Goal: Task Accomplishment & Management: Manage account settings

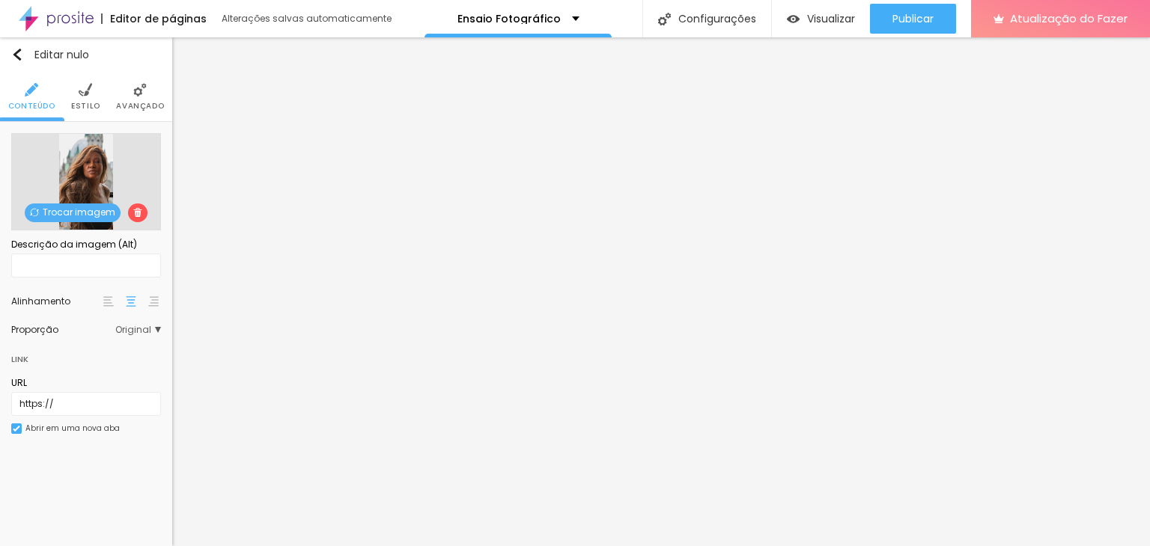
click at [81, 210] on font "Trocar imagem" at bounding box center [79, 212] width 73 height 13
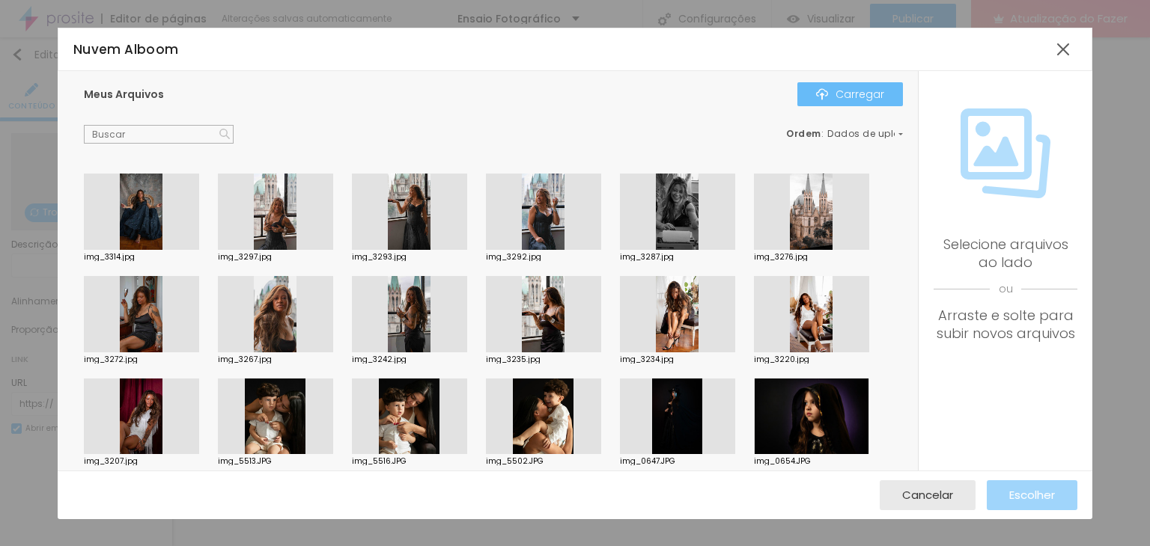
click at [850, 93] on font "Carregar" at bounding box center [859, 94] width 49 height 15
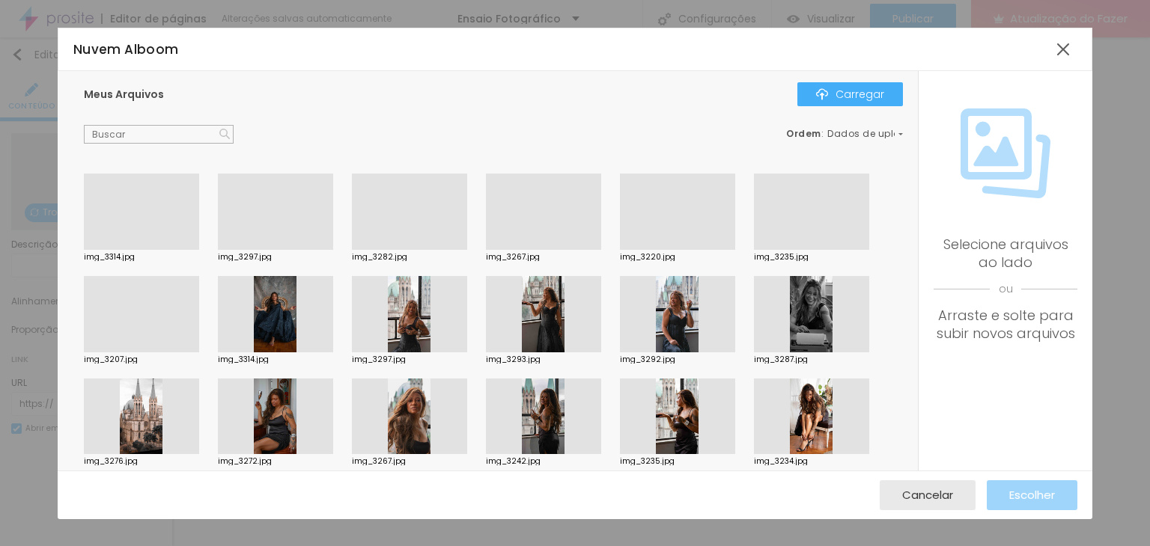
click at [317, 546] on div "Subindo 0/0 arquivos" at bounding box center [575, 550] width 1150 height 9
click at [943, 496] on font "Cancelar" at bounding box center [927, 495] width 51 height 16
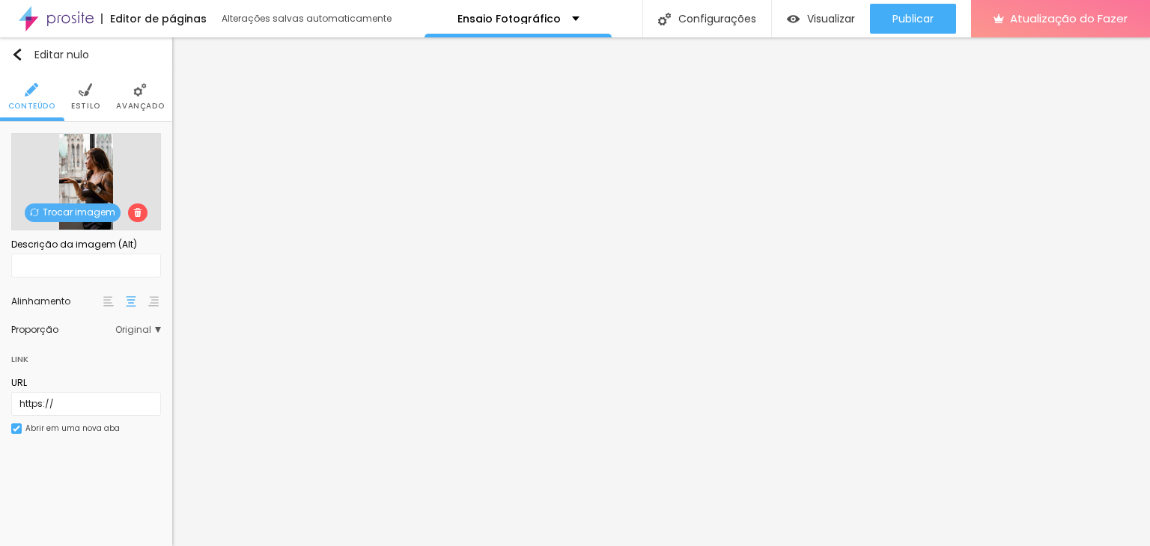
click at [67, 212] on font "Trocar imagem" at bounding box center [79, 212] width 73 height 13
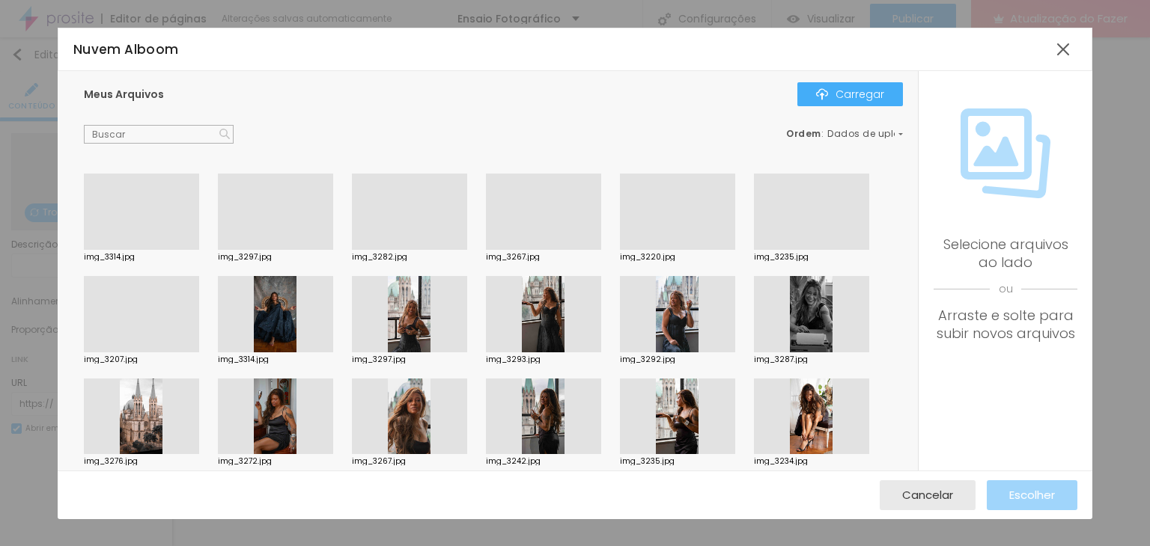
click at [804, 250] on div at bounding box center [811, 250] width 115 height 0
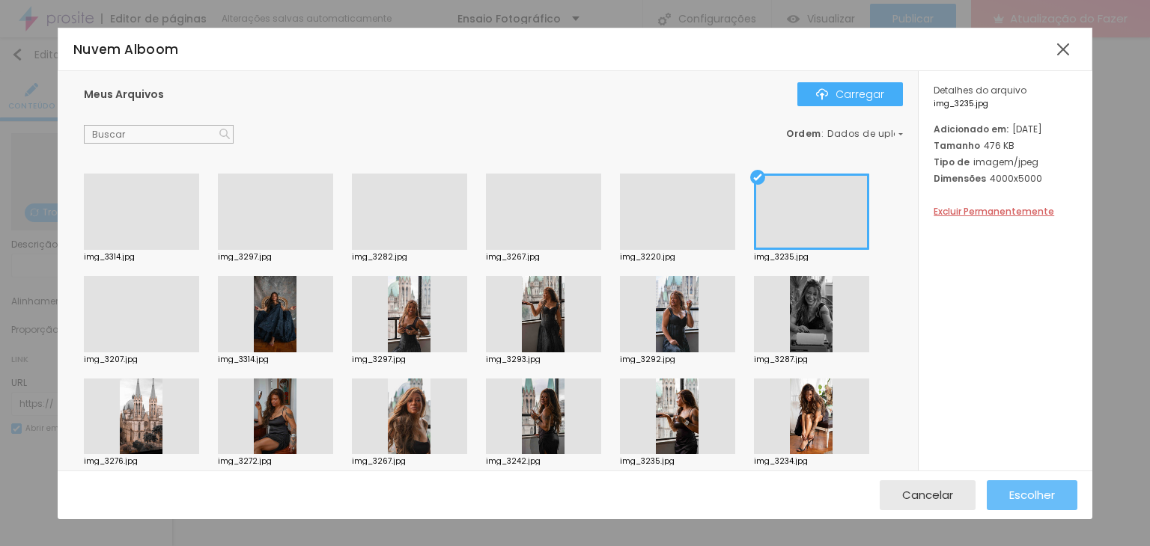
click at [1037, 502] on font "Escolher" at bounding box center [1032, 495] width 46 height 16
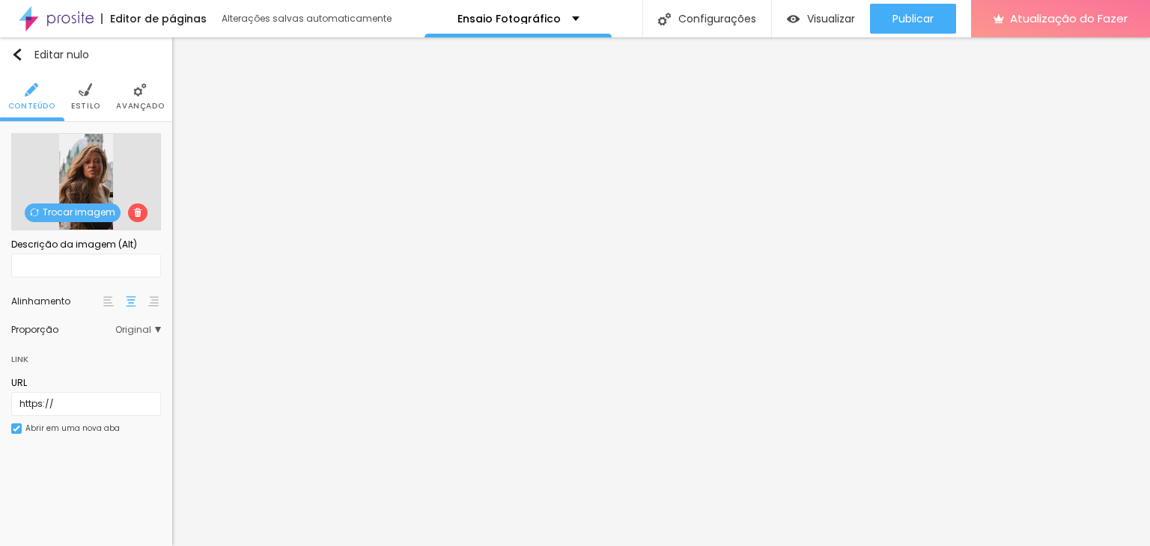
click at [45, 217] on font "Trocar imagem" at bounding box center [79, 212] width 73 height 13
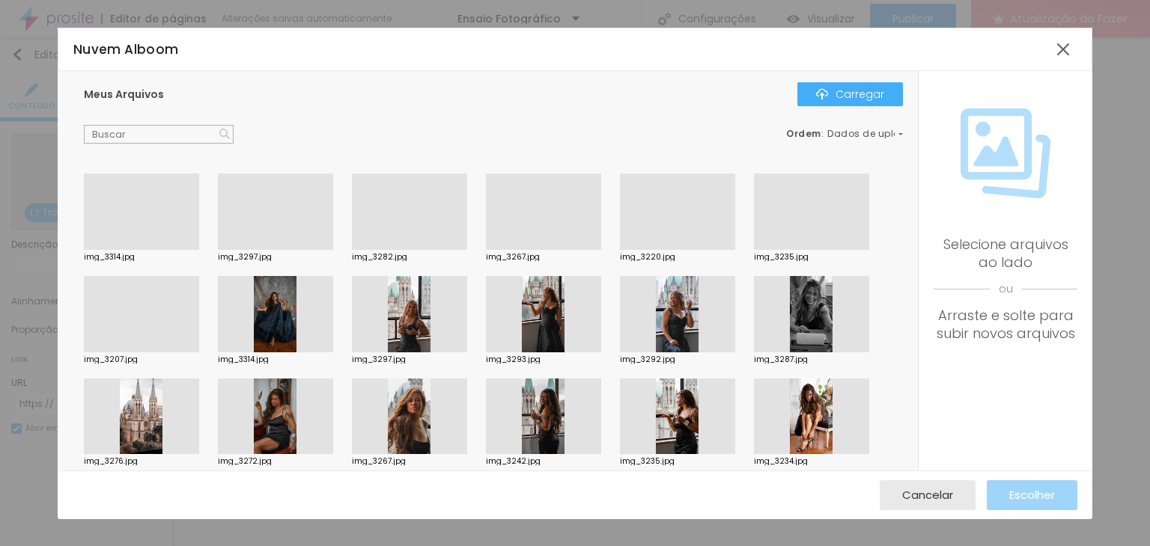
click at [527, 250] on div at bounding box center [543, 250] width 115 height 0
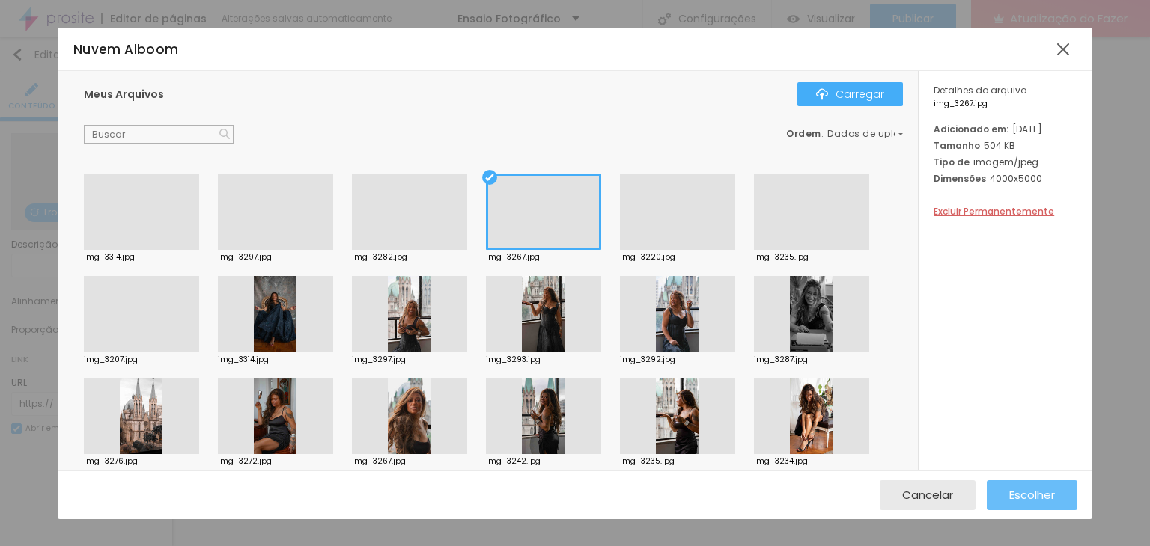
click at [1030, 495] on font "Escolher" at bounding box center [1032, 495] width 46 height 16
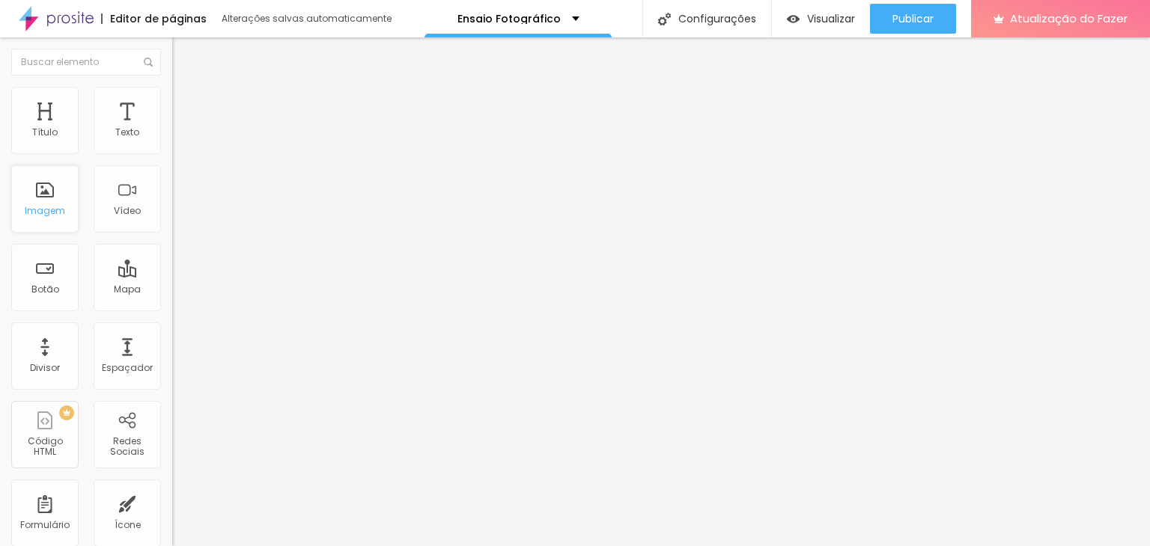
click at [37, 201] on div "Imagem" at bounding box center [44, 198] width 67 height 67
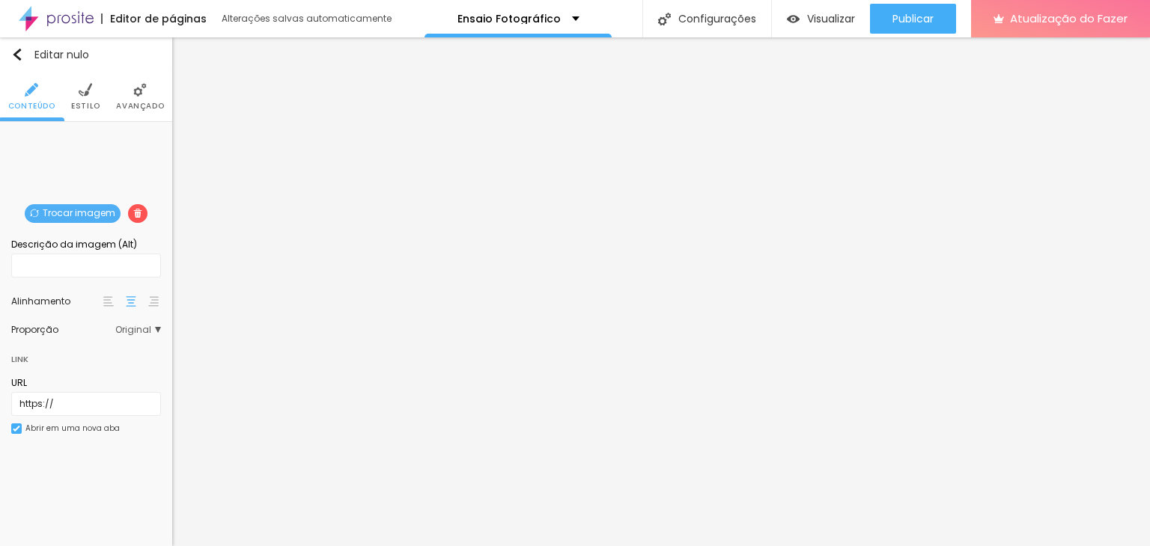
click at [84, 209] on font "Trocar imagem" at bounding box center [79, 213] width 73 height 13
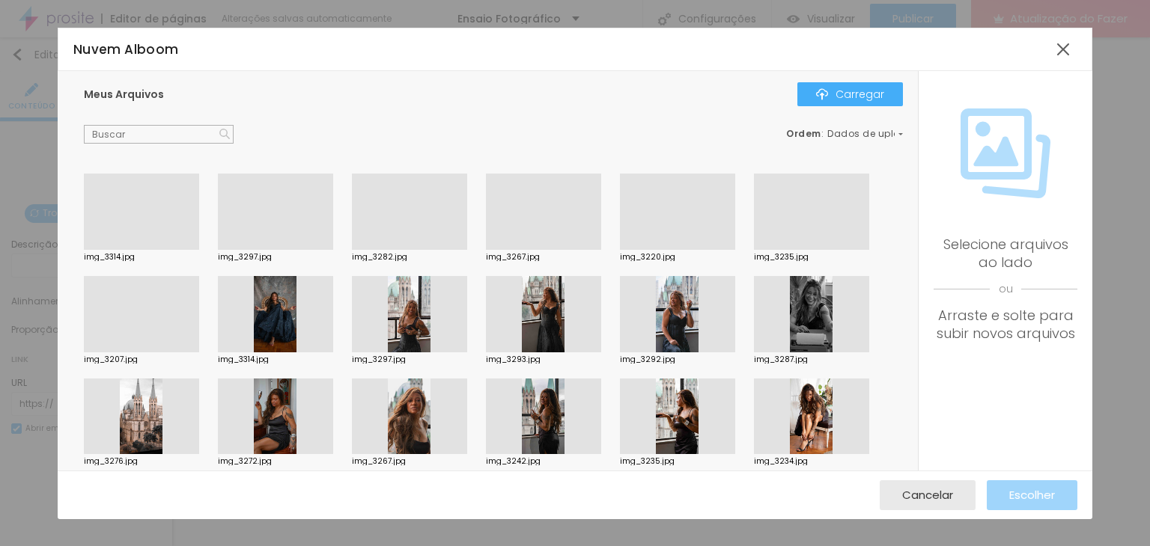
click at [261, 250] on div at bounding box center [275, 250] width 115 height 0
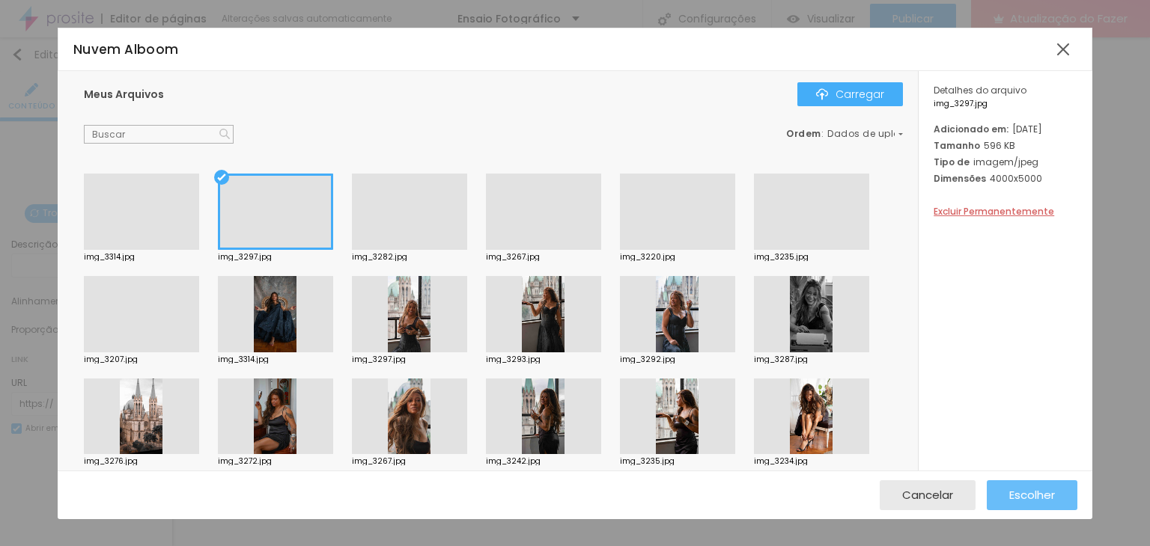
click at [1024, 495] on font "Escolher" at bounding box center [1032, 495] width 46 height 16
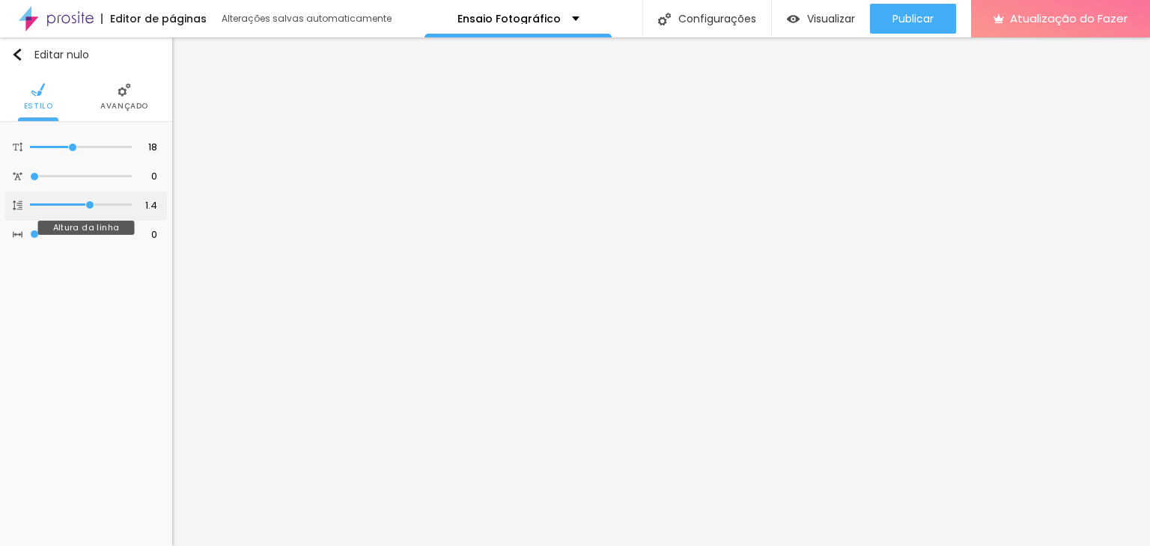
type input "1.3"
type input "1.2"
type input "1.1"
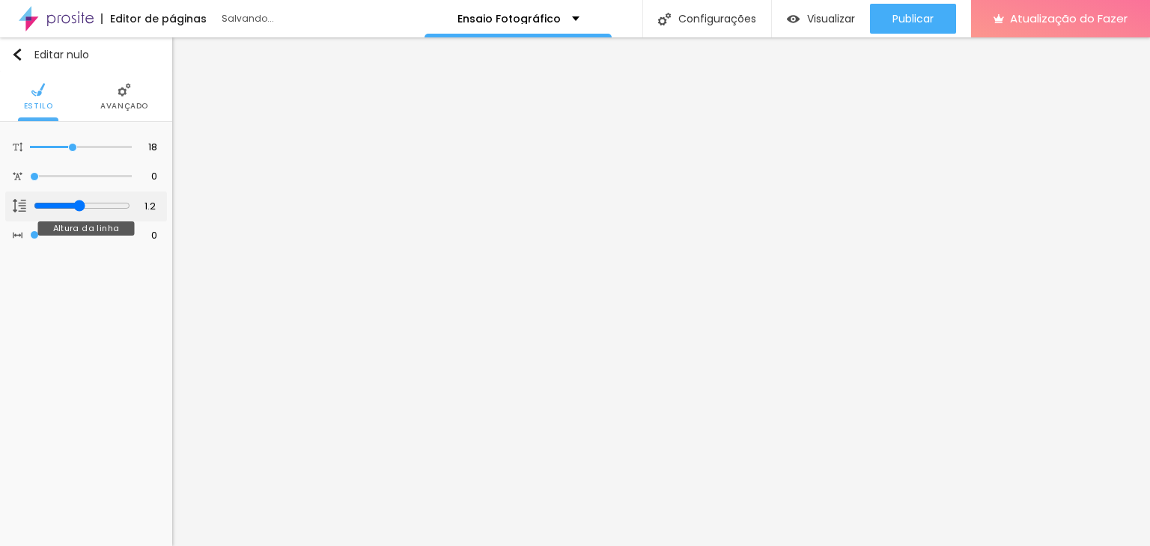
type input "1.1"
type input "1"
type input "1.1"
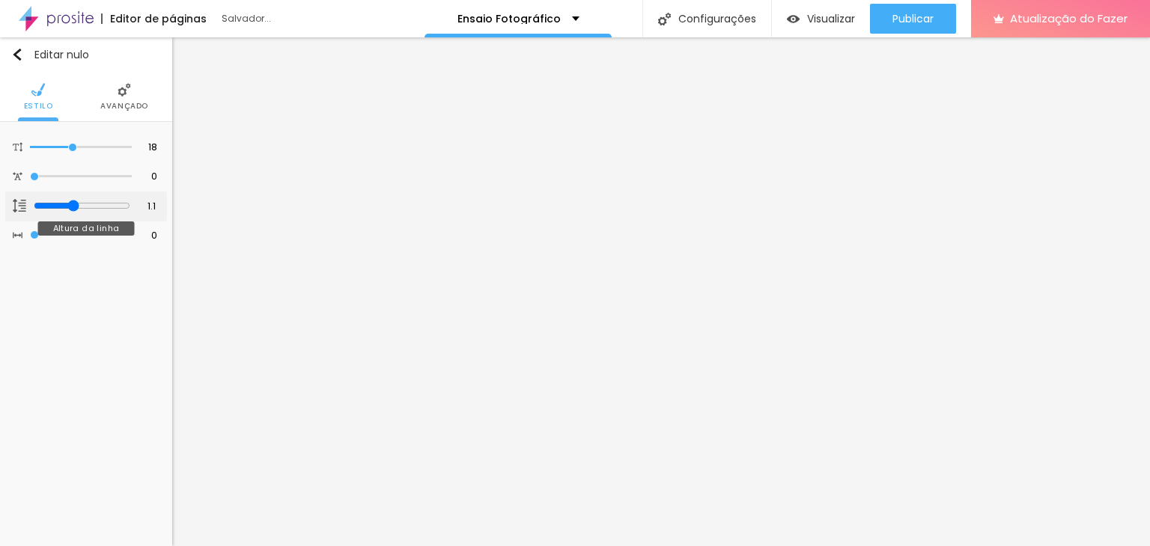
type input "1.2"
type input "1.3"
type input "1.4"
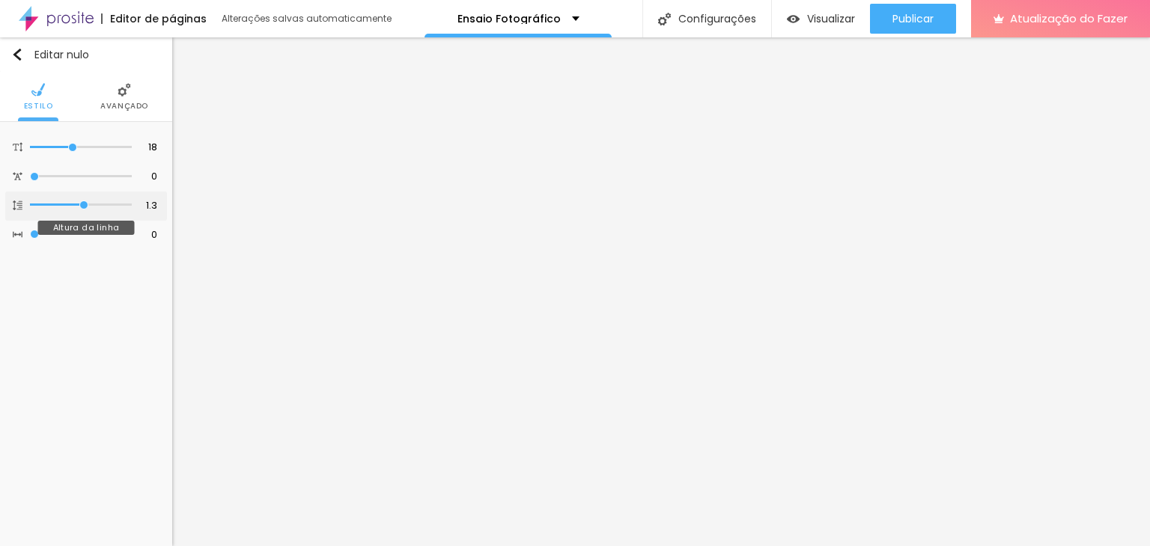
type input "1.4"
type input "1.5"
type input "1.6"
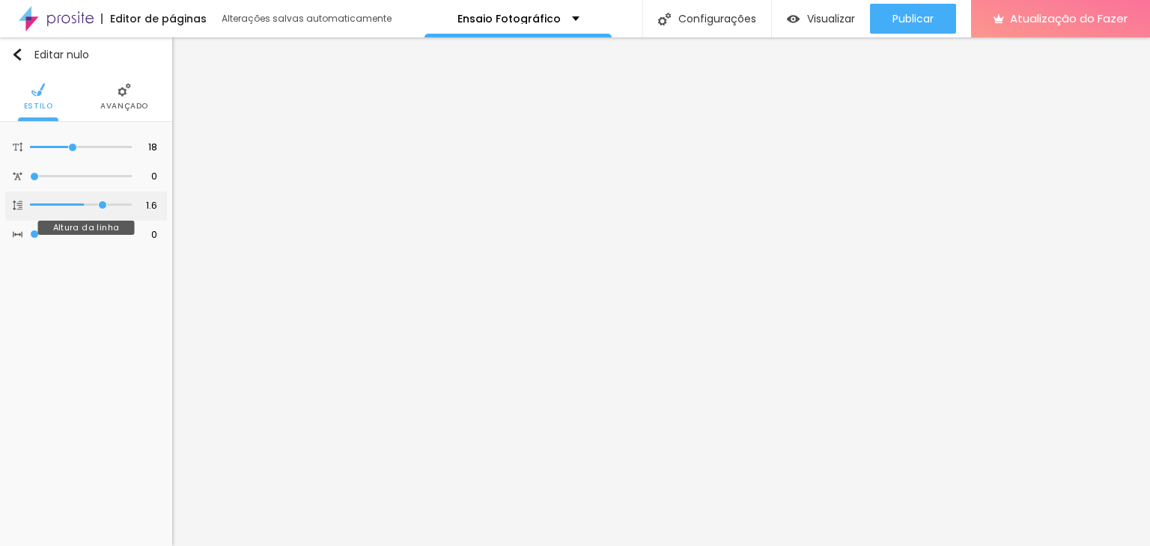
type input "1.7"
type input "1.8"
type input "1.9"
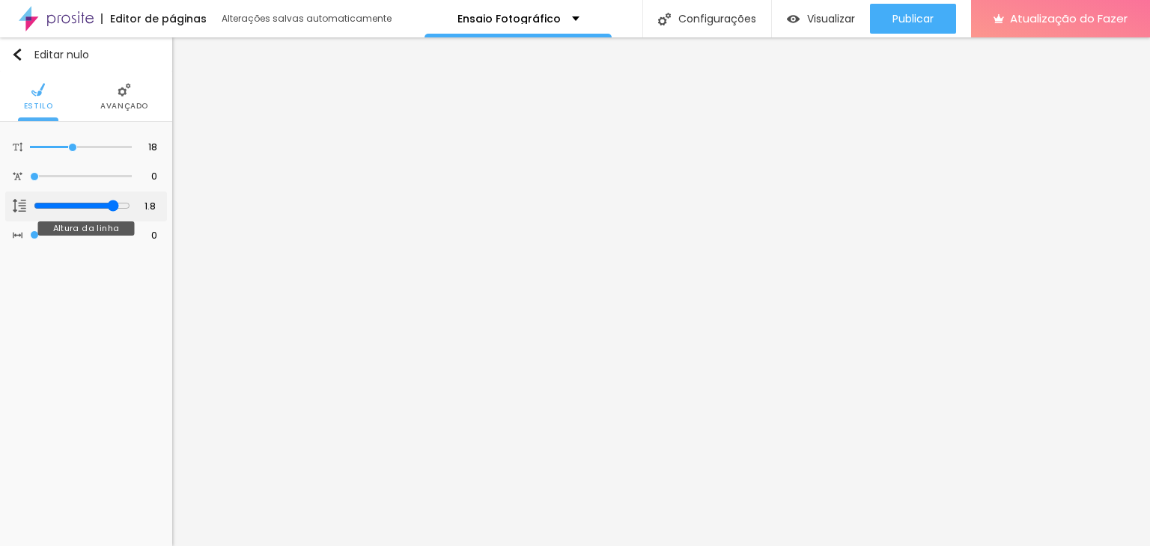
type input "1.9"
type input "2"
drag, startPoint x: 90, startPoint y: 202, endPoint x: 126, endPoint y: 209, distance: 36.6
type input "2"
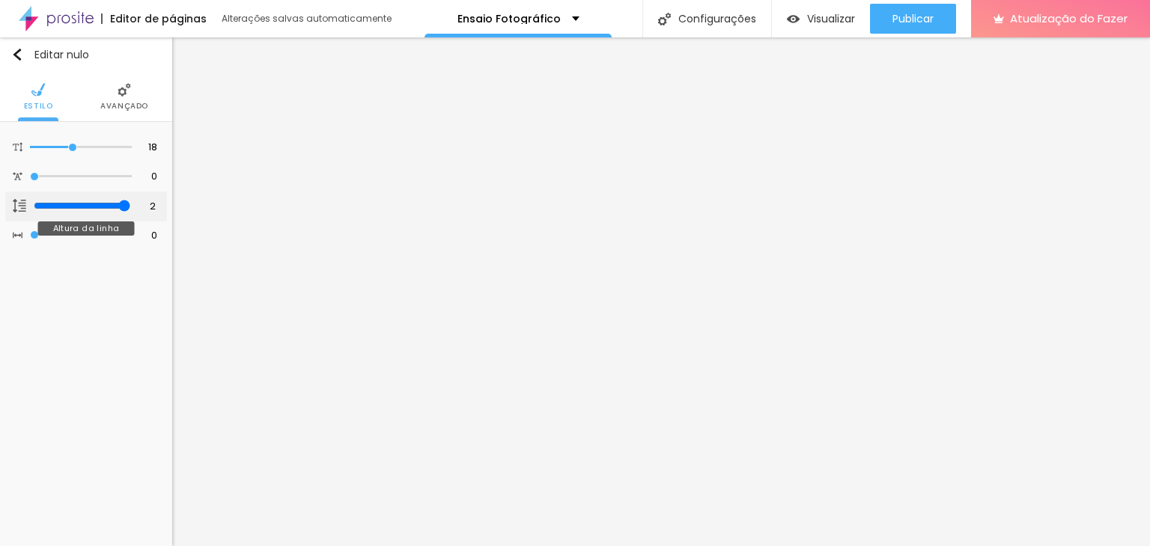
click at [126, 209] on input "range" at bounding box center [82, 206] width 97 height 12
type input "1"
type input "2"
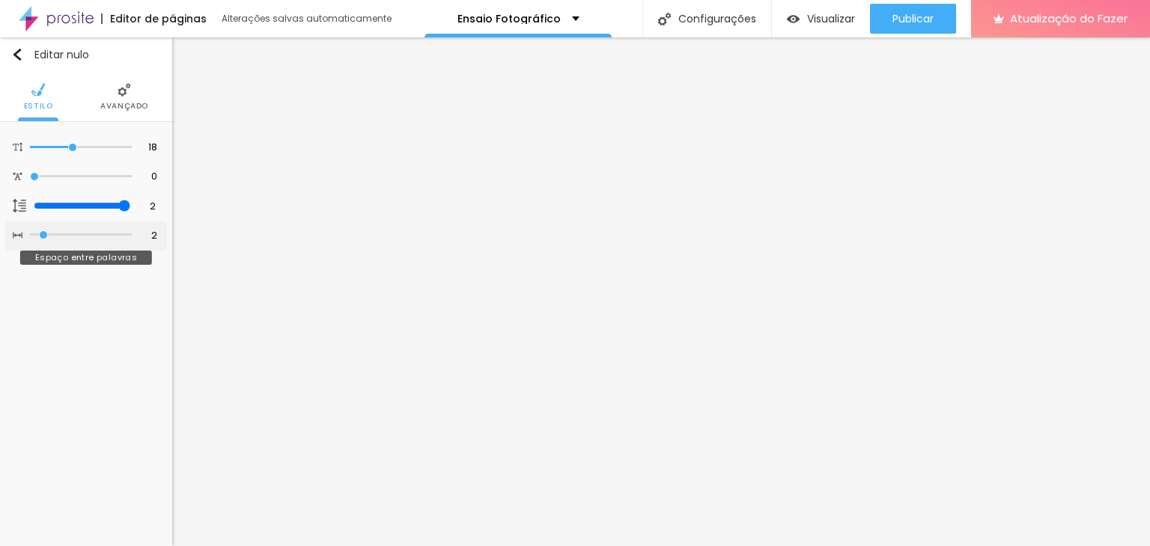
type input "3"
type input "4"
type input "5"
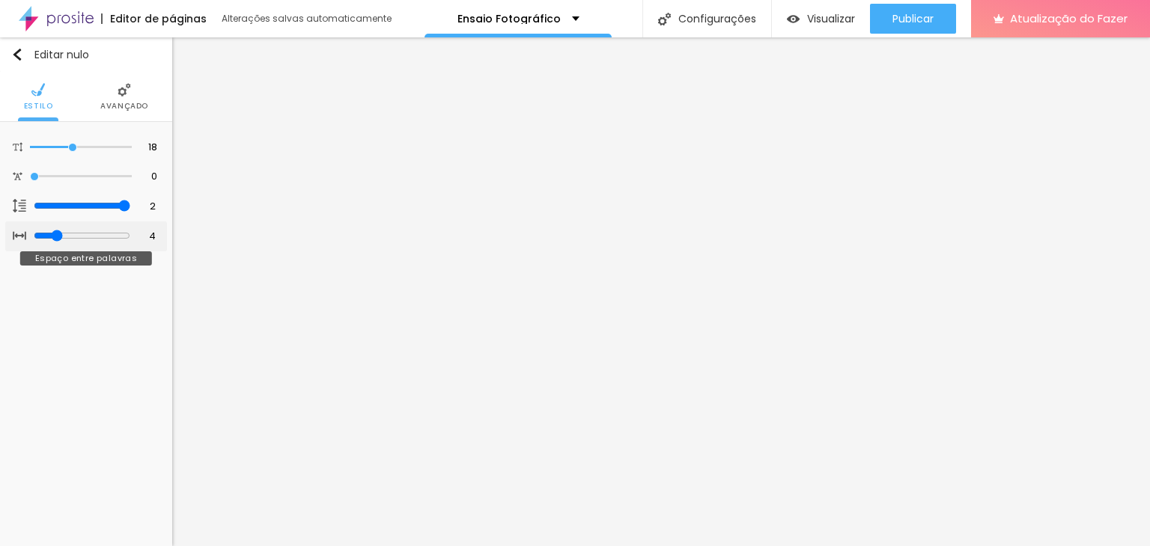
type input "5"
type input "6"
type input "7"
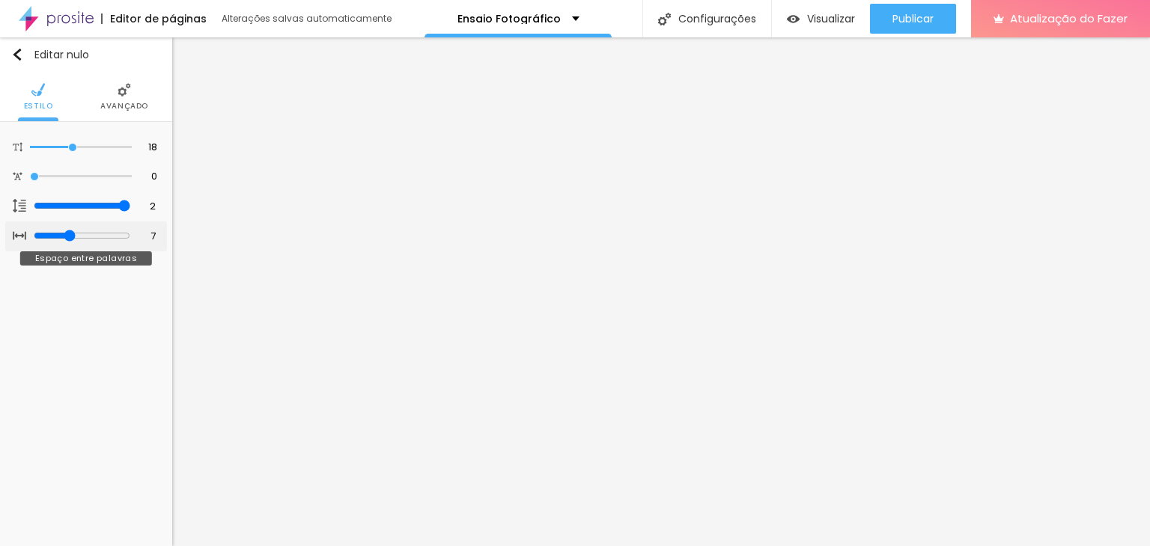
type input "8"
type input "9"
type input "10"
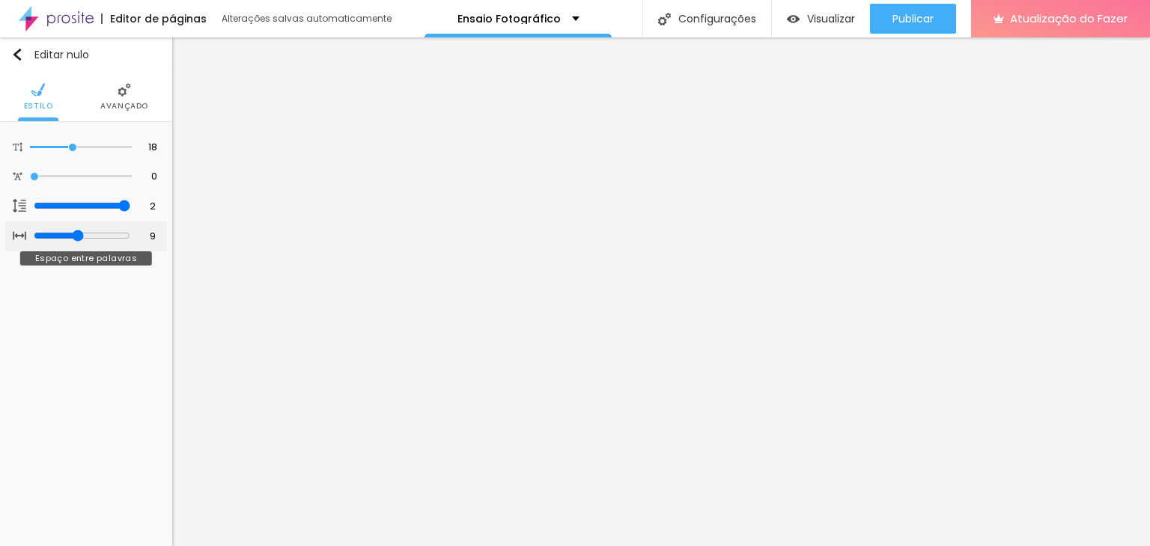
type input "10"
type input "11"
type input "12"
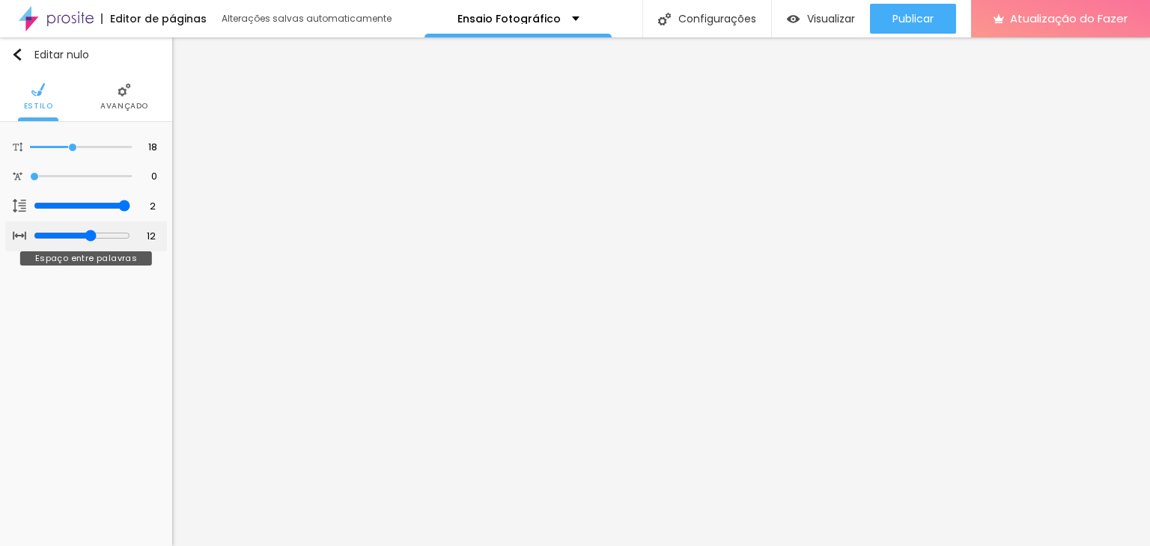
type input "13"
type input "14"
type input "15"
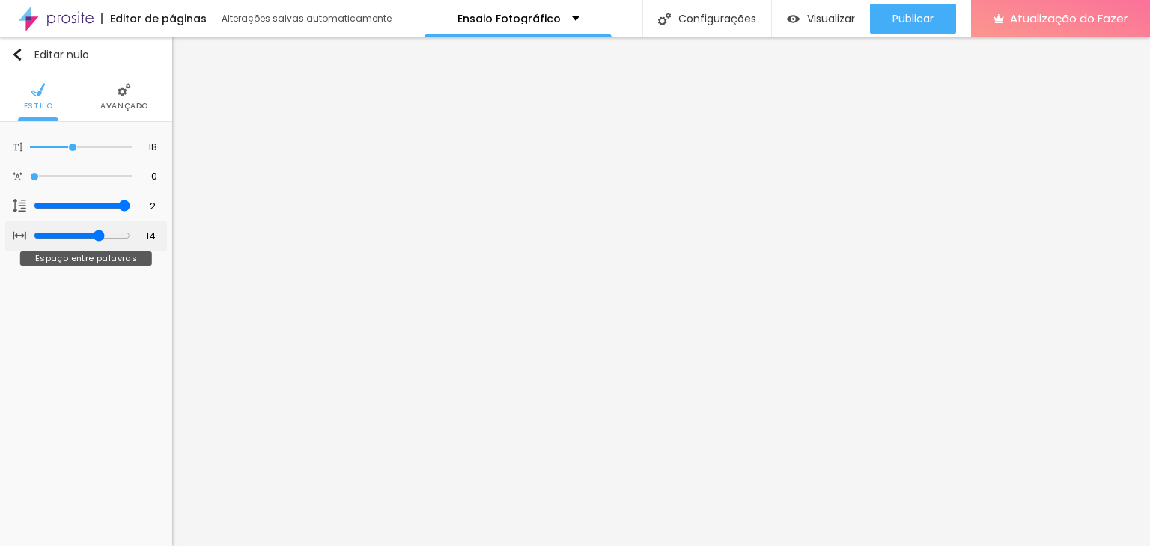
type input "15"
type input "16"
type input "17"
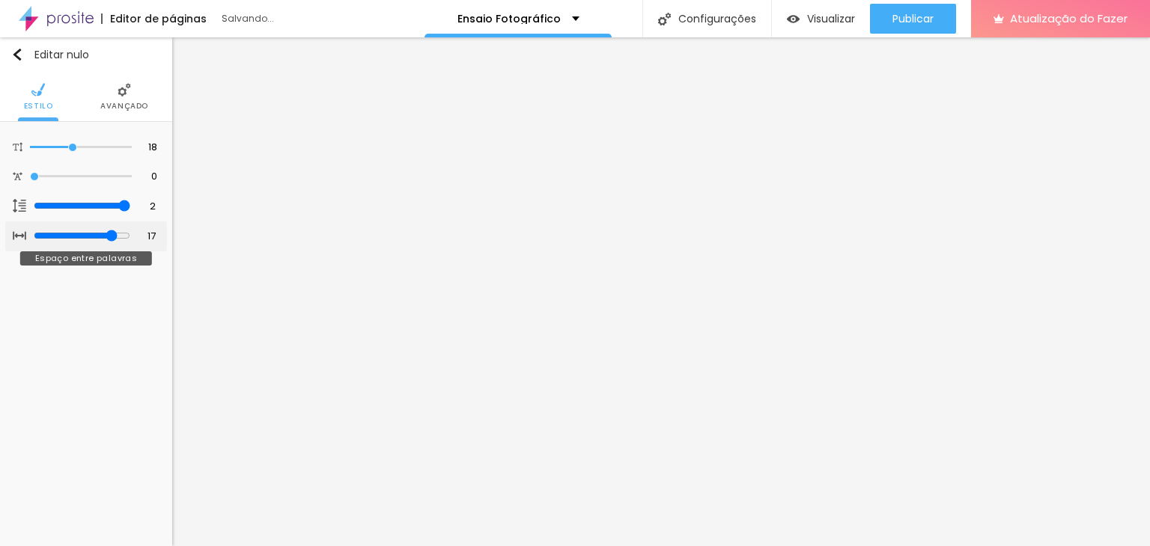
type input "18"
type input "19"
drag, startPoint x: 33, startPoint y: 234, endPoint x: 120, endPoint y: 211, distance: 89.9
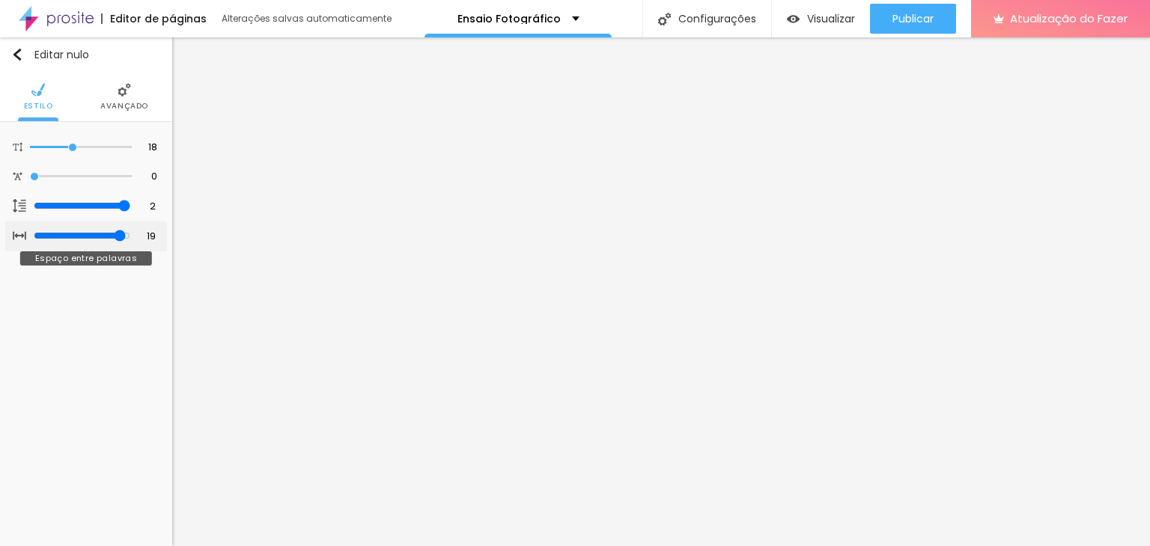
type input "19"
click at [120, 230] on input "range" at bounding box center [82, 236] width 97 height 12
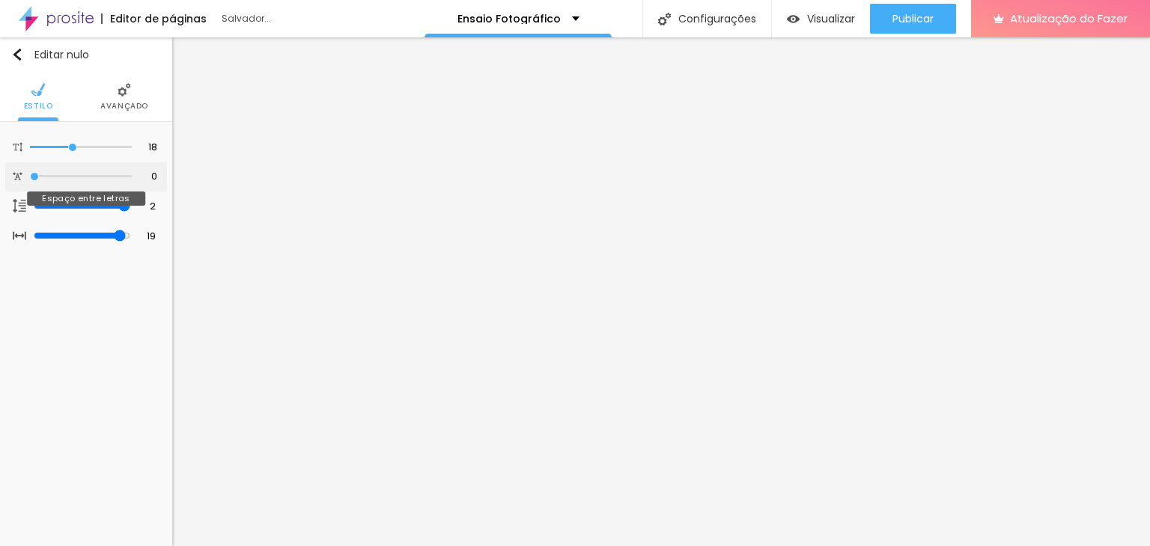
type input "0.1"
type input "0.5"
type input "0.9"
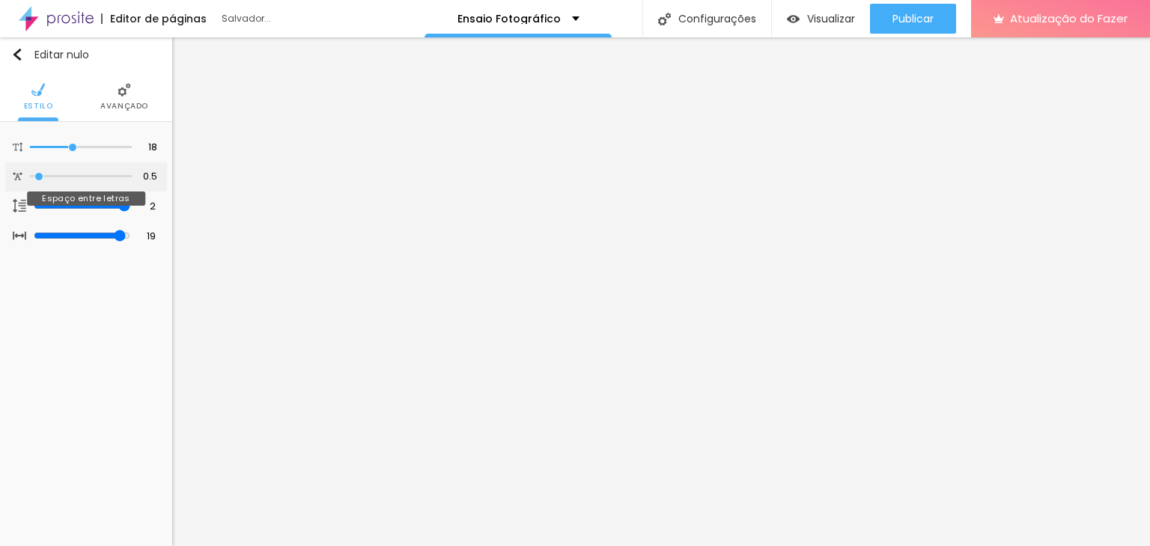
type input "0.9"
type input "1.1"
type input "1.3"
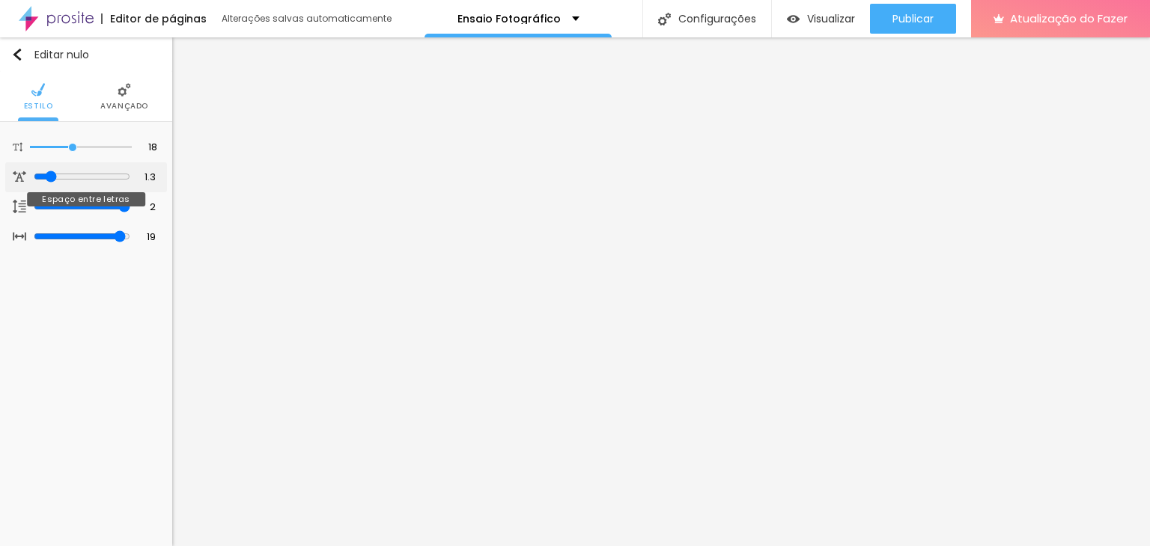
type input "1.4"
type input "1.5"
type input "1.6"
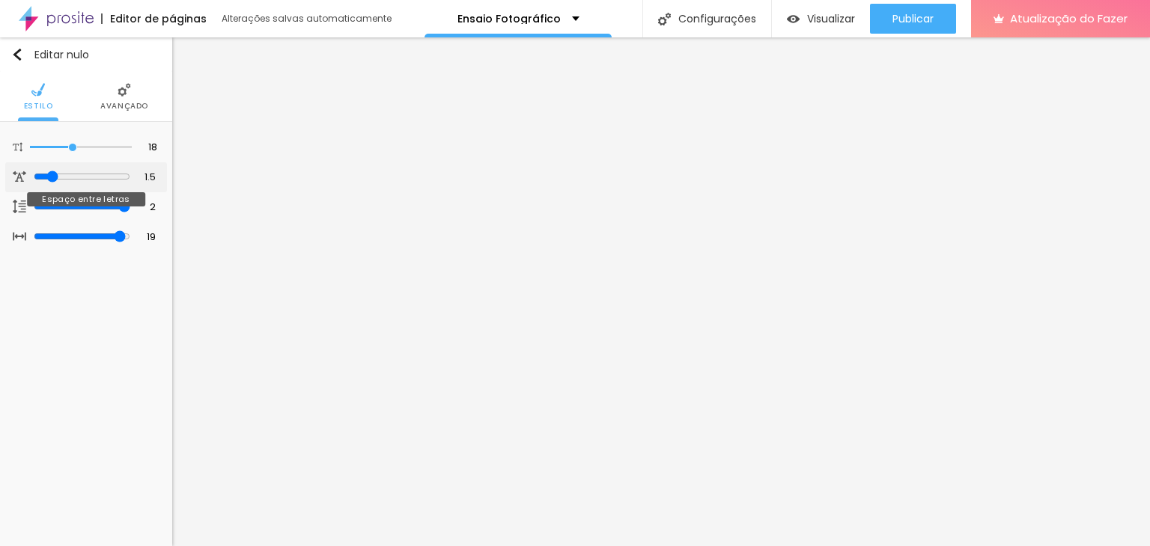
type input "1.6"
type input "1.7"
type input "1.9"
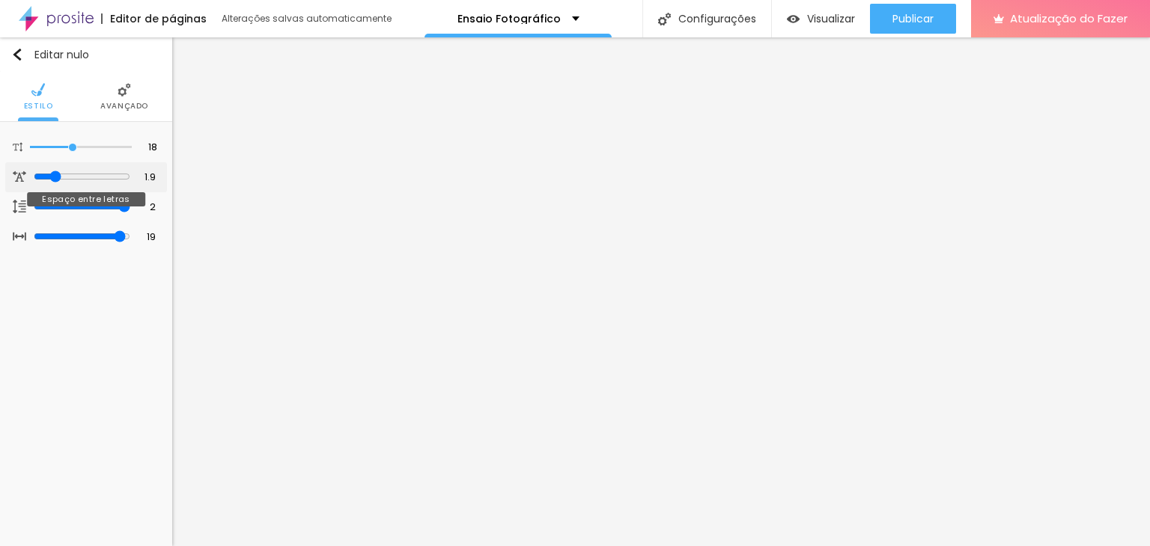
type input "2"
type input "2.1"
type input "2.2"
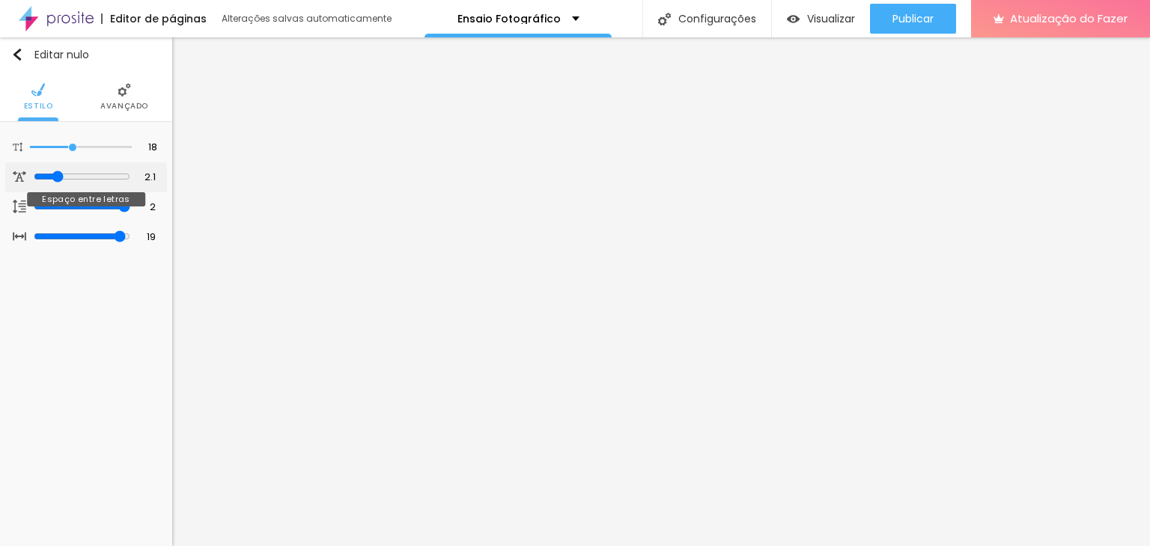
type input "2.2"
type input "2.3"
type input "2.4"
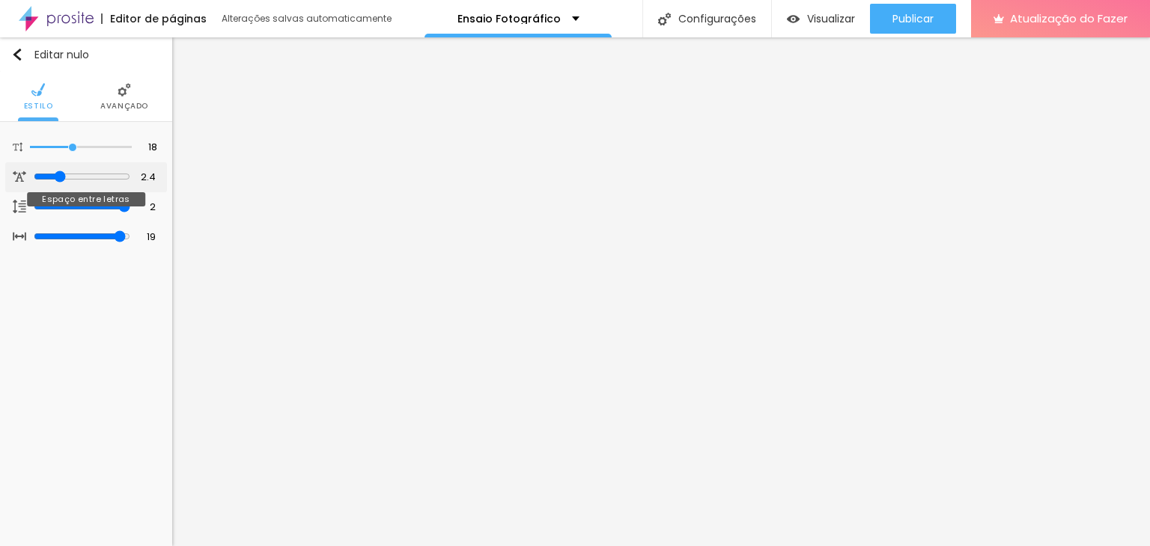
type input "2.5"
type input "2.6"
type input "2.7"
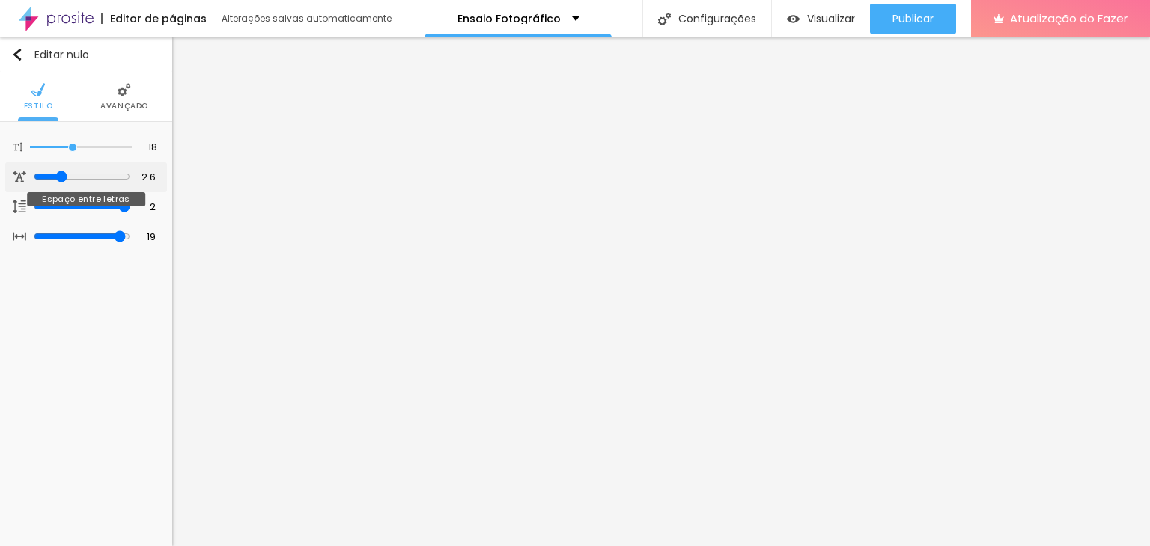
type input "2.7"
type input "2.8"
type input "2.9"
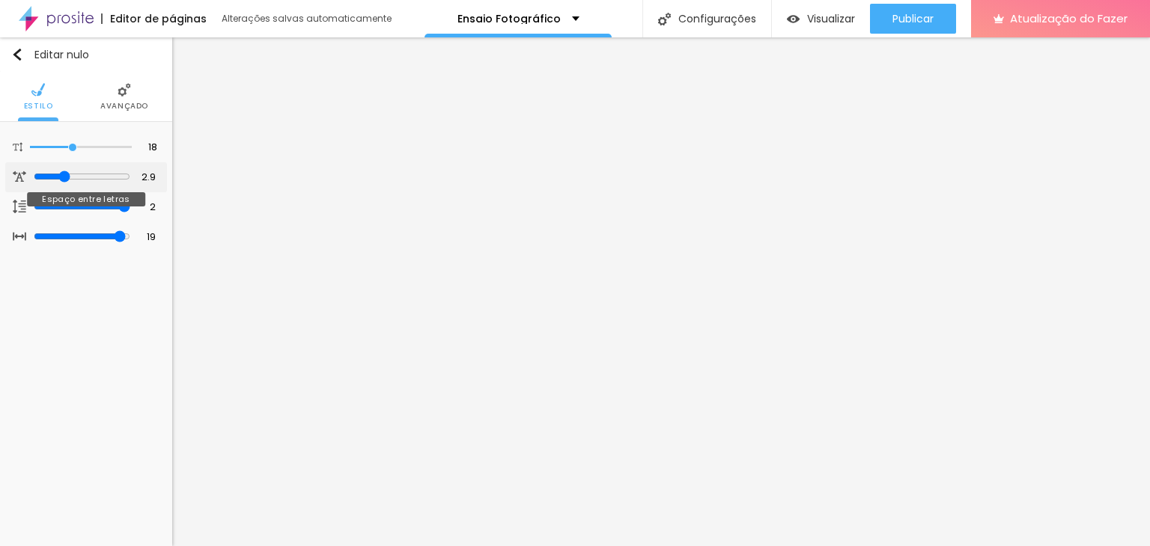
type input "3"
type input "3.1"
type input "3.4"
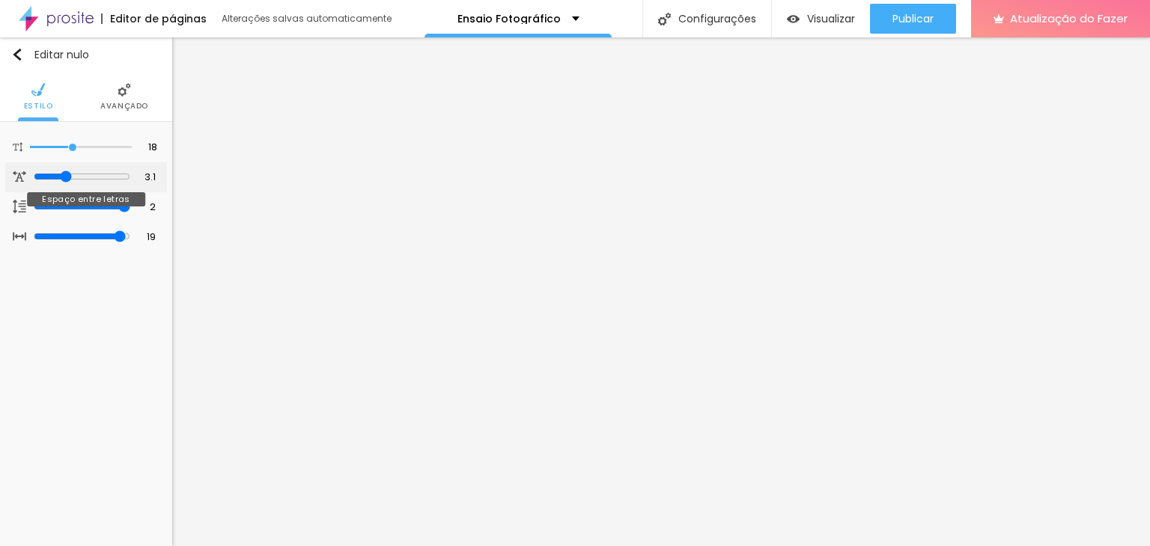
type input "3.4"
type input "3.8"
type input "4.6"
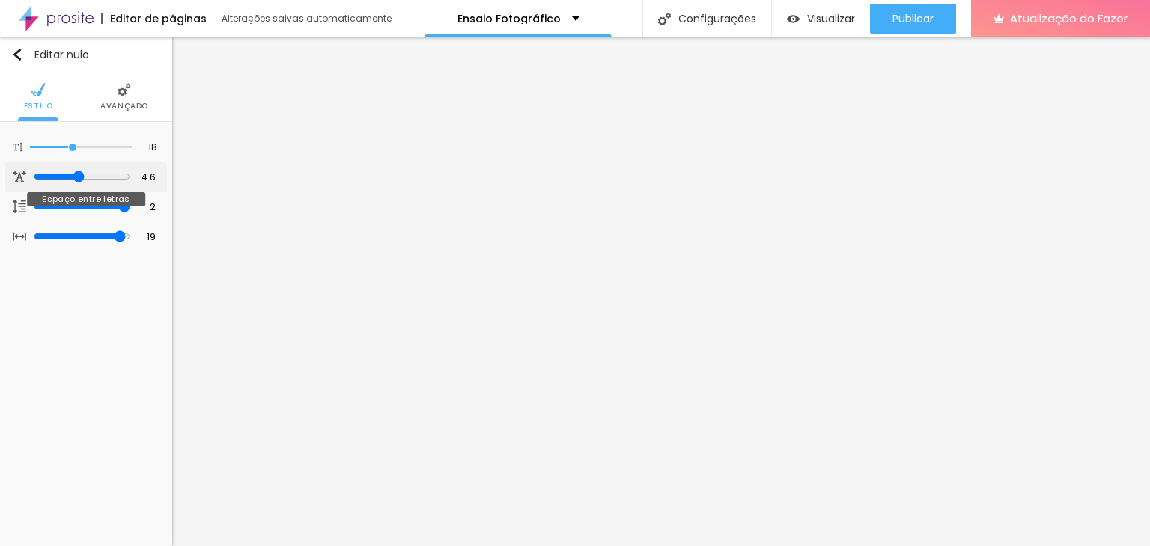
type input "5"
type input "5.8"
type input "6.1"
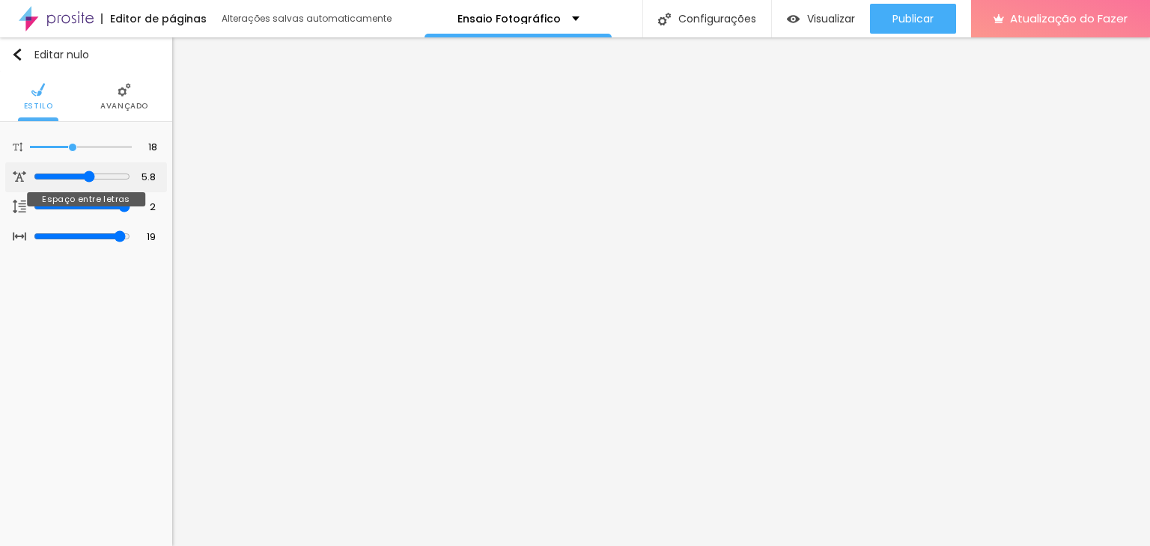
type input "6.1"
type input "6.2"
type input "6.3"
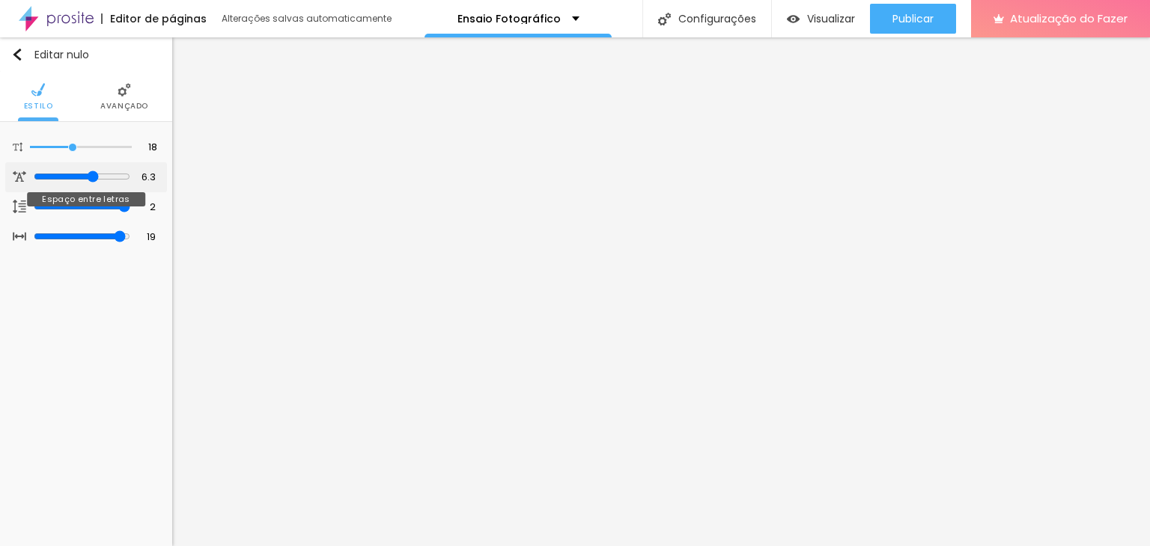
type input "6.4"
type input "6.5"
type input "6.6"
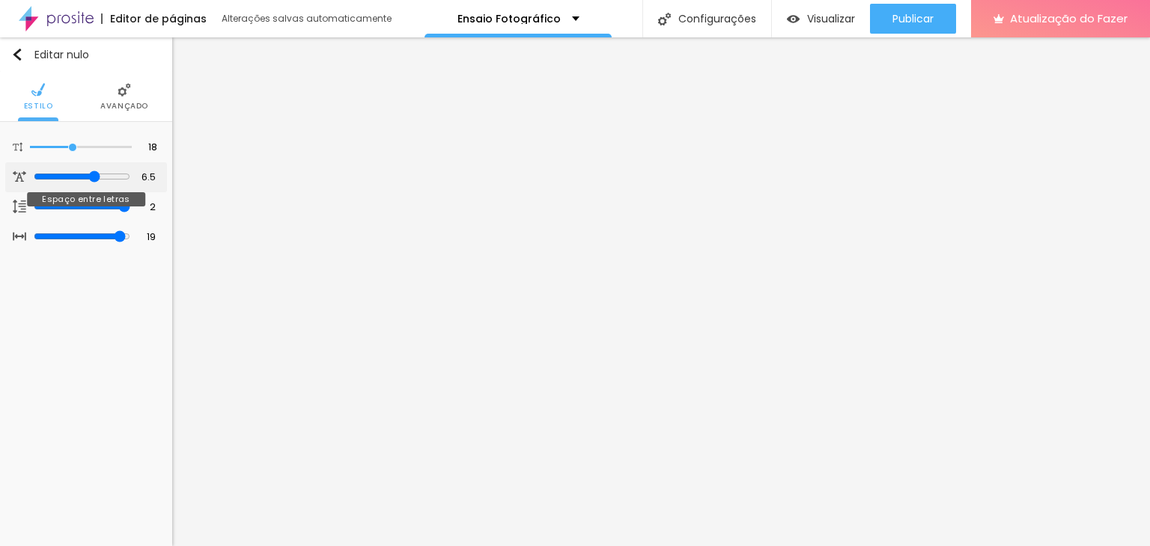
type input "6.6"
type input "6.7"
type input "6.8"
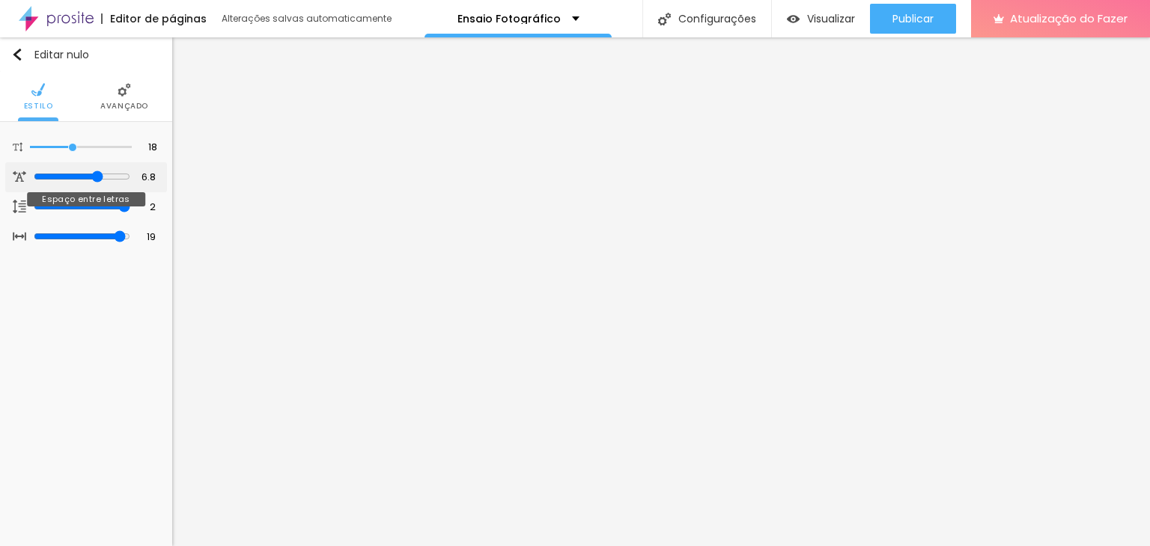
type input "6.9"
type input "7"
type input "7.1"
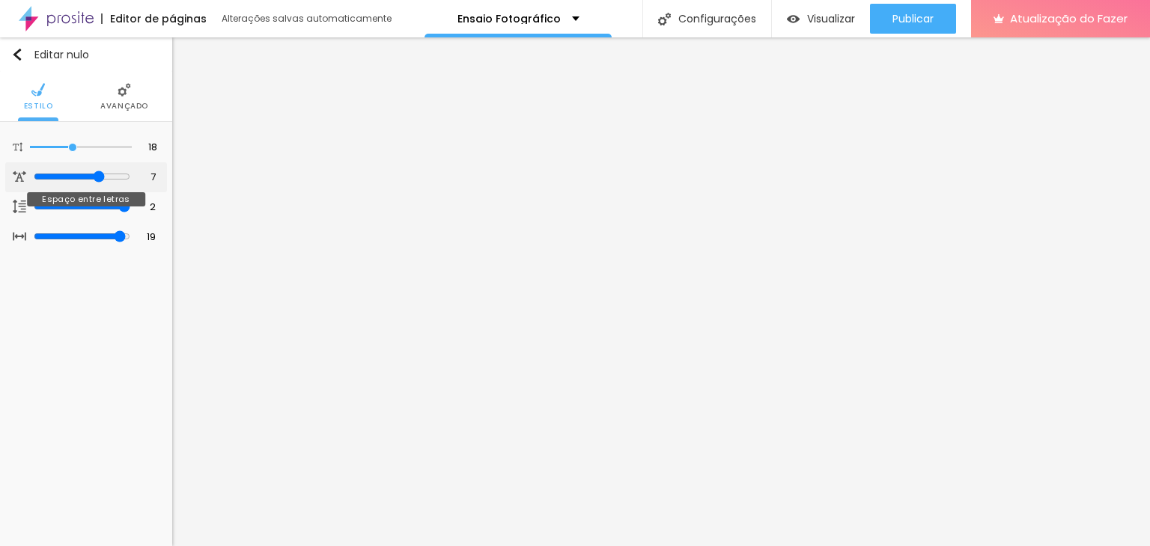
type input "7.1"
type input "7.3"
type input "7.4"
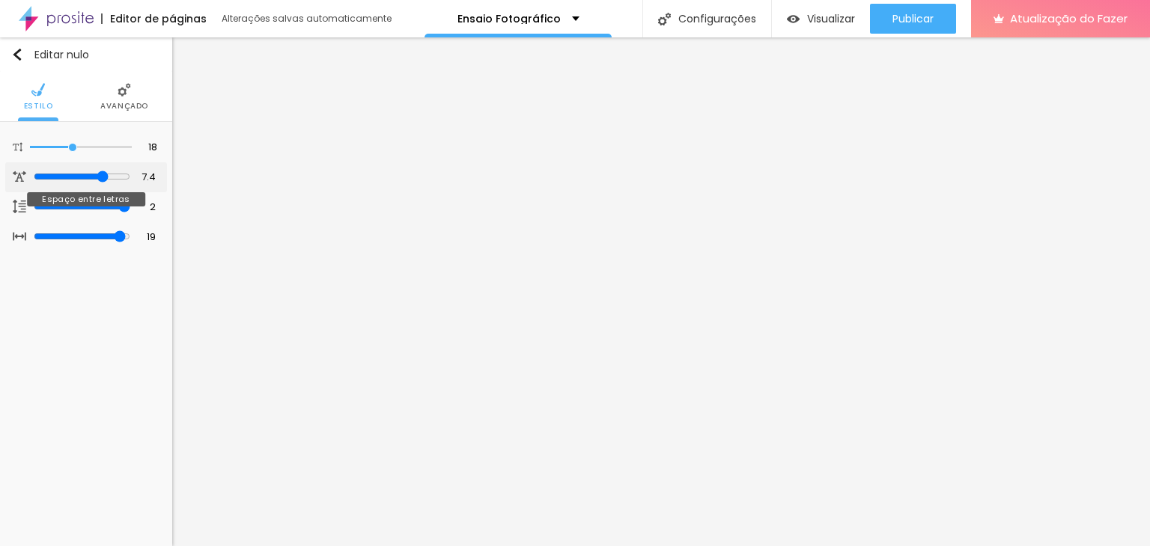
type input "7.6"
type input "7.7"
type input "7.8"
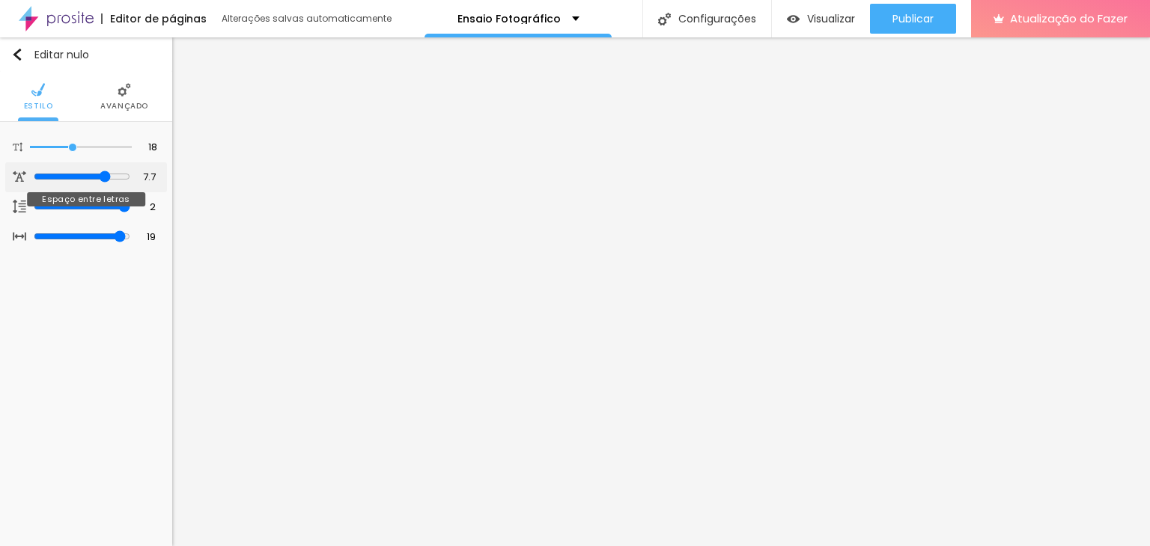
type input "7.8"
type input "7.9"
type input "8"
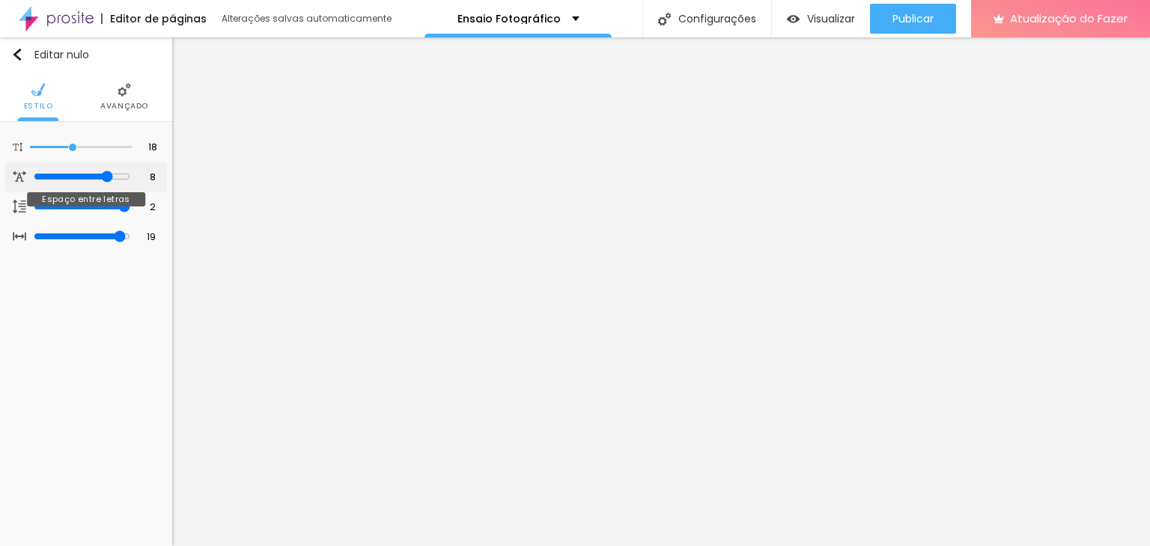
type input "8.1"
type input "8.2"
type input "8.3"
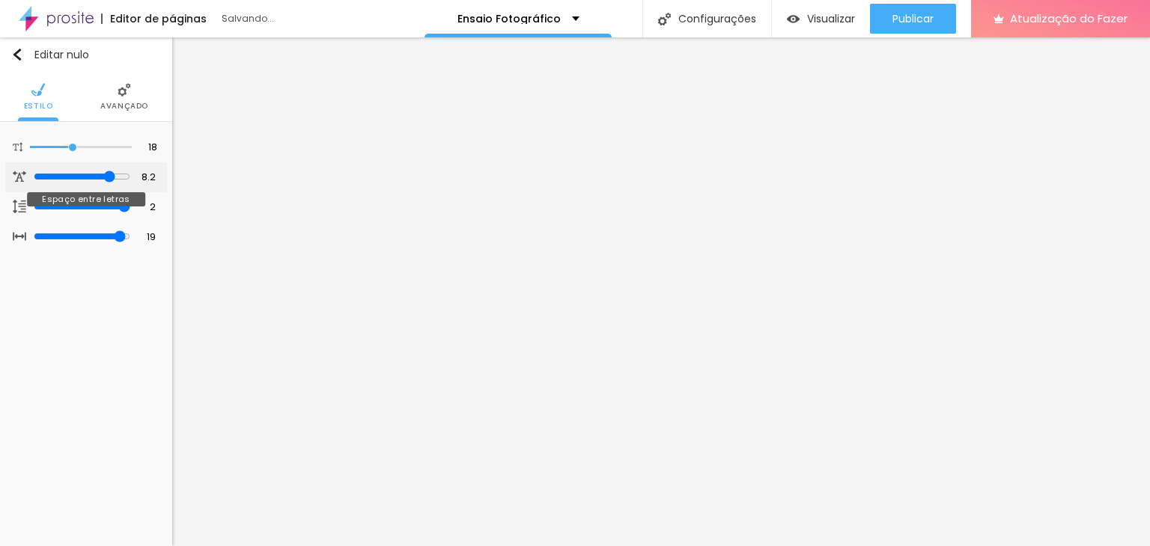
type input "8.3"
type input "8.4"
type input "8.5"
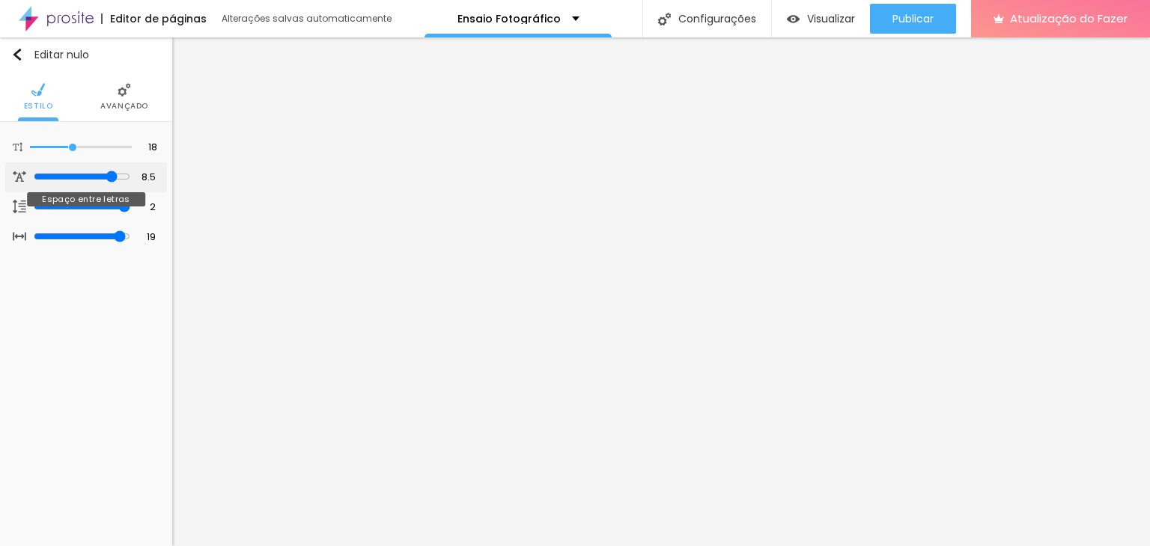
type input "8.4"
type input "8.2"
type input "8"
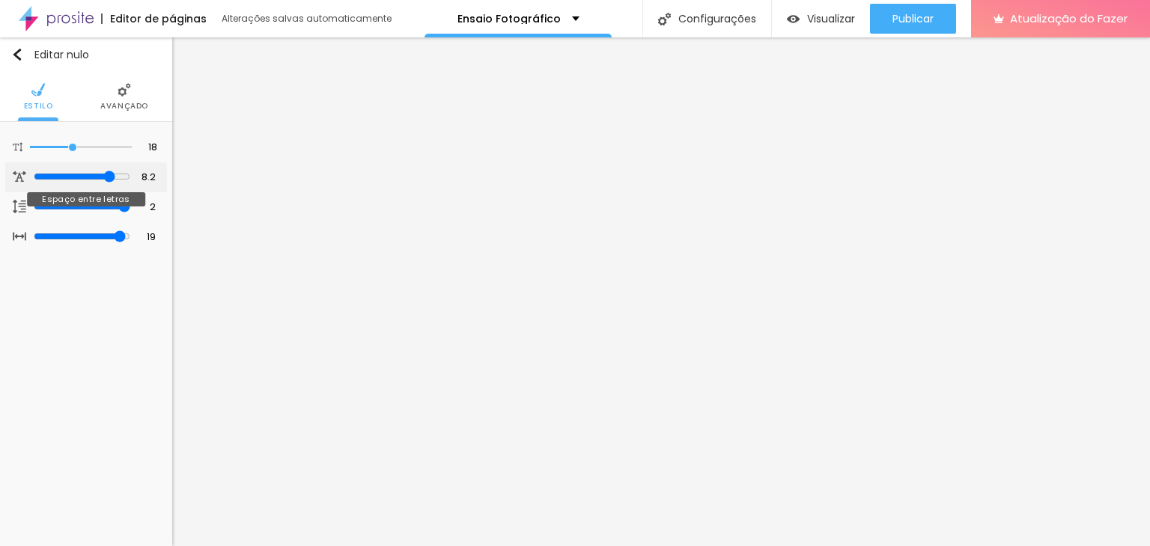
type input "8"
type input "7.9"
type input "7.8"
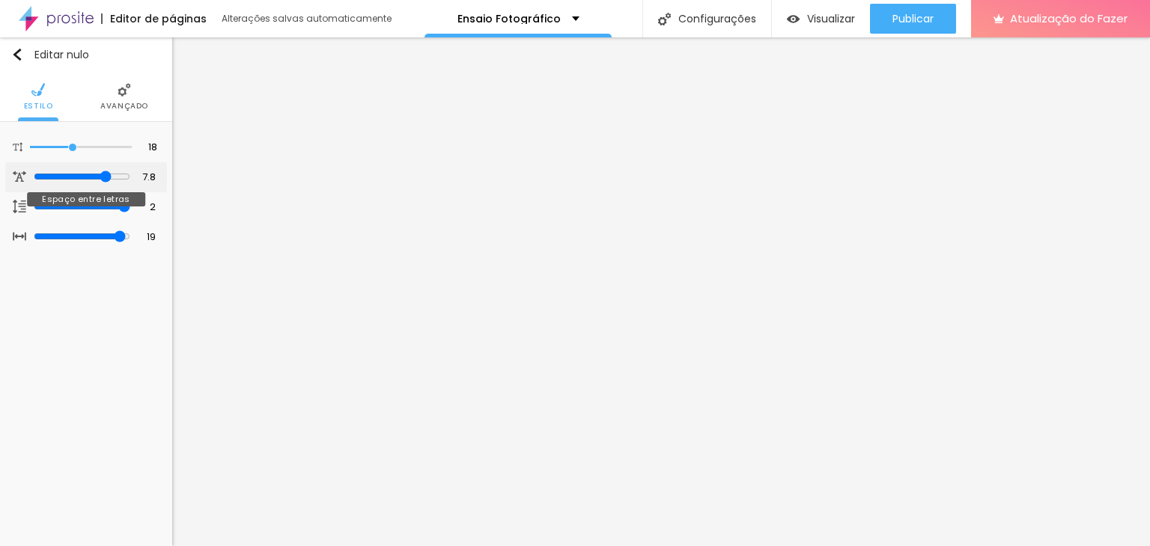
type input "7.7"
type input "7.5"
type input "7.4"
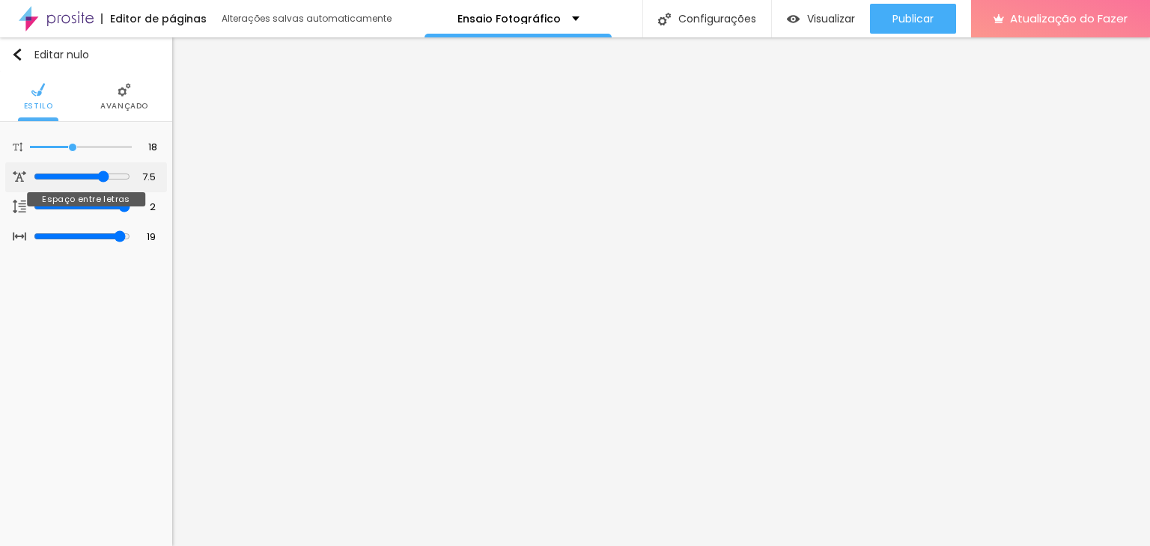
type input "7.4"
type input "7.3"
type input "7.2"
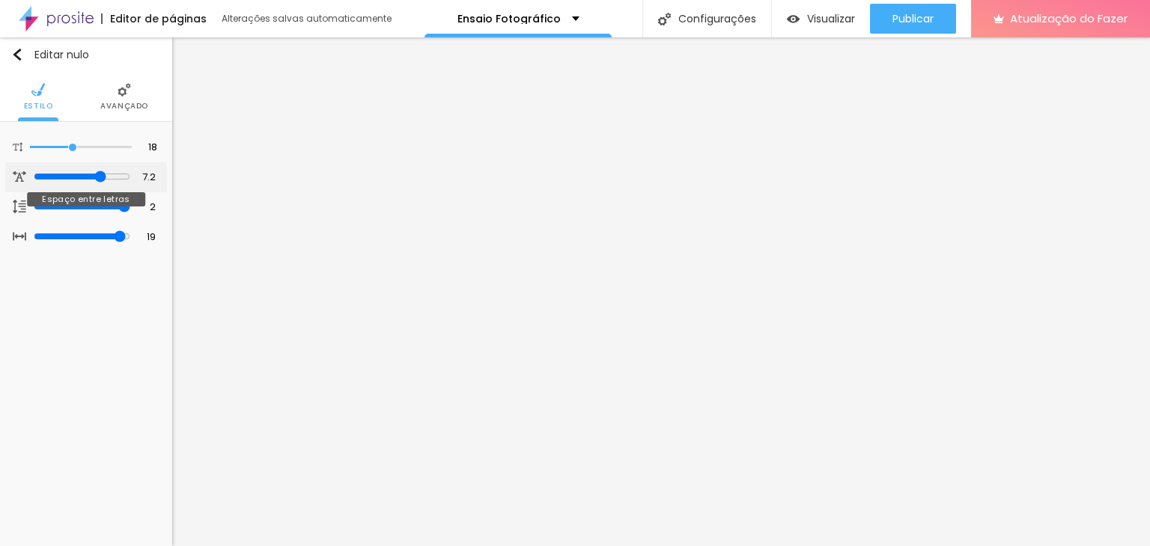
type input "7.1"
drag, startPoint x: 32, startPoint y: 175, endPoint x: 100, endPoint y: 178, distance: 67.4
type input "7.1"
click at [100, 178] on input "range" at bounding box center [82, 177] width 97 height 12
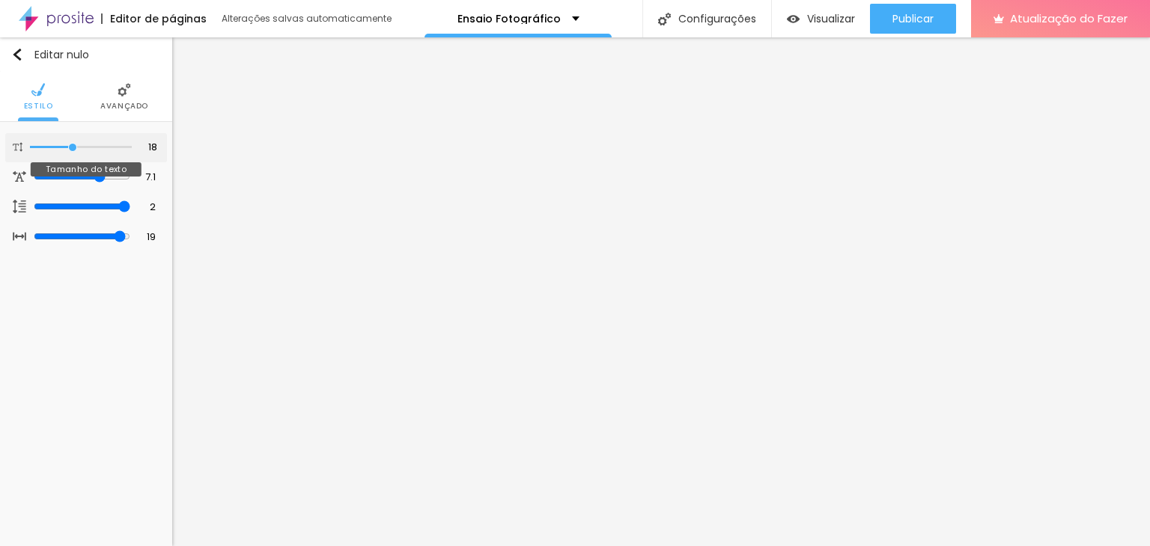
type input "19"
type input "20"
type input "21"
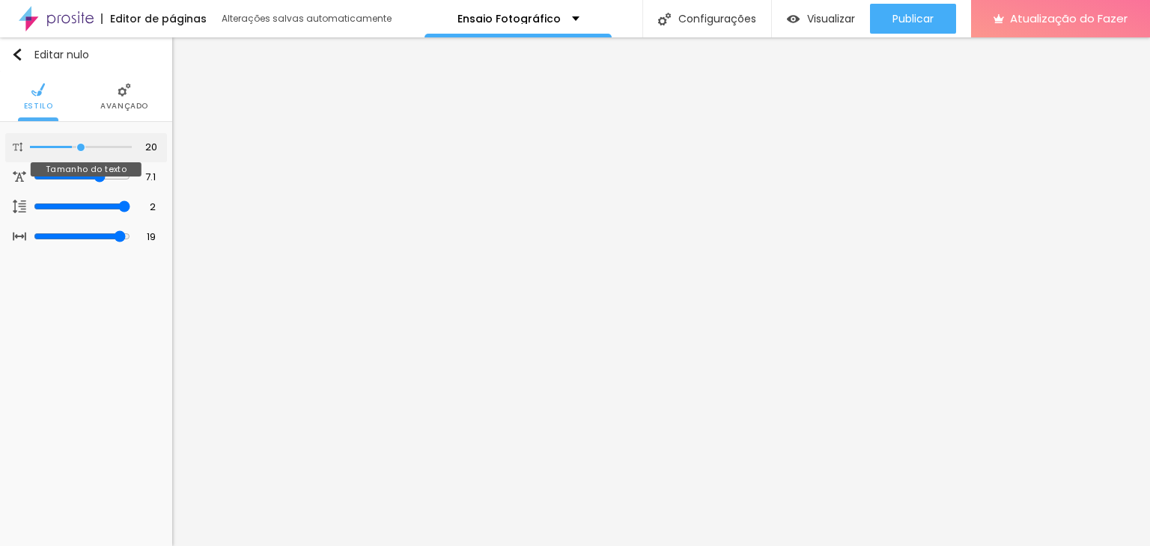
type input "21"
drag, startPoint x: 74, startPoint y: 144, endPoint x: 84, endPoint y: 144, distance: 9.7
type input "21"
click at [84, 144] on input "range" at bounding box center [82, 147] width 97 height 12
click at [135, 97] on li "Avançado" at bounding box center [124, 96] width 48 height 49
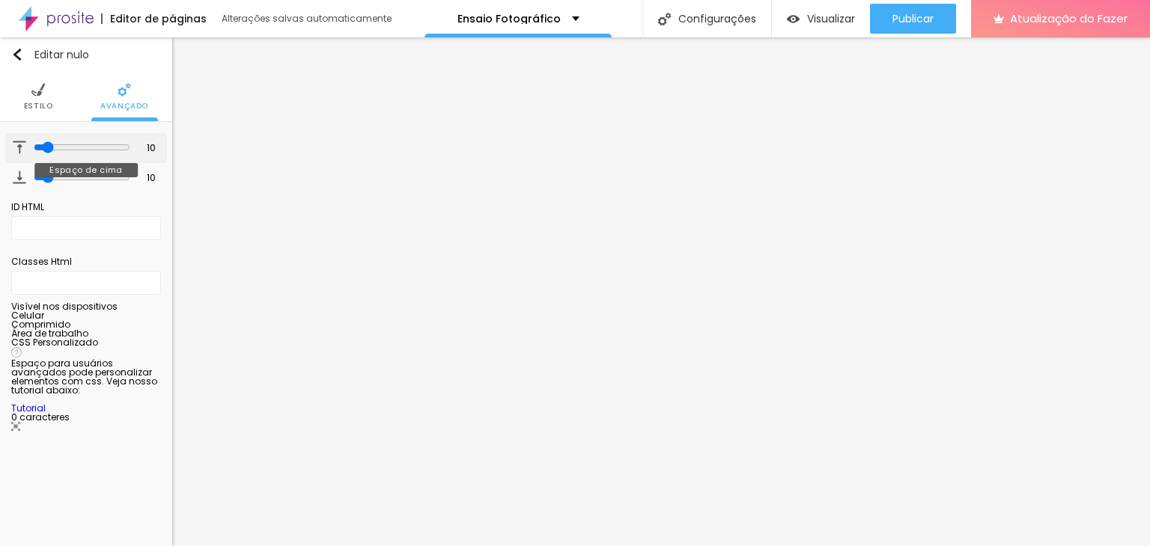
type input "6"
drag, startPoint x: 38, startPoint y: 144, endPoint x: 13, endPoint y: 148, distance: 25.1
click at [30, 148] on input "range" at bounding box center [81, 147] width 102 height 7
drag, startPoint x: 41, startPoint y: 175, endPoint x: 155, endPoint y: 181, distance: 113.9
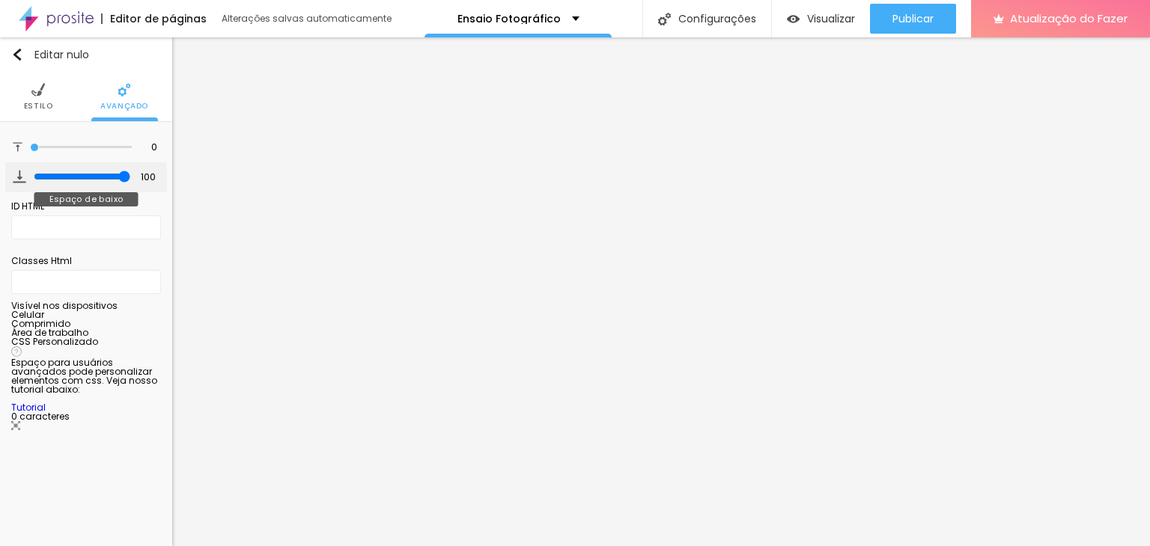
click at [130, 181] on input "range" at bounding box center [82, 177] width 97 height 12
click at [34, 97] on img at bounding box center [37, 89] width 13 height 13
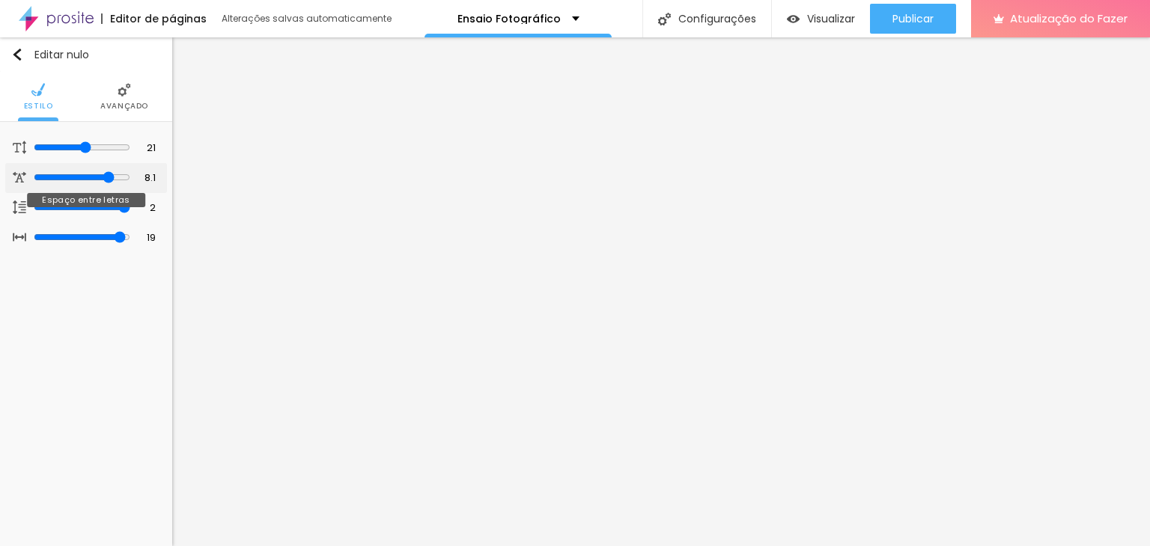
drag, startPoint x: 98, startPoint y: 177, endPoint x: 109, endPoint y: 177, distance: 10.5
click at [109, 177] on input "range" at bounding box center [82, 177] width 97 height 12
click at [123, 201] on input "range" at bounding box center [82, 207] width 97 height 12
click at [113, 110] on font "Avançado" at bounding box center [124, 105] width 48 height 11
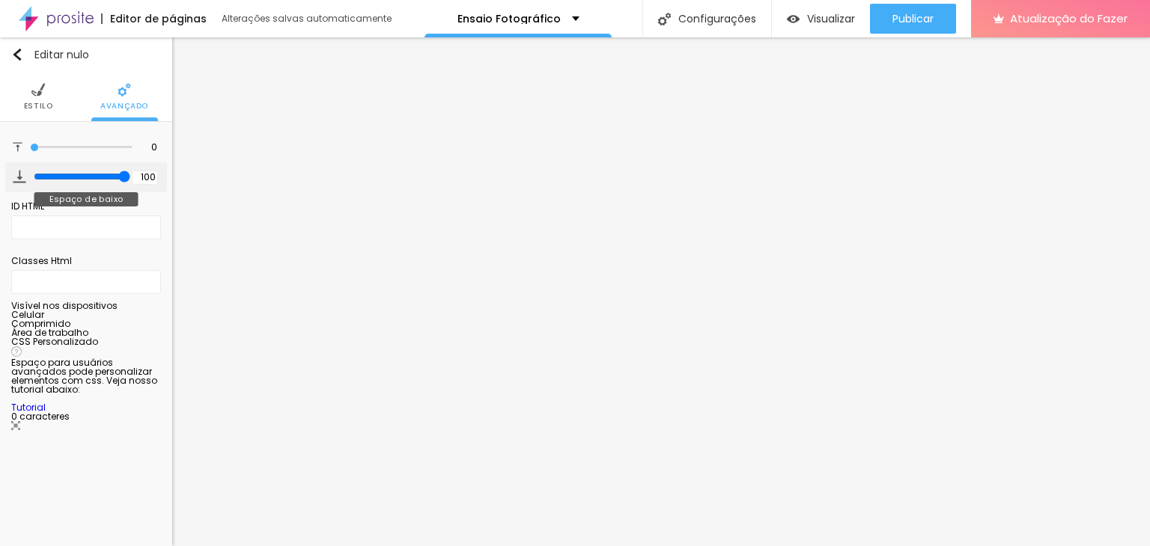
drag, startPoint x: 115, startPoint y: 177, endPoint x: 131, endPoint y: 171, distance: 16.8
click at [130, 171] on input "range" at bounding box center [82, 177] width 97 height 12
drag, startPoint x: 34, startPoint y: 147, endPoint x: 1, endPoint y: 159, distance: 34.1
click at [30, 151] on input "range" at bounding box center [81, 147] width 102 height 7
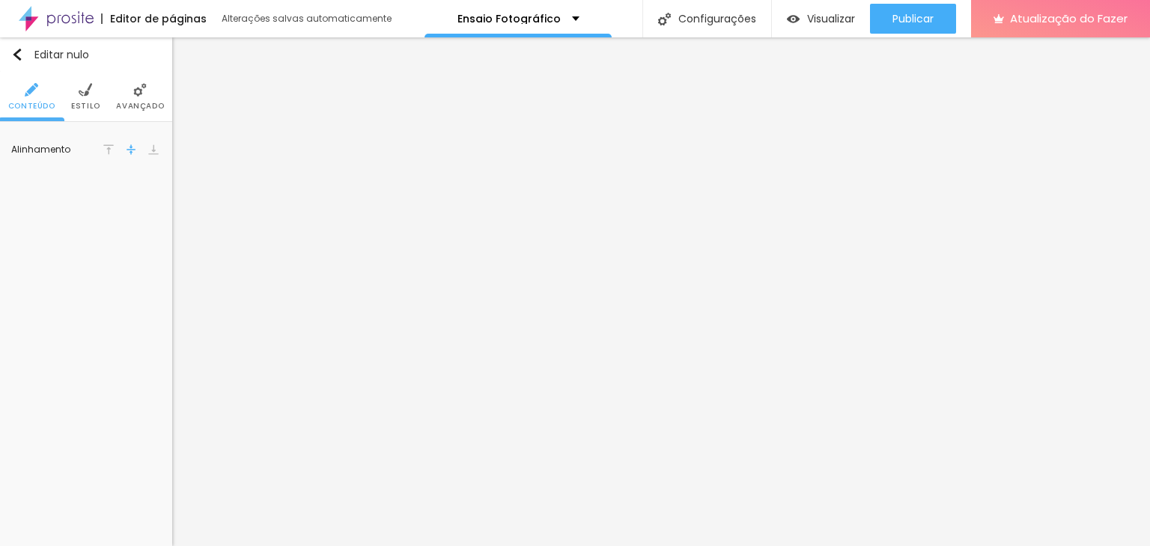
click at [110, 150] on img at bounding box center [108, 149] width 10 height 10
click at [127, 155] on div at bounding box center [131, 150] width 15 height 18
click at [85, 109] on font "Estilo" at bounding box center [85, 105] width 29 height 11
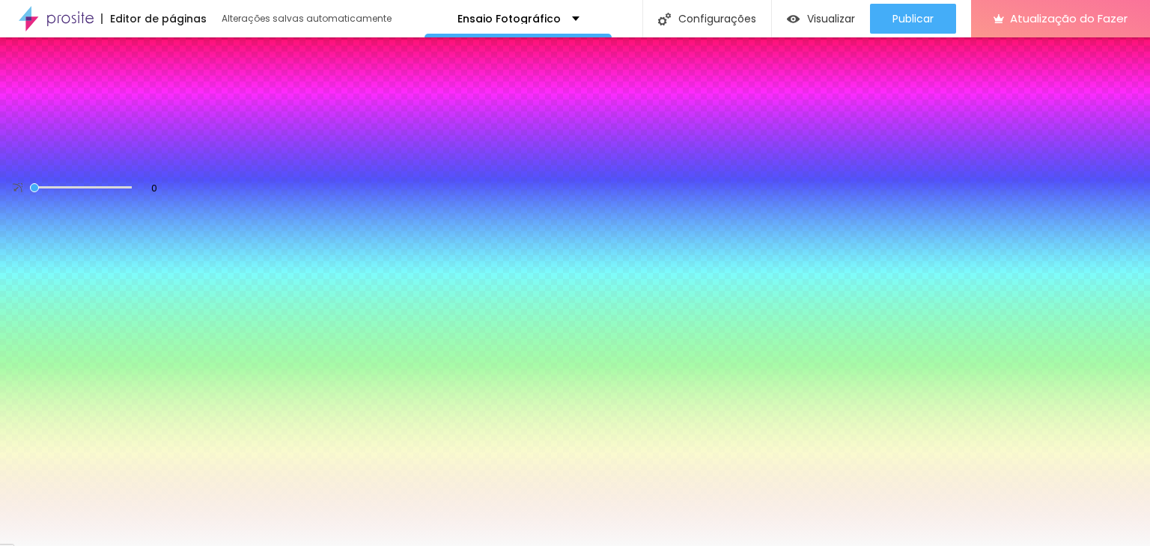
drag, startPoint x: 32, startPoint y: 181, endPoint x: 0, endPoint y: 190, distance: 33.4
click at [30, 190] on input "range" at bounding box center [81, 187] width 102 height 7
click at [30, 246] on div "Editar nulo Conteúdo Estilo Avançado Cor de fundo Voltar ao padrão #F9F9F9 0 Bo…" at bounding box center [86, 291] width 172 height 509
click at [129, 112] on li "Avançado" at bounding box center [140, 96] width 48 height 49
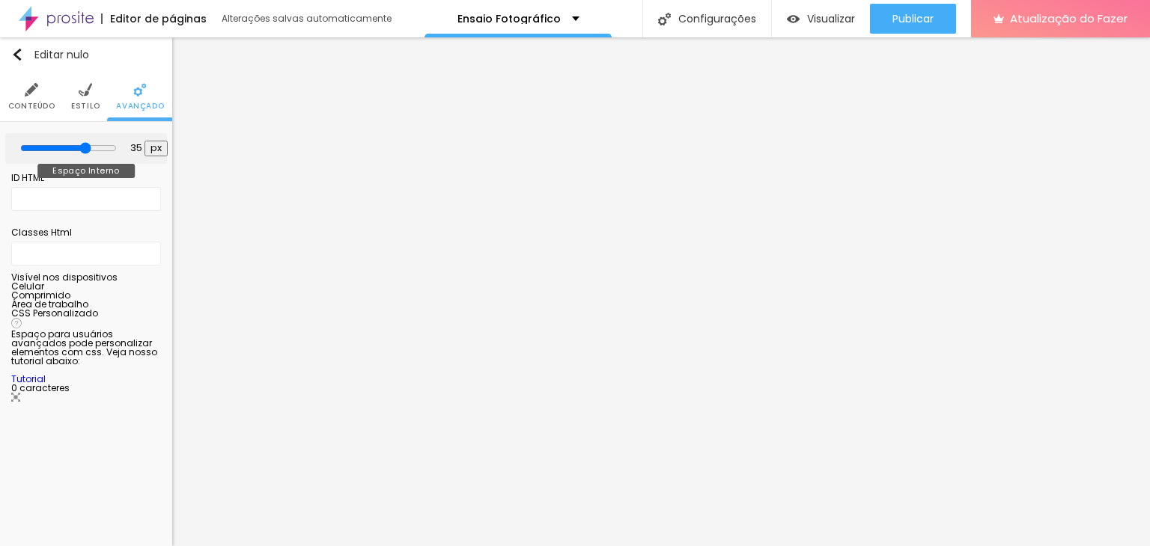
drag, startPoint x: 102, startPoint y: 150, endPoint x: 84, endPoint y: 144, distance: 18.9
click at [84, 144] on input "range" at bounding box center [68, 148] width 97 height 12
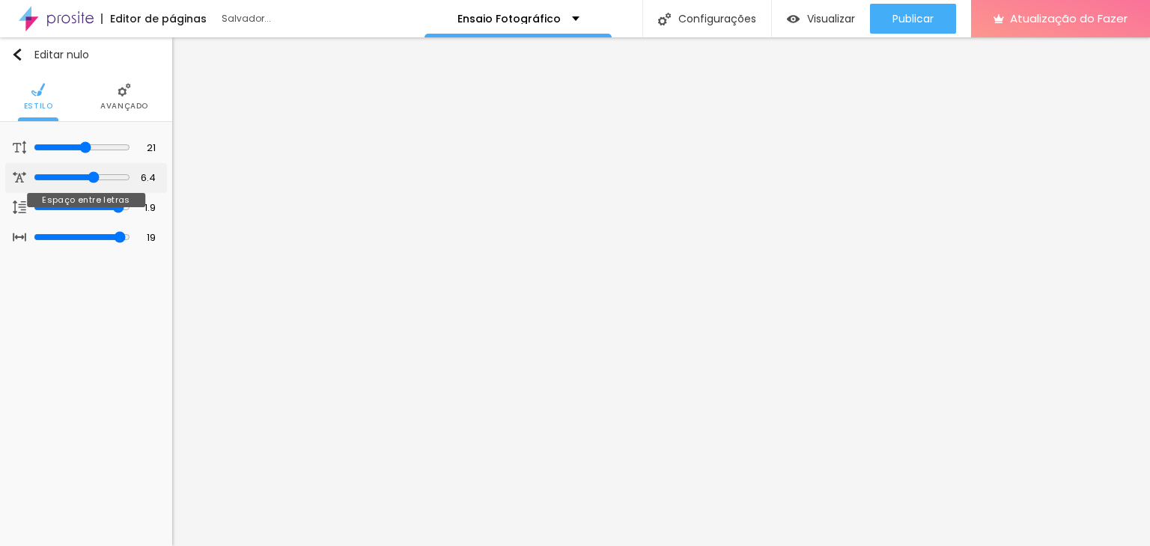
drag, startPoint x: 109, startPoint y: 174, endPoint x: 93, endPoint y: 174, distance: 16.5
click at [93, 174] on input "range" at bounding box center [82, 177] width 97 height 12
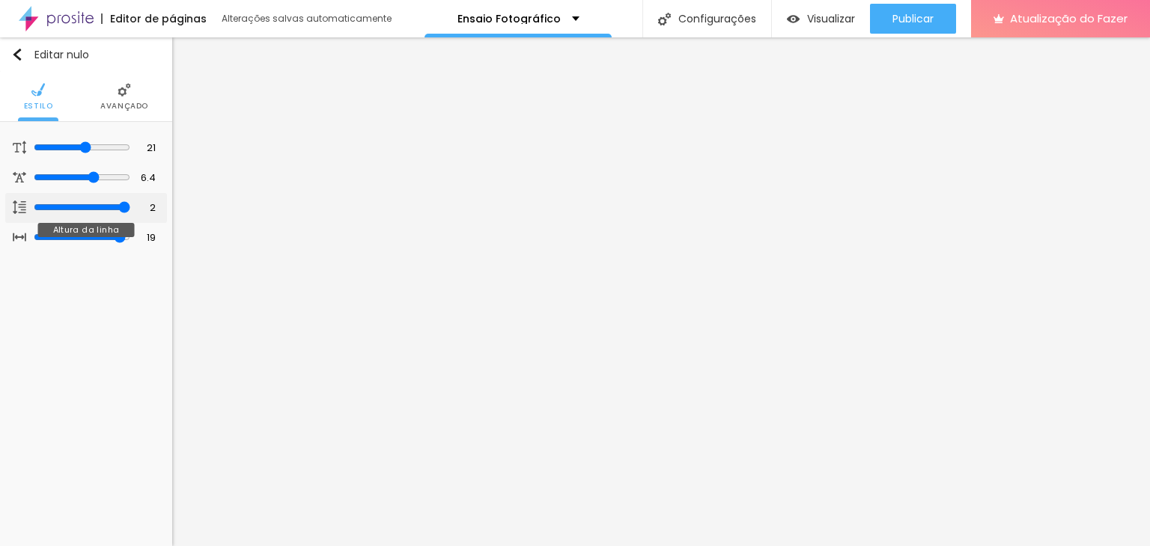
drag, startPoint x: 121, startPoint y: 204, endPoint x: 135, endPoint y: 195, distance: 16.8
click at [130, 201] on input "range" at bounding box center [82, 207] width 97 height 12
drag, startPoint x: 123, startPoint y: 233, endPoint x: 150, endPoint y: 228, distance: 27.3
click at [130, 231] on input "range" at bounding box center [82, 237] width 97 height 12
click at [84, 147] on input "range" at bounding box center [82, 147] width 97 height 12
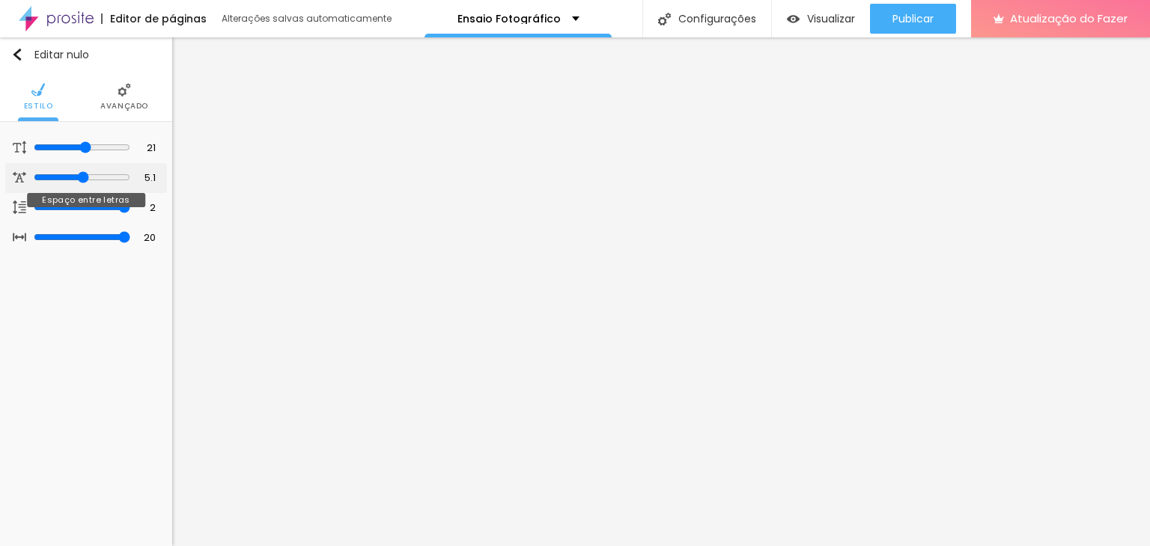
drag, startPoint x: 96, startPoint y: 174, endPoint x: 81, endPoint y: 174, distance: 15.0
click at [81, 174] on input "range" at bounding box center [82, 177] width 97 height 12
click at [121, 107] on font "Avançado" at bounding box center [124, 105] width 48 height 11
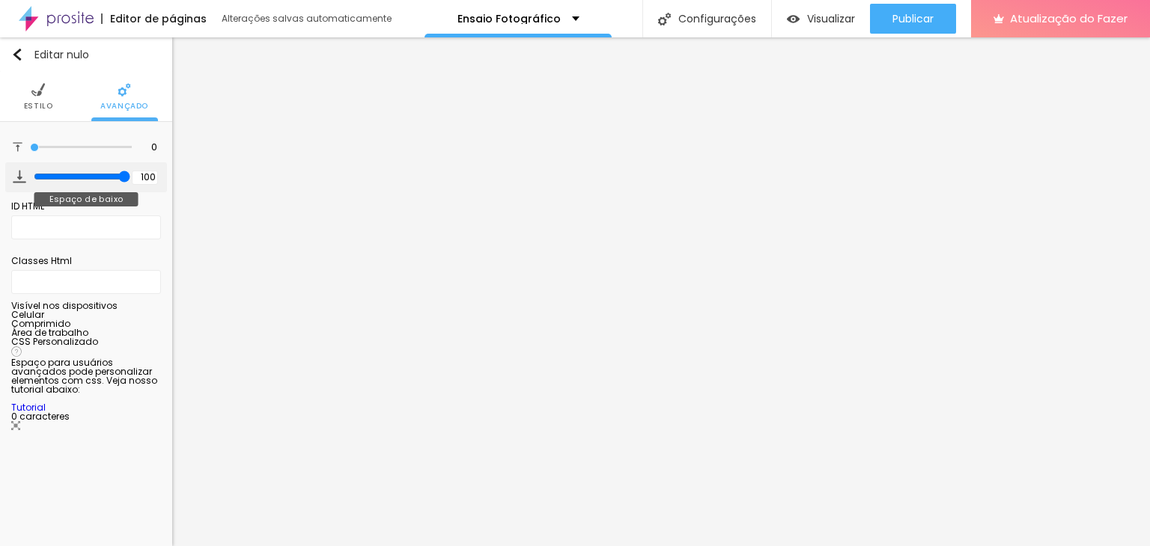
drag, startPoint x: 115, startPoint y: 175, endPoint x: 140, endPoint y: 180, distance: 25.3
click at [130, 180] on input "range" at bounding box center [82, 177] width 97 height 12
drag, startPoint x: 33, startPoint y: 147, endPoint x: 0, endPoint y: 149, distance: 33.0
click at [30, 149] on input "range" at bounding box center [81, 147] width 102 height 7
drag, startPoint x: 113, startPoint y: 177, endPoint x: 0, endPoint y: 166, distance: 113.6
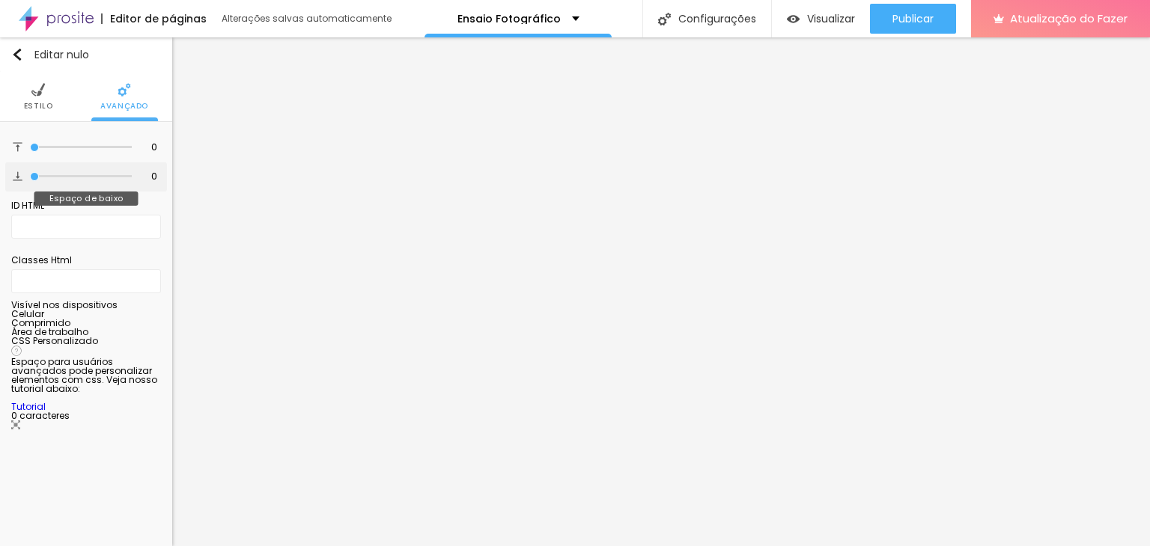
click at [30, 173] on input "range" at bounding box center [81, 176] width 102 height 7
click at [38, 91] on img at bounding box center [37, 89] width 13 height 13
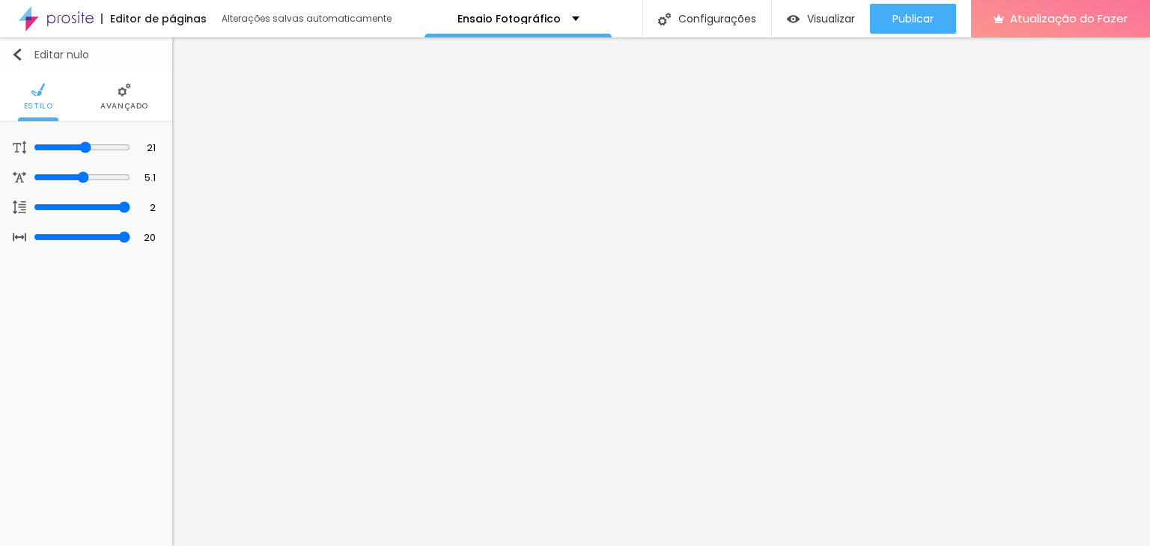
click at [11, 51] on img "button" at bounding box center [17, 55] width 12 height 12
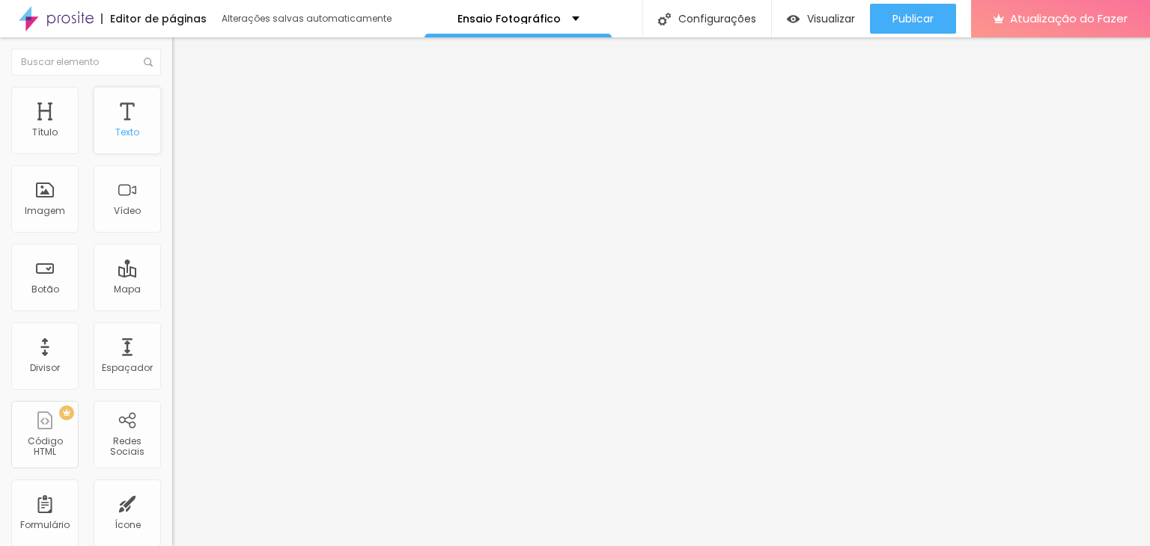
click at [123, 123] on div "Texto" at bounding box center [127, 120] width 67 height 67
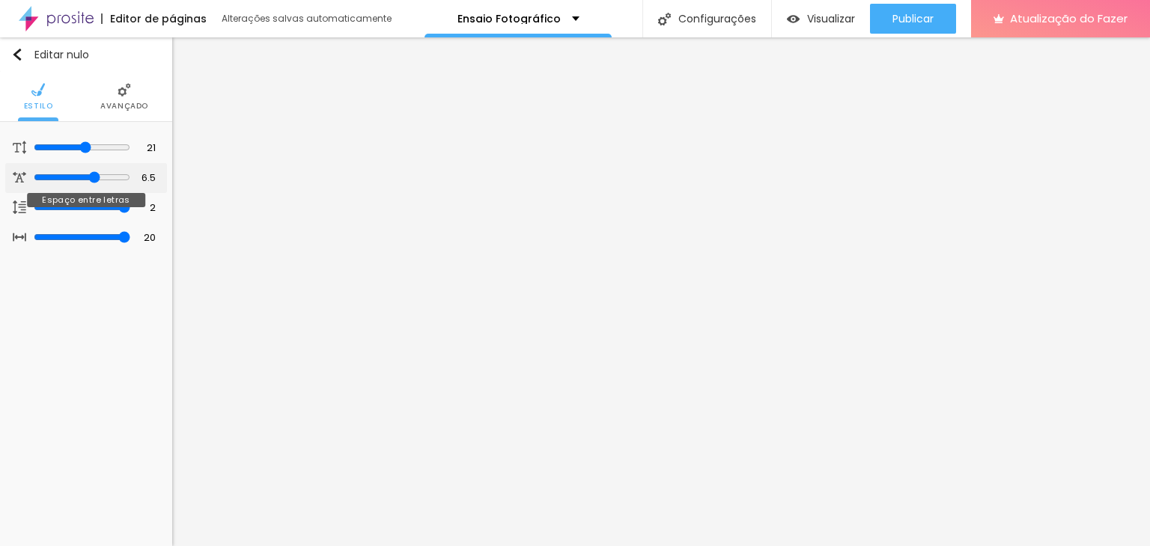
drag, startPoint x: 82, startPoint y: 174, endPoint x: 94, endPoint y: 172, distance: 12.1
click at [94, 172] on input "range" at bounding box center [82, 177] width 97 height 12
drag, startPoint x: 122, startPoint y: 204, endPoint x: 177, endPoint y: 184, distance: 58.7
click at [130, 201] on input "range" at bounding box center [82, 207] width 97 height 12
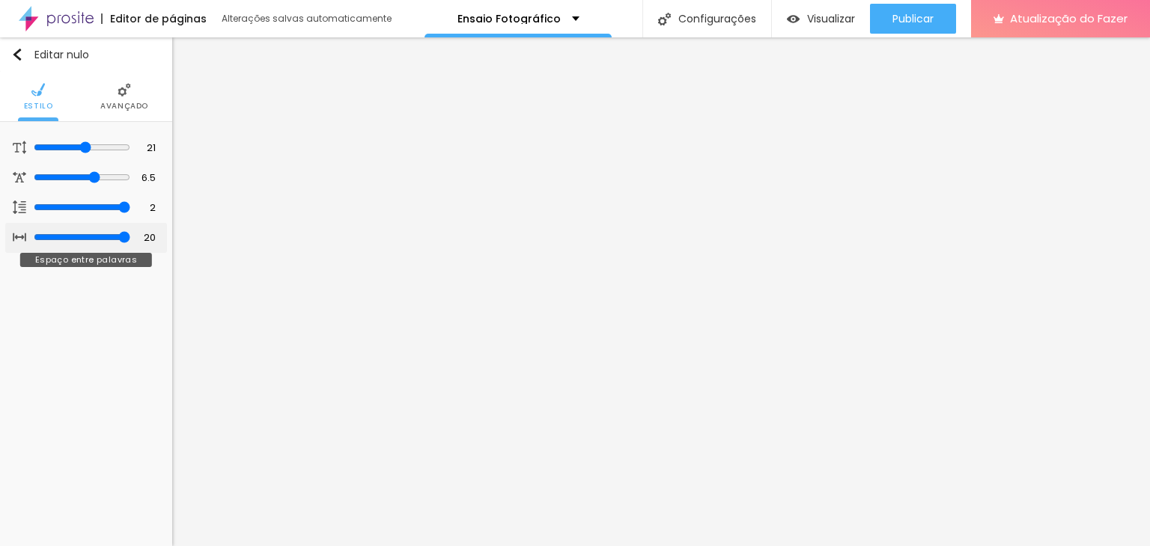
drag, startPoint x: 126, startPoint y: 233, endPoint x: 171, endPoint y: 231, distance: 45.0
click at [130, 231] on input "range" at bounding box center [82, 237] width 97 height 12
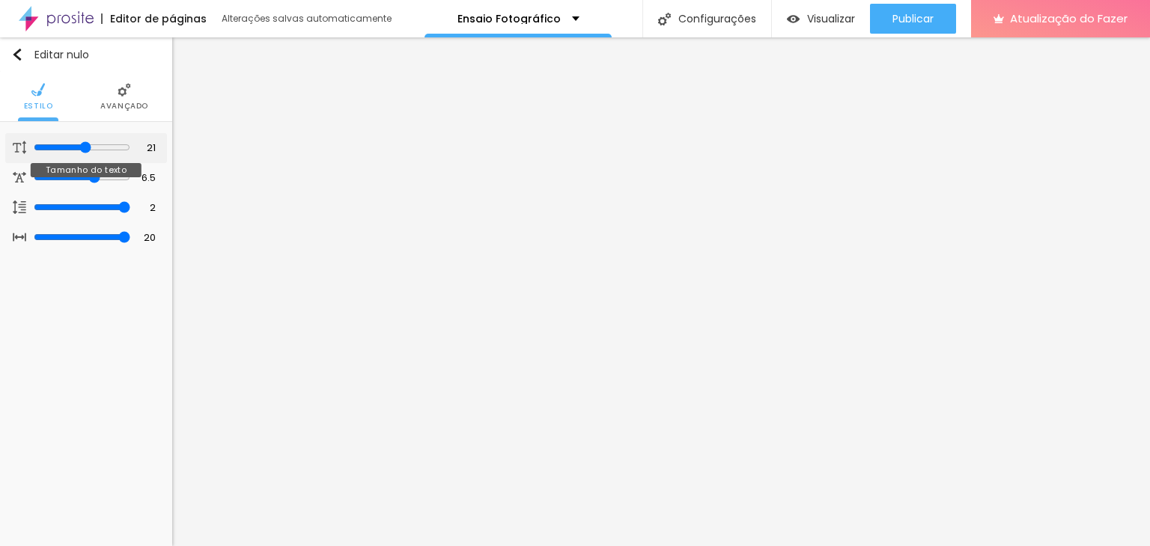
click at [84, 147] on input "range" at bounding box center [82, 147] width 97 height 12
click at [48, 273] on div "Editar nulo Estilo Avançado 21 Tamanho do texto 6.5 Espaço entre letras 2 Altur…" at bounding box center [86, 291] width 172 height 509
click at [105, 90] on li "Avançado" at bounding box center [124, 96] width 48 height 49
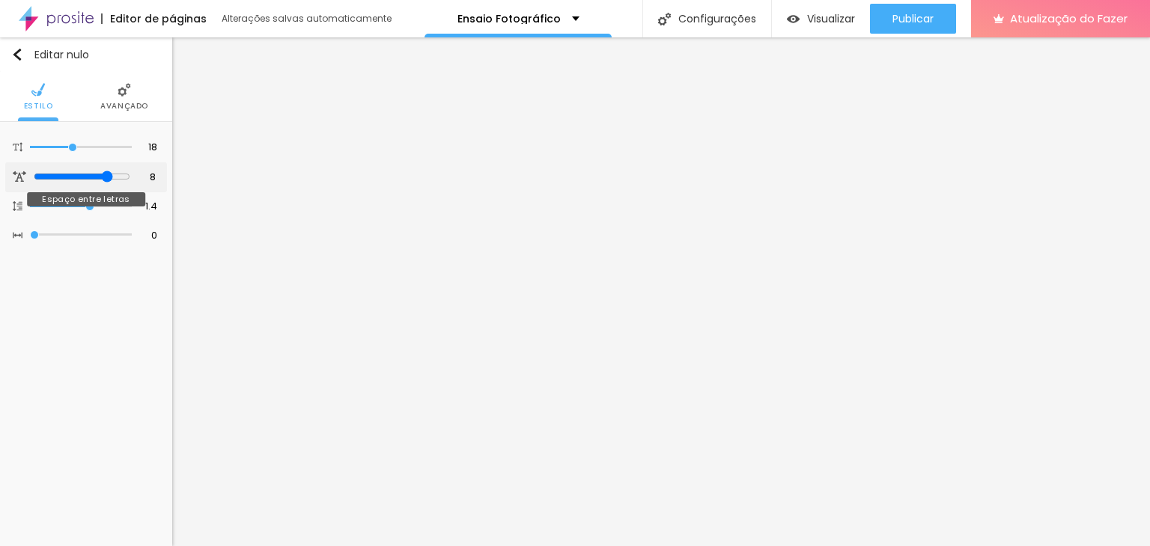
drag, startPoint x: 34, startPoint y: 176, endPoint x: 108, endPoint y: 162, distance: 74.6
click at [108, 171] on input "range" at bounding box center [82, 177] width 97 height 12
drag, startPoint x: 73, startPoint y: 149, endPoint x: 91, endPoint y: 139, distance: 19.8
click at [91, 141] on input "range" at bounding box center [82, 147] width 97 height 12
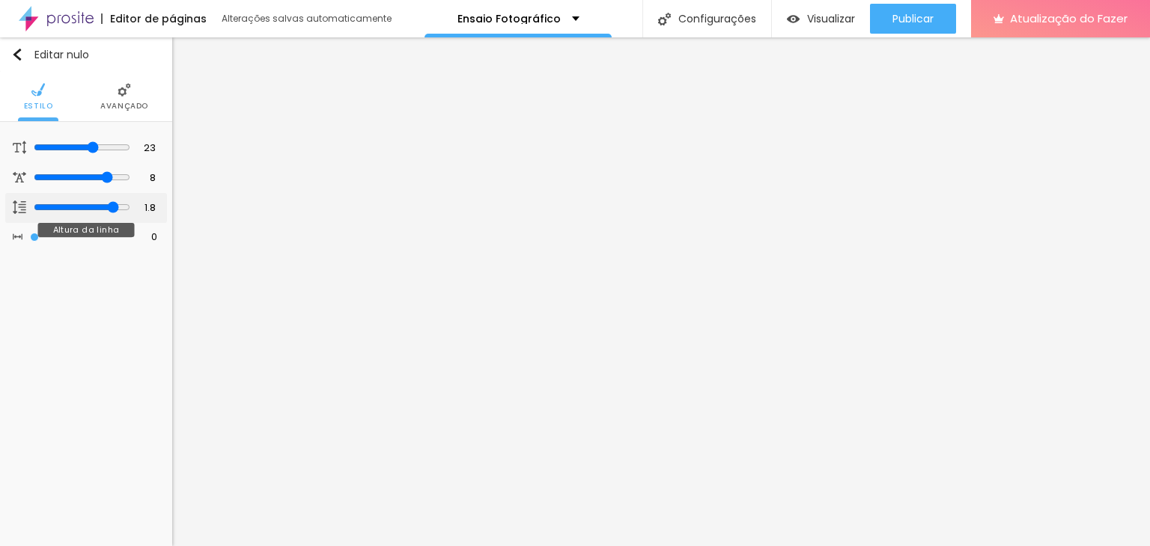
drag, startPoint x: 93, startPoint y: 204, endPoint x: 115, endPoint y: 195, distance: 24.2
click at [115, 201] on input "range" at bounding box center [82, 207] width 97 height 12
drag, startPoint x: 61, startPoint y: 228, endPoint x: 113, endPoint y: 213, distance: 54.5
click at [113, 231] on input "range" at bounding box center [82, 237] width 97 height 12
click at [103, 109] on font "Avançado" at bounding box center [124, 105] width 48 height 11
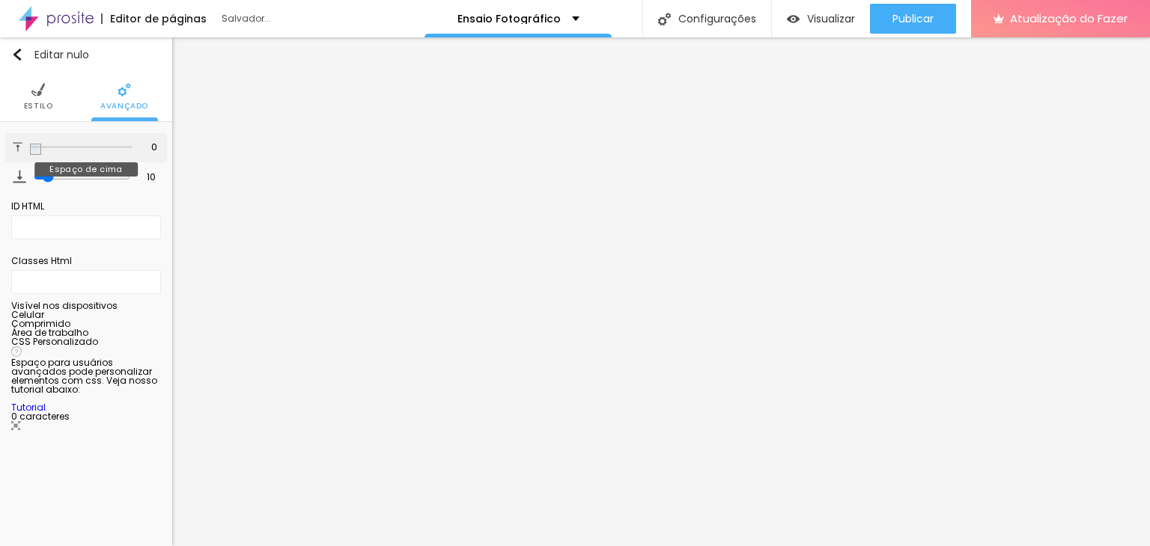
drag, startPoint x: 41, startPoint y: 147, endPoint x: 4, endPoint y: 141, distance: 37.3
click at [30, 144] on input "range" at bounding box center [81, 147] width 102 height 7
drag, startPoint x: 40, startPoint y: 177, endPoint x: 16, endPoint y: 175, distance: 24.8
click at [30, 175] on input "range" at bounding box center [81, 176] width 102 height 7
click at [43, 106] on font "Estilo" at bounding box center [38, 105] width 29 height 11
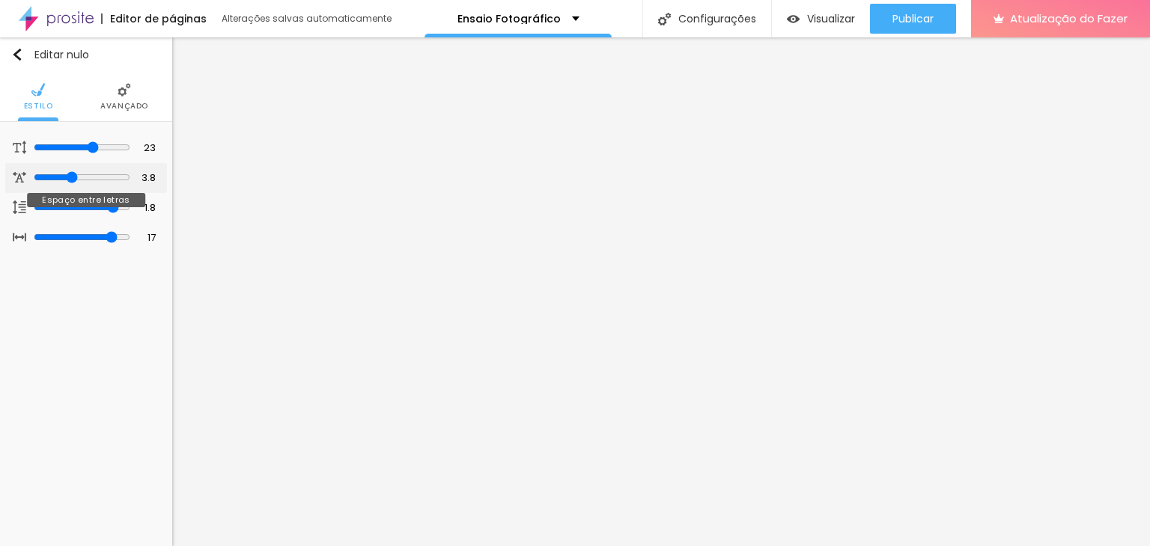
drag, startPoint x: 109, startPoint y: 178, endPoint x: 69, endPoint y: 168, distance: 40.9
click at [69, 171] on input "range" at bounding box center [82, 177] width 97 height 12
drag, startPoint x: 70, startPoint y: 177, endPoint x: 53, endPoint y: 174, distance: 17.5
click at [53, 174] on input "range" at bounding box center [82, 177] width 97 height 12
drag, startPoint x: 54, startPoint y: 177, endPoint x: 46, endPoint y: 176, distance: 8.3
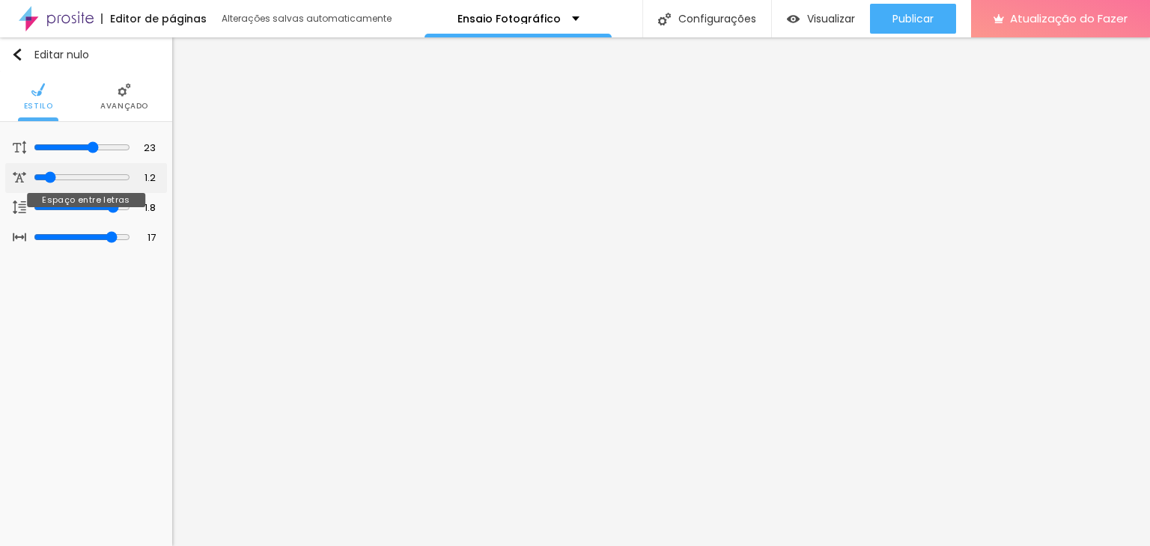
click at [46, 176] on input "range" at bounding box center [82, 177] width 97 height 12
drag, startPoint x: 109, startPoint y: 207, endPoint x: 141, endPoint y: 204, distance: 31.6
click at [130, 204] on input "range" at bounding box center [82, 207] width 97 height 12
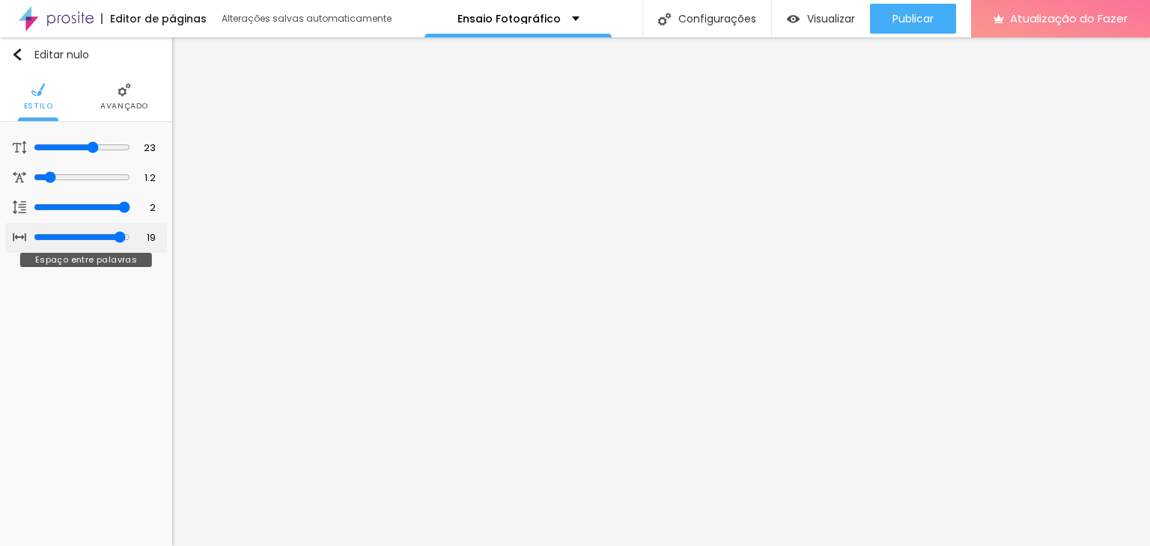
drag, startPoint x: 112, startPoint y: 231, endPoint x: 120, endPoint y: 231, distance: 7.5
click at [120, 231] on input "range" at bounding box center [82, 237] width 97 height 12
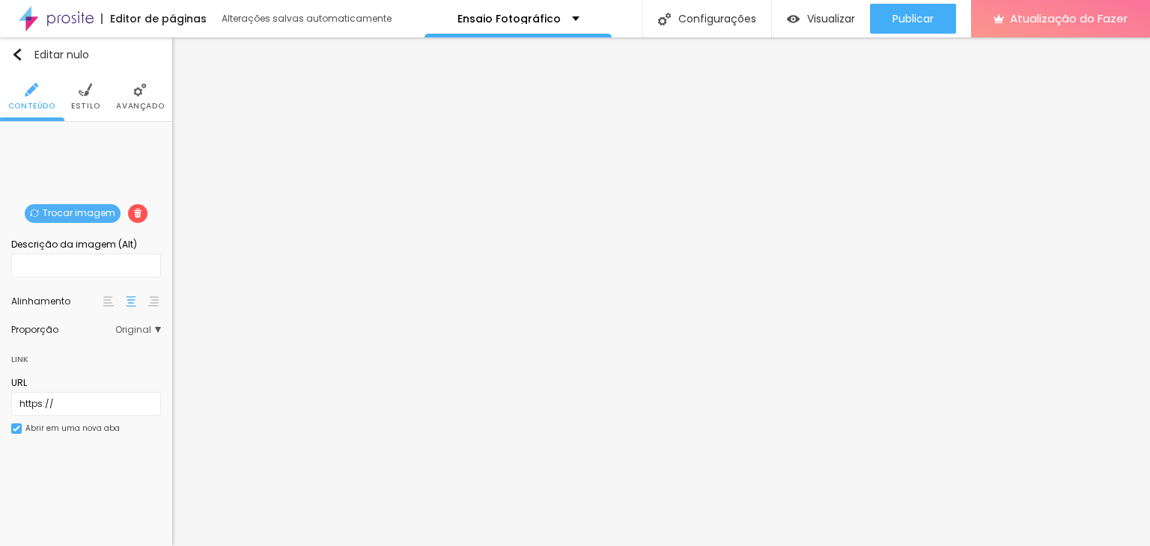
click at [62, 211] on font "Trocar imagem" at bounding box center [79, 213] width 73 height 13
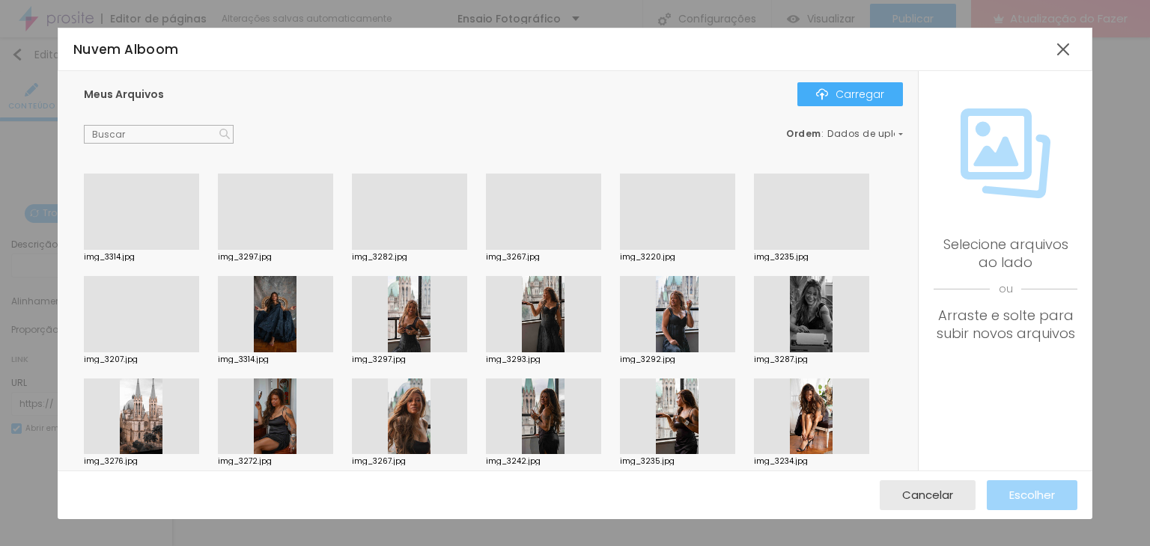
click at [163, 250] on div at bounding box center [141, 250] width 115 height 0
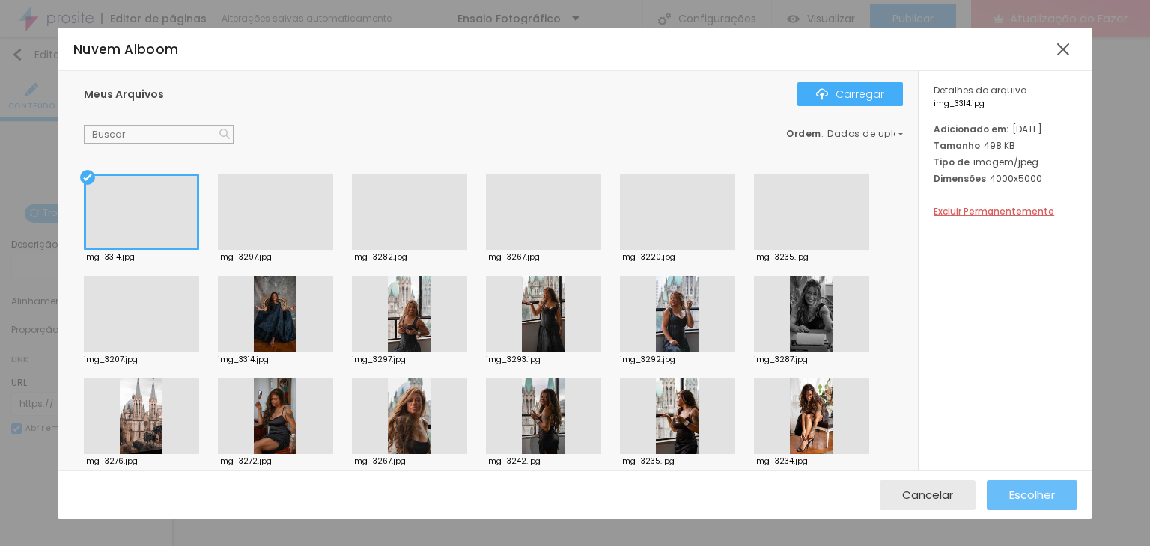
click at [1035, 495] on font "Escolher" at bounding box center [1032, 495] width 46 height 16
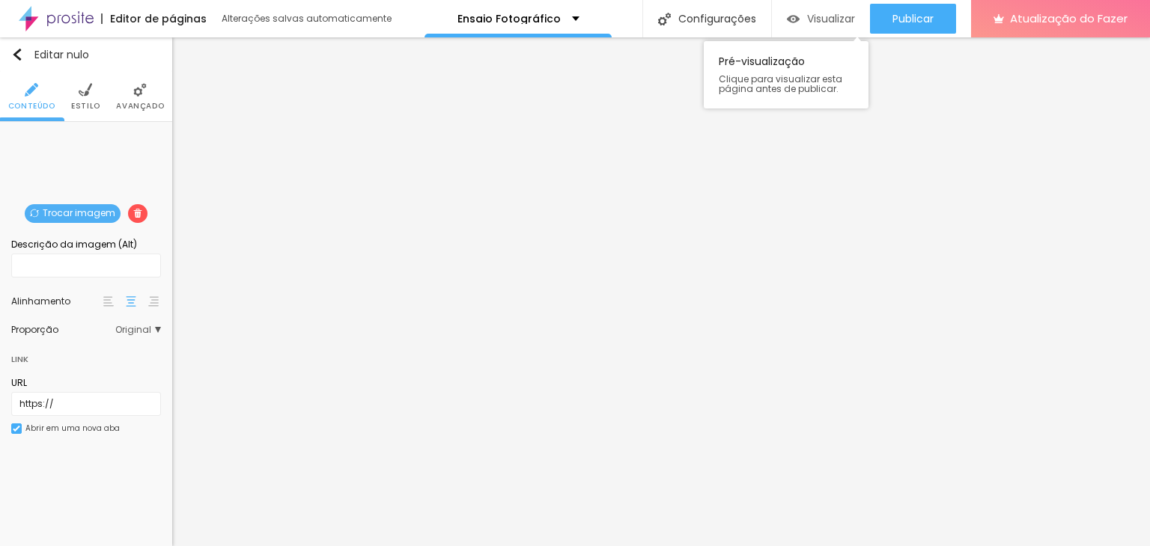
click at [817, 22] on font "Visualizar" at bounding box center [831, 18] width 48 height 15
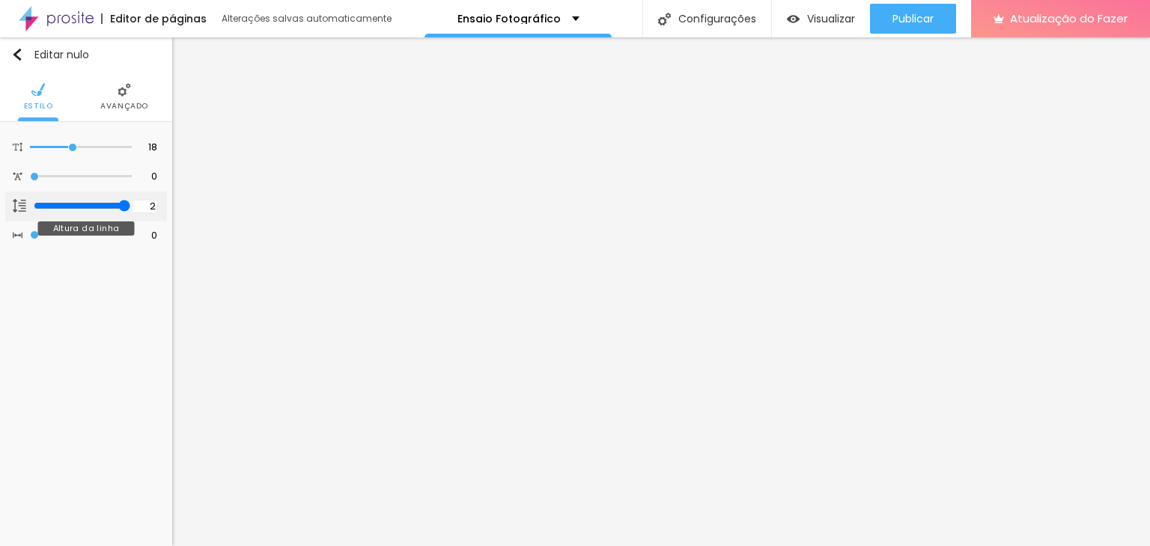
drag, startPoint x: 92, startPoint y: 201, endPoint x: 144, endPoint y: 210, distance: 53.2
click at [130, 210] on input "range" at bounding box center [82, 206] width 97 height 12
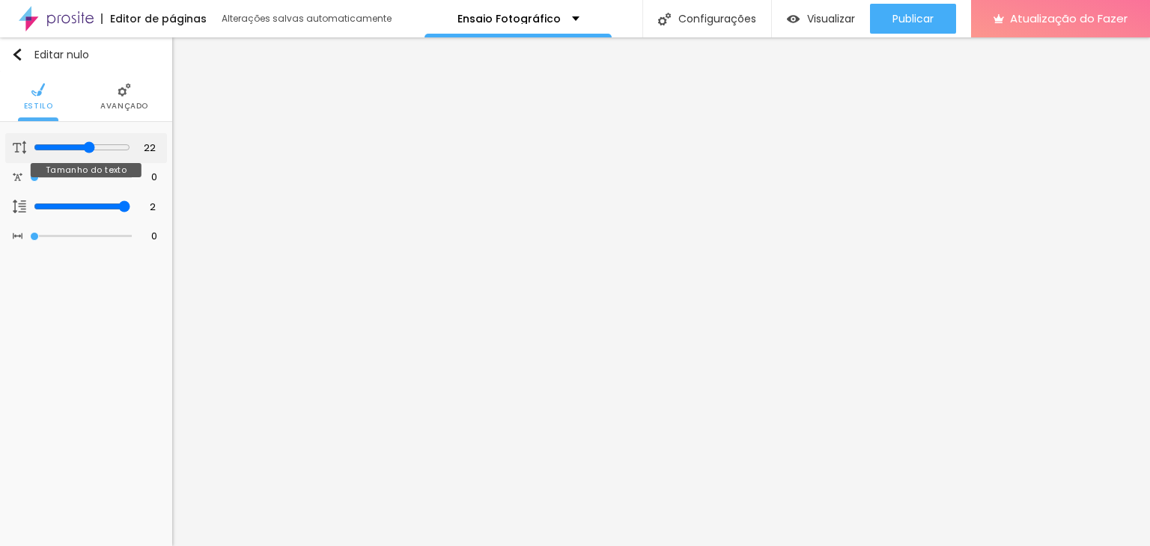
drag, startPoint x: 74, startPoint y: 144, endPoint x: 87, endPoint y: 153, distance: 15.2
click at [87, 153] on input "range" at bounding box center [82, 147] width 97 height 12
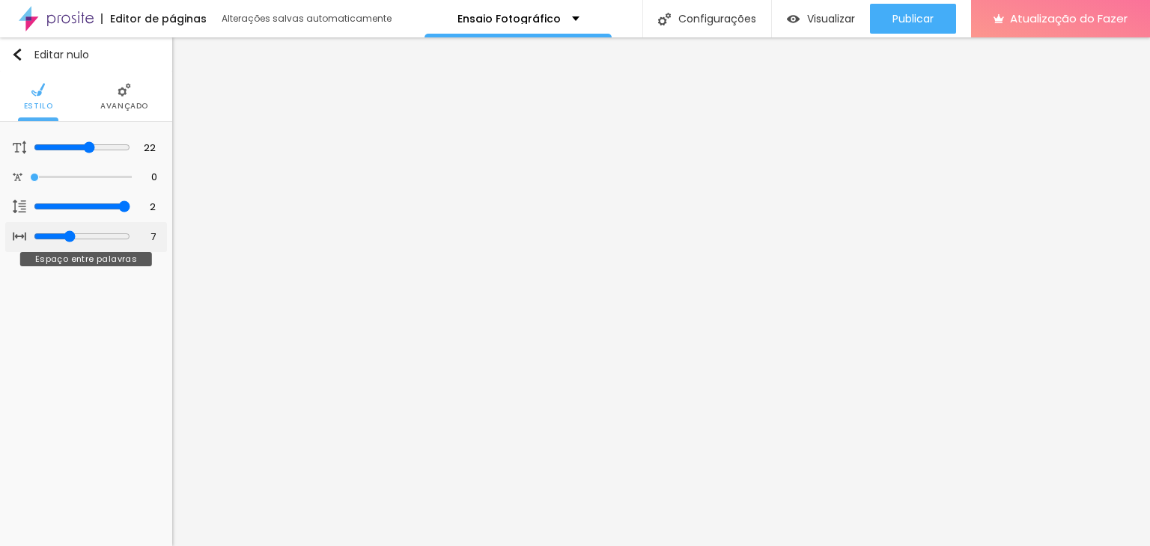
drag, startPoint x: 34, startPoint y: 231, endPoint x: 65, endPoint y: 237, distance: 31.3
click at [65, 237] on input "range" at bounding box center [82, 237] width 97 height 12
click at [110, 104] on font "Avançado" at bounding box center [124, 105] width 48 height 11
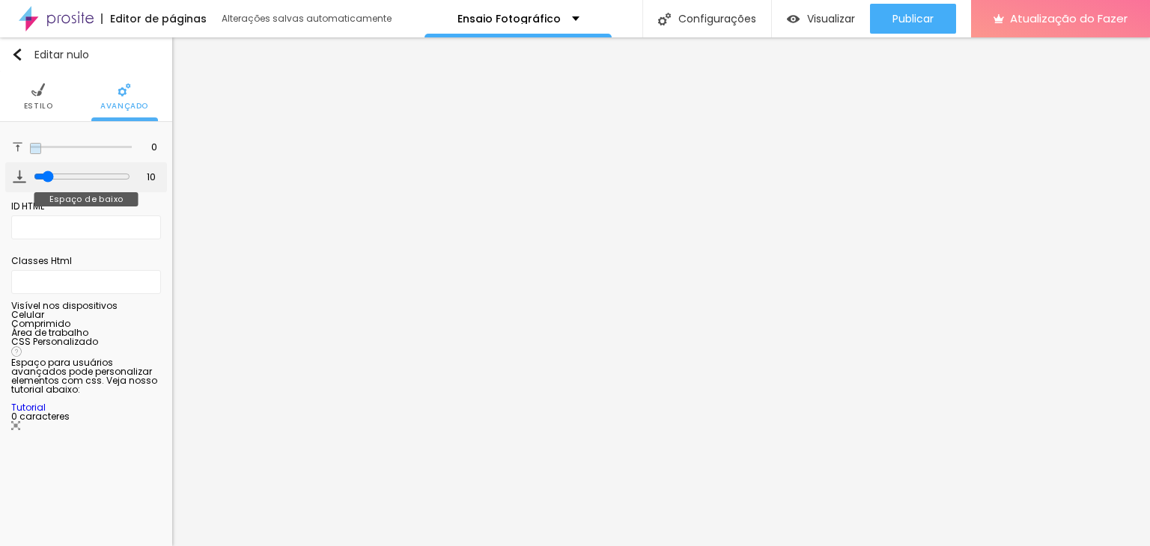
drag, startPoint x: 42, startPoint y: 147, endPoint x: 10, endPoint y: 171, distance: 40.0
click at [30, 147] on input "range" at bounding box center [81, 147] width 102 height 7
drag, startPoint x: 41, startPoint y: 180, endPoint x: 23, endPoint y: 177, distance: 18.2
click at [23, 177] on div "10 Espaço de baixo" at bounding box center [86, 177] width 162 height 30
drag, startPoint x: 28, startPoint y: 177, endPoint x: 21, endPoint y: 177, distance: 7.5
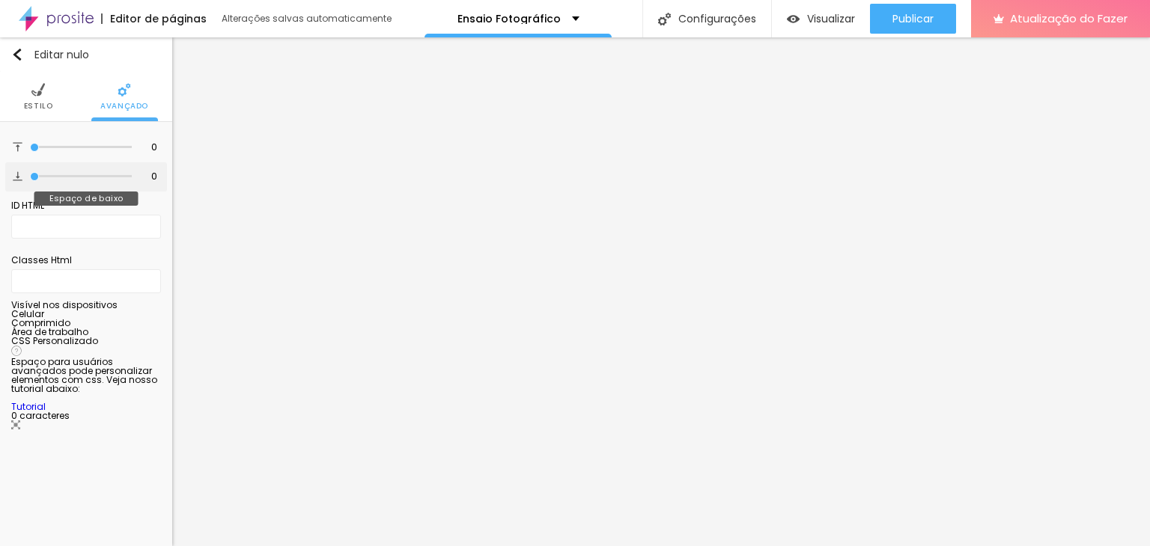
click at [30, 177] on input "range" at bounding box center [81, 176] width 102 height 7
click at [50, 94] on ul "Estilo Avançado" at bounding box center [86, 97] width 172 height 50
click at [42, 94] on li "Estilo" at bounding box center [38, 96] width 29 height 49
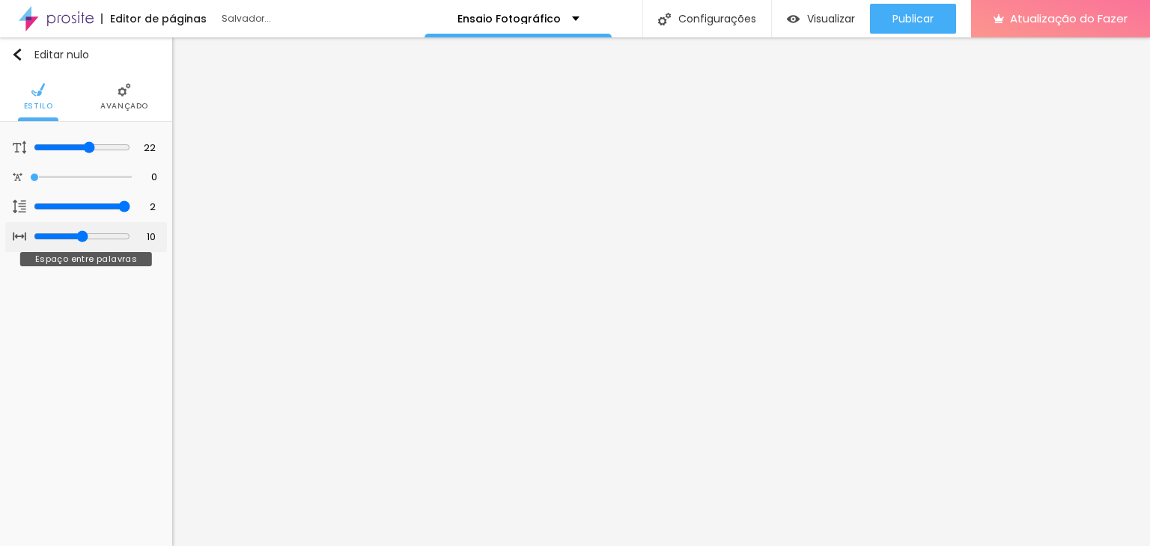
drag, startPoint x: 65, startPoint y: 231, endPoint x: 81, endPoint y: 237, distance: 17.1
click at [81, 237] on input "range" at bounding box center [82, 237] width 97 height 12
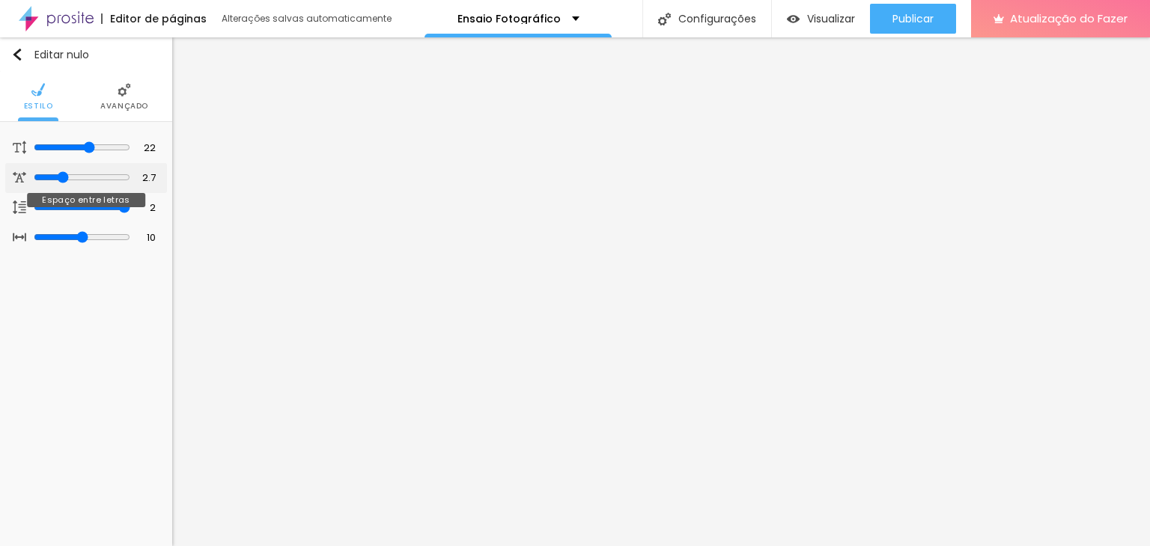
drag, startPoint x: 35, startPoint y: 179, endPoint x: 60, endPoint y: 182, distance: 24.9
click at [60, 182] on input "range" at bounding box center [82, 177] width 97 height 12
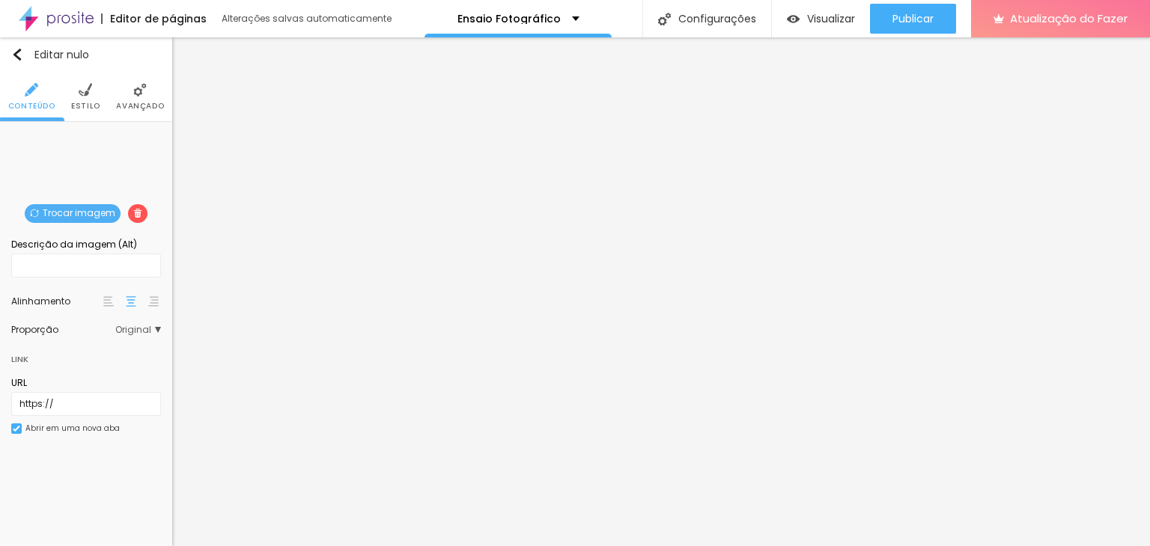
click at [67, 214] on font "Trocar imagem" at bounding box center [79, 213] width 73 height 13
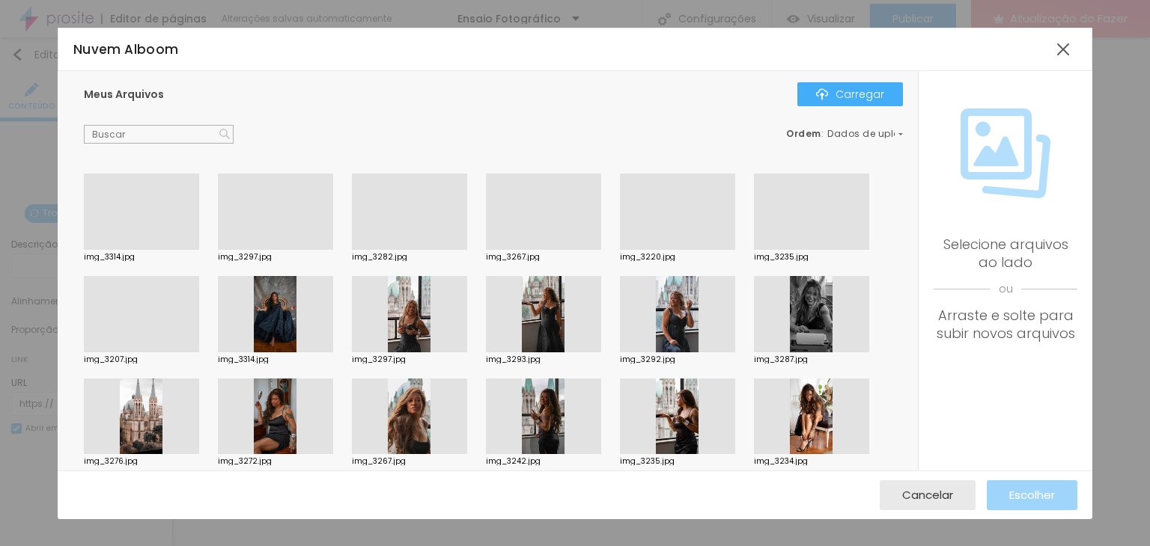
click at [138, 353] on div at bounding box center [141, 353] width 115 height 0
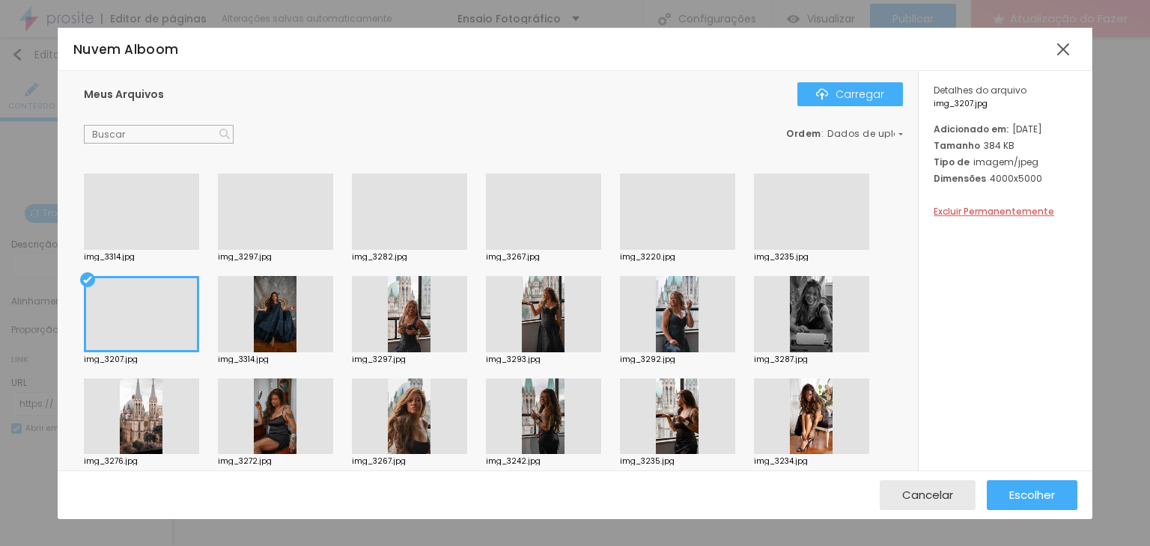
click at [398, 300] on div at bounding box center [409, 314] width 115 height 76
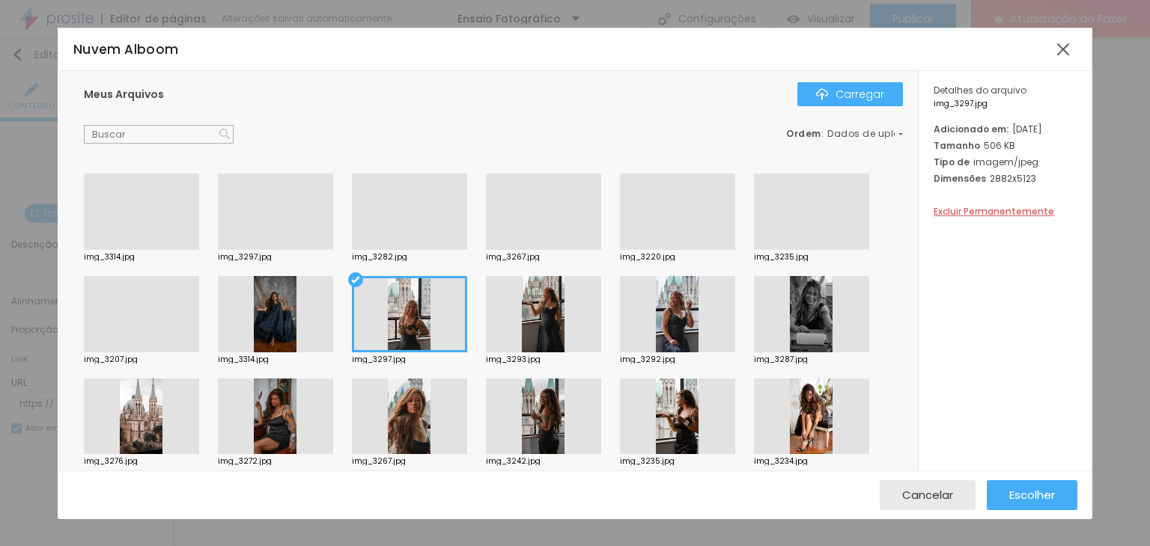
click at [250, 250] on div at bounding box center [275, 250] width 115 height 0
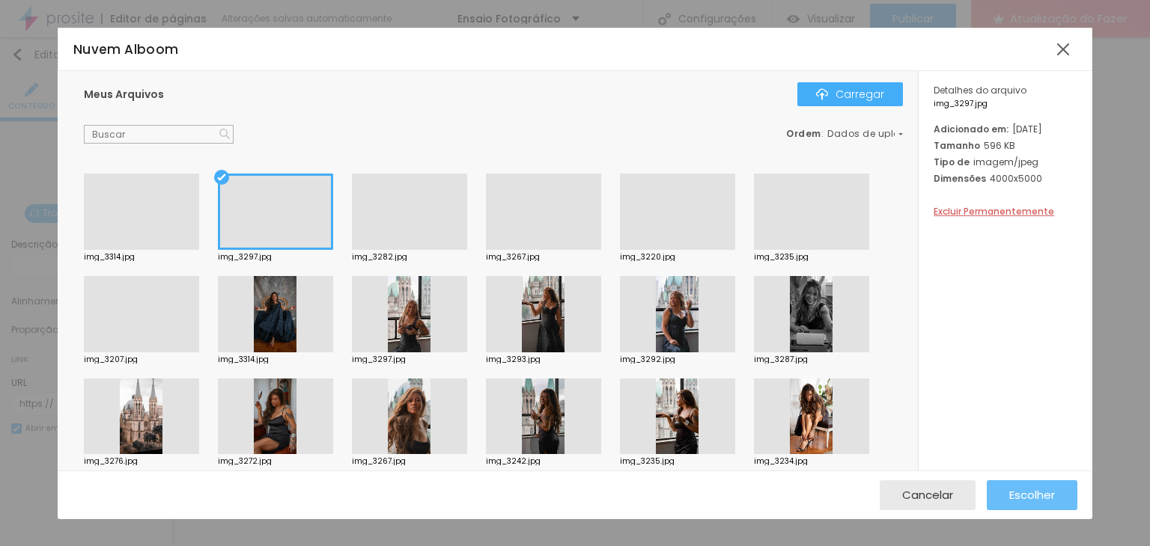
click at [1068, 504] on button "Escolher" at bounding box center [1032, 496] width 91 height 30
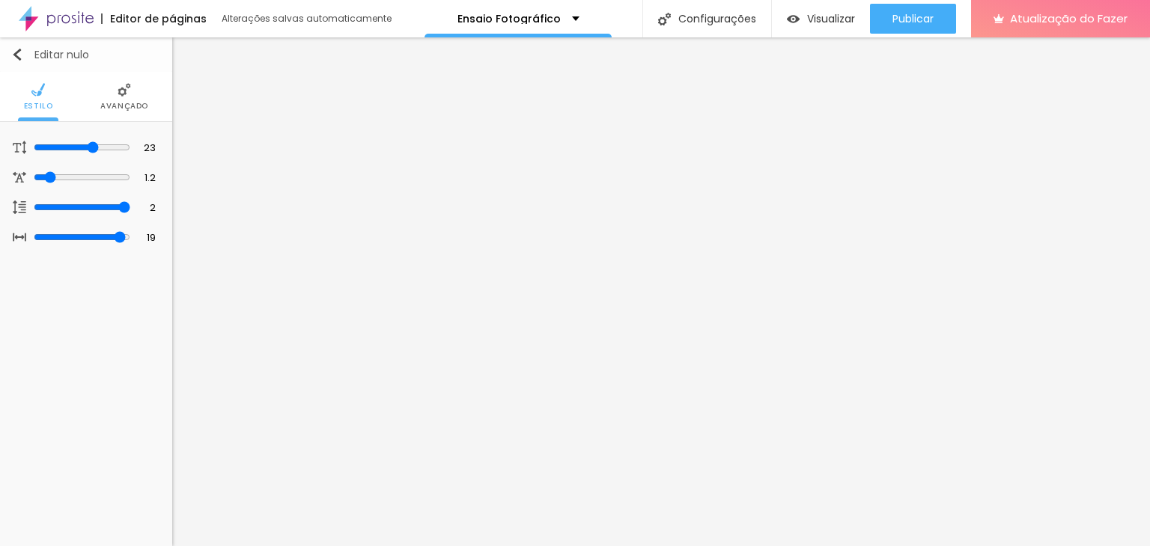
click at [19, 58] on img "button" at bounding box center [17, 55] width 12 height 12
click at [16, 54] on img "button" at bounding box center [17, 55] width 12 height 12
click at [109, 100] on li "Avançado" at bounding box center [124, 96] width 48 height 49
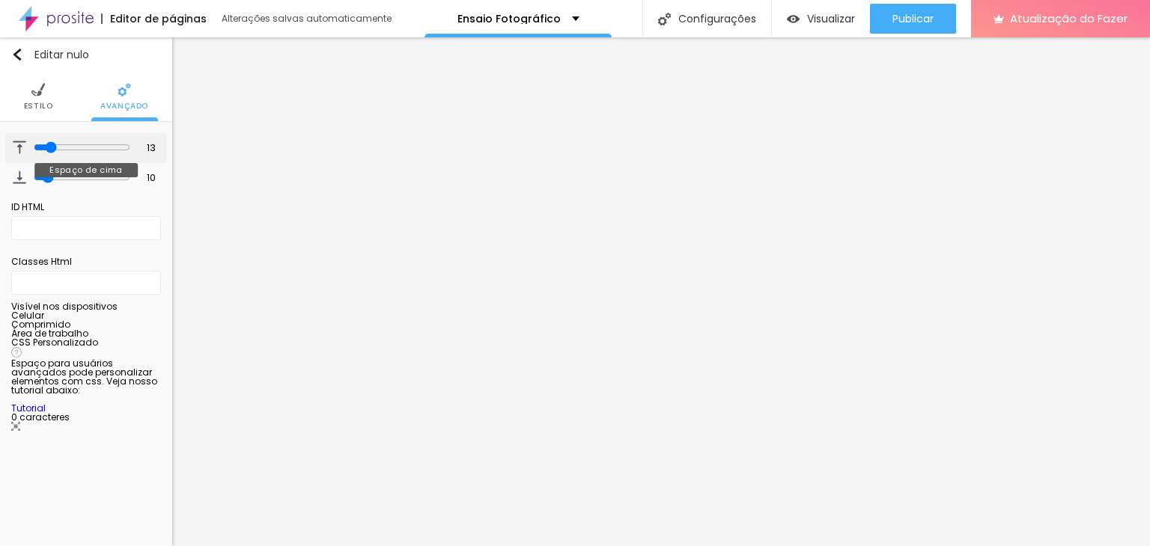
click at [45, 142] on input "range" at bounding box center [82, 147] width 97 height 12
drag, startPoint x: 33, startPoint y: 147, endPoint x: 40, endPoint y: 113, distance: 35.2
click at [30, 144] on input "range" at bounding box center [81, 147] width 102 height 7
click at [40, 91] on img at bounding box center [37, 89] width 13 height 13
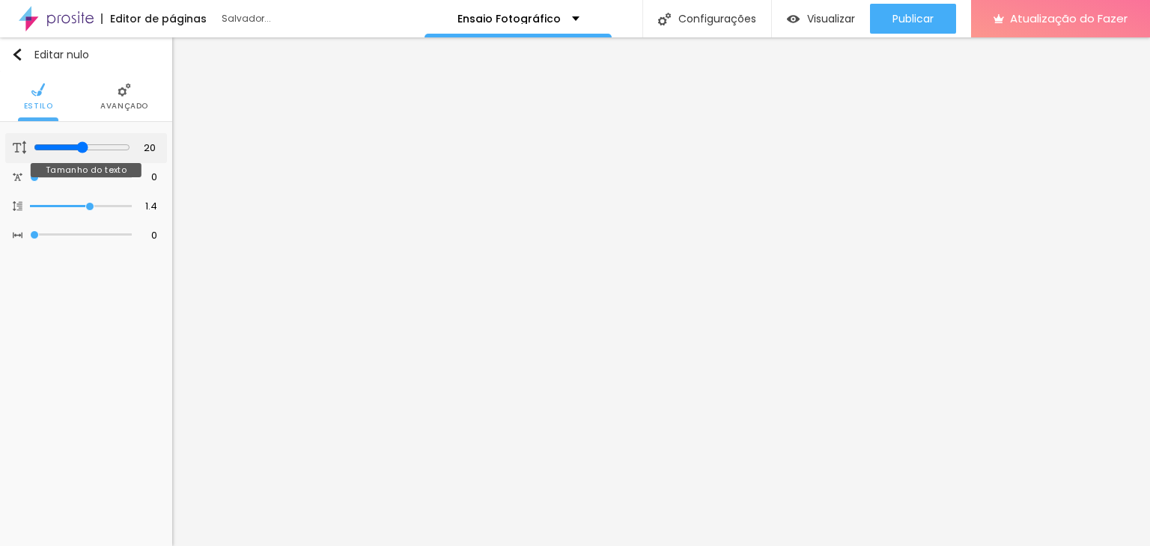
click at [81, 149] on input "range" at bounding box center [82, 147] width 97 height 12
drag, startPoint x: 42, startPoint y: 177, endPoint x: 63, endPoint y: 171, distance: 21.8
click at [63, 171] on input "range" at bounding box center [82, 177] width 97 height 12
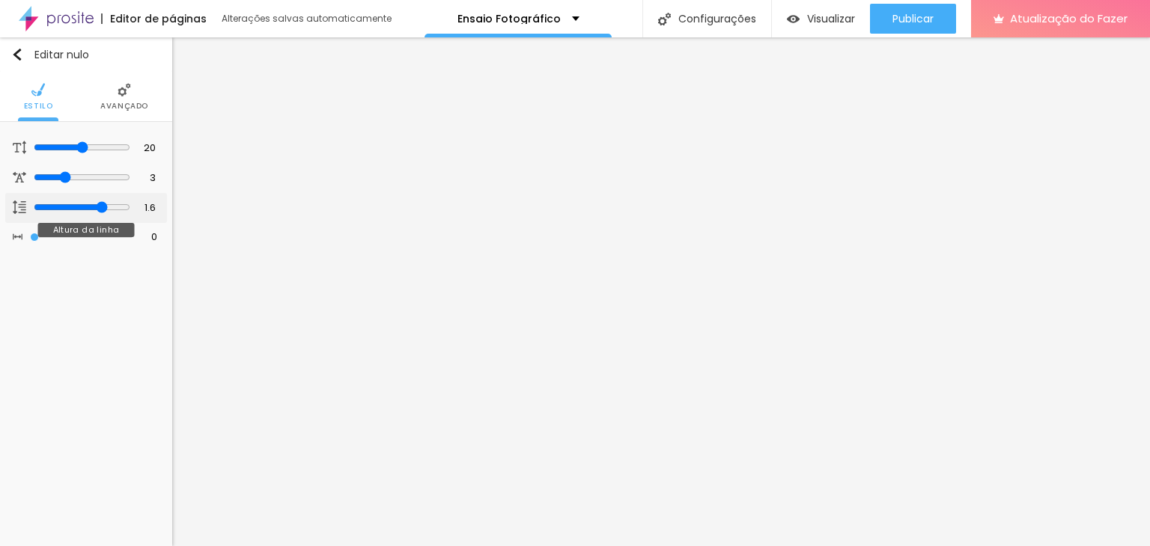
drag, startPoint x: 90, startPoint y: 203, endPoint x: 100, endPoint y: 204, distance: 9.8
click at [100, 204] on input "range" at bounding box center [82, 207] width 97 height 12
drag, startPoint x: 36, startPoint y: 233, endPoint x: 59, endPoint y: 240, distance: 24.2
click at [59, 240] on input "range" at bounding box center [82, 237] width 97 height 12
click at [82, 141] on input "range" at bounding box center [82, 147] width 97 height 12
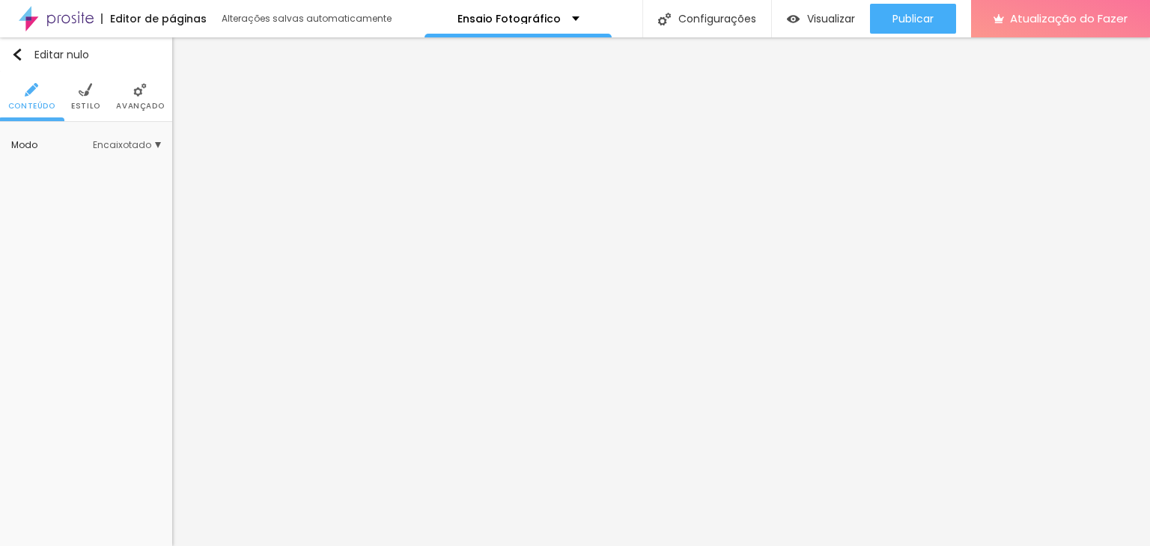
click at [124, 147] on font "Encaixotado" at bounding box center [122, 144] width 58 height 13
click at [105, 185] on span "Completo" at bounding box center [108, 187] width 102 height 9
click at [81, 95] on img at bounding box center [85, 89] width 13 height 13
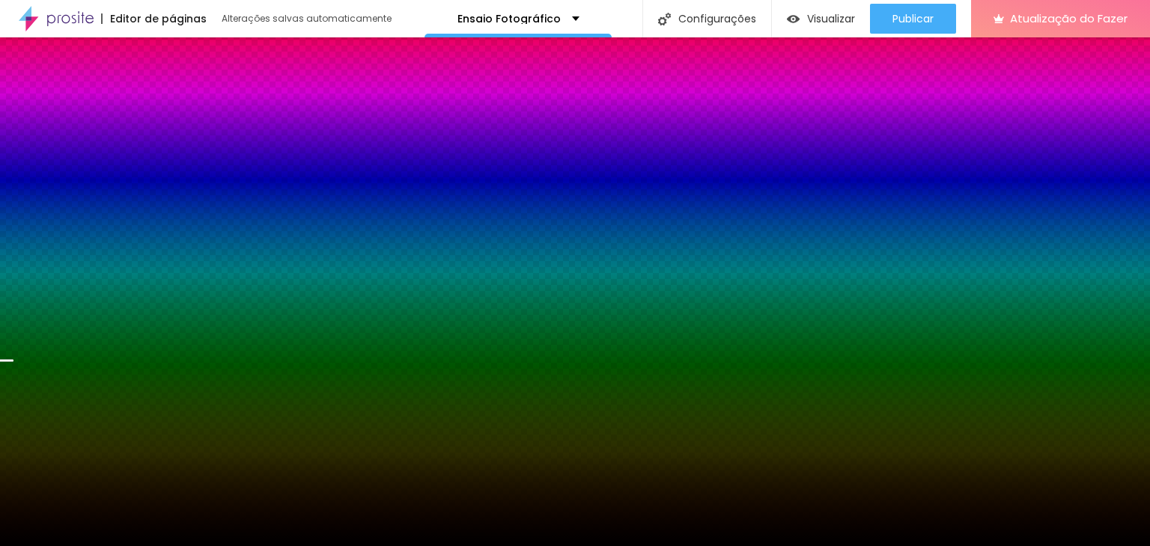
click at [84, 214] on font "Trocar imagem" at bounding box center [79, 213] width 73 height 13
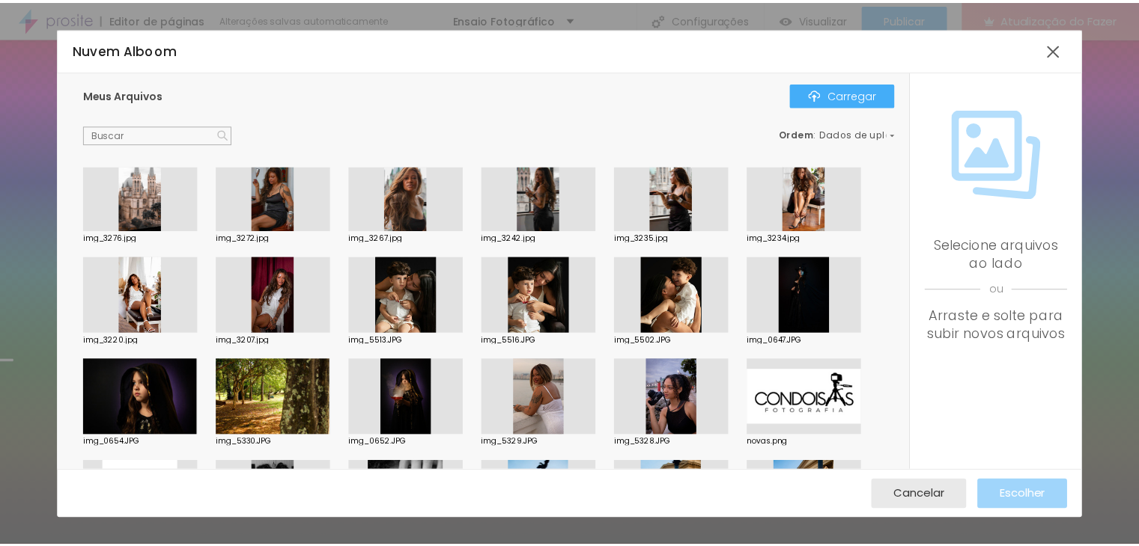
scroll to position [299, 0]
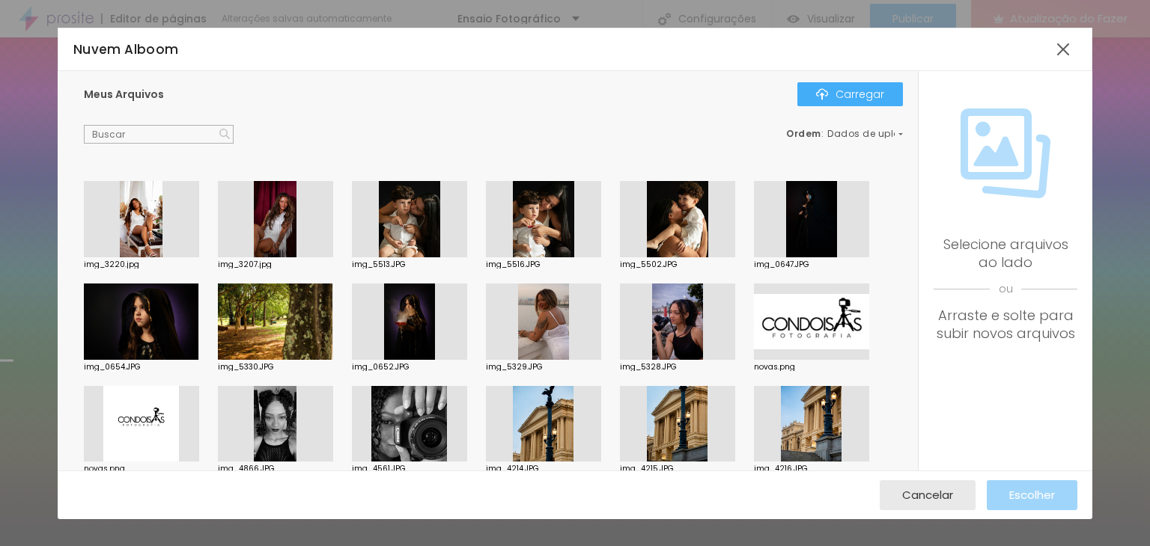
click at [793, 315] on div at bounding box center [811, 322] width 115 height 76
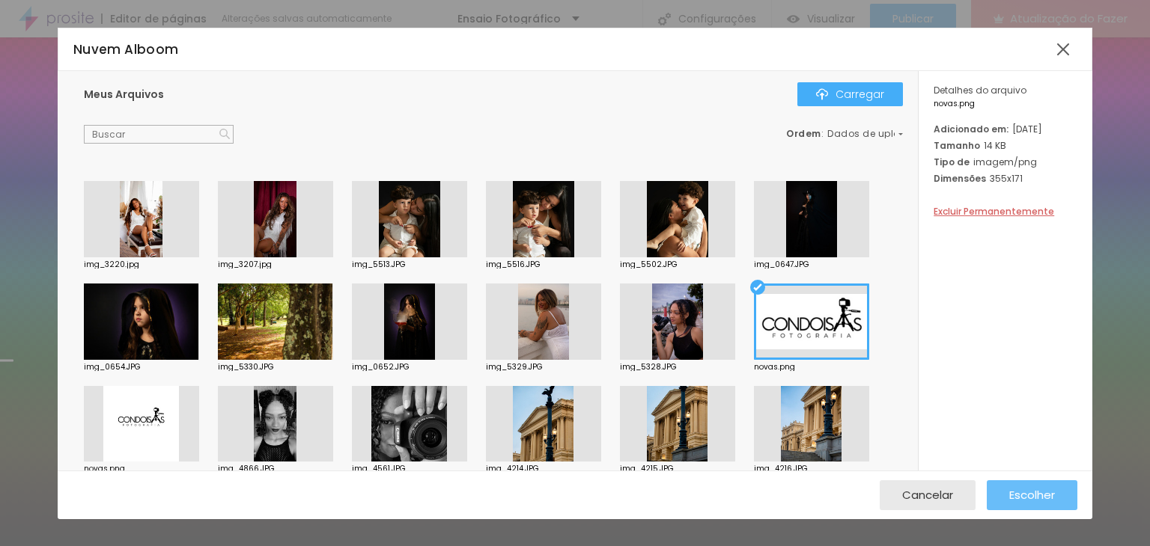
click at [1041, 501] on font "Escolher" at bounding box center [1032, 495] width 46 height 16
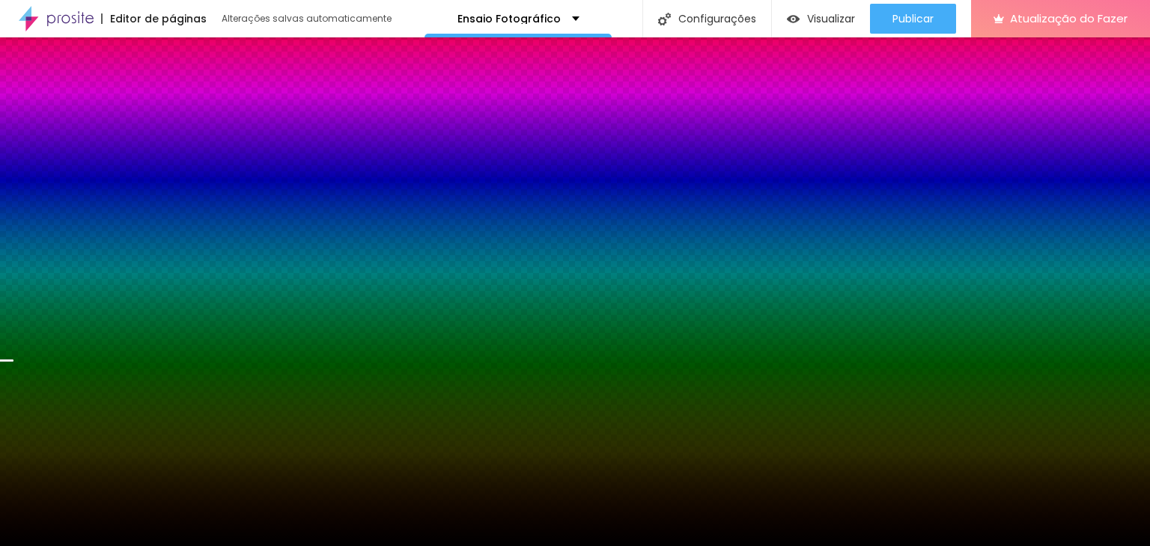
click at [121, 237] on font "Paralaxe" at bounding box center [132, 242] width 40 height 13
click at [79, 261] on font "Nenhum" at bounding box center [76, 264] width 39 height 13
click at [133, 446] on icon "button" at bounding box center [128, 450] width 9 height 9
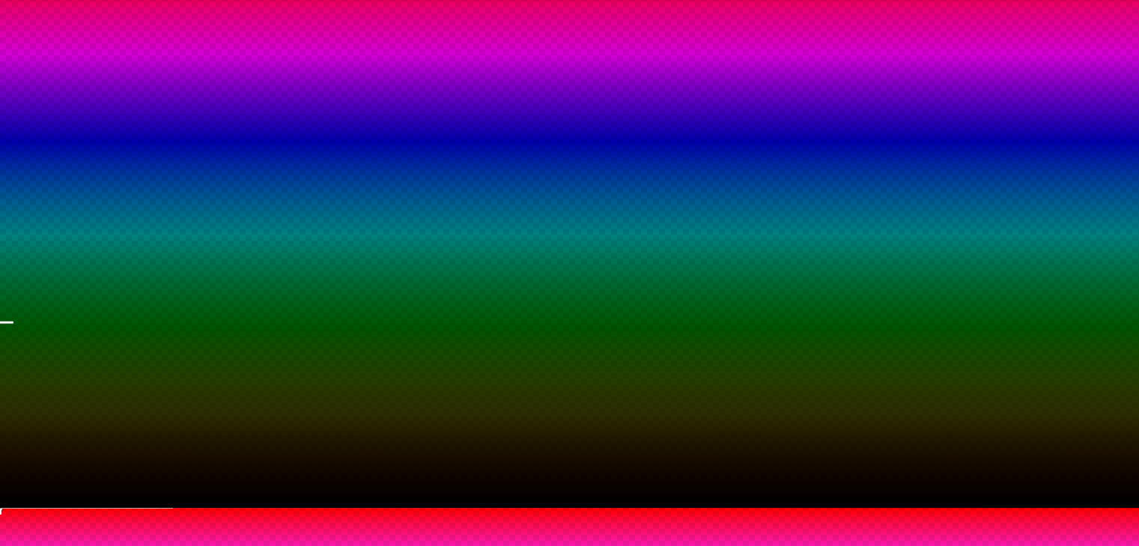
scroll to position [75, 0]
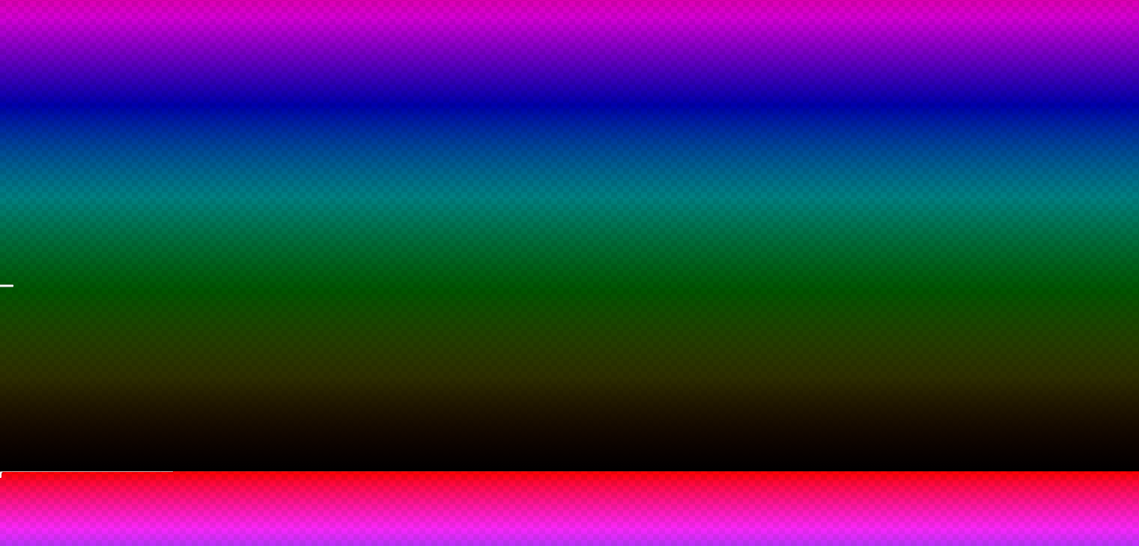
drag, startPoint x: 191, startPoint y: 508, endPoint x: 355, endPoint y: 497, distance: 164.3
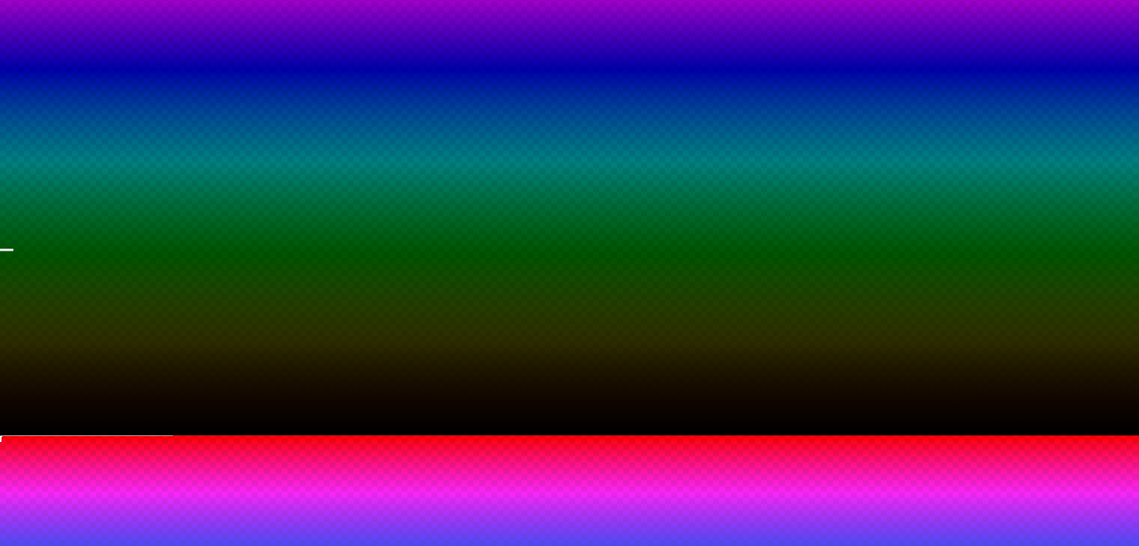
scroll to position [132, 0]
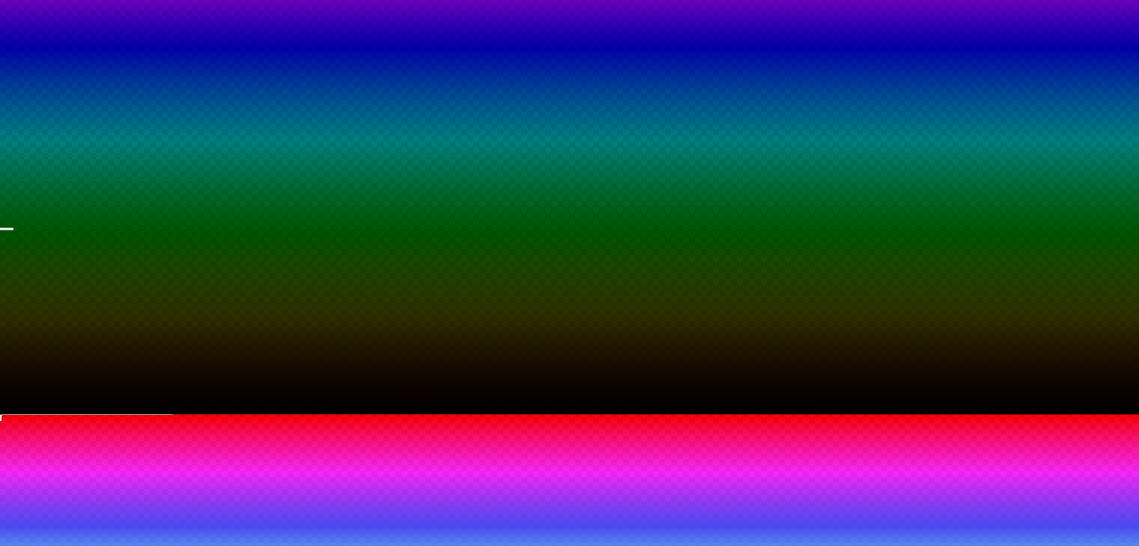
drag, startPoint x: 165, startPoint y: 495, endPoint x: 147, endPoint y: 496, distance: 18.0
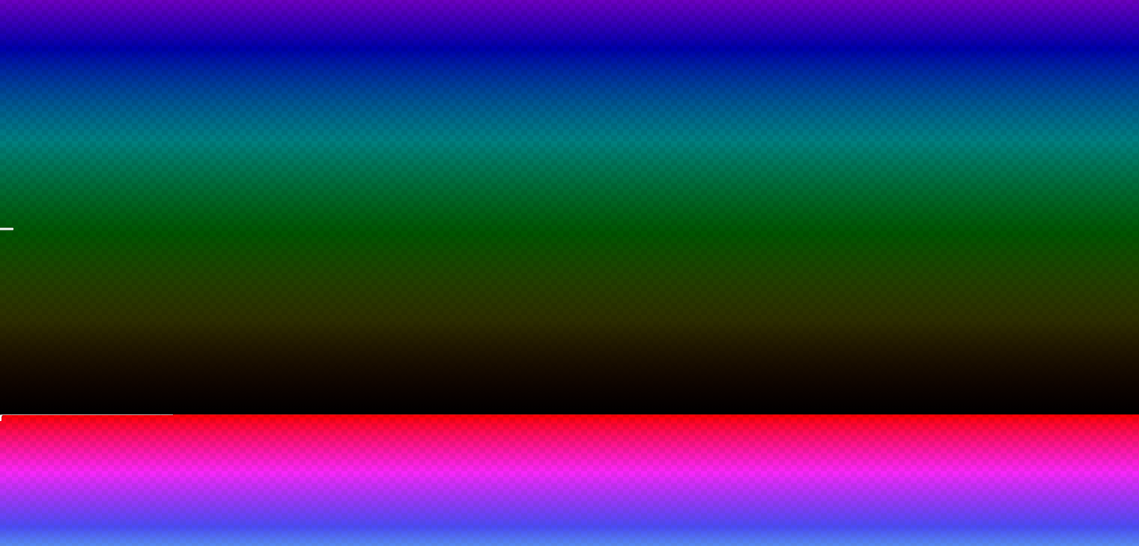
click at [57, 415] on div at bounding box center [569, 415] width 1139 height 0
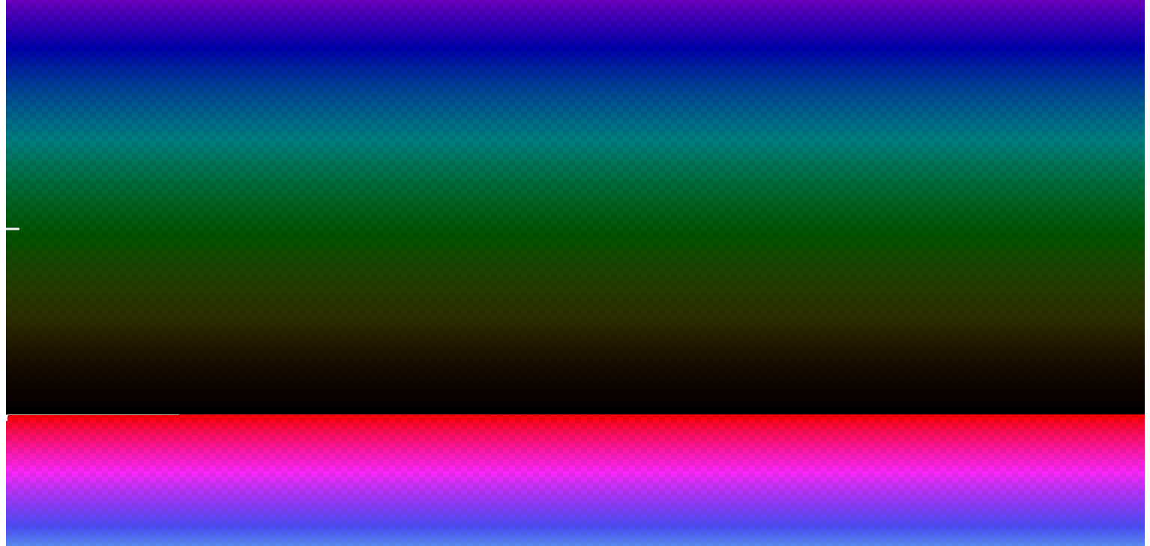
scroll to position [0, 0]
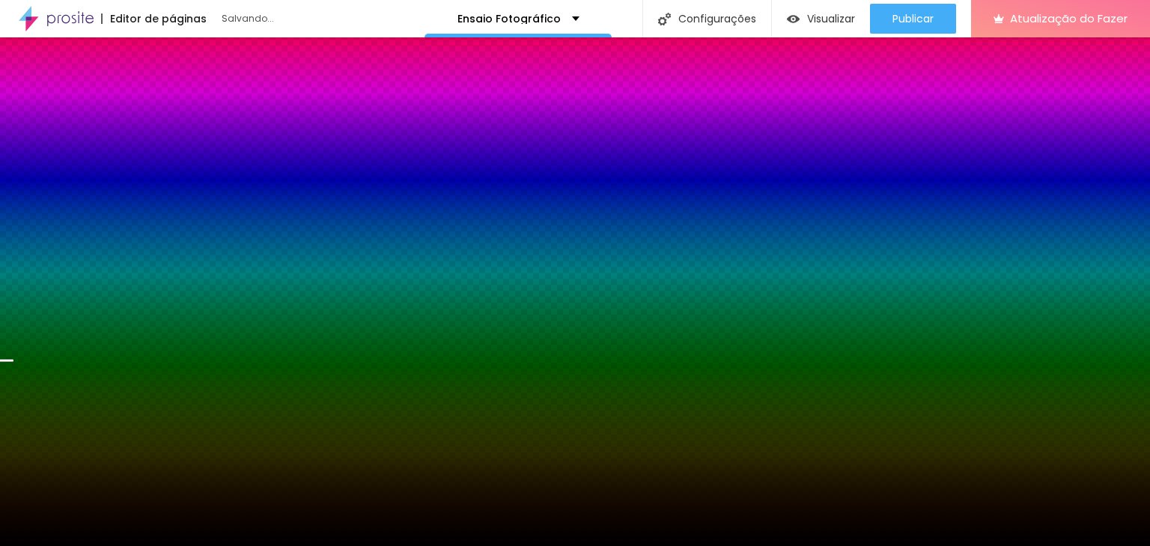
click at [111, 398] on icon "button" at bounding box center [105, 403] width 10 height 10
click at [78, 289] on font "Paralaxe" at bounding box center [77, 284] width 40 height 13
click at [72, 264] on font "Nenhum" at bounding box center [76, 264] width 39 height 13
click at [141, 240] on font "Paralaxe" at bounding box center [132, 242] width 40 height 13
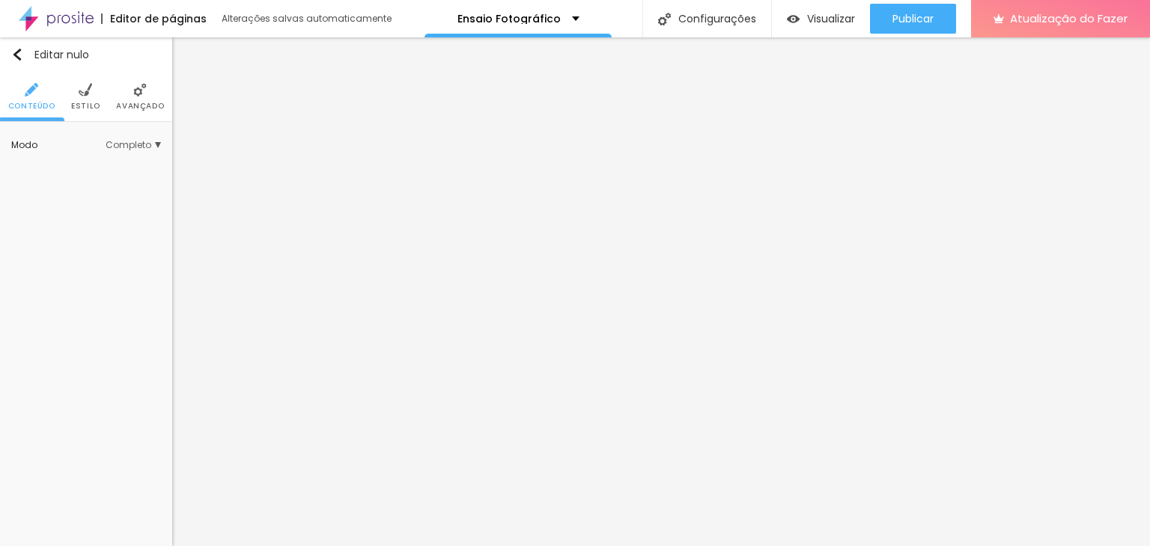
click at [94, 96] on li "Estilo" at bounding box center [85, 96] width 29 height 49
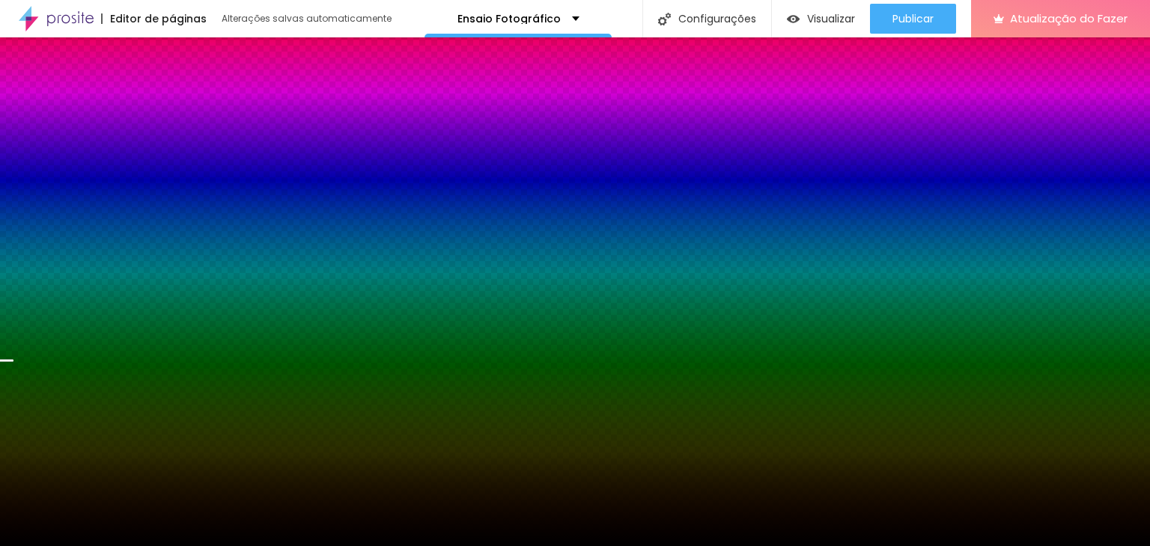
click at [41, 106] on font "Conteúdo" at bounding box center [31, 105] width 47 height 11
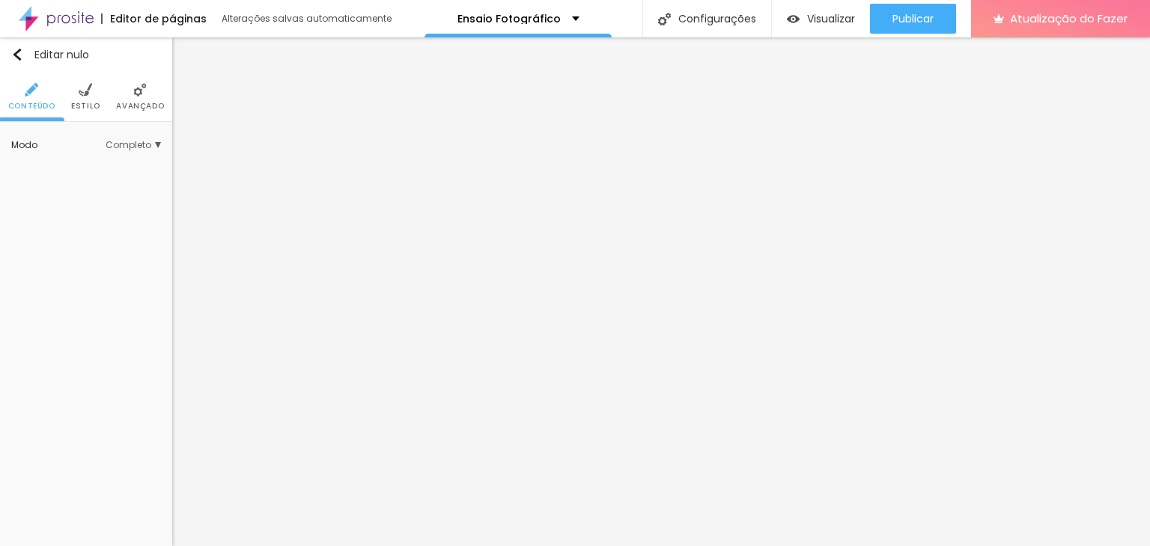
click at [156, 133] on div "Modo Completo Encaixotado Completo" at bounding box center [86, 145] width 150 height 24
click at [155, 147] on span "Completo" at bounding box center [133, 145] width 55 height 9
click at [111, 163] on font "Encaixotado" at bounding box center [86, 166] width 58 height 13
click at [62, 231] on div "Editar nulo Conteúdo Estilo Avançado Modo Completo Encaixotado Completo" at bounding box center [86, 291] width 172 height 509
click at [85, 101] on font "Estilo" at bounding box center [85, 105] width 29 height 11
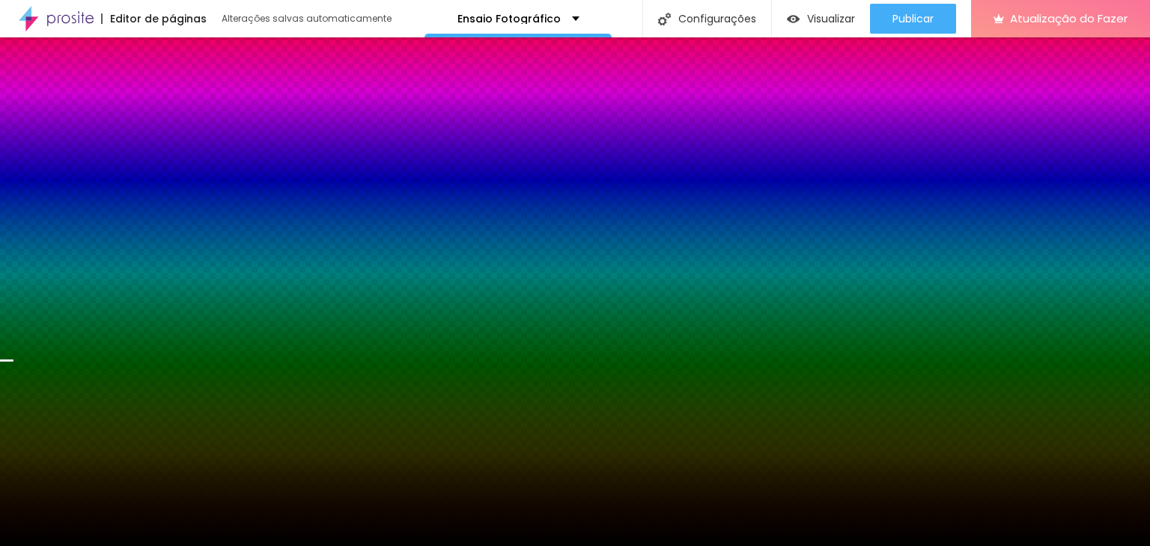
click at [125, 103] on font "Avançado" at bounding box center [140, 105] width 48 height 11
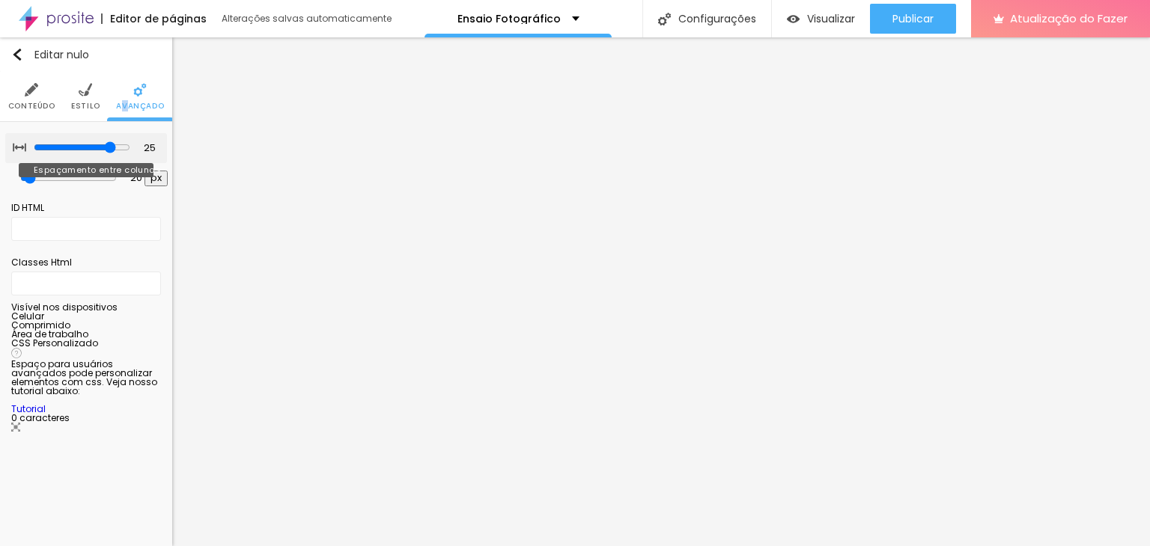
drag, startPoint x: 87, startPoint y: 147, endPoint x: 101, endPoint y: 138, distance: 16.8
click at [101, 141] on input "range" at bounding box center [82, 147] width 97 height 12
drag, startPoint x: 37, startPoint y: 174, endPoint x: 22, endPoint y: 168, distance: 16.1
click at [28, 174] on input "range" at bounding box center [68, 177] width 81 height 7
drag, startPoint x: 104, startPoint y: 147, endPoint x: 89, endPoint y: 147, distance: 15.0
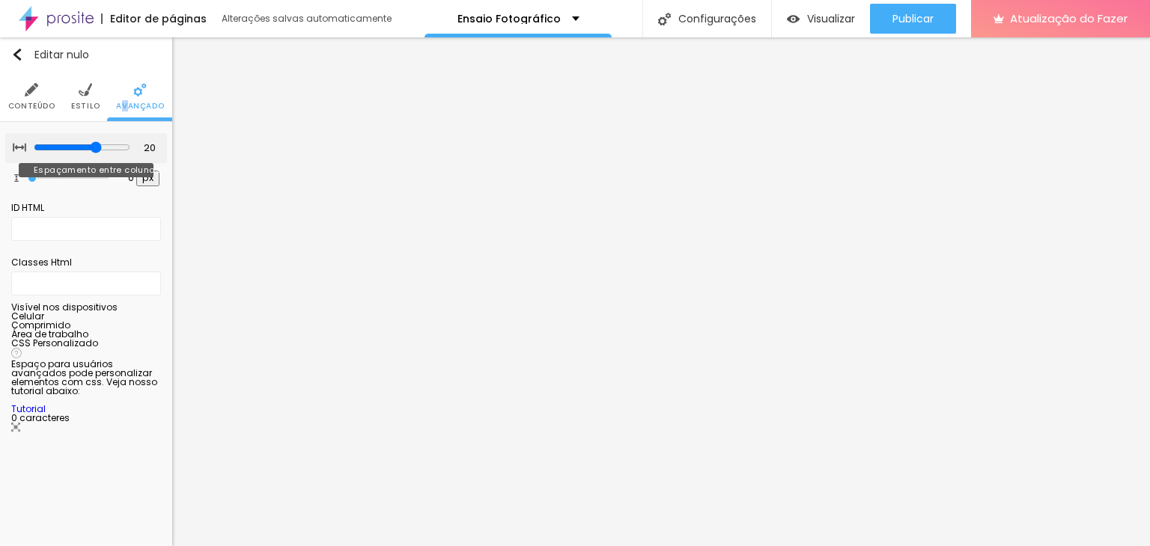
click at [89, 147] on input "range" at bounding box center [82, 147] width 97 height 12
drag, startPoint x: 34, startPoint y: 180, endPoint x: 52, endPoint y: 177, distance: 19.0
click at [52, 177] on div at bounding box center [68, 178] width 81 height 15
drag, startPoint x: 33, startPoint y: 180, endPoint x: 45, endPoint y: 175, distance: 13.1
click at [48, 176] on div at bounding box center [68, 178] width 81 height 15
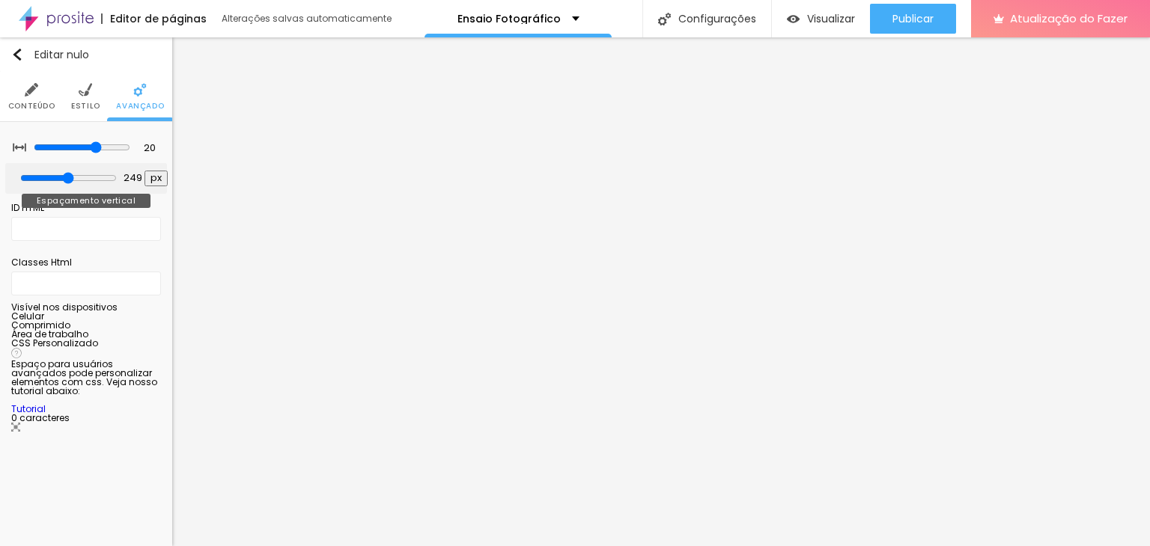
drag, startPoint x: 34, startPoint y: 177, endPoint x: 63, endPoint y: 177, distance: 29.2
click at [63, 177] on input "range" at bounding box center [68, 178] width 97 height 12
drag, startPoint x: 85, startPoint y: 147, endPoint x: 75, endPoint y: 182, distance: 35.8
click at [75, 153] on input "range" at bounding box center [82, 147] width 97 height 12
drag, startPoint x: 73, startPoint y: 143, endPoint x: 52, endPoint y: 146, distance: 21.2
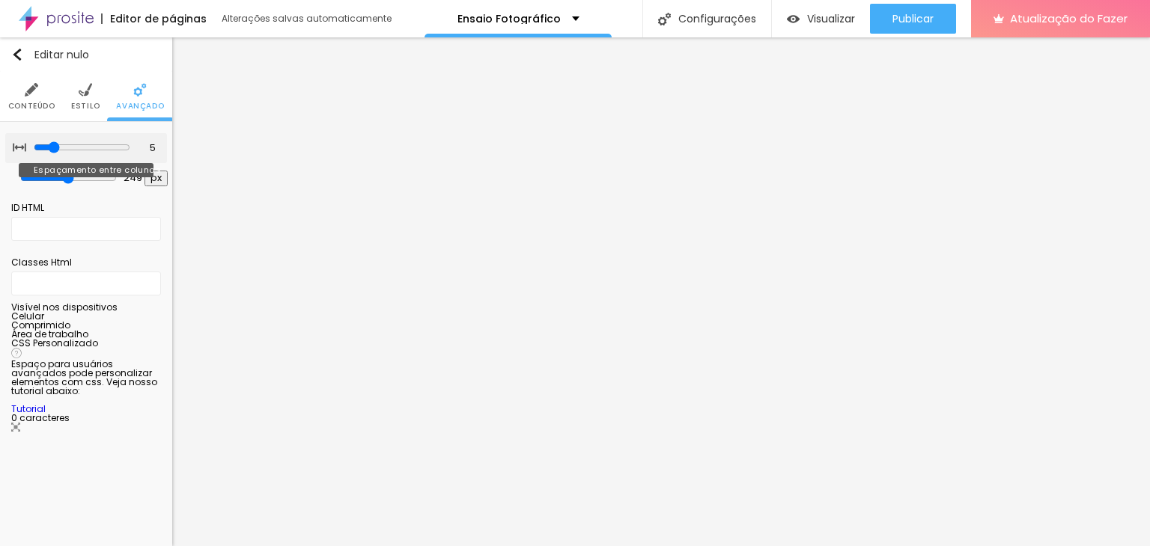
click at [52, 146] on input "range" at bounding box center [82, 147] width 97 height 12
drag, startPoint x: 64, startPoint y: 177, endPoint x: 27, endPoint y: 177, distance: 36.7
click at [28, 177] on input "range" at bounding box center [68, 177] width 81 height 7
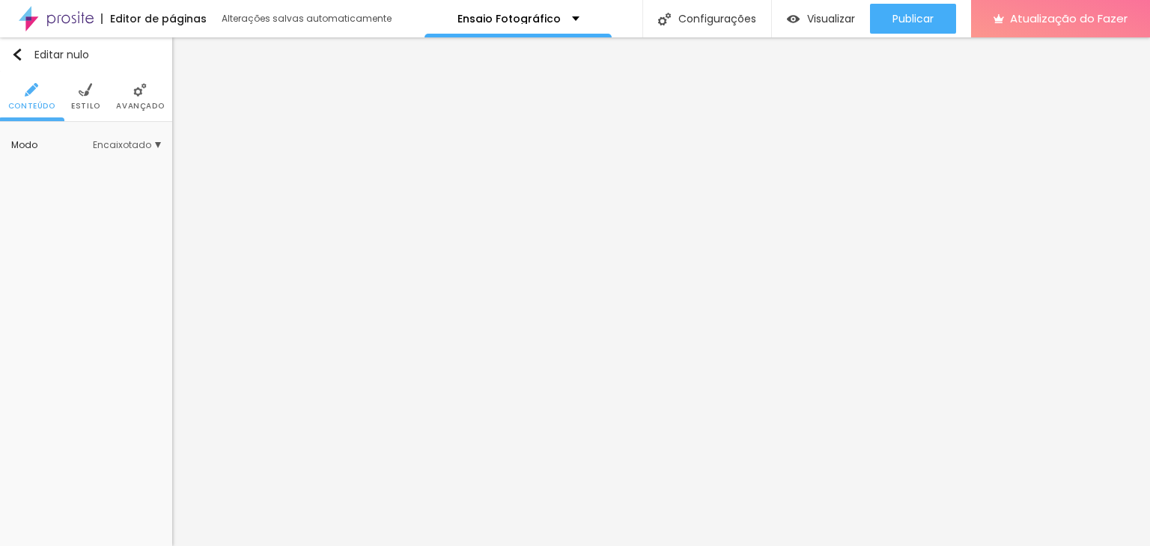
click at [78, 98] on li "Estilo" at bounding box center [85, 96] width 29 height 49
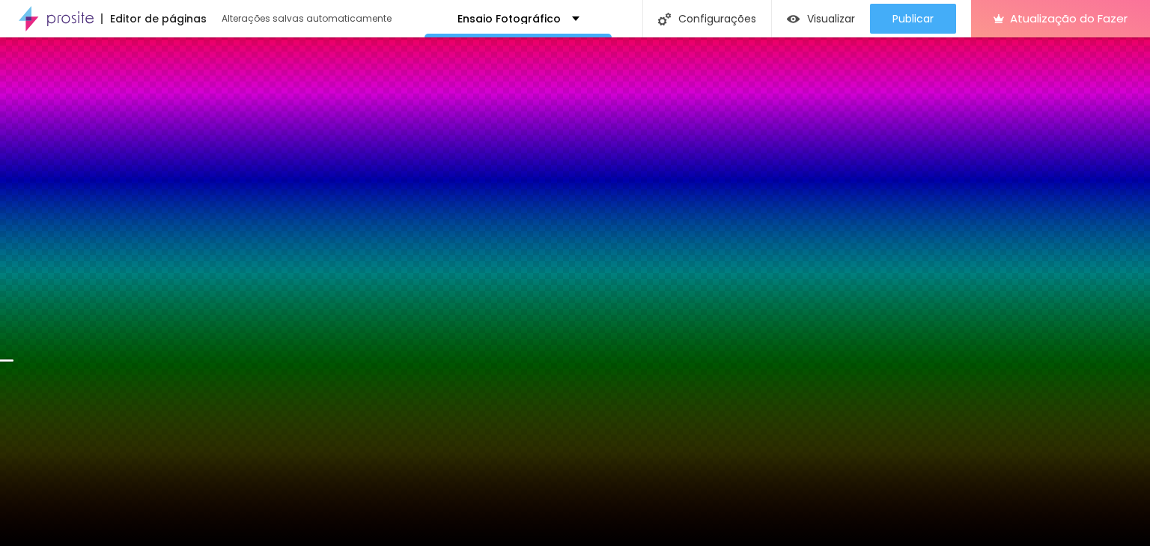
click at [76, 207] on font "Trocar imagem" at bounding box center [79, 213] width 73 height 13
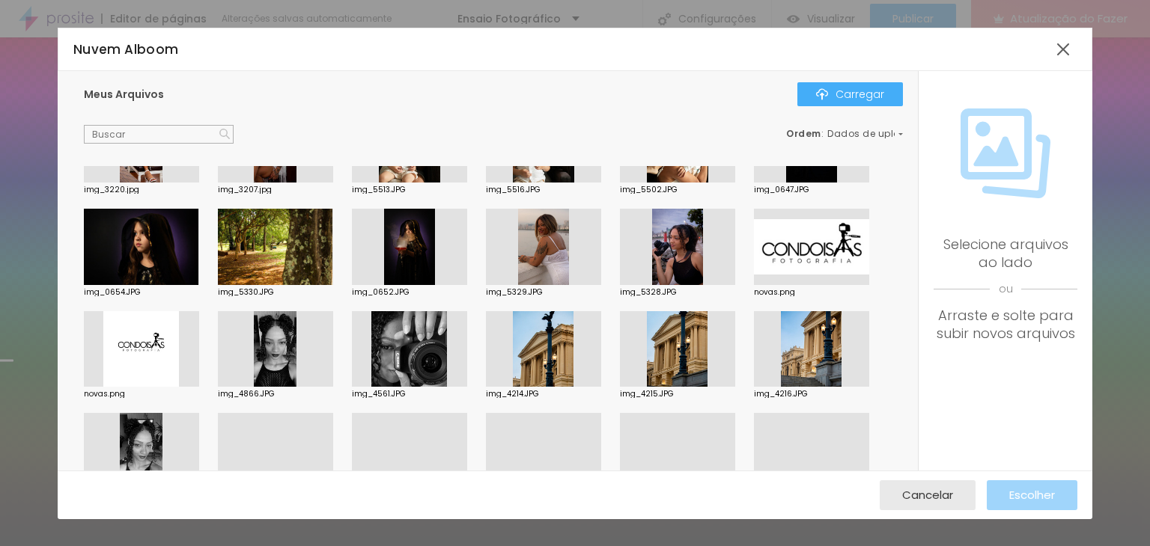
scroll to position [524, 0]
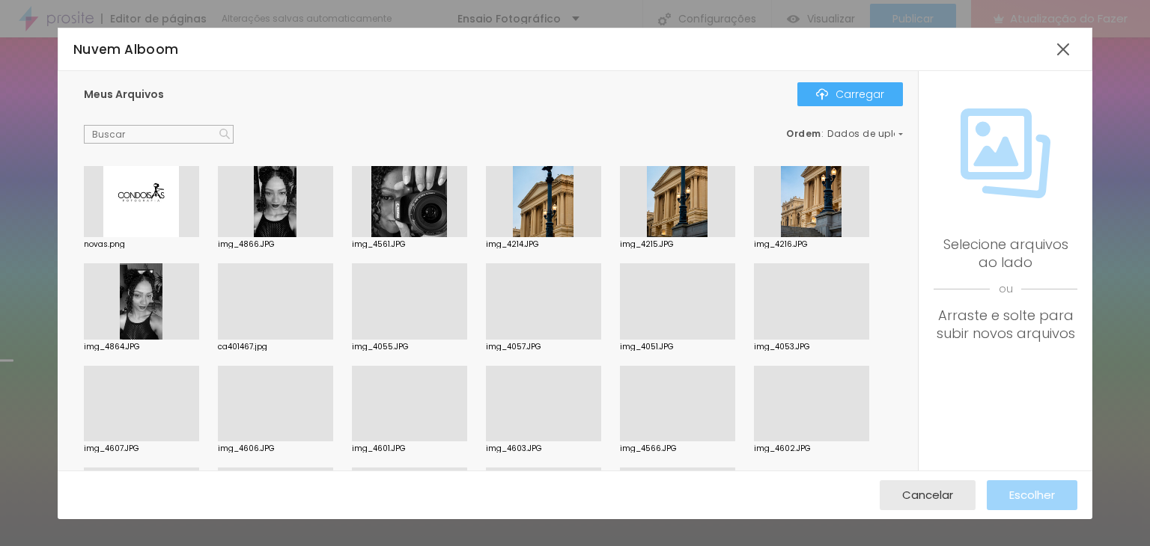
click at [159, 197] on div at bounding box center [141, 200] width 115 height 76
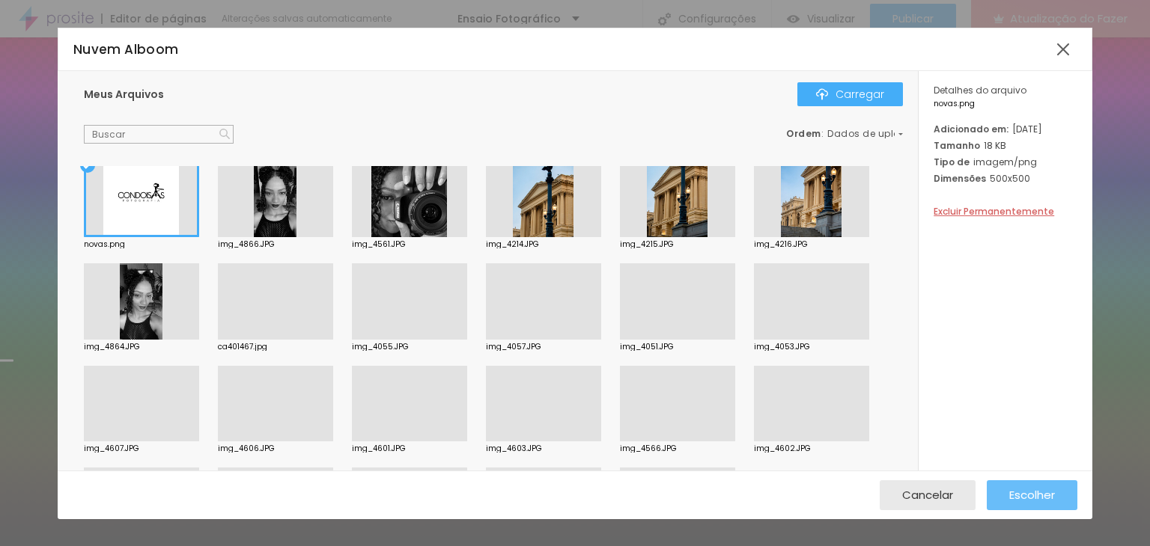
click at [1057, 498] on button "Escolher" at bounding box center [1032, 496] width 91 height 30
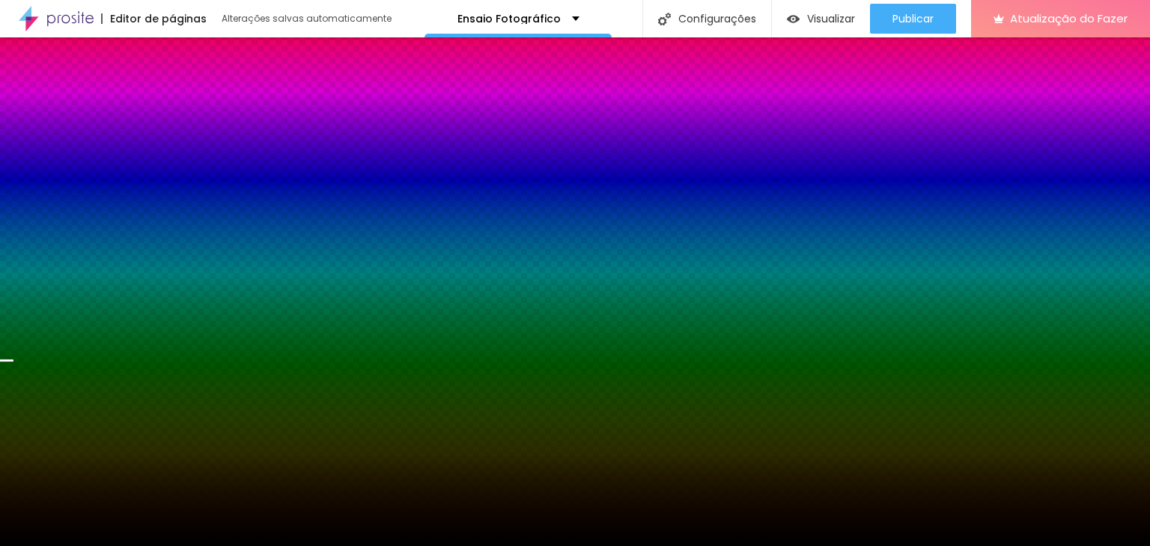
click at [39, 97] on li "Conteúdo" at bounding box center [31, 96] width 47 height 49
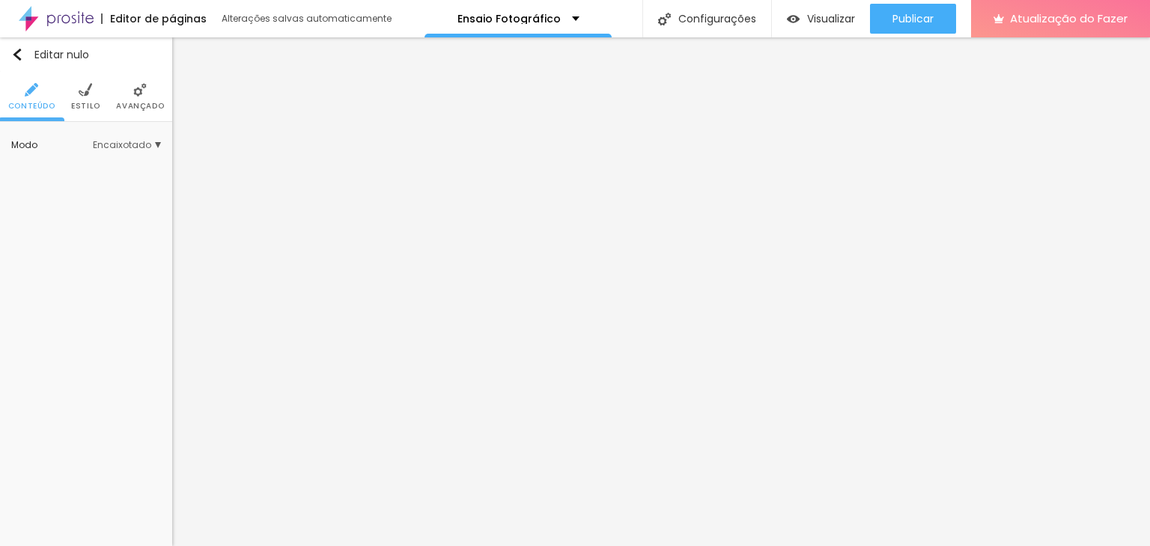
click at [72, 100] on li "Estilo" at bounding box center [85, 96] width 29 height 49
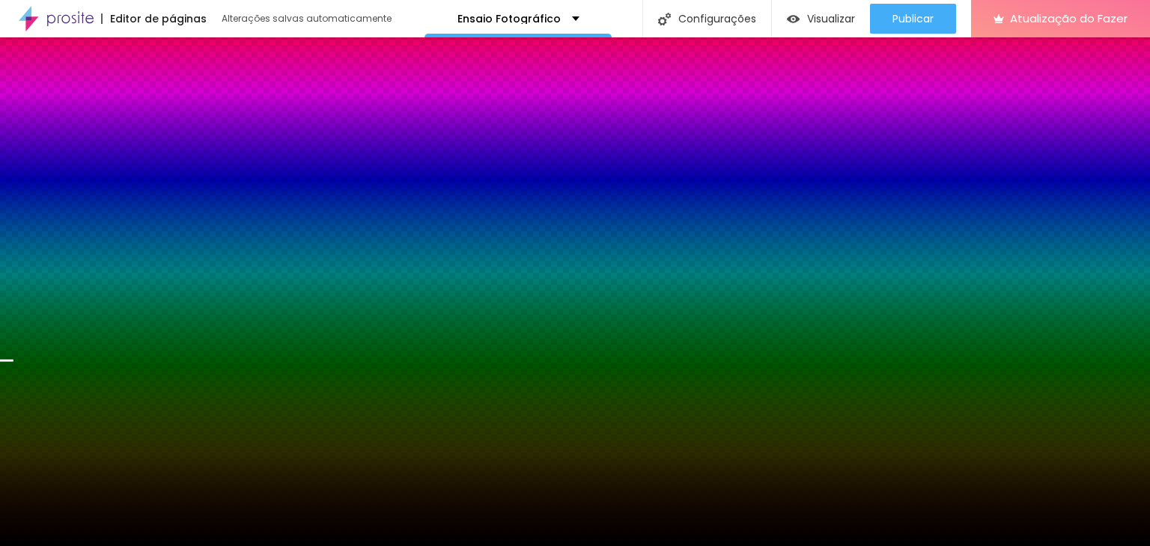
click at [142, 94] on img at bounding box center [139, 89] width 13 height 13
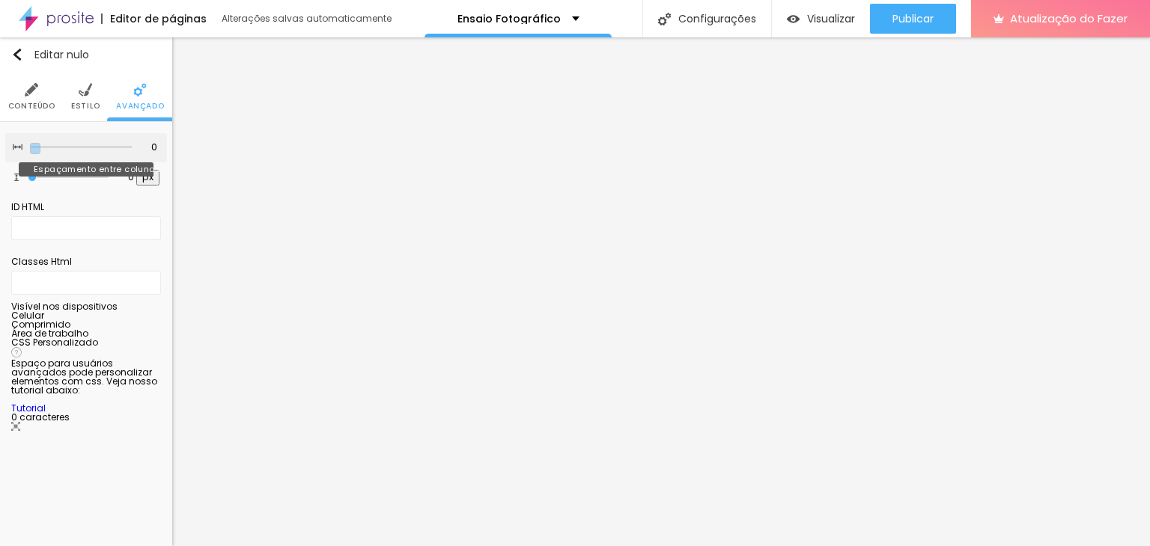
drag, startPoint x: 49, startPoint y: 147, endPoint x: 35, endPoint y: 137, distance: 16.6
click at [35, 144] on input "range" at bounding box center [81, 147] width 102 height 7
drag, startPoint x: 31, startPoint y: 176, endPoint x: 43, endPoint y: 167, distance: 15.0
click at [42, 174] on input "range" at bounding box center [68, 177] width 81 height 7
click at [36, 174] on input "range" at bounding box center [68, 177] width 97 height 12
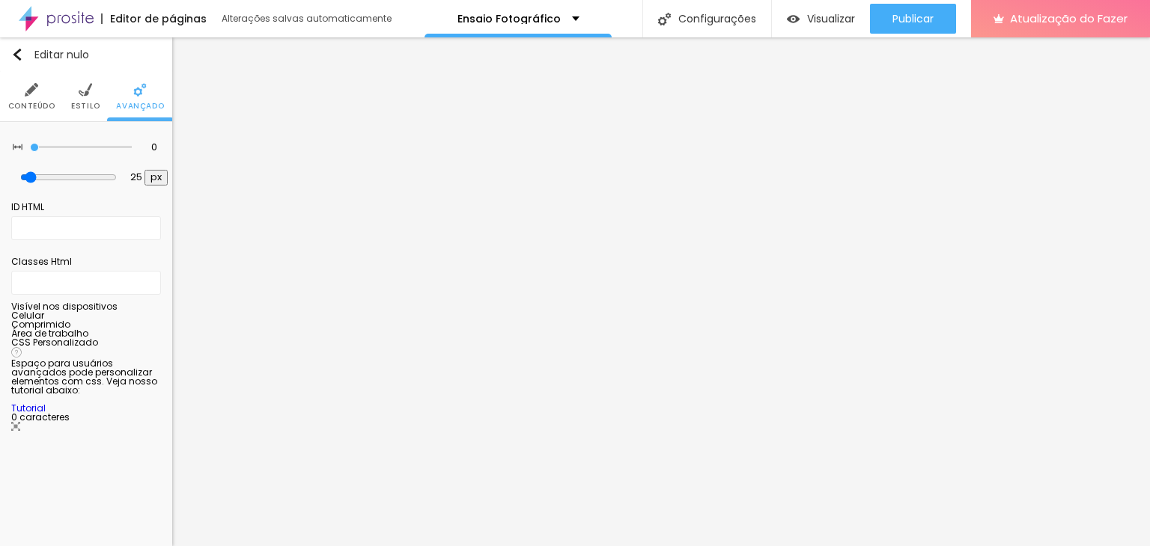
click at [79, 100] on li "Estilo" at bounding box center [85, 96] width 29 height 49
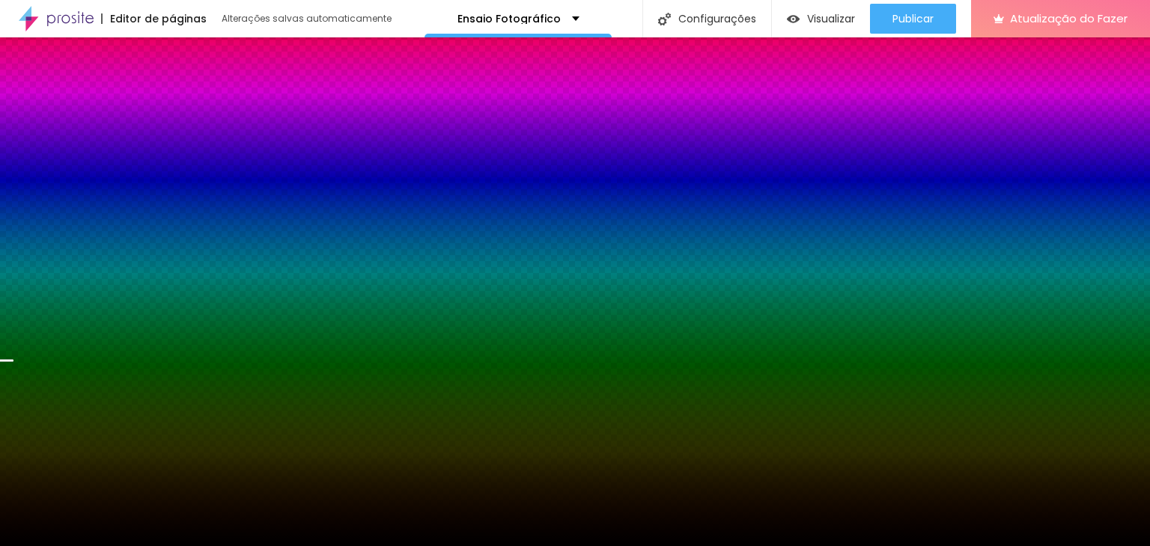
click at [126, 478] on icon "button" at bounding box center [123, 481] width 6 height 6
click at [54, 546] on div at bounding box center [569, 546] width 1139 height 0
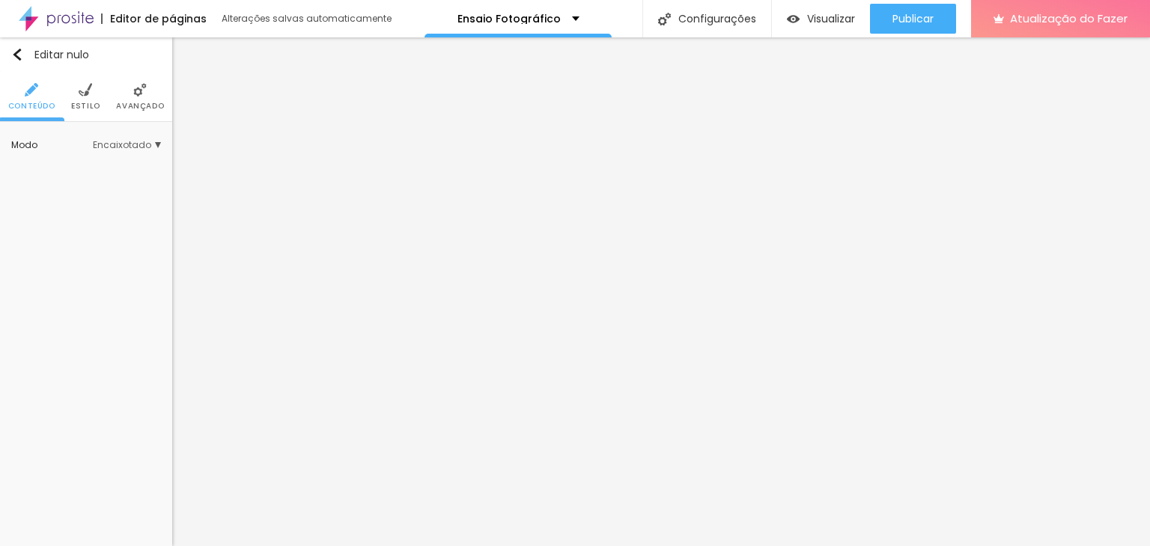
click at [105, 141] on font "Encaixotado" at bounding box center [122, 144] width 58 height 13
click at [105, 185] on span "Completo" at bounding box center [108, 187] width 102 height 9
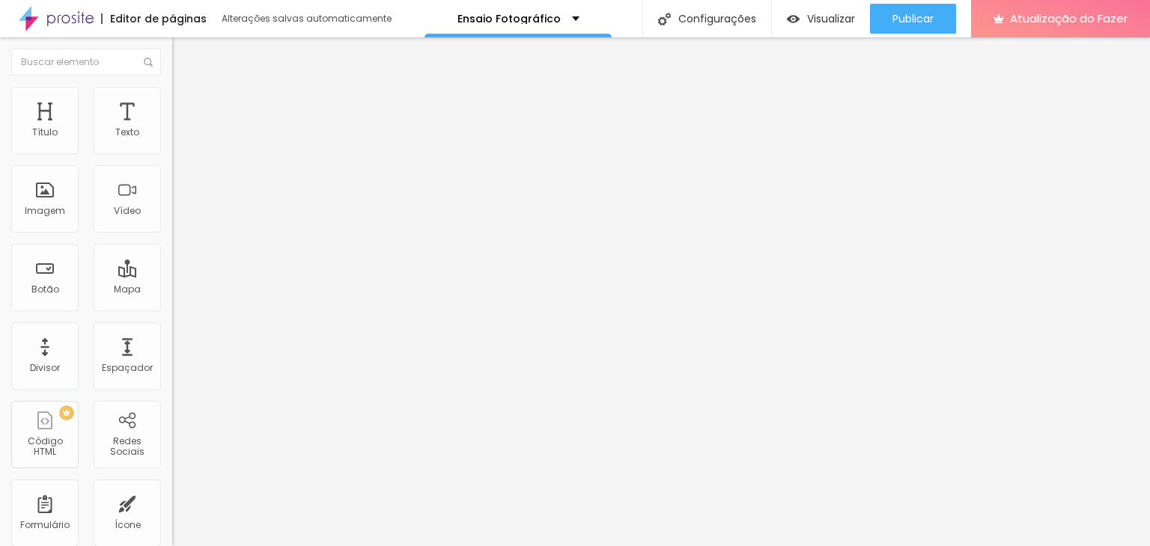
click at [305, 35] on div "Editor de páginas Alterações salvas automaticamente" at bounding box center [197, 18] width 394 height 37
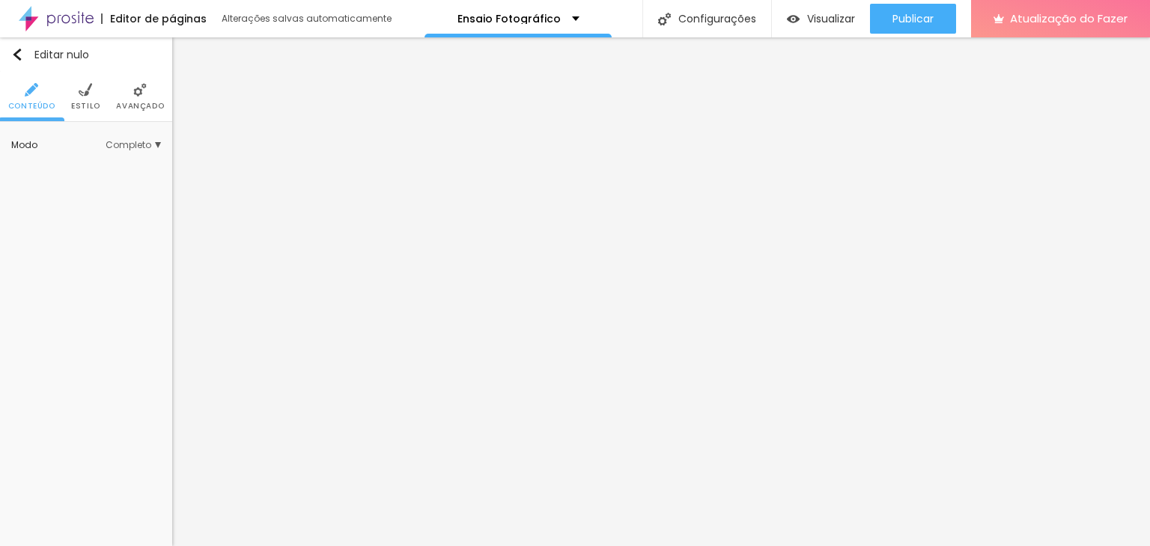
click at [90, 103] on font "Estilo" at bounding box center [85, 105] width 29 height 11
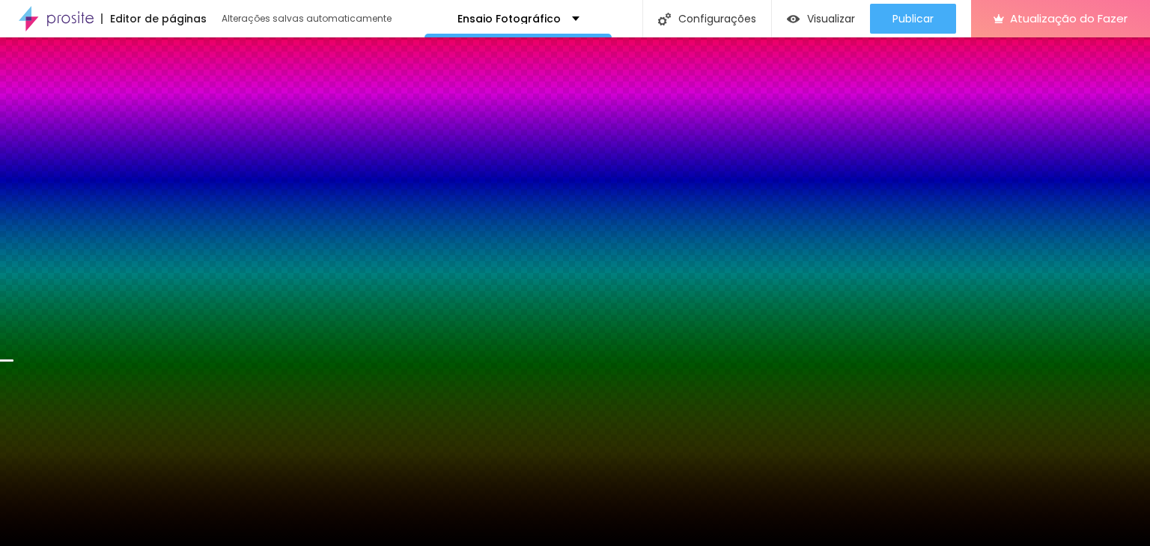
click at [135, 213] on img at bounding box center [137, 213] width 9 height 9
click at [80, 216] on font "Trocar imagem" at bounding box center [92, 213] width 73 height 13
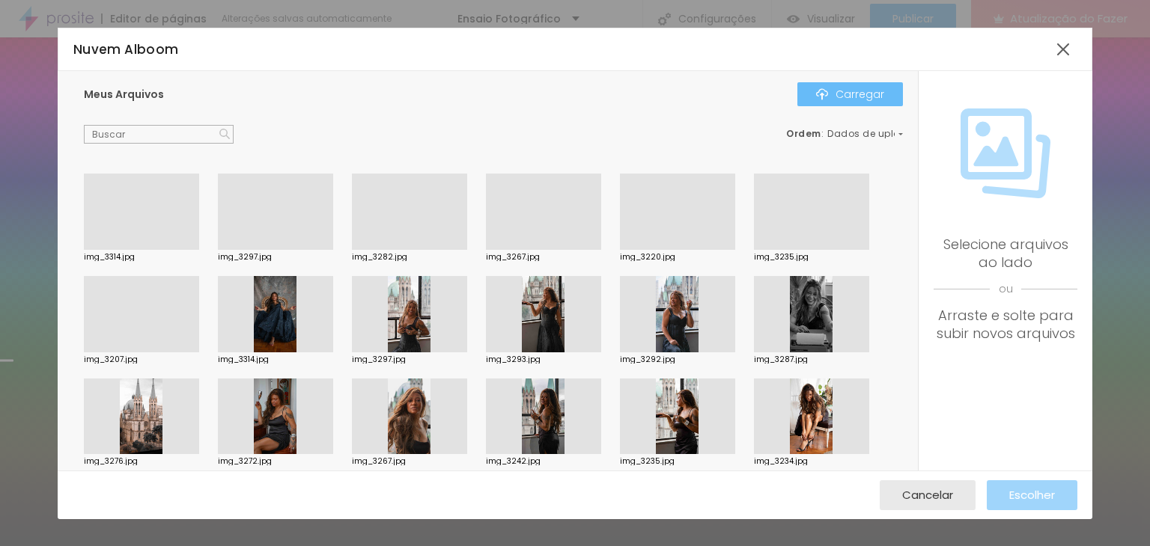
click at [875, 94] on font "Carregar" at bounding box center [859, 94] width 49 height 15
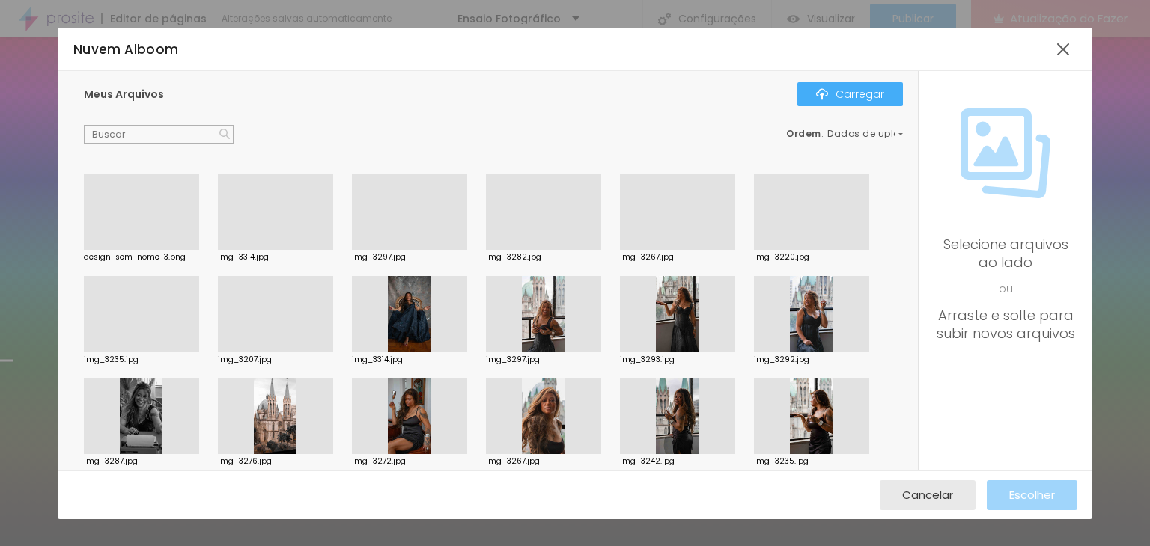
click at [156, 250] on div at bounding box center [141, 250] width 115 height 0
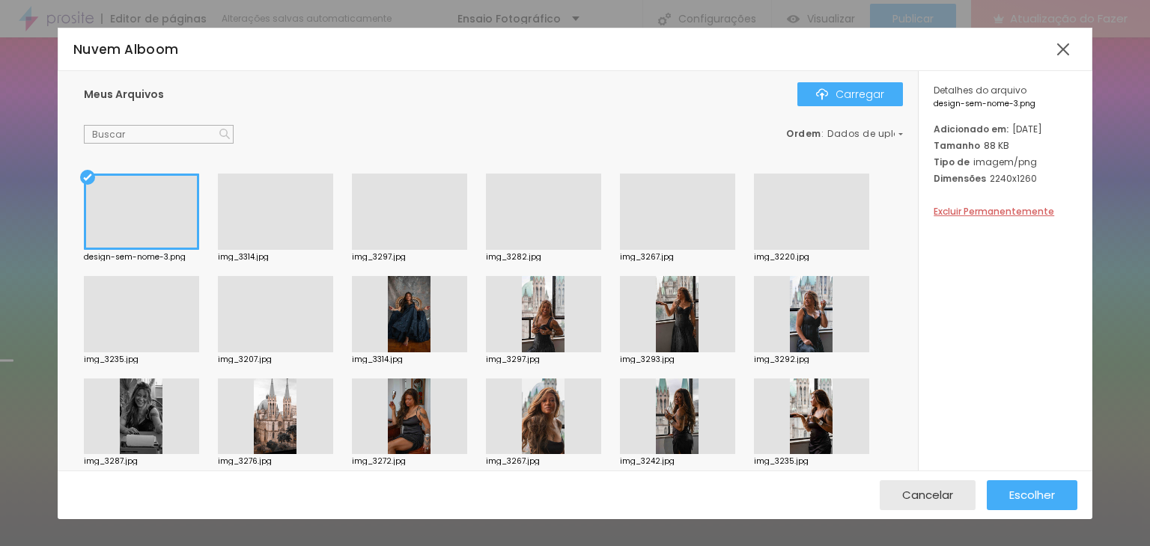
click at [1042, 517] on div "Cancelar Escolher" at bounding box center [575, 495] width 1035 height 49
click at [1022, 486] on div "Escolher" at bounding box center [1032, 496] width 46 height 30
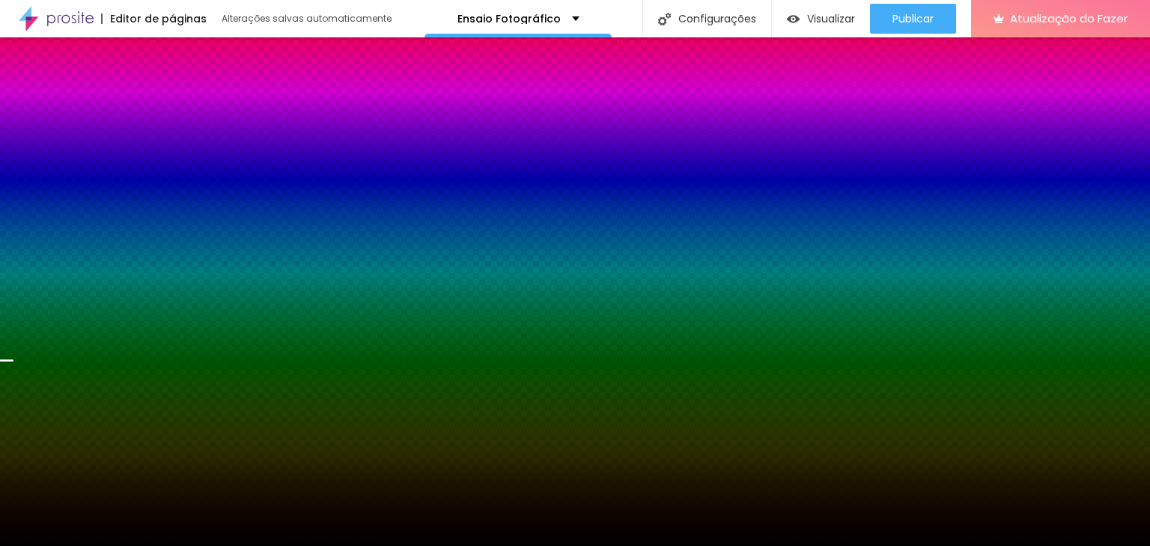
click at [123, 240] on font "Nenhum" at bounding box center [131, 242] width 39 height 13
click at [79, 279] on font "Paralaxe" at bounding box center [77, 284] width 40 height 13
click at [122, 240] on font "Nenhum" at bounding box center [131, 242] width 39 height 13
click at [118, 240] on font "Nenhum" at bounding box center [131, 242] width 39 height 13
click at [96, 267] on span "Nenhum" at bounding box center [108, 264] width 102 height 9
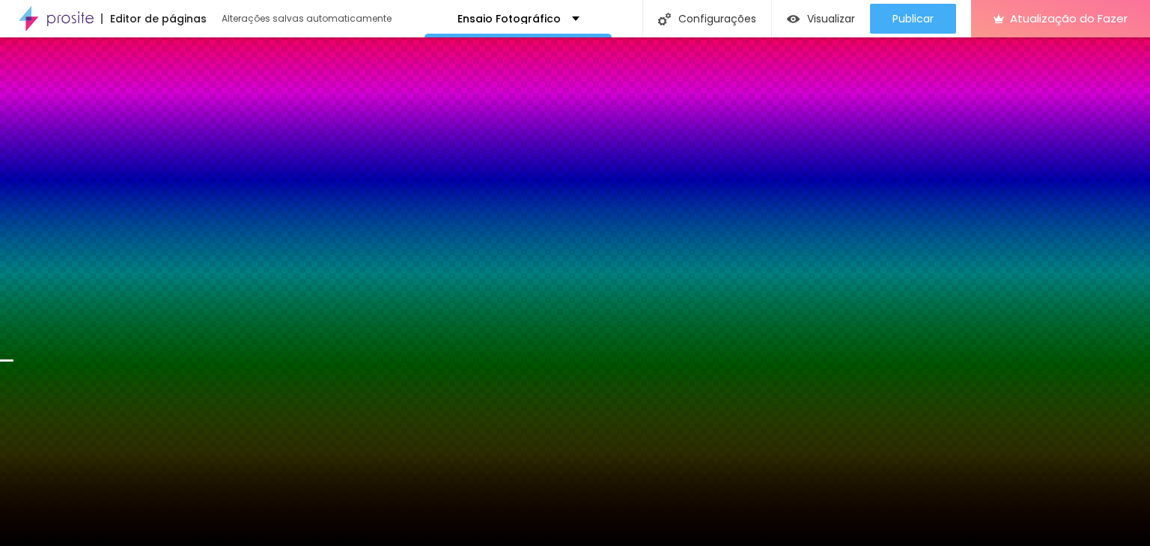
click at [57, 467] on div "Editar nulo Conteúdo Estilo Avançado Imagem de fundo Trocar imagem Efeito da Im…" at bounding box center [86, 291] width 172 height 509
click at [41, 88] on li "Conteúdo" at bounding box center [31, 96] width 47 height 49
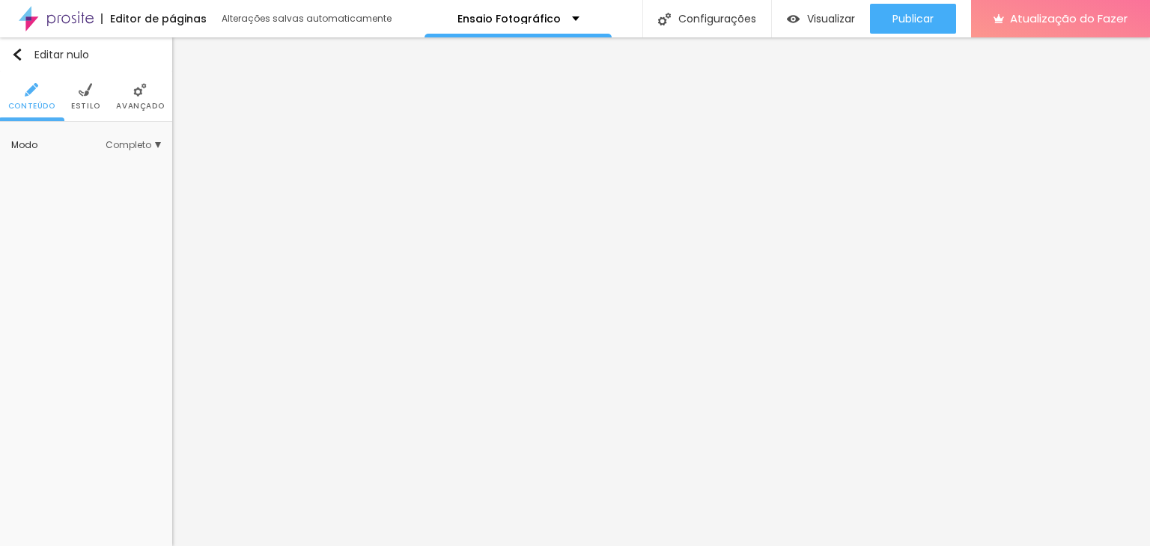
click at [126, 146] on font "Completo" at bounding box center [129, 144] width 46 height 13
click at [121, 159] on div "Encaixotado" at bounding box center [97, 166] width 127 height 19
click at [129, 141] on font "Completo" at bounding box center [129, 144] width 46 height 13
click at [128, 82] on li "Avançado" at bounding box center [140, 96] width 48 height 49
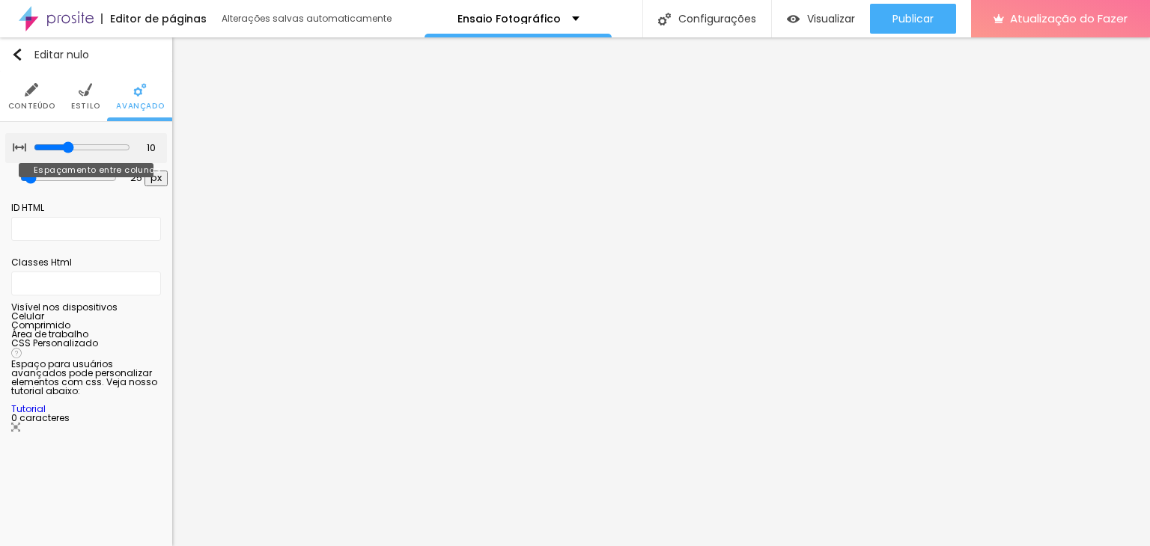
drag, startPoint x: 37, startPoint y: 147, endPoint x: 57, endPoint y: 148, distance: 20.2
click at [59, 148] on input "range" at bounding box center [82, 147] width 97 height 12
drag, startPoint x: 32, startPoint y: 179, endPoint x: 44, endPoint y: 171, distance: 14.1
click at [44, 172] on input "range" at bounding box center [68, 178] width 97 height 12
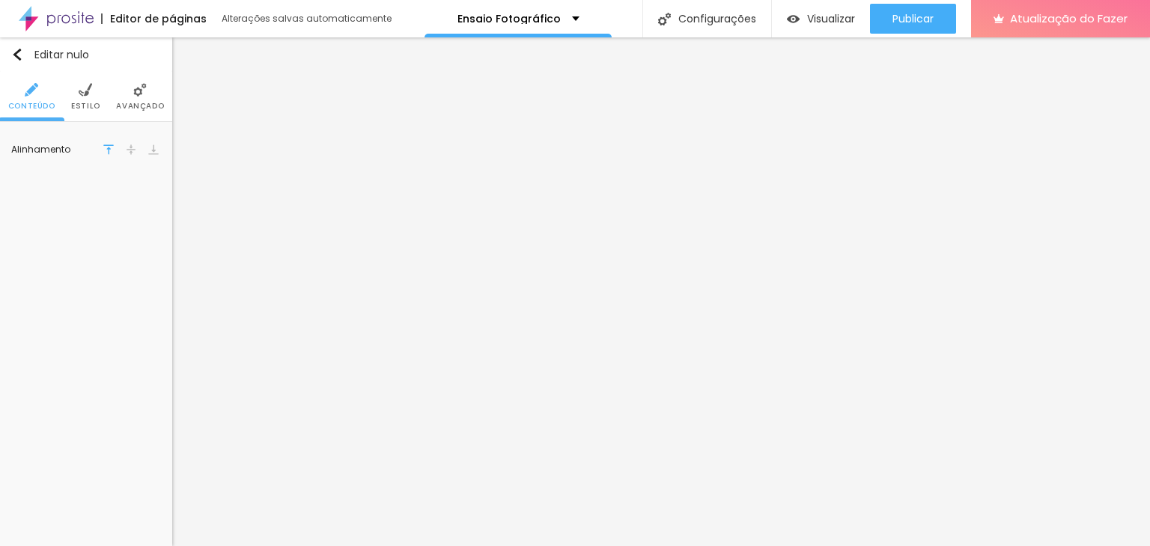
click at [79, 95] on img at bounding box center [85, 89] width 13 height 13
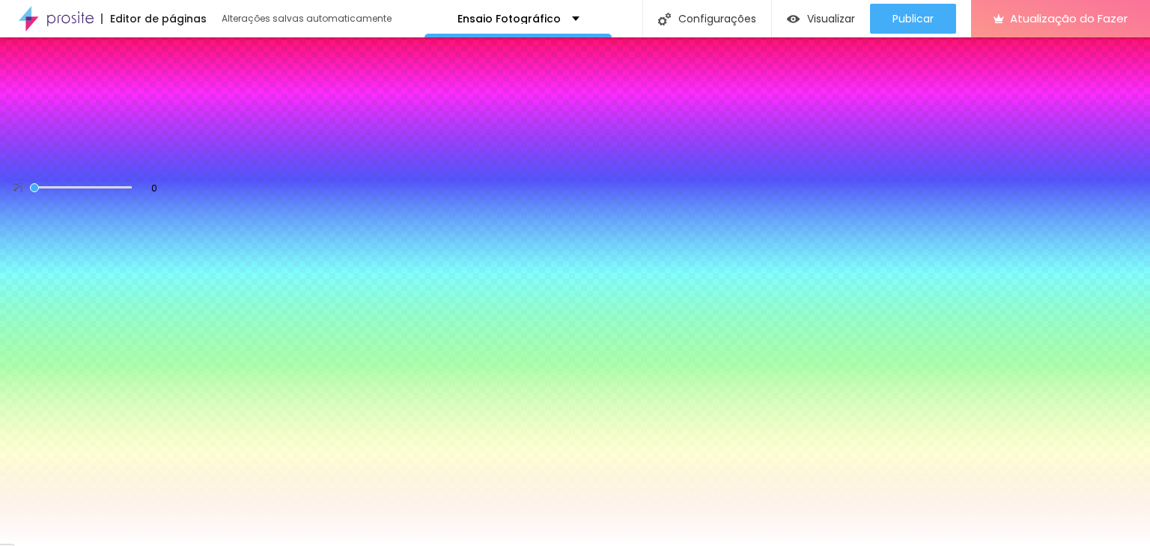
click at [135, 81] on li "Avançado" at bounding box center [140, 96] width 48 height 49
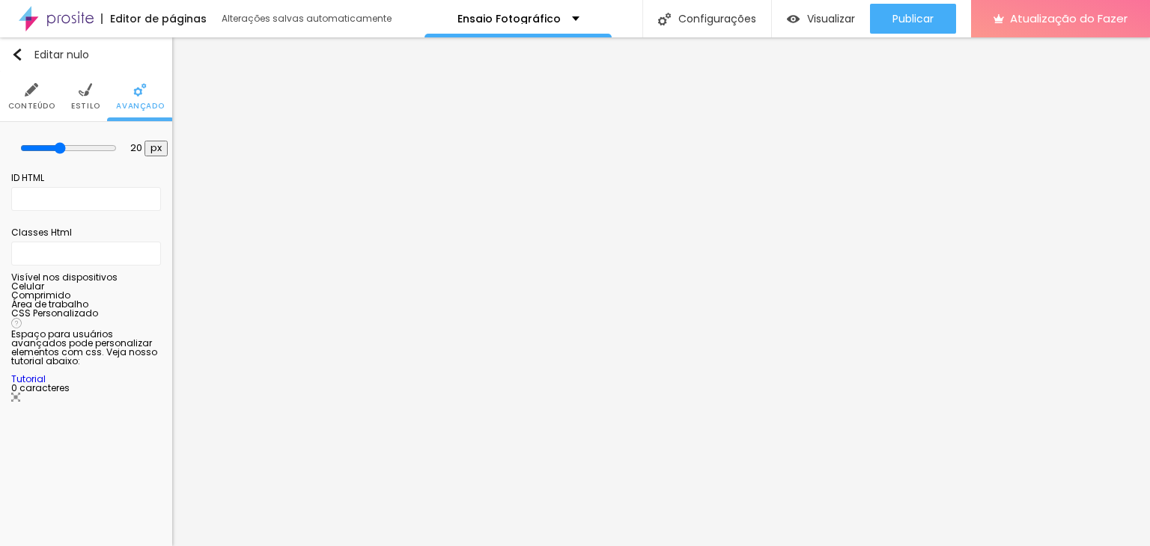
click at [42, 106] on font "Conteúdo" at bounding box center [31, 105] width 47 height 11
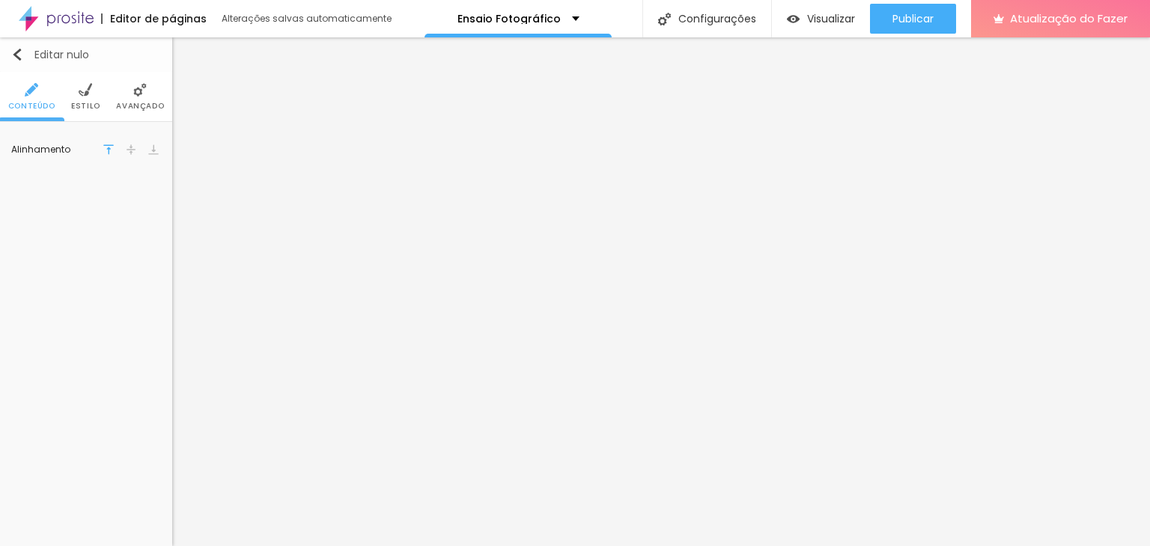
click at [19, 50] on img "button" at bounding box center [17, 55] width 12 height 12
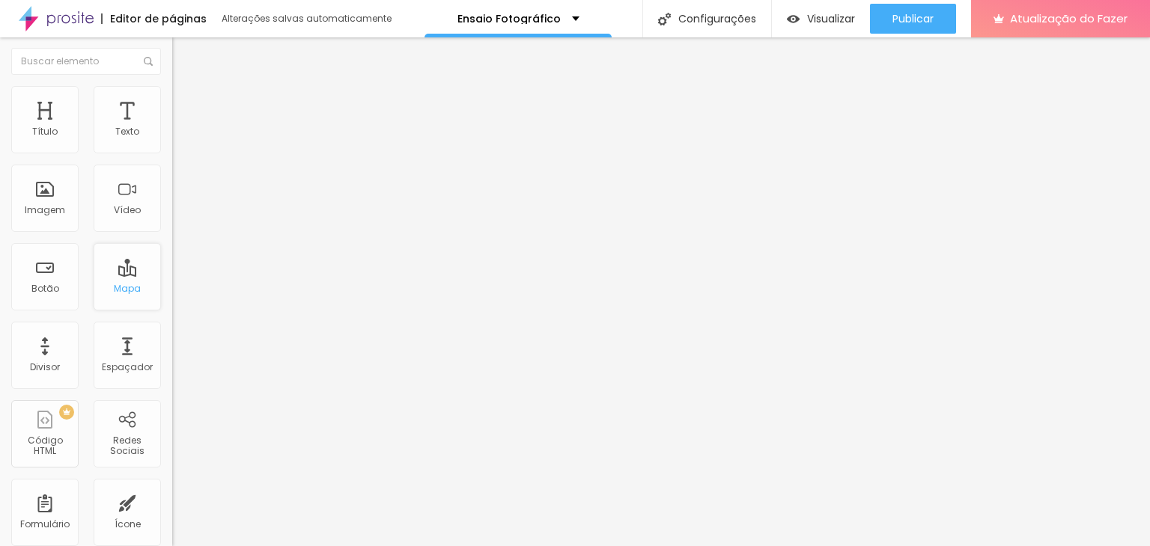
scroll to position [0, 0]
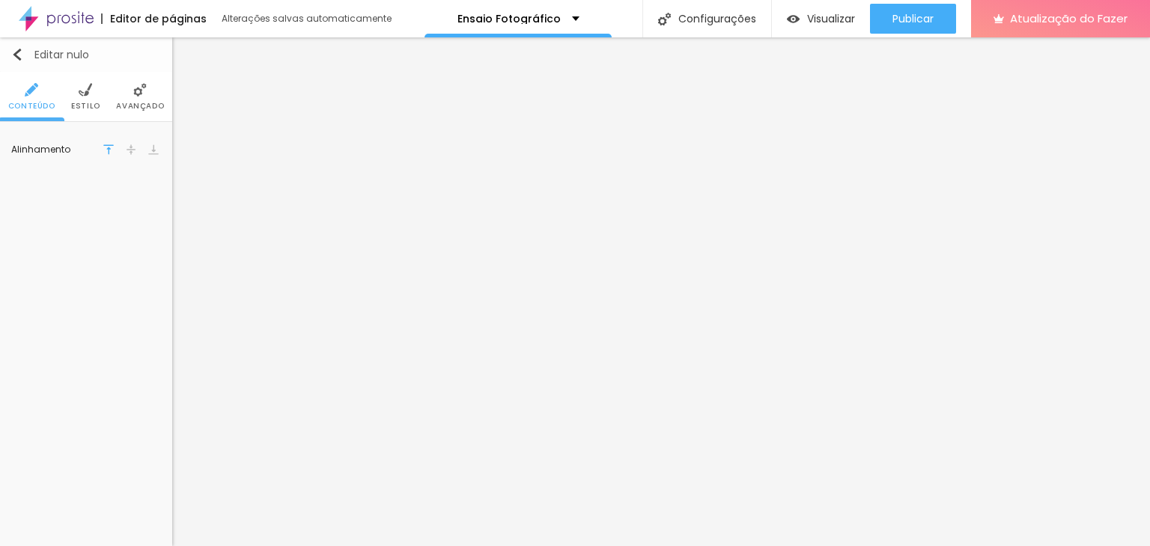
click at [19, 45] on button "Editar nulo" at bounding box center [86, 54] width 172 height 34
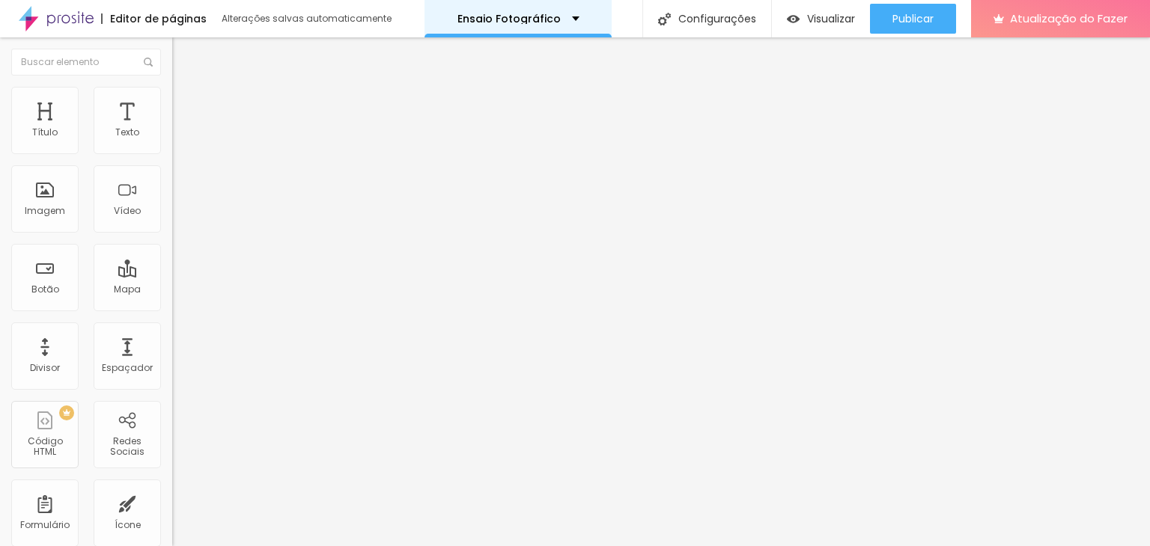
click at [563, 19] on div "Ensaio Fotográfico" at bounding box center [518, 18] width 122 height 10
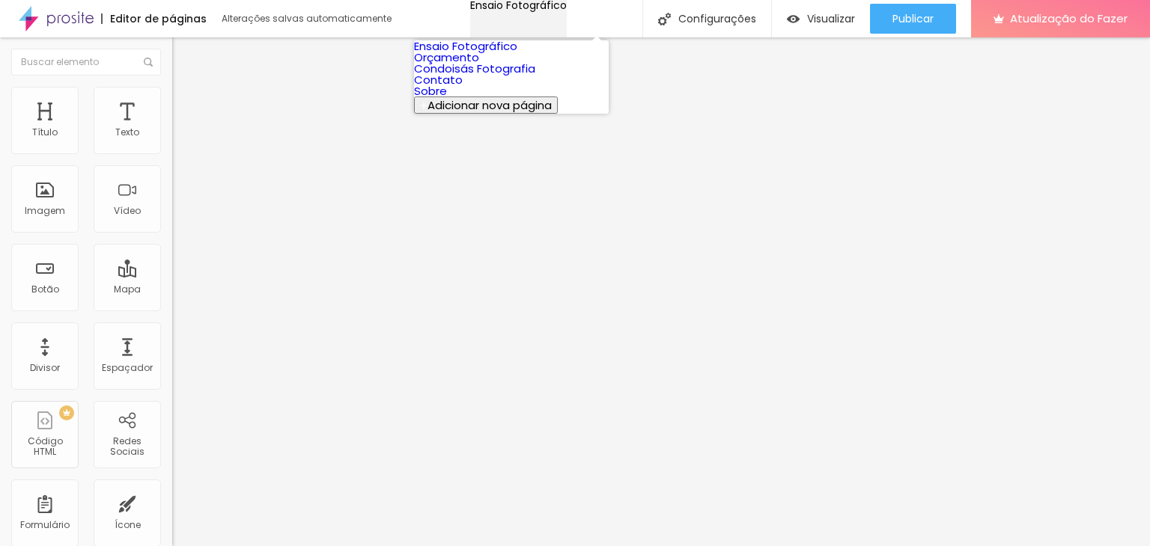
click at [567, 10] on div "Ensaio Fotográfico" at bounding box center [518, 5] width 97 height 10
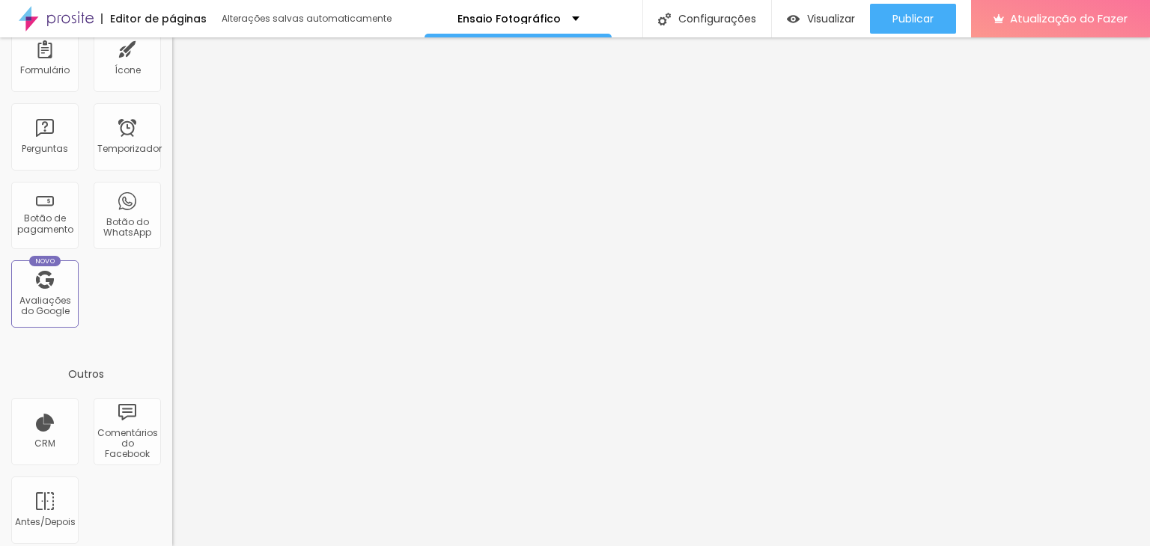
scroll to position [463, 0]
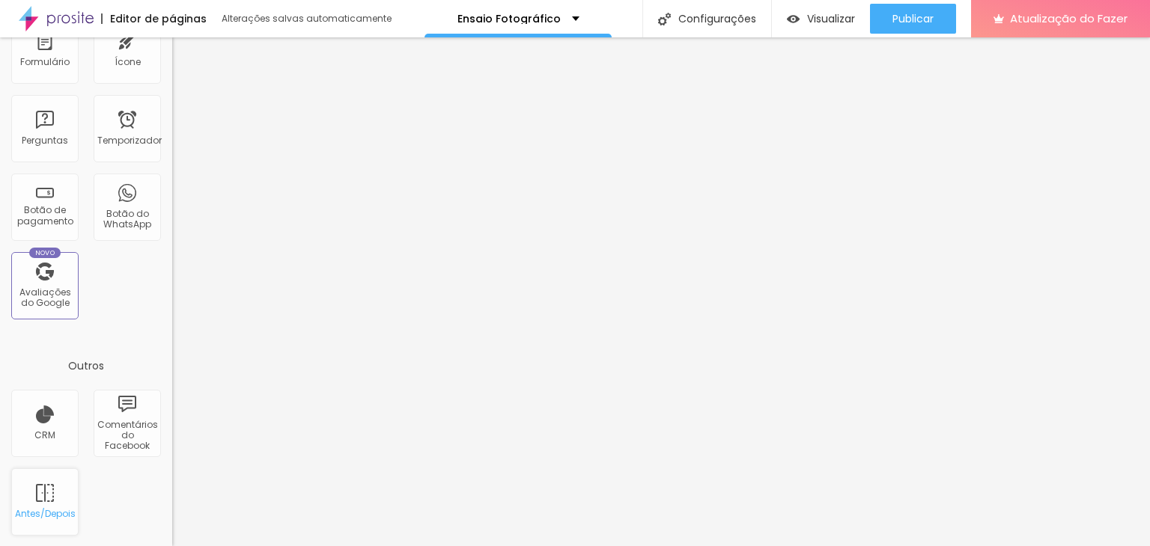
click at [40, 495] on div "Antes/Depois" at bounding box center [44, 502] width 67 height 67
click at [252, 20] on font "Alterações salvas automaticamente" at bounding box center [307, 18] width 170 height 13
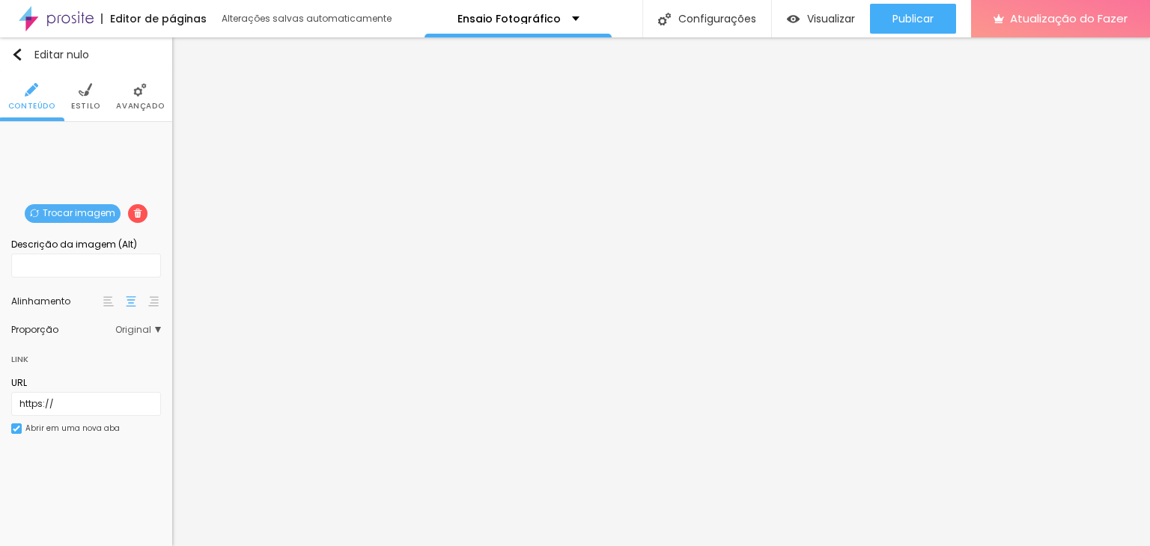
scroll to position [0, 0]
click at [42, 207] on span "Trocar imagem" at bounding box center [73, 213] width 96 height 19
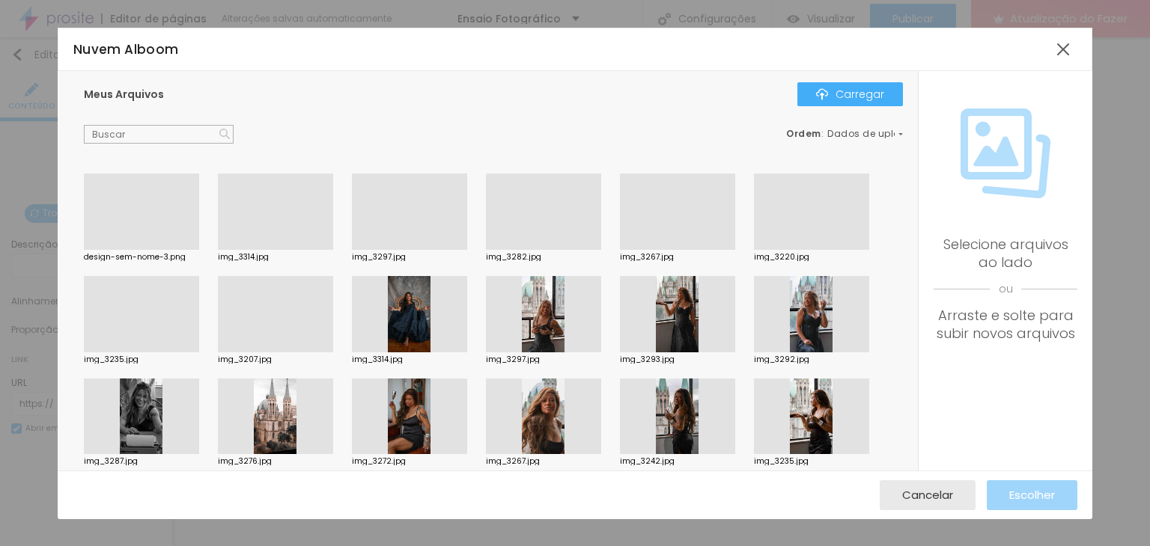
click at [146, 353] on div at bounding box center [141, 353] width 115 height 0
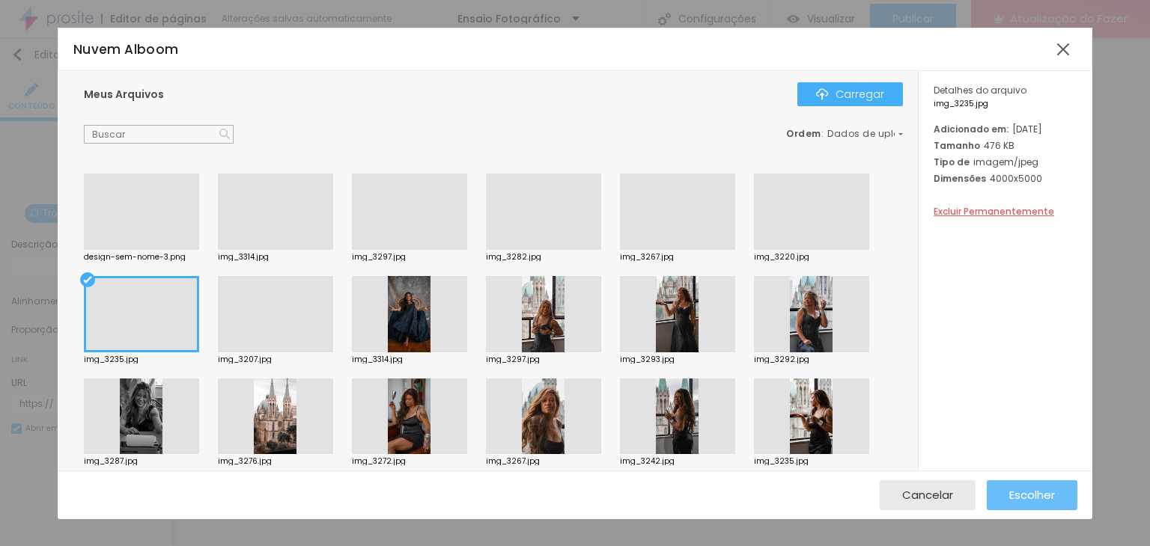
click at [1026, 487] on font "Escolher" at bounding box center [1032, 495] width 46 height 16
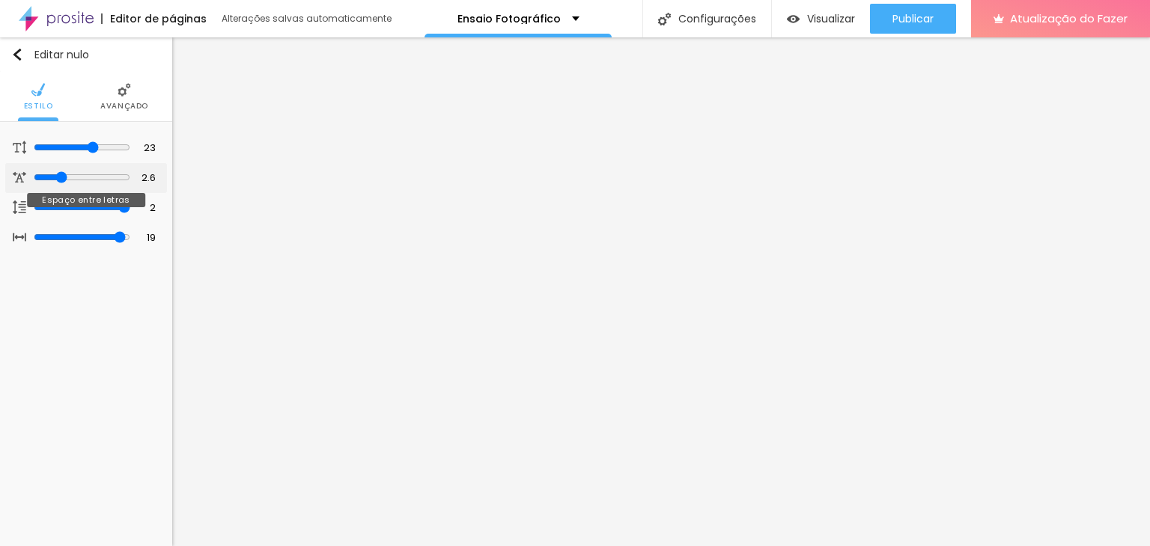
drag, startPoint x: 44, startPoint y: 177, endPoint x: 58, endPoint y: 181, distance: 14.9
click at [58, 181] on input "range" at bounding box center [82, 177] width 97 height 12
drag, startPoint x: 93, startPoint y: 147, endPoint x: 75, endPoint y: 145, distance: 18.0
click at [75, 145] on input "range" at bounding box center [82, 147] width 97 height 12
click at [114, 107] on font "Avançado" at bounding box center [124, 105] width 48 height 11
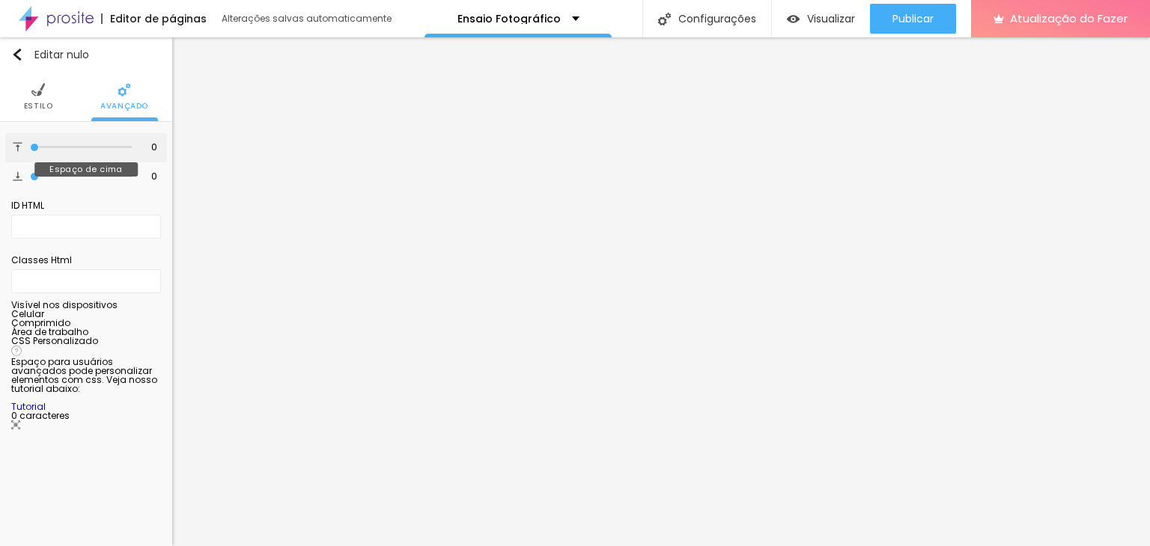
click at [33, 147] on input "range" at bounding box center [81, 147] width 102 height 7
click at [17, 62] on button "Editar nulo" at bounding box center [86, 54] width 172 height 34
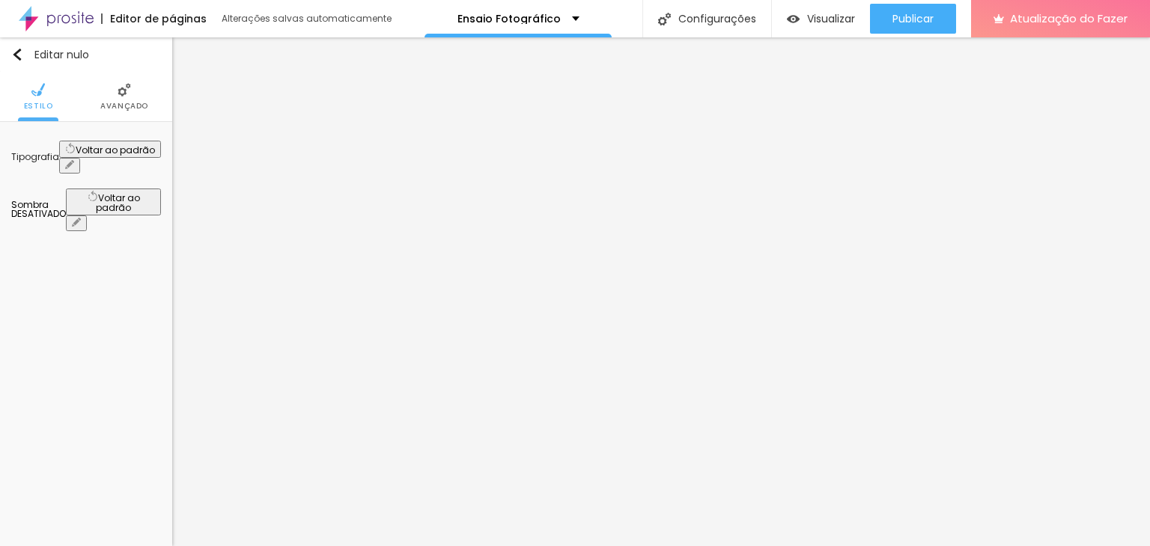
click at [104, 106] on font "Avançado" at bounding box center [124, 105] width 48 height 11
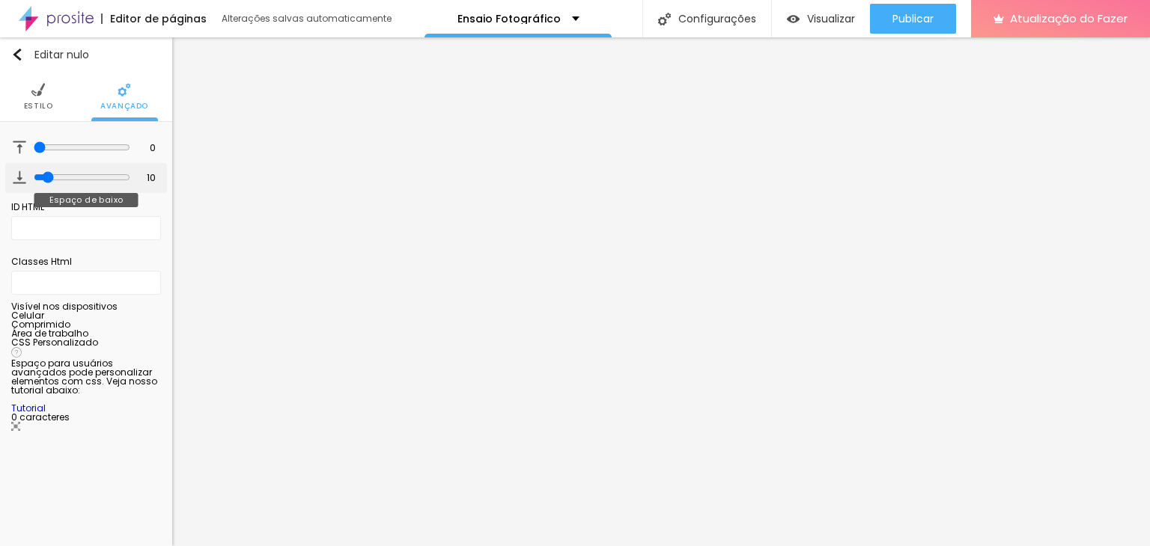
drag, startPoint x: 42, startPoint y: 147, endPoint x: 33, endPoint y: 174, distance: 28.4
click at [34, 153] on input "range" at bounding box center [82, 147] width 97 height 12
click at [42, 180] on input "range" at bounding box center [82, 177] width 97 height 12
click at [39, 100] on font "Estilo" at bounding box center [38, 105] width 29 height 11
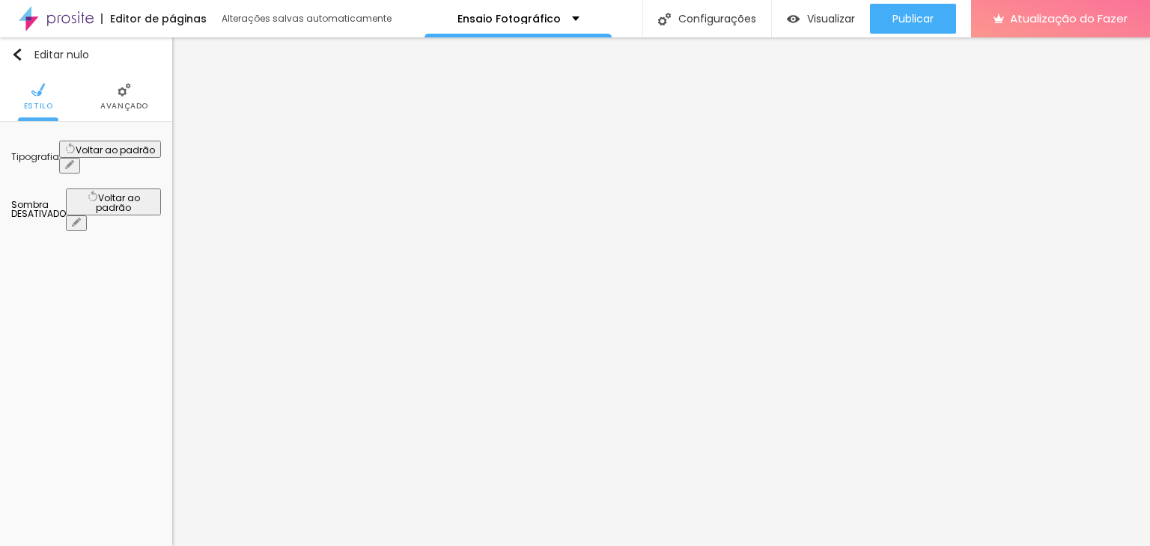
click at [73, 162] on icon "button" at bounding box center [70, 165] width 6 height 6
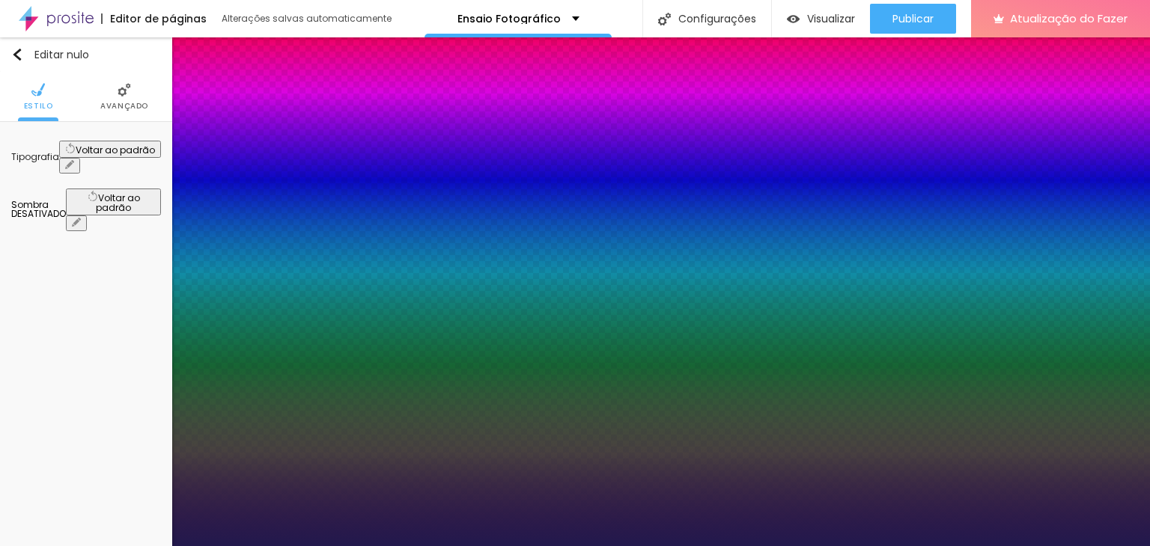
drag, startPoint x: 204, startPoint y: 258, endPoint x: 241, endPoint y: 270, distance: 39.1
drag, startPoint x: 227, startPoint y: 174, endPoint x: 171, endPoint y: 211, distance: 66.4
click at [347, 546] on div at bounding box center [575, 546] width 1150 height 0
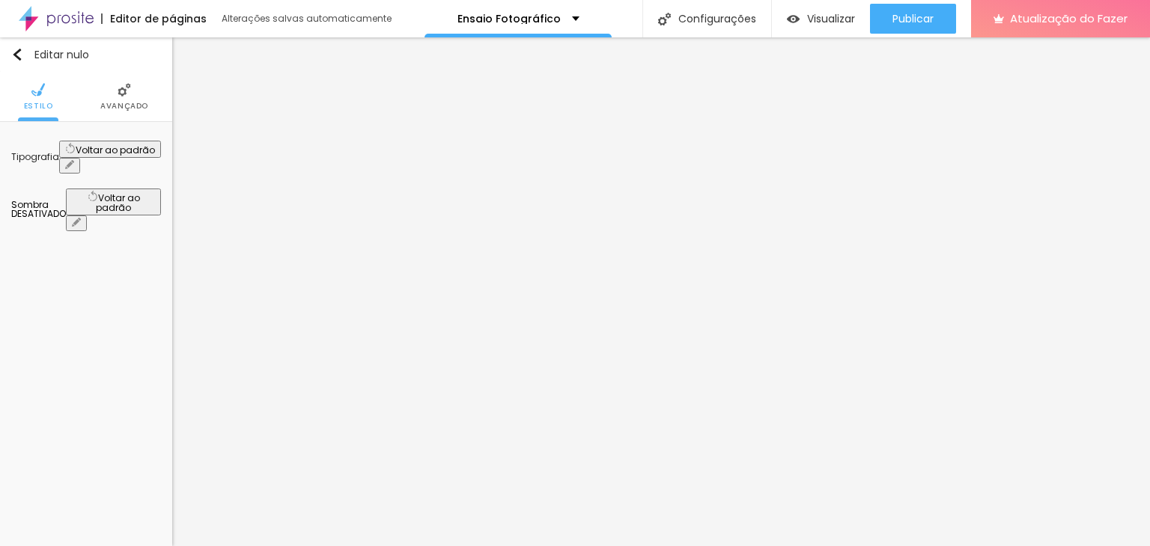
click at [80, 158] on button "button" at bounding box center [69, 166] width 21 height 16
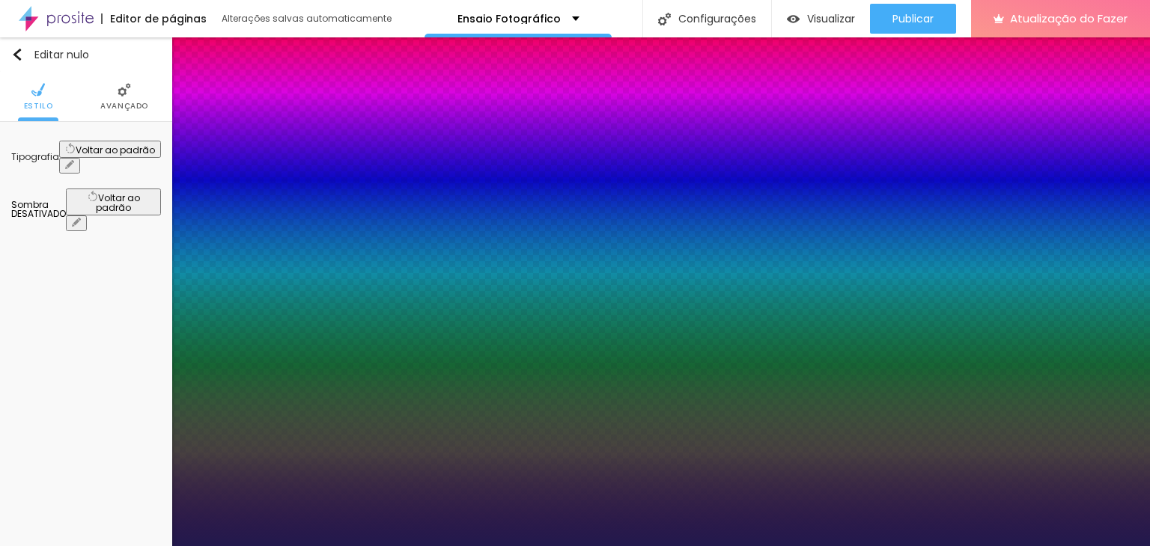
drag, startPoint x: 195, startPoint y: 287, endPoint x: 224, endPoint y: 292, distance: 29.7
drag, startPoint x: 192, startPoint y: 324, endPoint x: 205, endPoint y: 326, distance: 13.6
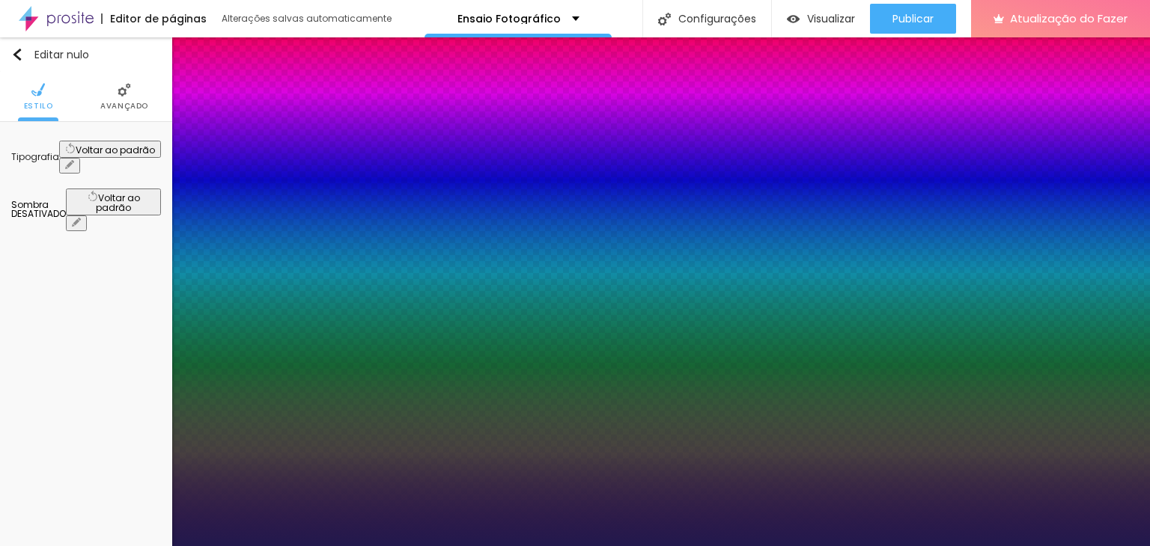
click at [375, 546] on div at bounding box center [575, 546] width 1150 height 0
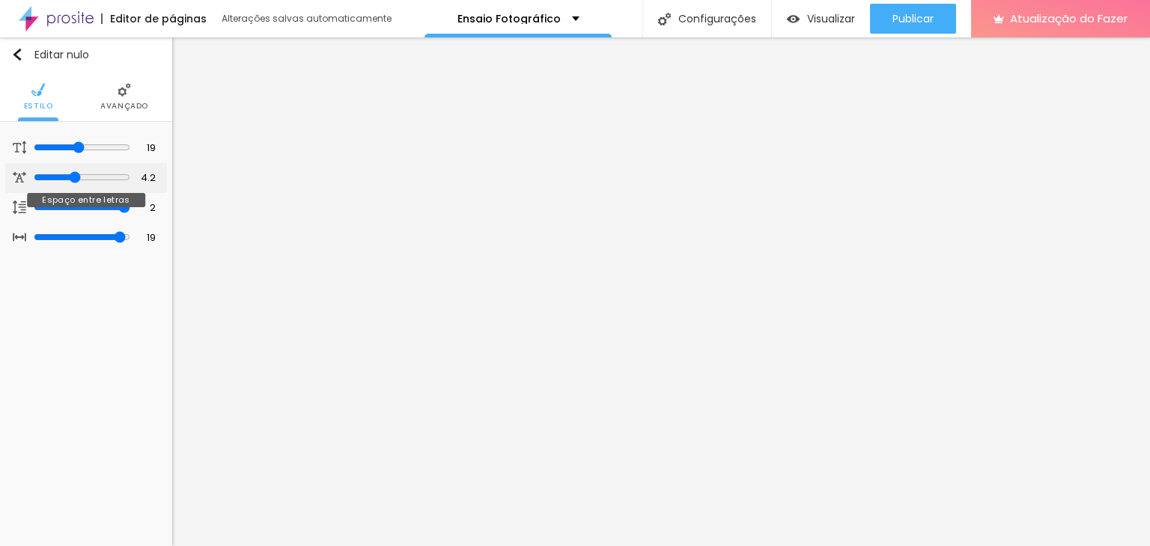
drag, startPoint x: 61, startPoint y: 177, endPoint x: 73, endPoint y: 177, distance: 12.0
click at [73, 177] on input "range" at bounding box center [82, 177] width 97 height 12
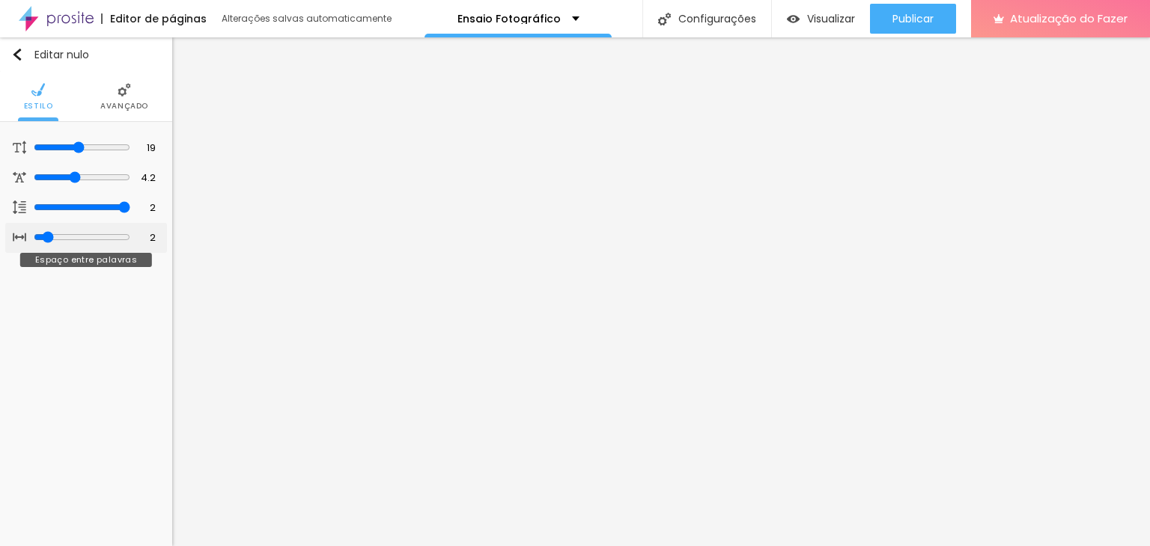
drag, startPoint x: 120, startPoint y: 234, endPoint x: 44, endPoint y: 231, distance: 75.7
click at [44, 231] on input "range" at bounding box center [82, 237] width 97 height 12
drag, startPoint x: 128, startPoint y: 231, endPoint x: 70, endPoint y: 219, distance: 59.0
click at [70, 231] on input "range" at bounding box center [82, 237] width 97 height 12
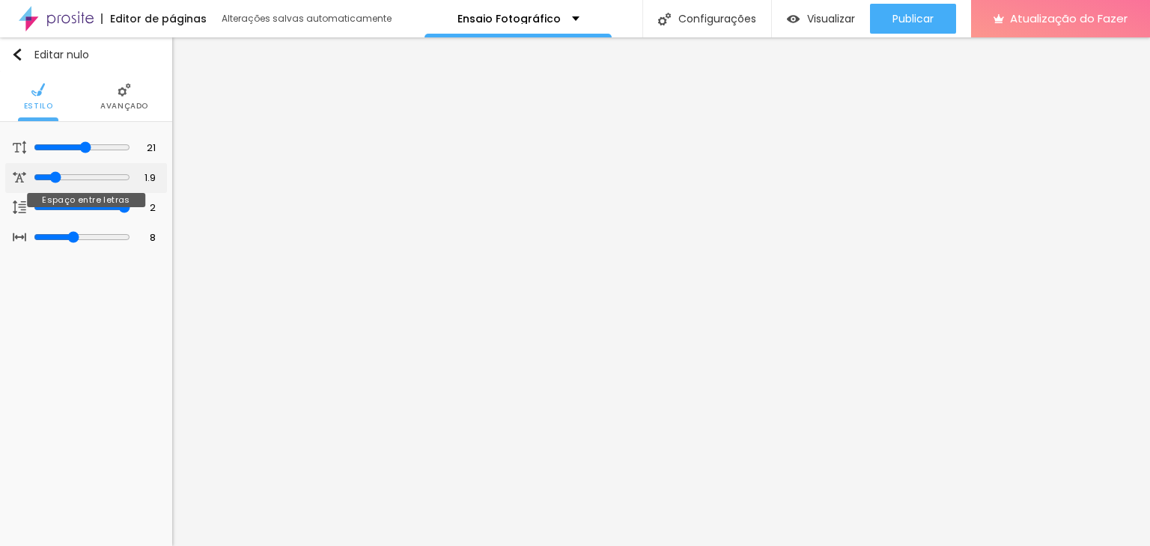
drag, startPoint x: 91, startPoint y: 175, endPoint x: 52, endPoint y: 174, distance: 39.7
click at [52, 174] on input "range" at bounding box center [82, 177] width 97 height 12
drag, startPoint x: 45, startPoint y: 175, endPoint x: 52, endPoint y: 180, distance: 8.5
click at [52, 180] on input "range" at bounding box center [82, 177] width 97 height 12
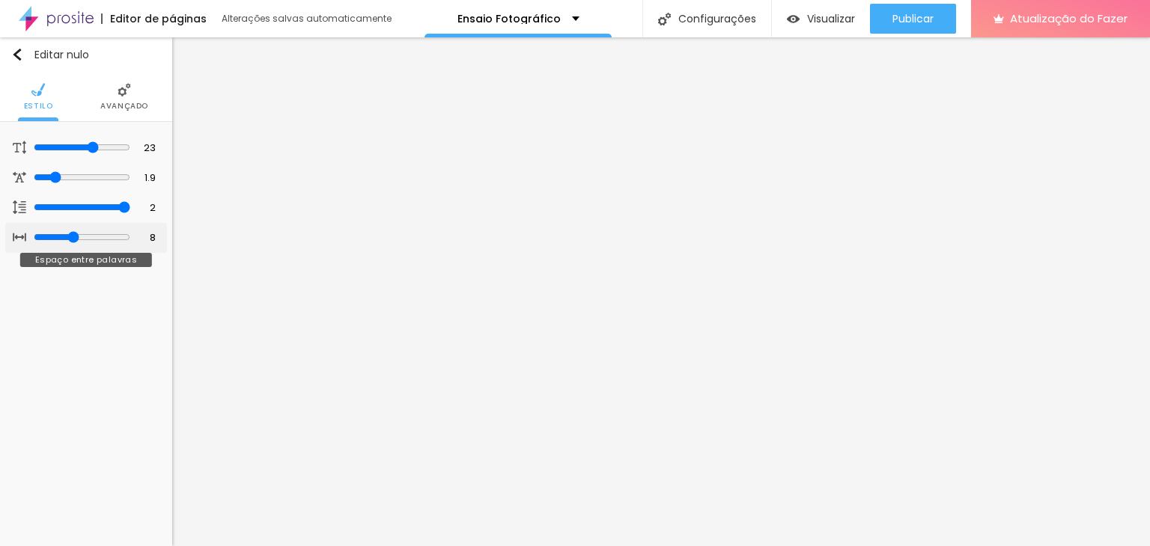
drag, startPoint x: 118, startPoint y: 231, endPoint x: 70, endPoint y: 243, distance: 50.1
click at [70, 243] on input "range" at bounding box center [82, 237] width 97 height 12
drag, startPoint x: 126, startPoint y: 236, endPoint x: 70, endPoint y: 224, distance: 57.4
click at [70, 231] on input "range" at bounding box center [82, 237] width 97 height 12
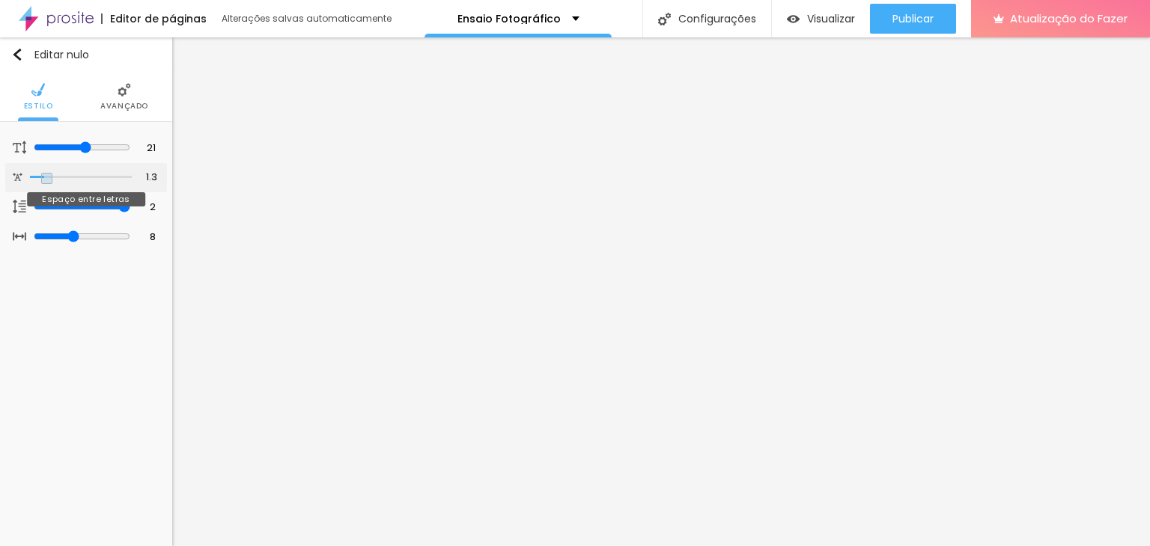
drag, startPoint x: 94, startPoint y: 176, endPoint x: 51, endPoint y: 172, distance: 42.8
click at [46, 174] on input "range" at bounding box center [81, 177] width 102 height 7
click at [150, 178] on input "1.3" at bounding box center [145, 178] width 26 height 14
click at [156, 177] on input "1.3" at bounding box center [145, 178] width 26 height 14
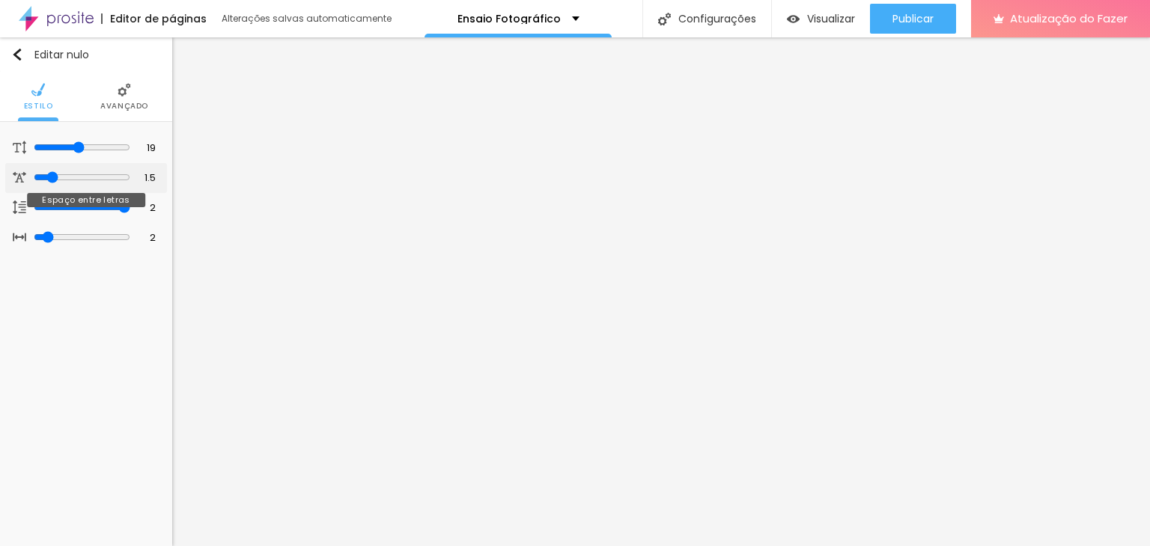
drag, startPoint x: 70, startPoint y: 171, endPoint x: 49, endPoint y: 171, distance: 21.0
click at [49, 171] on input "range" at bounding box center [82, 177] width 97 height 12
click at [154, 171] on input "1.5" at bounding box center [145, 178] width 26 height 14
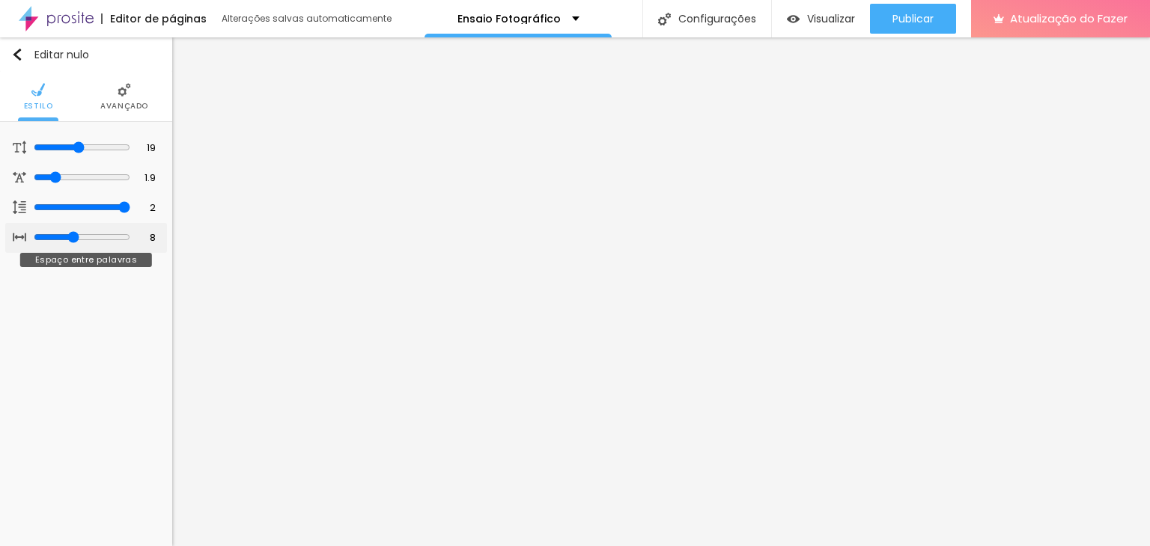
drag, startPoint x: 46, startPoint y: 231, endPoint x: 72, endPoint y: 226, distance: 26.7
click at [72, 231] on input "range" at bounding box center [82, 237] width 97 height 12
drag, startPoint x: 118, startPoint y: 238, endPoint x: 103, endPoint y: 234, distance: 14.9
click at [101, 231] on div at bounding box center [82, 237] width 97 height 13
drag, startPoint x: 124, startPoint y: 231, endPoint x: 73, endPoint y: 225, distance: 51.3
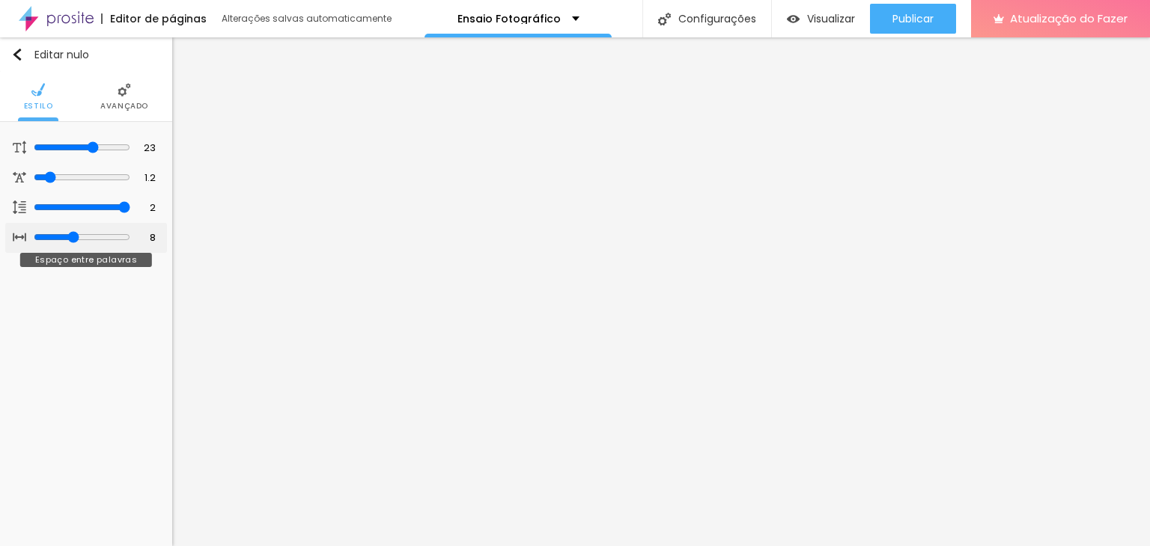
click at [73, 231] on input "range" at bounding box center [82, 237] width 97 height 12
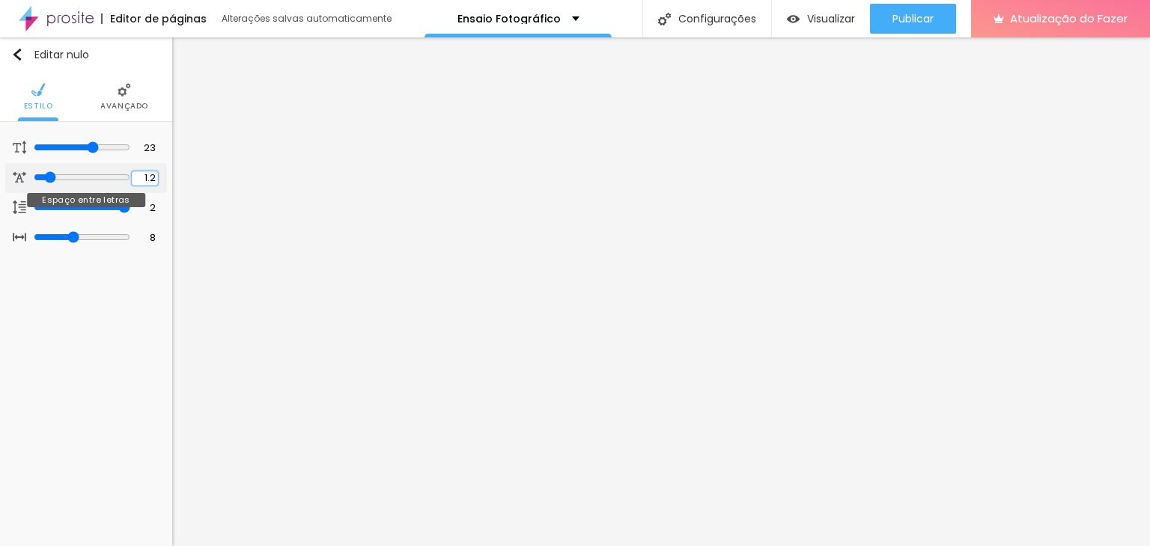
click at [157, 177] on input "1.2" at bounding box center [145, 178] width 26 height 14
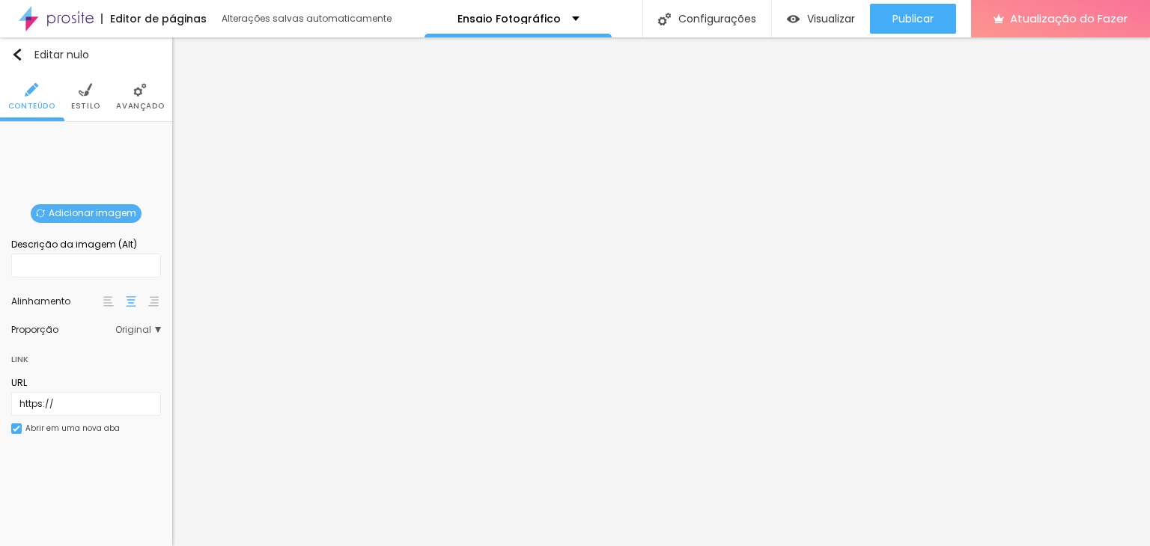
click at [55, 213] on font "Adicionar imagem" at bounding box center [93, 213] width 88 height 13
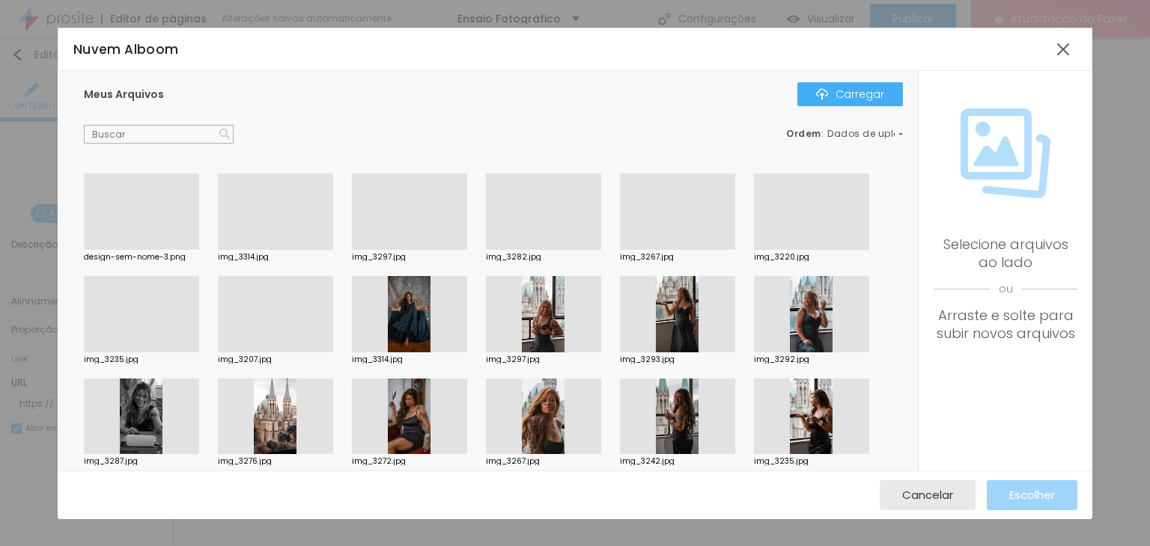
click at [116, 250] on div at bounding box center [141, 250] width 115 height 0
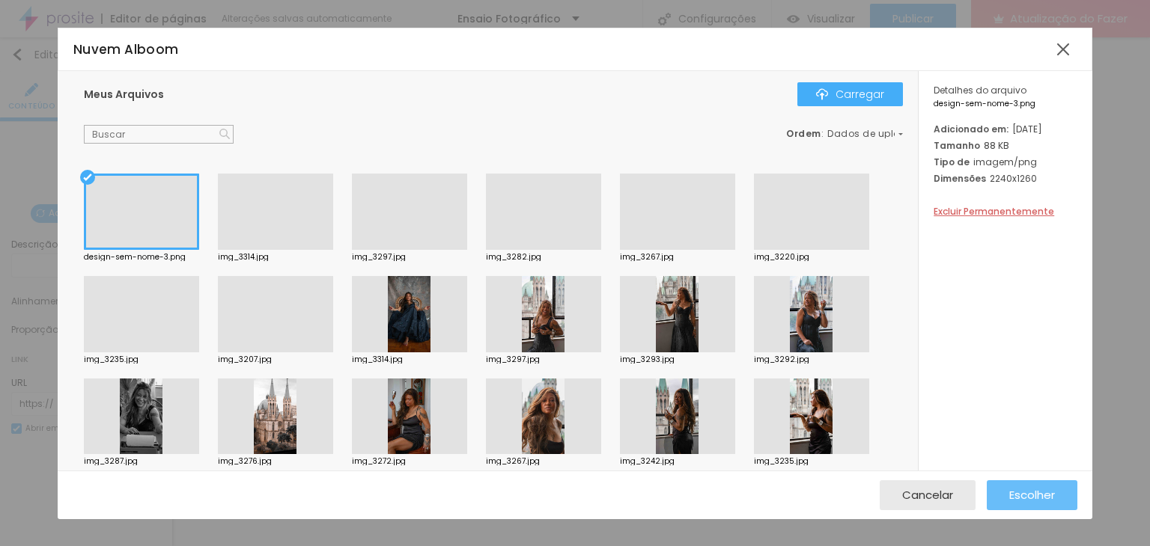
click at [1027, 487] on font "Escolher" at bounding box center [1032, 495] width 46 height 16
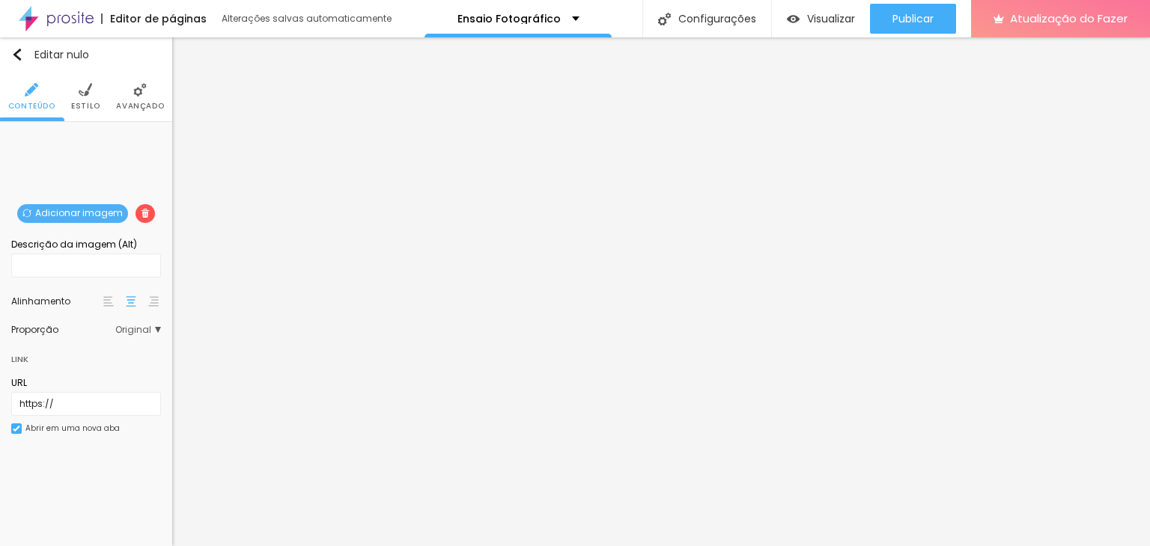
click at [78, 103] on font "Estilo" at bounding box center [85, 105] width 29 height 11
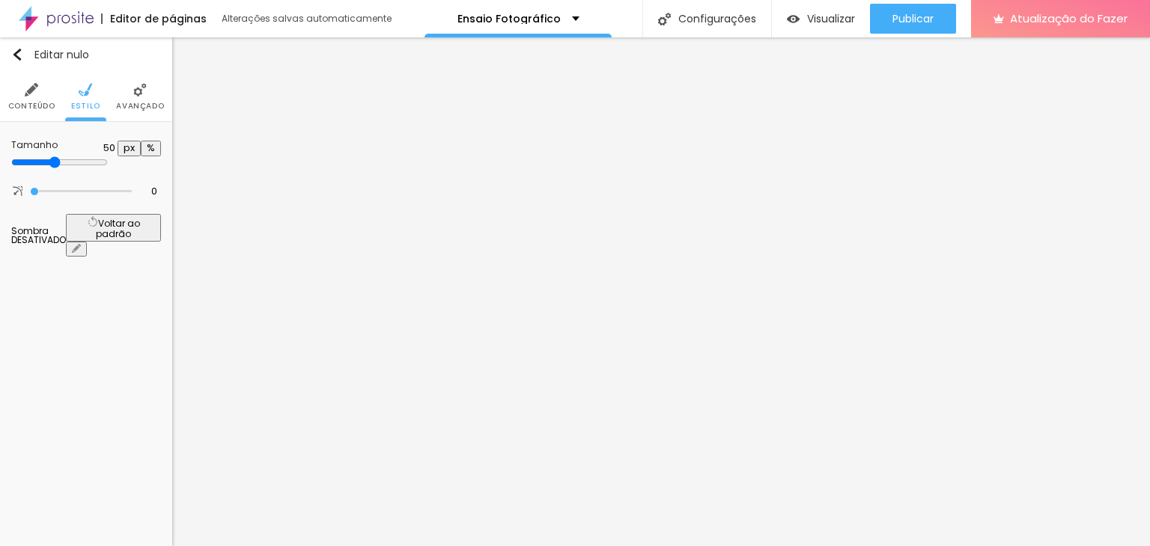
drag, startPoint x: 151, startPoint y: 159, endPoint x: 80, endPoint y: 162, distance: 71.2
click at [80, 162] on input "range" at bounding box center [59, 162] width 97 height 12
drag, startPoint x: 36, startPoint y: 186, endPoint x: 62, endPoint y: 183, distance: 26.3
click at [62, 186] on input "range" at bounding box center [82, 192] width 97 height 12
drag, startPoint x: 64, startPoint y: 184, endPoint x: 127, endPoint y: 184, distance: 63.6
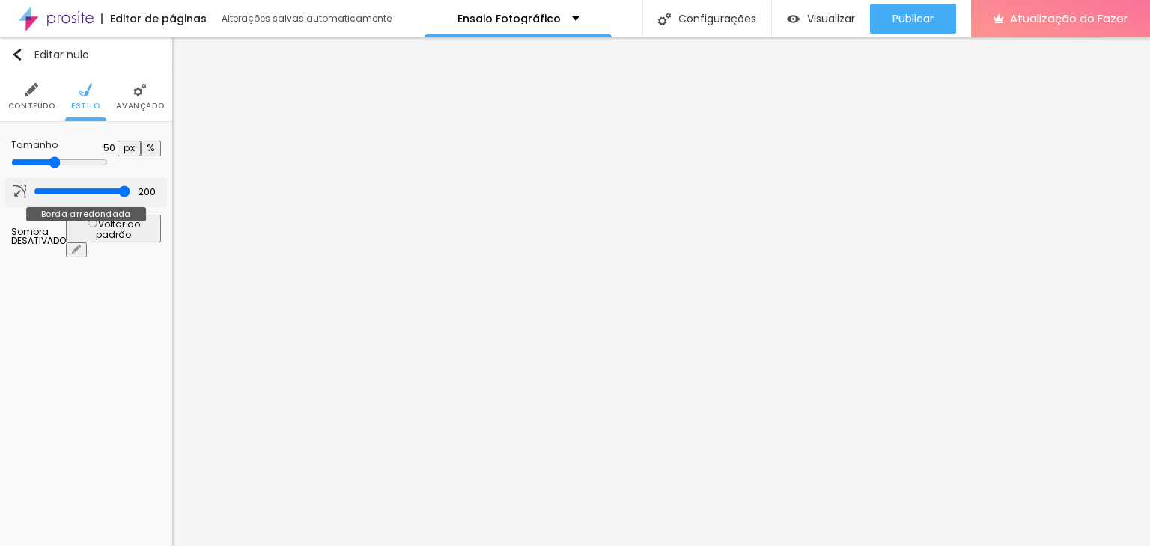
click at [127, 186] on input "range" at bounding box center [82, 192] width 97 height 12
click at [132, 103] on font "Avançado" at bounding box center [140, 105] width 48 height 11
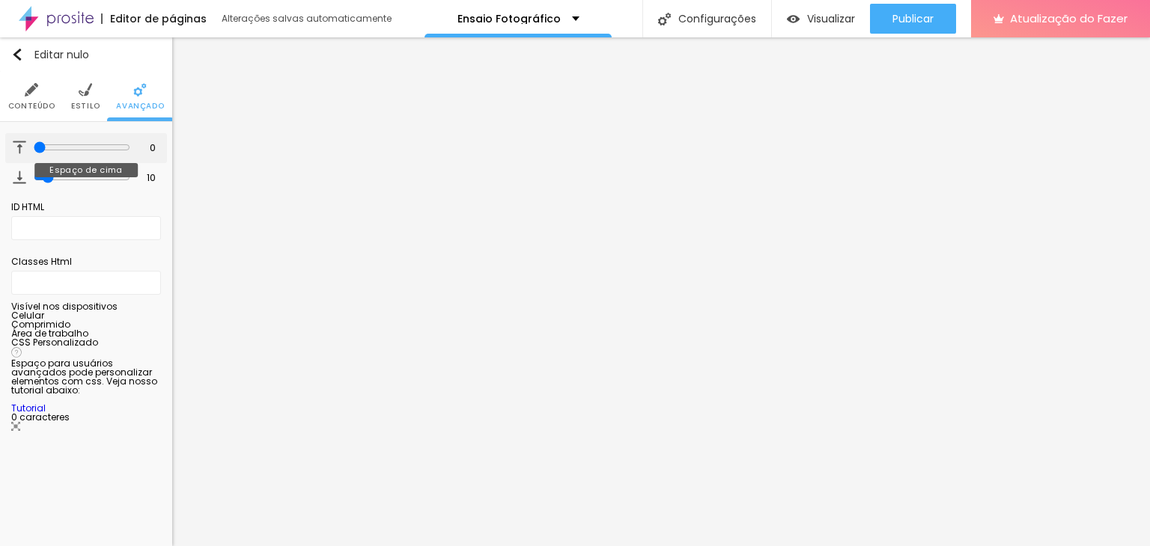
drag, startPoint x: 43, startPoint y: 148, endPoint x: 25, endPoint y: 144, distance: 19.1
click at [34, 144] on input "range" at bounding box center [82, 147] width 97 height 12
drag, startPoint x: 48, startPoint y: 175, endPoint x: 0, endPoint y: 168, distance: 48.5
click at [30, 173] on input "range" at bounding box center [81, 176] width 102 height 7
click at [15, 97] on li "Conteúdo" at bounding box center [31, 96] width 47 height 49
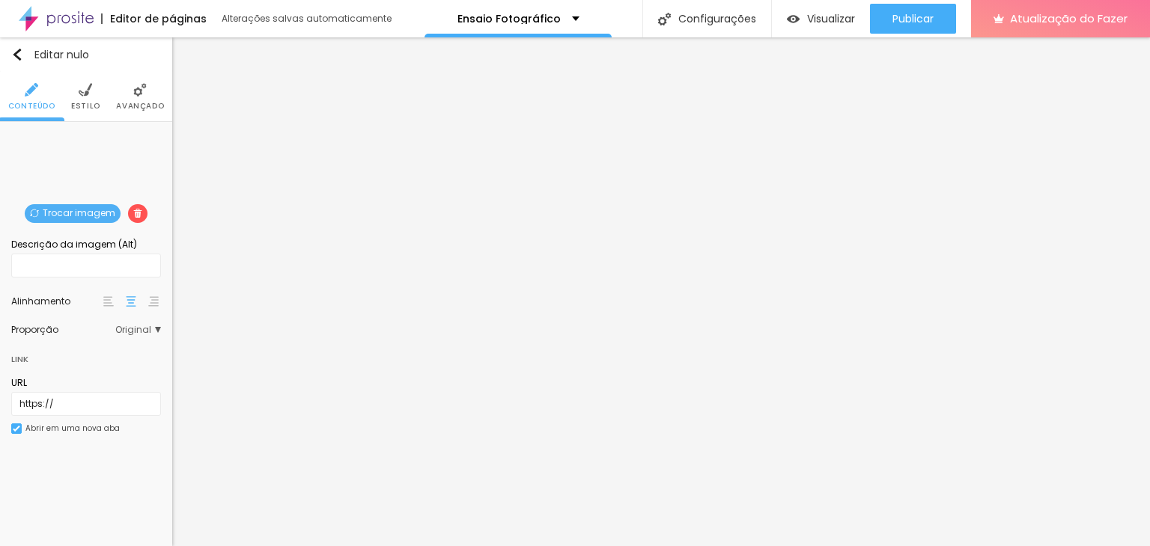
click at [141, 330] on font "Original" at bounding box center [133, 329] width 36 height 13
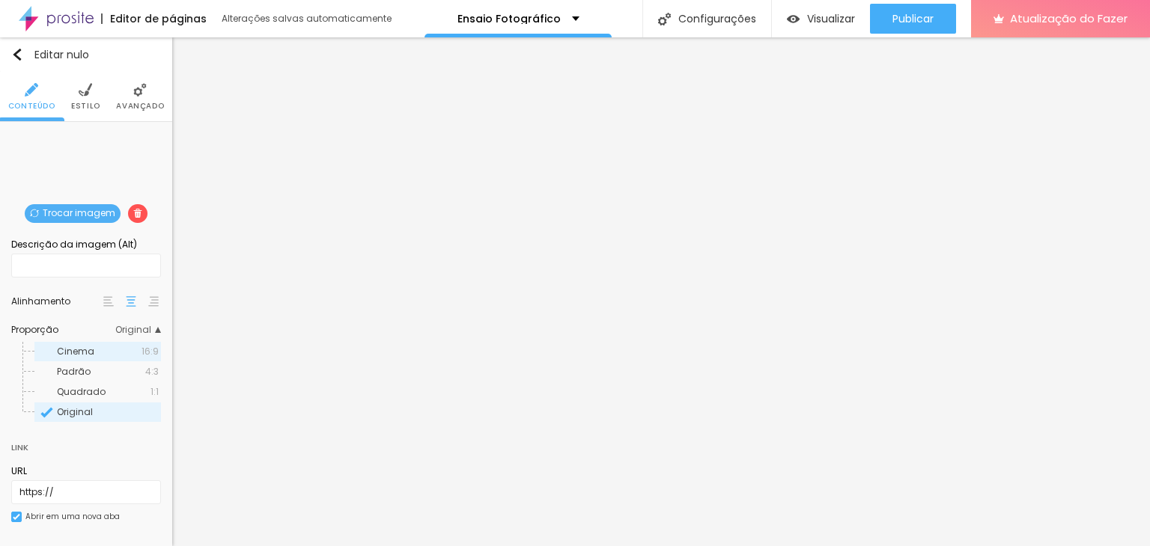
click at [100, 352] on span "Cinema" at bounding box center [99, 351] width 85 height 9
click at [94, 371] on span "Padrão" at bounding box center [101, 372] width 88 height 9
click at [88, 359] on div "Cinema 16:9" at bounding box center [97, 351] width 127 height 19
click at [82, 411] on font "Original" at bounding box center [75, 412] width 36 height 13
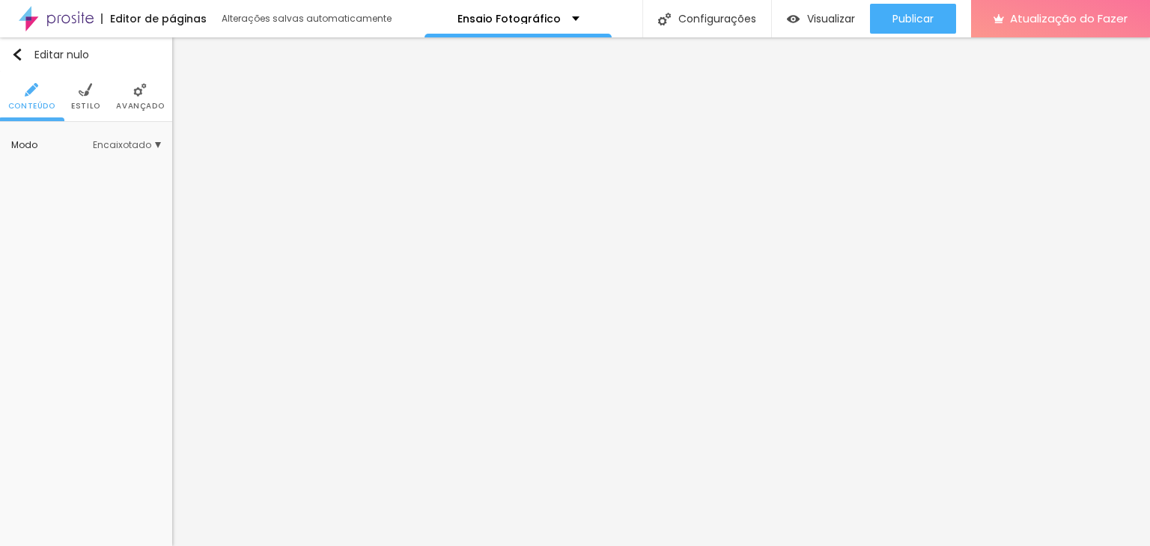
click at [79, 91] on img at bounding box center [85, 89] width 13 height 13
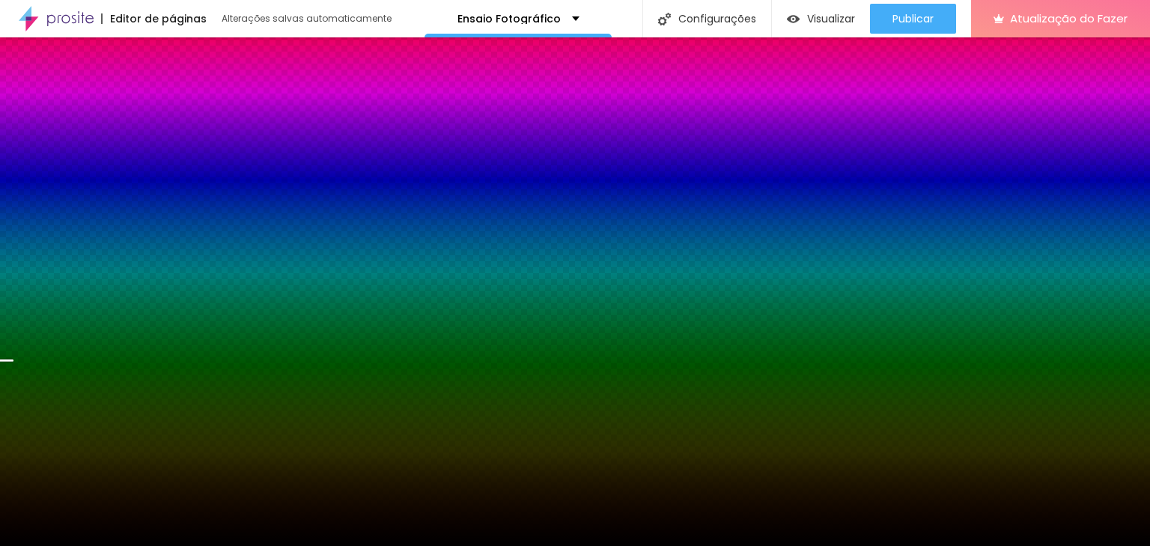
click at [131, 213] on span at bounding box center [137, 213] width 19 height 19
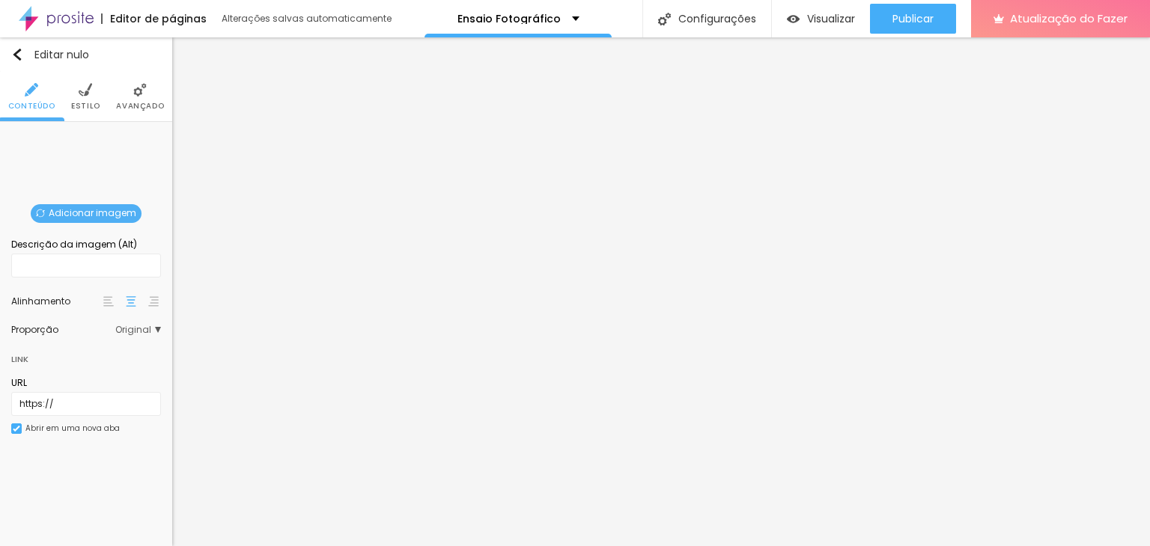
click at [90, 204] on span "Adicionar imagem" at bounding box center [86, 213] width 111 height 19
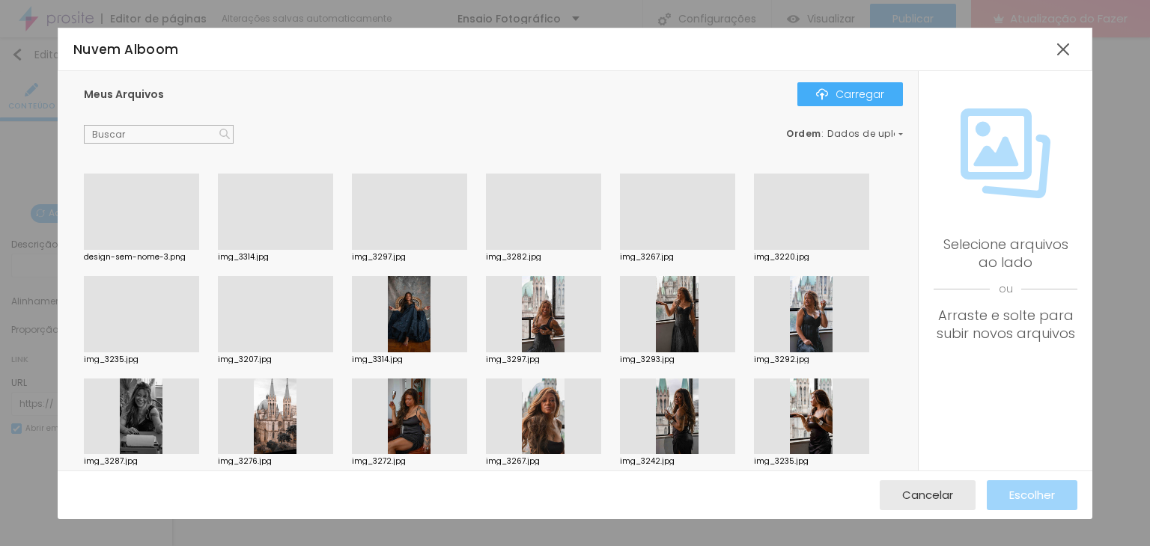
click at [159, 250] on div at bounding box center [141, 250] width 115 height 0
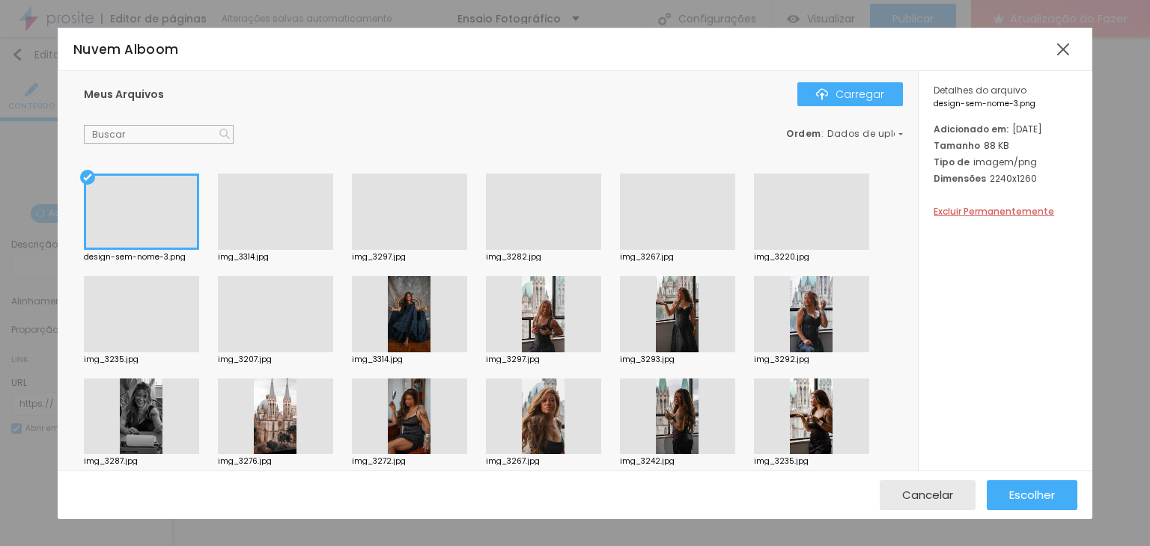
click at [1057, 510] on div "Cancelar Escolher" at bounding box center [575, 495] width 1035 height 49
click at [1047, 495] on font "Escolher" at bounding box center [1032, 495] width 46 height 16
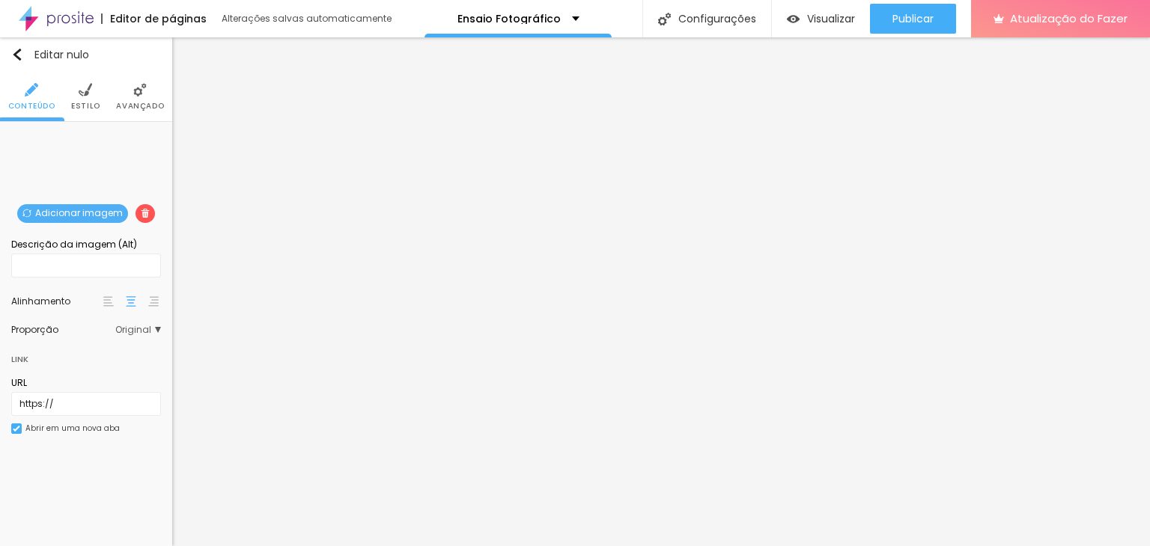
click at [73, 91] on li "Estilo" at bounding box center [85, 96] width 29 height 49
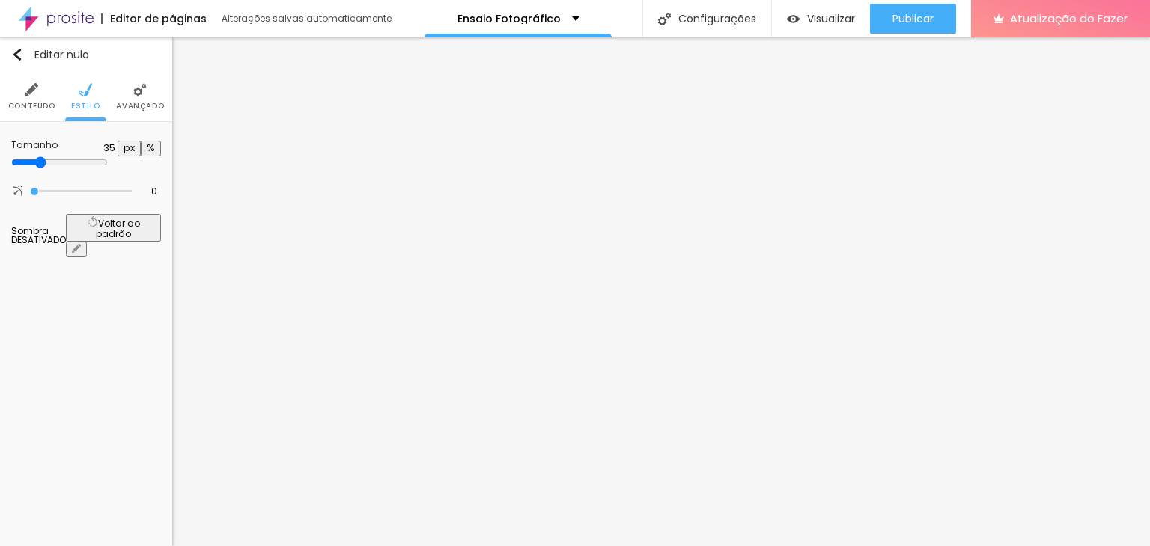
drag, startPoint x: 150, startPoint y: 162, endPoint x: 52, endPoint y: 144, distance: 99.7
click at [52, 156] on input "range" at bounding box center [59, 162] width 97 height 12
drag, startPoint x: 31, startPoint y: 190, endPoint x: 105, endPoint y: 180, distance: 74.7
click at [105, 186] on input "range" at bounding box center [82, 192] width 97 height 12
click at [133, 94] on img at bounding box center [139, 89] width 13 height 13
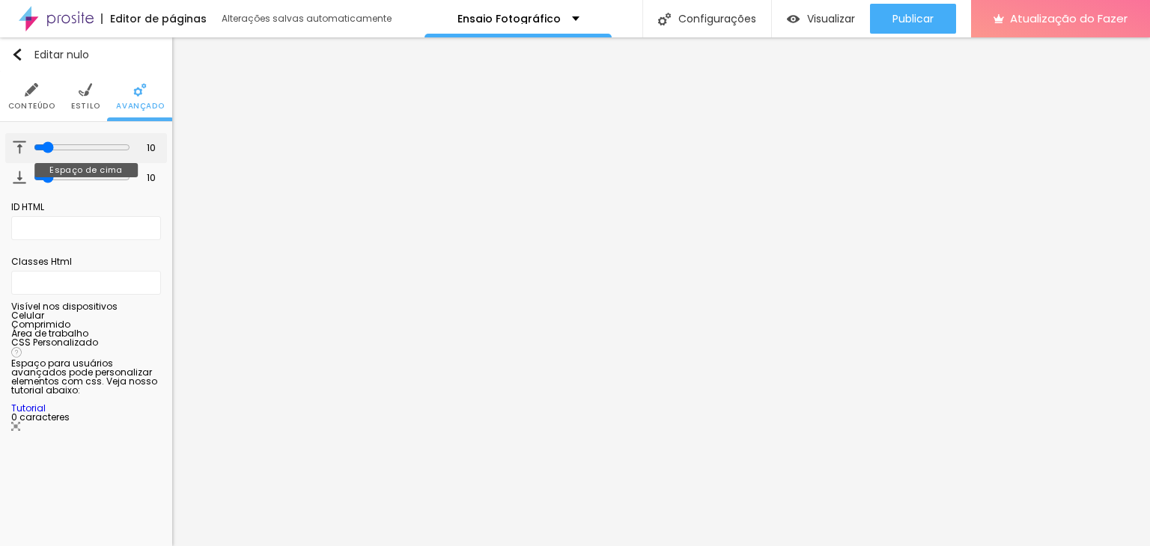
drag, startPoint x: 43, startPoint y: 141, endPoint x: 12, endPoint y: 140, distance: 30.7
click at [12, 140] on div "10 Espaço de cima" at bounding box center [86, 148] width 162 height 30
drag, startPoint x: 37, startPoint y: 145, endPoint x: 10, endPoint y: 140, distance: 28.2
click at [30, 144] on input "range" at bounding box center [81, 147] width 102 height 7
drag, startPoint x: 42, startPoint y: 174, endPoint x: 15, endPoint y: 177, distance: 27.1
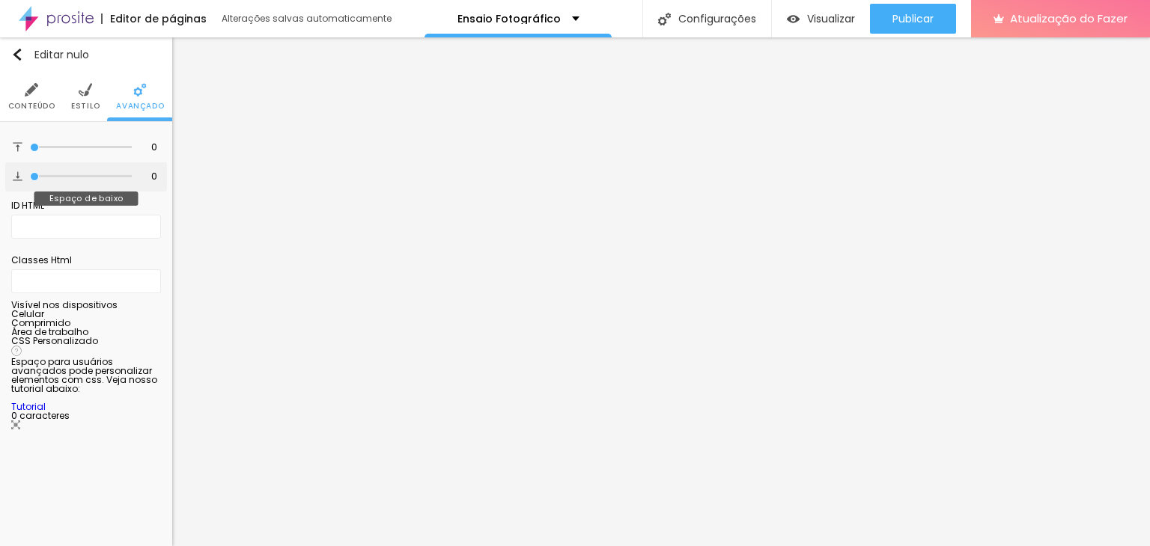
click at [30, 177] on input "range" at bounding box center [81, 176] width 102 height 7
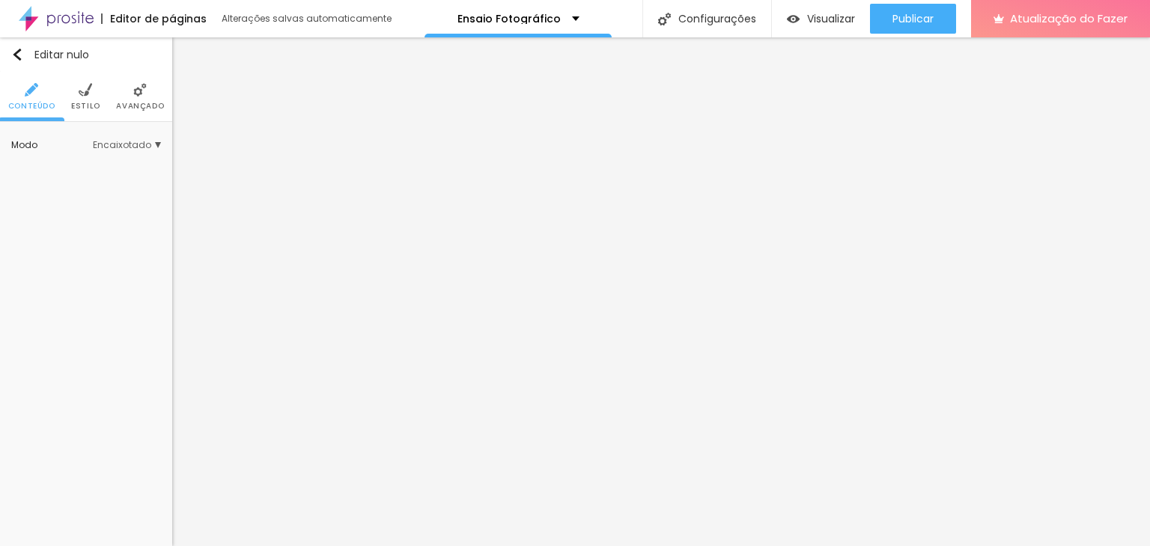
click at [84, 94] on img at bounding box center [85, 89] width 13 height 13
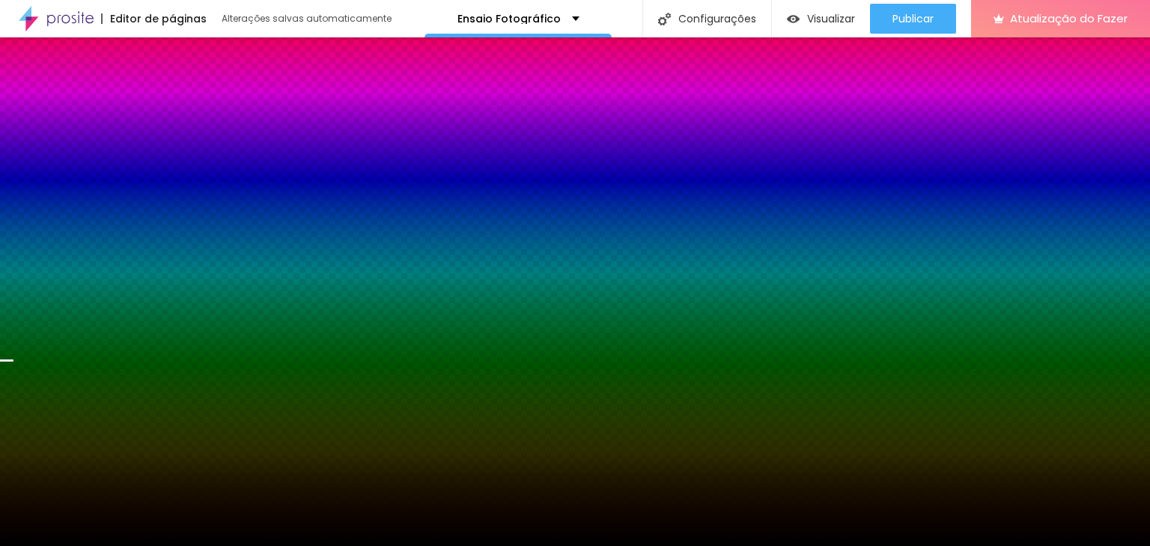
click at [128, 99] on li "Avançado" at bounding box center [140, 96] width 48 height 49
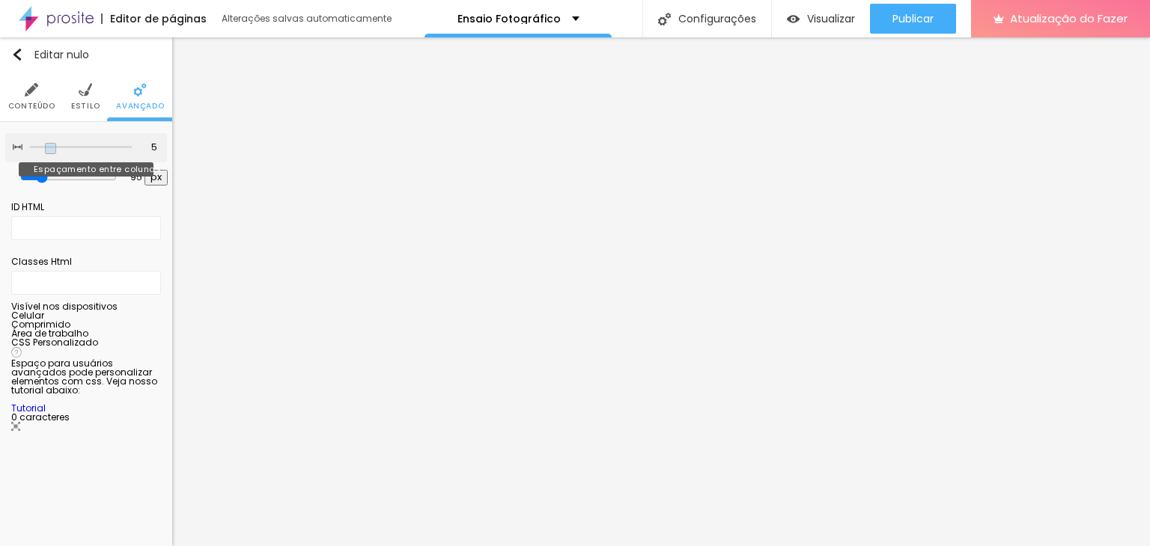
drag, startPoint x: 61, startPoint y: 151, endPoint x: 43, endPoint y: 143, distance: 20.4
click at [42, 144] on input "range" at bounding box center [81, 147] width 102 height 7
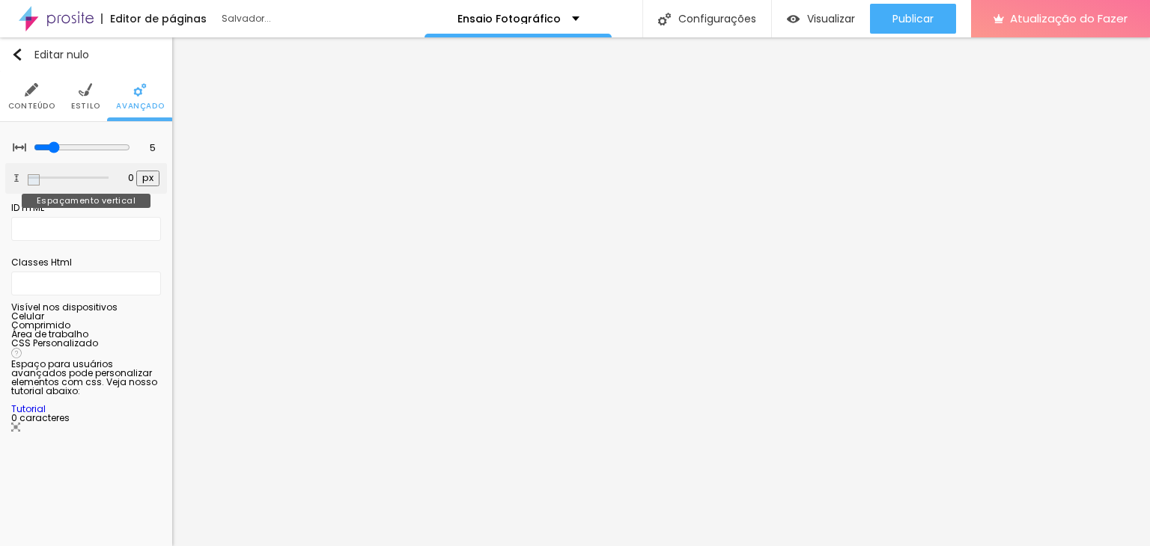
drag, startPoint x: 39, startPoint y: 176, endPoint x: 15, endPoint y: 178, distance: 24.1
click at [28, 178] on input "range" at bounding box center [68, 177] width 81 height 7
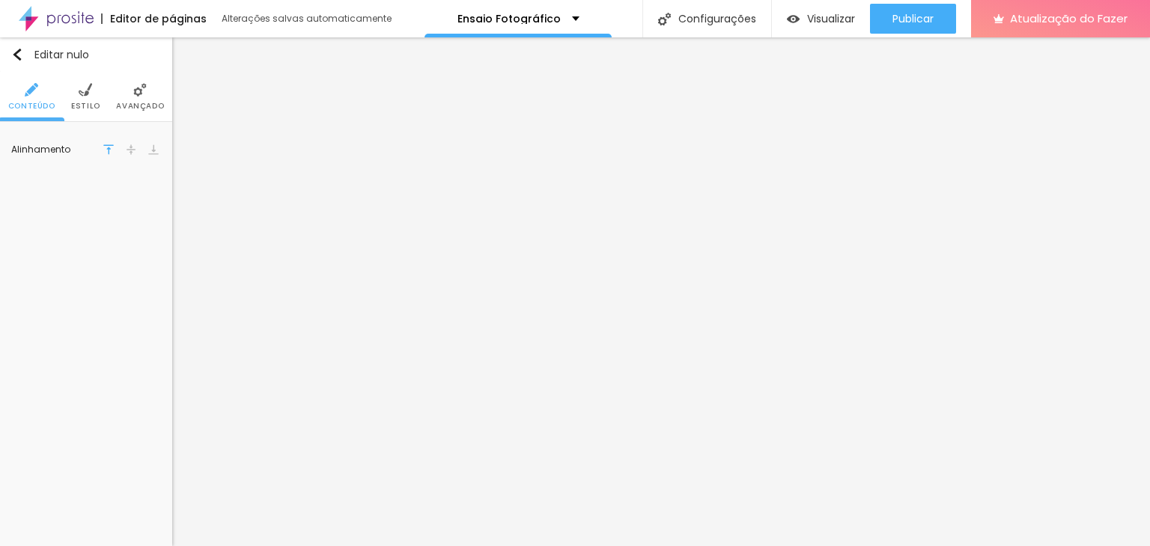
click at [84, 100] on font "Estilo" at bounding box center [85, 105] width 29 height 11
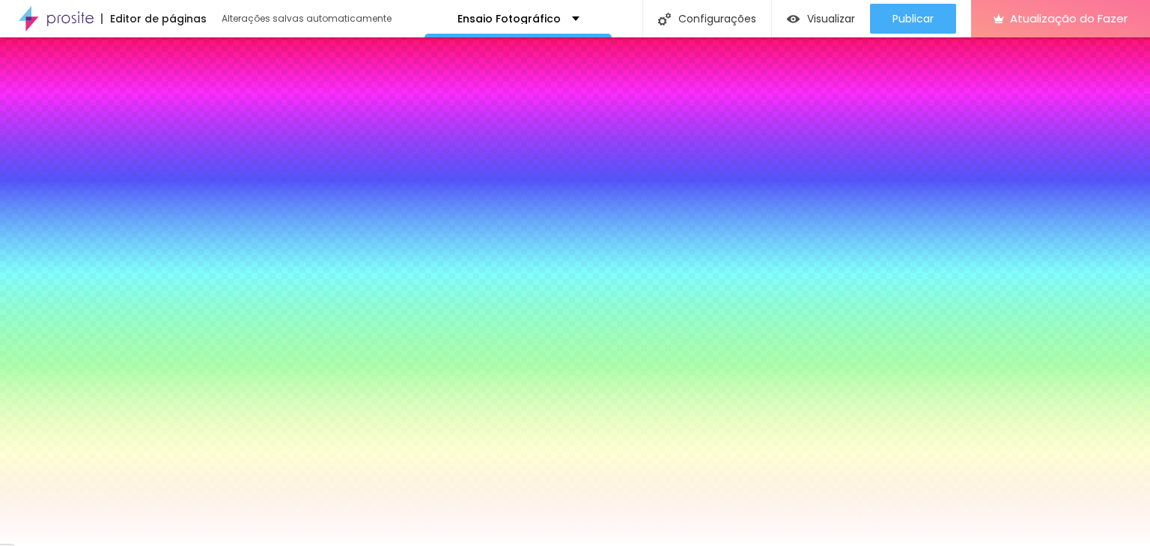
click at [37, 97] on li "Conteúdo" at bounding box center [31, 96] width 47 height 49
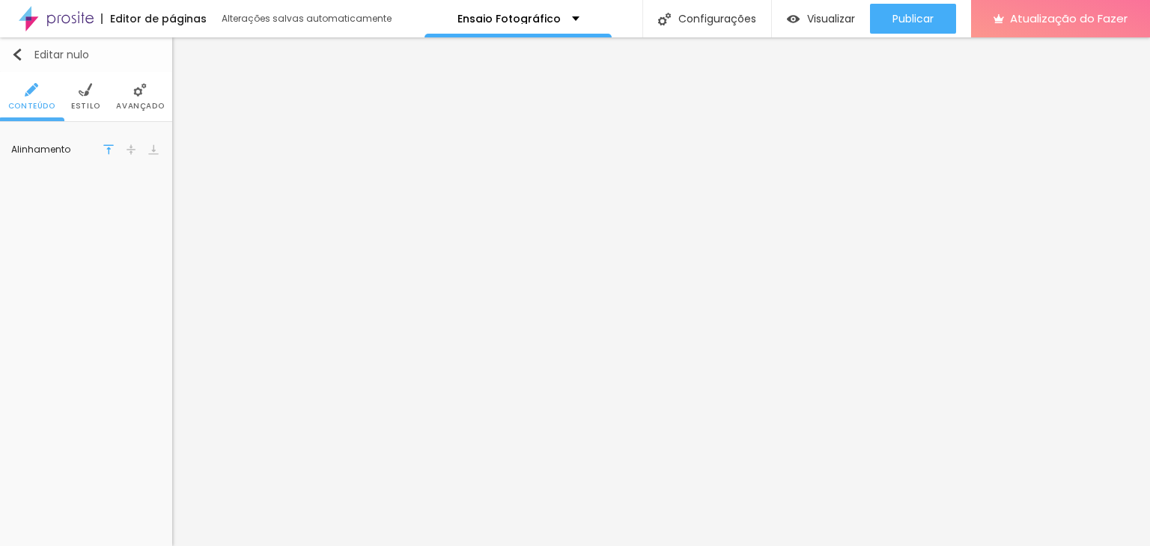
click at [16, 54] on img "button" at bounding box center [17, 55] width 12 height 12
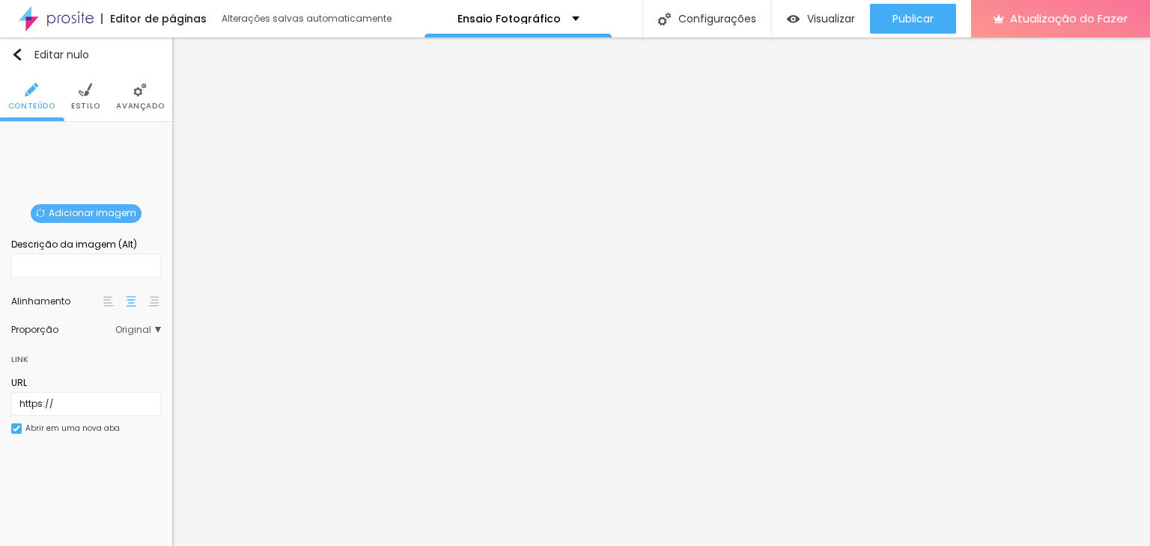
click at [132, 217] on font "Adicionar imagem" at bounding box center [93, 213] width 88 height 13
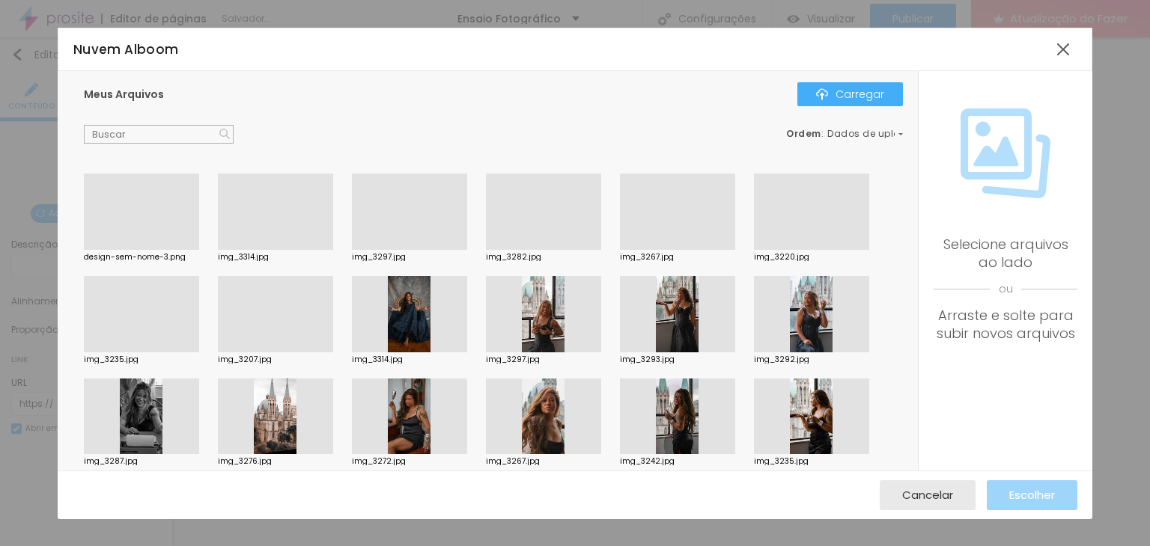
click at [159, 250] on div at bounding box center [141, 250] width 115 height 0
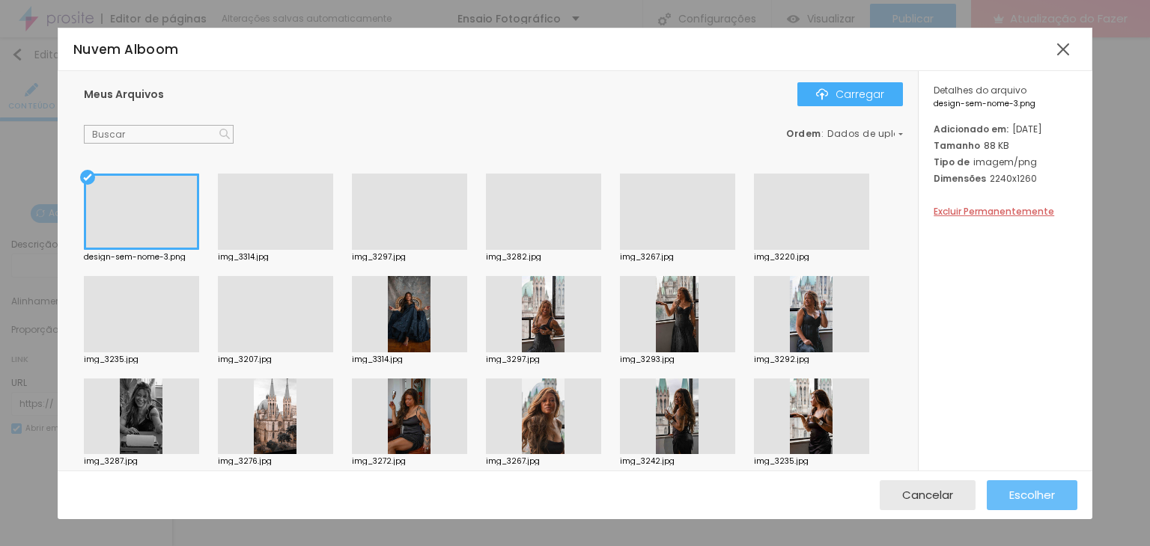
click at [1000, 493] on button "Escolher" at bounding box center [1032, 496] width 91 height 30
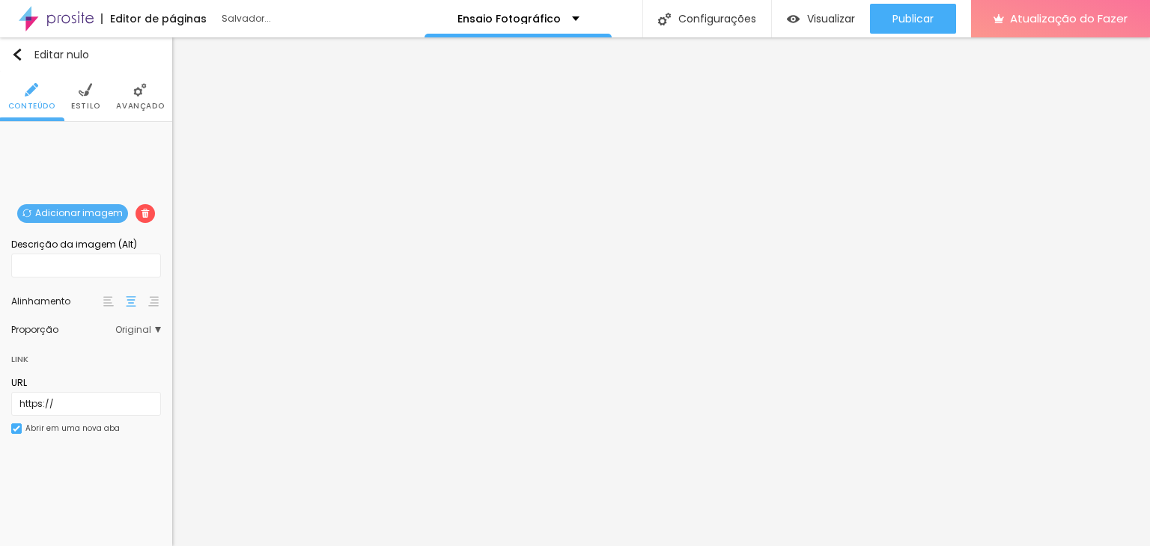
click at [75, 97] on li "Estilo" at bounding box center [85, 96] width 29 height 49
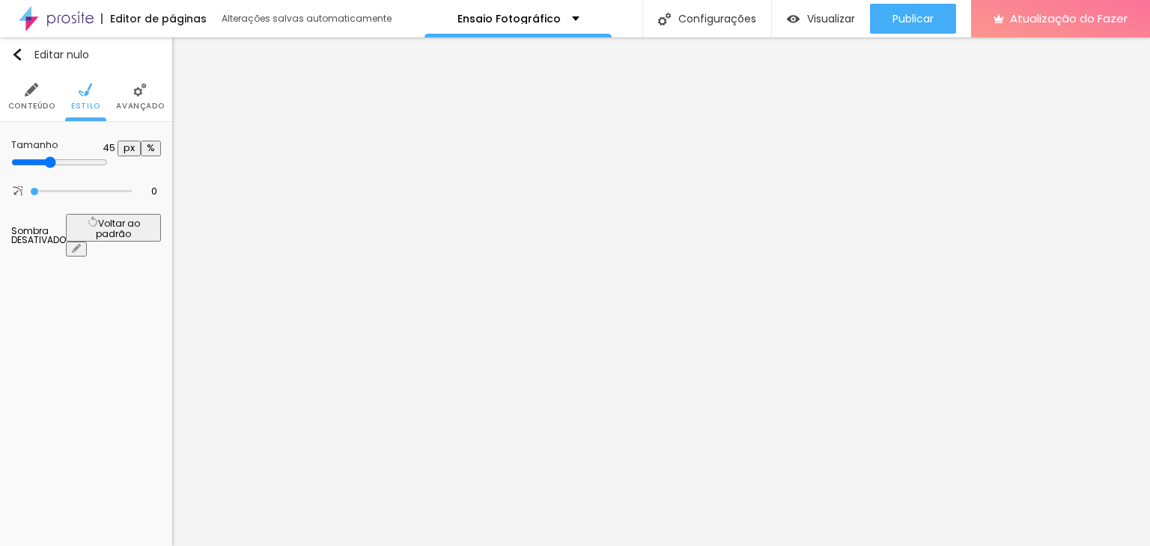
drag, startPoint x: 133, startPoint y: 159, endPoint x: 67, endPoint y: 153, distance: 66.1
click at [67, 156] on input "range" at bounding box center [59, 162] width 97 height 12
drag, startPoint x: 37, startPoint y: 187, endPoint x: 107, endPoint y: 192, distance: 70.5
click at [107, 192] on input "range" at bounding box center [82, 192] width 97 height 12
click at [66, 234] on font "DESATIVADO" at bounding box center [38, 240] width 55 height 13
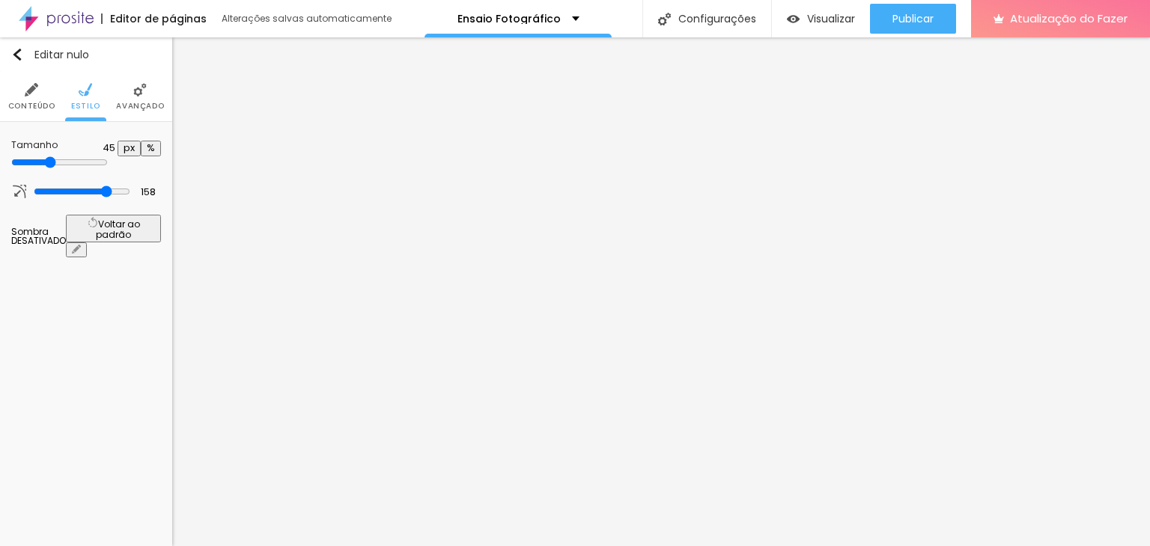
click at [98, 217] on icon "button" at bounding box center [93, 222] width 10 height 10
click at [81, 245] on icon "button" at bounding box center [76, 249] width 9 height 9
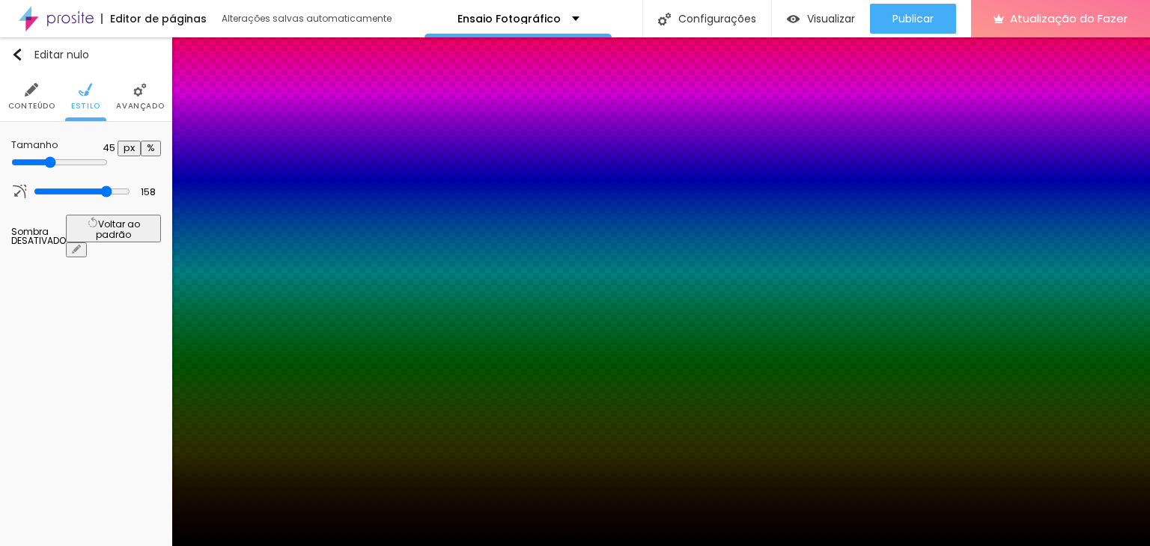
click at [268, 546] on div at bounding box center [575, 555] width 1150 height 0
click at [81, 546] on div at bounding box center [575, 546] width 1150 height 0
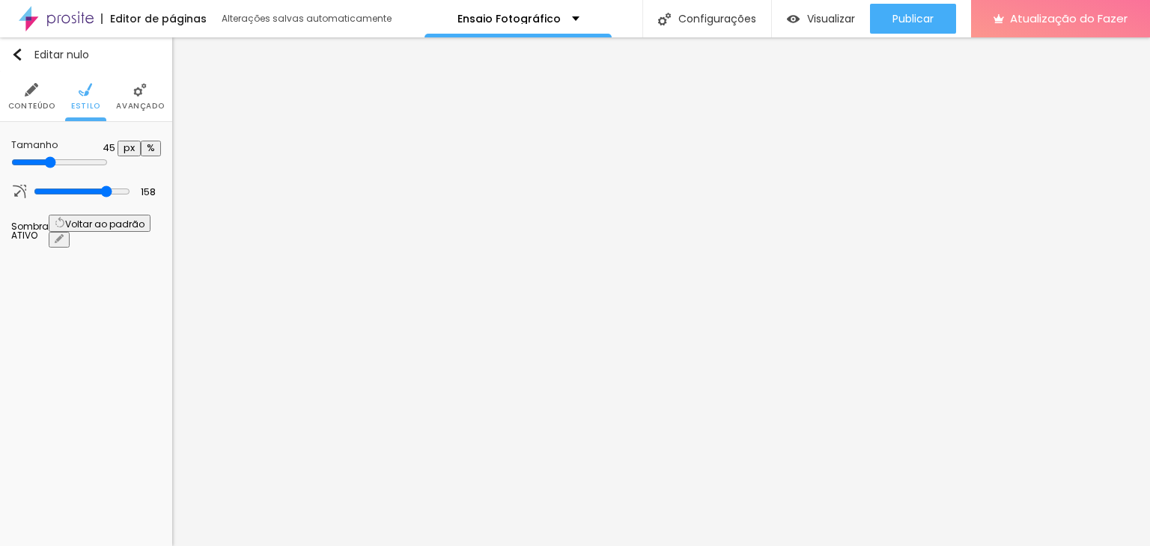
click at [70, 232] on button "button" at bounding box center [59, 240] width 21 height 16
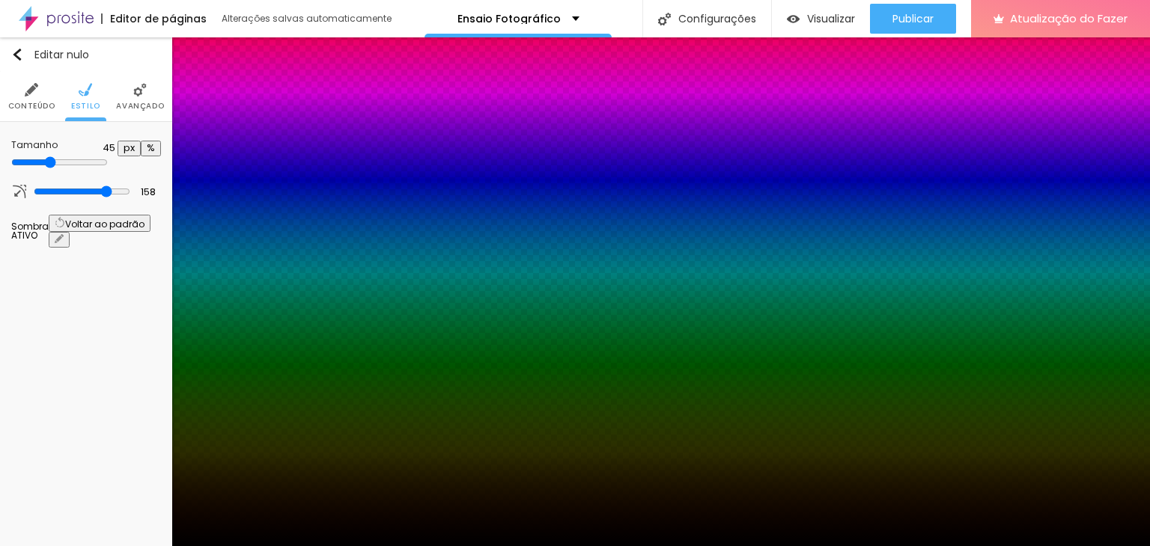
click at [267, 546] on div at bounding box center [575, 555] width 1150 height 0
click at [94, 546] on div at bounding box center [575, 546] width 1150 height 0
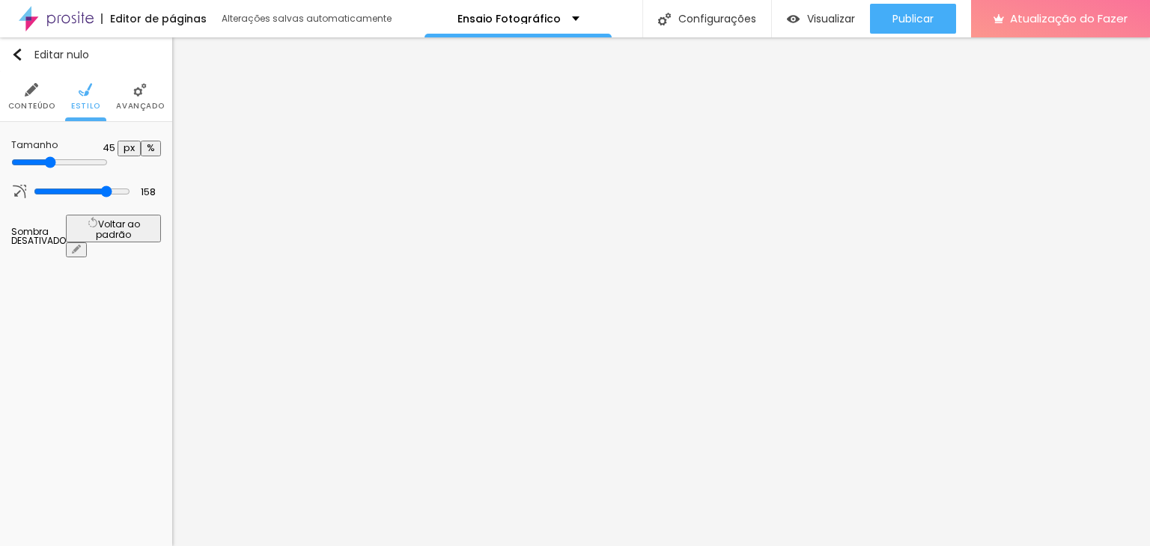
click at [133, 113] on li "Avançado" at bounding box center [140, 96] width 48 height 49
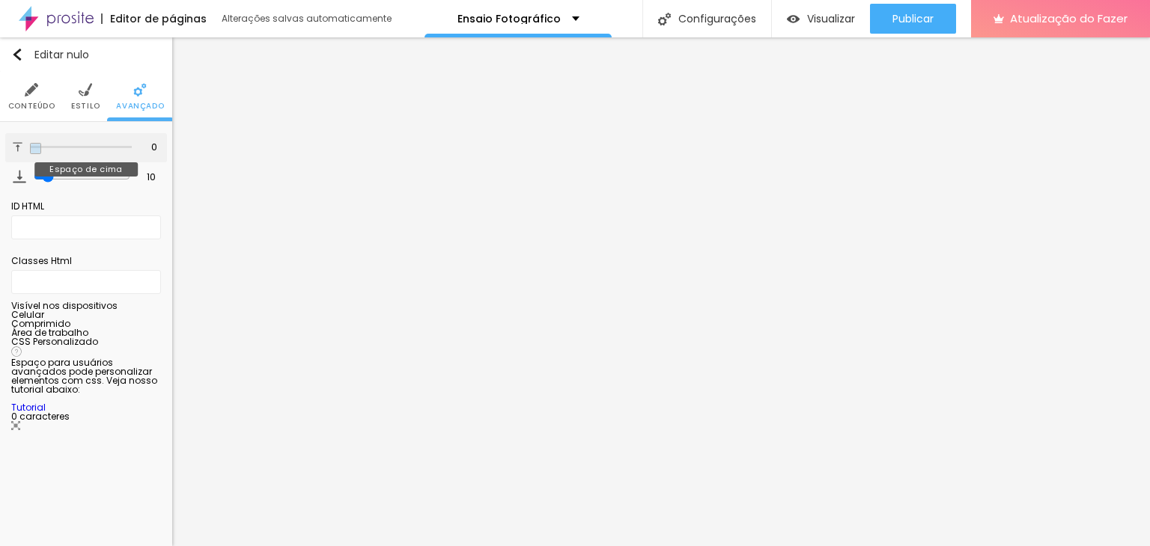
drag, startPoint x: 43, startPoint y: 143, endPoint x: 24, endPoint y: 142, distance: 18.7
click at [30, 144] on input "range" at bounding box center [81, 147] width 102 height 7
drag, startPoint x: 42, startPoint y: 177, endPoint x: 3, endPoint y: 171, distance: 39.3
click at [30, 173] on input "range" at bounding box center [81, 176] width 102 height 7
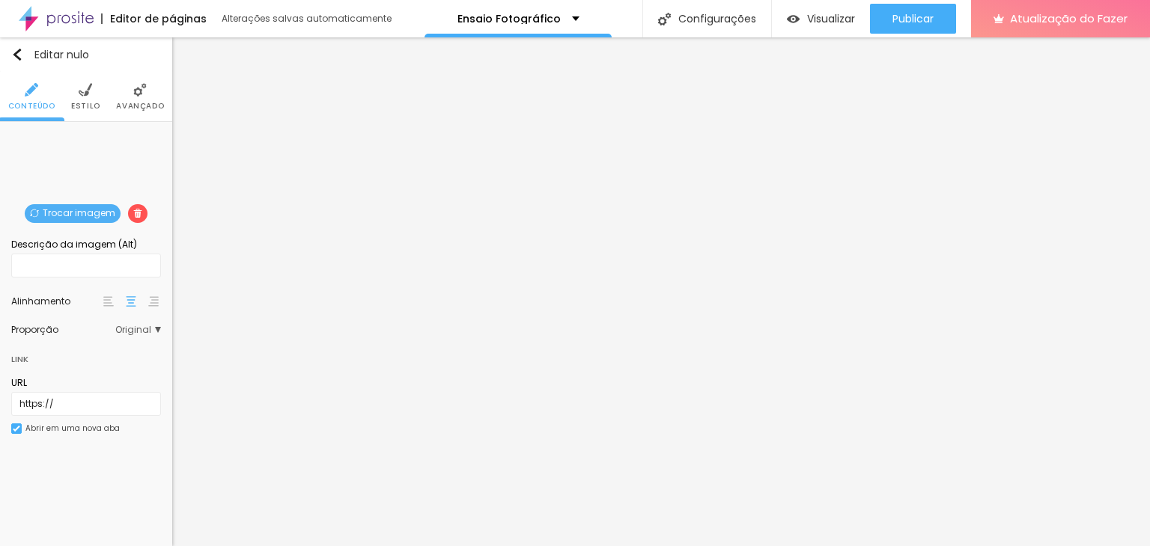
click at [93, 113] on li "Estilo" at bounding box center [85, 96] width 29 height 49
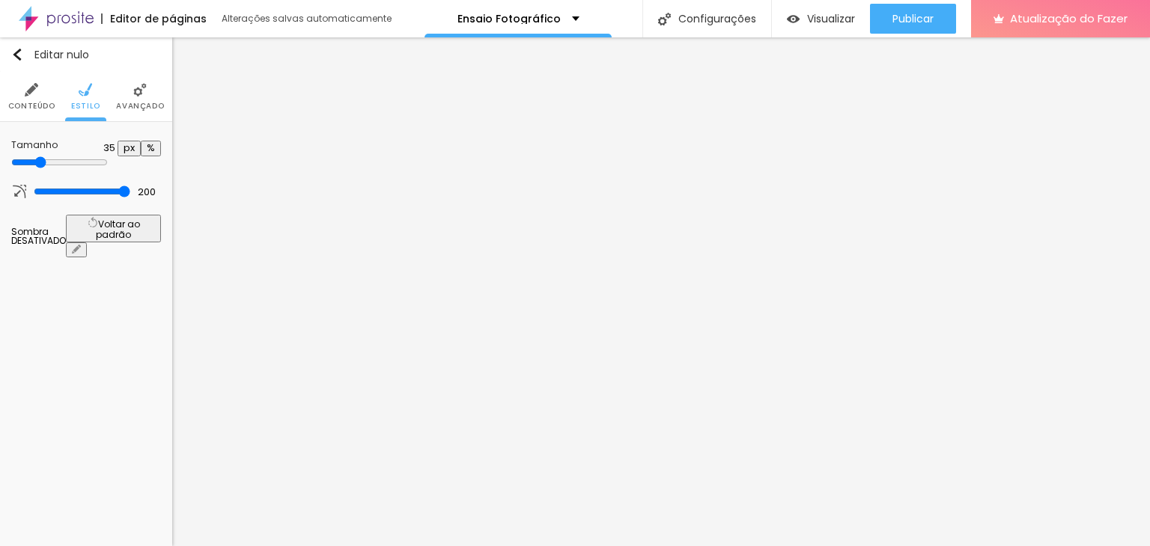
drag, startPoint x: 77, startPoint y: 162, endPoint x: 58, endPoint y: 153, distance: 21.1
click at [58, 156] on input "range" at bounding box center [59, 162] width 97 height 12
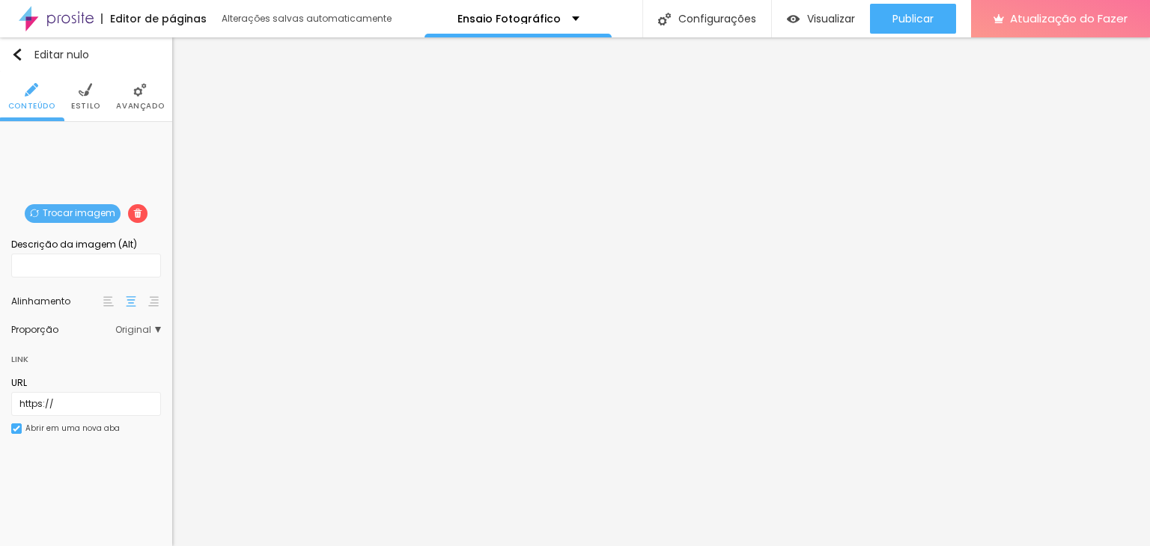
click at [80, 98] on li "Estilo" at bounding box center [85, 96] width 29 height 49
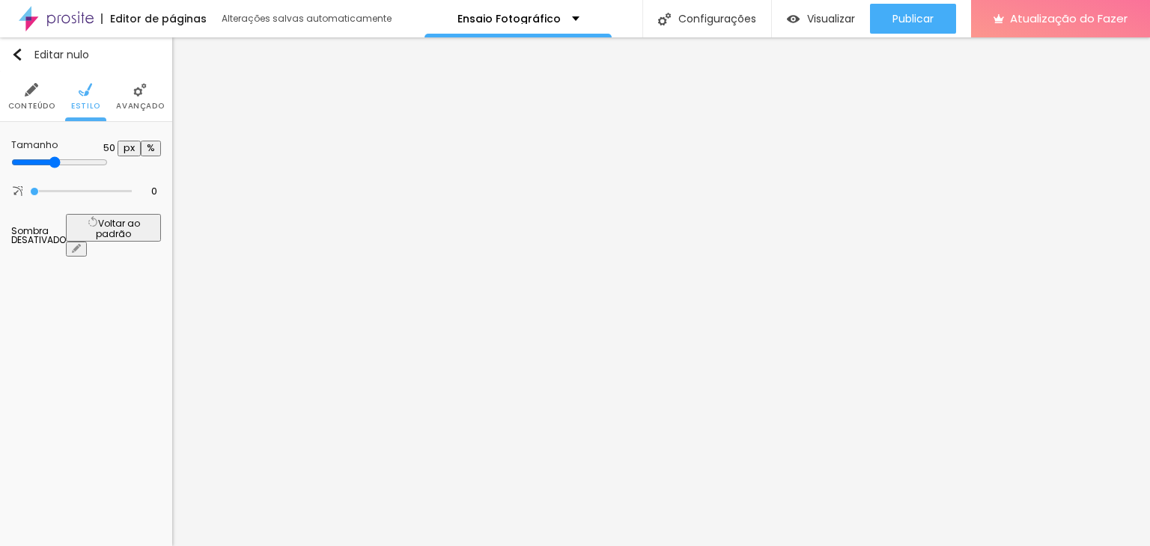
drag, startPoint x: 156, startPoint y: 159, endPoint x: 81, endPoint y: 158, distance: 74.9
click at [81, 158] on input "range" at bounding box center [59, 162] width 97 height 12
drag, startPoint x: 72, startPoint y: 158, endPoint x: 170, endPoint y: 165, distance: 98.4
click at [108, 168] on input "range" at bounding box center [59, 162] width 97 height 12
click at [144, 92] on img at bounding box center [139, 89] width 13 height 13
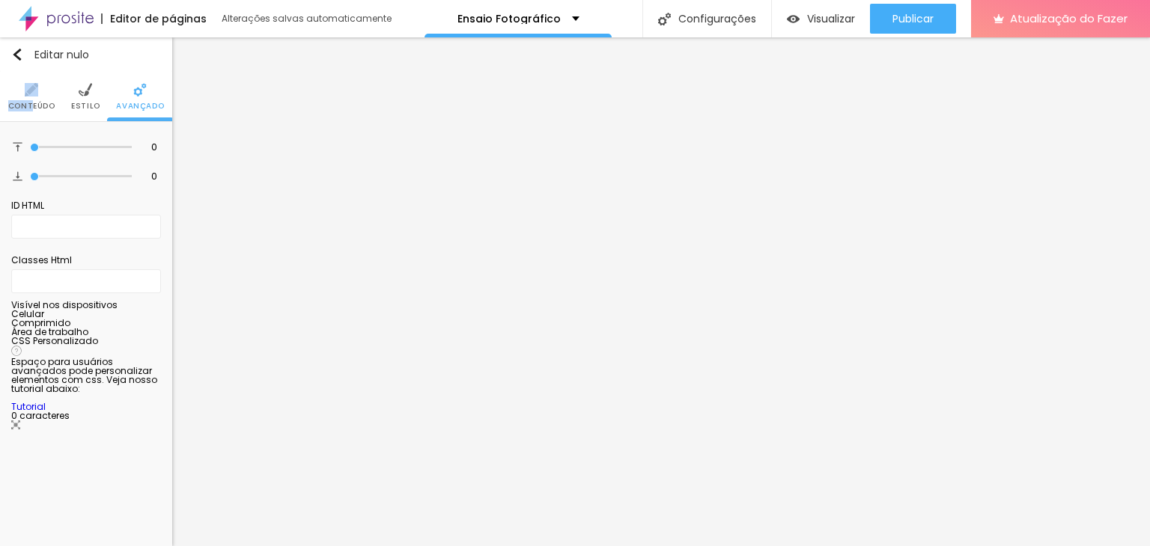
click at [28, 99] on li "Conteúdo" at bounding box center [31, 96] width 47 height 49
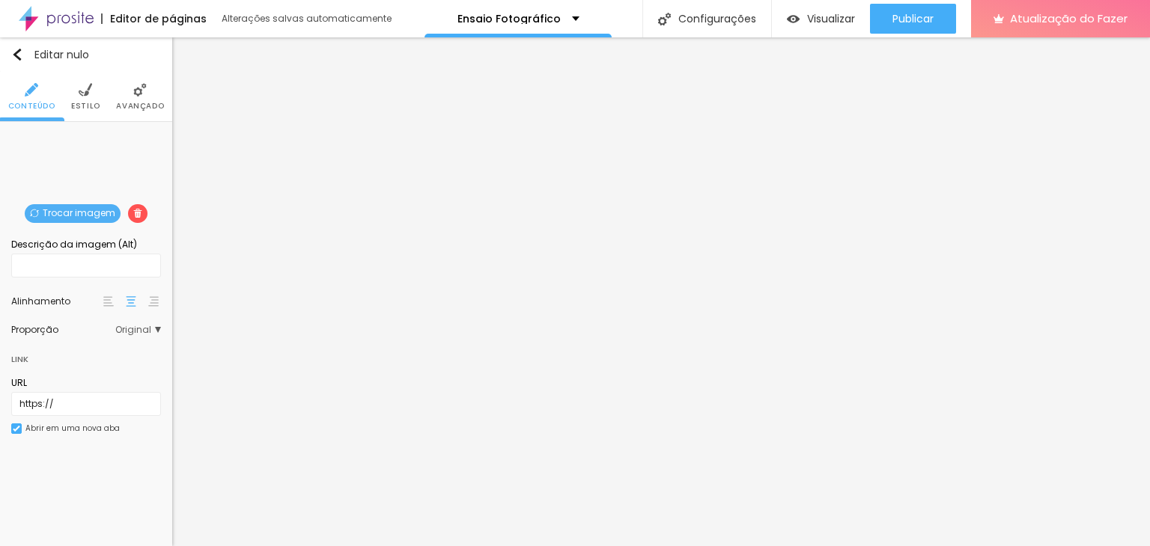
click at [83, 94] on img at bounding box center [85, 89] width 13 height 13
click at [95, 109] on font "Estilo" at bounding box center [85, 105] width 29 height 11
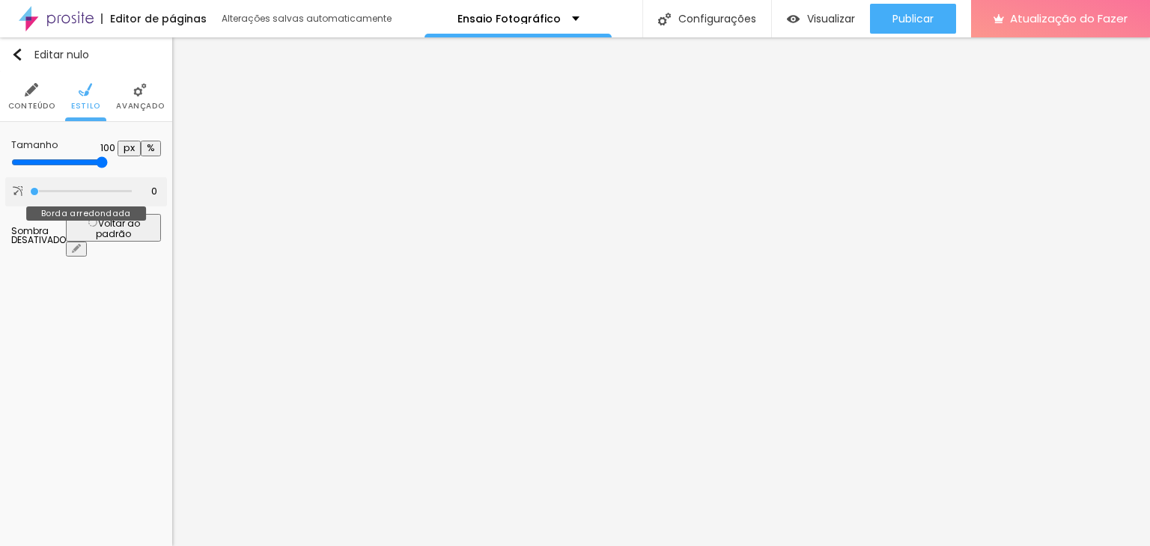
drag, startPoint x: 39, startPoint y: 191, endPoint x: 18, endPoint y: 189, distance: 21.1
click at [30, 189] on input "range" at bounding box center [81, 191] width 102 height 7
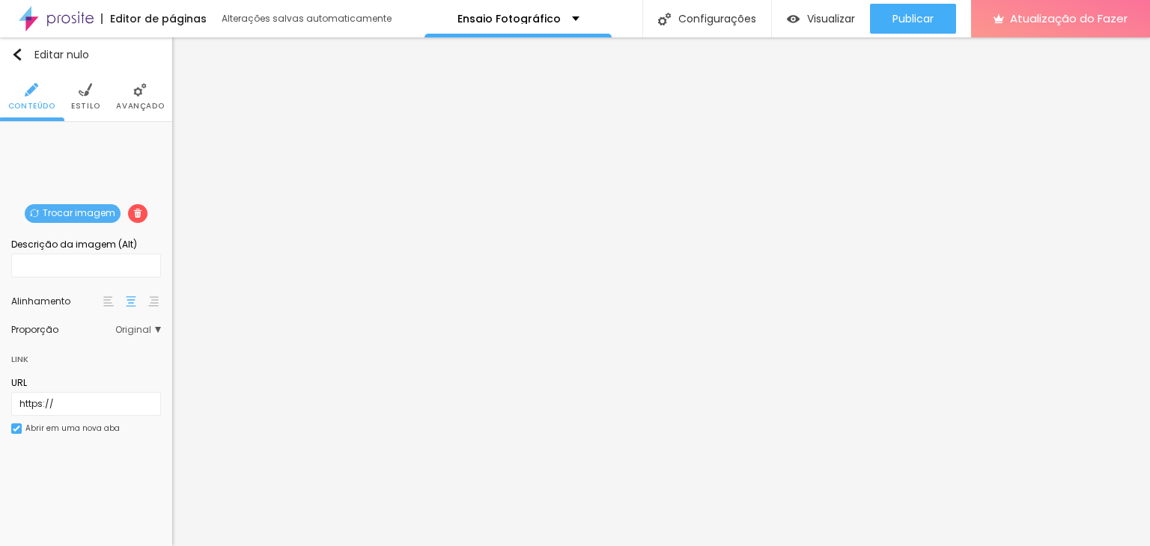
click at [72, 82] on ul "Conteúdo Estilo Avançado" at bounding box center [86, 97] width 172 height 50
click at [84, 97] on li "Estilo" at bounding box center [85, 96] width 29 height 49
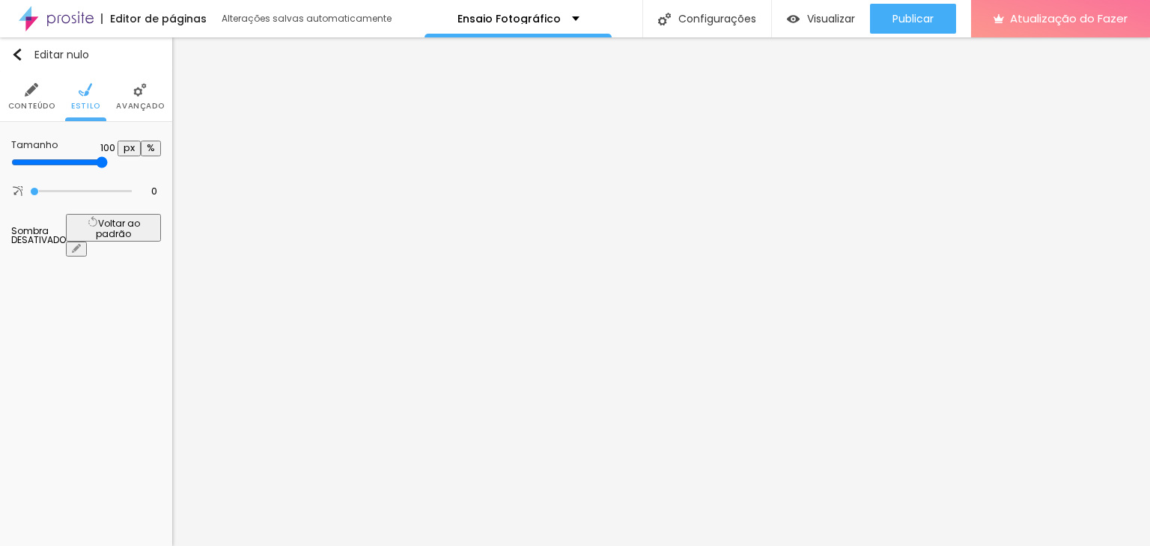
click at [43, 101] on font "Conteúdo" at bounding box center [31, 105] width 47 height 11
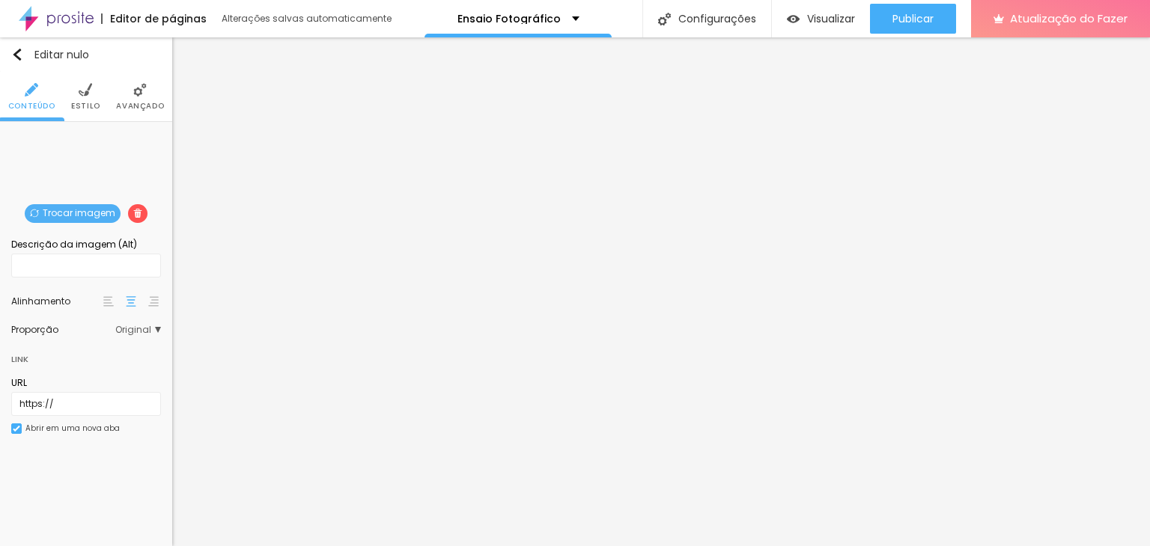
click at [135, 213] on img at bounding box center [137, 213] width 9 height 9
click at [81, 212] on font "Trocar imagem" at bounding box center [92, 213] width 73 height 13
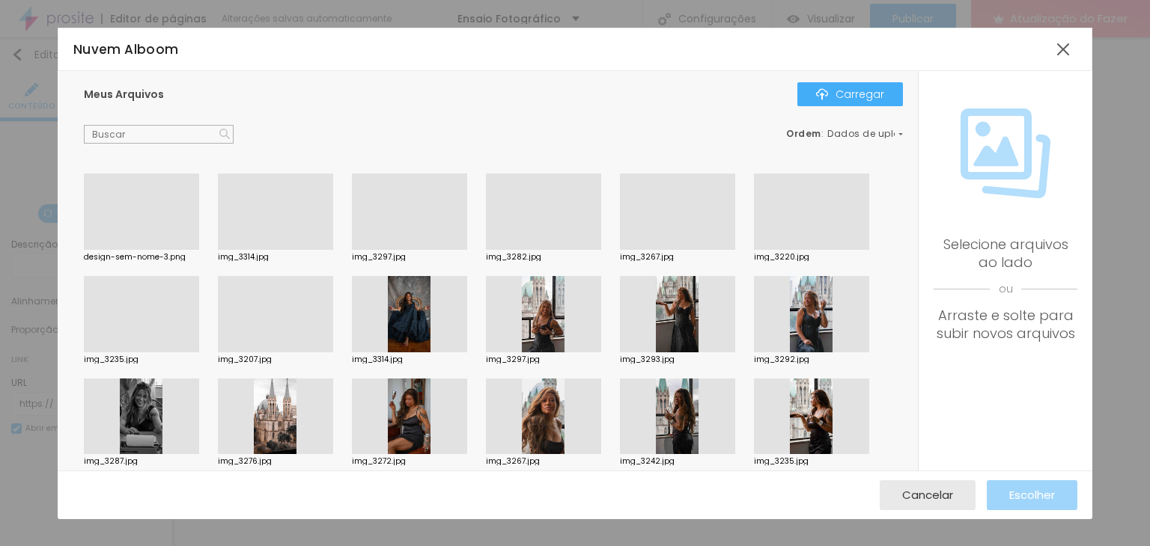
click at [121, 353] on div at bounding box center [141, 353] width 115 height 0
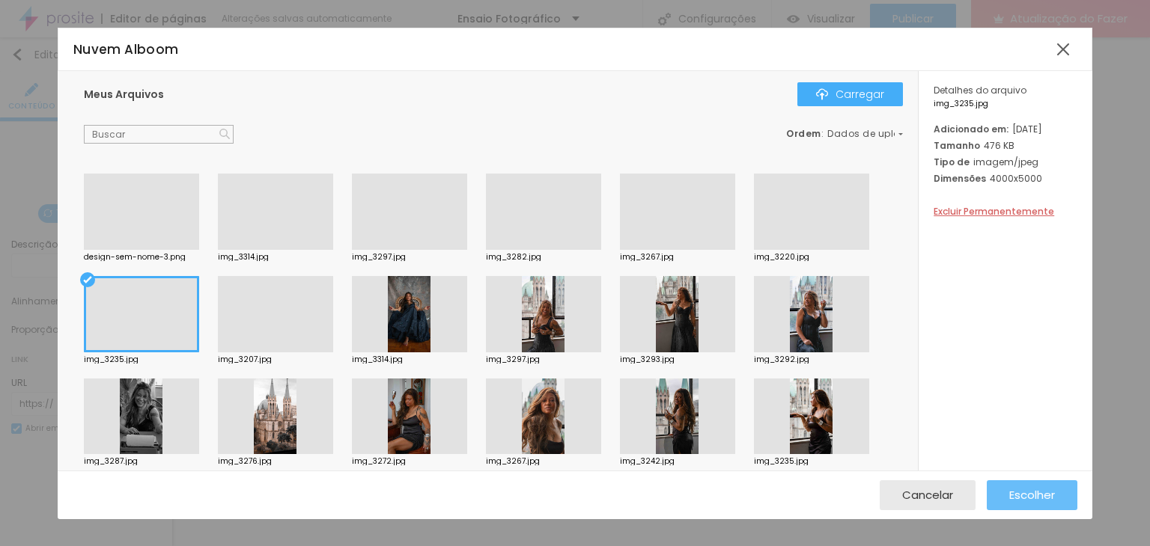
click at [1049, 499] on font "Escolher" at bounding box center [1032, 495] width 46 height 16
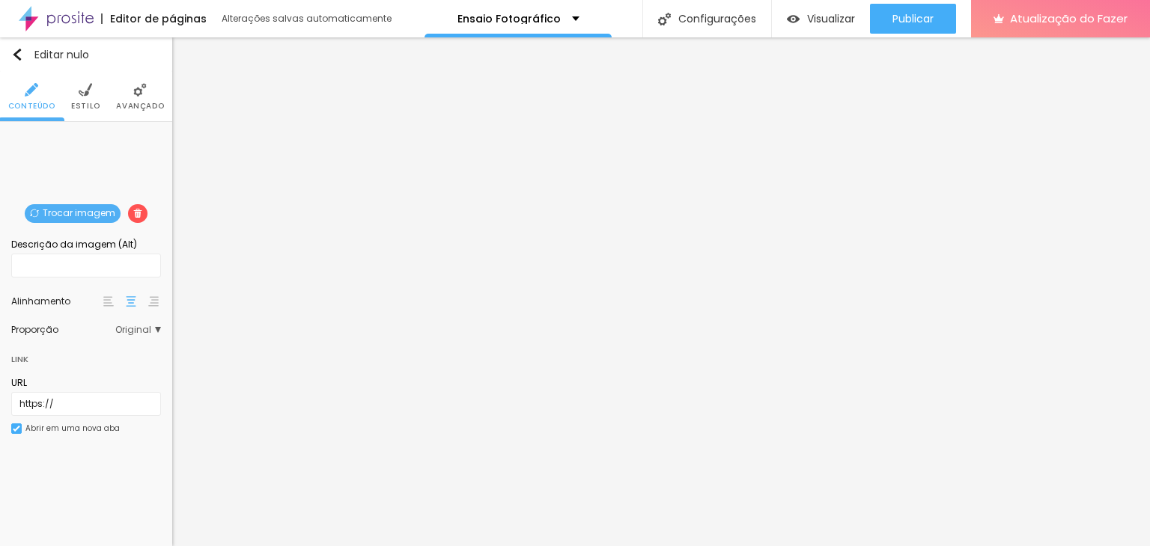
click at [142, 219] on span at bounding box center [137, 213] width 19 height 19
click at [100, 209] on font "Trocar imagem" at bounding box center [92, 213] width 73 height 13
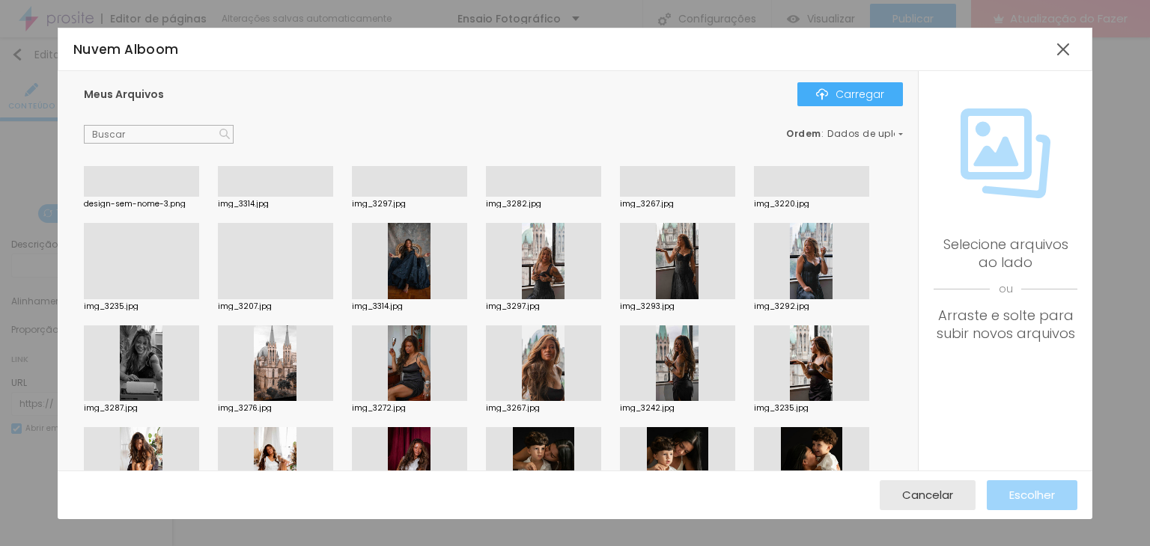
scroll to position [75, 0]
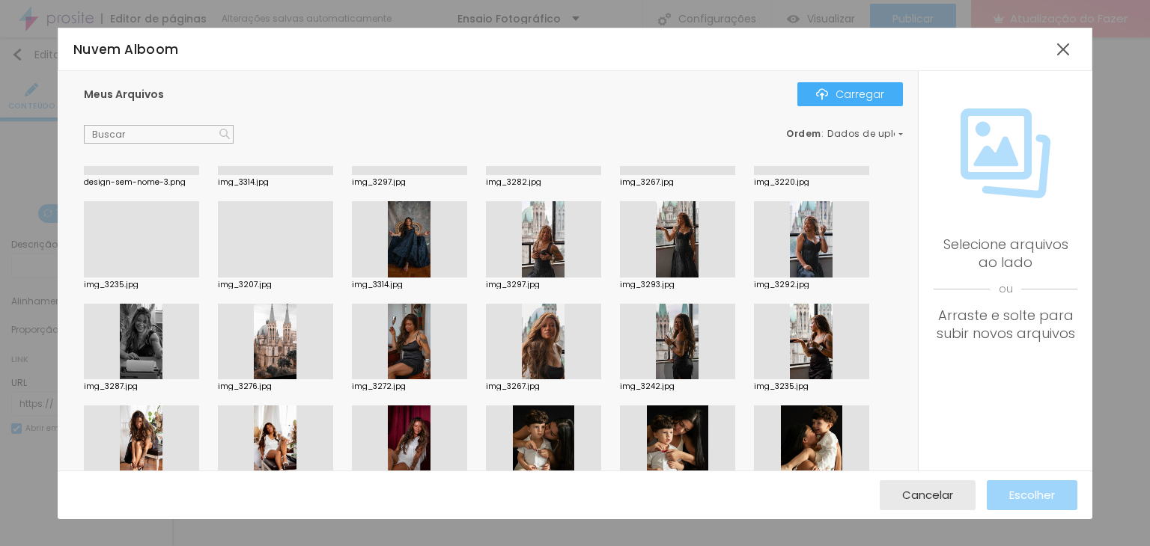
click at [818, 354] on div at bounding box center [811, 342] width 115 height 76
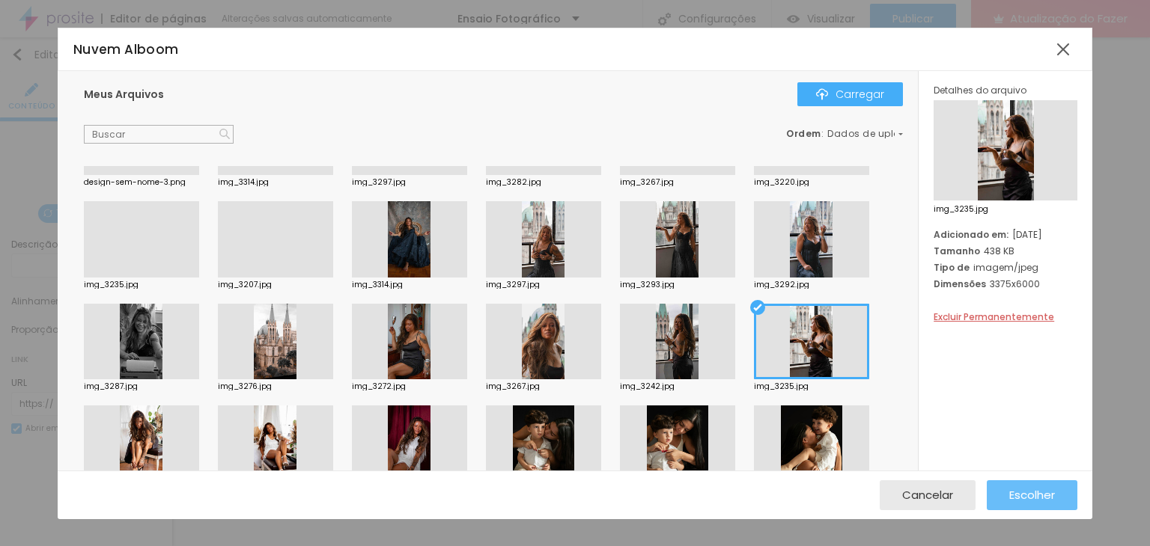
click at [1018, 485] on div "Escolher" at bounding box center [1032, 496] width 46 height 30
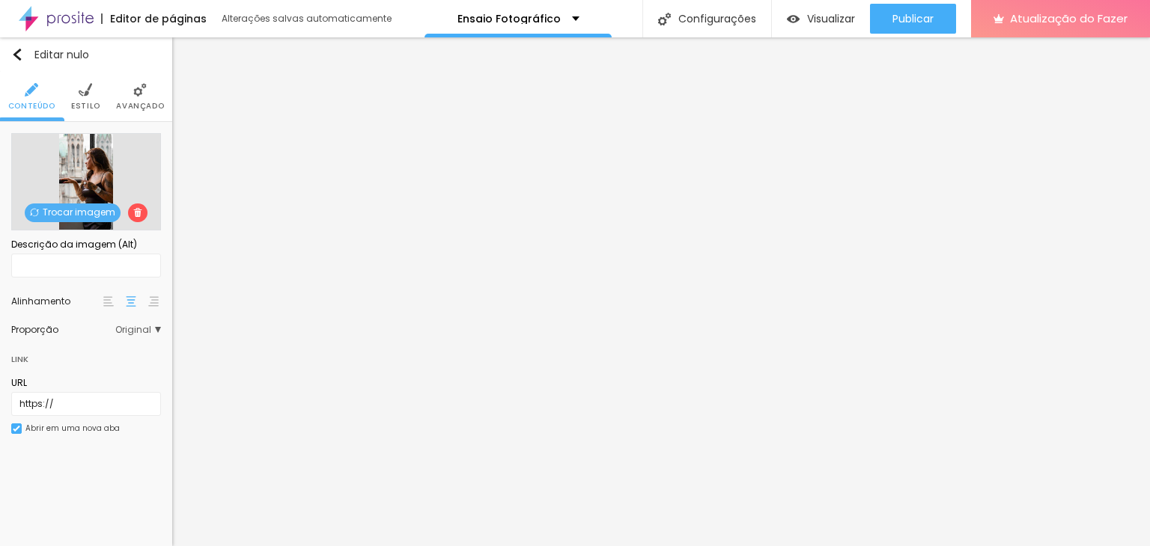
click at [83, 208] on font "Trocar imagem" at bounding box center [79, 212] width 73 height 13
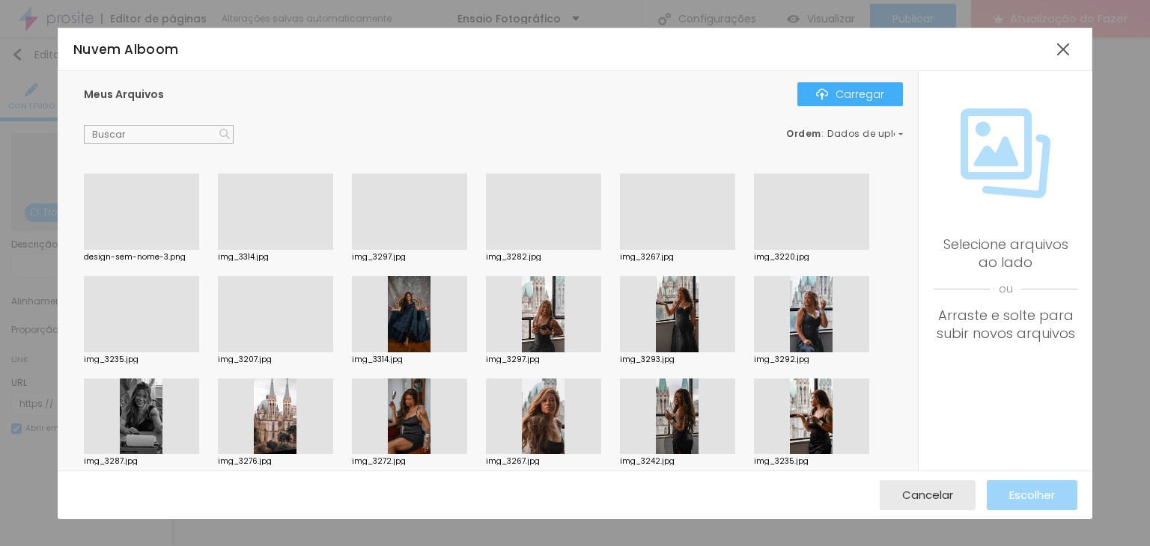
click at [123, 353] on div at bounding box center [141, 353] width 115 height 0
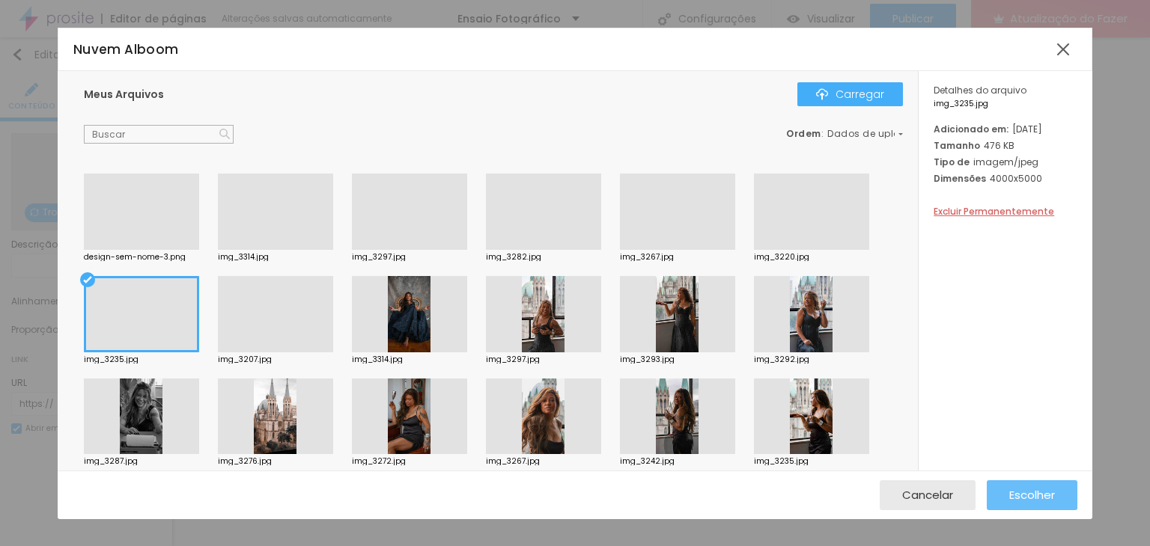
click at [1015, 491] on font "Escolher" at bounding box center [1032, 495] width 46 height 16
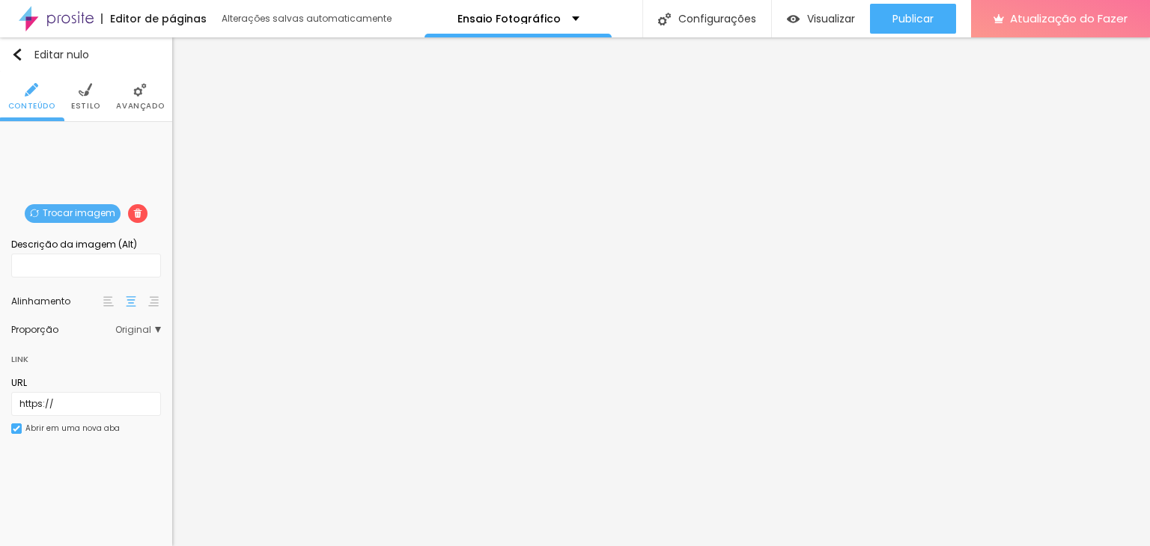
click at [138, 326] on font "Original" at bounding box center [133, 329] width 36 height 13
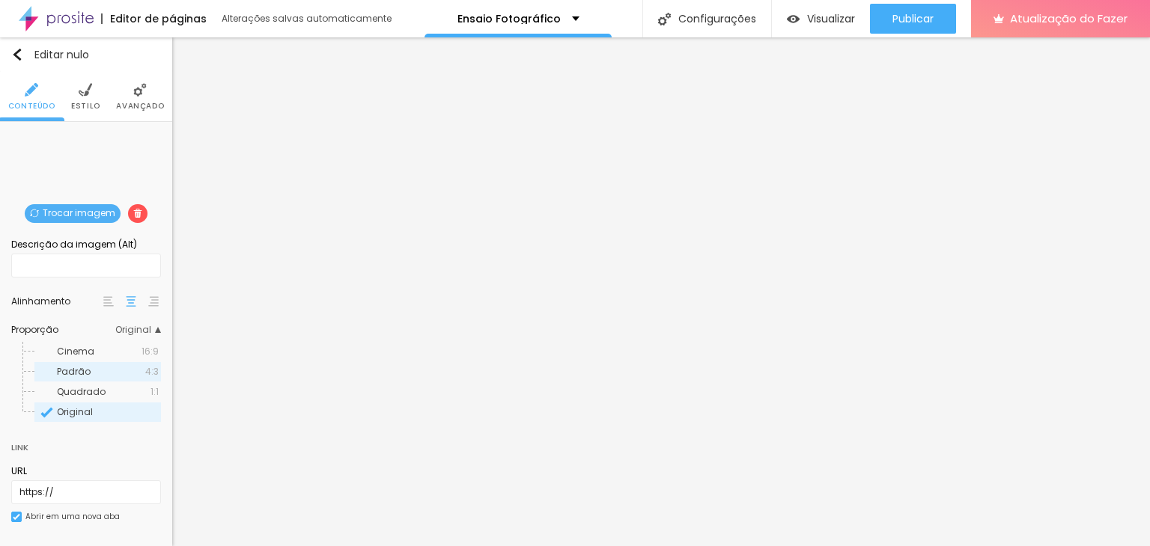
click at [79, 380] on div "Padrão 4:3" at bounding box center [97, 371] width 127 height 19
click at [78, 397] on font "Quadrado" at bounding box center [81, 392] width 49 height 13
click at [92, 412] on span "Original" at bounding box center [108, 412] width 102 height 9
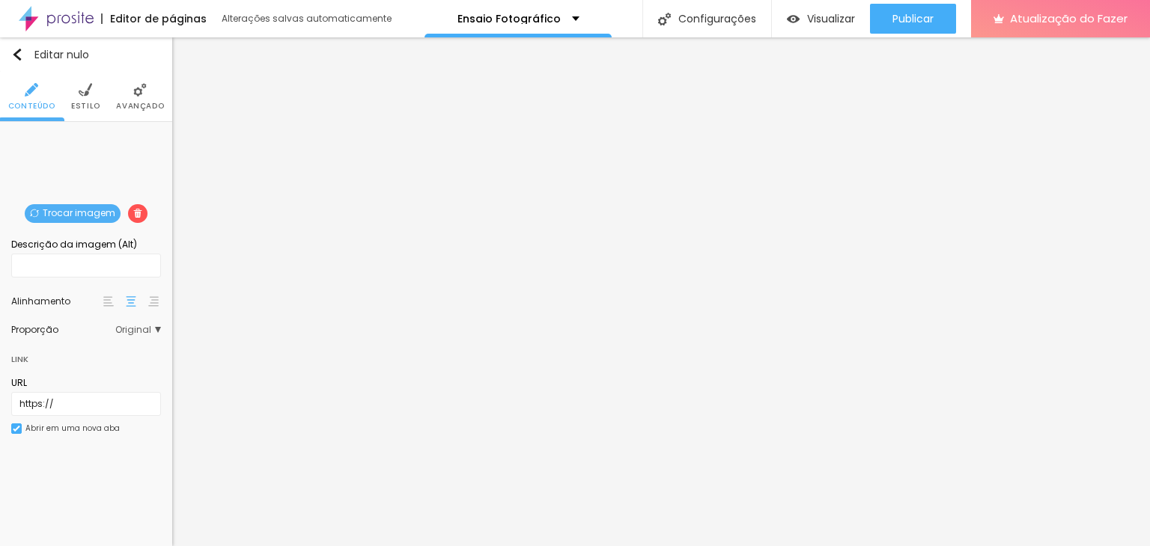
click at [80, 103] on font "Estilo" at bounding box center [85, 105] width 29 height 11
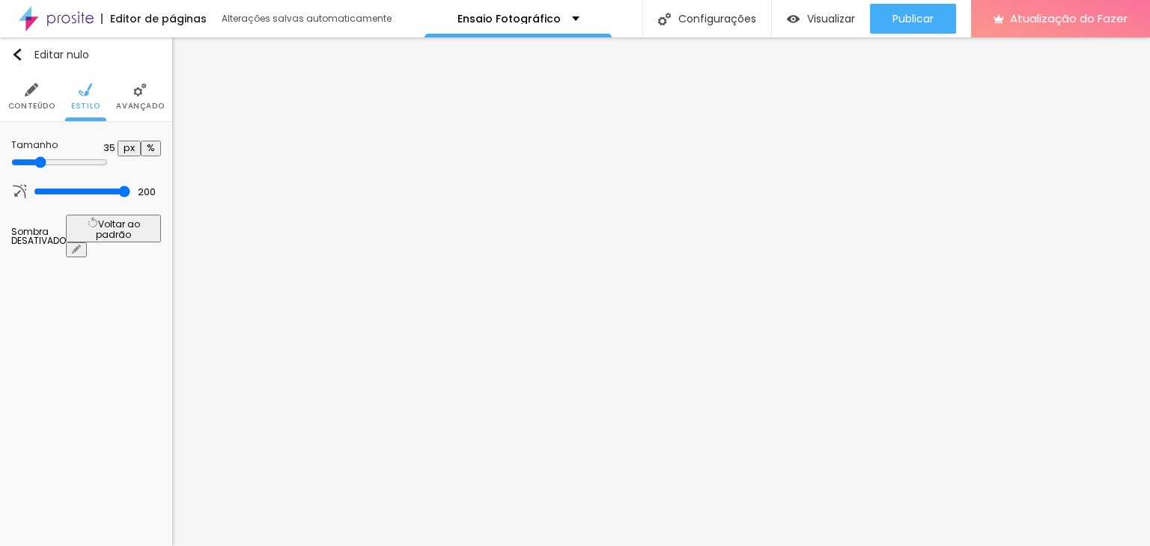
click at [135, 106] on font "Avançado" at bounding box center [140, 105] width 48 height 11
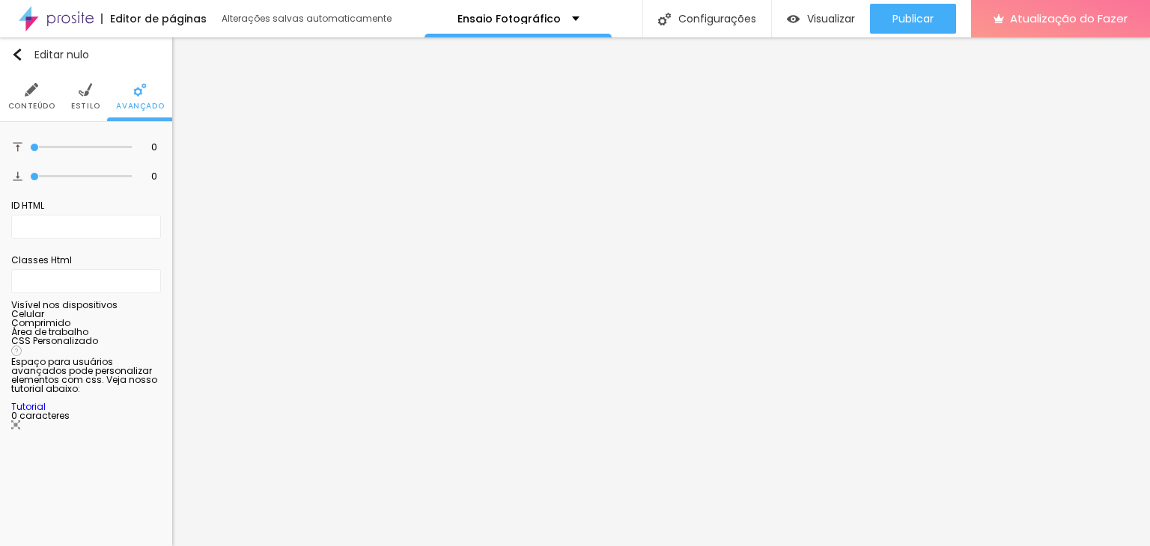
click at [39, 84] on li "Conteúdo" at bounding box center [31, 96] width 47 height 49
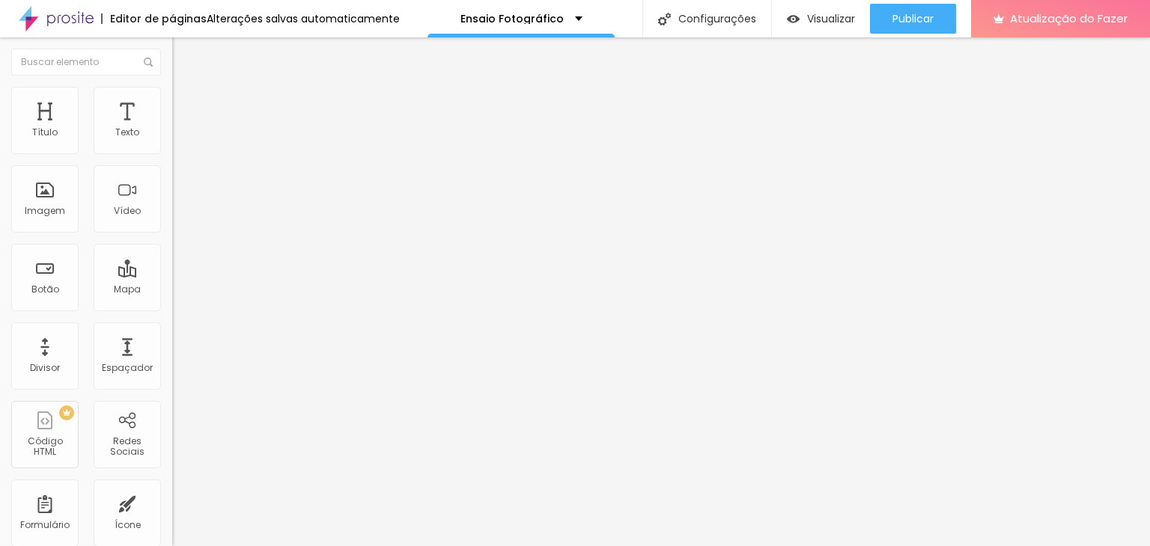
click at [181, 129] on font "Trocar imagem" at bounding box center [217, 122] width 73 height 13
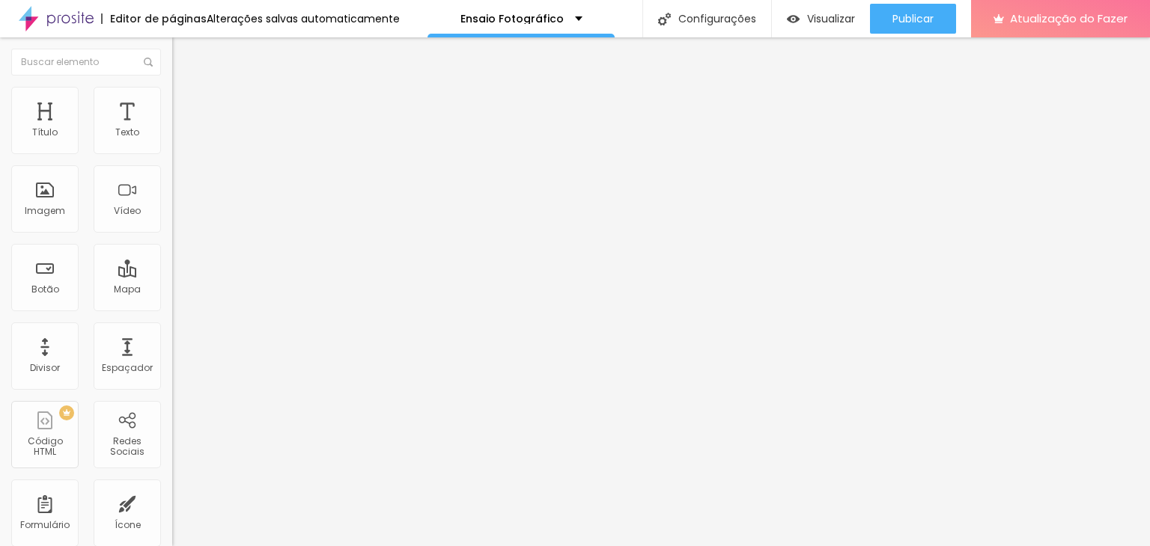
click at [181, 129] on font "Trocar imagem" at bounding box center [217, 122] width 73 height 13
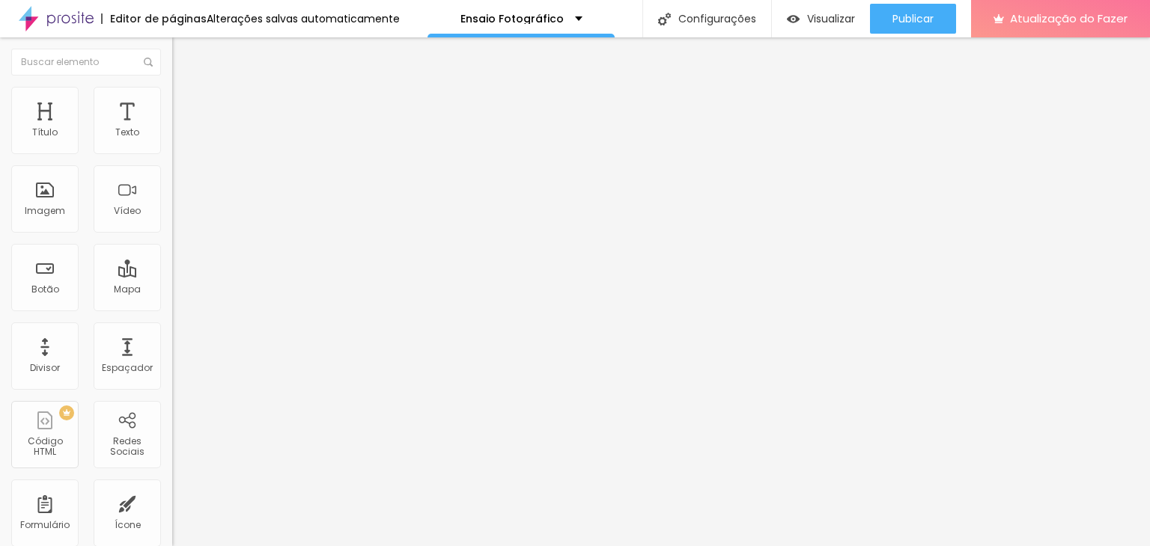
click at [181, 129] on font "Trocar imagem" at bounding box center [217, 122] width 73 height 13
click at [172, 234] on font "Original" at bounding box center [190, 228] width 36 height 13
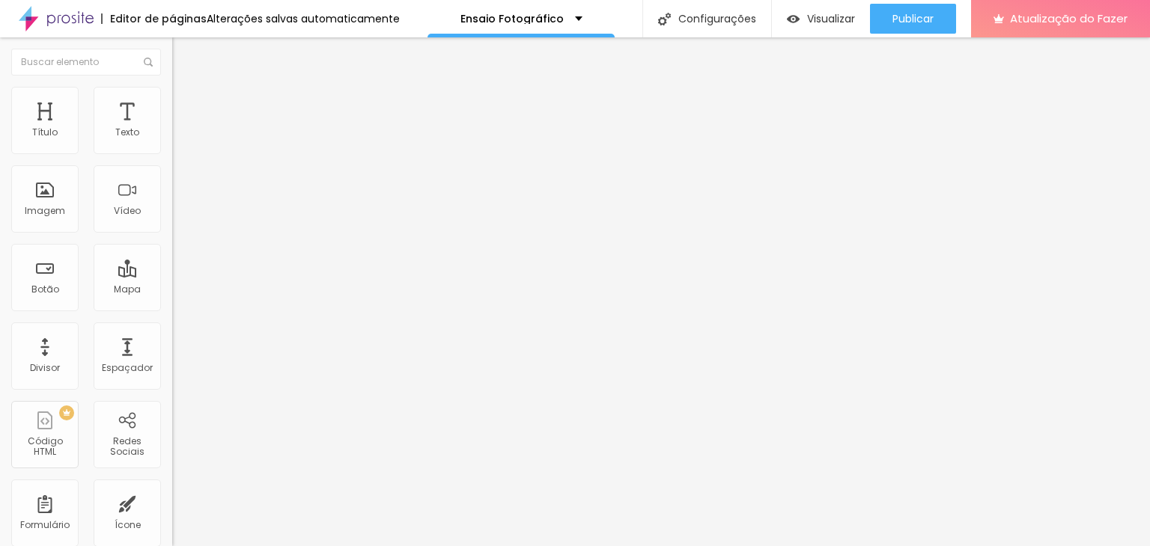
click at [172, 261] on font "Quadrado" at bounding box center [196, 255] width 49 height 13
click at [172, 234] on font "Original" at bounding box center [190, 228] width 36 height 13
click at [172, 261] on font "Quadrado" at bounding box center [196, 255] width 49 height 13
click at [172, 274] on div "Original" at bounding box center [258, 269] width 172 height 9
click at [181, 129] on font "Trocar imagem" at bounding box center [217, 122] width 73 height 13
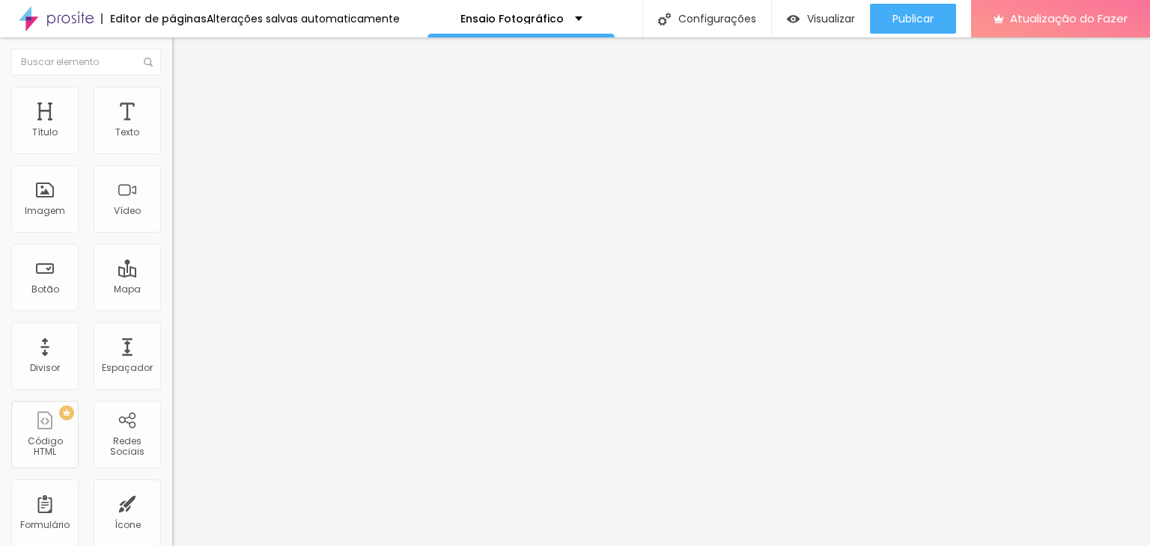
click at [181, 129] on font "Trocar imagem" at bounding box center [217, 122] width 73 height 13
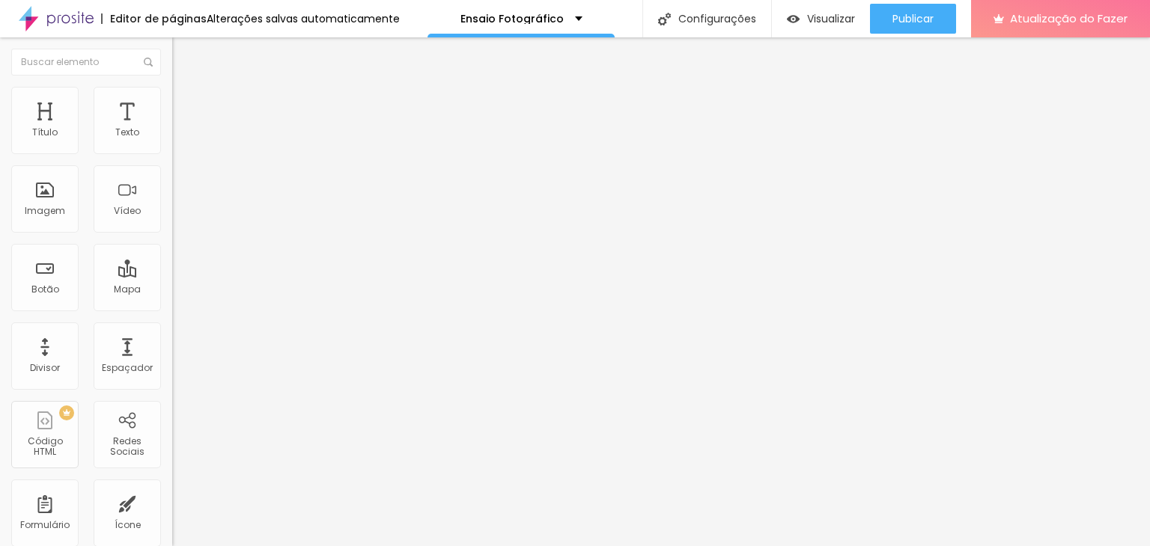
click at [172, 234] on font "1:1 Quadrado" at bounding box center [201, 228] width 59 height 13
click at [172, 234] on font "Original" at bounding box center [190, 228] width 36 height 13
click at [172, 260] on div "Quadrado 1:1" at bounding box center [258, 255] width 172 height 9
click at [172, 275] on font "Original" at bounding box center [190, 269] width 36 height 13
click at [181, 129] on font "Trocar imagem" at bounding box center [217, 122] width 73 height 13
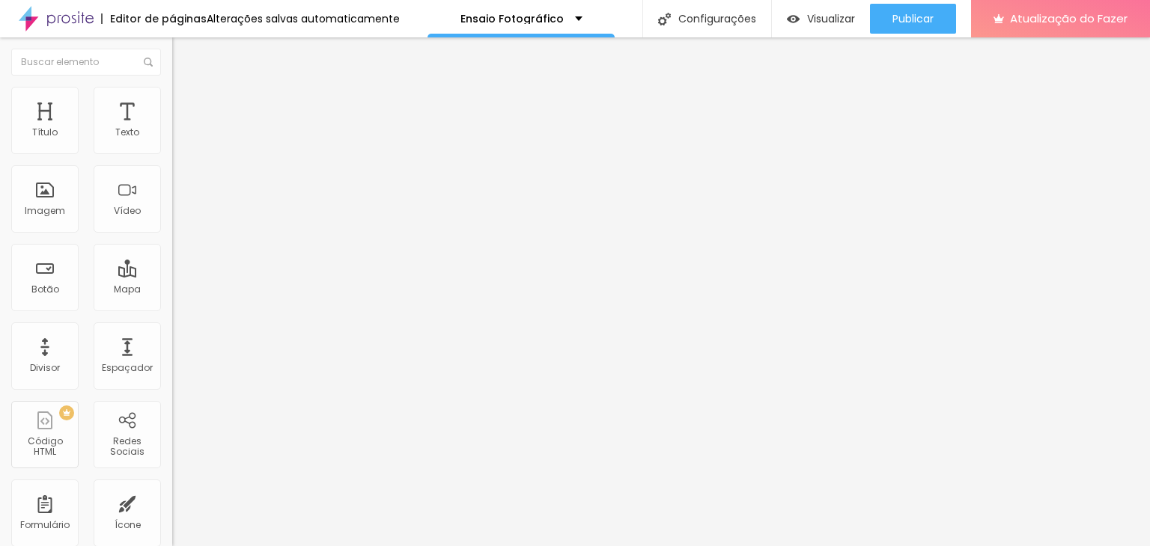
click at [172, 141] on input "Click me" at bounding box center [262, 133] width 180 height 15
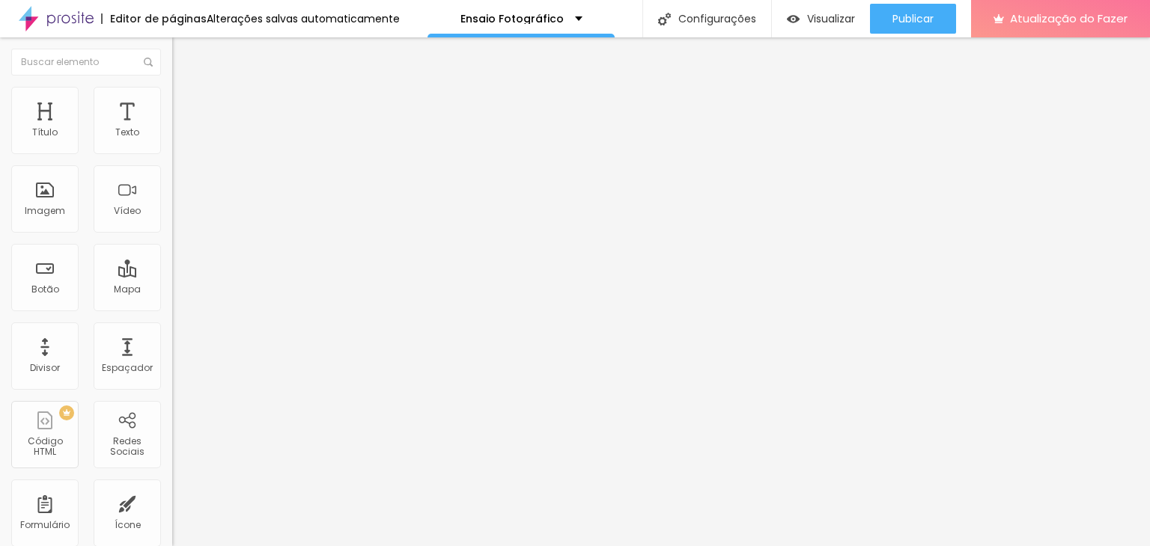
click at [172, 141] on input "Click me" at bounding box center [262, 133] width 180 height 15
drag, startPoint x: 78, startPoint y: 164, endPoint x: 0, endPoint y: 141, distance: 81.2
click at [172, 141] on div "Texto Click me Alinhamento Tamanho Normal Pequeno Normal Grande Link URL https:…" at bounding box center [258, 226] width 172 height 218
type input "Saiba Mais"
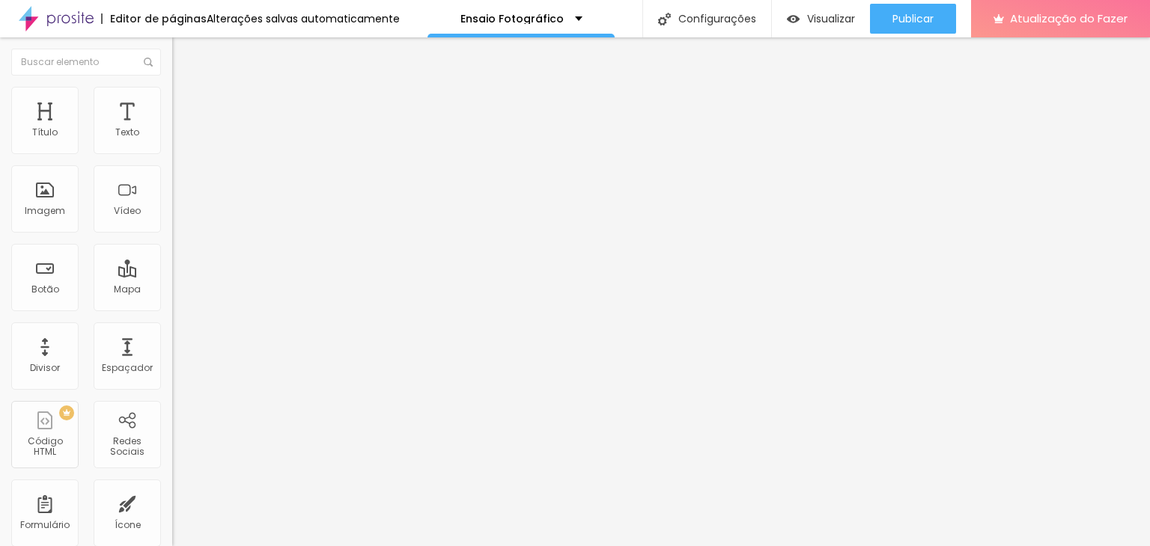
click at [172, 300] on input "https://" at bounding box center [262, 300] width 180 height 15
drag, startPoint x: 85, startPoint y: 311, endPoint x: 0, endPoint y: 300, distance: 85.3
click at [172, 300] on div "Texto Saiba Mais Alinhamento Tamanho Normal Pequeno Normal Grande Link URL http…" at bounding box center [258, 226] width 172 height 218
paste input "wa.me/+5511983374926?text=Ol%C3%A1%2C%20gostaria%20de%20saber%20mais%20sobre%20…"
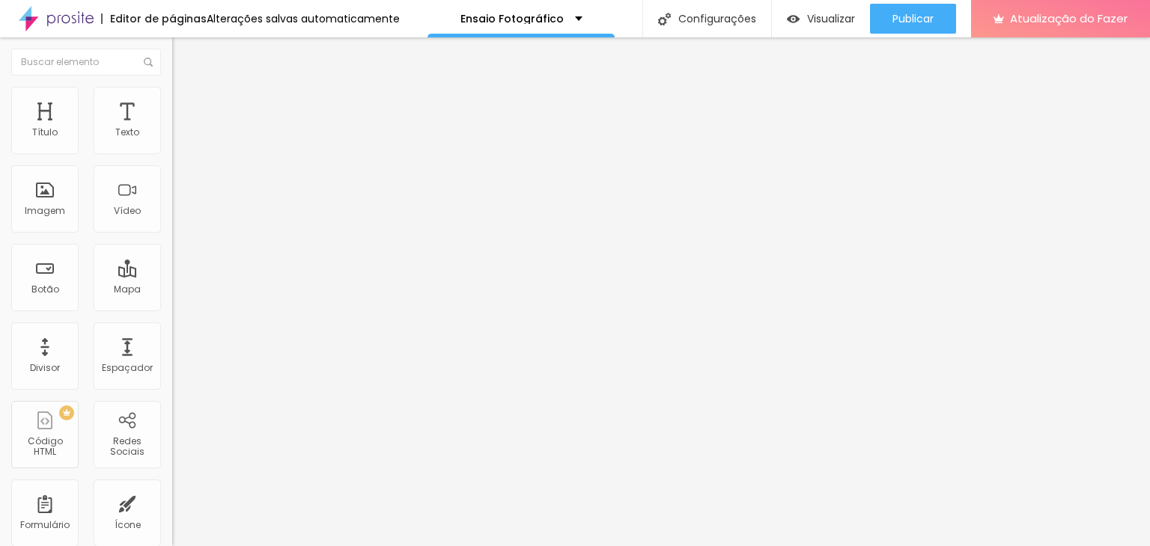
type input "https://wa.me/+5511983374926?text=Ol%C3%A1%2C%20gostaria%20de%20saber%20mais%20…"
click at [172, 327] on div at bounding box center [258, 327] width 172 height 0
click at [172, 395] on div "Editar nulo Conteúdo Estilo Avançado Texto Saiba Mais Alinhamento Tamanho Norma…" at bounding box center [258, 291] width 172 height 509
click at [172, 100] on li "Estilo" at bounding box center [258, 94] width 172 height 15
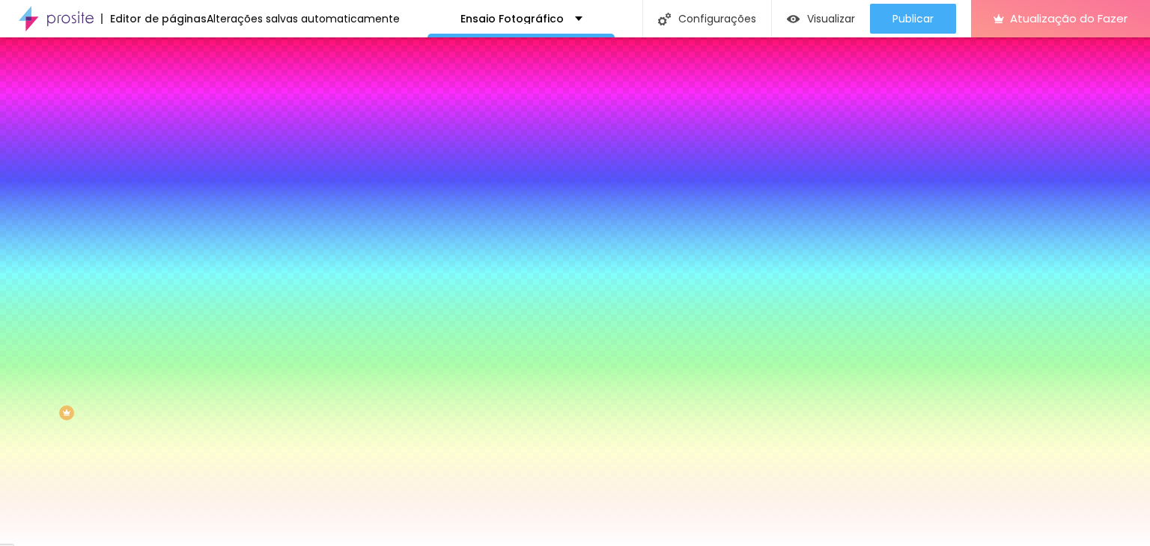
click at [172, 143] on div at bounding box center [258, 143] width 172 height 0
click at [132, 243] on div at bounding box center [575, 273] width 1150 height 546
click at [132, 248] on div at bounding box center [575, 273] width 1150 height 546
click at [127, 234] on div at bounding box center [575, 273] width 1150 height 546
click at [134, 242] on div at bounding box center [575, 273] width 1150 height 546
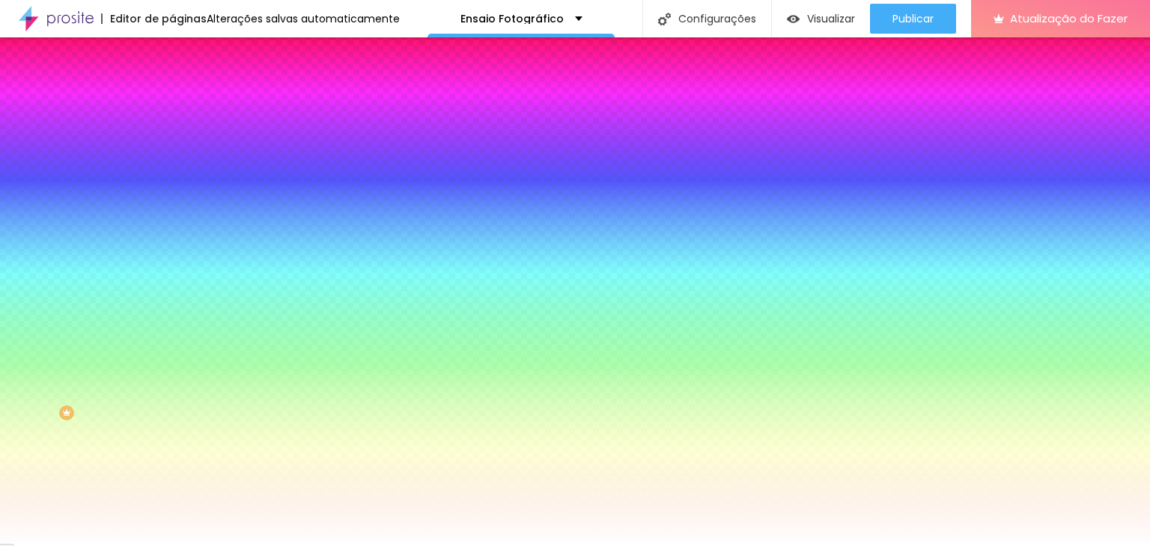
type input "#00FF1B"
drag, startPoint x: 99, startPoint y: 175, endPoint x: 140, endPoint y: 147, distance: 50.0
click at [172, 147] on div "Cor de fundo Voltar ao padrão #00FF1B" at bounding box center [258, 137] width 172 height 41
click at [178, 187] on icon "button" at bounding box center [182, 190] width 9 height 9
type input "17"
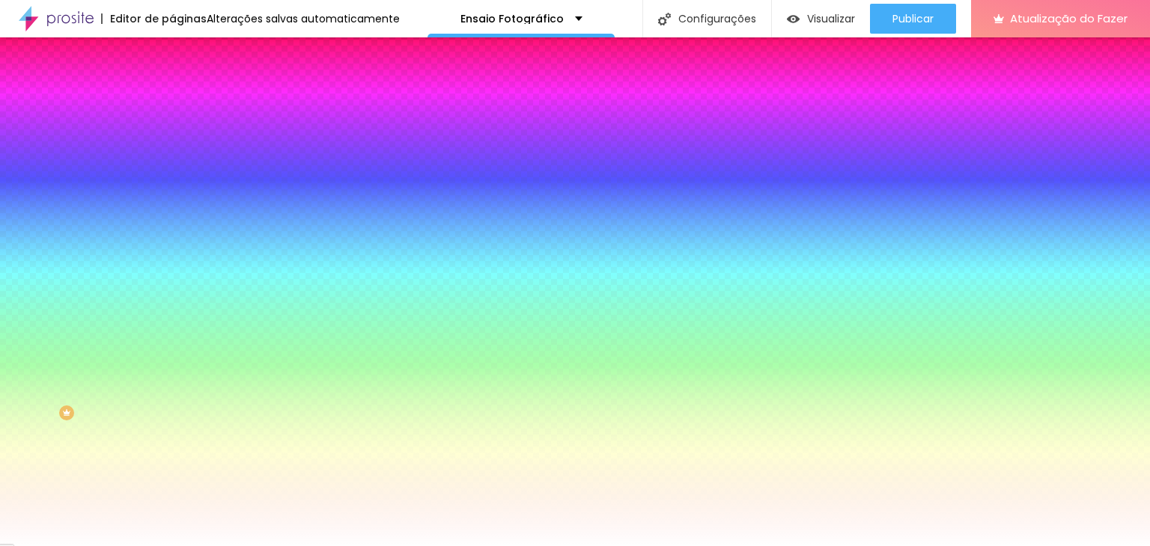
type input "17"
type input "16"
type input "15"
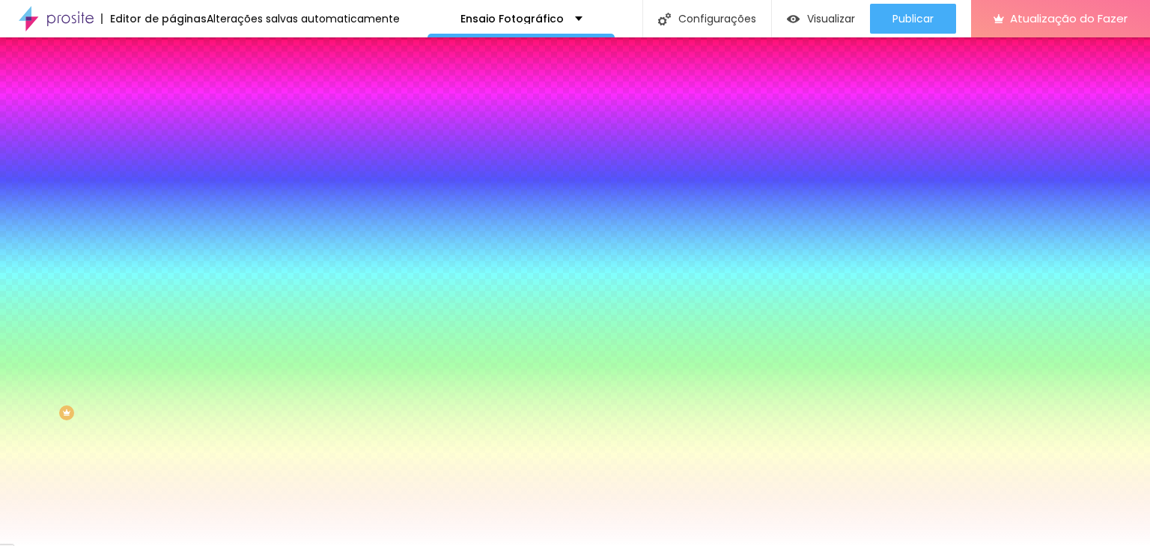
type input "16"
type input "17"
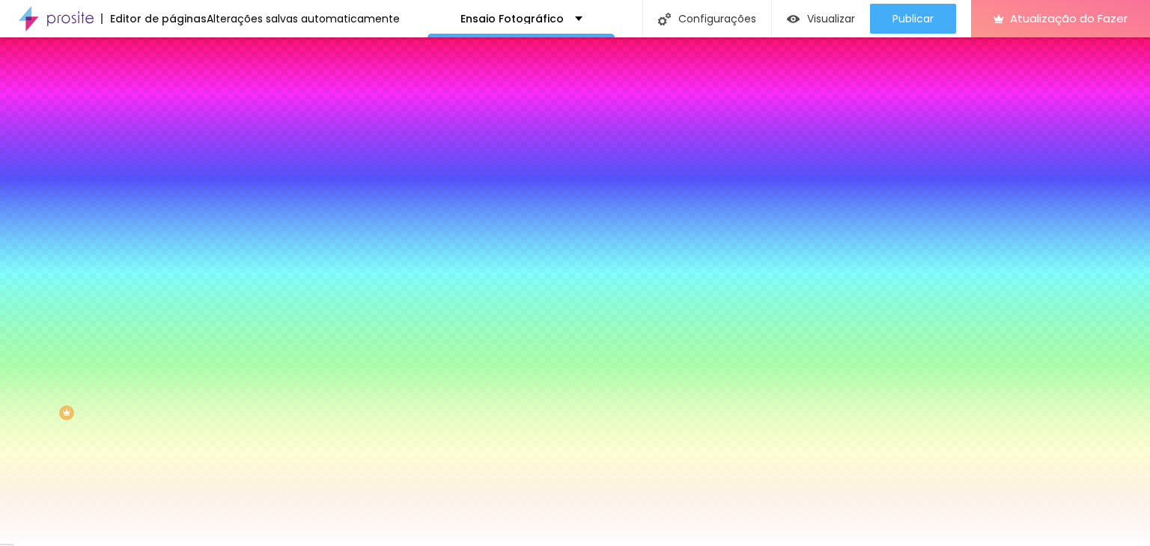
click at [40, 546] on div at bounding box center [575, 546] width 1150 height 0
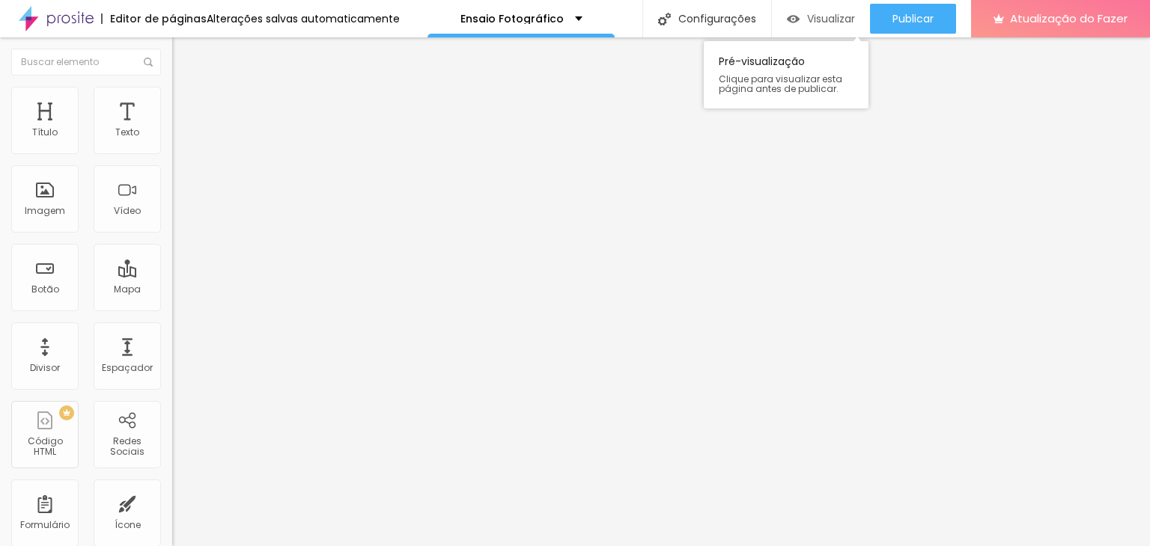
click at [809, 10] on div "Visualizar" at bounding box center [821, 19] width 68 height 30
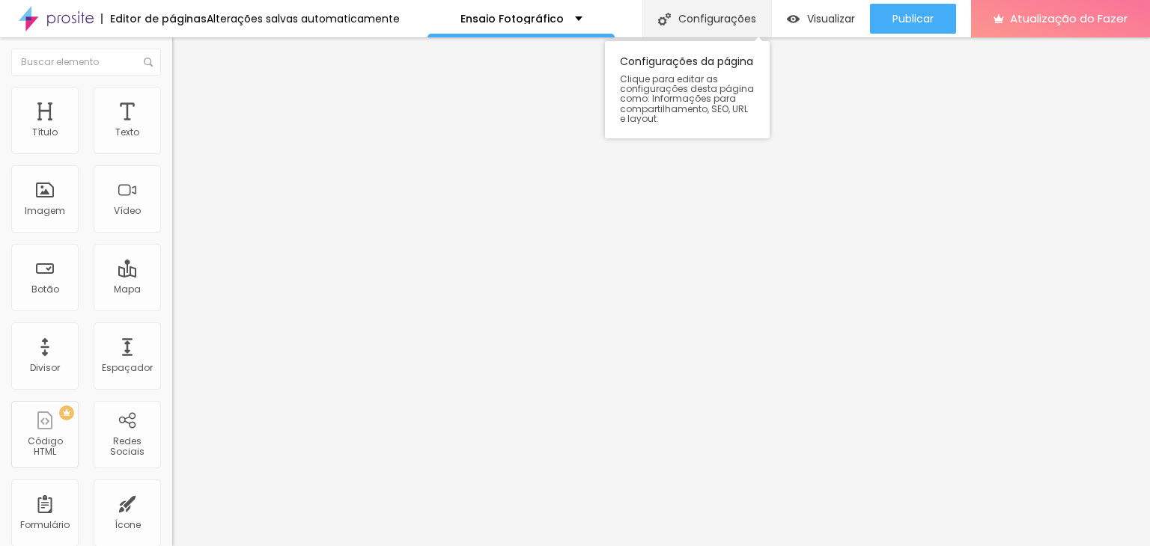
click at [689, 13] on font "Configurações" at bounding box center [717, 18] width 78 height 15
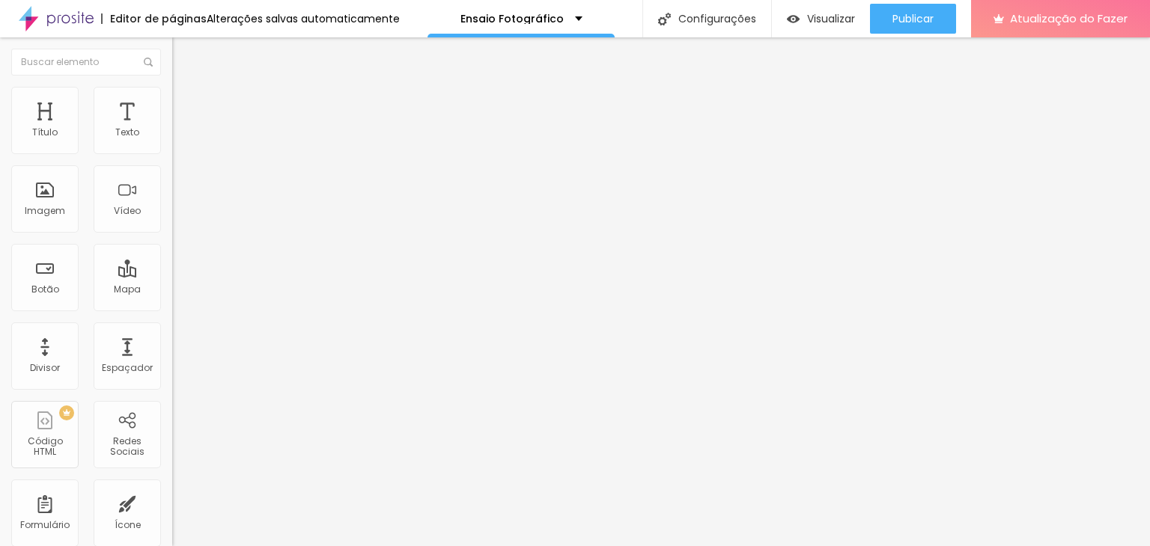
click at [172, 102] on li "Avançado" at bounding box center [258, 109] width 172 height 15
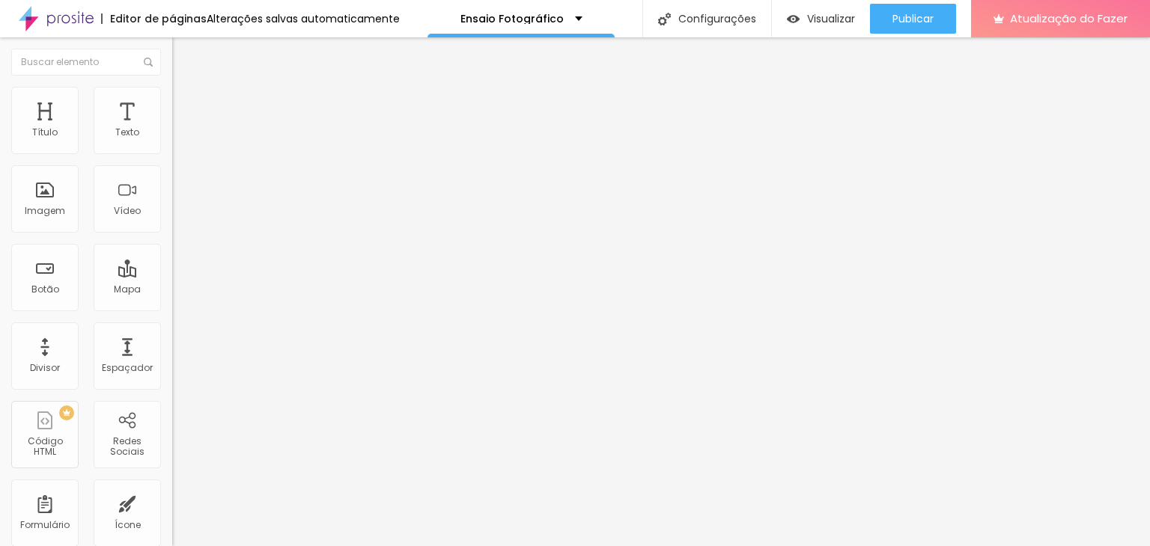
click at [172, 88] on img at bounding box center [178, 93] width 13 height 13
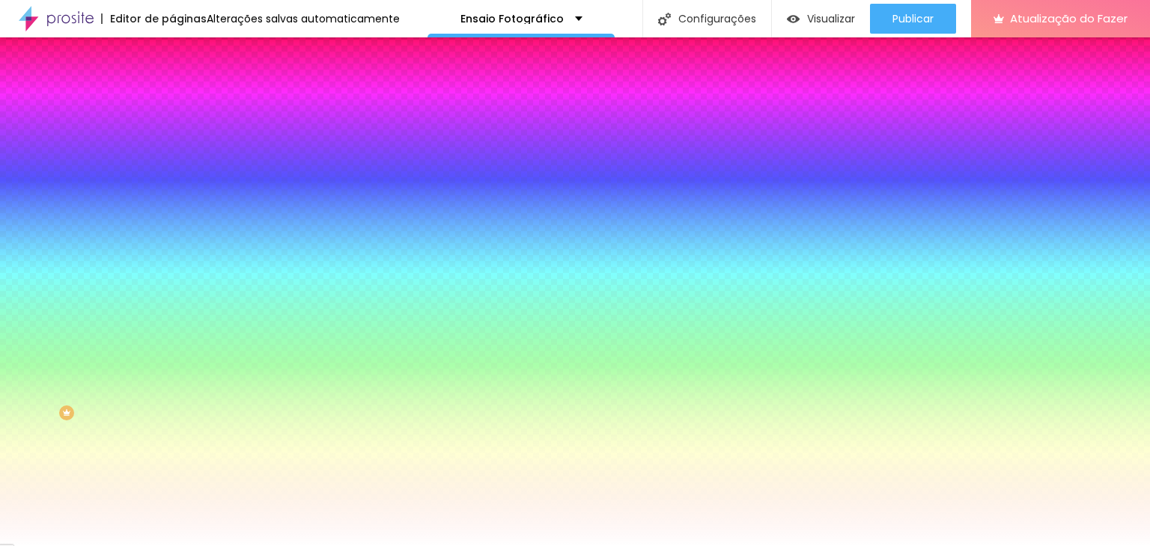
click at [172, 87] on li "Conteúdo" at bounding box center [258, 79] width 172 height 15
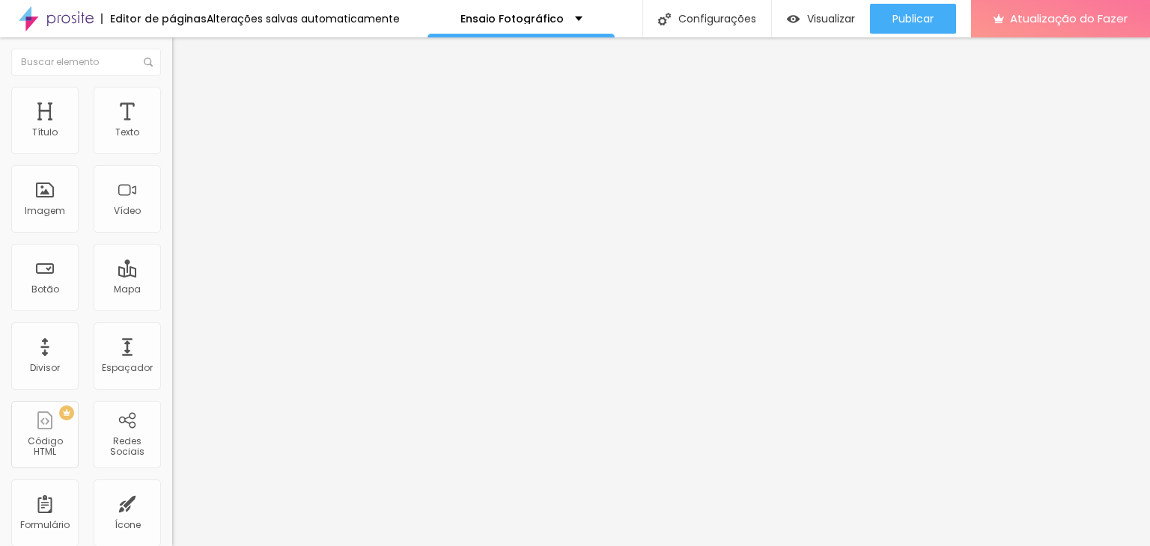
click at [181, 129] on font "Adicionar imagem" at bounding box center [225, 122] width 88 height 13
click at [172, 91] on img at bounding box center [178, 93] width 13 height 13
type input "95"
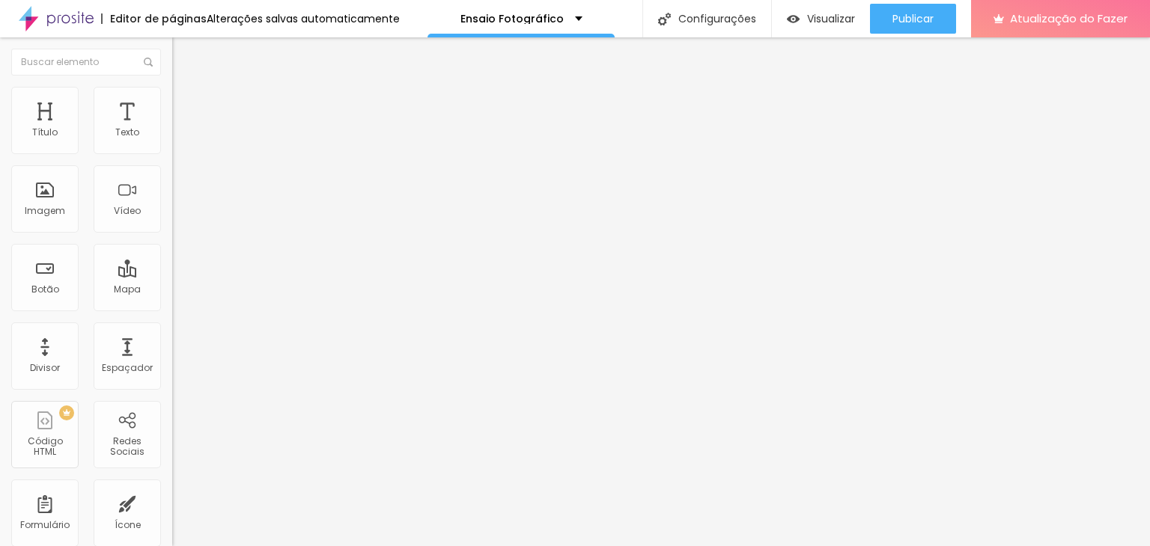
type input "95"
type input "90"
type input "85"
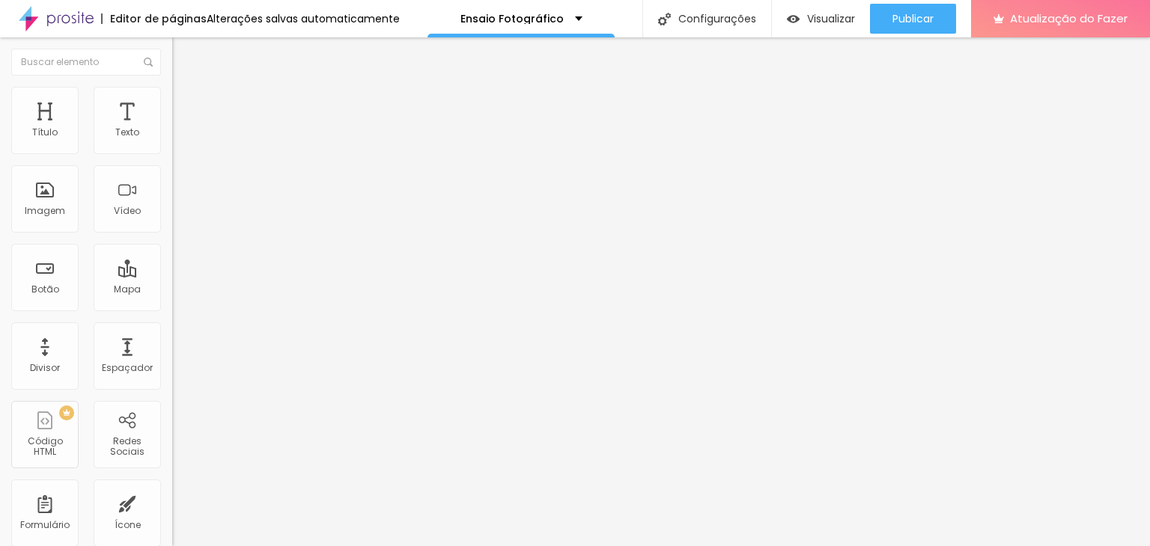
type input "80"
type input "75"
type input "70"
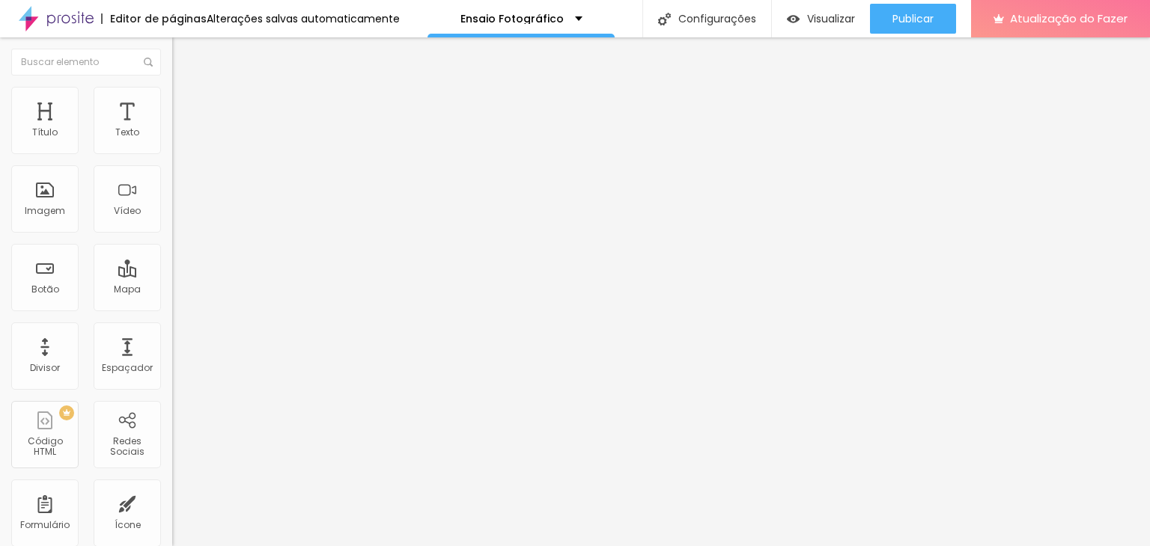
type input "70"
type input "65"
type input "60"
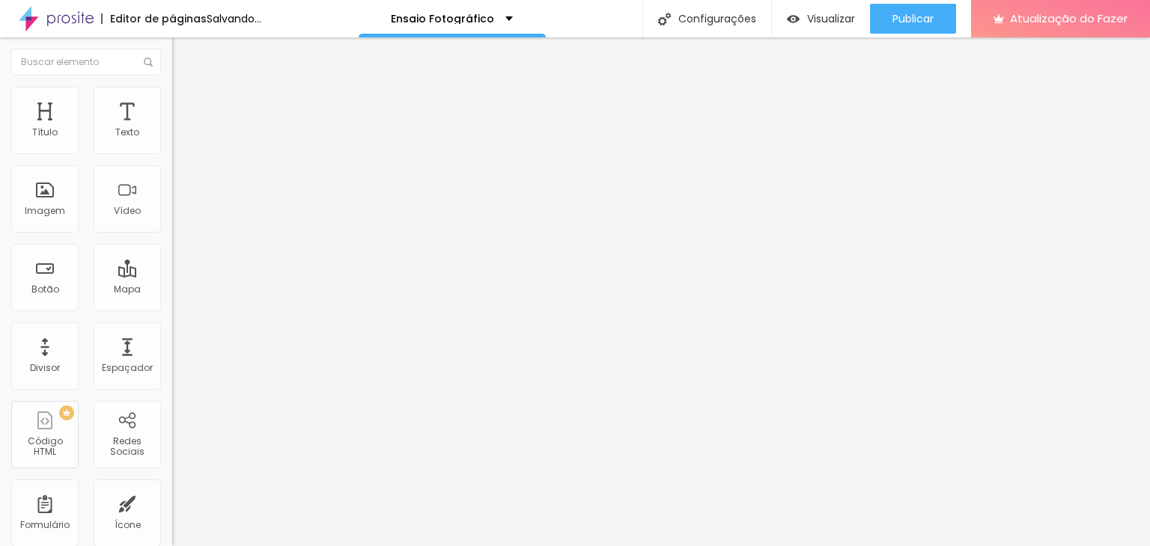
type input "55"
type input "50"
type input "45"
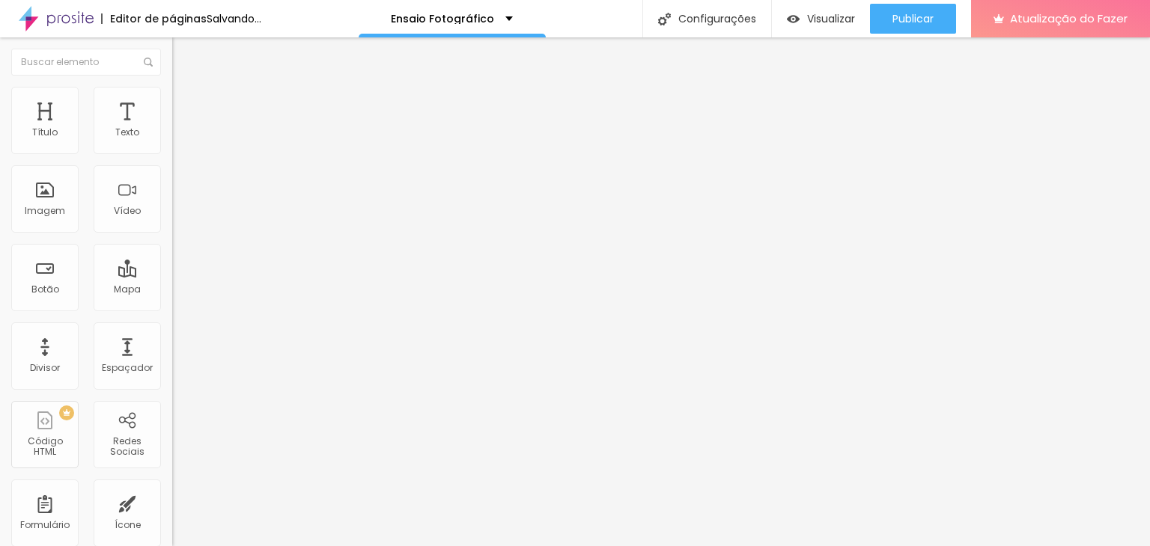
type input "45"
type input "40"
type input "35"
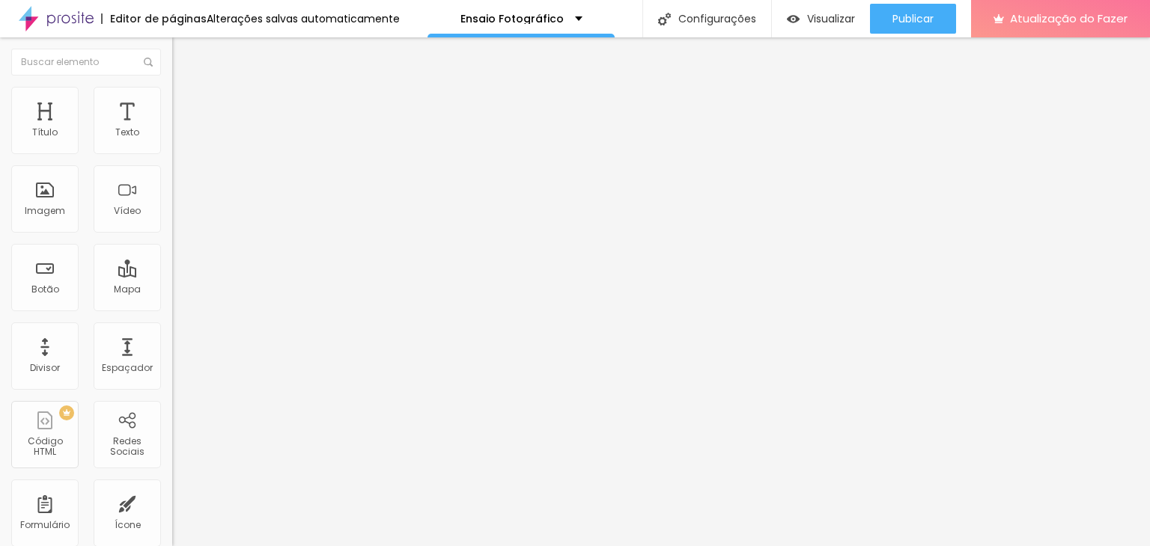
type input "30"
type input "25"
type input "20"
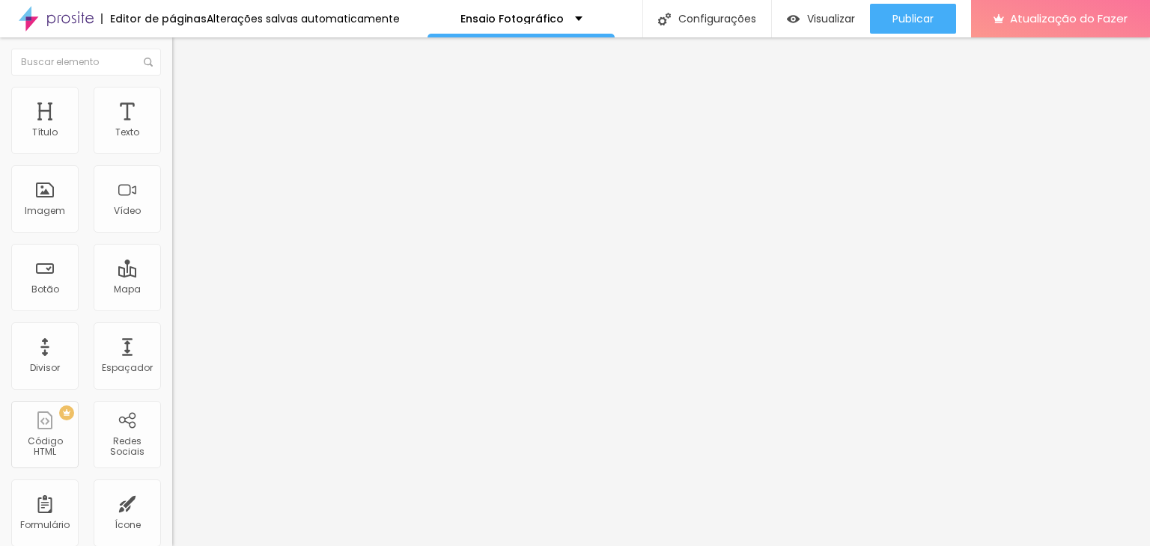
type input "20"
type input "15"
type input "20"
drag, startPoint x: 157, startPoint y: 164, endPoint x: 32, endPoint y: 165, distance: 125.0
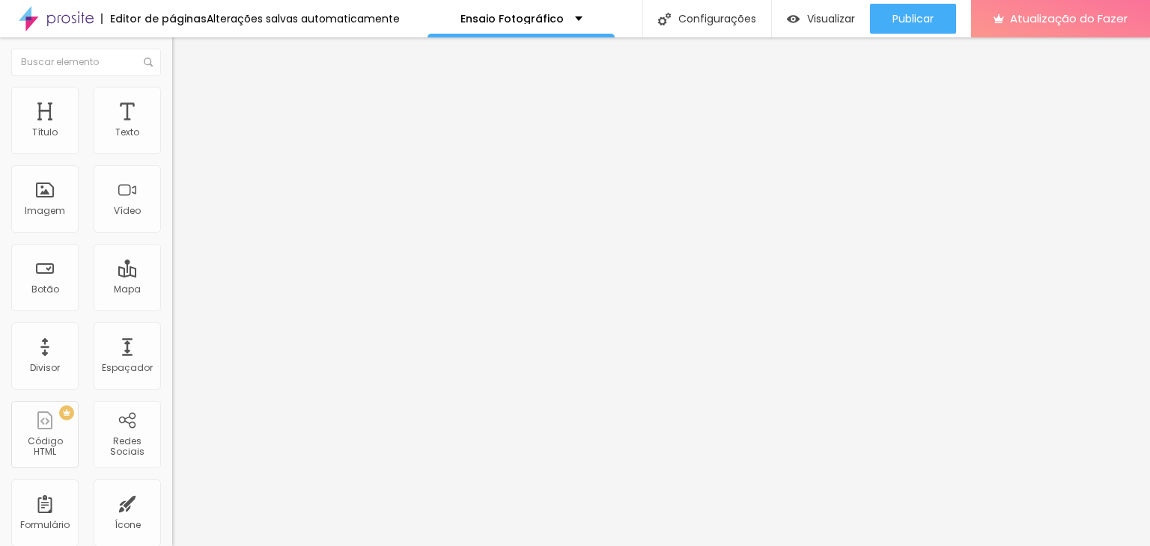
type input "20"
click at [172, 153] on input "range" at bounding box center [220, 147] width 97 height 12
type input "3"
type input "7"
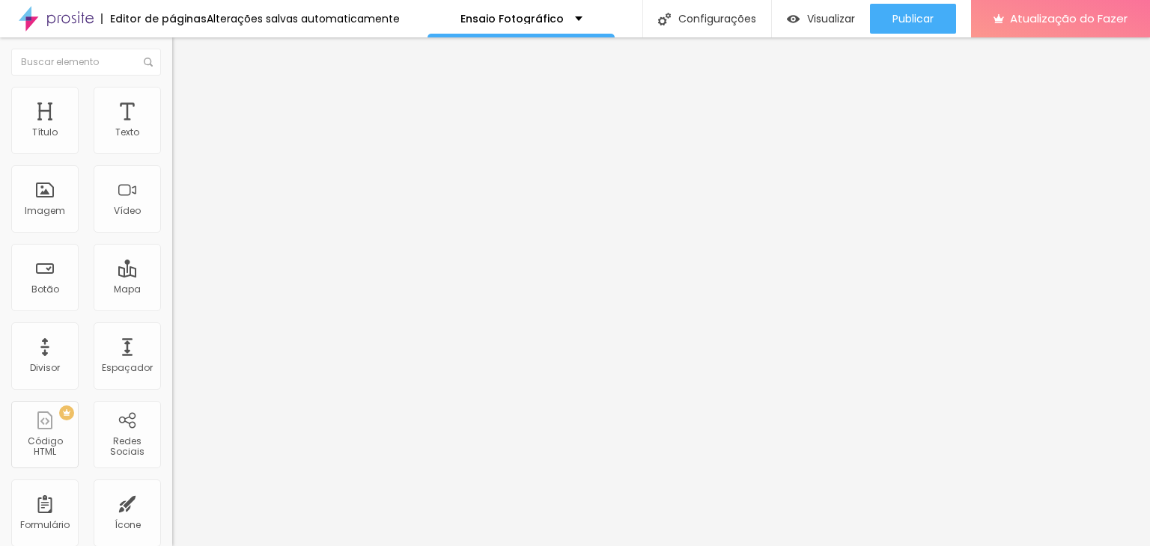
type input "7"
type input "17"
type input "21"
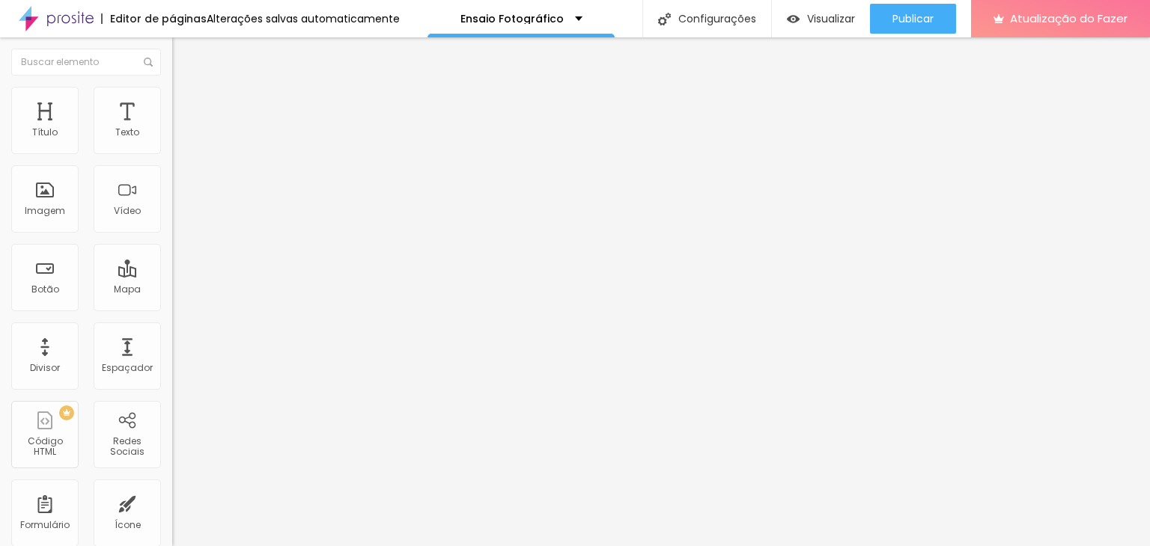
type input "27"
type input "36"
type input "42"
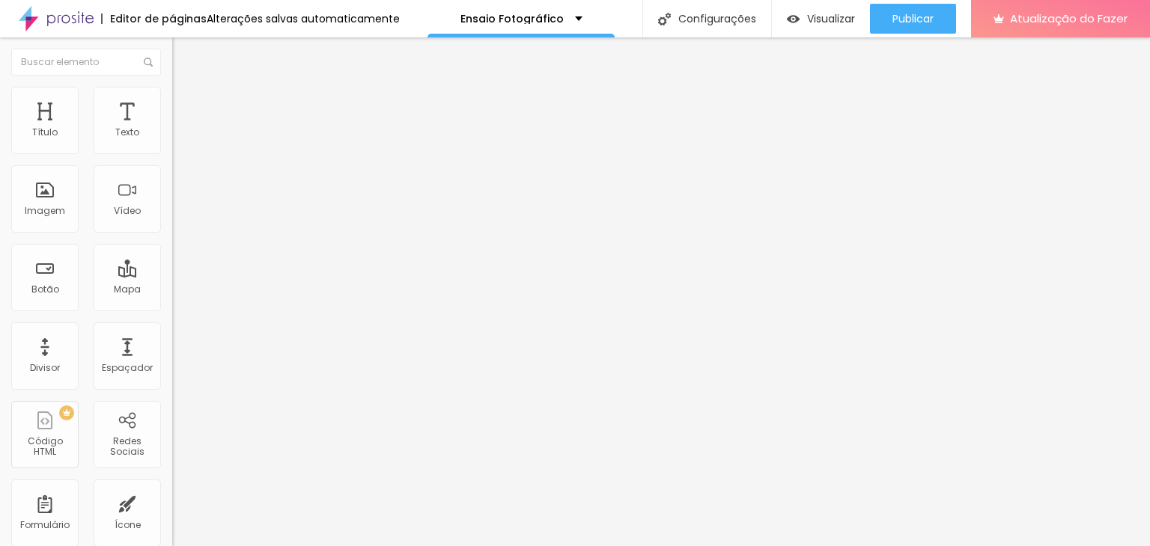
type input "42"
type input "49"
type input "53"
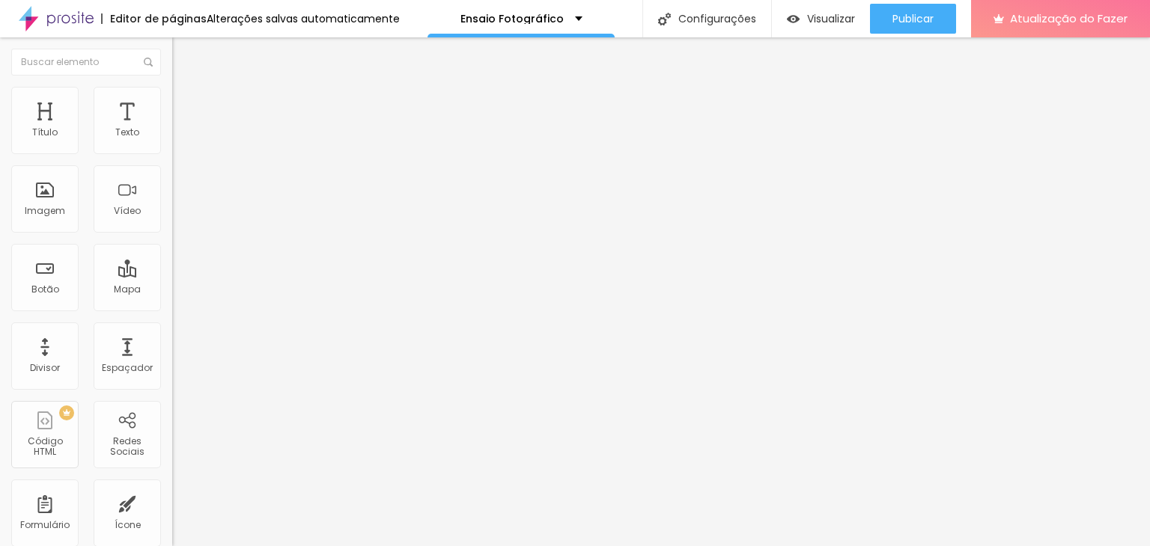
type input "57"
type input "61"
type input "71"
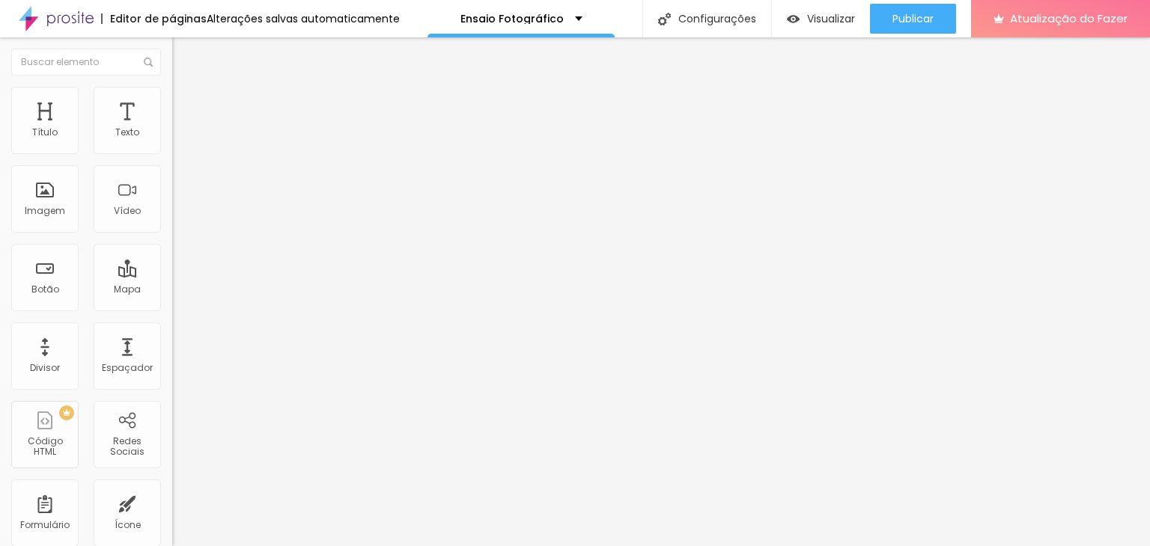
type input "71"
type input "79"
type input "116"
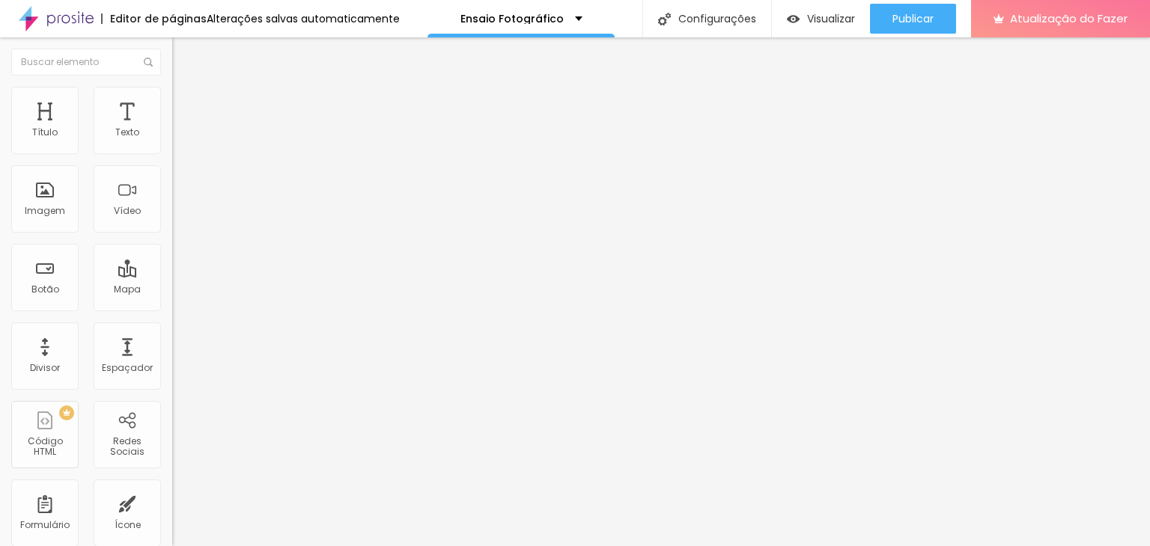
type input "132"
type input "140"
type input "144"
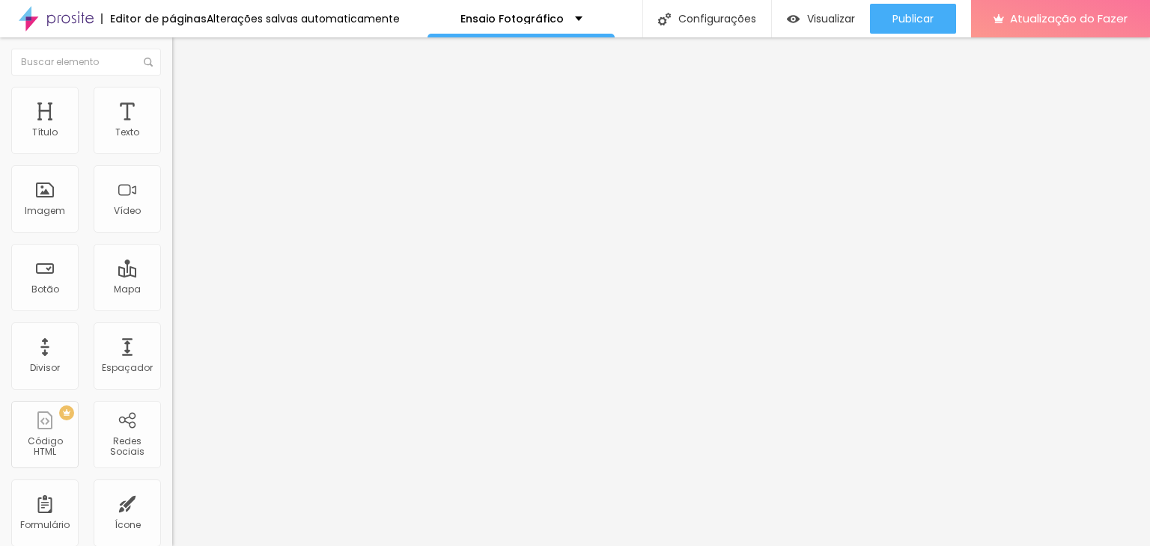
type input "144"
type input "150"
type input "154"
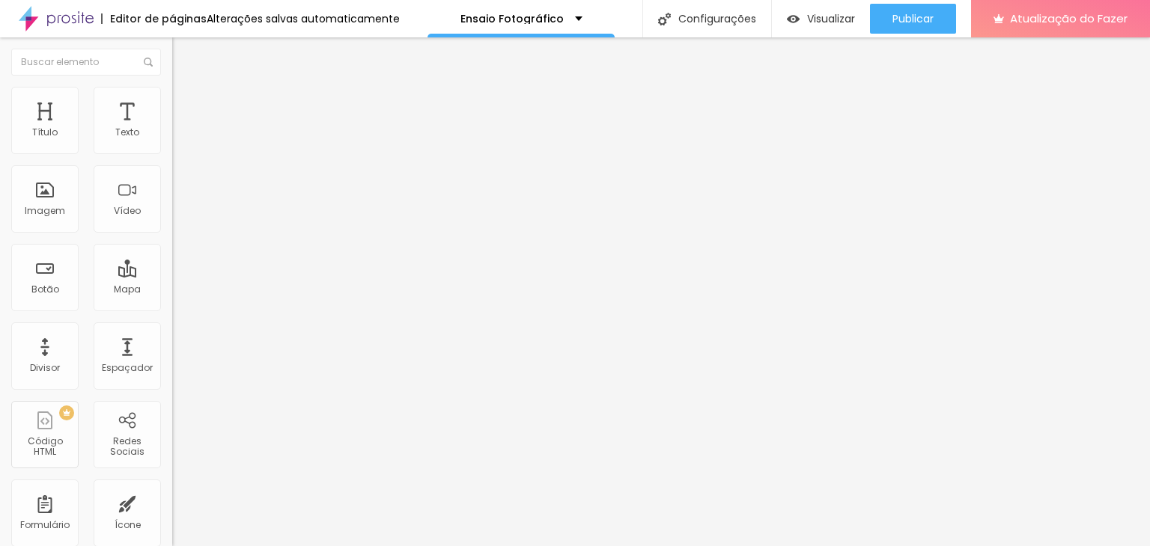
type input "165"
type input "173"
type input "179"
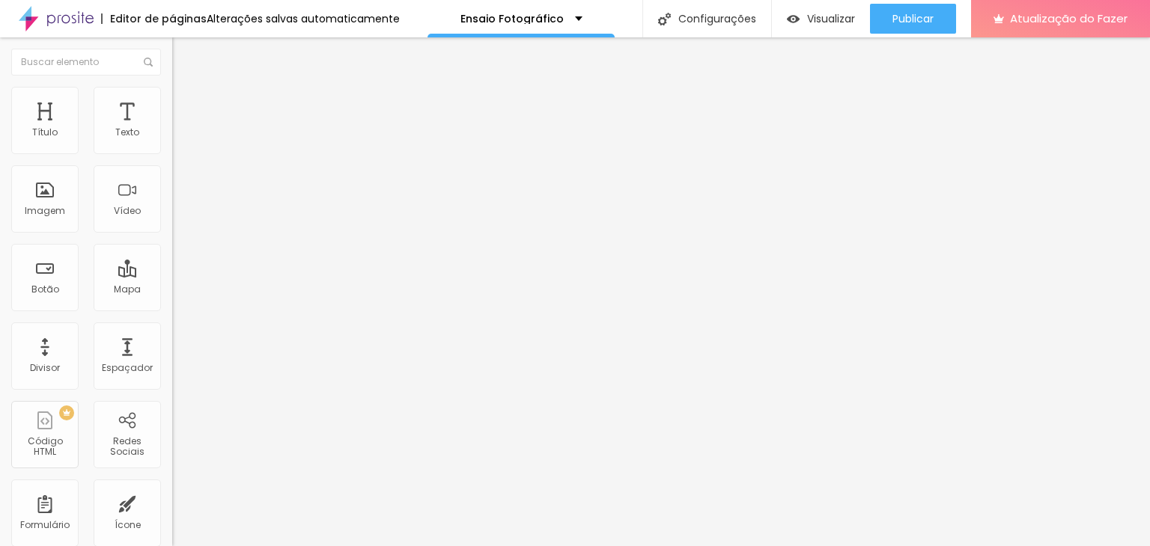
type input "179"
type input "183"
type input "186"
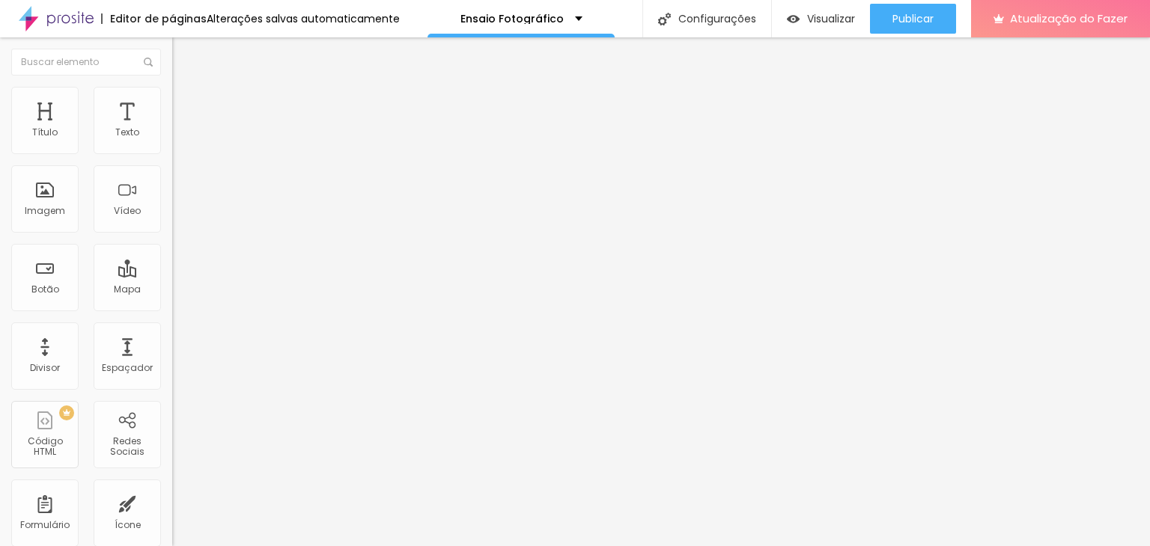
type input "191"
type input "197"
type input "198"
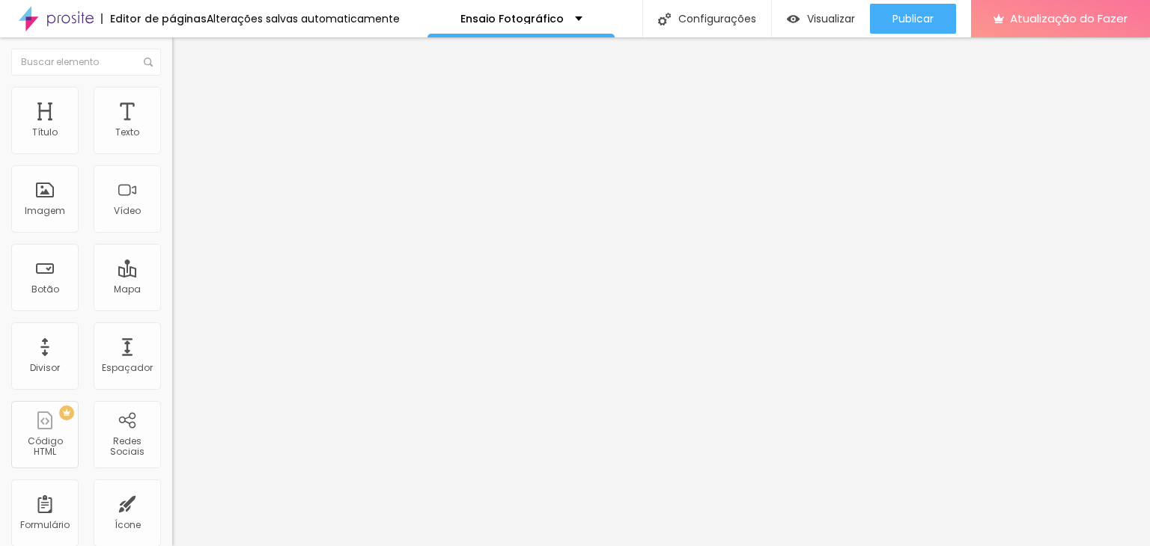
type input "198"
type input "200"
drag, startPoint x: 30, startPoint y: 192, endPoint x: 147, endPoint y: 189, distance: 117.6
type input "200"
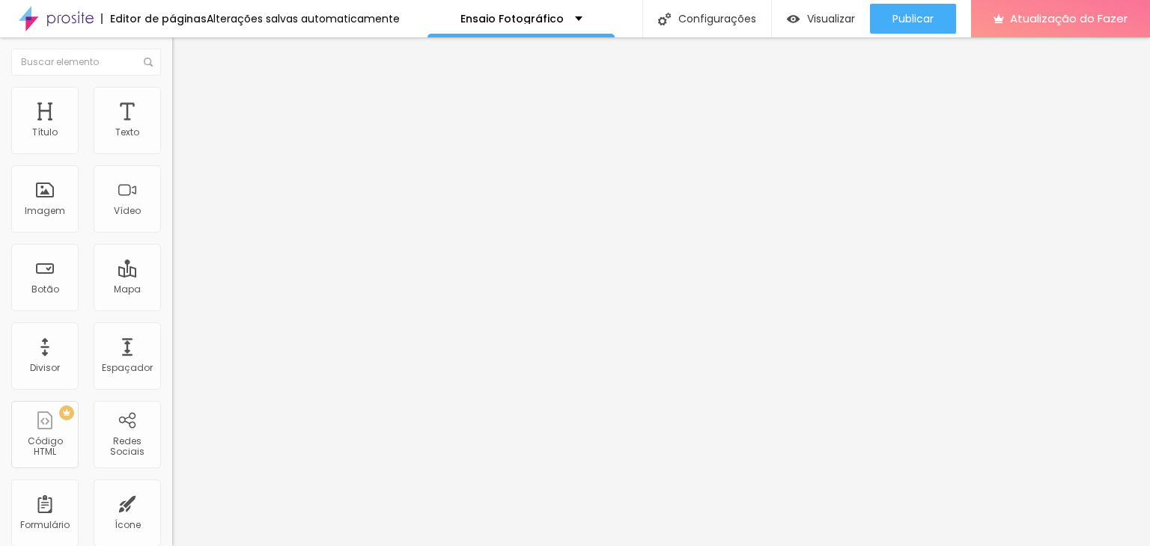
click at [172, 329] on input "range" at bounding box center [220, 335] width 97 height 12
click at [172, 102] on li "Avançado" at bounding box center [258, 109] width 172 height 15
type input "13"
type input "14"
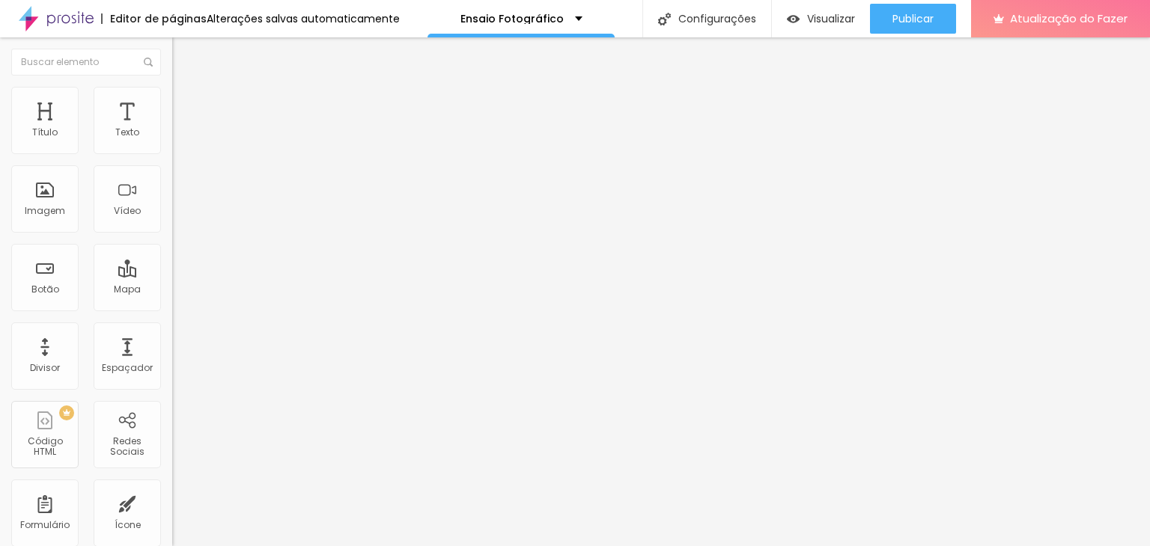
type input "14"
type input "15"
type input "17"
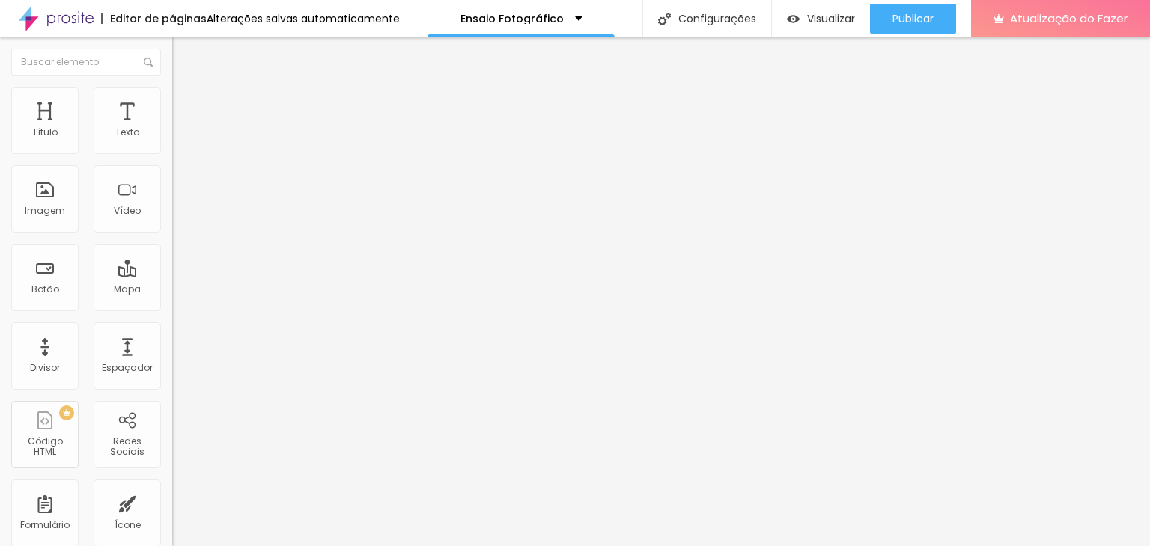
type input "19"
type input "20"
type input "21"
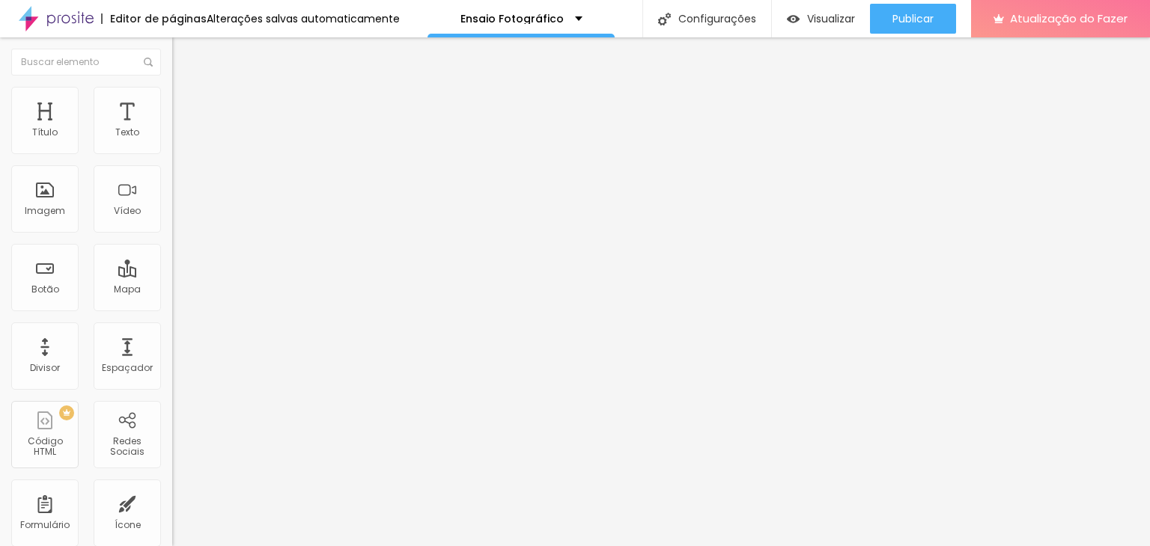
type input "21"
type input "22"
type input "23"
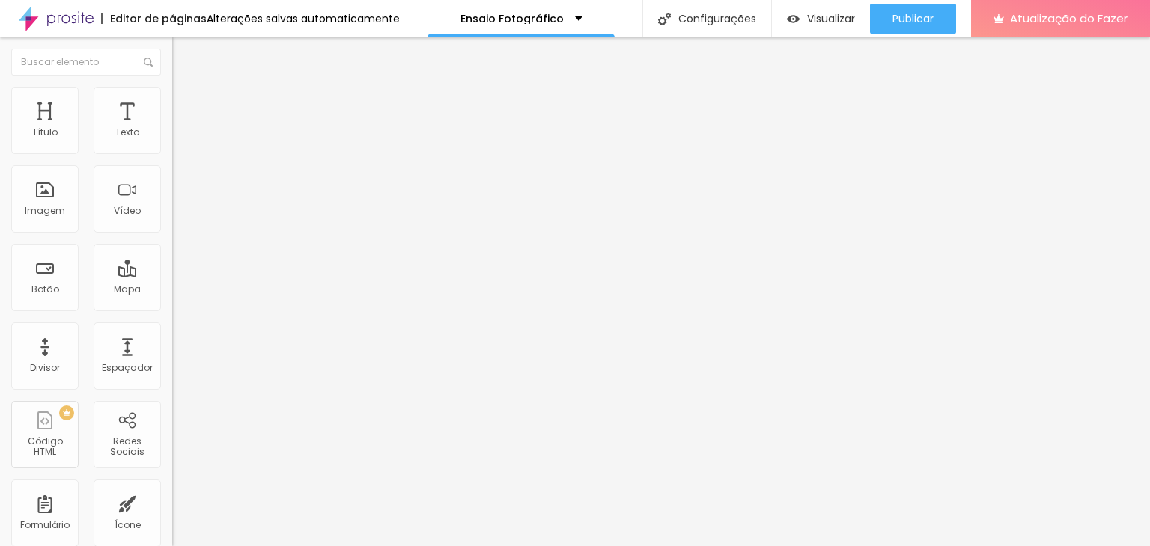
type input "24"
type input "25"
type input "22"
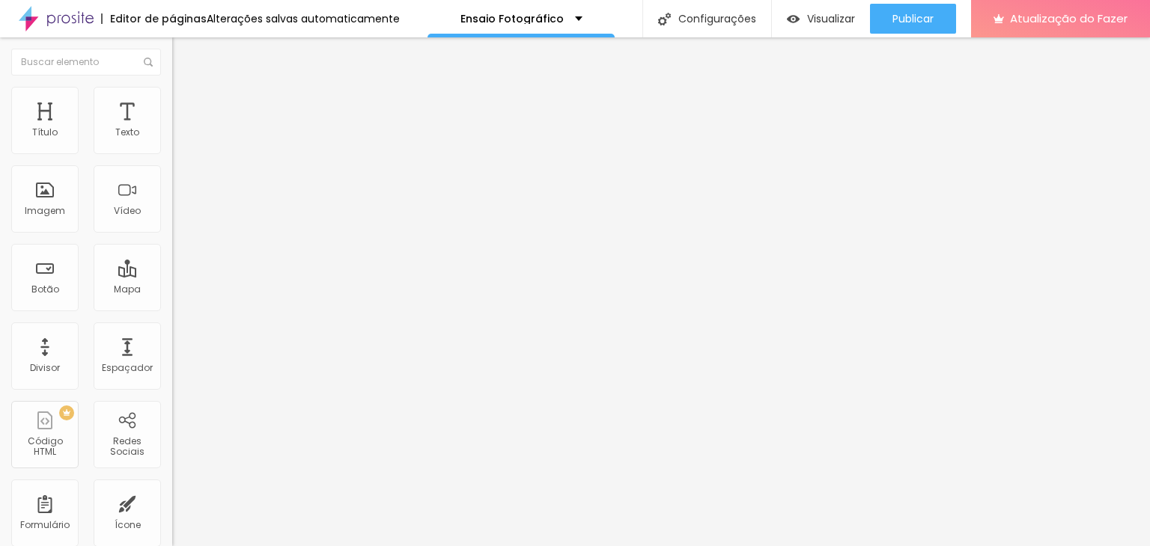
type input "22"
type input "17"
type input "14"
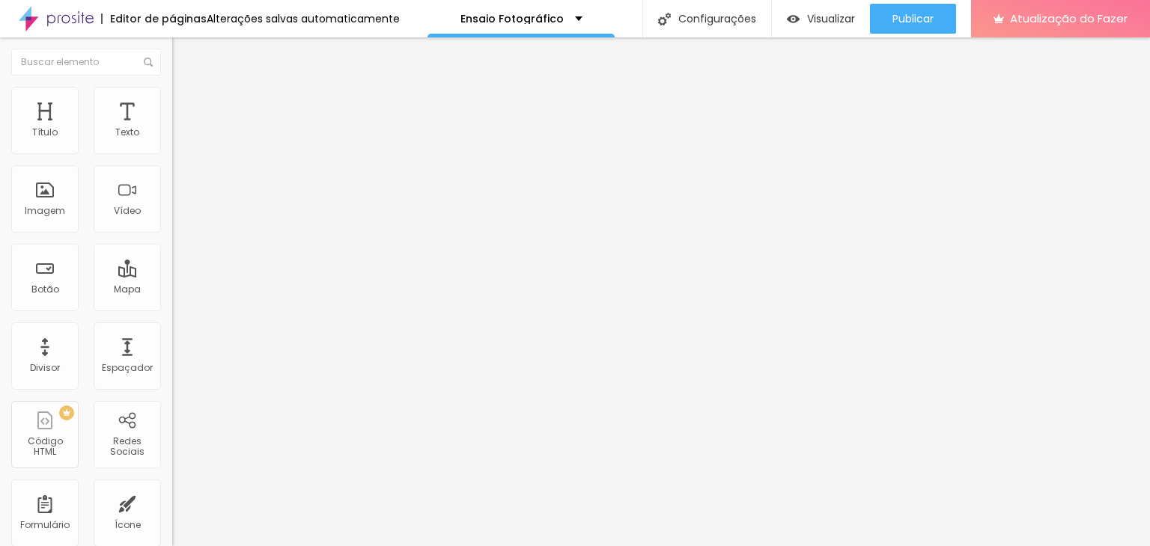
type input "11"
type input "8"
type input "7"
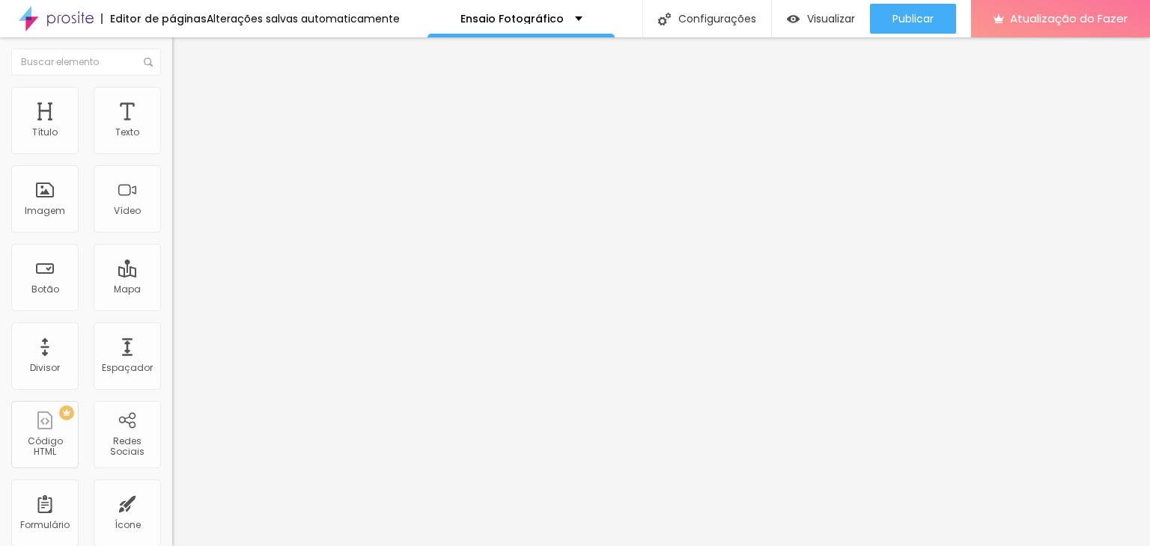
type input "7"
type input "6"
type input "4"
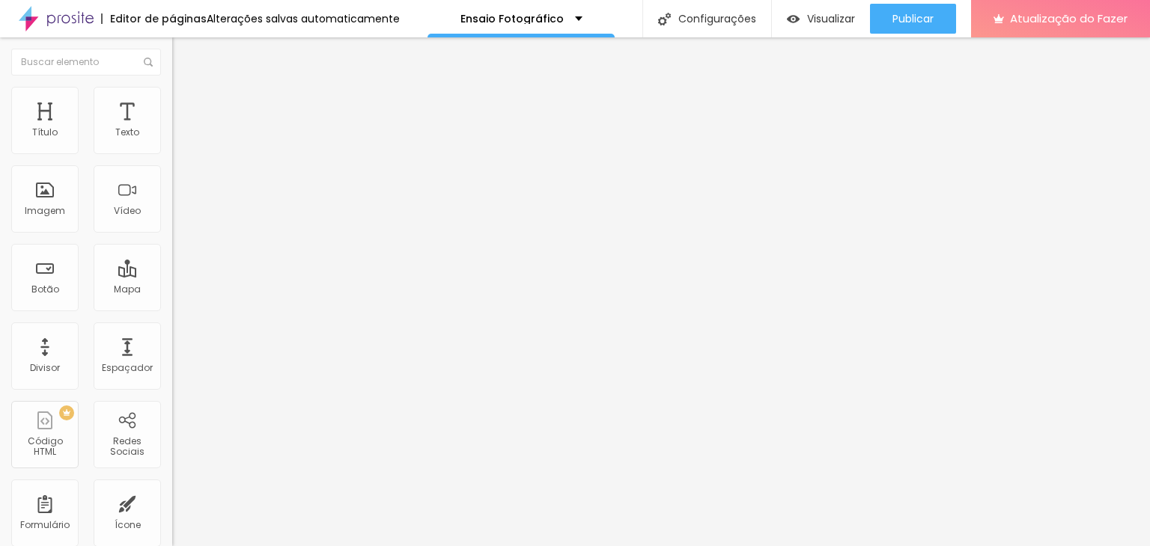
type input "3"
type input "2"
type input "1"
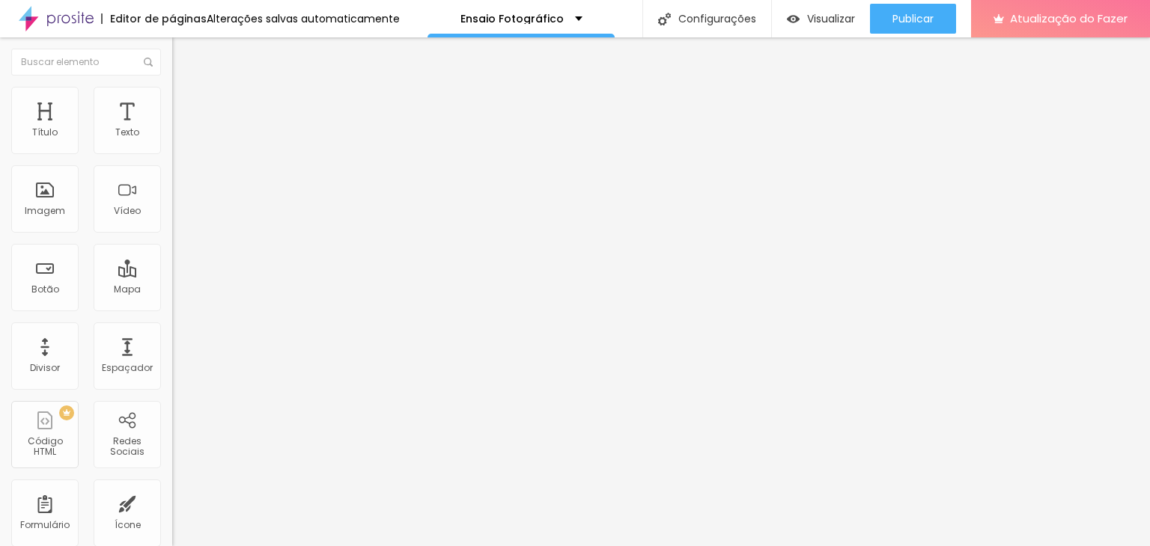
type input "1"
type input "0"
type input "1"
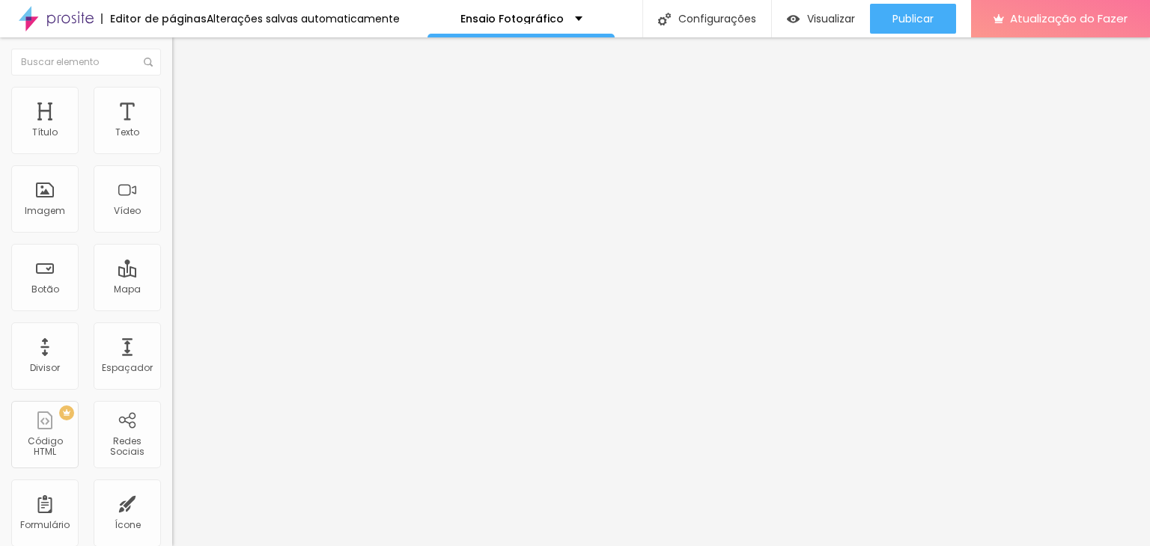
type input "2"
type input "3"
type input "4"
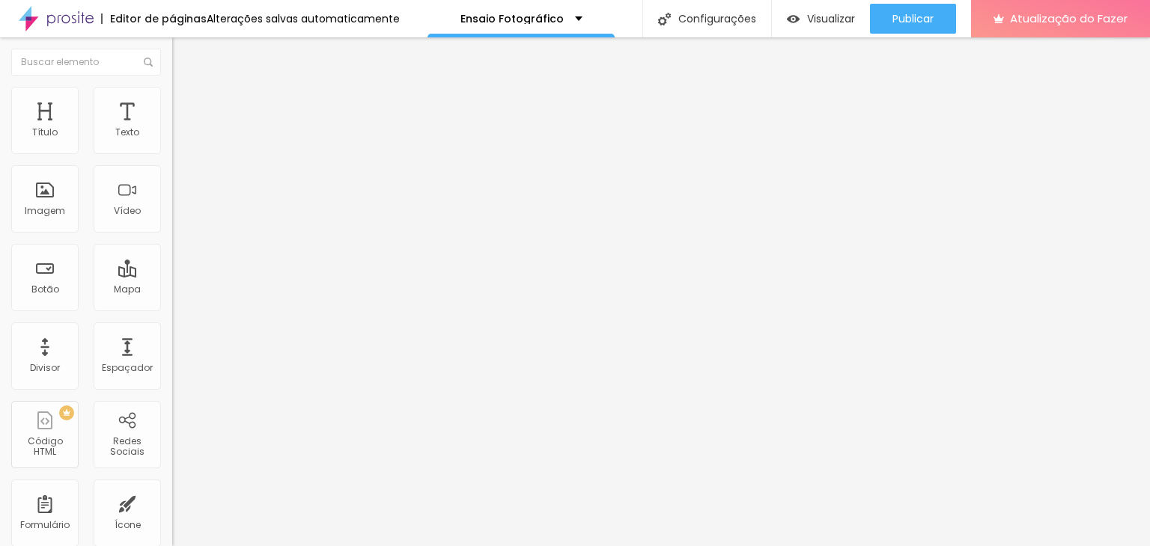
type input "4"
type input "5"
click at [172, 290] on input "range" at bounding box center [220, 296] width 97 height 12
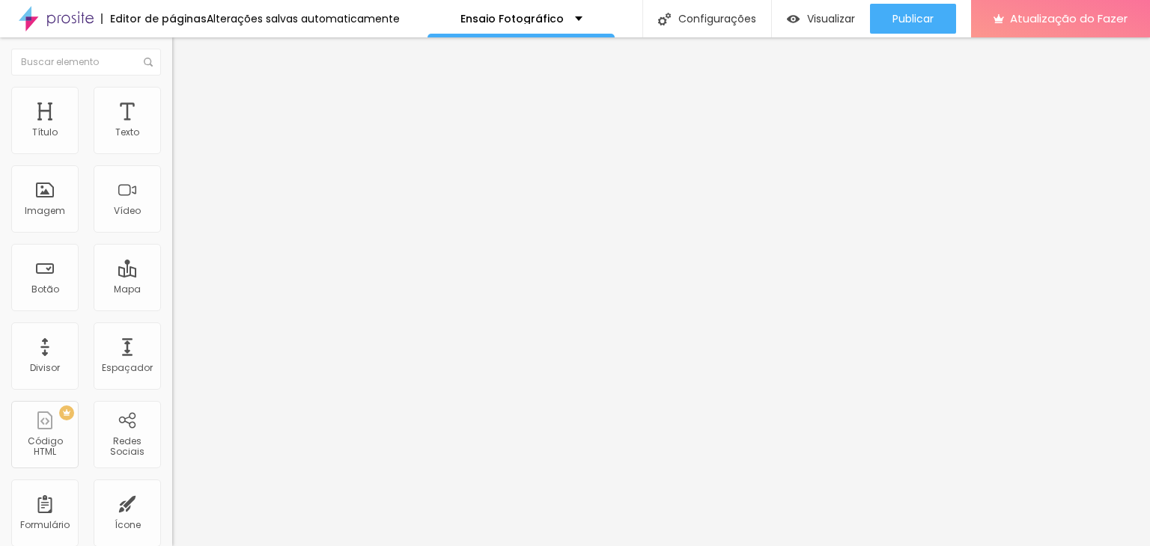
type input "8"
type input "7"
type input "6"
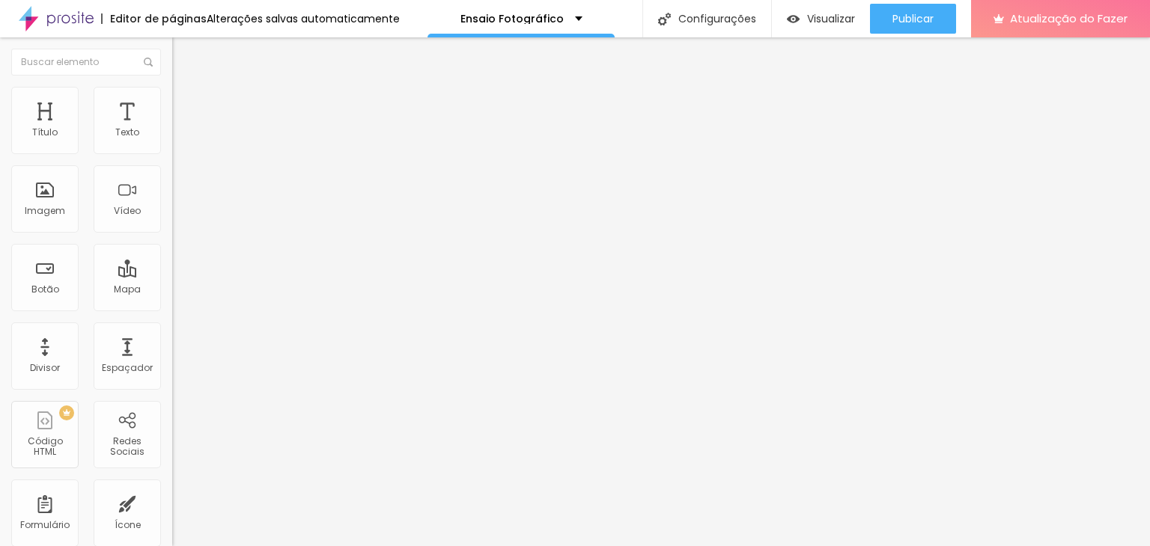
type input "6"
type input "5"
type input "4"
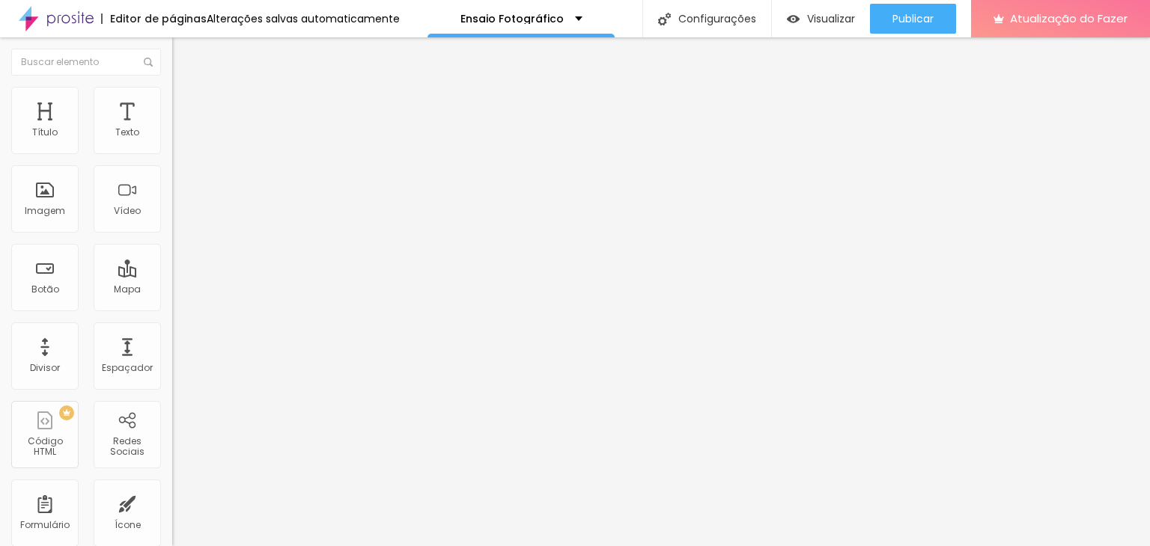
type input "3"
type input "2"
type input "1"
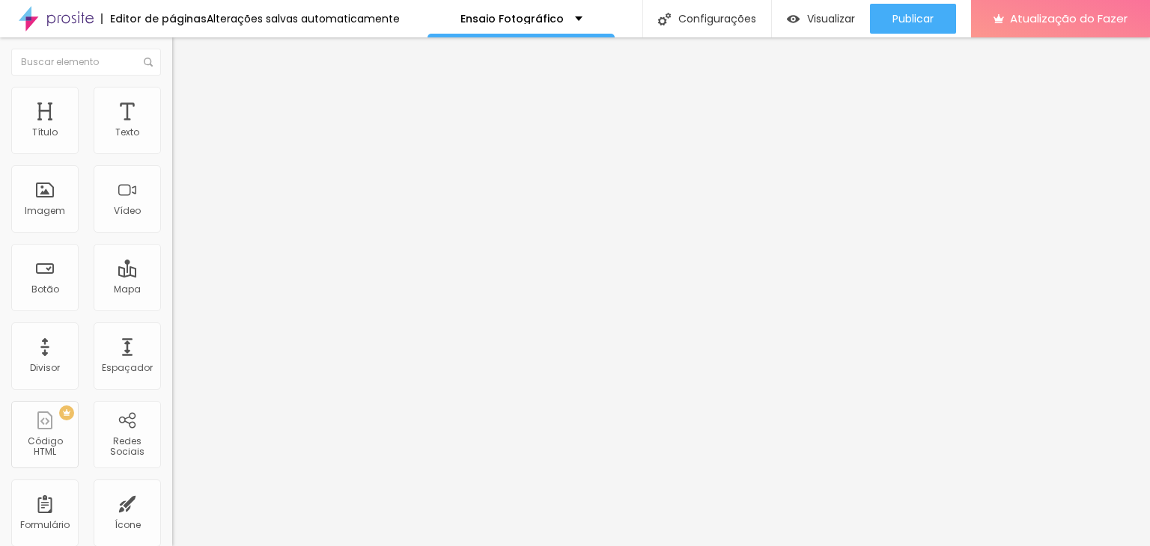
type input "1"
type input "2"
type input "4"
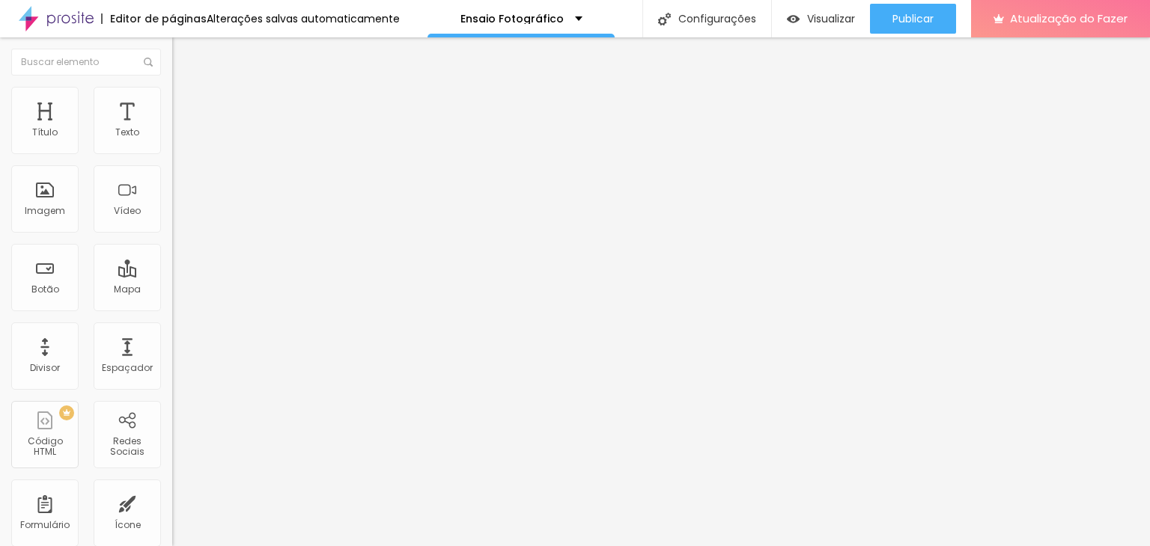
type input "5"
type input "6"
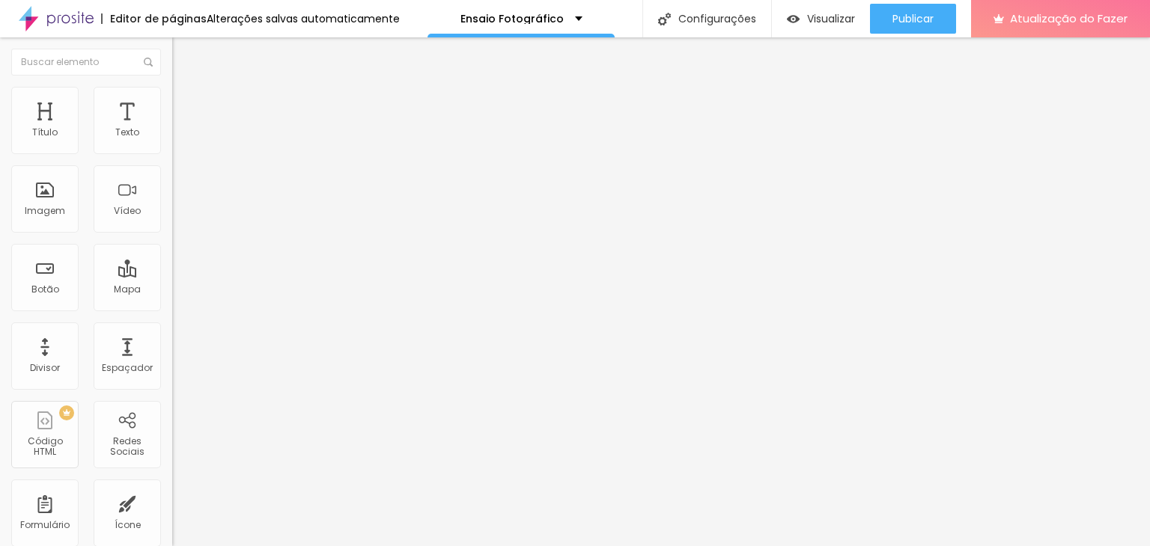
click at [172, 502] on input "range" at bounding box center [220, 508] width 97 height 12
click at [186, 88] on font "Conteúdo" at bounding box center [209, 82] width 46 height 13
click at [172, 189] on img at bounding box center [177, 184] width 10 height 10
click at [172, 48] on button "Editar nulo" at bounding box center [258, 54] width 172 height 34
click at [172, 215] on div at bounding box center [258, 197] width 172 height 36
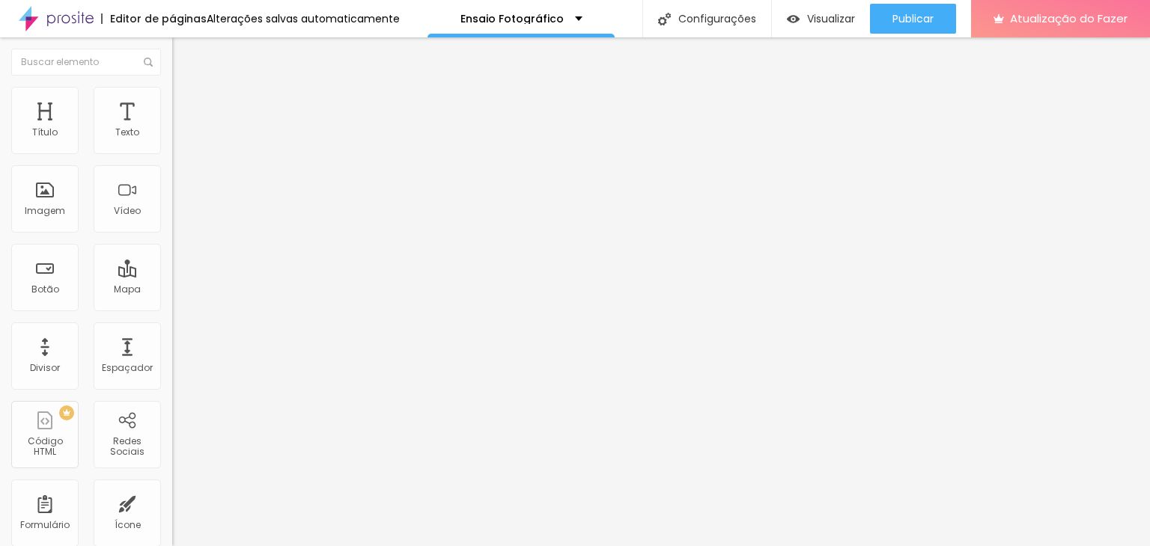
click at [172, 201] on img at bounding box center [177, 196] width 10 height 10
click at [172, 97] on ul "Estilo Avançado" at bounding box center [258, 87] width 172 height 30
click at [172, 100] on li "Avançado" at bounding box center [258, 94] width 172 height 15
type input "7"
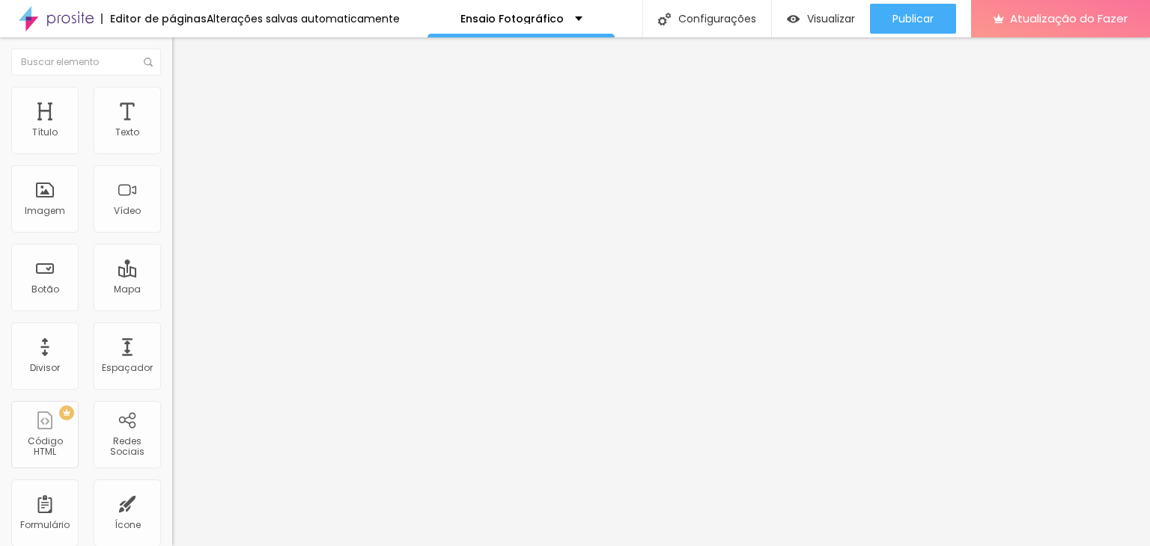
type input "7"
type input "9"
type input "10"
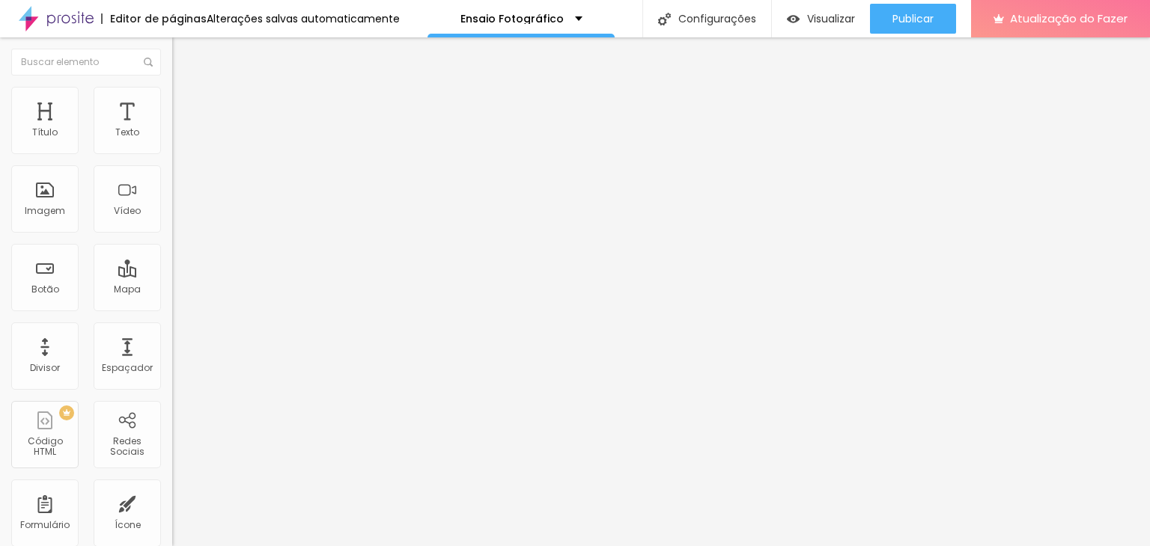
type input "11"
type input "12"
type input "13"
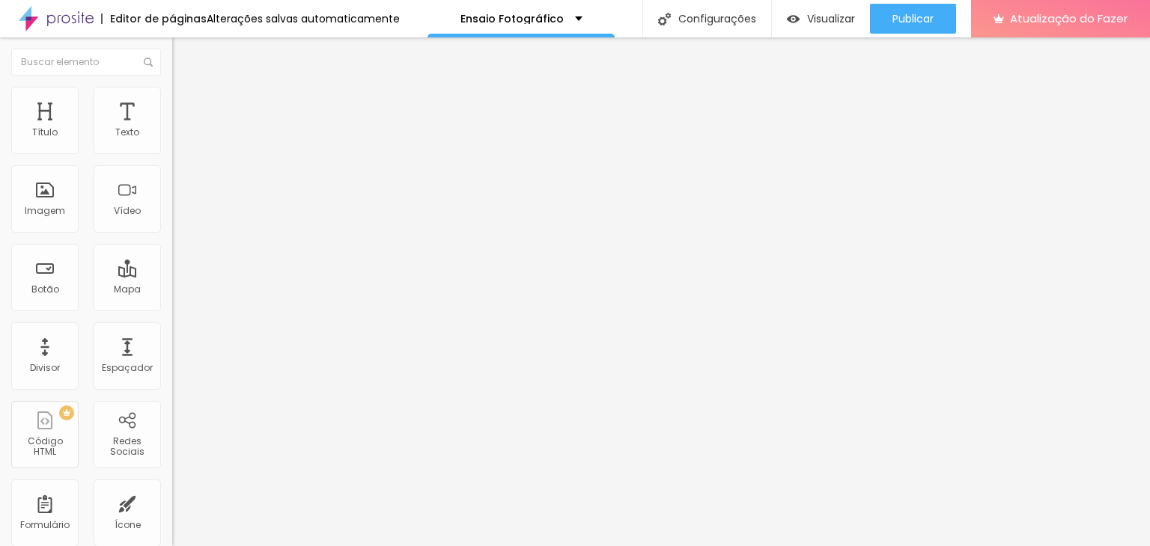
drag, startPoint x: 39, startPoint y: 146, endPoint x: 46, endPoint y: 144, distance: 7.6
click at [172, 275] on input "range" at bounding box center [220, 281] width 97 height 12
click at [172, 87] on li "Estilo" at bounding box center [258, 79] width 172 height 15
click at [178, 139] on icon "button" at bounding box center [182, 134] width 9 height 9
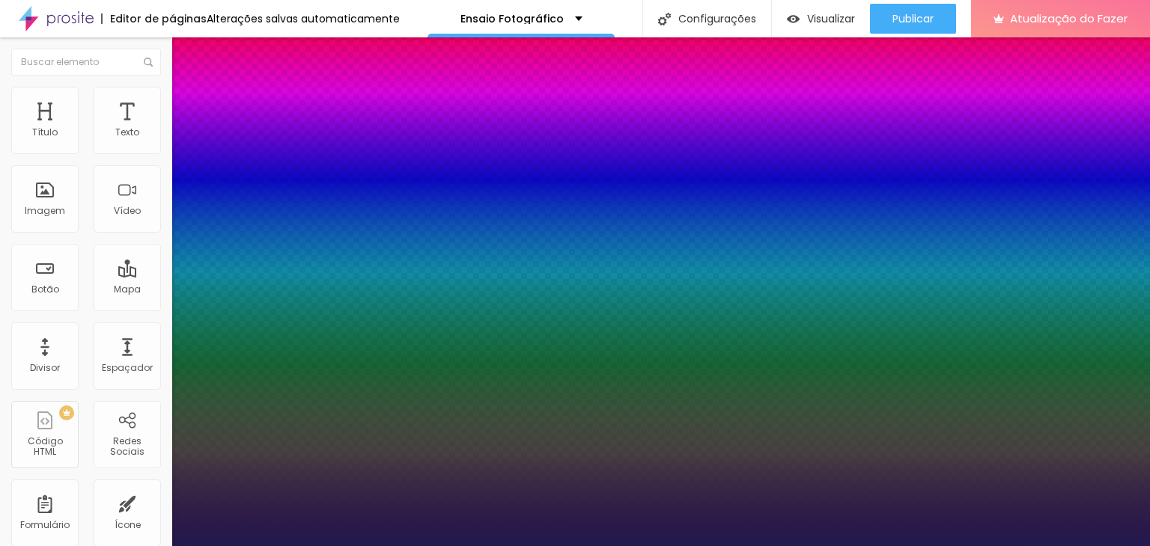
drag, startPoint x: 195, startPoint y: 286, endPoint x: 272, endPoint y: 281, distance: 78.0
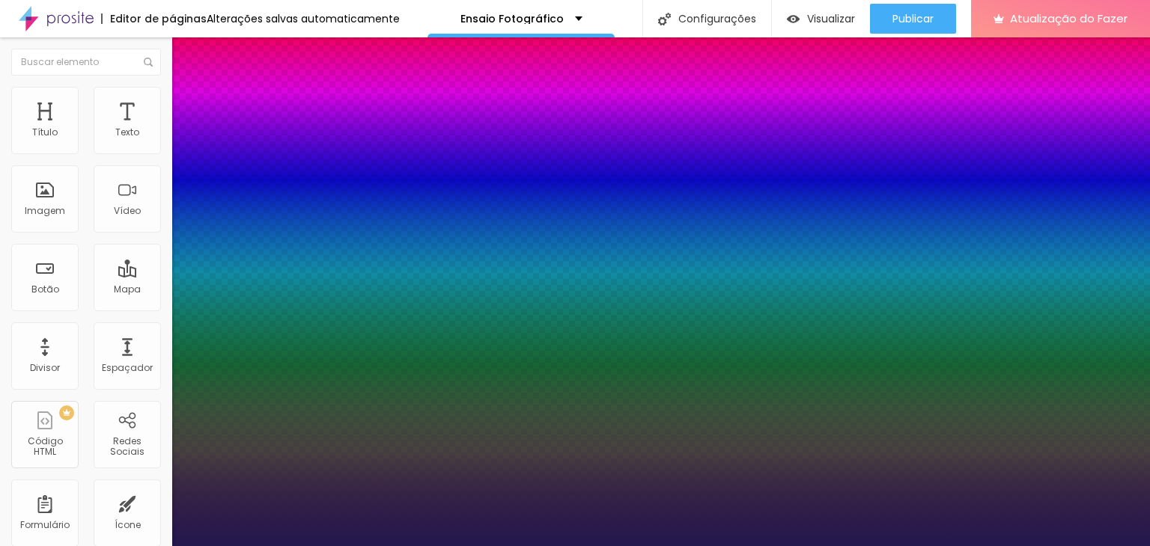
drag, startPoint x: 299, startPoint y: 356, endPoint x: 284, endPoint y: 357, distance: 15.0
click at [473, 546] on div at bounding box center [575, 546] width 1150 height 0
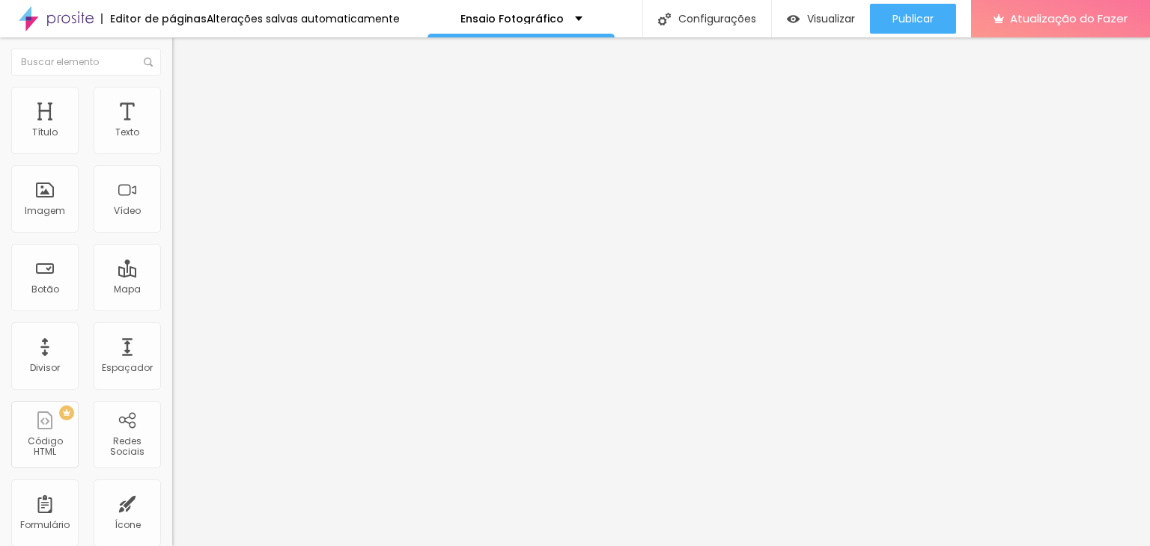
click at [172, 100] on li "Estilo" at bounding box center [258, 94] width 172 height 15
click at [186, 107] on font "Avançado" at bounding box center [210, 112] width 49 height 13
drag, startPoint x: 38, startPoint y: 150, endPoint x: 63, endPoint y: 150, distance: 24.7
click at [172, 290] on input "range" at bounding box center [220, 296] width 97 height 12
click at [172, 234] on font "Original" at bounding box center [190, 228] width 36 height 13
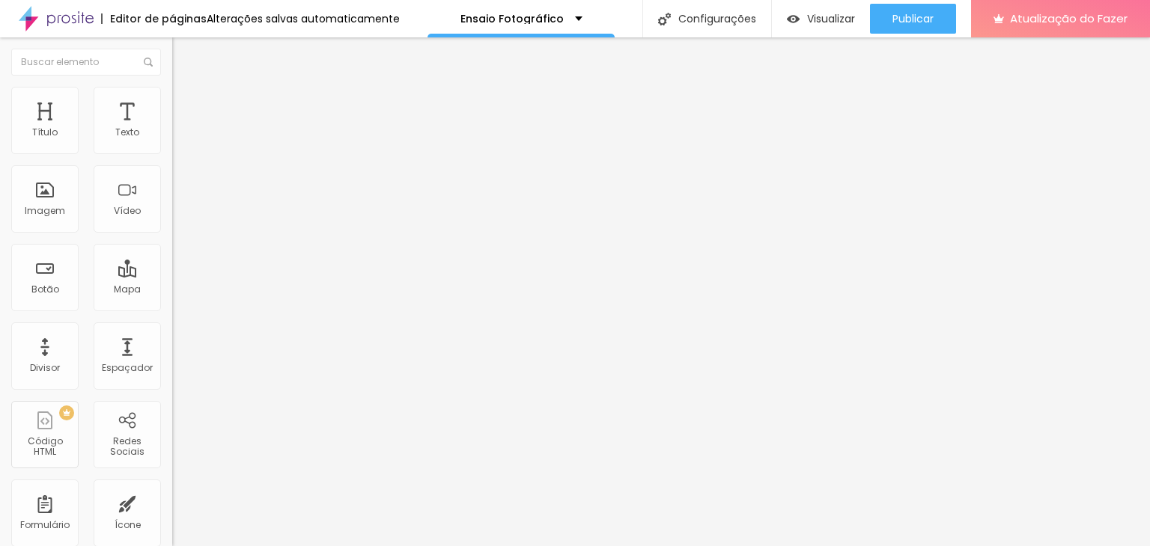
click at [172, 243] on span "Cinema" at bounding box center [190, 237] width 37 height 13
click at [172, 258] on span "Padrão" at bounding box center [189, 251] width 34 height 13
click at [172, 275] on span "Original" at bounding box center [190, 269] width 36 height 13
click at [824, 16] on font "Visualizar" at bounding box center [831, 18] width 48 height 15
click at [186, 100] on font "Estilo" at bounding box center [197, 97] width 23 height 13
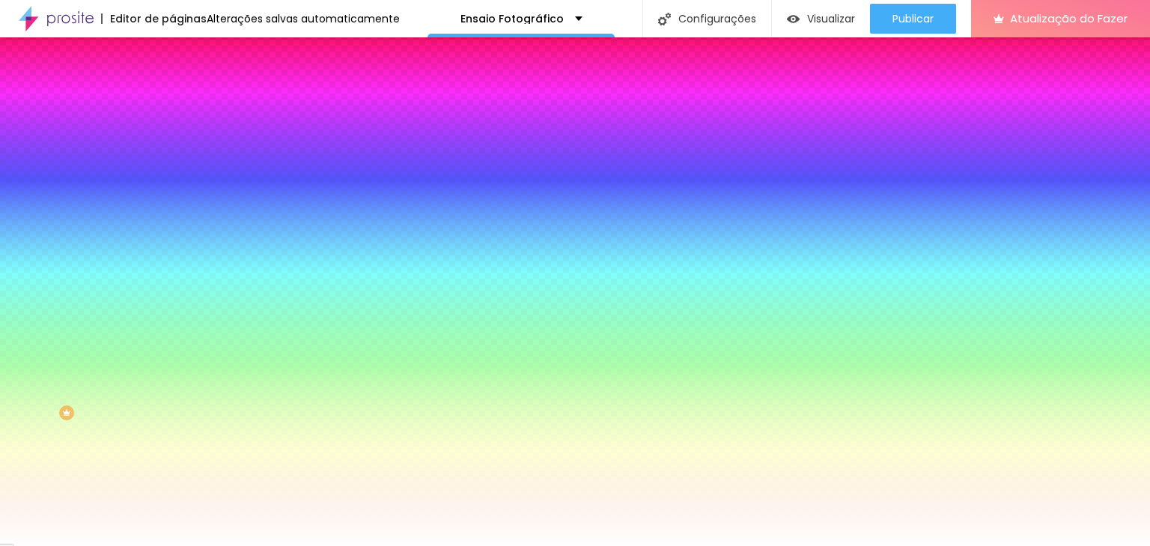
click at [172, 100] on ul "Conteúdo Estilo Avançado" at bounding box center [258, 94] width 172 height 45
click at [172, 87] on li "Conteúdo" at bounding box center [258, 79] width 172 height 15
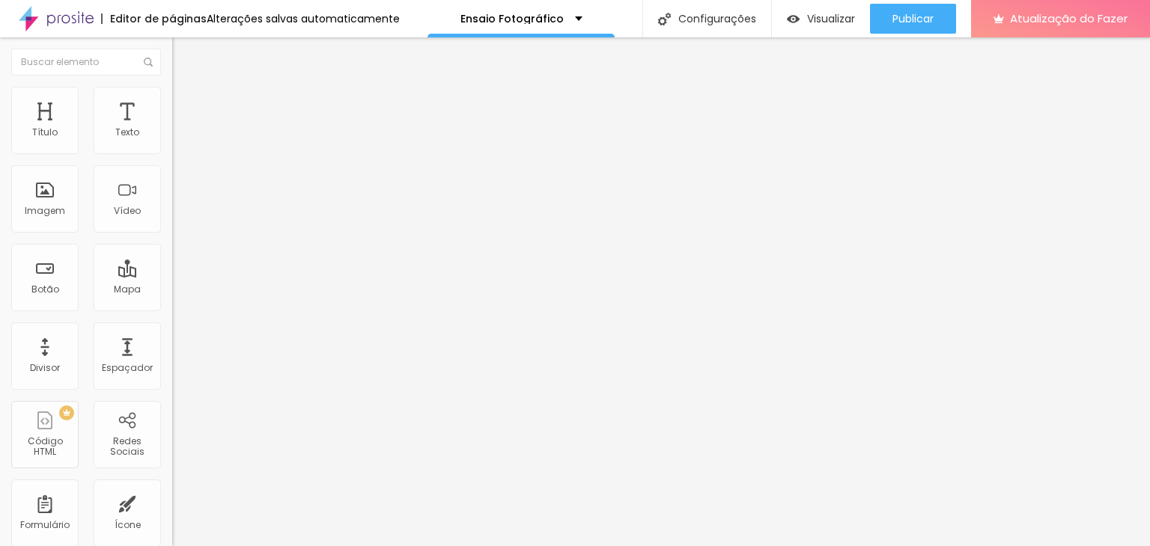
click at [172, 136] on img at bounding box center [177, 131] width 10 height 10
click at [172, 148] on img at bounding box center [177, 143] width 10 height 10
click at [172, 150] on img at bounding box center [177, 155] width 10 height 10
click at [172, 148] on img at bounding box center [177, 143] width 10 height 10
click at [186, 108] on font "Avançado" at bounding box center [210, 112] width 49 height 13
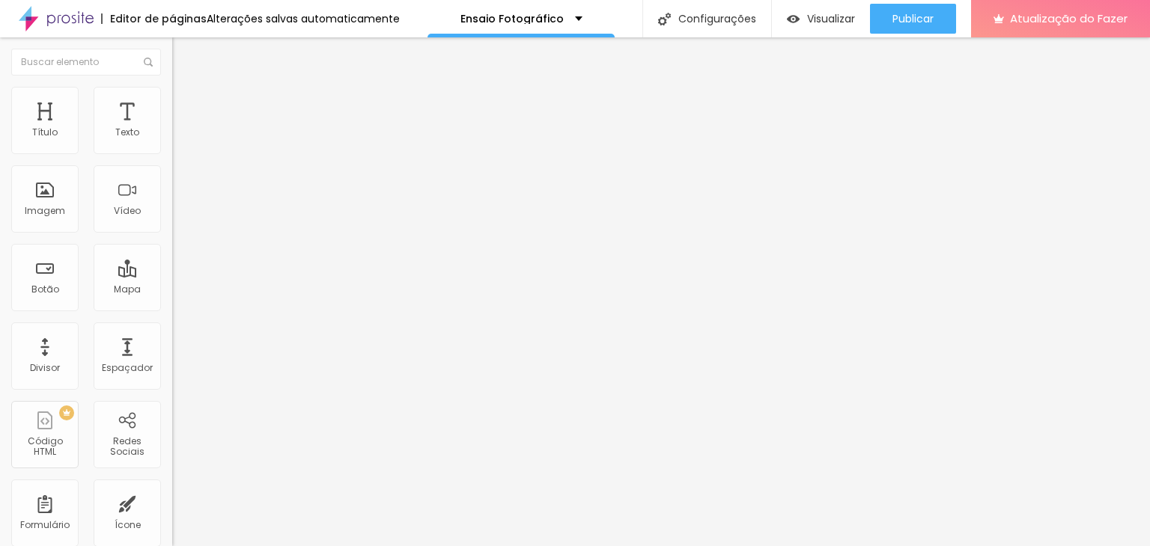
type input "15"
type input "10"
type input "5"
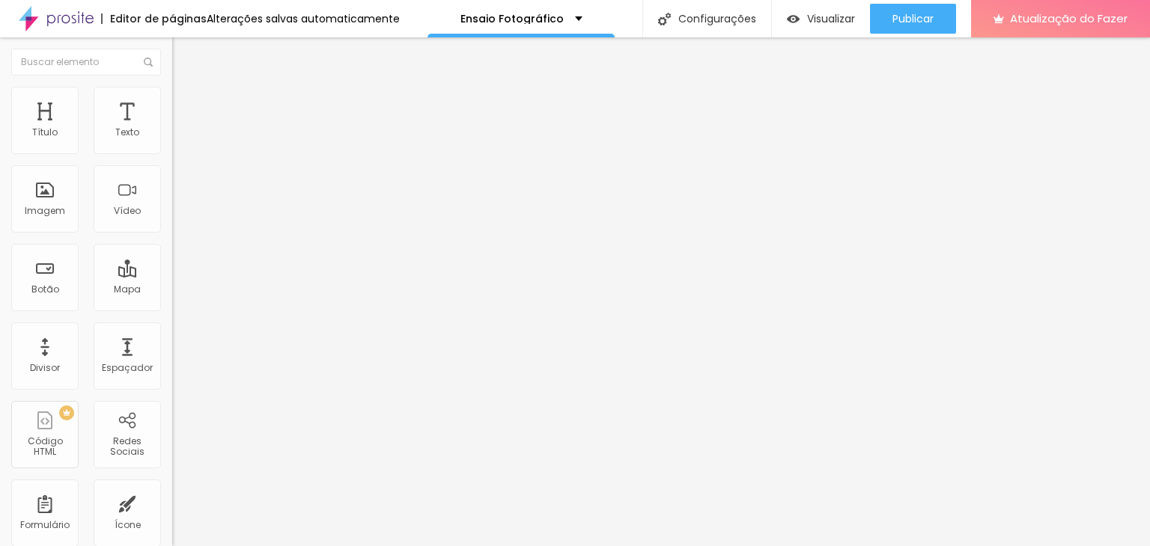
type input "5"
type input "0"
drag, startPoint x: 63, startPoint y: 149, endPoint x: 0, endPoint y: 140, distance: 63.5
type input "0"
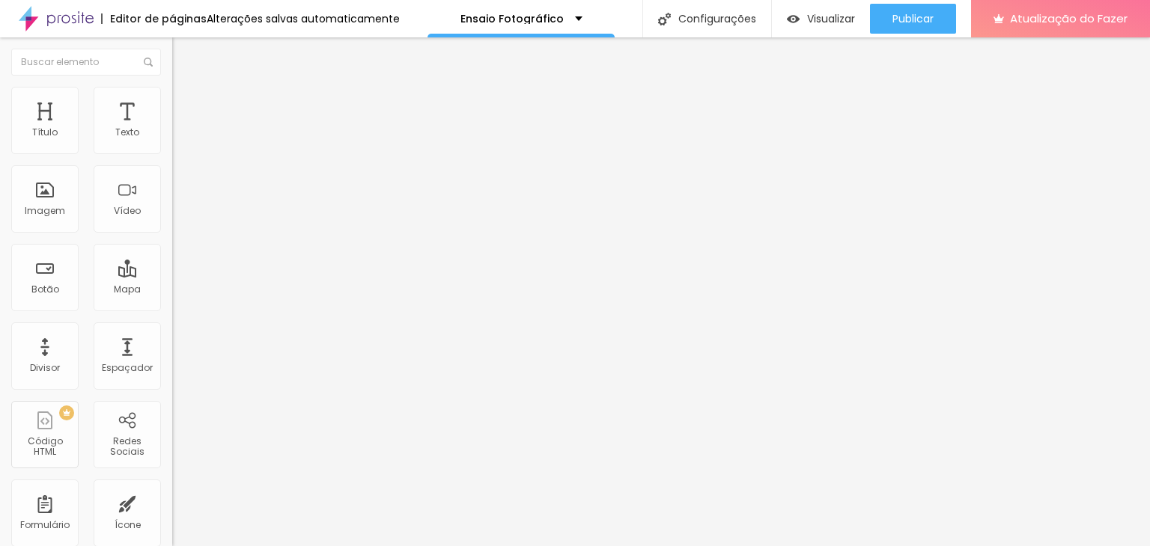
click at [172, 290] on input "range" at bounding box center [220, 296] width 97 height 12
click at [172, 94] on img at bounding box center [178, 93] width 13 height 13
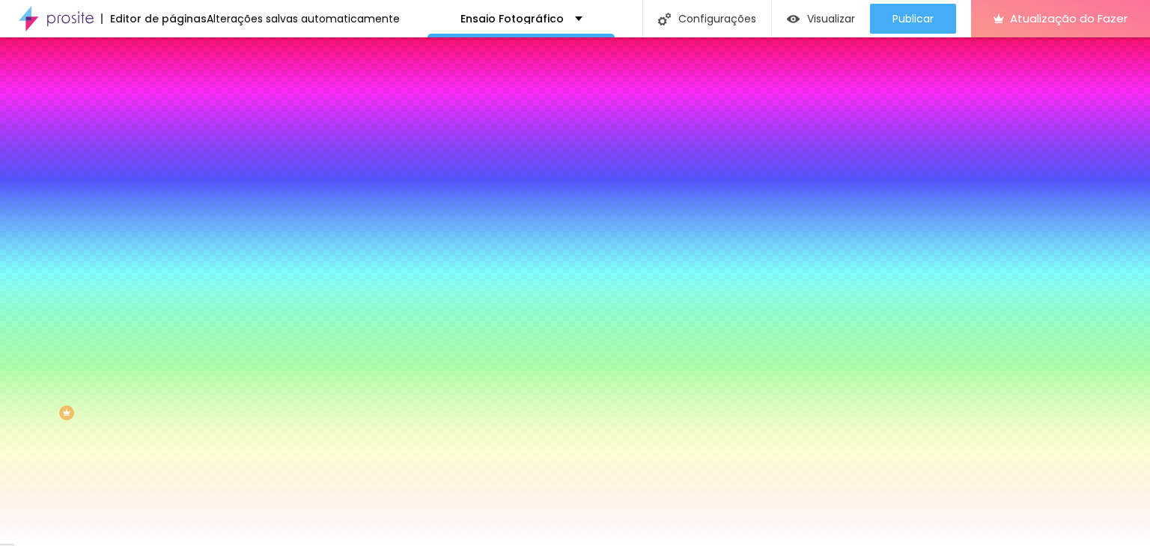
click at [181, 138] on font "Adicionar imagem" at bounding box center [225, 131] width 88 height 13
drag, startPoint x: 892, startPoint y: 200, endPoint x: 880, endPoint y: 204, distance: 12.8
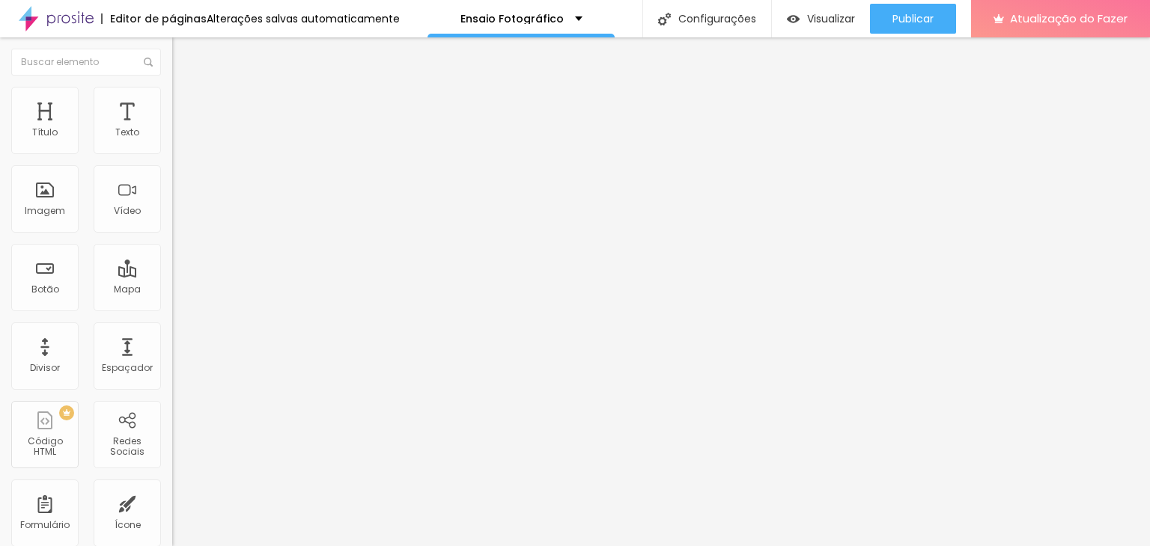
click at [172, 87] on img at bounding box center [178, 93] width 13 height 13
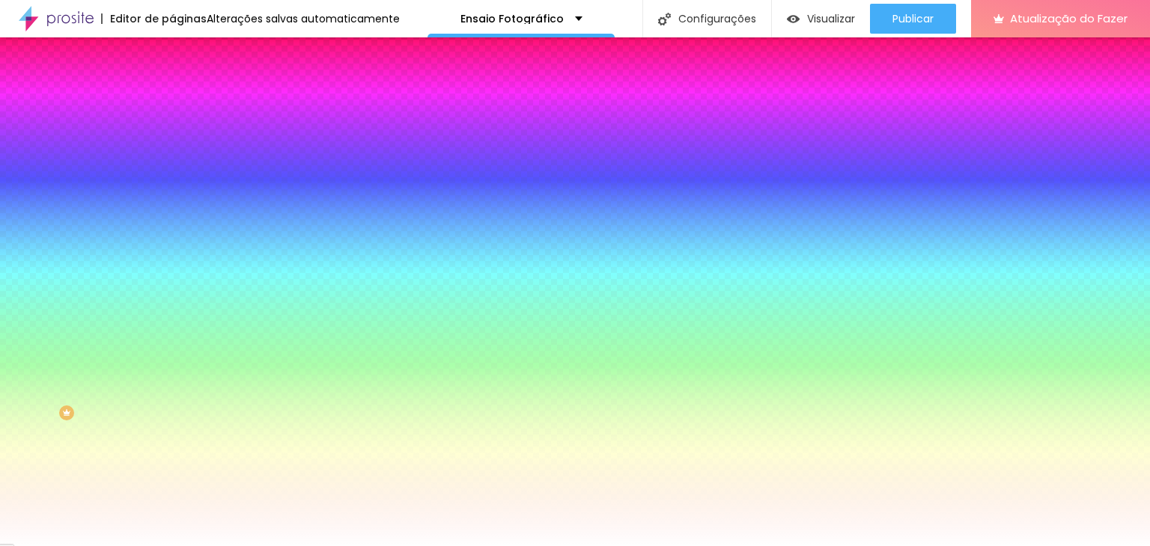
click at [186, 109] on font "Avançado" at bounding box center [210, 112] width 49 height 13
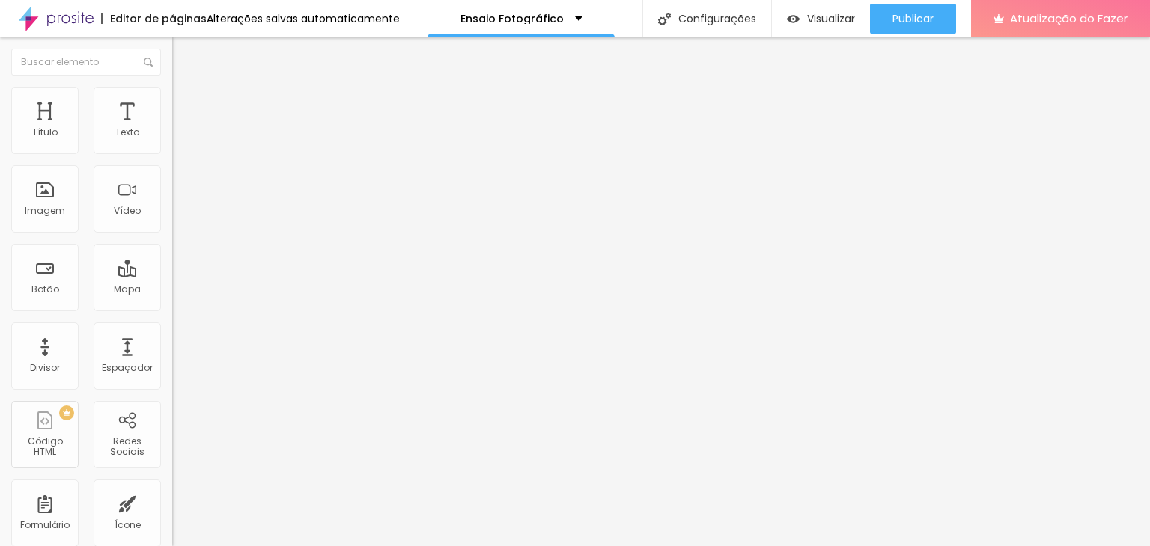
type input "15"
type input "10"
type input "5"
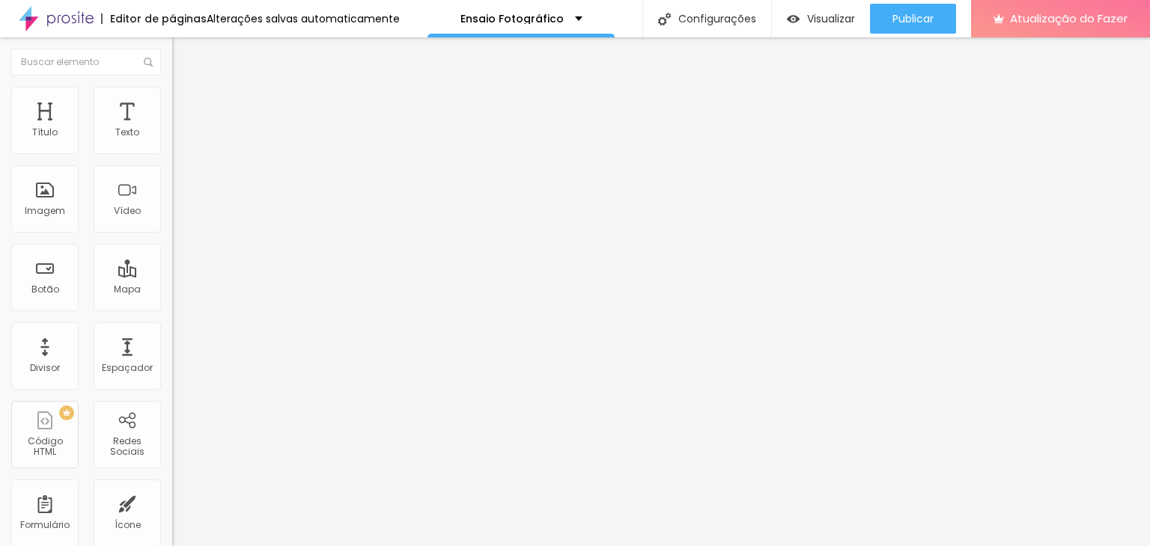
type input "5"
drag, startPoint x: 87, startPoint y: 146, endPoint x: 43, endPoint y: 156, distance: 45.4
type input "5"
click at [172, 290] on input "range" at bounding box center [220, 296] width 97 height 12
type input "15"
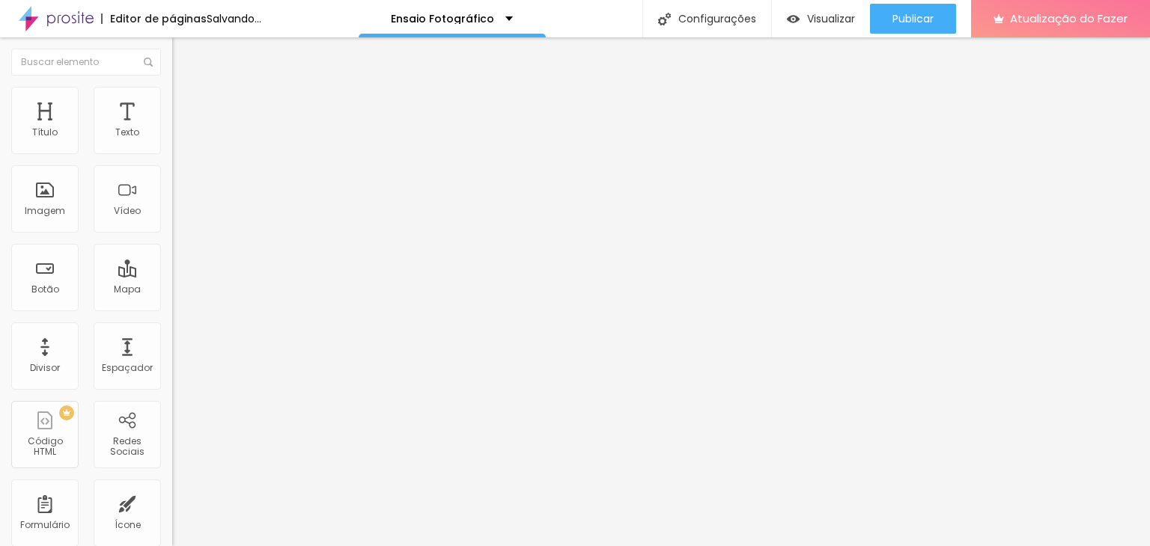
type input "15"
type input "10"
type input "5"
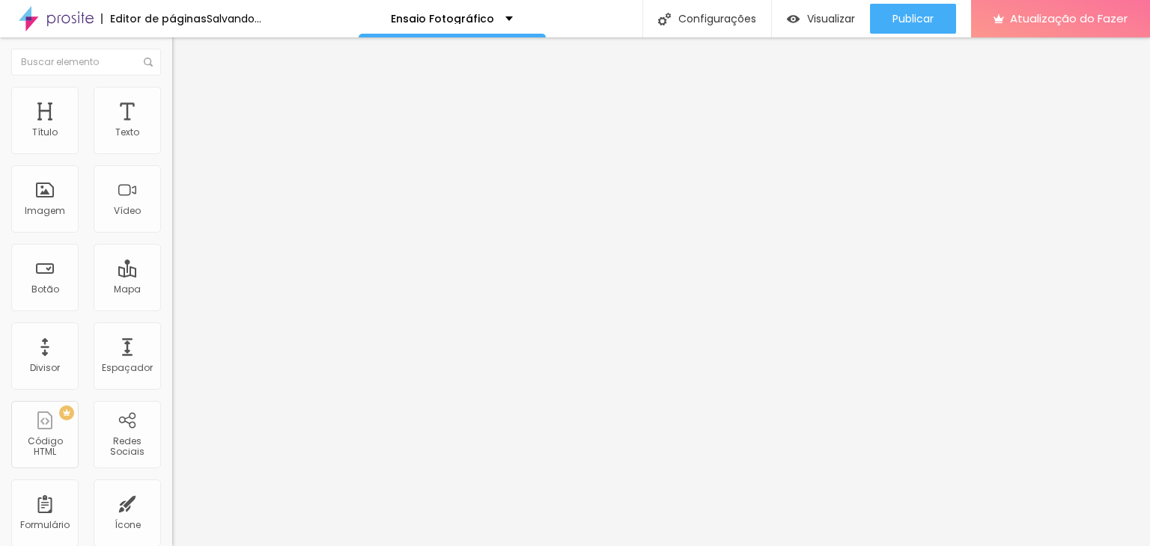
type input "0"
type input "20"
type input "70"
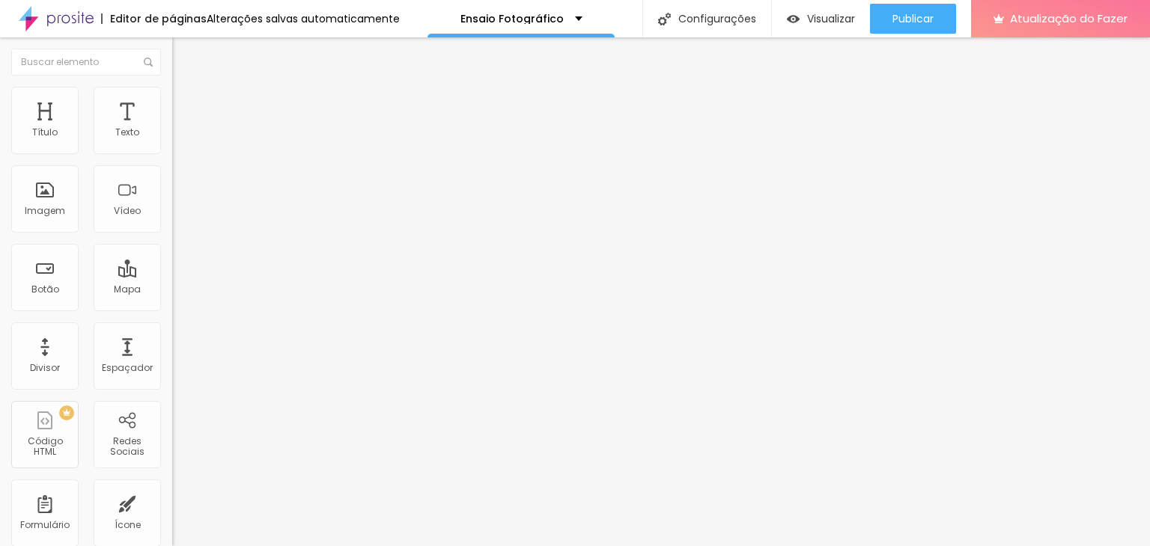
type input "70"
type input "80"
type input "90"
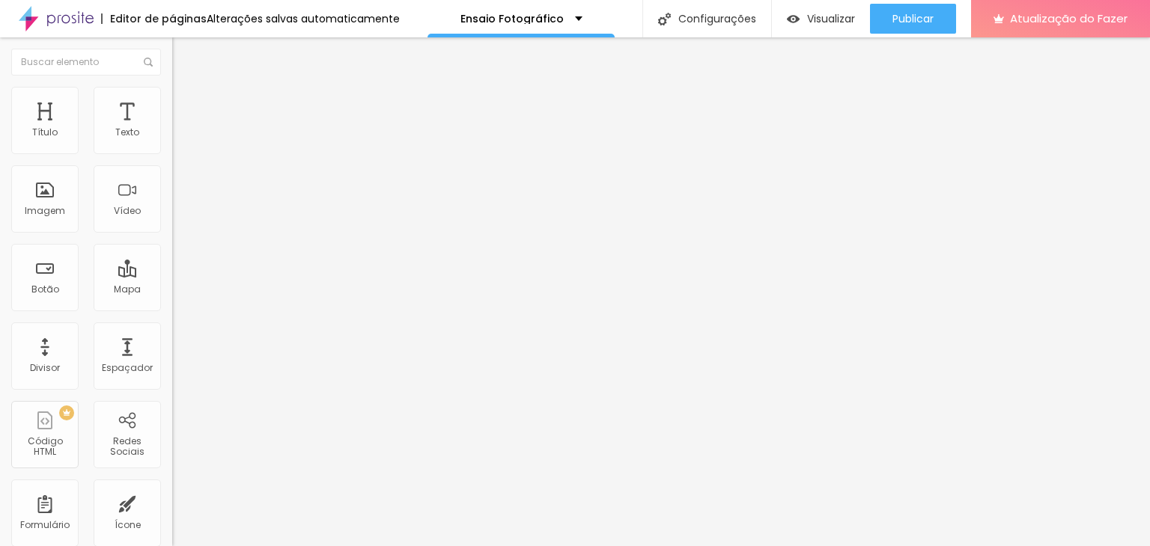
type input "95"
type input "105"
type input "115"
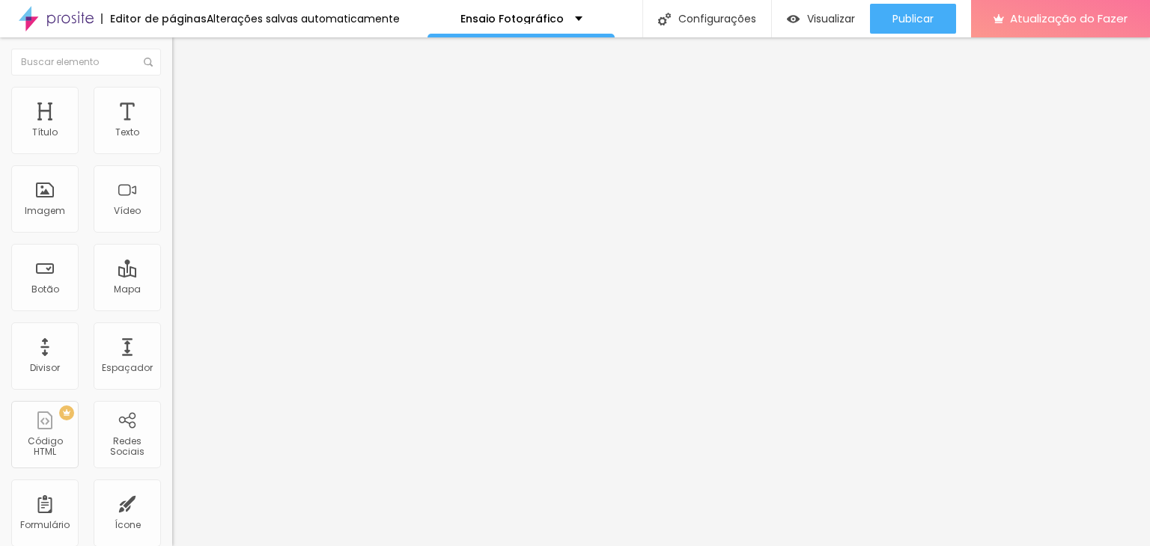
type input "115"
type input "125"
type input "130"
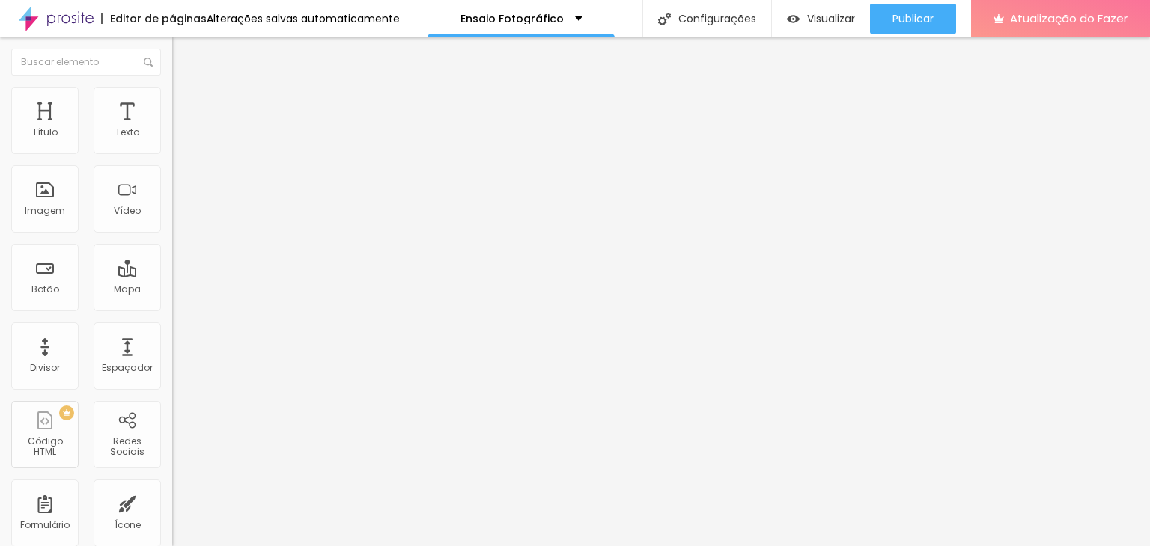
type input "140"
type input "145"
type input "155"
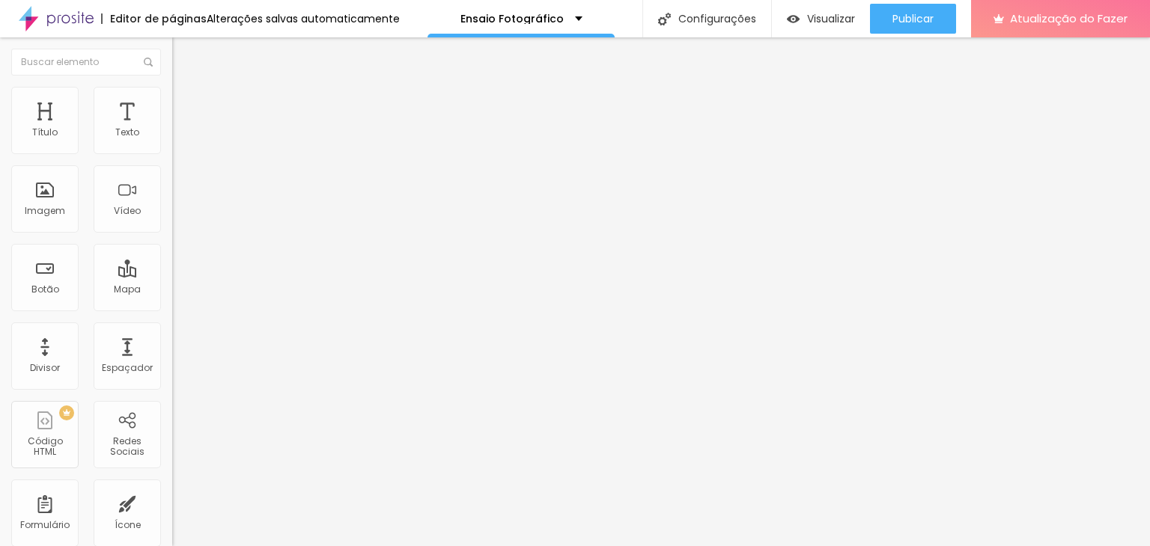
type input "155"
type input "160"
type input "169"
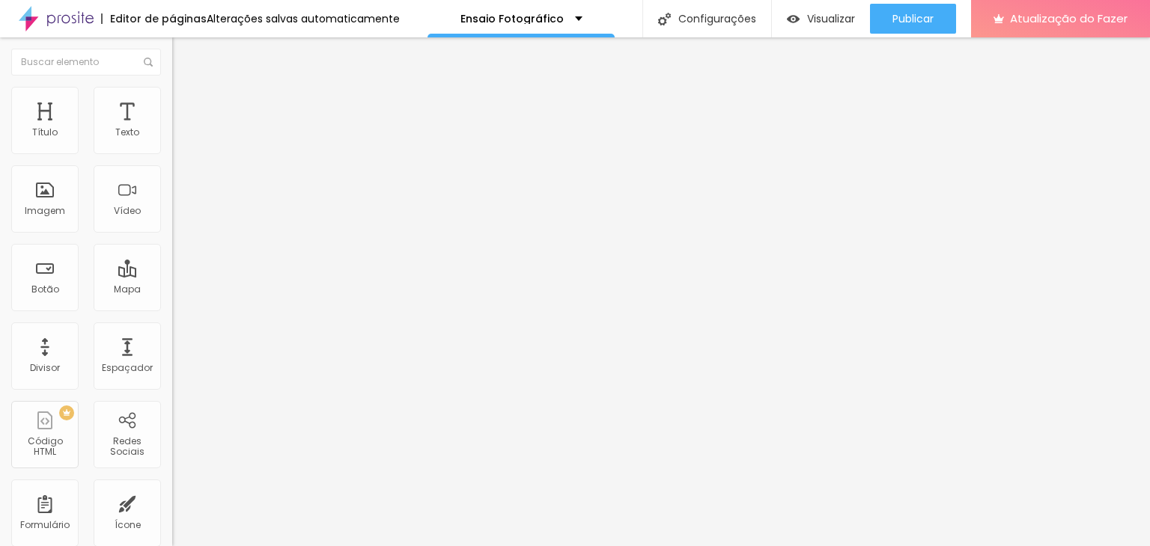
type input "160"
type input "155"
type input "150"
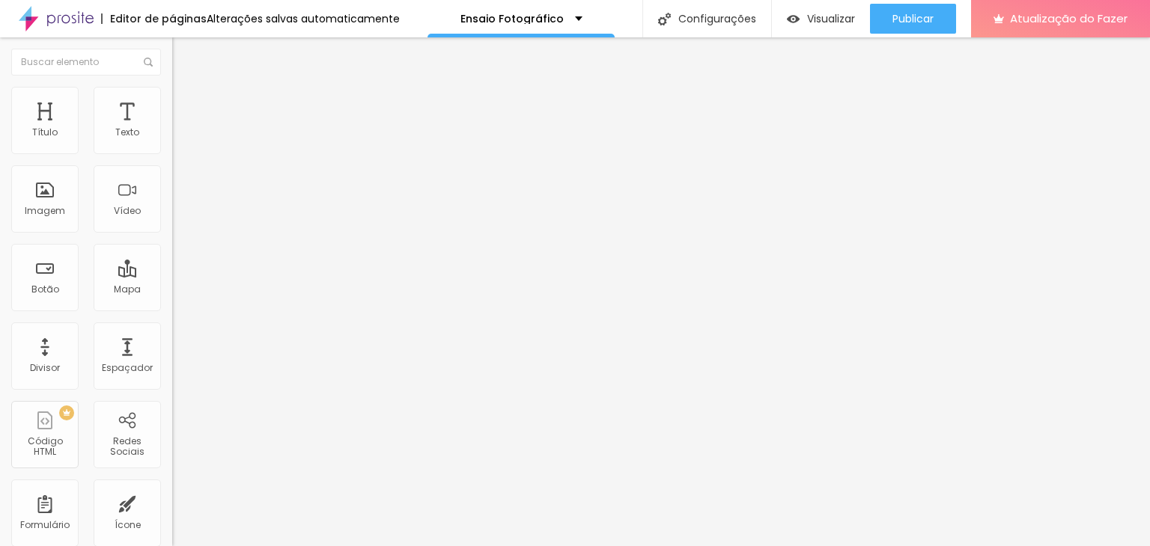
type input "150"
type input "145"
type input "140"
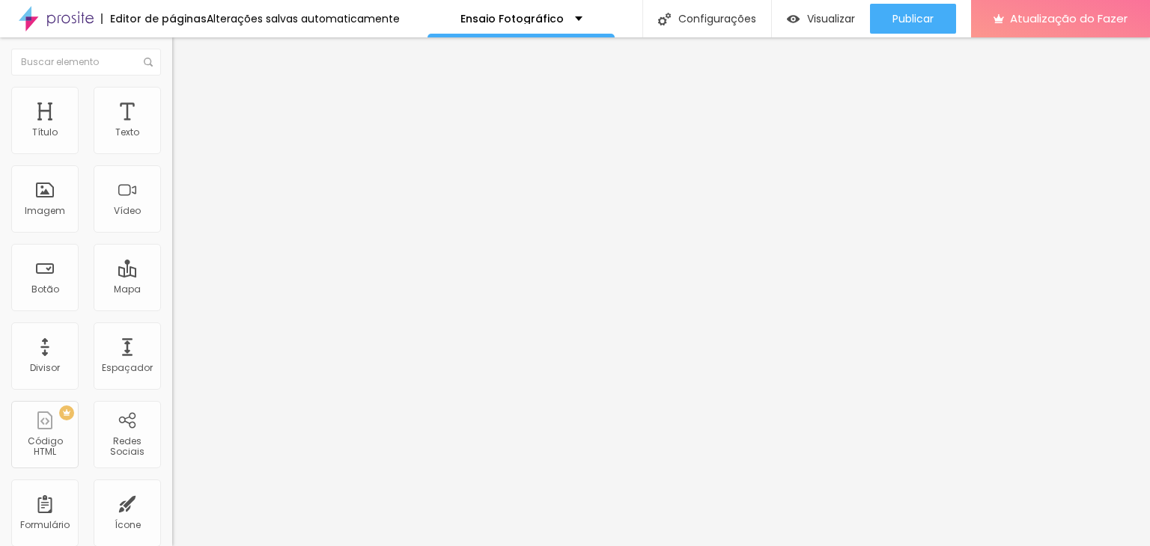
type input "135"
type input "130"
type input "125"
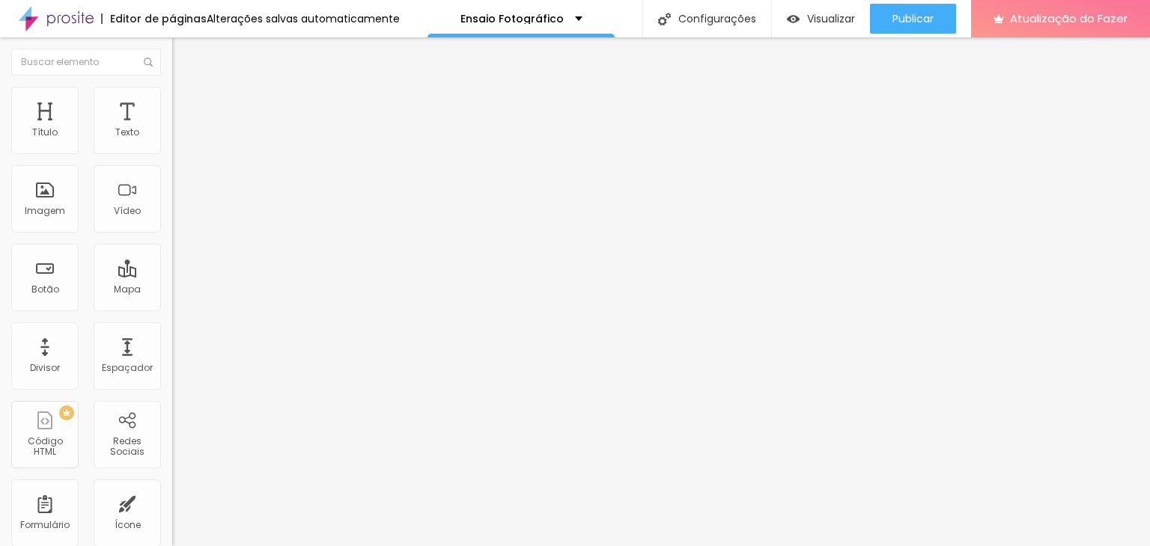
type input "125"
type input "120"
type input "115"
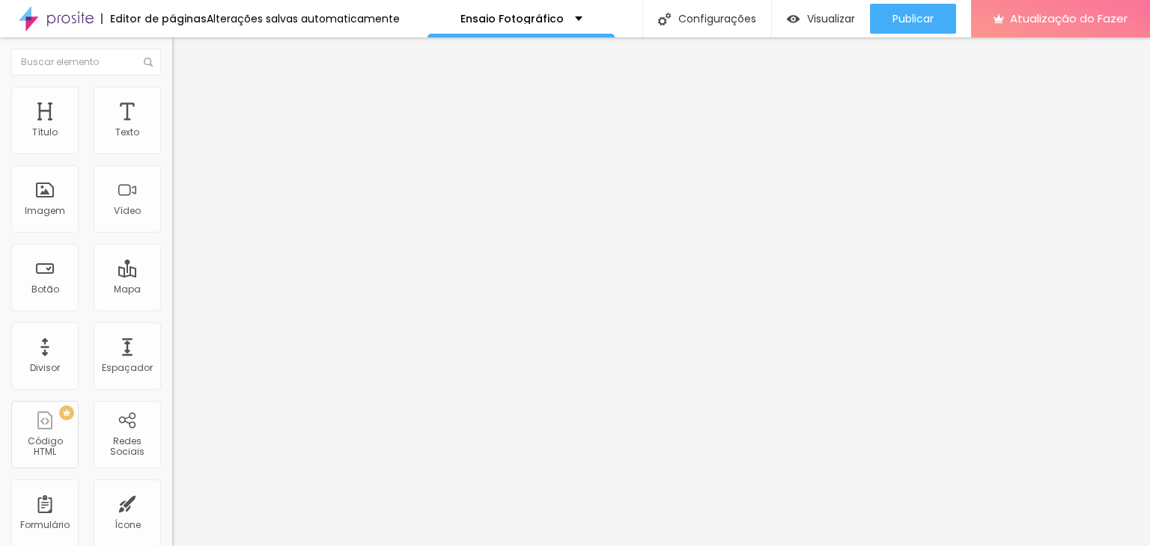
type input "110"
type input "105"
drag, startPoint x: 35, startPoint y: 177, endPoint x: 45, endPoint y: 174, distance: 10.2
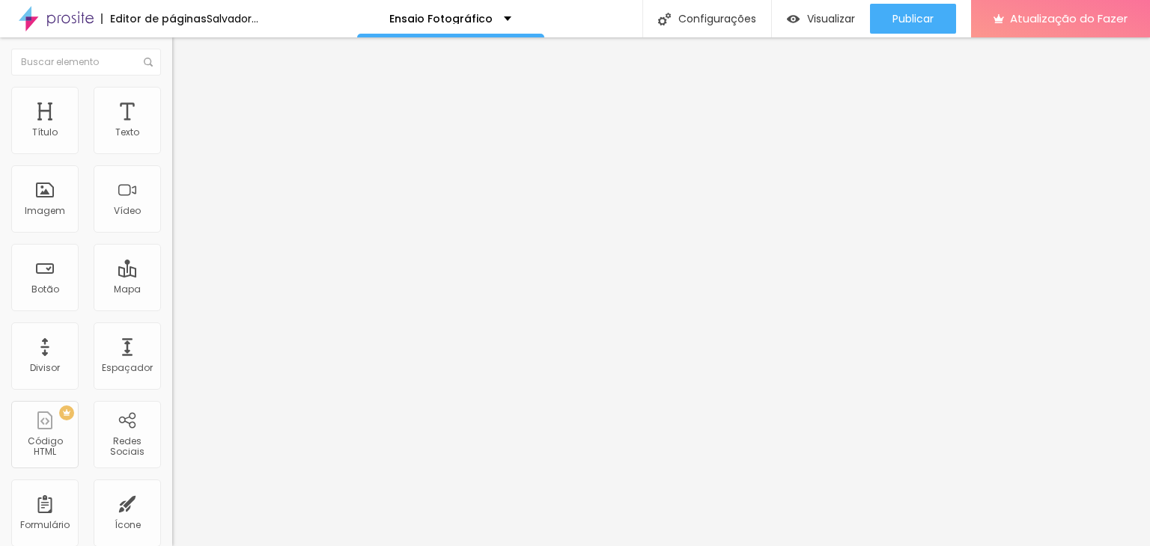
type input "105"
click at [172, 502] on input "range" at bounding box center [220, 508] width 97 height 12
click at [172, 136] on img at bounding box center [177, 131] width 10 height 10
click at [172, 150] on img at bounding box center [177, 155] width 10 height 10
click at [172, 148] on img at bounding box center [177, 143] width 10 height 10
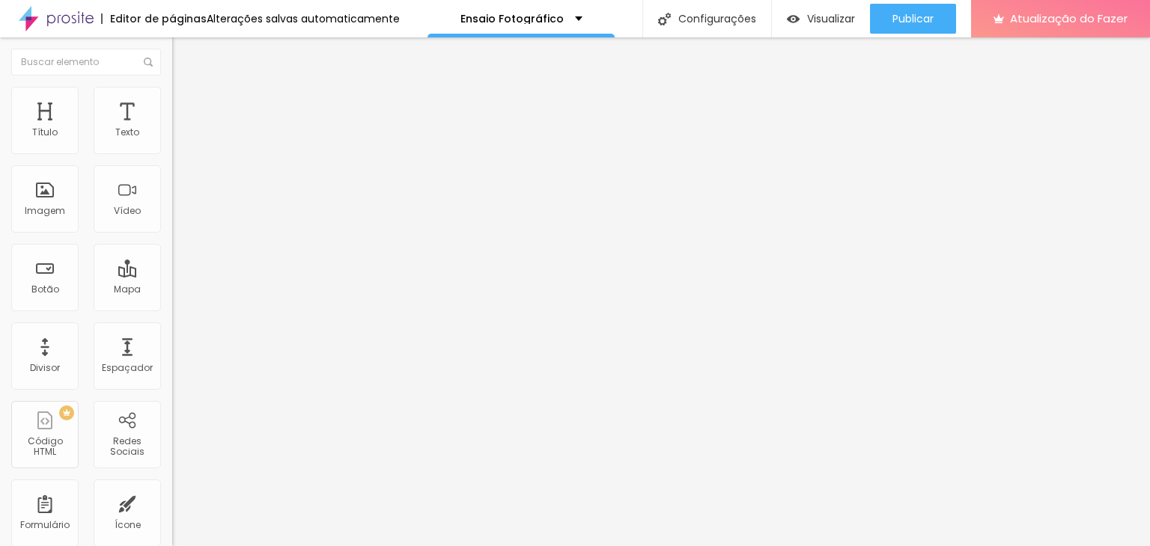
click at [172, 136] on img at bounding box center [177, 131] width 10 height 10
click at [183, 55] on img "button" at bounding box center [189, 55] width 12 height 12
click at [39, 207] on font "Imagem" at bounding box center [45, 210] width 40 height 13
click at [825, 16] on font "Visualizar" at bounding box center [831, 18] width 48 height 15
click at [172, 136] on font "Encaixotado" at bounding box center [201, 130] width 58 height 13
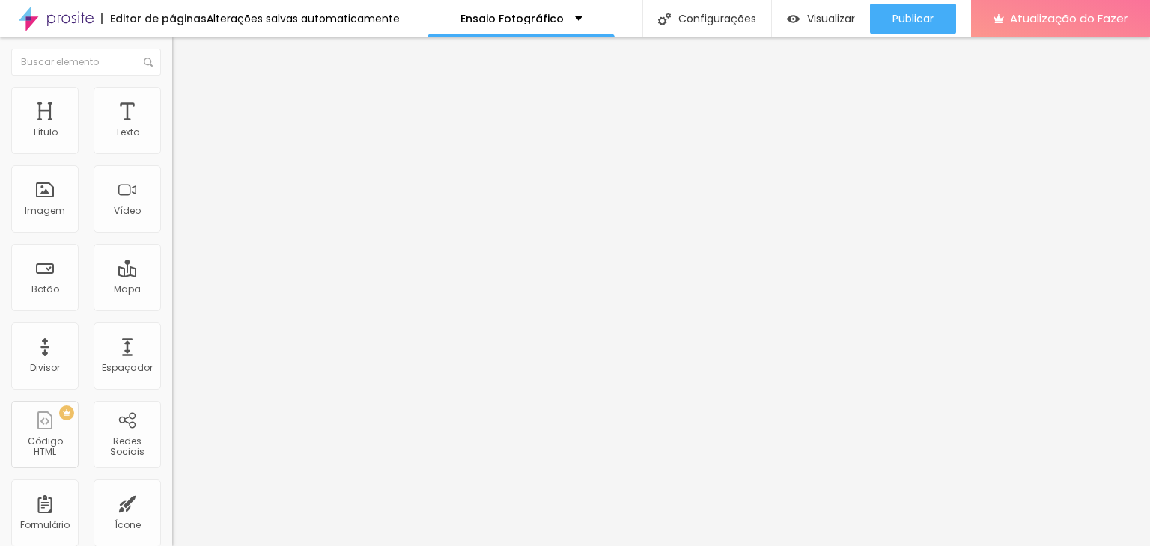
click at [172, 158] on div "Completo" at bounding box center [258, 153] width 172 height 9
click at [186, 103] on font "Estilo" at bounding box center [197, 97] width 23 height 13
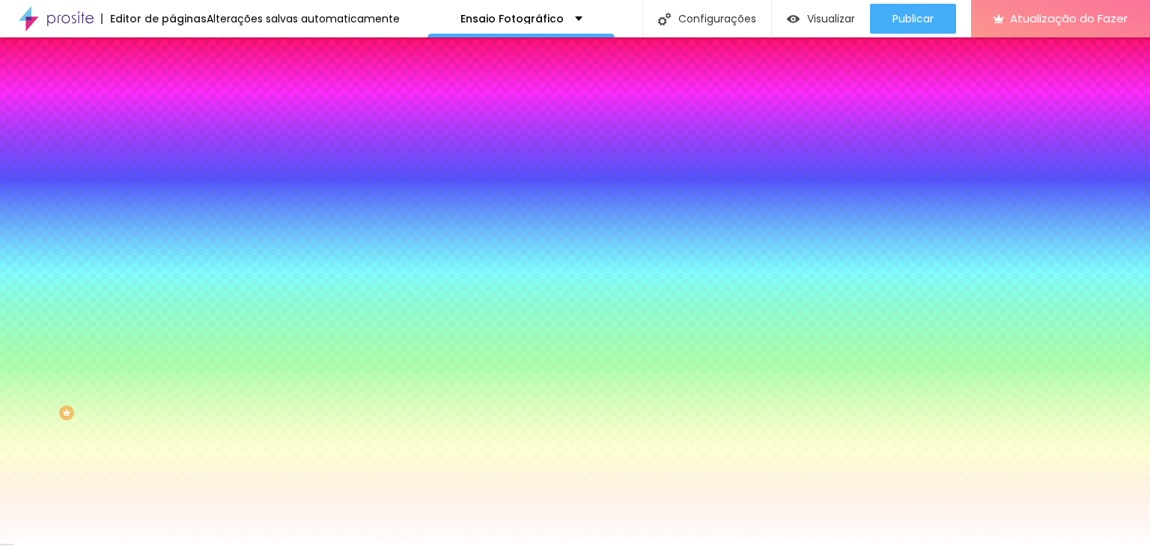
drag, startPoint x: 96, startPoint y: 178, endPoint x: 96, endPoint y: 168, distance: 9.7
click at [172, 136] on div "Trocar imagem" at bounding box center [258, 131] width 172 height 10
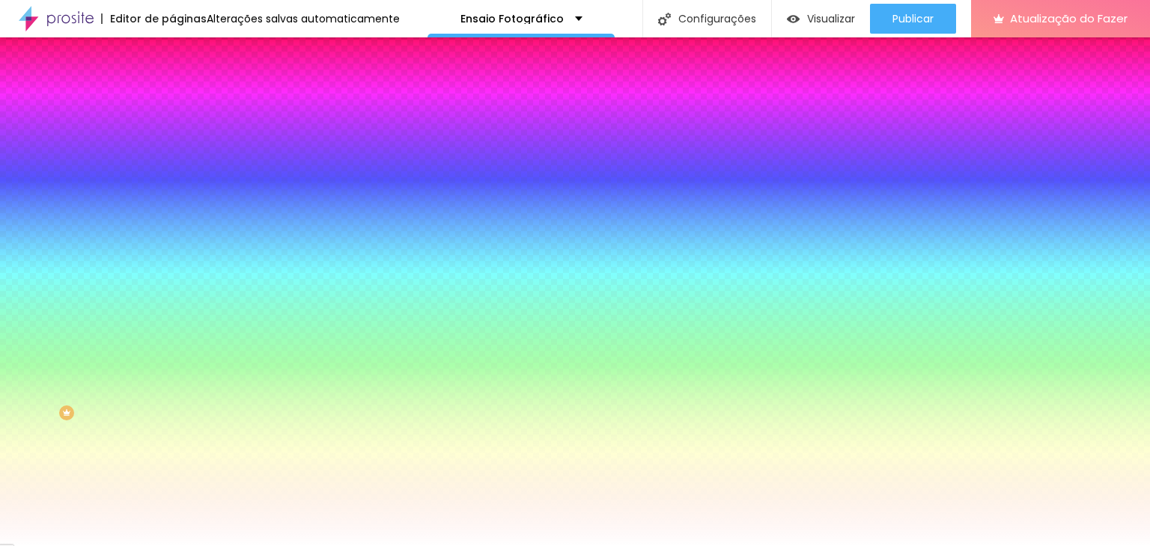
click at [172, 228] on div "Efeitos de fundo" at bounding box center [258, 223] width 172 height 9
click at [172, 156] on font "Nenhum" at bounding box center [191, 149] width 39 height 13
click at [172, 228] on div "Efeitos de fundo" at bounding box center [258, 223] width 172 height 9
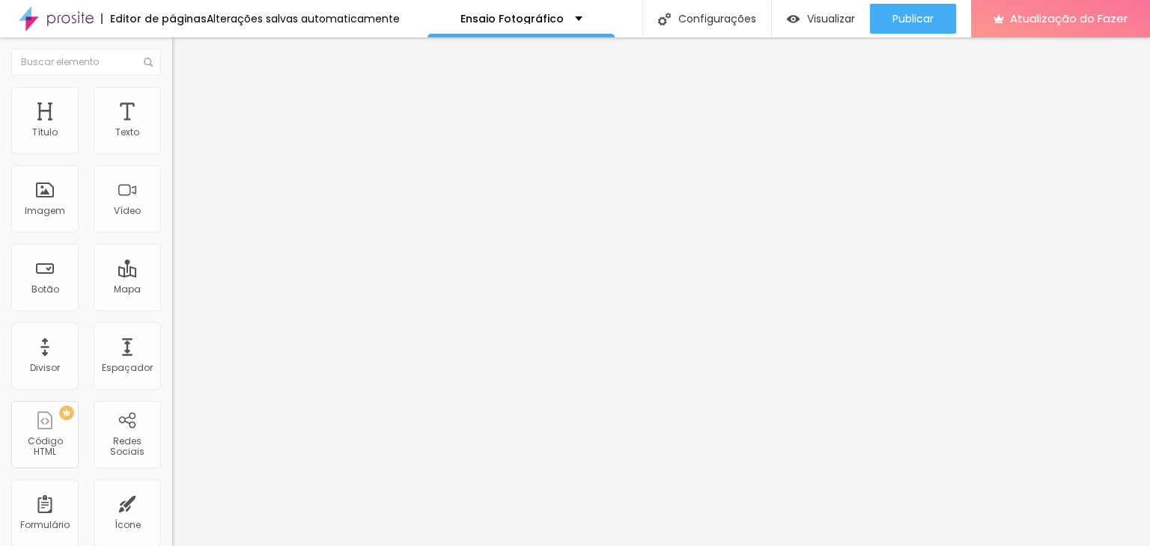
click at [183, 50] on img "button" at bounding box center [189, 55] width 12 height 12
click at [183, 52] on img "button" at bounding box center [189, 55] width 12 height 12
click at [181, 129] on font "Trocar imagem" at bounding box center [217, 122] width 73 height 13
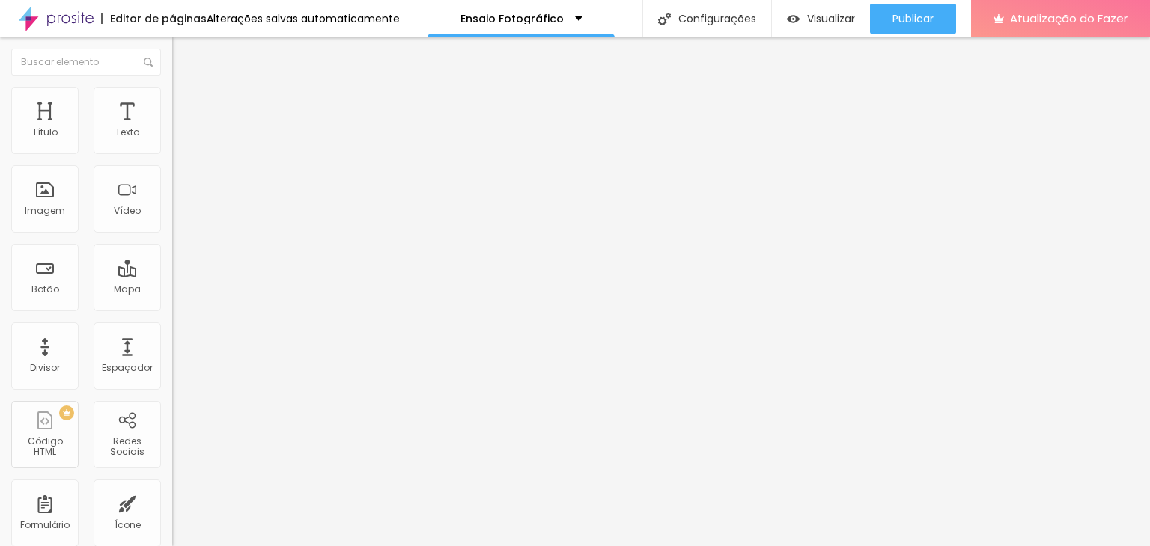
click at [186, 102] on font "Estilo" at bounding box center [197, 97] width 23 height 13
type input "95"
type input "90"
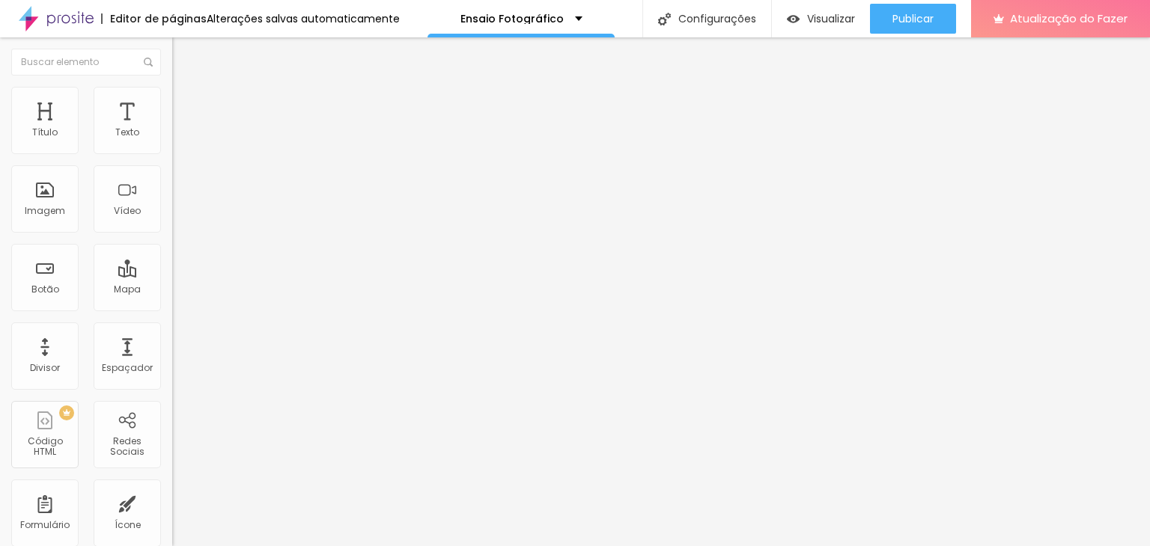
type input "85"
type input "80"
type input "75"
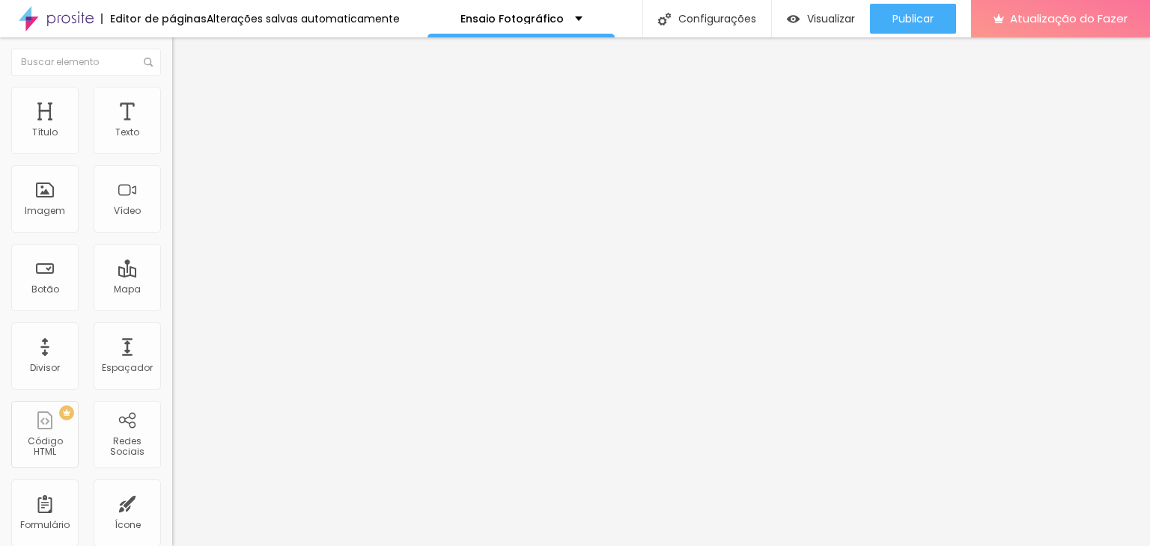
type input "75"
type input "70"
type input "65"
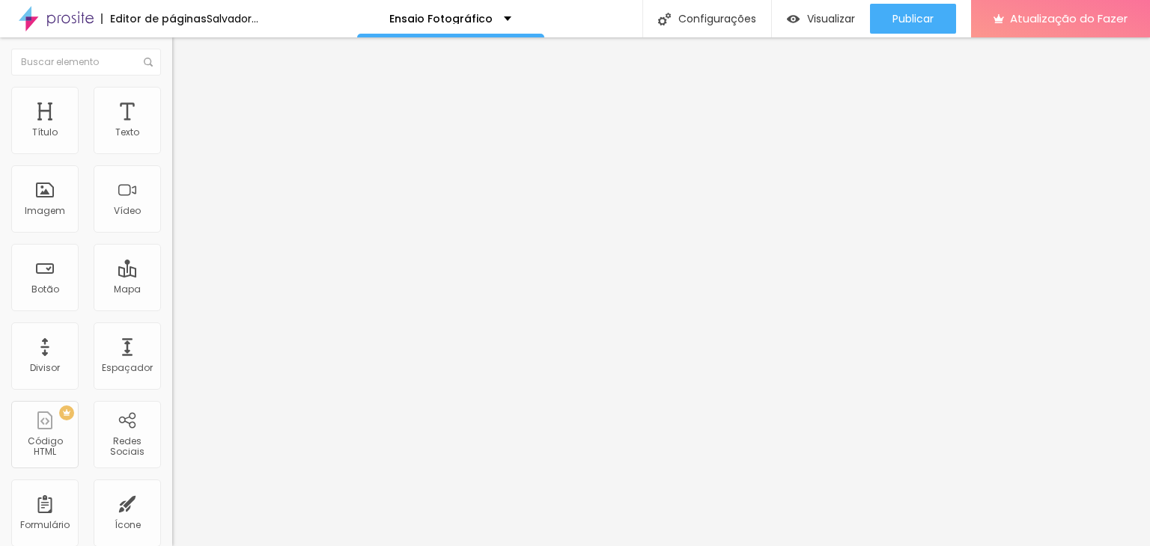
type input "60"
type input "55"
type input "50"
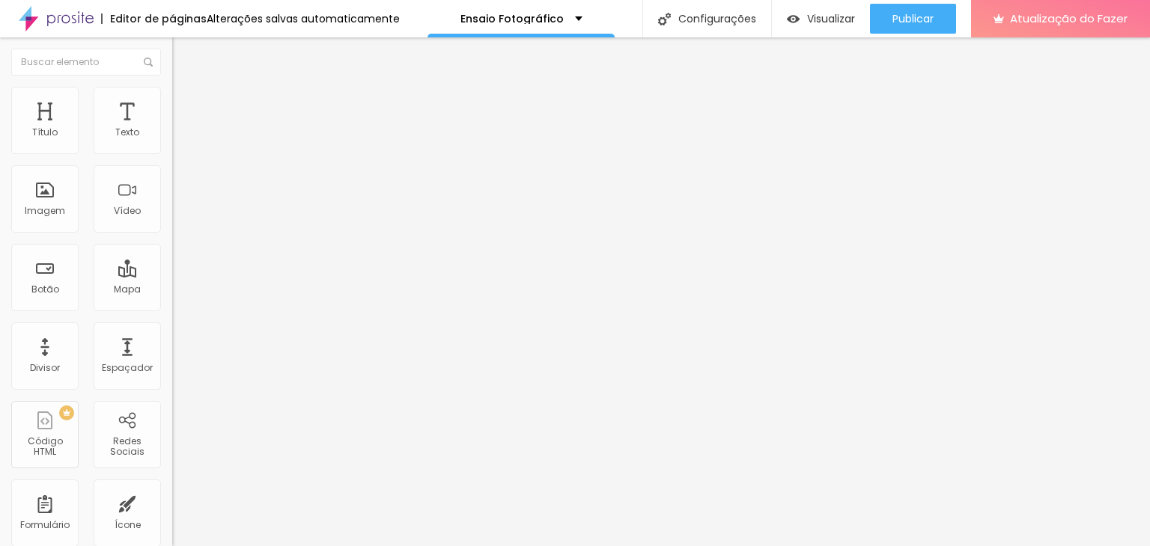
type input "50"
type input "45"
type input "40"
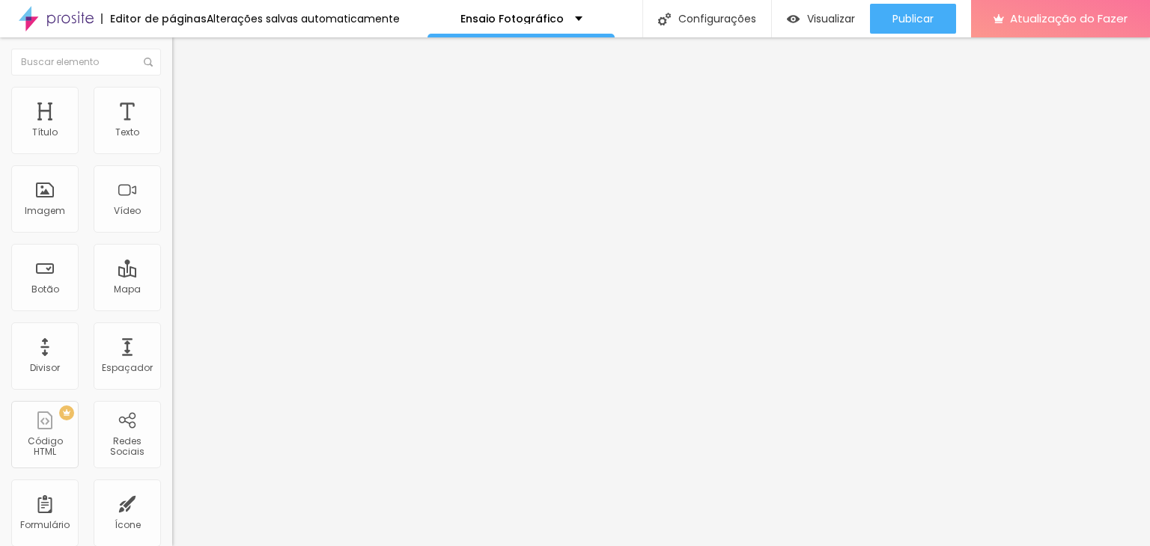
type input "35"
type input "30"
type input "35"
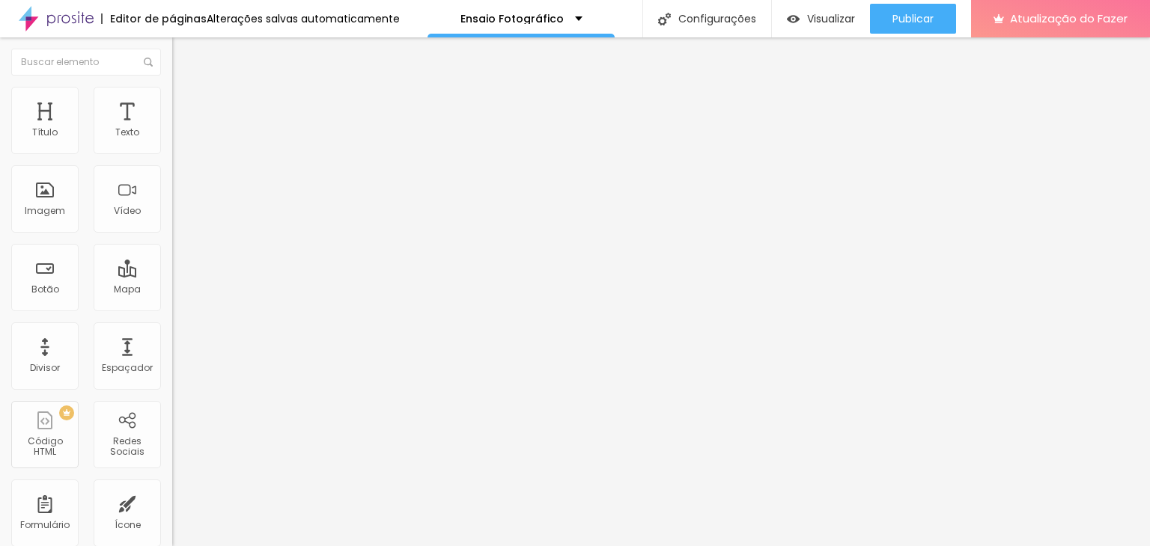
type input "35"
type input "40"
type input "45"
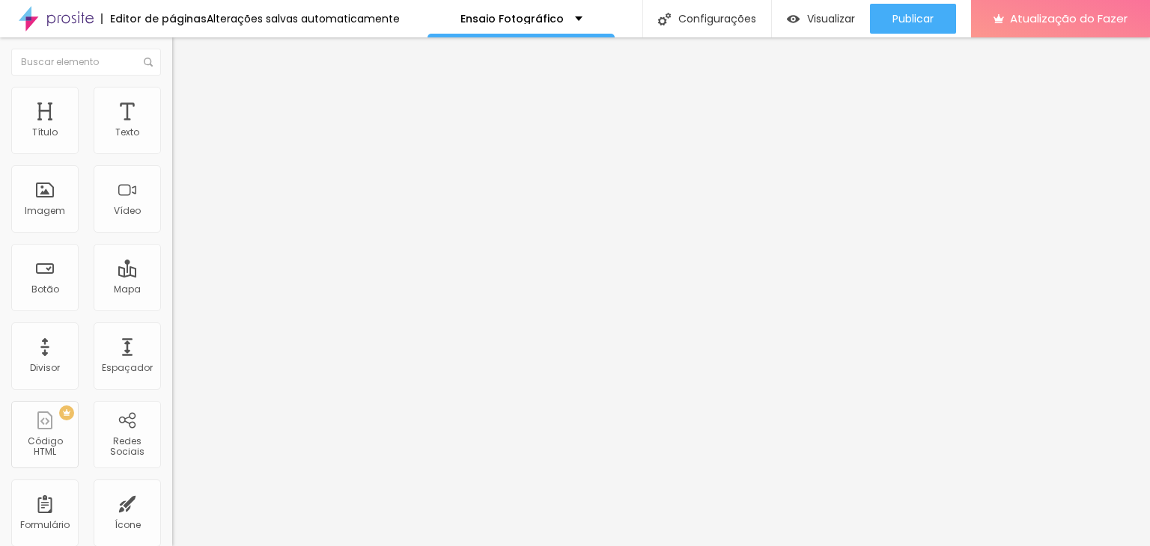
type input "50"
type input "55"
type input "60"
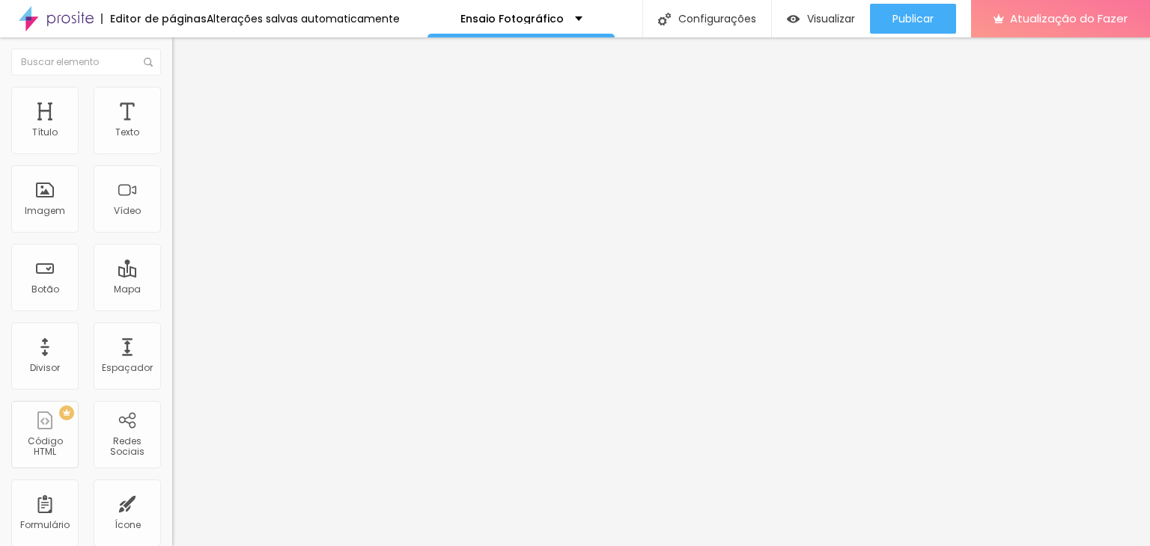
type input "60"
type input "65"
type input "70"
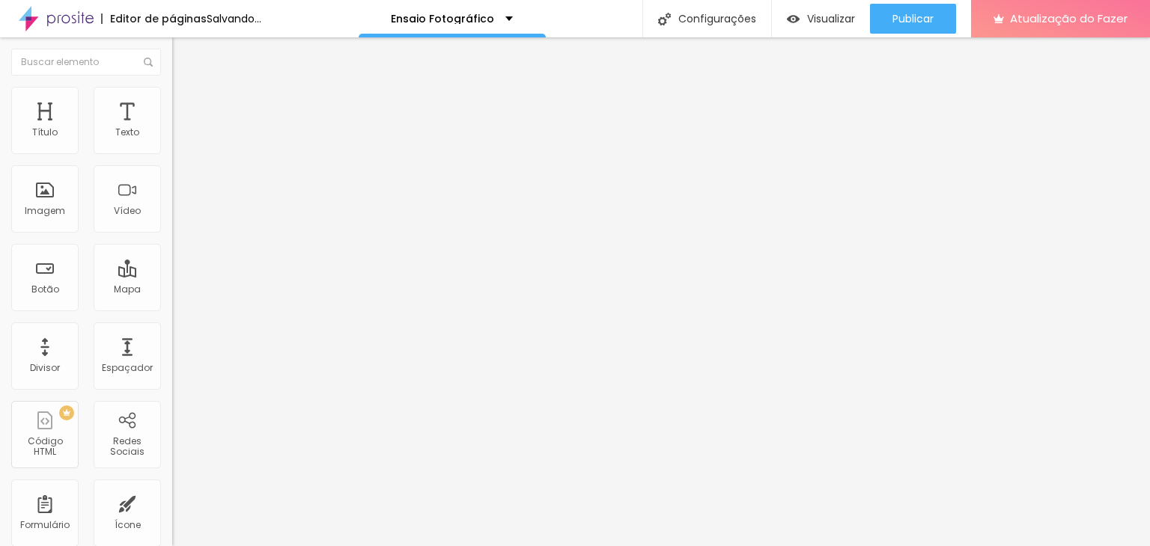
type input "75"
type input "80"
type input "85"
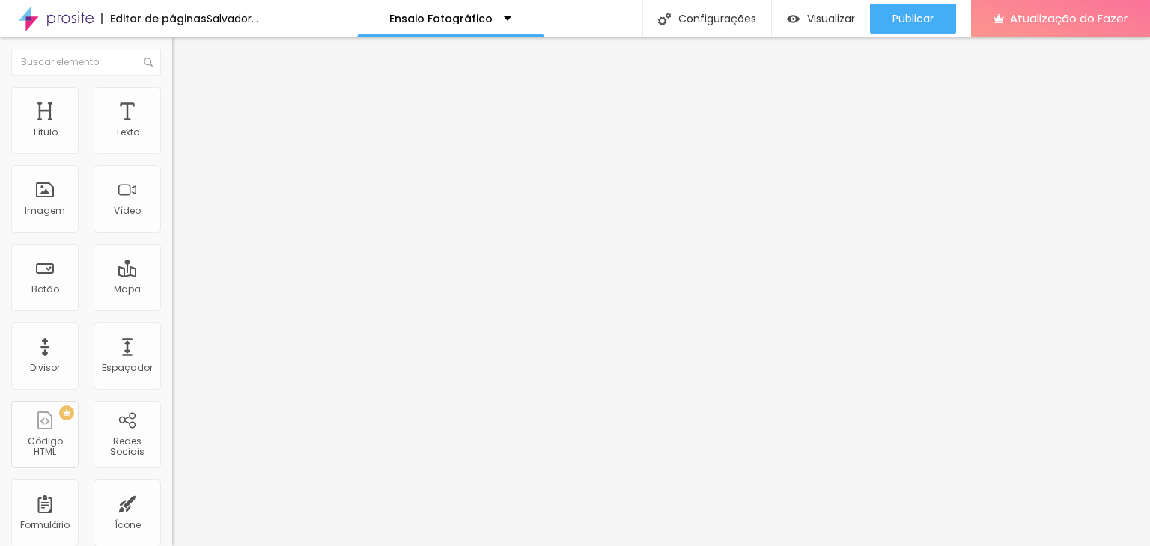
type input "85"
type input "90"
type input "95"
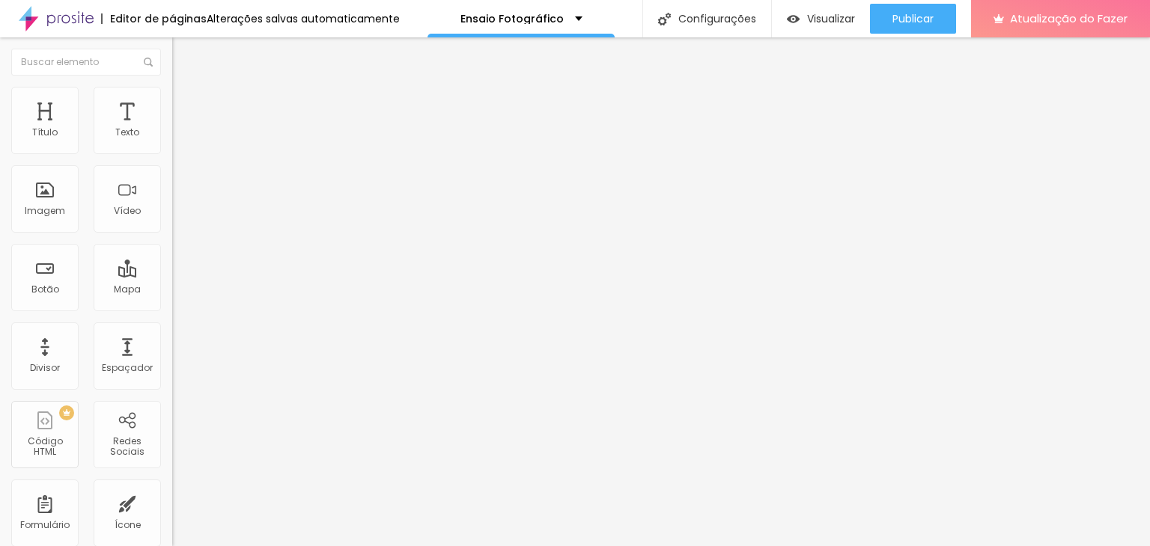
type input "100"
drag, startPoint x: 156, startPoint y: 162, endPoint x: 70, endPoint y: 192, distance: 90.2
click at [172, 153] on input "range" at bounding box center [220, 147] width 97 height 12
type input "3"
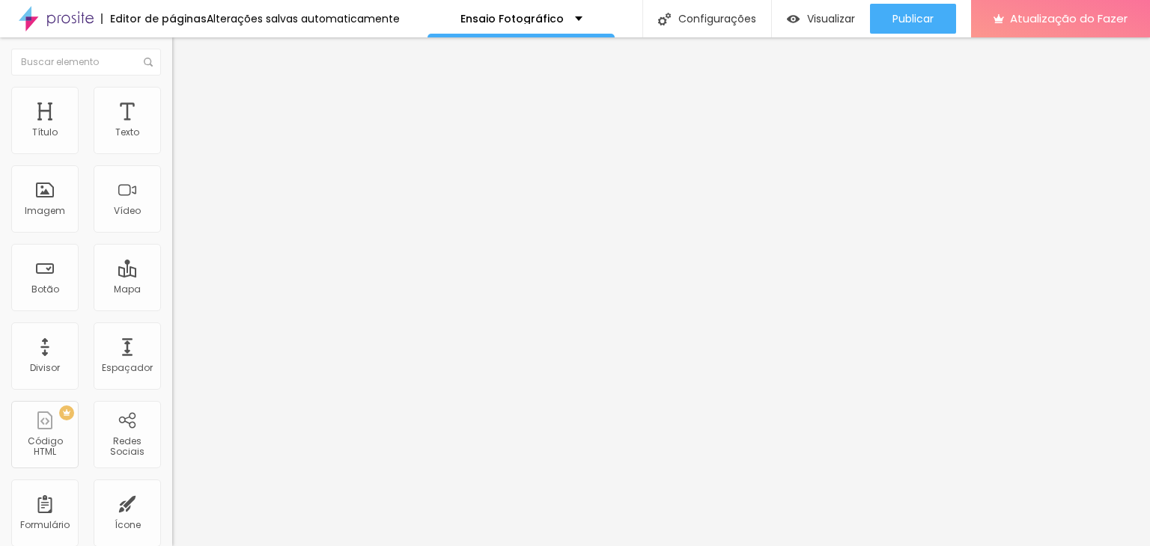
type input "3"
type input "17"
type input "33"
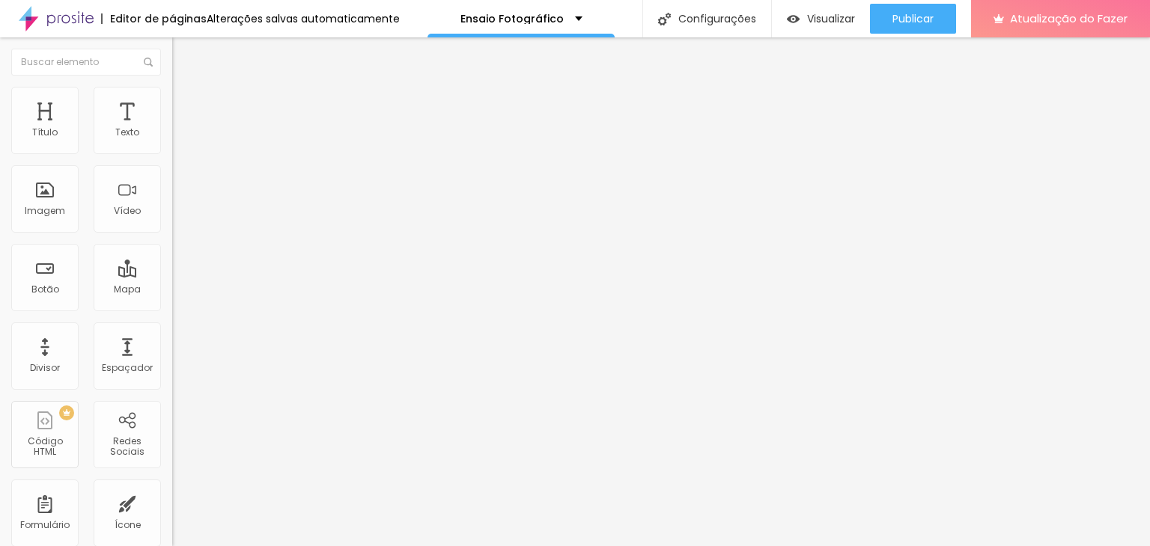
type input "54"
type input "65"
type input "74"
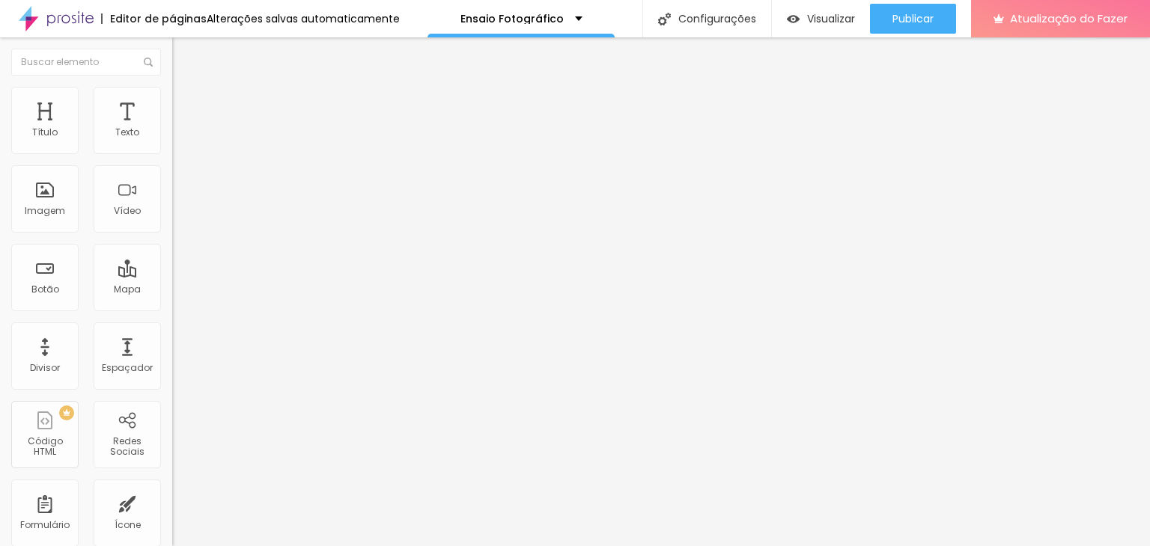
type input "74"
type input "82"
type input "86"
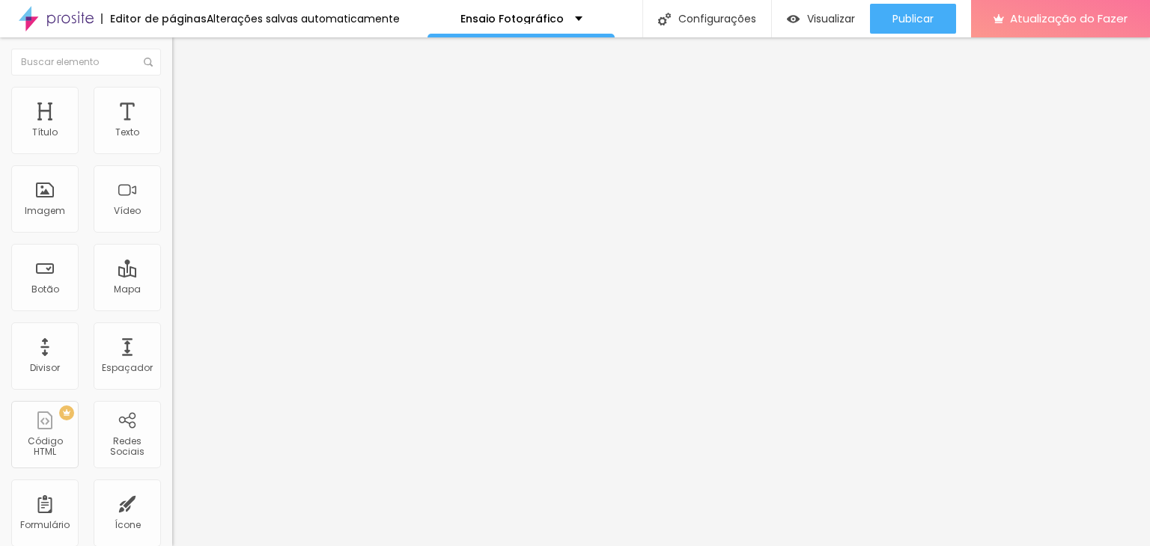
type input "90"
type input "95"
type input "98"
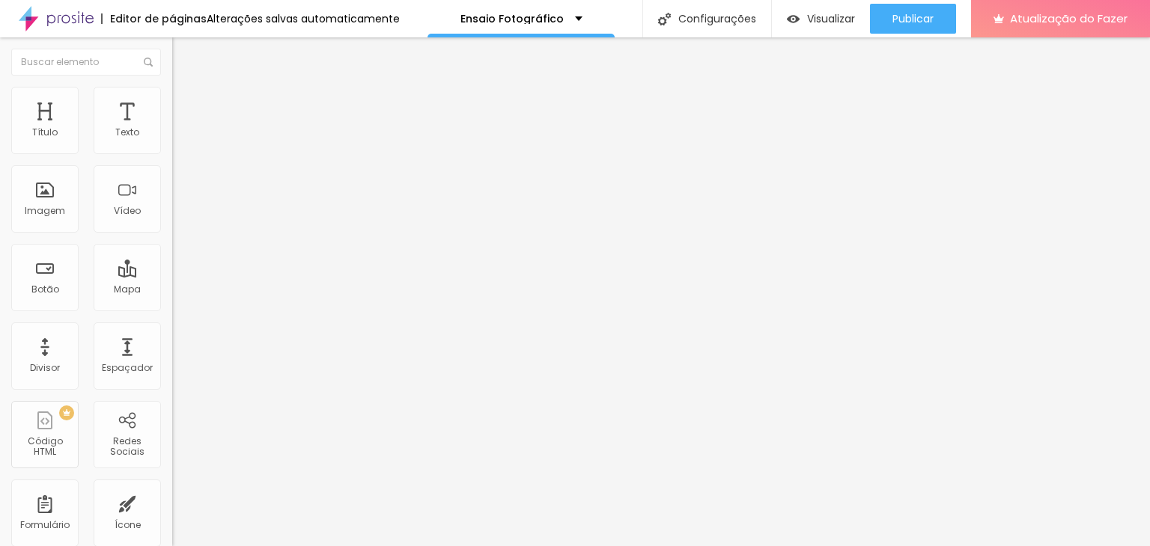
type input "98"
type input "99"
type input "103"
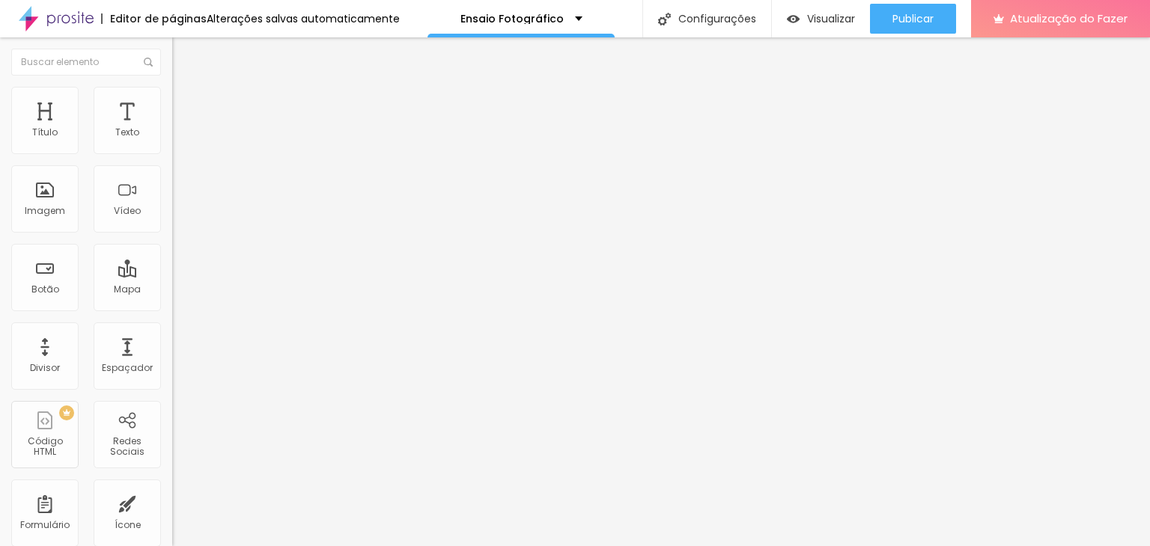
type input "106"
type input "108"
type input "114"
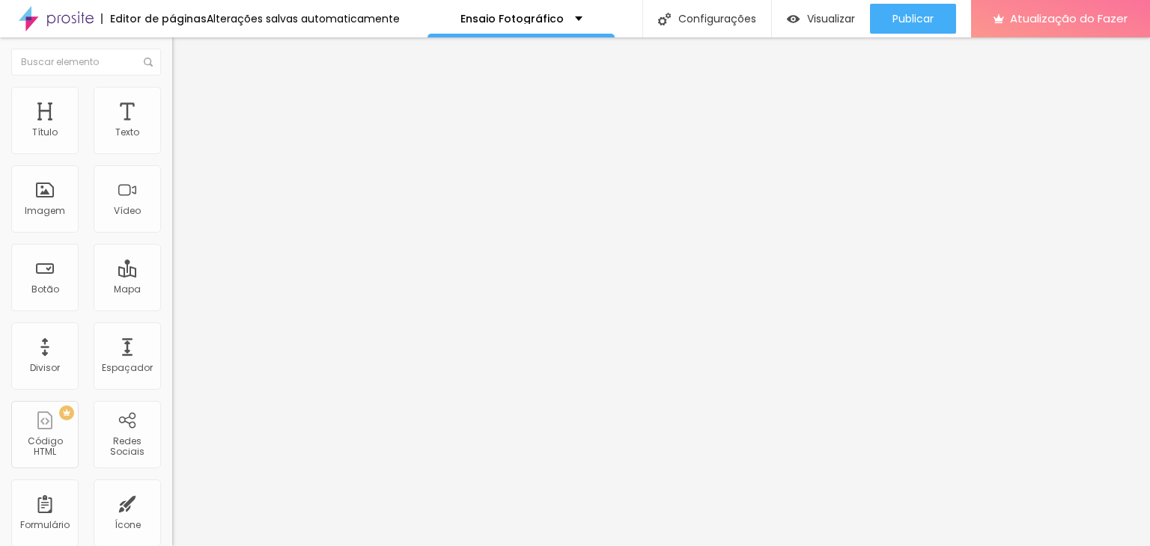
type input "114"
type input "116"
type input "118"
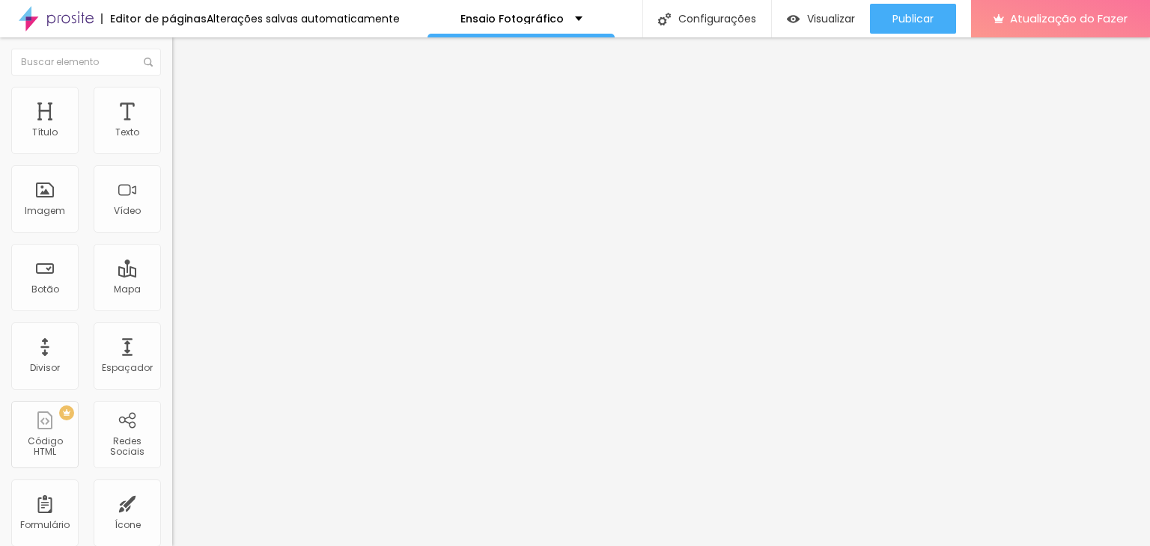
type input "121"
type input "128"
type input "133"
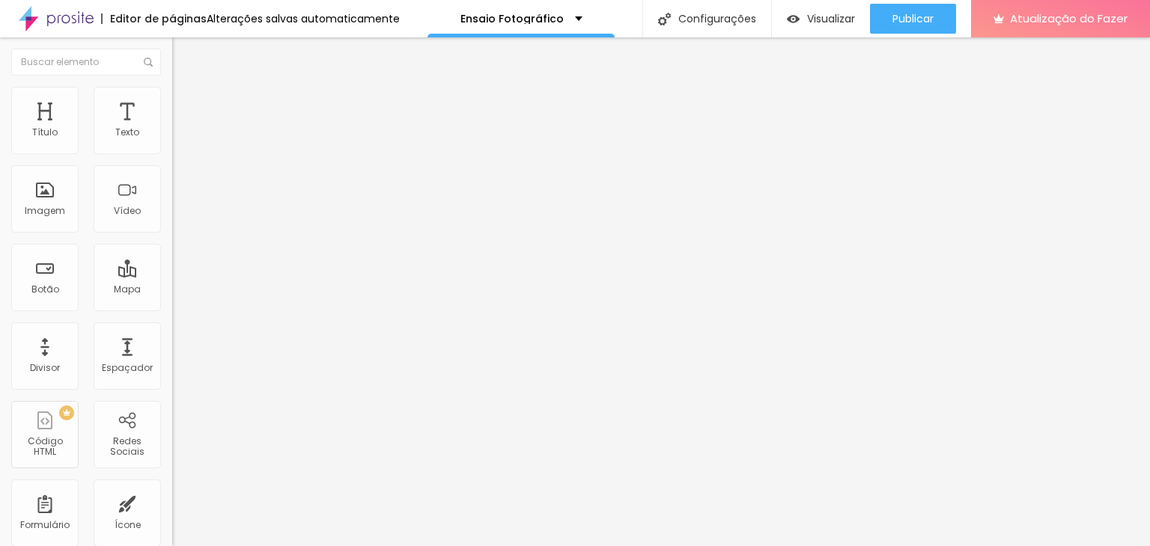
type input "133"
type input "172"
type input "179"
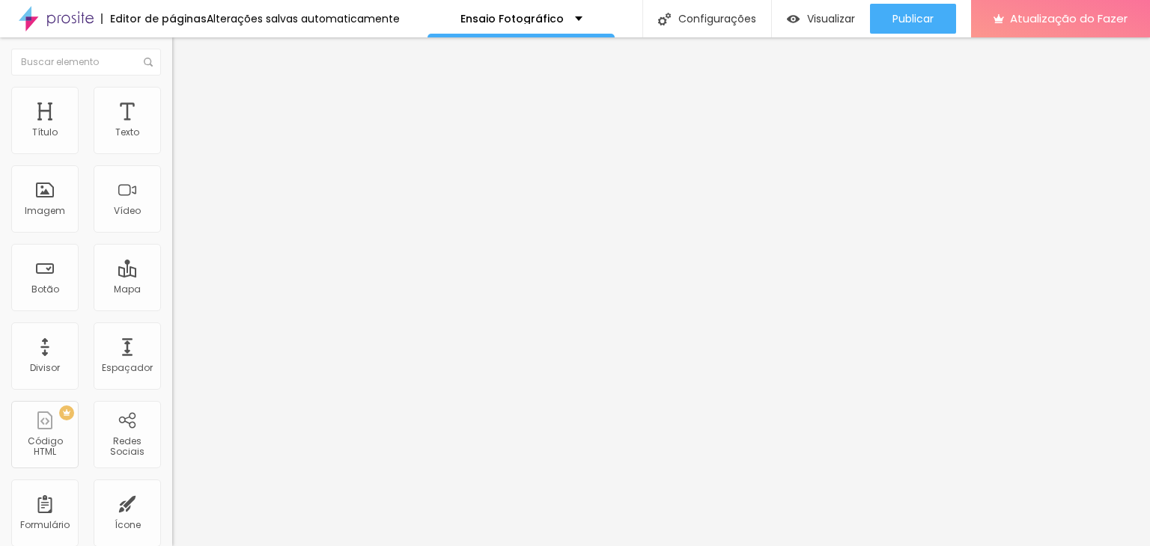
type input "190"
type input "197"
type input "200"
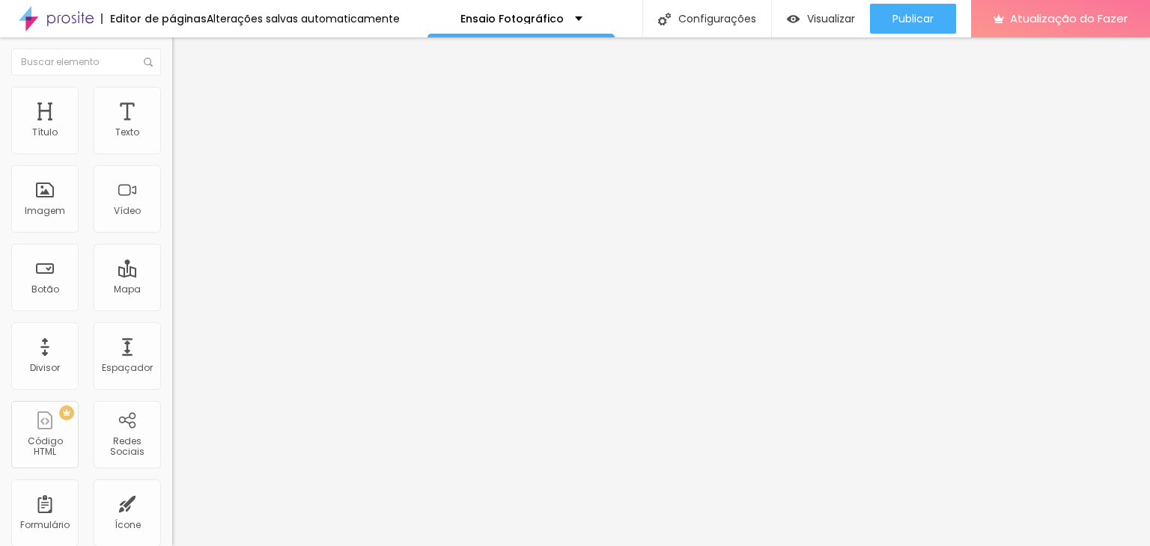
type input "200"
drag, startPoint x: 30, startPoint y: 186, endPoint x: 202, endPoint y: 211, distance: 173.9
type input "200"
click at [202, 329] on input "range" at bounding box center [220, 335] width 97 height 12
click at [172, 115] on li "Avançado" at bounding box center [258, 109] width 172 height 15
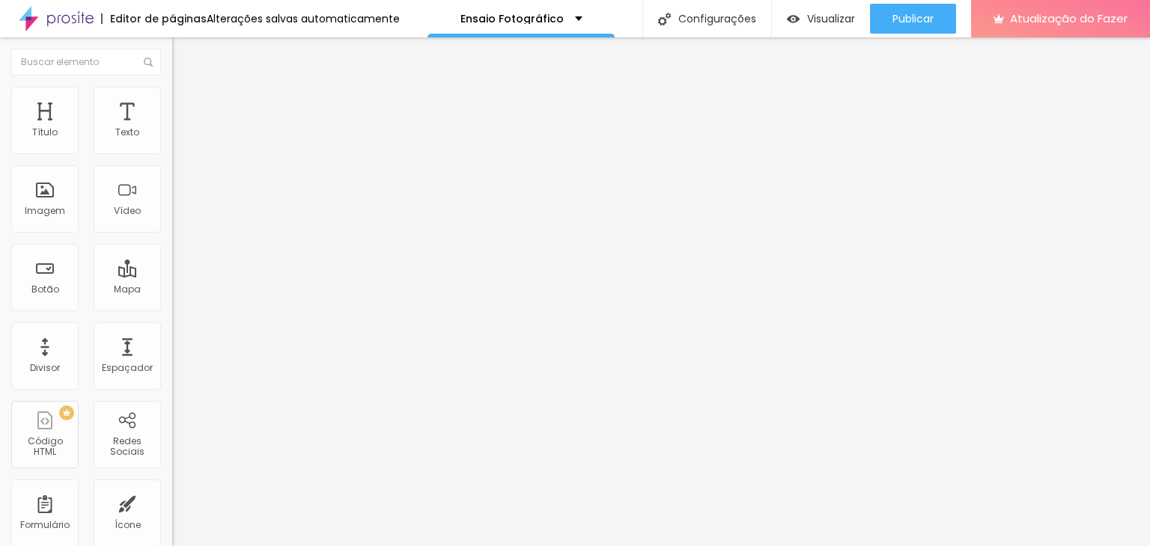
click at [172, 87] on li "Conteúdo" at bounding box center [258, 79] width 172 height 15
click at [172, 98] on li "Estilo" at bounding box center [258, 94] width 172 height 15
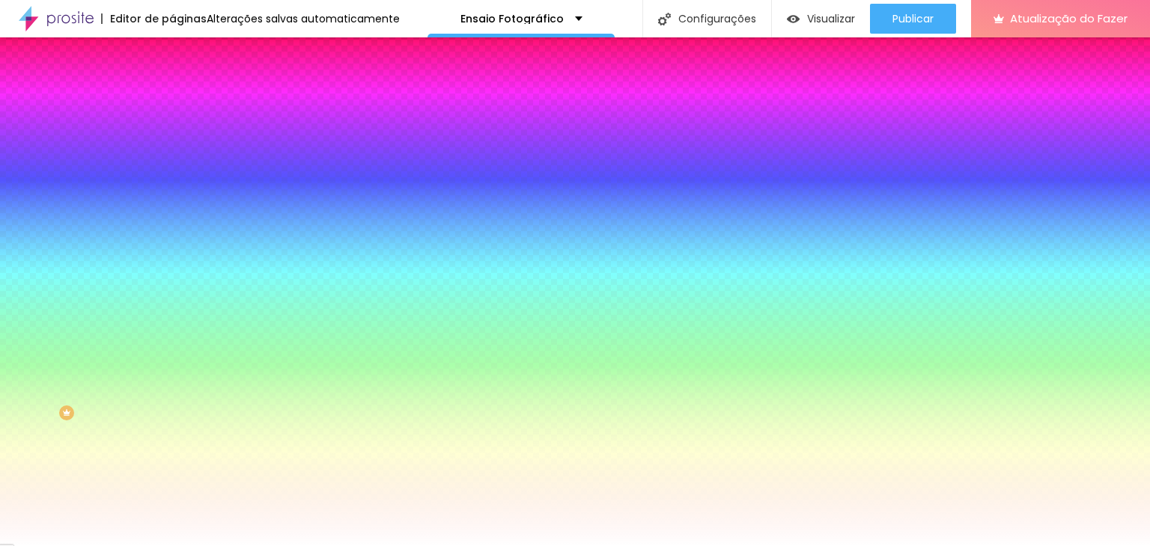
click at [254, 135] on img at bounding box center [258, 130] width 9 height 9
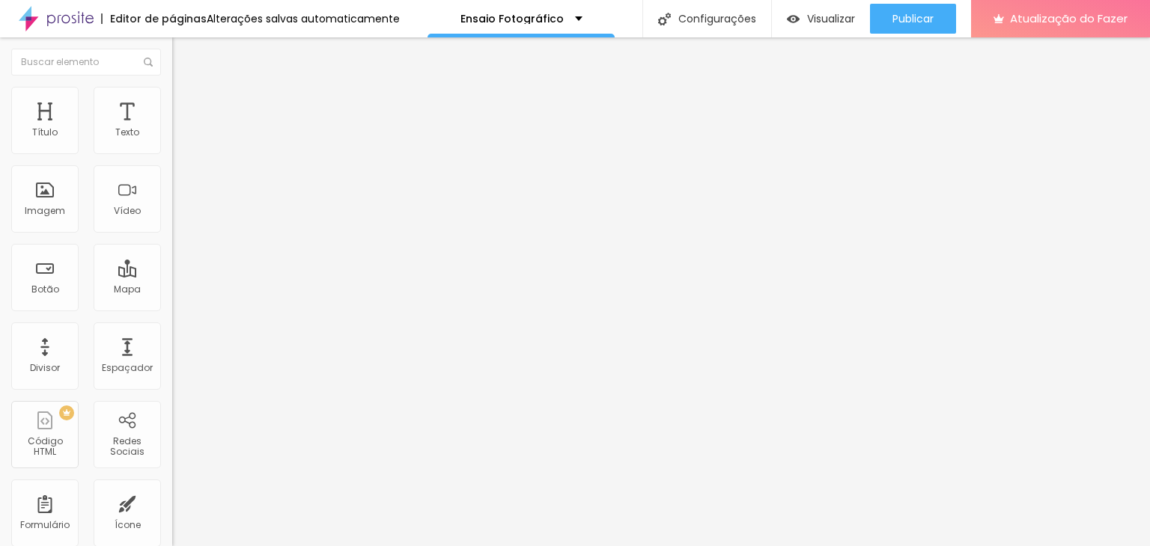
click at [181, 129] on font "Adicionar imagem" at bounding box center [225, 122] width 88 height 13
click at [172, 96] on li "Estilo" at bounding box center [258, 94] width 172 height 15
type input "95"
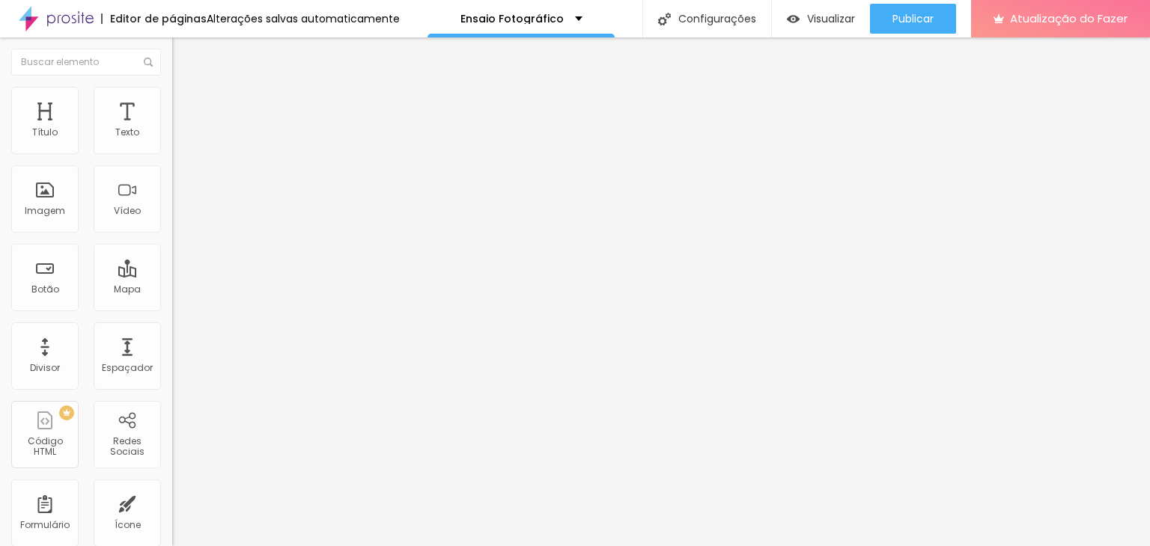
type input "95"
type input "80"
type input "75"
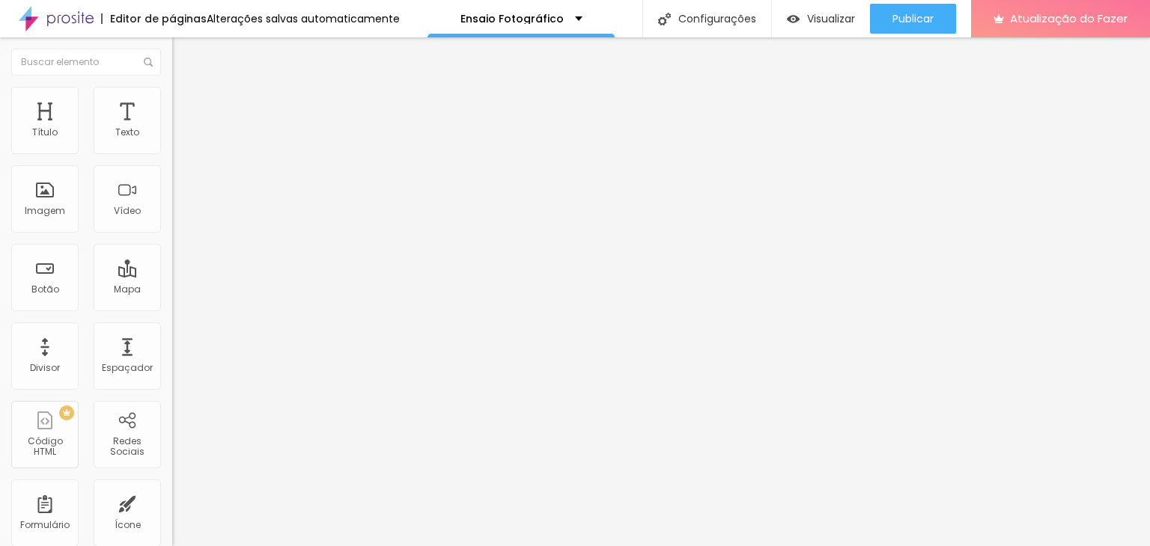
type input "70"
type input "75"
type input "80"
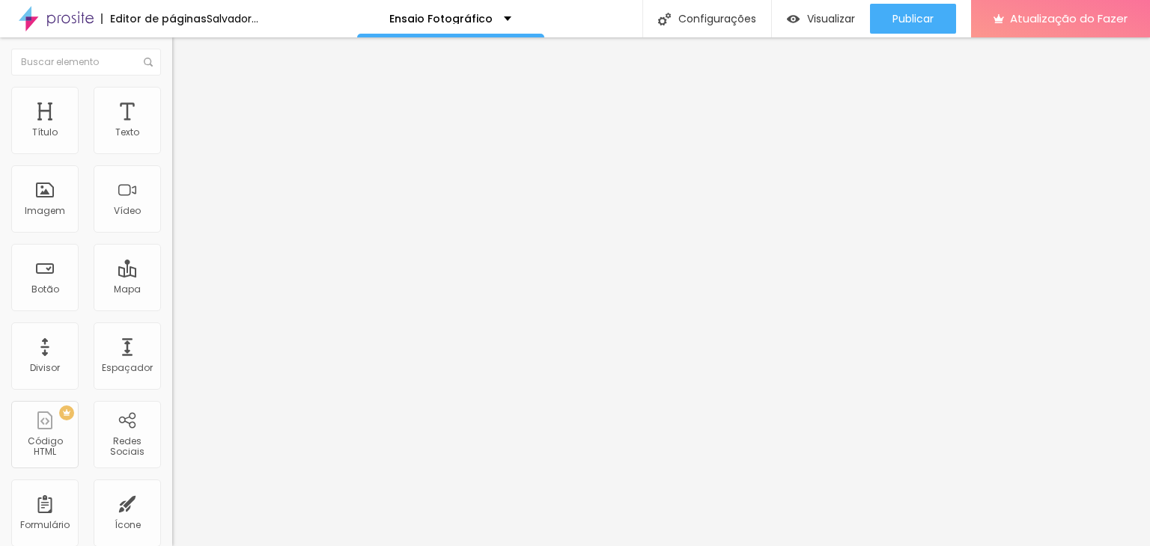
type input "80"
type input "85"
drag, startPoint x: 156, startPoint y: 160, endPoint x: 172, endPoint y: 143, distance: 23.8
click at [172, 143] on input "range" at bounding box center [220, 147] width 97 height 12
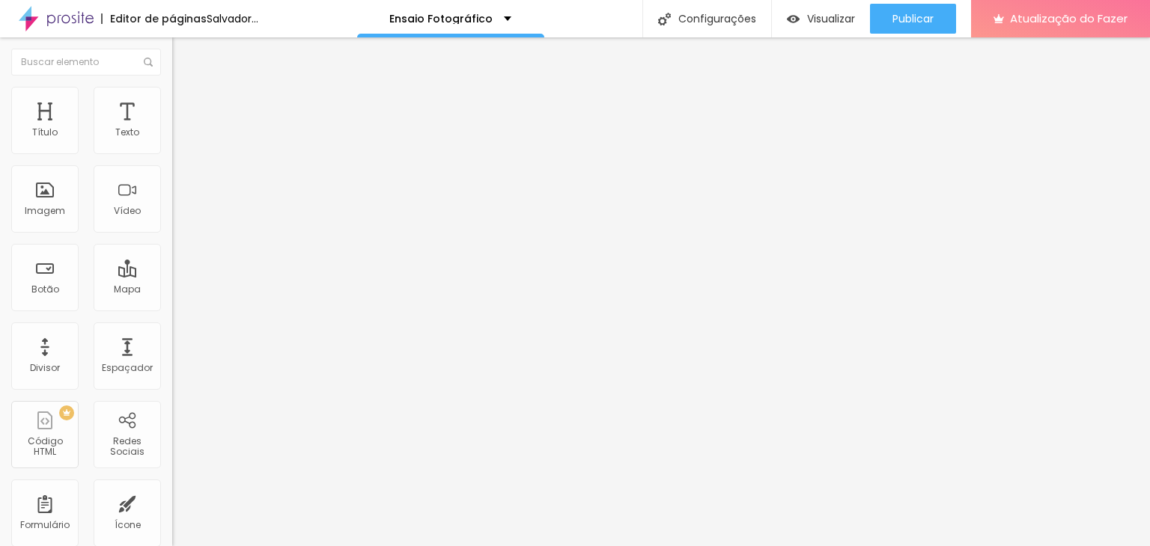
click at [172, 102] on li "Avançado" at bounding box center [258, 109] width 172 height 15
drag, startPoint x: 40, startPoint y: 146, endPoint x: 0, endPoint y: 142, distance: 40.6
click at [172, 290] on input "range" at bounding box center [220, 296] width 97 height 12
drag, startPoint x: 40, startPoint y: 173, endPoint x: 0, endPoint y: 162, distance: 41.0
click at [172, 502] on input "range" at bounding box center [220, 508] width 97 height 12
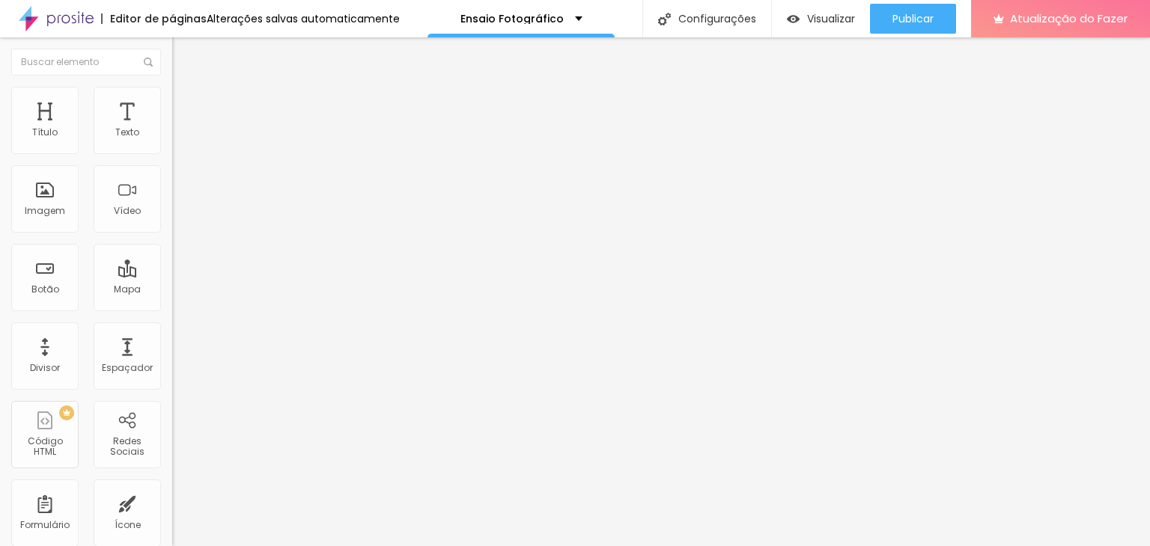
click at [172, 87] on li "Conteúdo" at bounding box center [258, 79] width 172 height 15
click at [186, 103] on font "Estilo" at bounding box center [197, 97] width 23 height 13
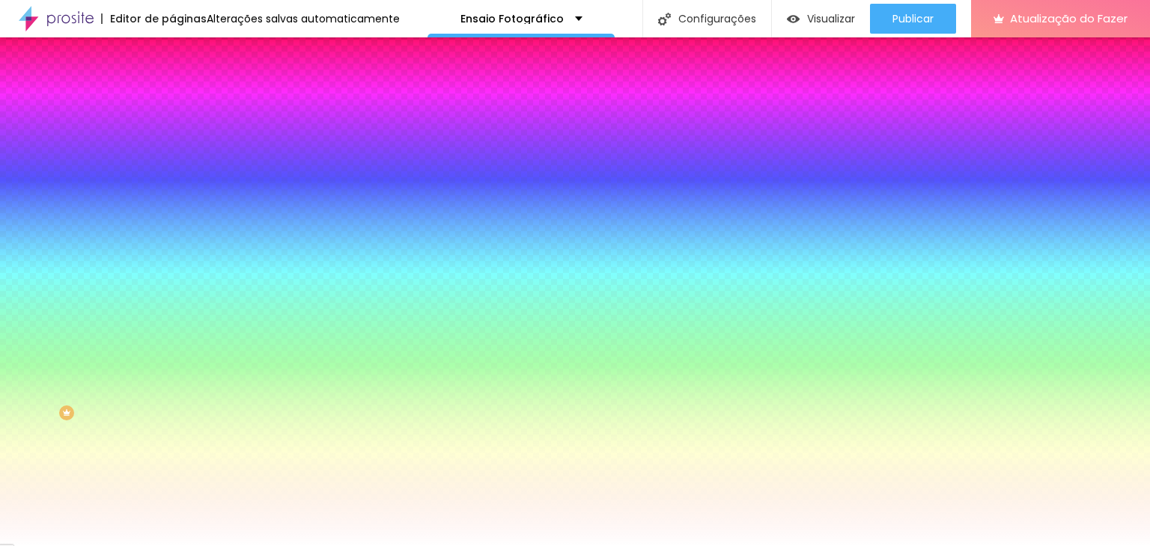
click at [186, 106] on font "Avançado" at bounding box center [210, 112] width 49 height 13
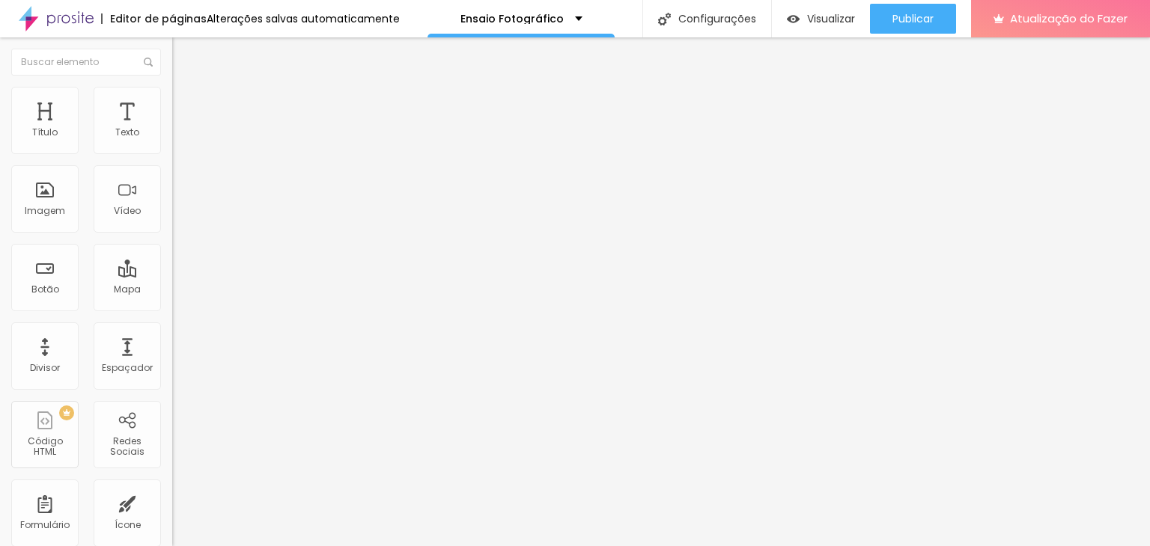
drag, startPoint x: 43, startPoint y: 147, endPoint x: 49, endPoint y: 179, distance: 32.0
click at [172, 290] on input "range" at bounding box center [220, 296] width 97 height 12
drag, startPoint x: 42, startPoint y: 175, endPoint x: 10, endPoint y: 171, distance: 31.7
click at [172, 502] on input "range" at bounding box center [220, 508] width 97 height 12
click at [829, 24] on font "Visualizar" at bounding box center [831, 18] width 48 height 15
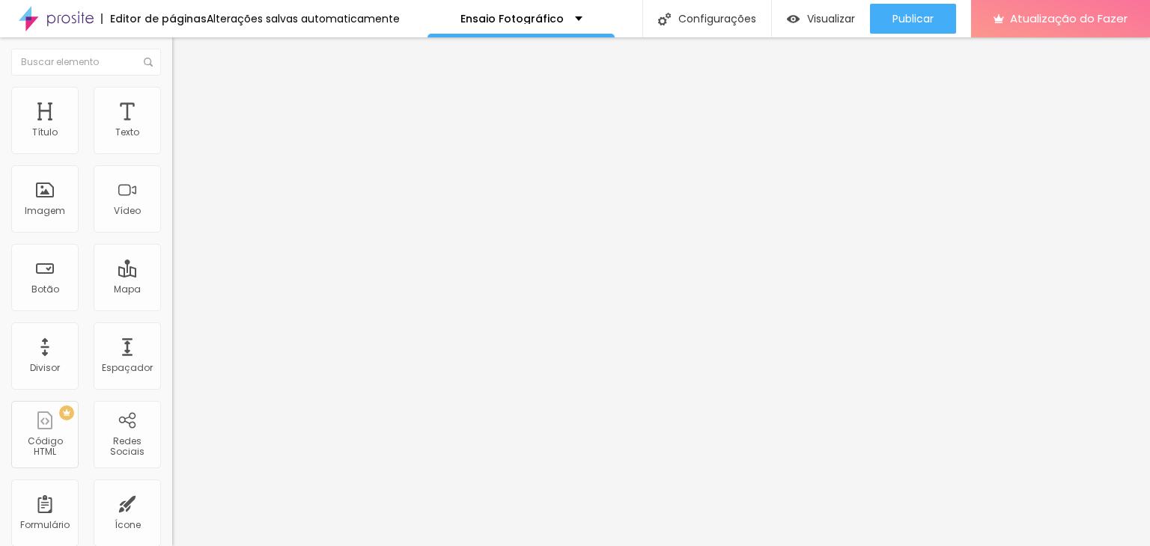
click at [172, 234] on font "Original" at bounding box center [190, 228] width 36 height 13
click at [210, 243] on font "16:9" at bounding box center [218, 237] width 17 height 13
click at [172, 274] on div "Original" at bounding box center [258, 269] width 172 height 9
click at [181, 129] on font "Trocar imagem" at bounding box center [217, 122] width 73 height 13
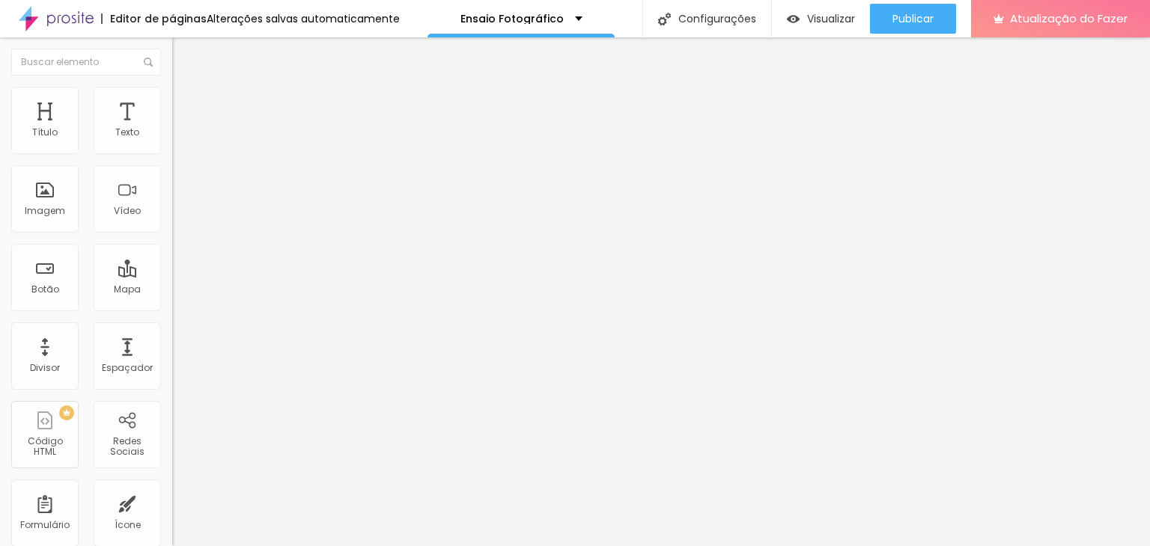
click at [186, 103] on font "Estilo" at bounding box center [197, 97] width 23 height 13
type input "95"
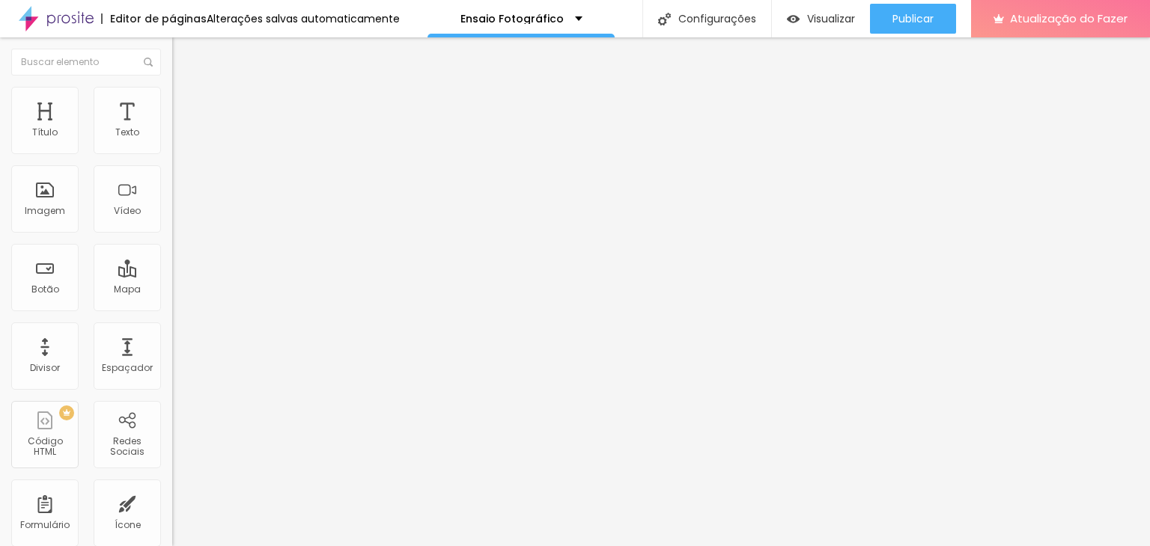
type input "90"
type input "95"
type input "100"
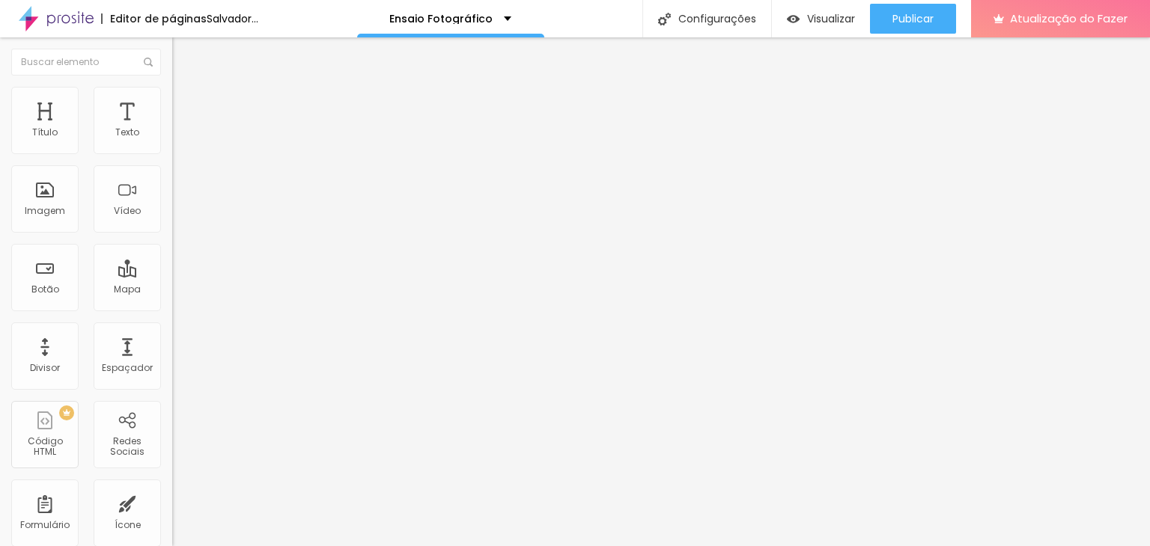
type input "100"
drag, startPoint x: 151, startPoint y: 159, endPoint x: 162, endPoint y: 155, distance: 11.8
click at [172, 153] on input "range" at bounding box center [220, 147] width 97 height 12
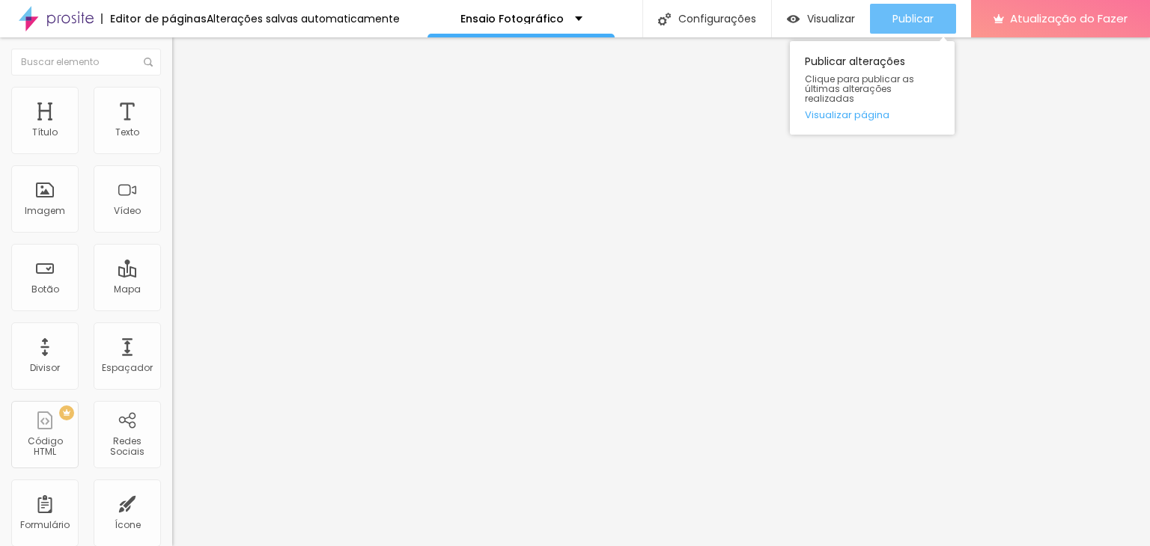
click at [904, 21] on font "Publicar" at bounding box center [912, 18] width 41 height 15
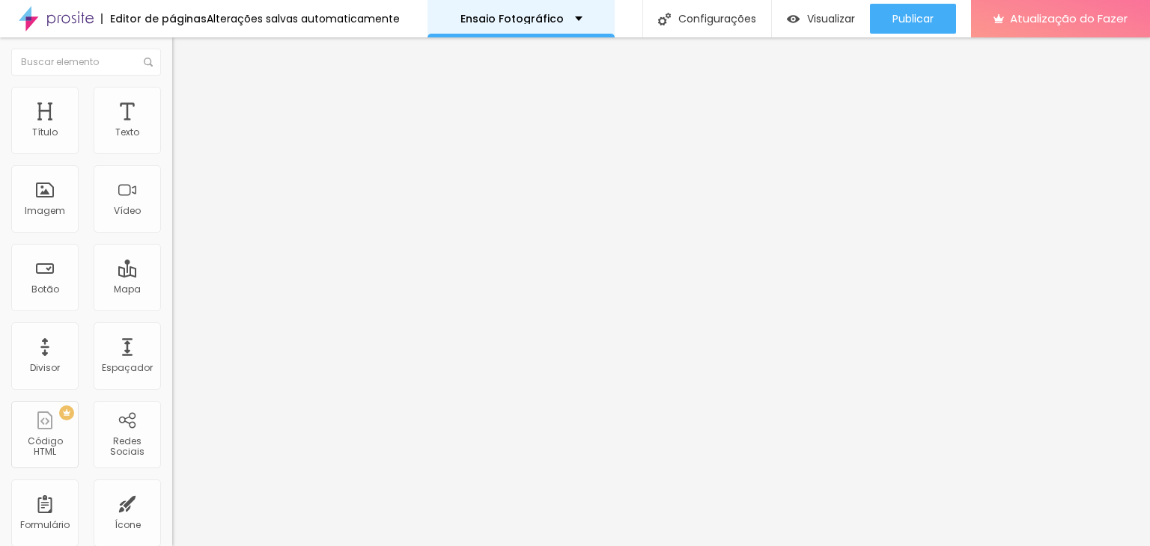
click at [508, 20] on font "Ensaio Fotográfico" at bounding box center [511, 18] width 103 height 15
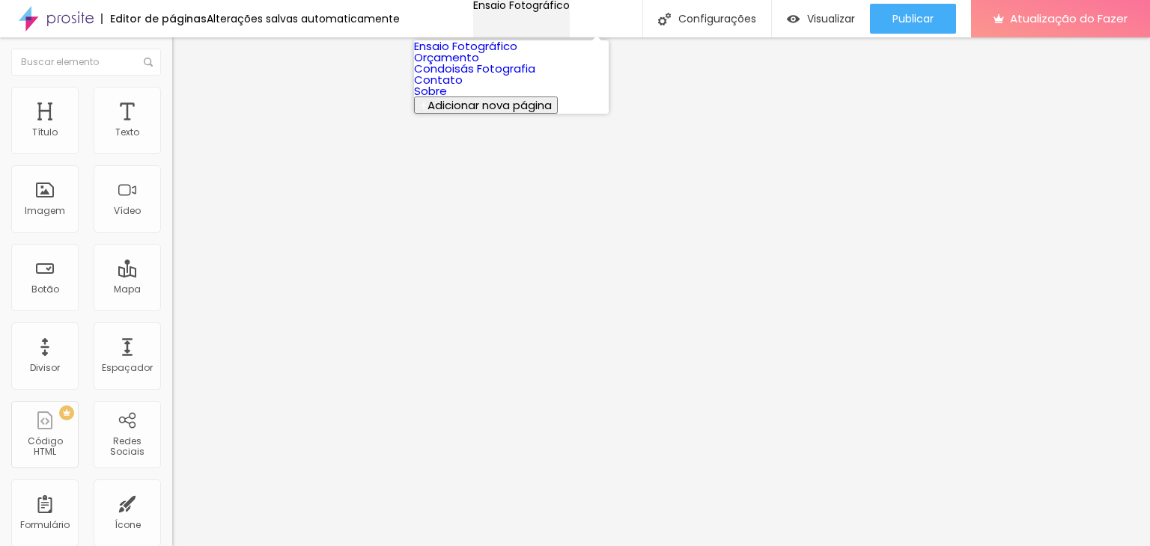
click at [508, 13] on font "Ensaio Fotográfico" at bounding box center [521, 5] width 97 height 15
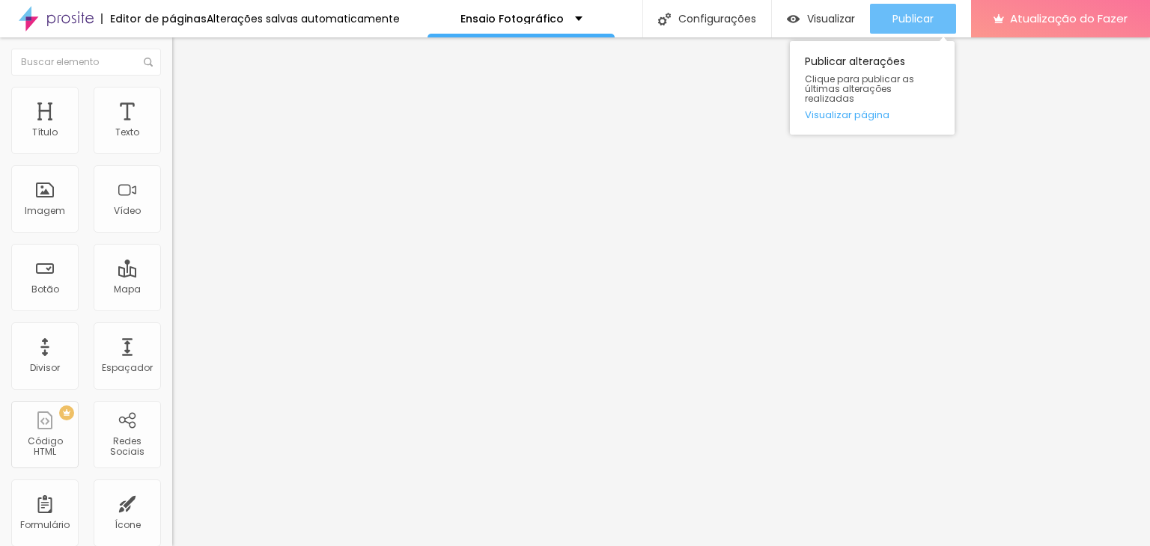
click at [919, 16] on font "Publicar" at bounding box center [912, 18] width 41 height 15
click at [864, 108] on font "Visualizar página" at bounding box center [847, 115] width 85 height 14
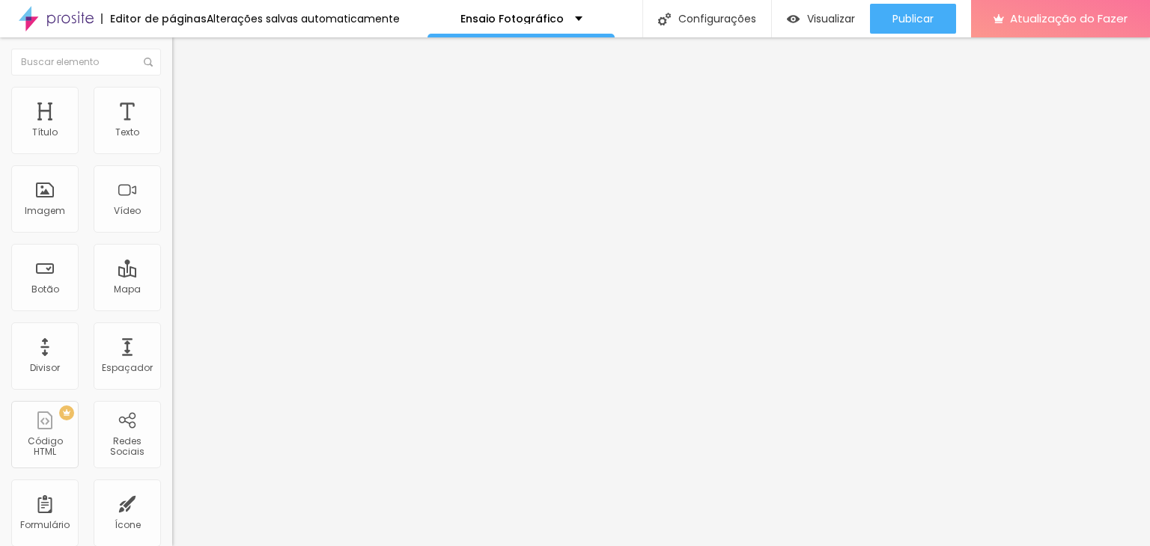
click at [172, 51] on button "Editar nulo" at bounding box center [258, 54] width 172 height 34
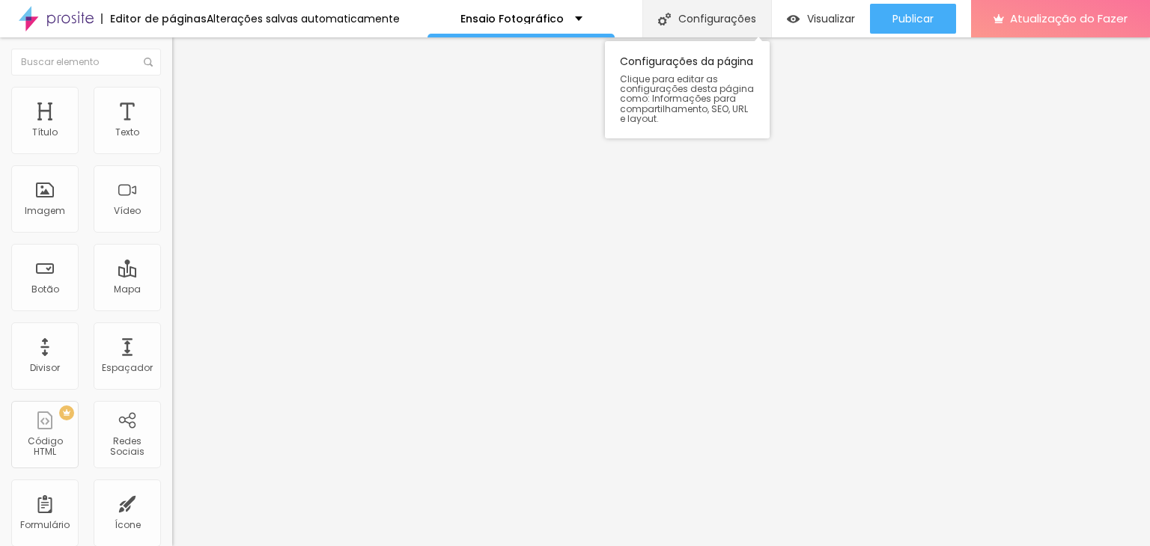
click at [701, 13] on font "Configurações" at bounding box center [717, 18] width 78 height 15
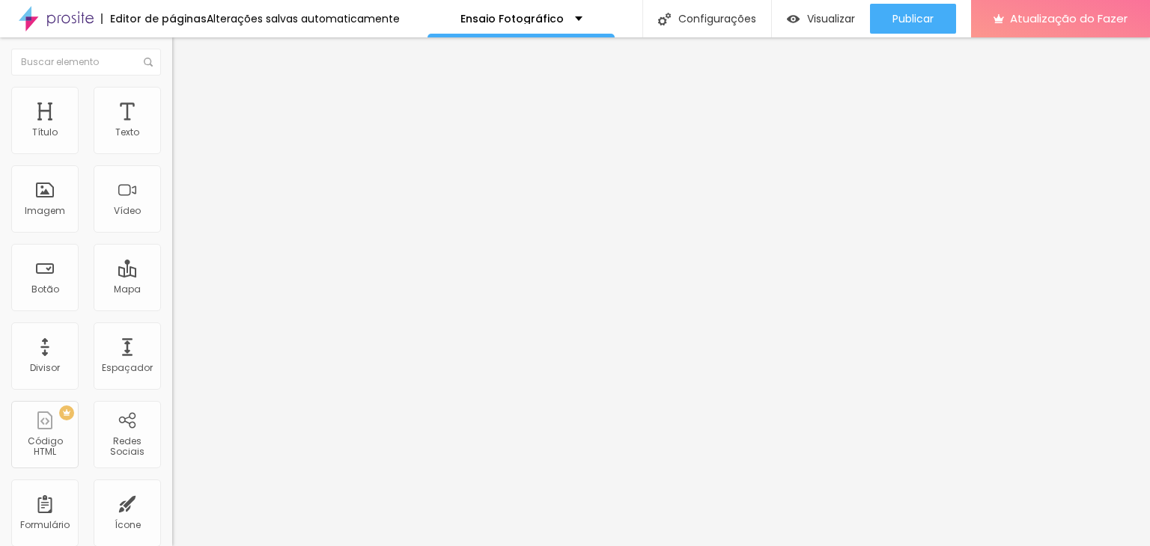
click at [172, 102] on li "Avançado" at bounding box center [258, 109] width 172 height 15
type input "45"
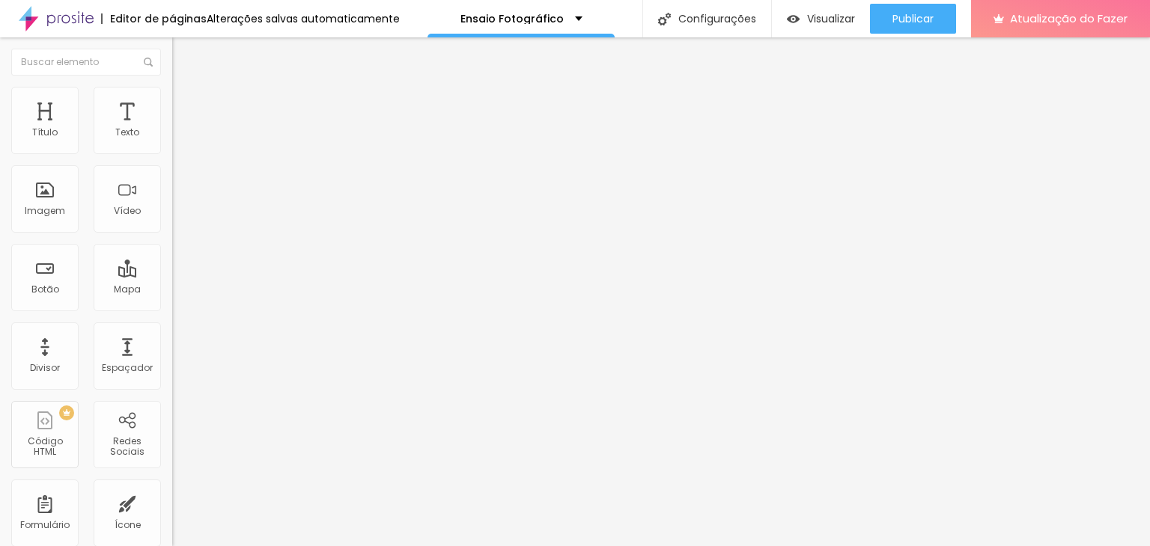
type input "45"
type input "40"
type input "35"
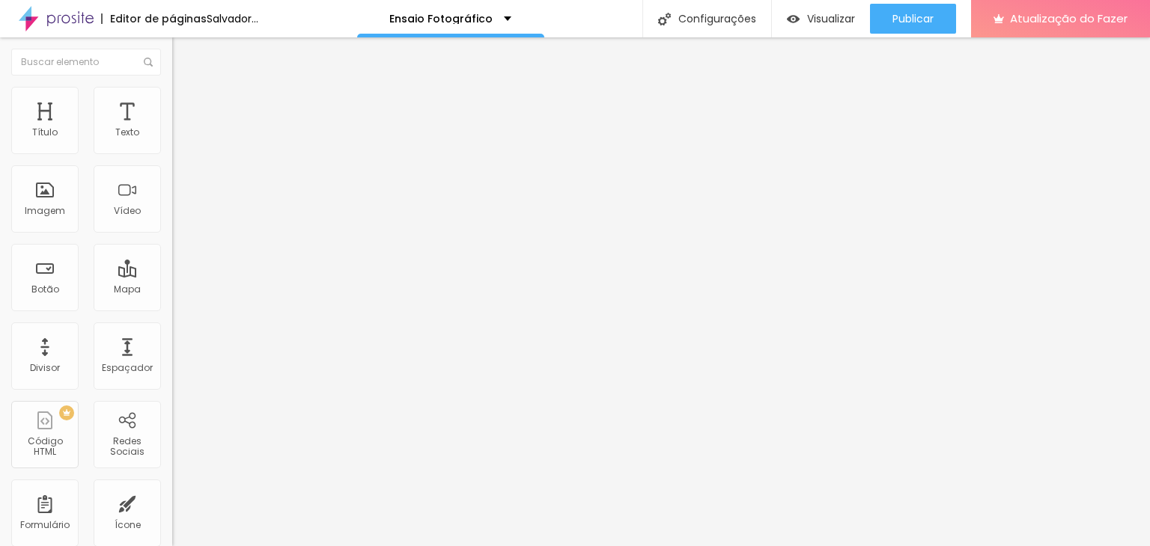
type input "40"
type input "45"
type input "50"
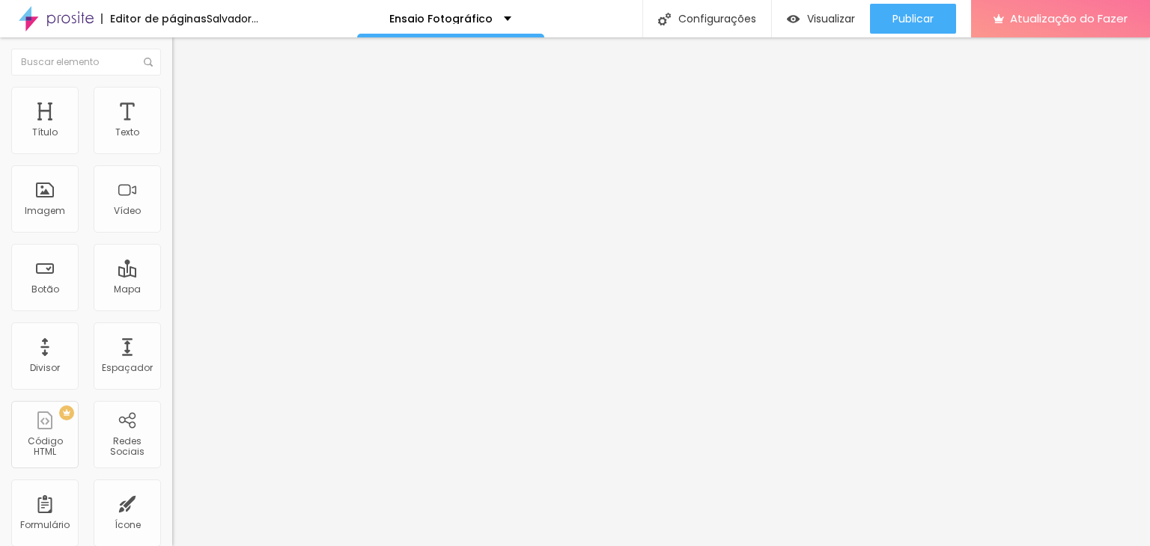
type input "50"
drag, startPoint x: 105, startPoint y: 144, endPoint x: 117, endPoint y: 147, distance: 12.3
click at [172, 290] on input "range" at bounding box center [220, 296] width 97 height 12
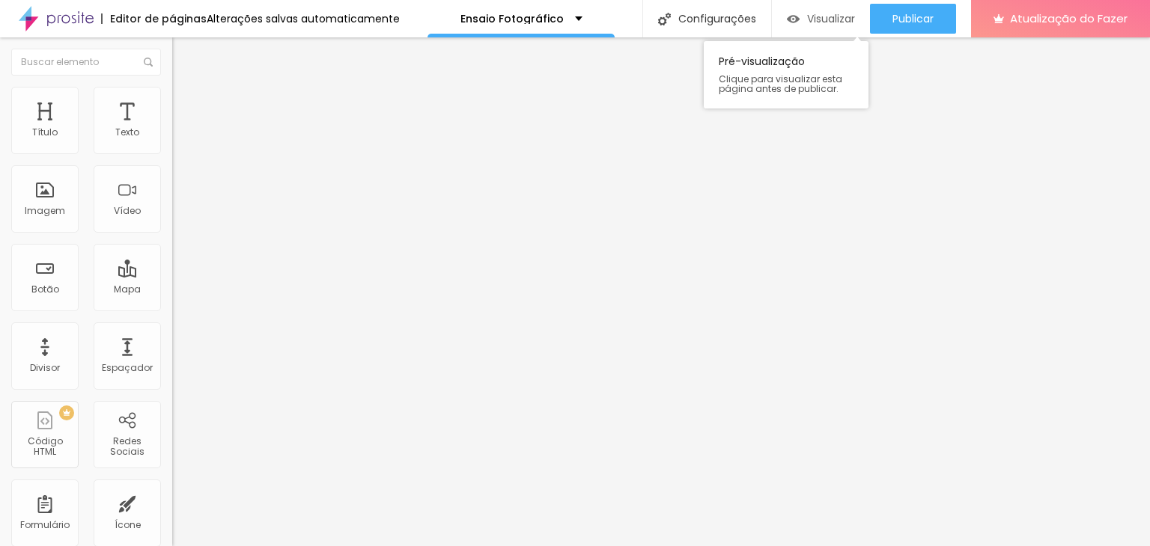
click at [817, 19] on font "Visualizar" at bounding box center [831, 18] width 48 height 15
click at [820, 16] on font "Visualizar" at bounding box center [831, 18] width 48 height 15
click at [186, 106] on font "Avançado" at bounding box center [210, 112] width 49 height 13
click at [172, 102] on li "Avançado" at bounding box center [258, 109] width 172 height 15
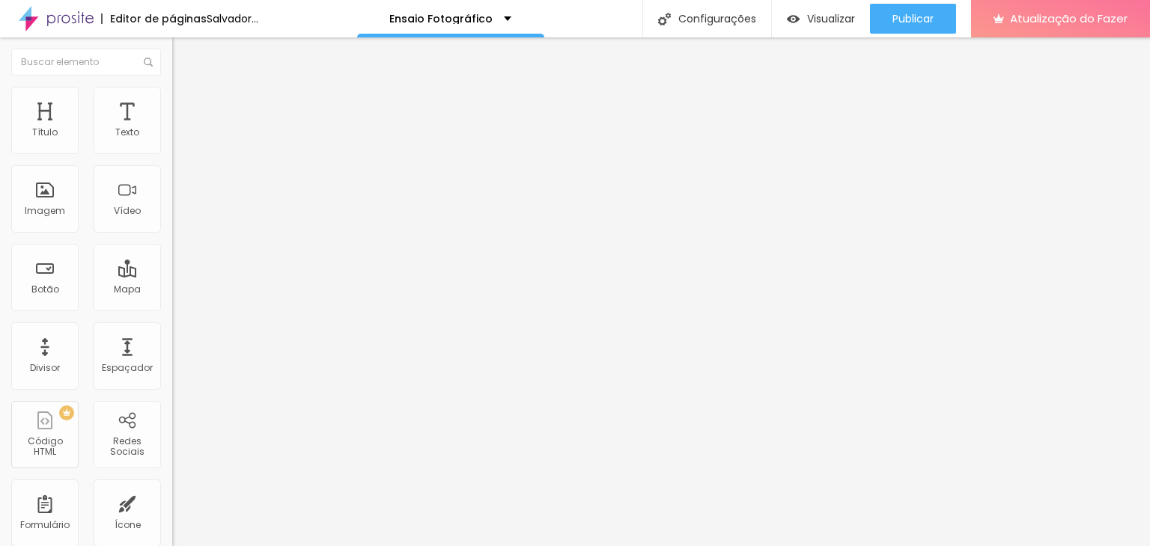
click at [172, 102] on img at bounding box center [178, 108] width 13 height 13
click at [172, 102] on li "Avançado" at bounding box center [258, 109] width 172 height 15
click at [186, 103] on font "Avançado" at bounding box center [210, 97] width 49 height 13
click at [172, 97] on li "Avançado" at bounding box center [258, 94] width 172 height 15
click at [186, 106] on font "Avançado" at bounding box center [210, 112] width 49 height 13
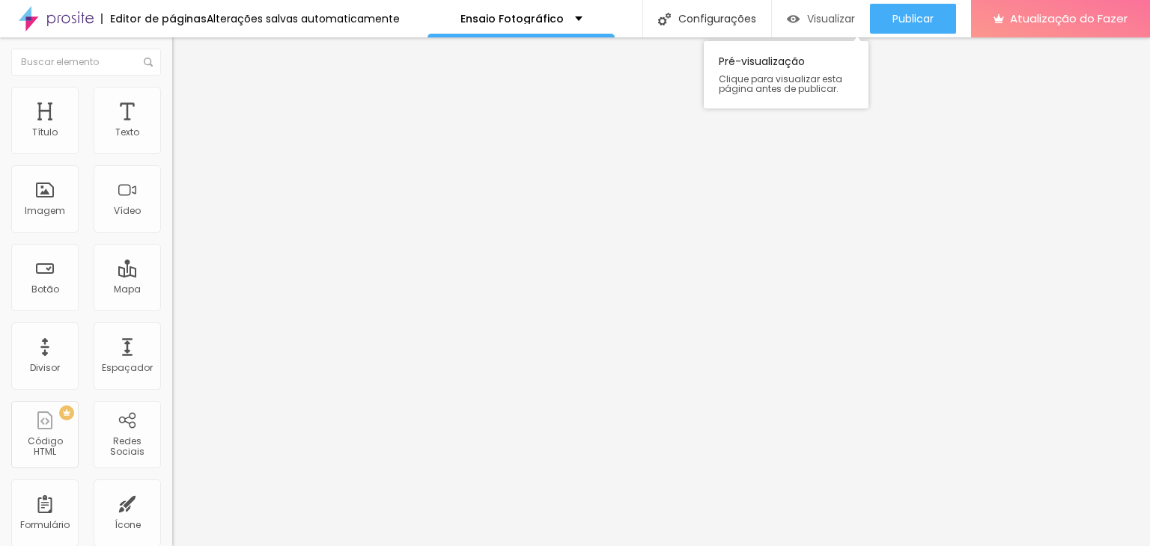
click at [827, 31] on div "Visualizar" at bounding box center [821, 19] width 68 height 30
click at [172, 102] on li "Avançado" at bounding box center [258, 109] width 172 height 15
click at [186, 106] on font "Avançado" at bounding box center [210, 112] width 49 height 13
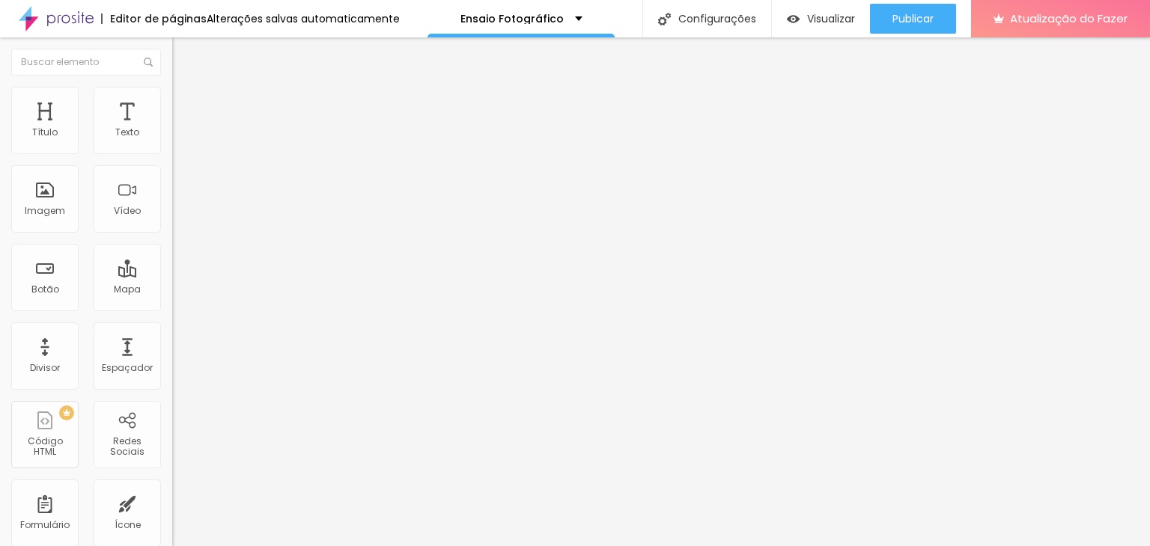
click at [172, 102] on li "Avançado" at bounding box center [258, 109] width 172 height 15
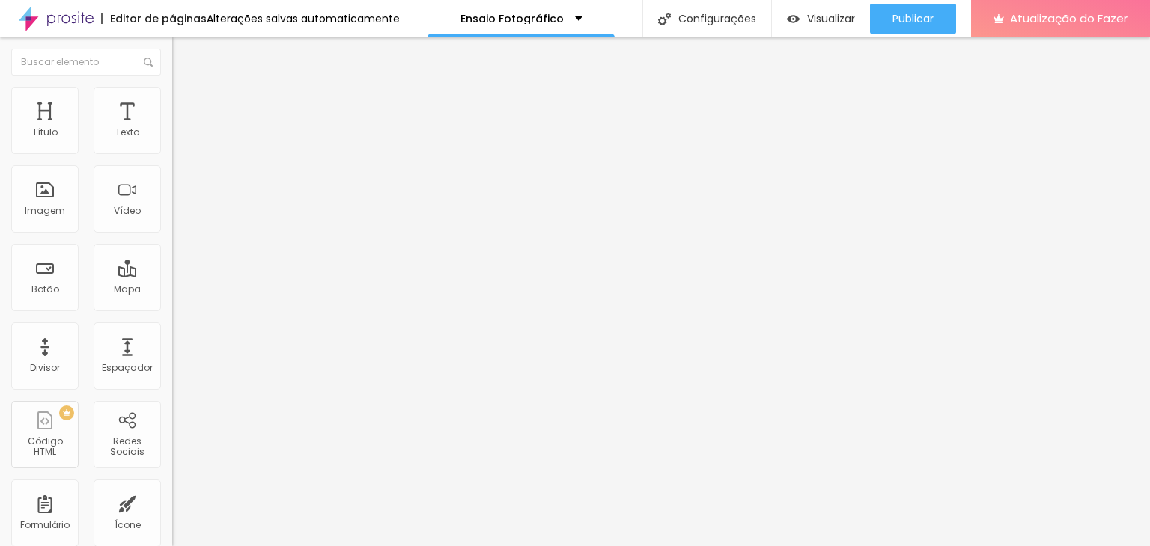
click at [172, 102] on li "Avançado" at bounding box center [258, 109] width 172 height 15
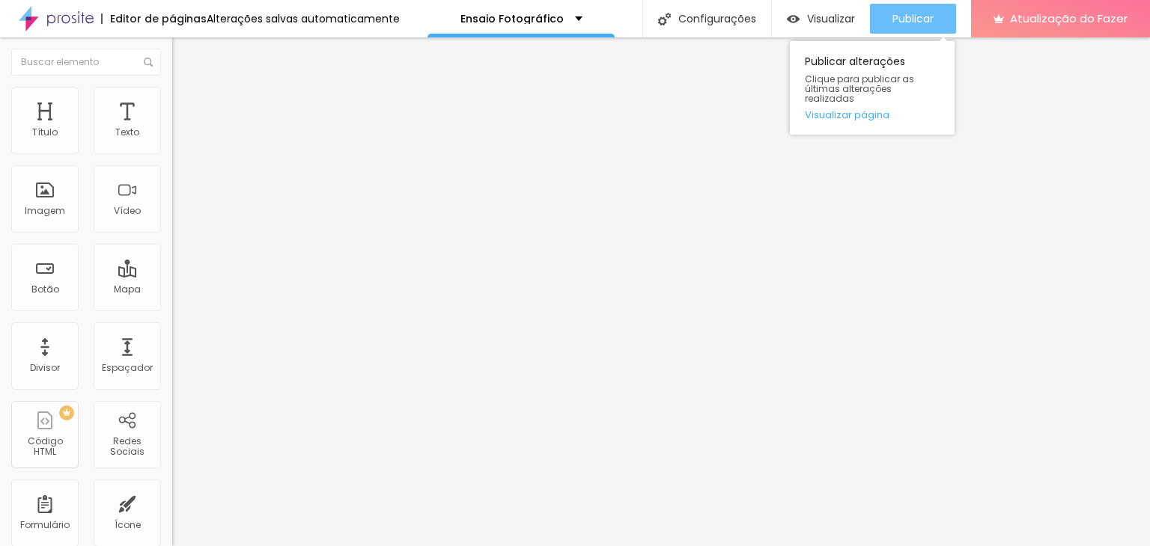
click at [924, 27] on div "Publicar" at bounding box center [912, 19] width 41 height 30
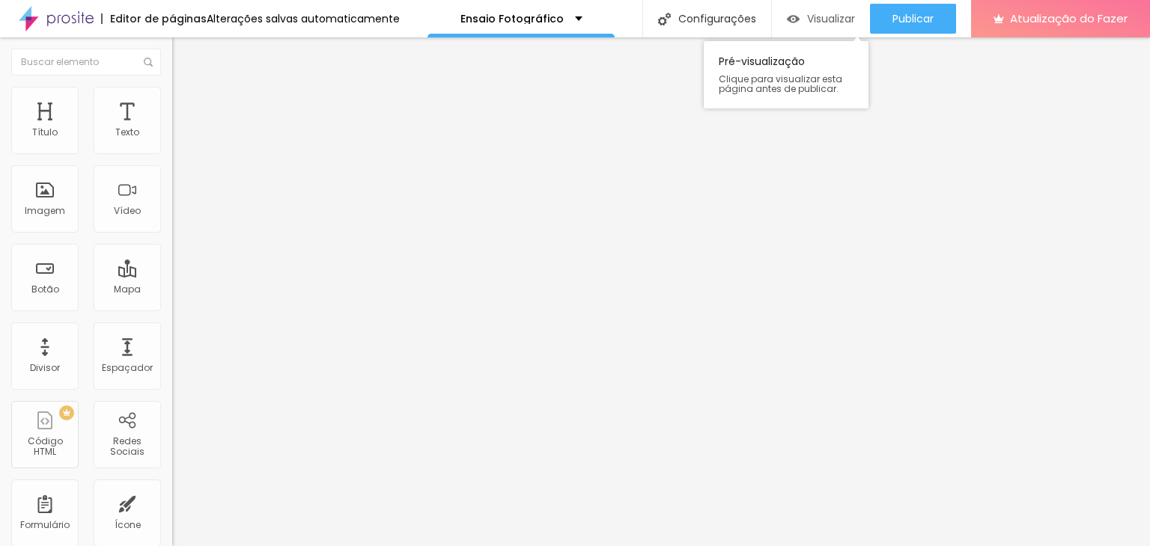
click at [836, 16] on font "Visualizar" at bounding box center [831, 18] width 48 height 15
click at [811, 25] on font "Visualizar" at bounding box center [831, 18] width 48 height 15
click at [181, 129] on font "Trocar imagem" at bounding box center [217, 122] width 73 height 13
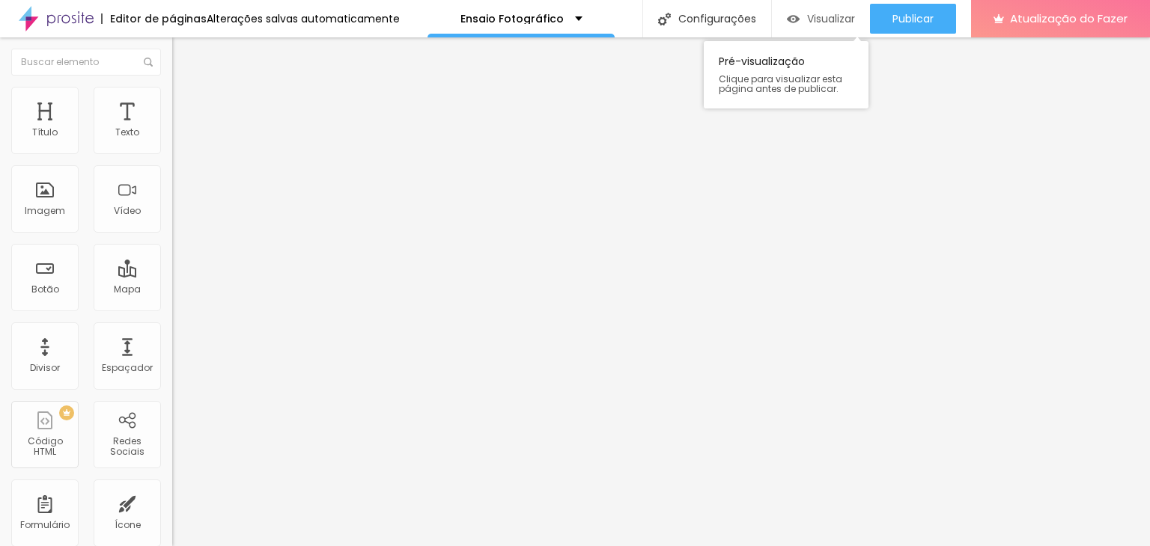
click at [799, 19] on div "Visualizar" at bounding box center [821, 19] width 68 height 13
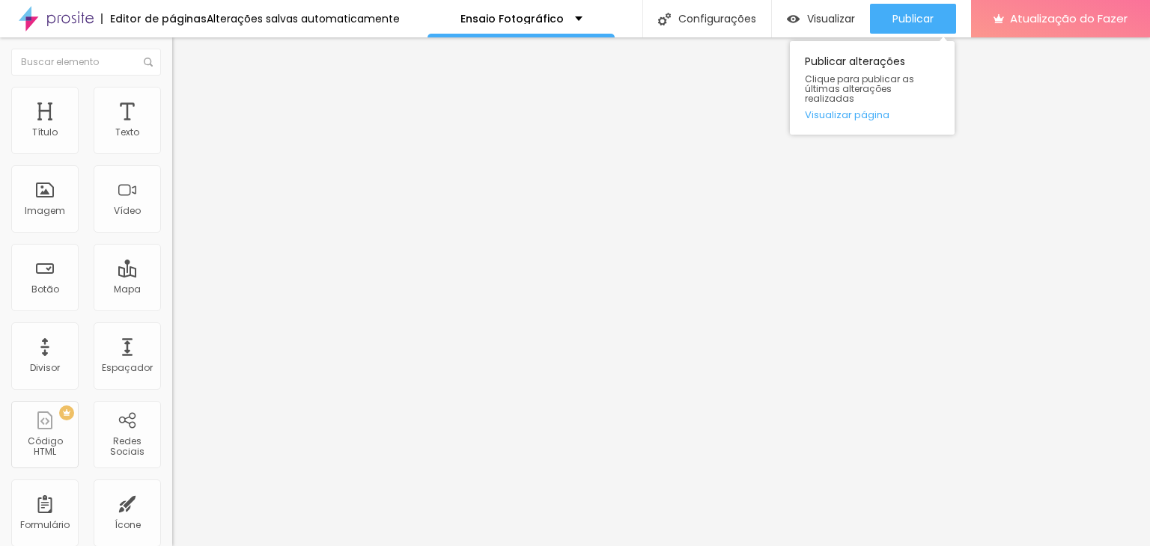
drag, startPoint x: 900, startPoint y: 11, endPoint x: 913, endPoint y: 35, distance: 27.1
click at [903, 11] on font "Publicar" at bounding box center [912, 18] width 41 height 15
click at [172, 102] on img at bounding box center [178, 108] width 13 height 13
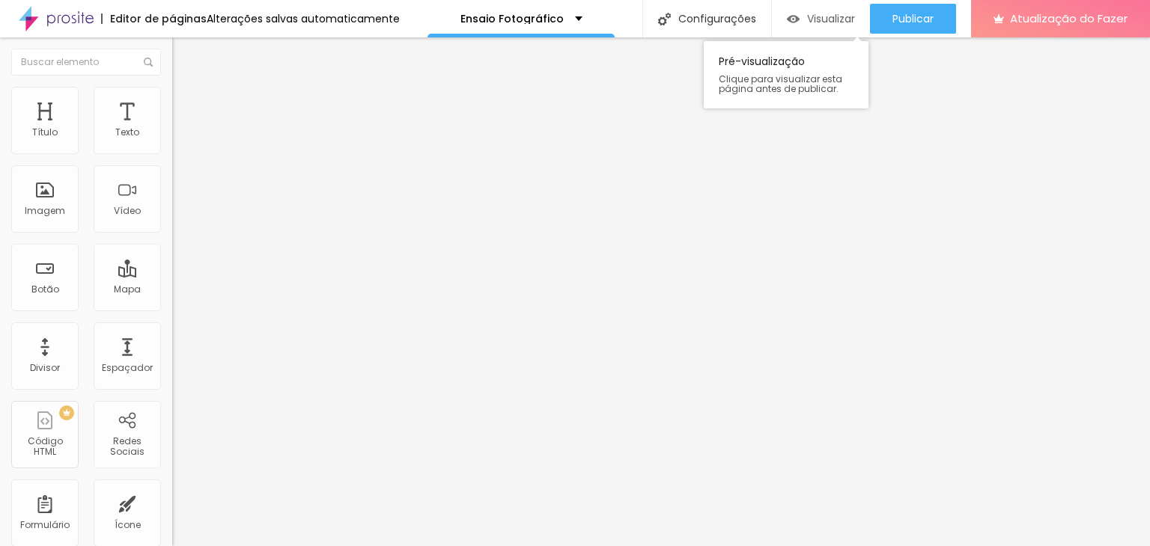
click at [800, 25] on div "Visualizar" at bounding box center [821, 19] width 68 height 13
click at [172, 441] on div at bounding box center [258, 441] width 172 height 0
click at [172, 102] on li "Avançado" at bounding box center [258, 109] width 172 height 15
click at [172, 441] on div at bounding box center [258, 441] width 172 height 0
click at [172, 102] on li "Avançado" at bounding box center [258, 109] width 172 height 15
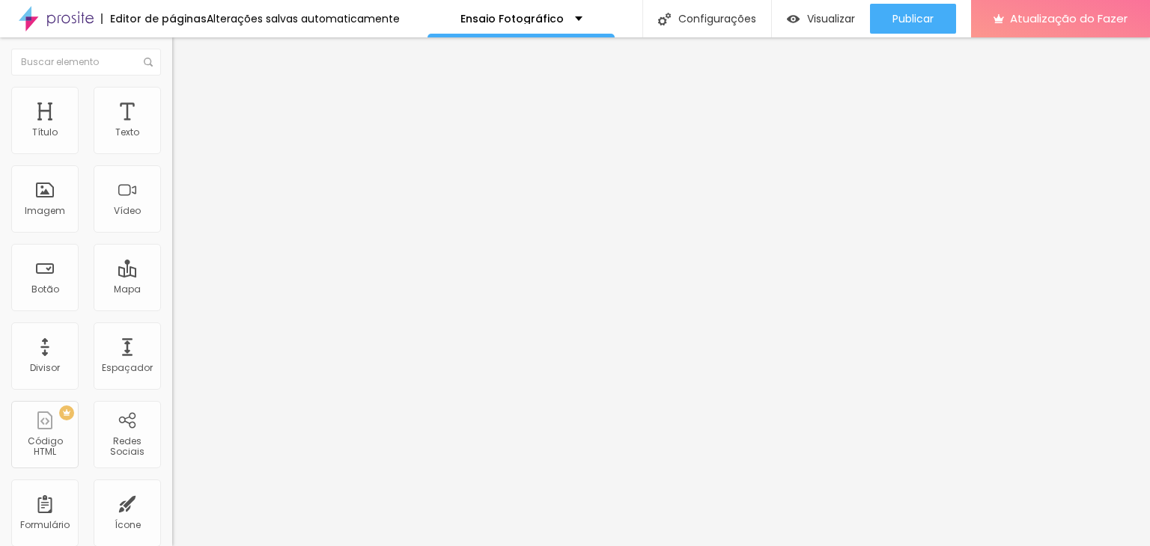
click at [172, 102] on li "Avançado" at bounding box center [258, 109] width 172 height 15
click at [172, 441] on div at bounding box center [258, 441] width 172 height 0
click at [172, 102] on li "Avançado" at bounding box center [258, 109] width 172 height 15
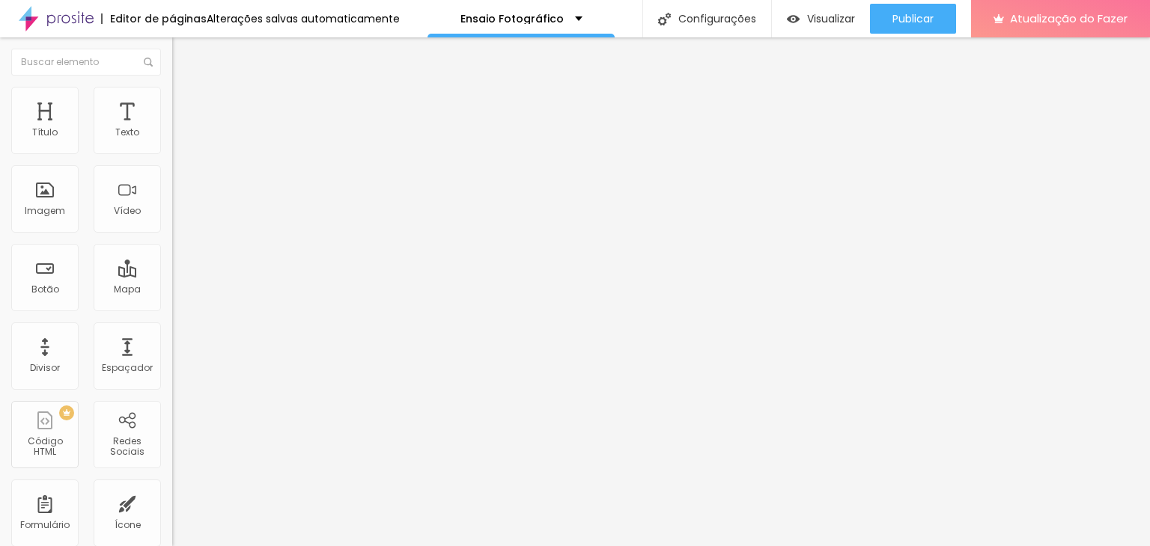
click at [186, 106] on font "Avançado" at bounding box center [210, 112] width 49 height 13
drag, startPoint x: 115, startPoint y: 88, endPoint x: 136, endPoint y: 85, distance: 21.2
click at [172, 85] on ul "Conteúdo Estilo Avançado" at bounding box center [258, 94] width 172 height 45
click at [172, 102] on img at bounding box center [178, 108] width 13 height 13
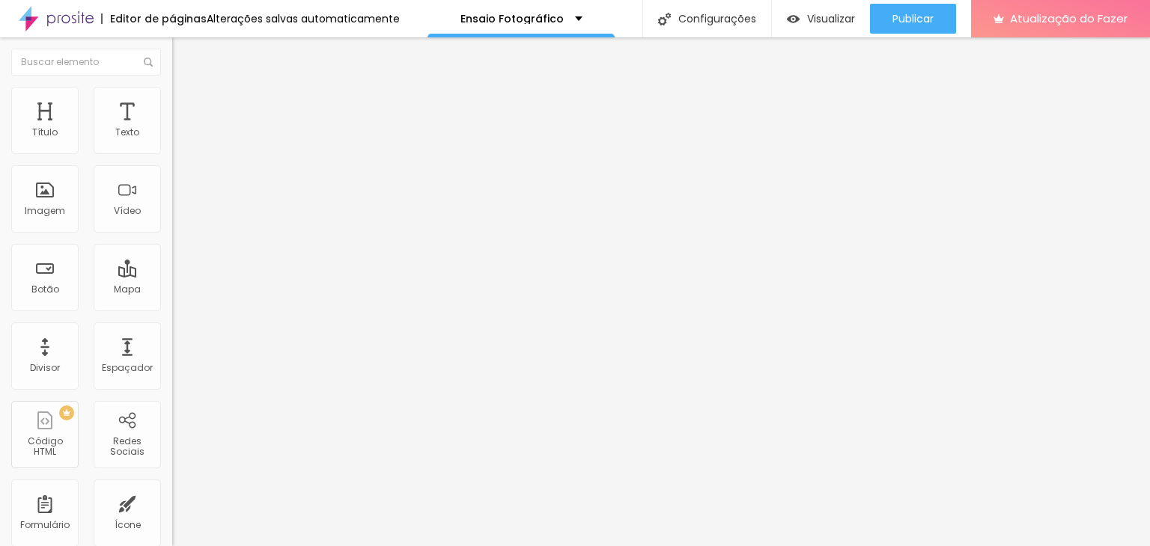
drag, startPoint x: 114, startPoint y: 79, endPoint x: 124, endPoint y: 85, distance: 11.4
click at [172, 79] on ul "Conteúdo Estilo Avançado" at bounding box center [258, 94] width 172 height 45
click at [172, 102] on li "Avançado" at bounding box center [258, 109] width 172 height 15
click at [172, 102] on img at bounding box center [178, 108] width 13 height 13
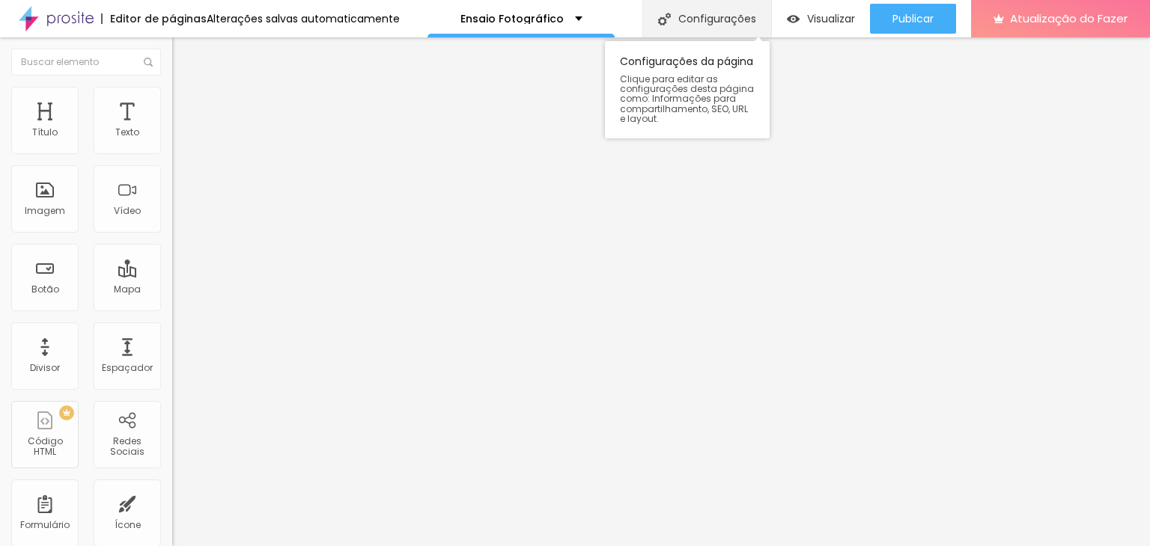
click at [728, 28] on div "Configurações" at bounding box center [706, 18] width 129 height 37
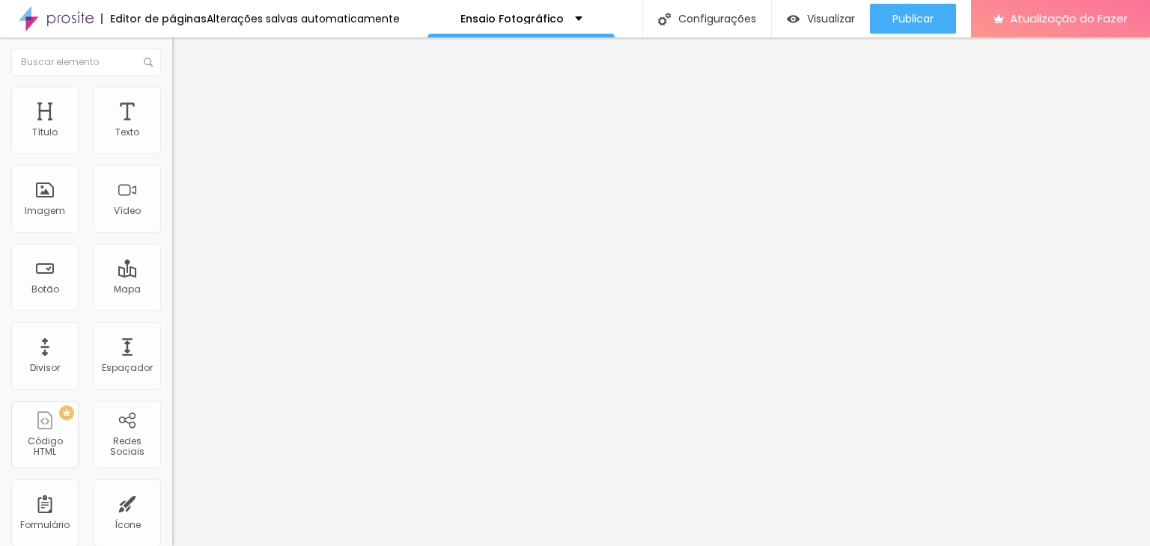
click at [186, 108] on font "Avançado" at bounding box center [210, 112] width 49 height 13
click at [172, 102] on li "Avançado" at bounding box center [258, 109] width 172 height 15
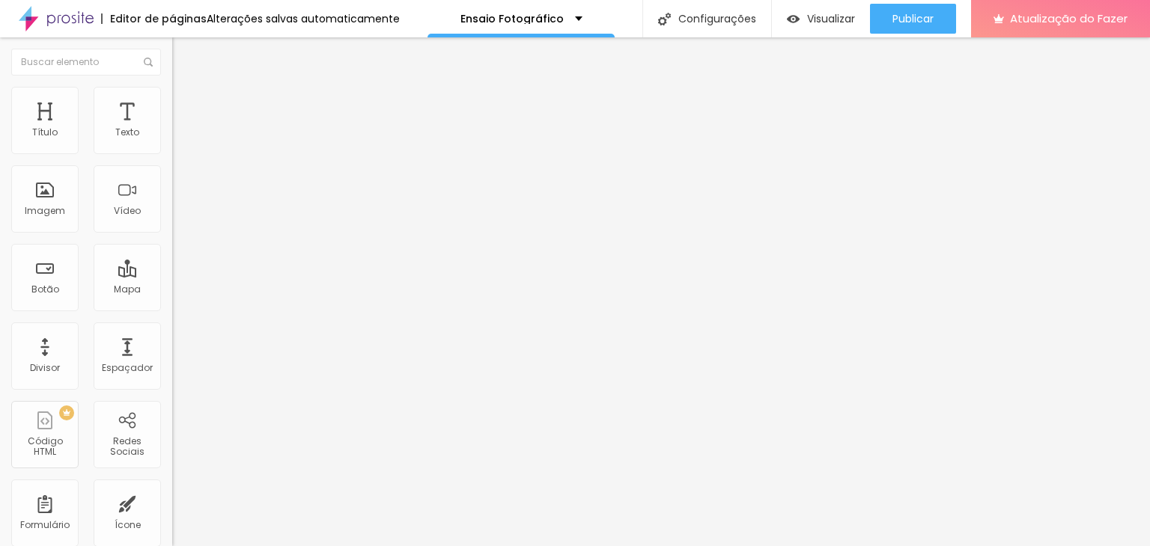
click at [186, 109] on font "Avançado" at bounding box center [210, 112] width 49 height 13
click at [186, 103] on font "Estilo" at bounding box center [197, 97] width 23 height 13
type input "95"
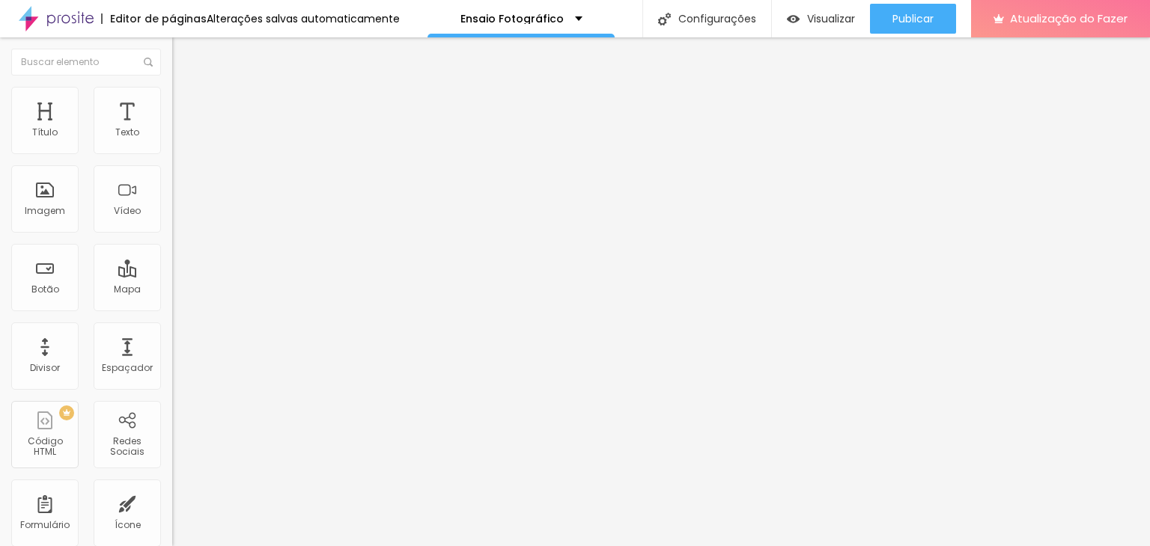
type input "90"
type input "85"
type input "80"
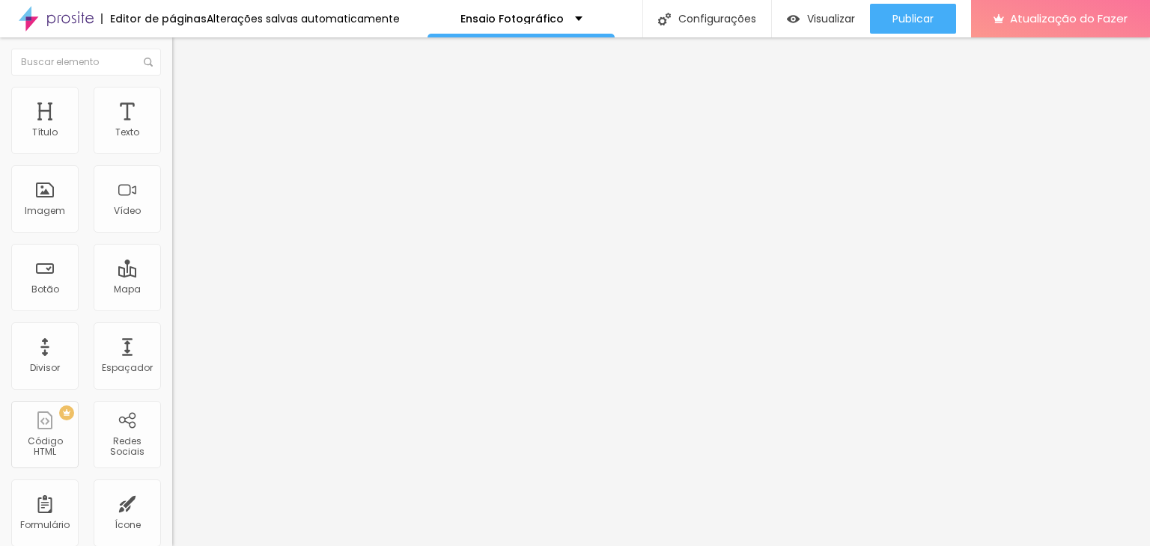
type input "80"
type input "75"
type input "70"
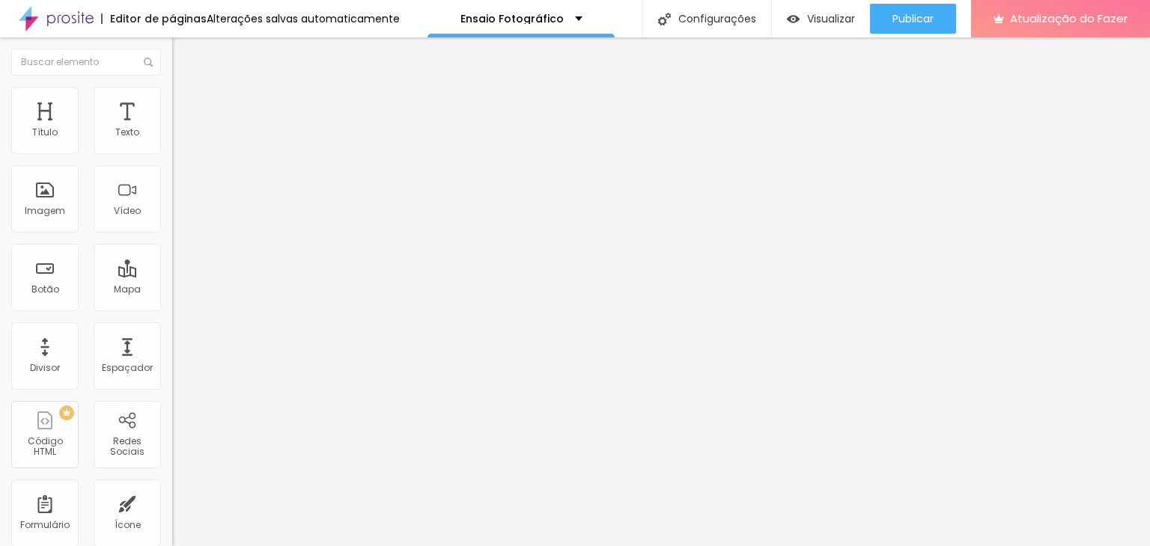
type input "65"
type input "60"
type input "65"
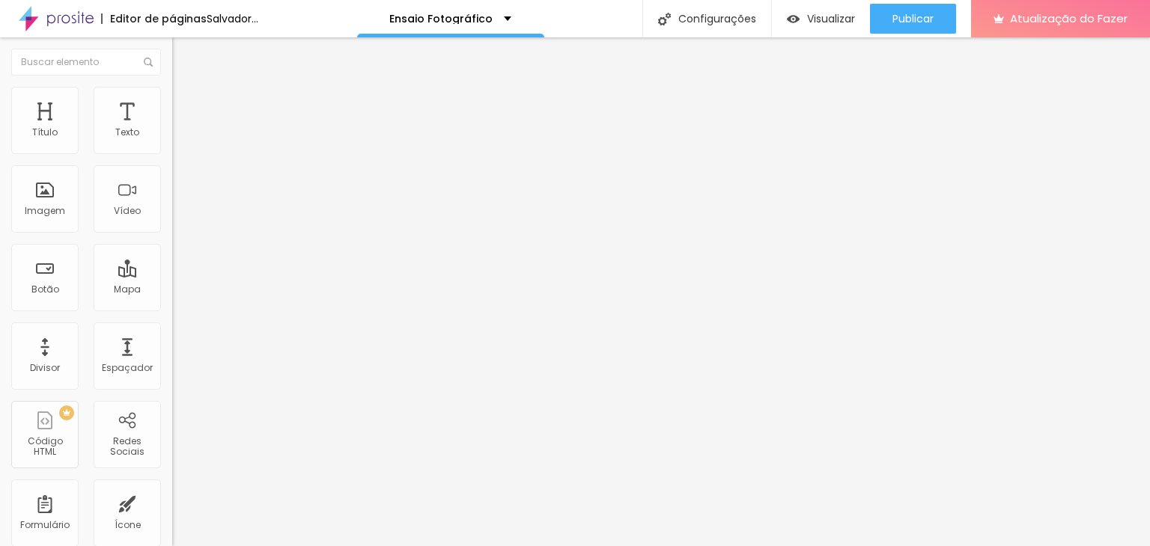
drag, startPoint x: 155, startPoint y: 159, endPoint x: 100, endPoint y: 162, distance: 54.7
type input "65"
click at [172, 153] on input "range" at bounding box center [220, 147] width 97 height 12
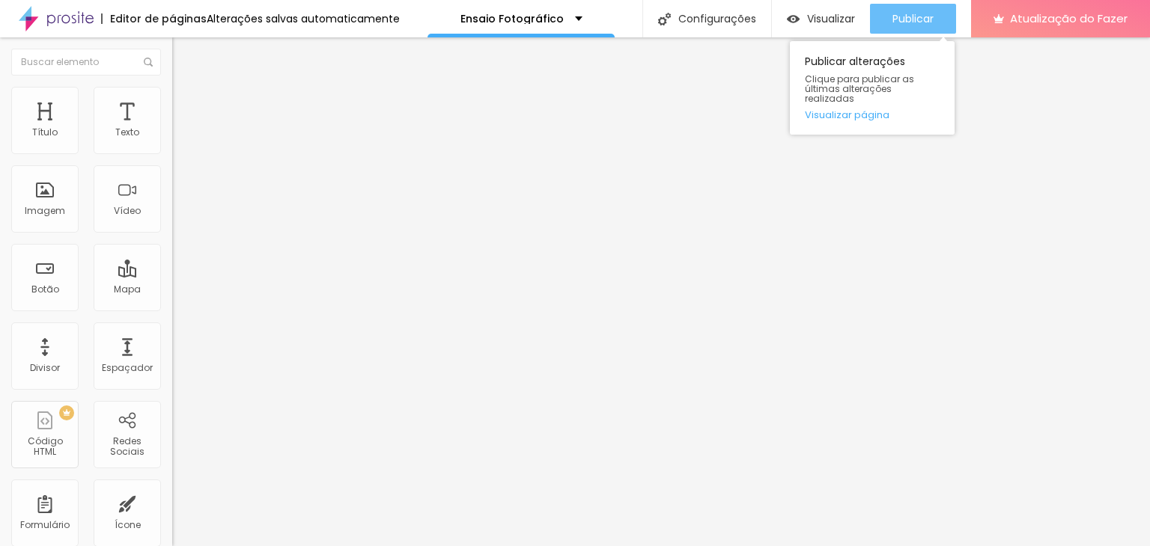
click at [893, 22] on font "Publicar" at bounding box center [912, 18] width 41 height 15
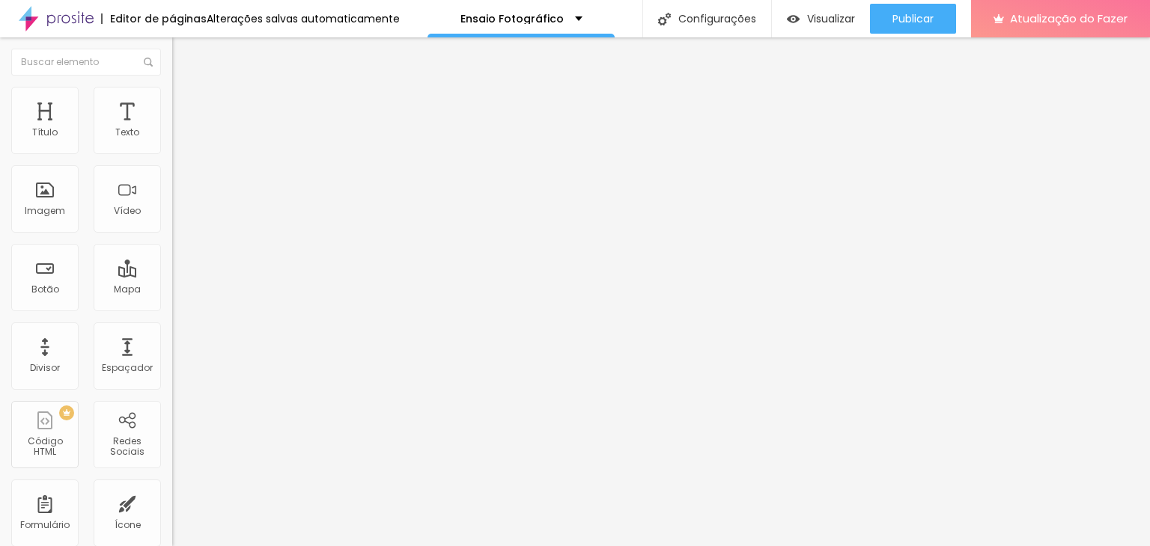
click at [172, 96] on li "Estilo" at bounding box center [258, 94] width 172 height 15
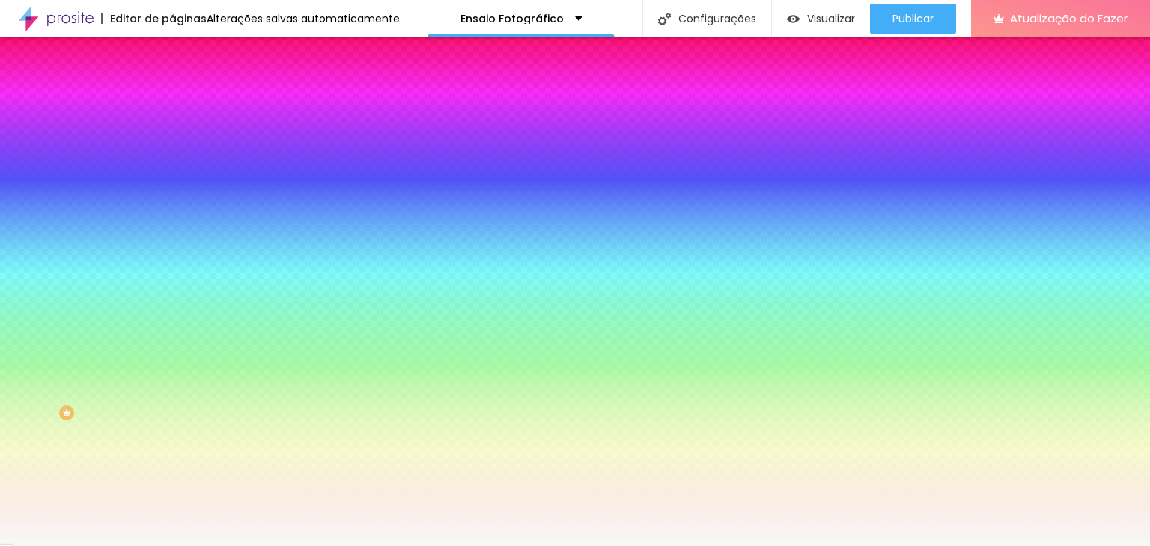
click at [172, 87] on li "Conteúdo" at bounding box center [258, 79] width 172 height 15
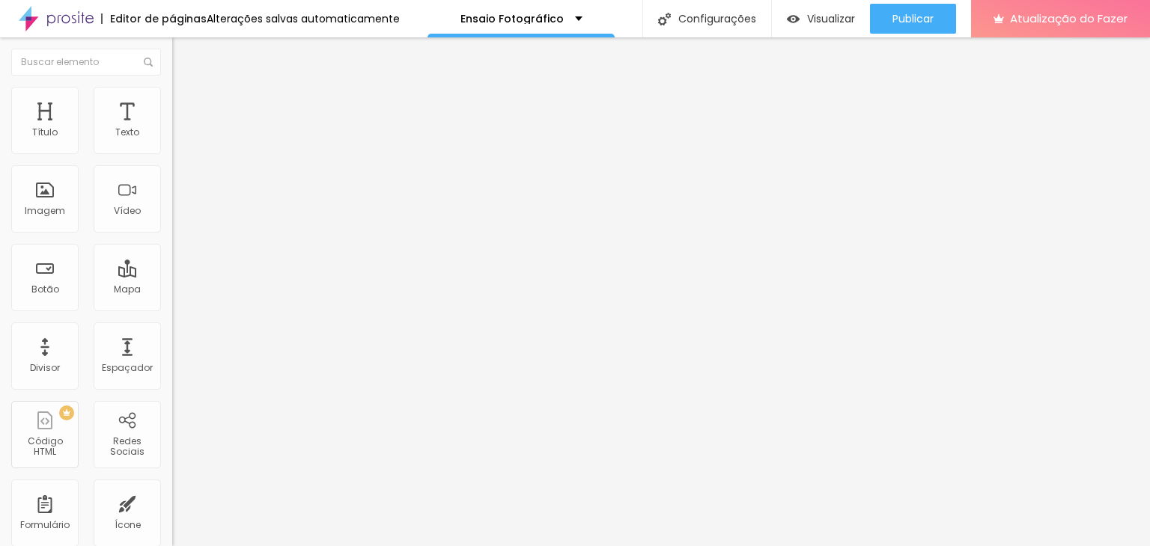
click at [172, 102] on li "Avançado" at bounding box center [258, 109] width 172 height 15
drag, startPoint x: 111, startPoint y: 143, endPoint x: 79, endPoint y: 150, distance: 32.3
click at [172, 150] on div "50 px Espaço Interno" at bounding box center [258, 223] width 172 height 212
type input "45"
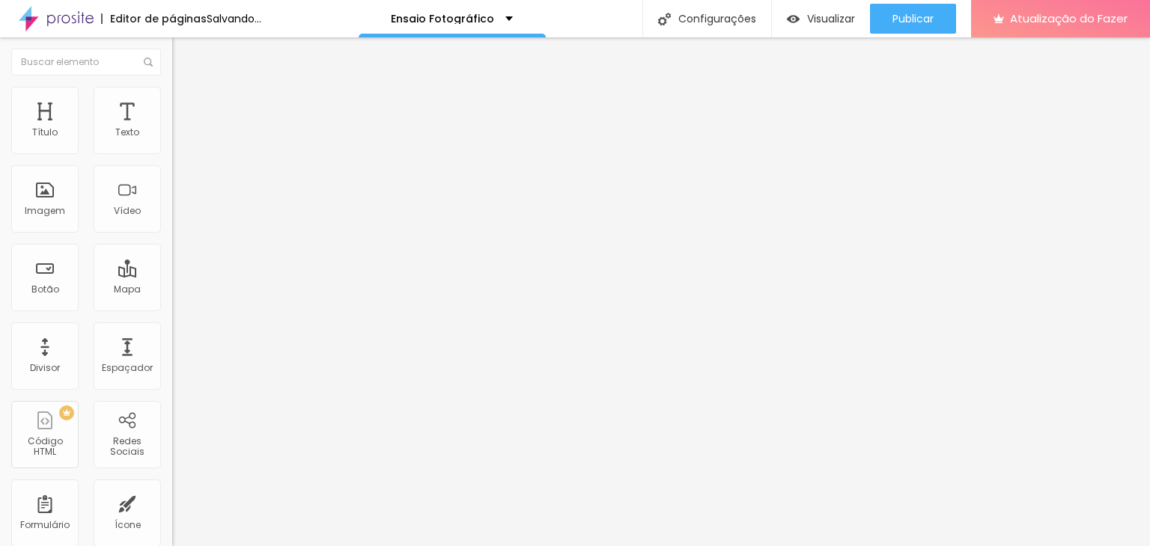
type input "40"
type input "35"
type input "30"
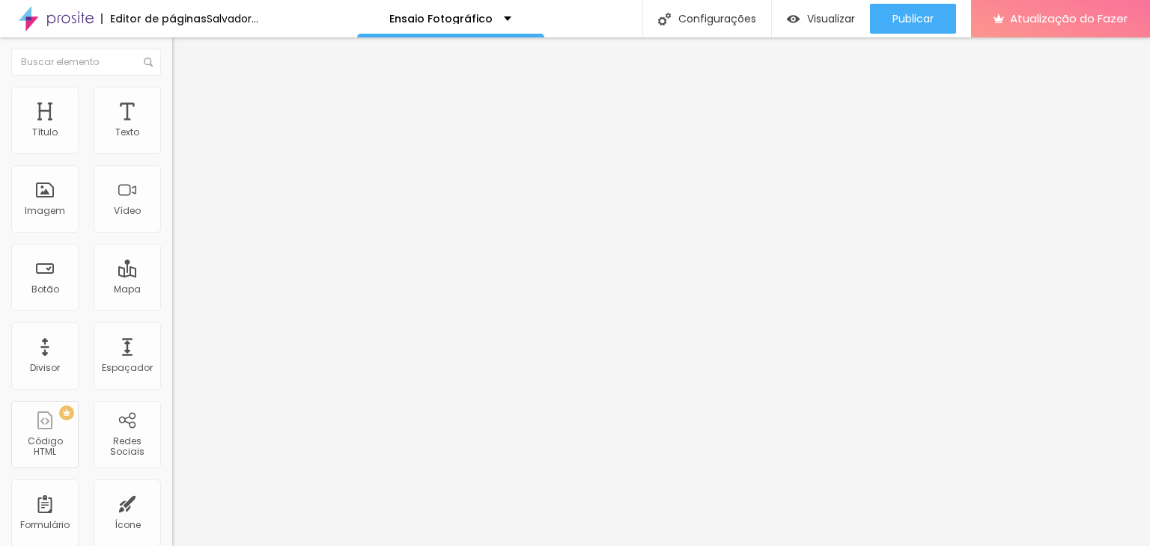
type input "30"
type input "25"
type input "30"
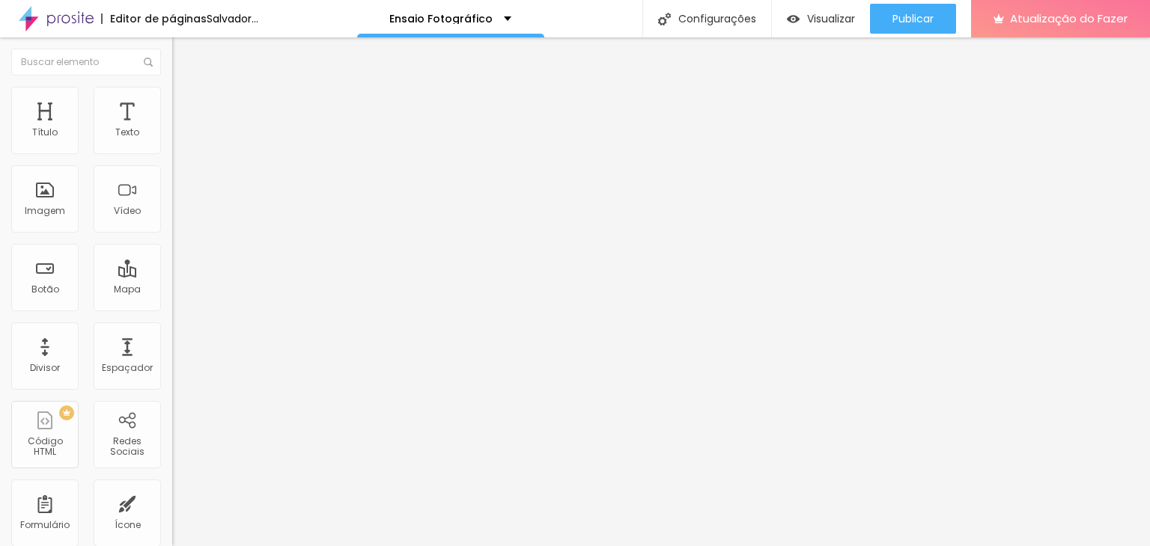
type input "35"
type input "40"
type input "45"
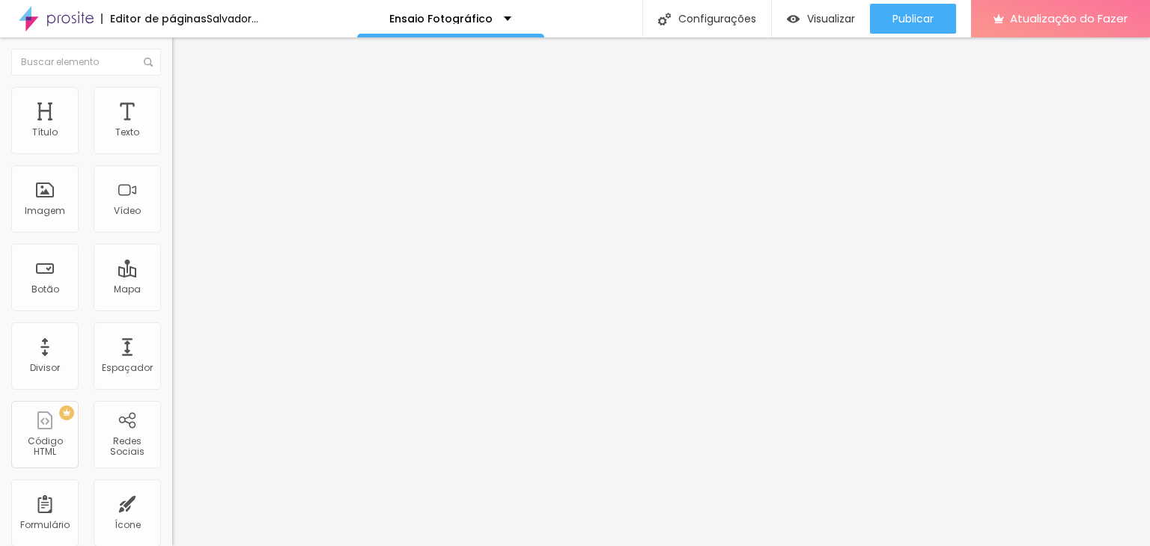
type input "45"
type input "50"
drag, startPoint x: 99, startPoint y: 147, endPoint x: 114, endPoint y: 148, distance: 15.0
click at [172, 290] on input "range" at bounding box center [220, 296] width 97 height 12
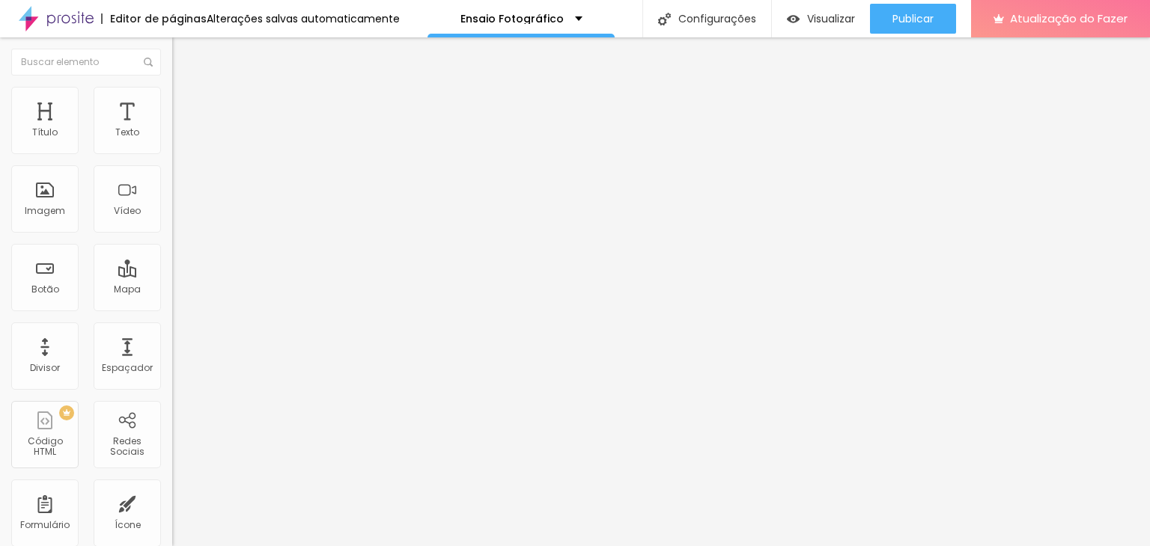
click at [172, 100] on ul "Conteúdo Estilo Avançado" at bounding box center [258, 94] width 172 height 45
click at [186, 103] on font "Estilo" at bounding box center [197, 97] width 23 height 13
type input "70"
type input "75"
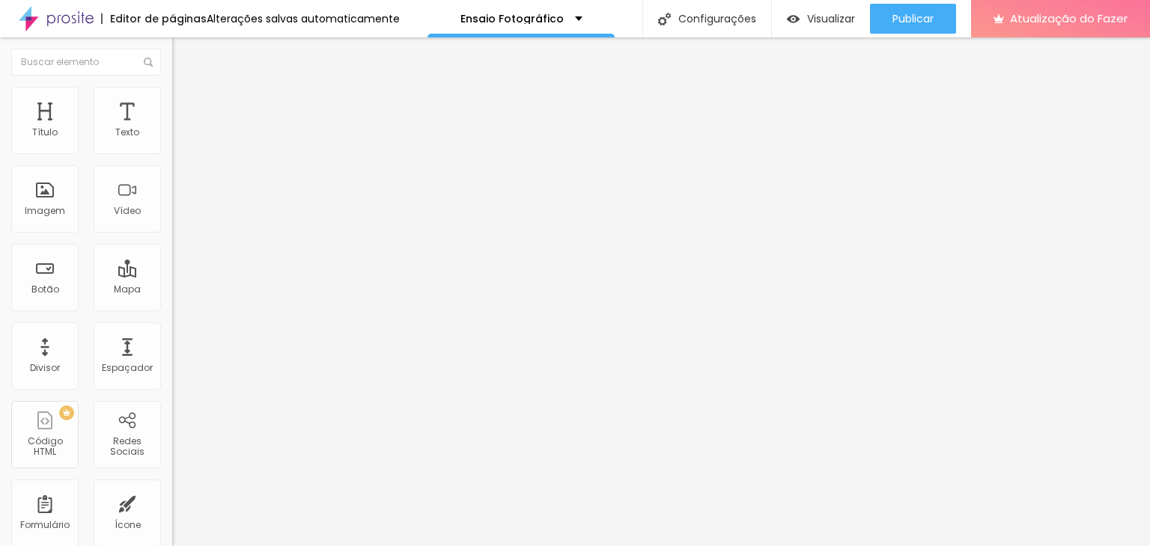
type input "75"
type input "85"
type input "90"
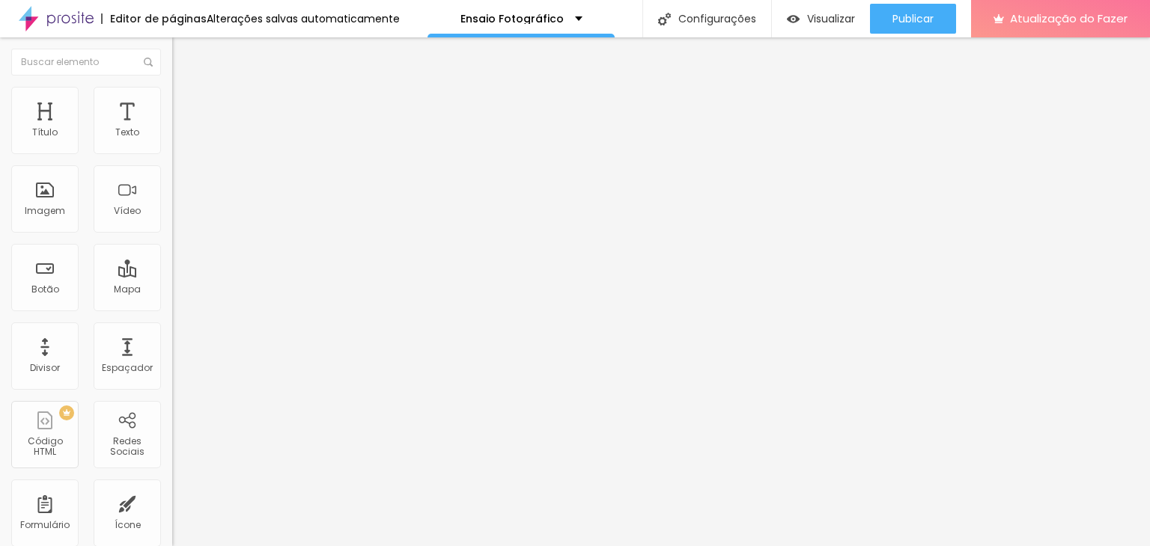
type input "100"
drag, startPoint x: 109, startPoint y: 160, endPoint x: 214, endPoint y: 164, distance: 105.6
type input "100"
click at [214, 153] on input "range" at bounding box center [220, 147] width 97 height 12
click at [181, 129] on font "Trocar imagem" at bounding box center [217, 122] width 73 height 13
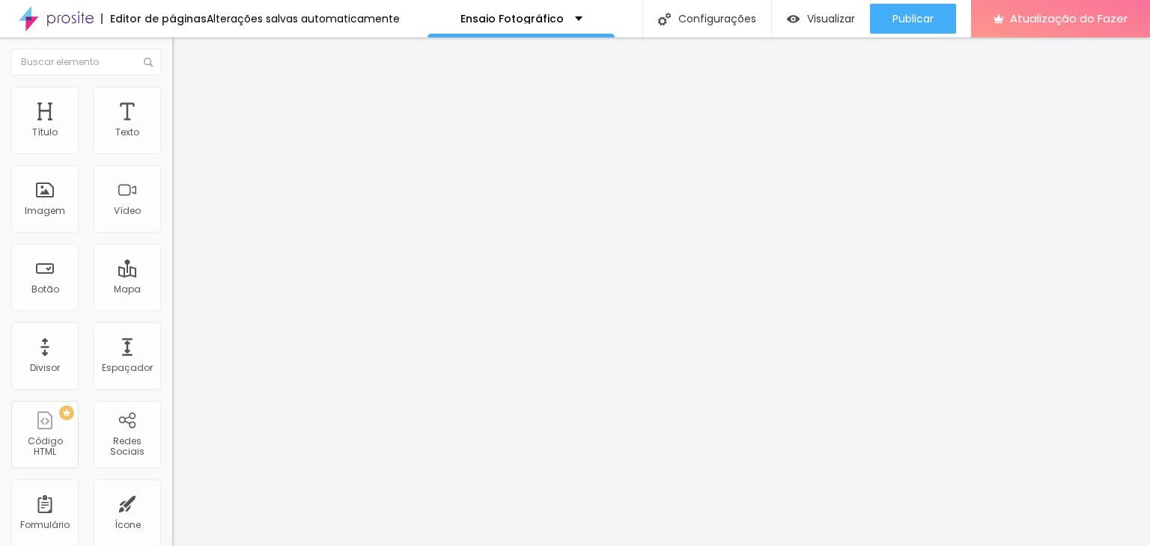
drag, startPoint x: 671, startPoint y: 291, endPoint x: 680, endPoint y: 294, distance: 10.2
click at [186, 103] on font "Avançado" at bounding box center [210, 97] width 49 height 13
type input "1"
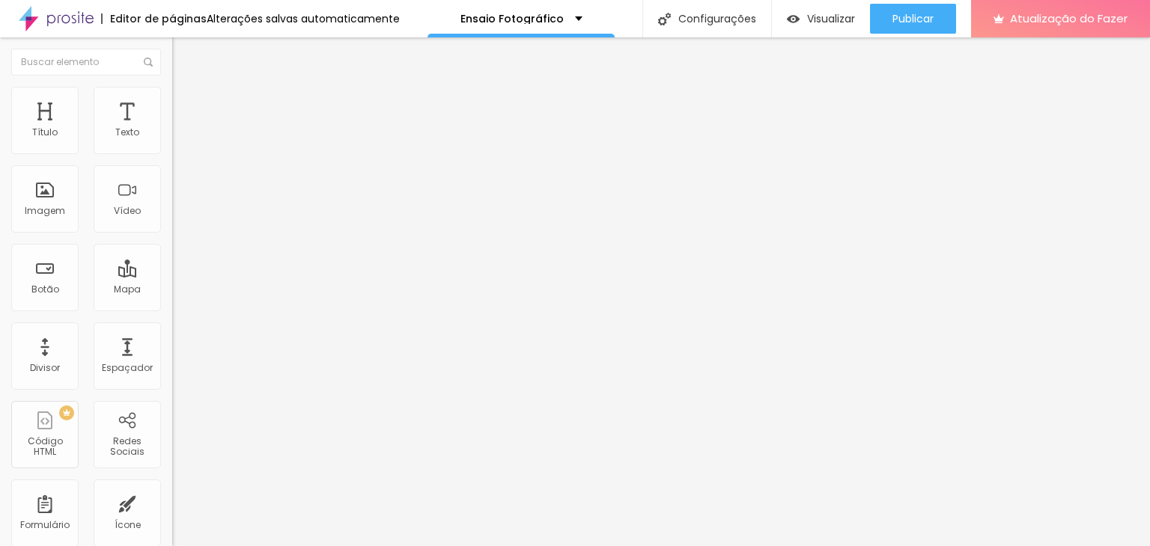
type input "1"
type input "7"
type input "8"
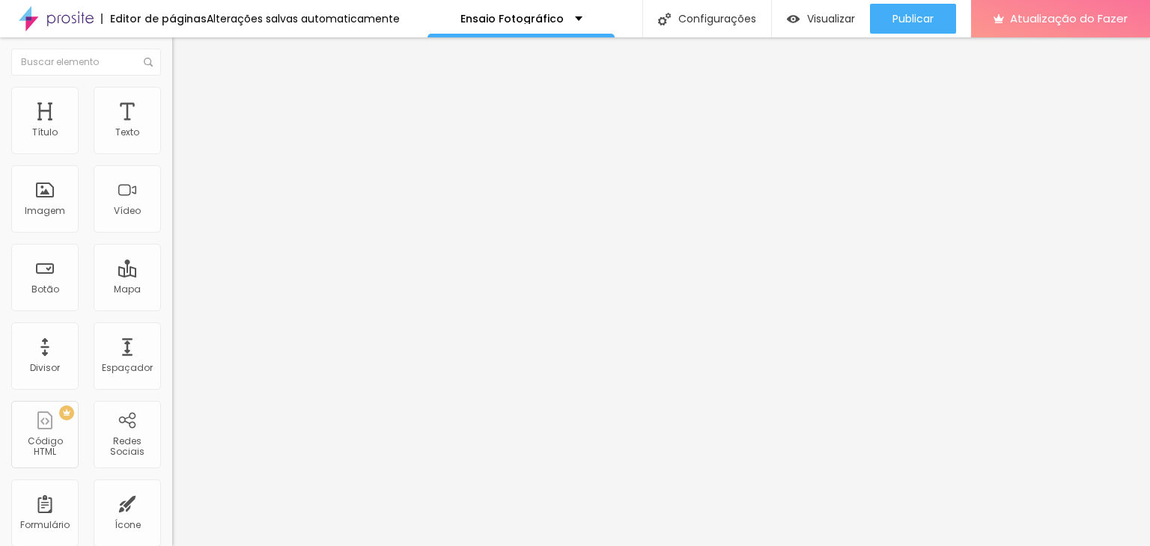
type input "9"
type input "10"
type input "13"
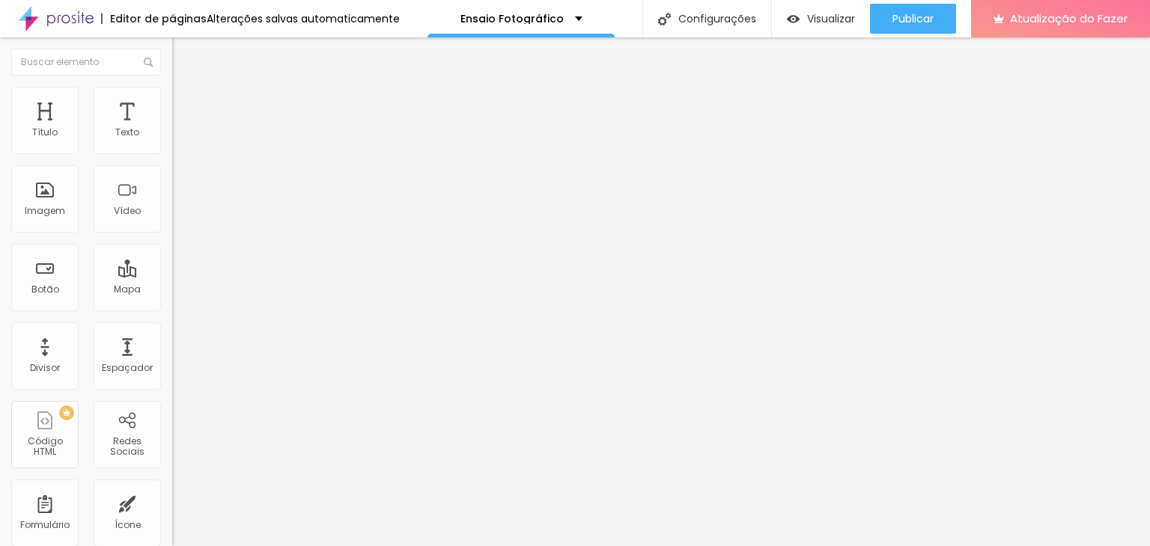
type input "13"
type input "14"
type input "16"
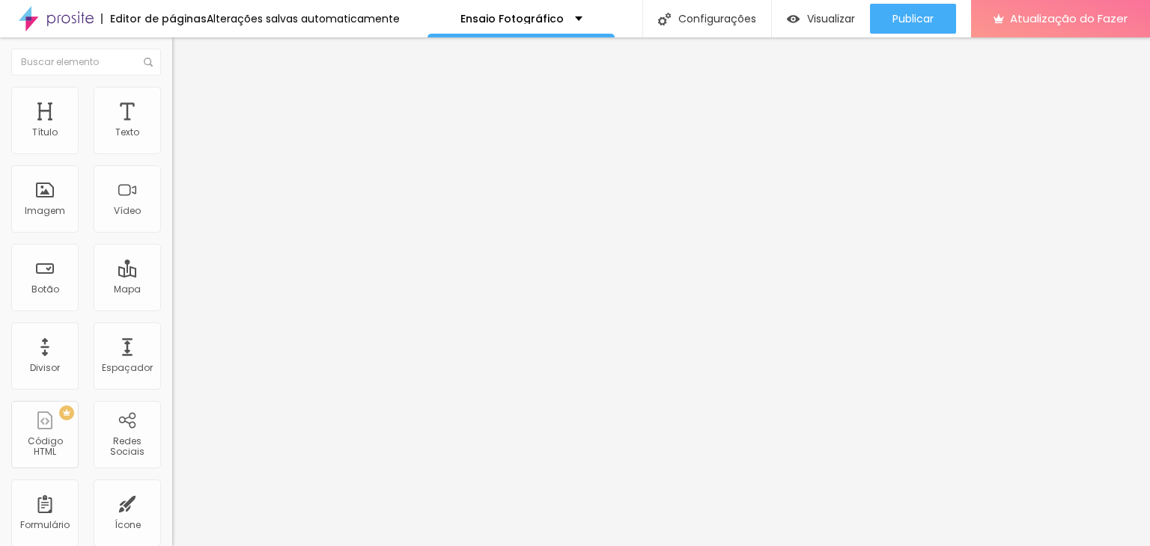
type input "18"
type input "19"
type input "21"
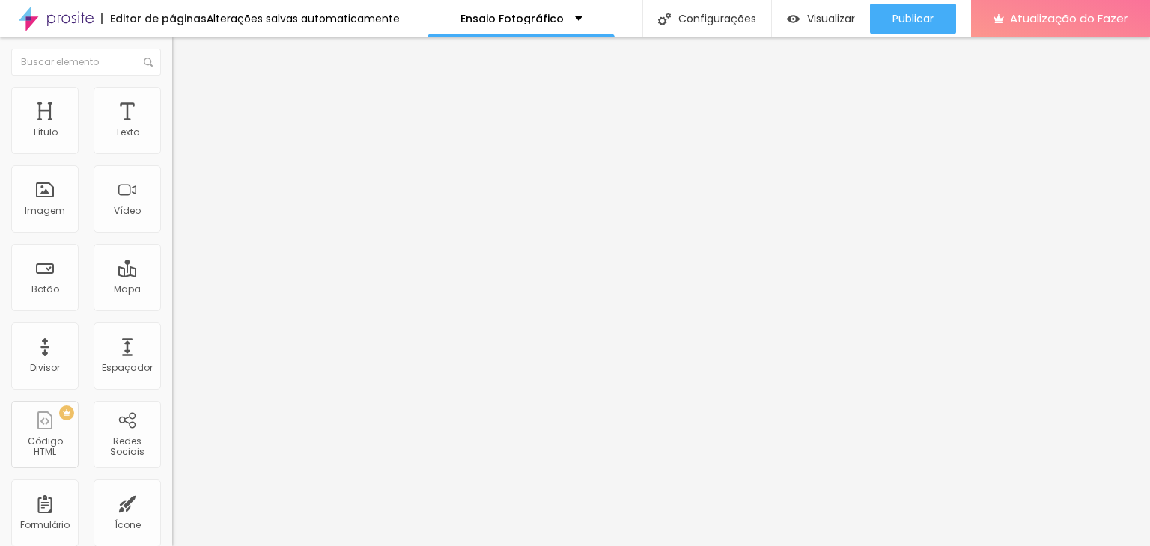
type input "21"
type input "22"
type input "23"
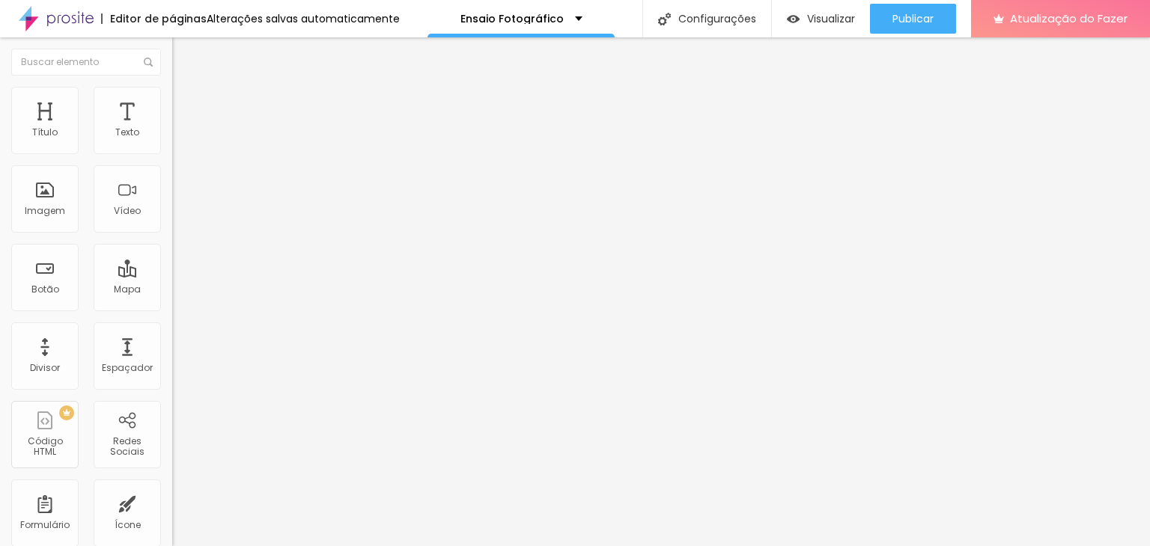
type input "24"
type input "25"
type input "26"
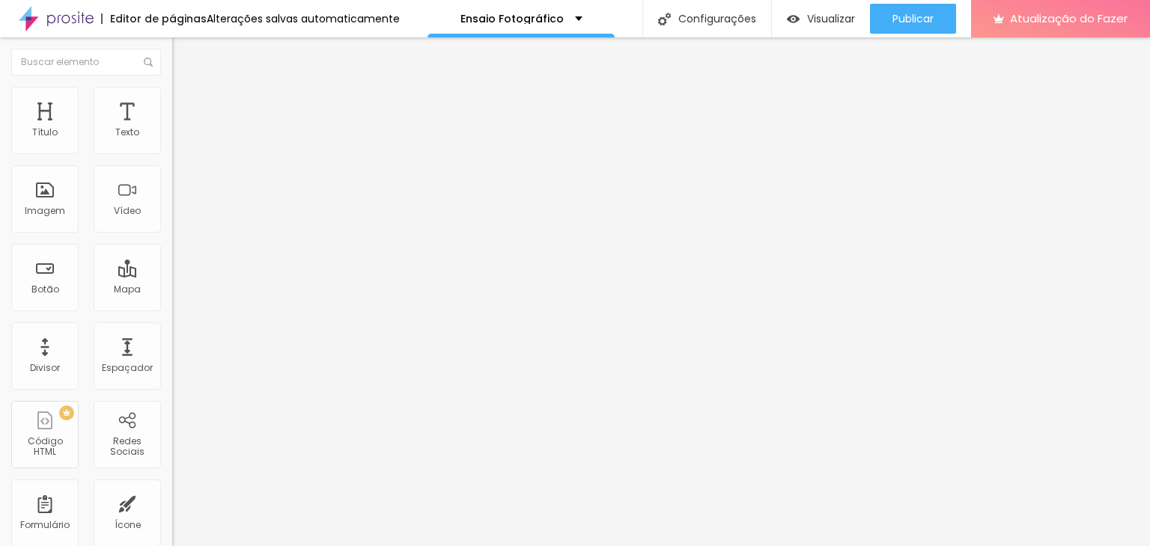
type input "26"
type input "28"
type input "29"
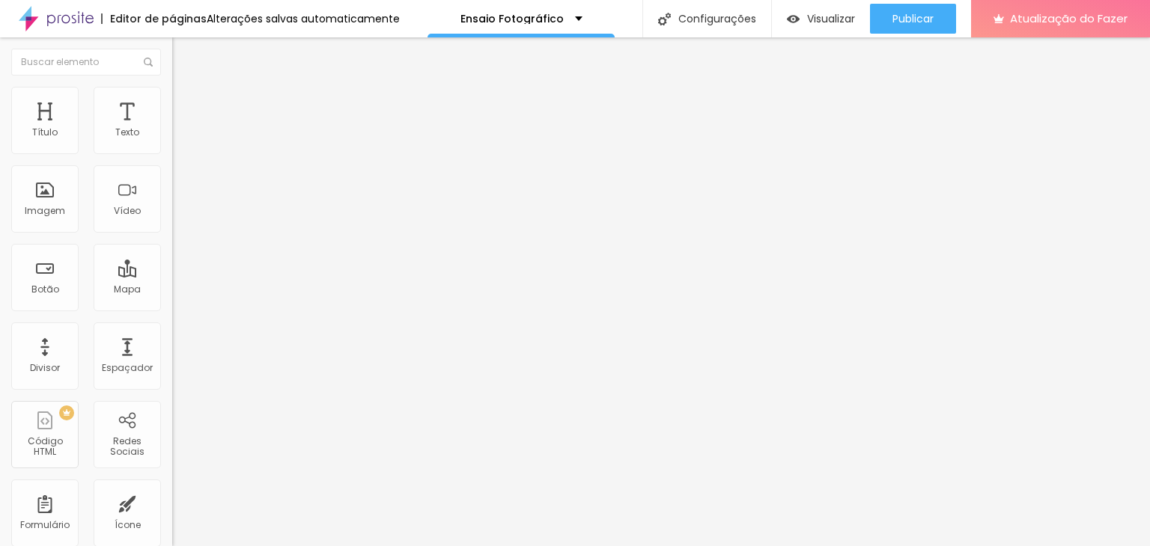
type input "31"
type input "48"
type input "52"
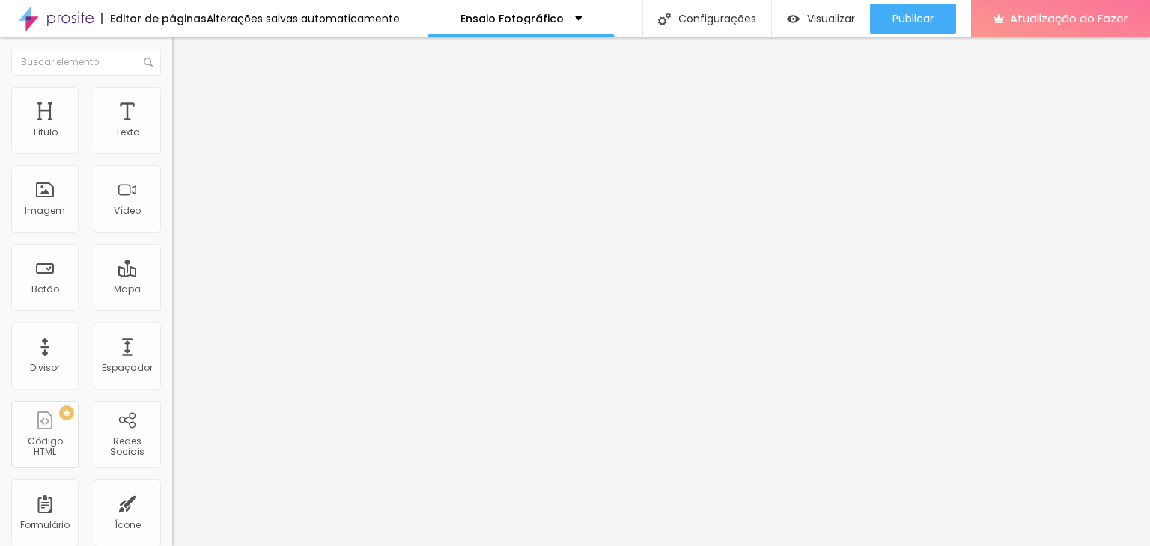
type input "52"
type input "56"
type input "60"
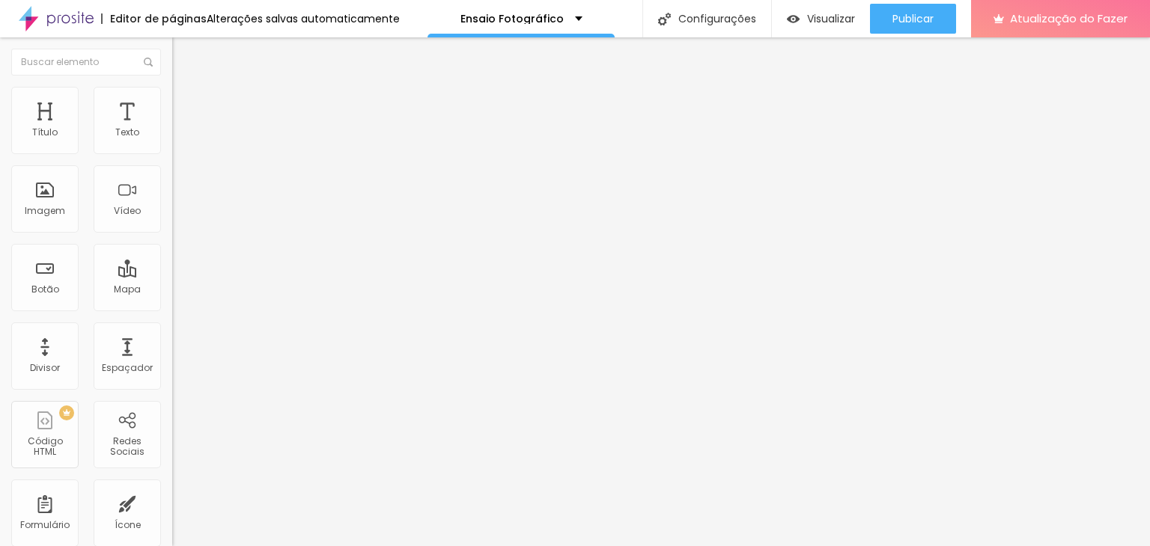
type input "62"
type input "64"
type input "67"
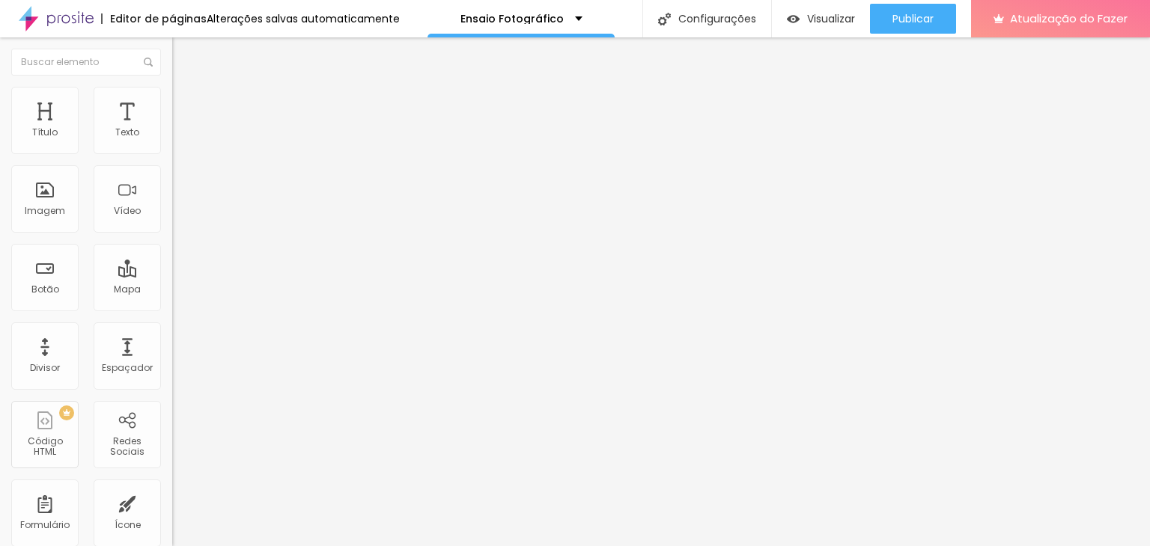
type input "67"
type input "69"
type input "72"
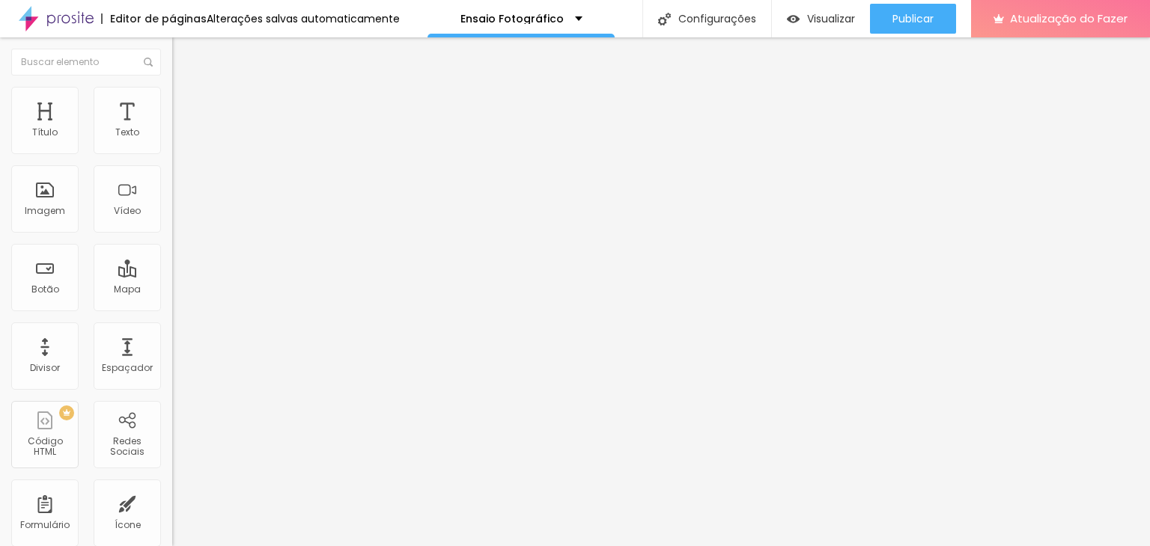
type input "75"
type input "77"
type input "81"
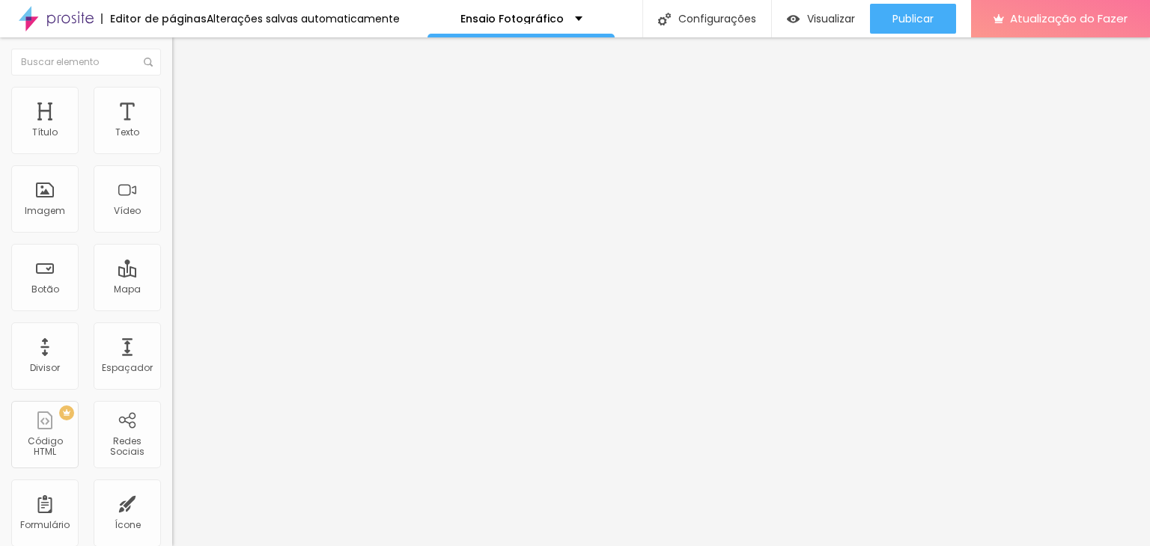
type input "81"
type input "88"
type input "94"
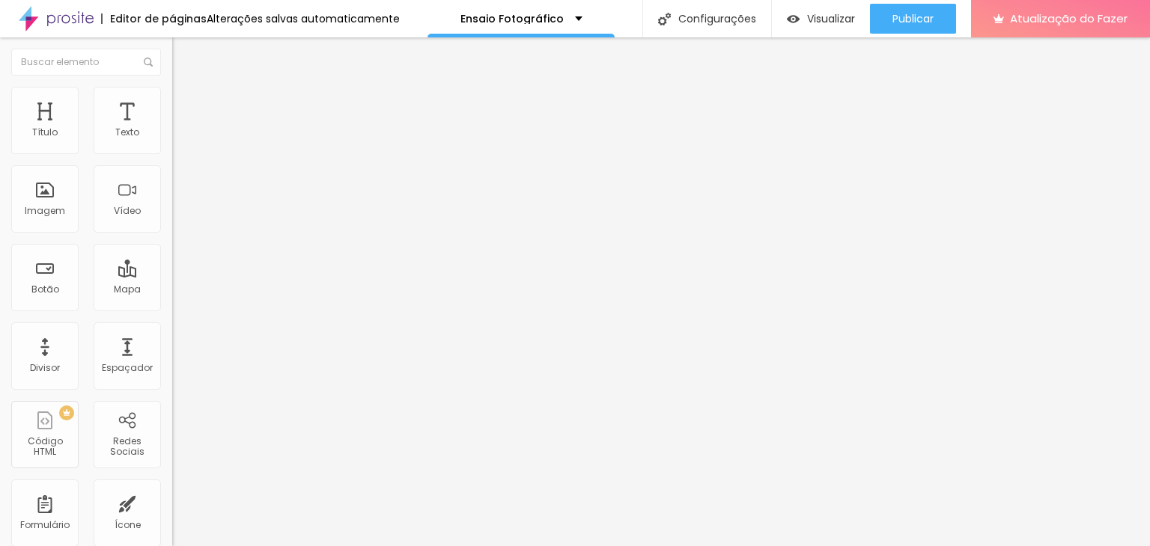
type input "100"
type input "89"
type input "74"
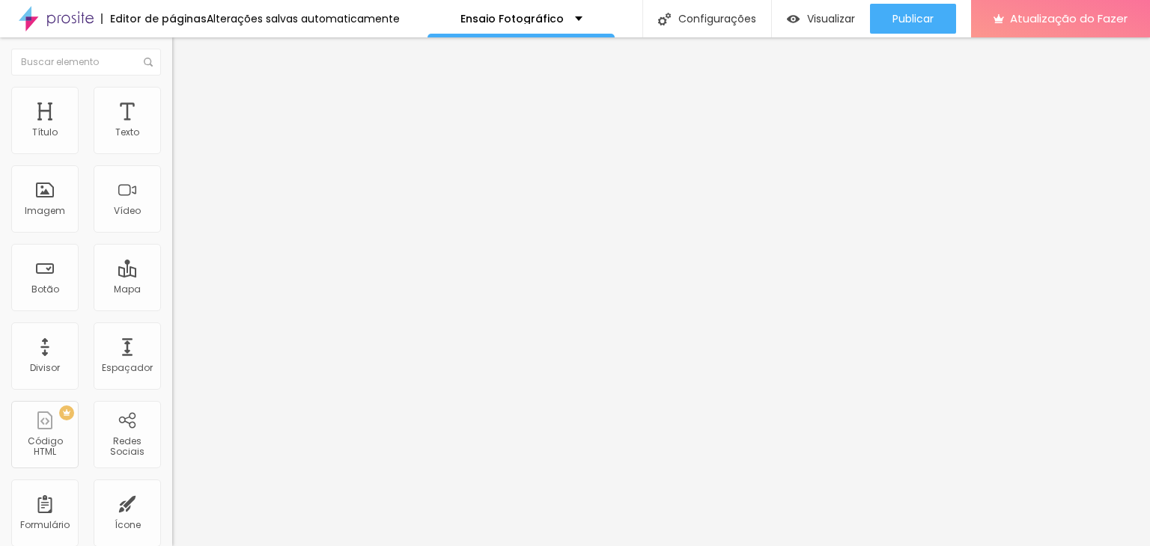
type input "74"
type input "46"
type input "30"
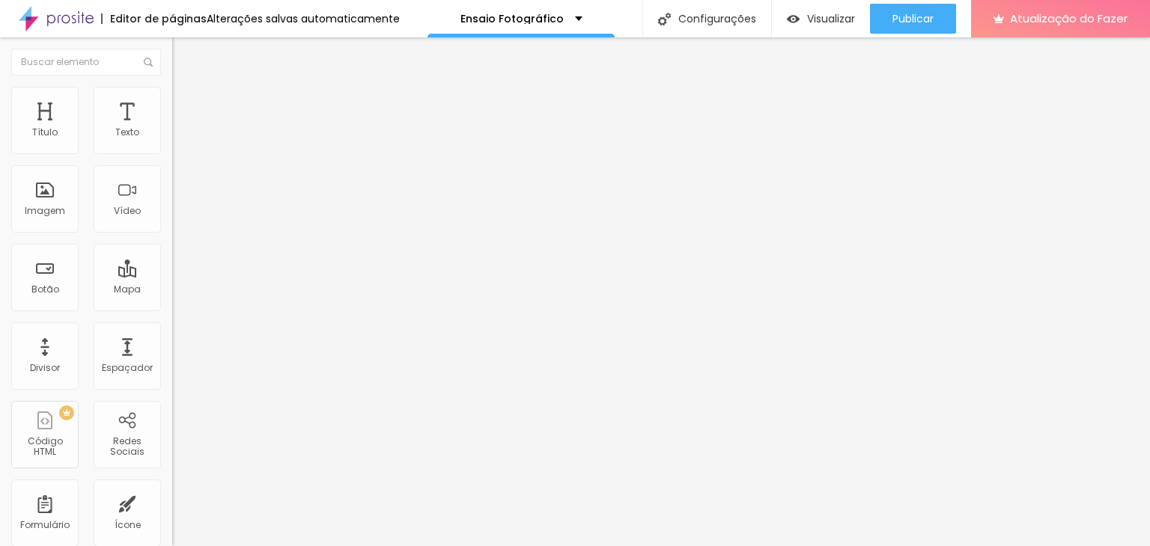
type input "18"
type input "11"
type input "7"
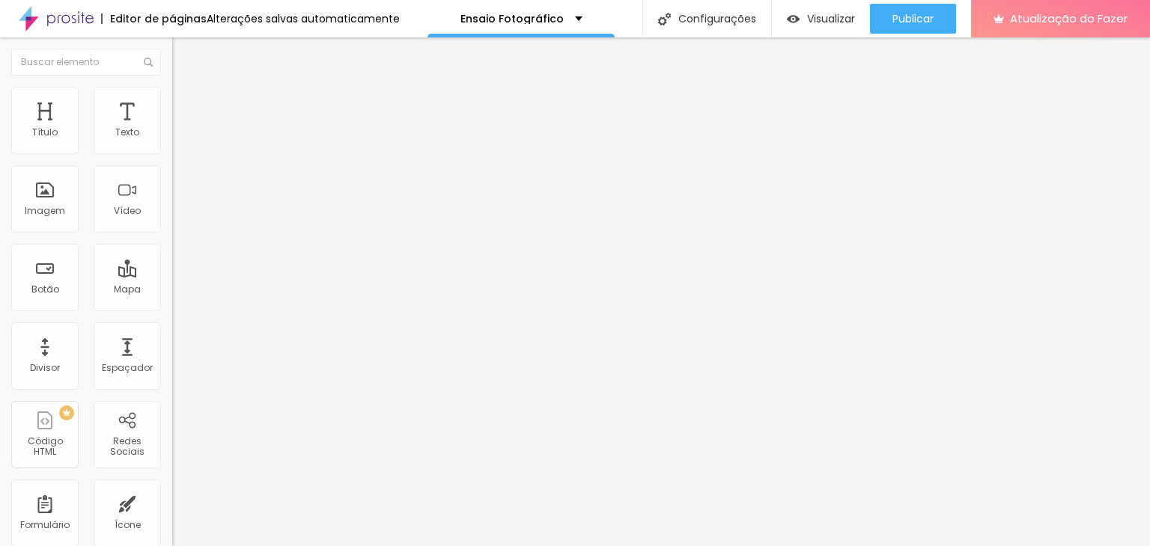
type input "7"
type input "1"
type input "0"
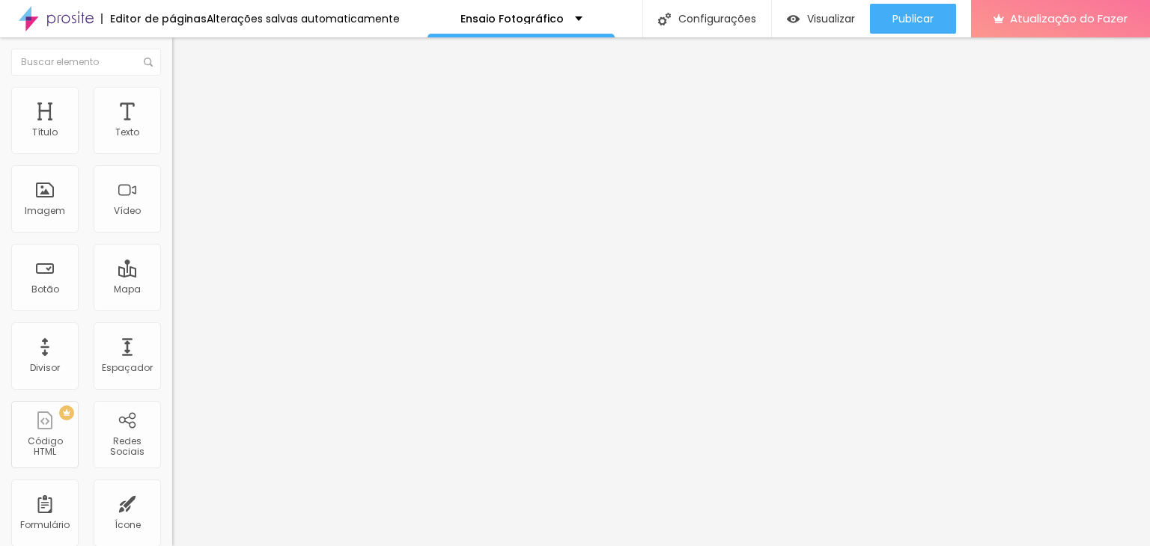
drag, startPoint x: 33, startPoint y: 149, endPoint x: 32, endPoint y: 169, distance: 20.2
click at [172, 275] on input "range" at bounding box center [220, 281] width 97 height 12
click at [812, 19] on font "Visualizar" at bounding box center [831, 18] width 48 height 15
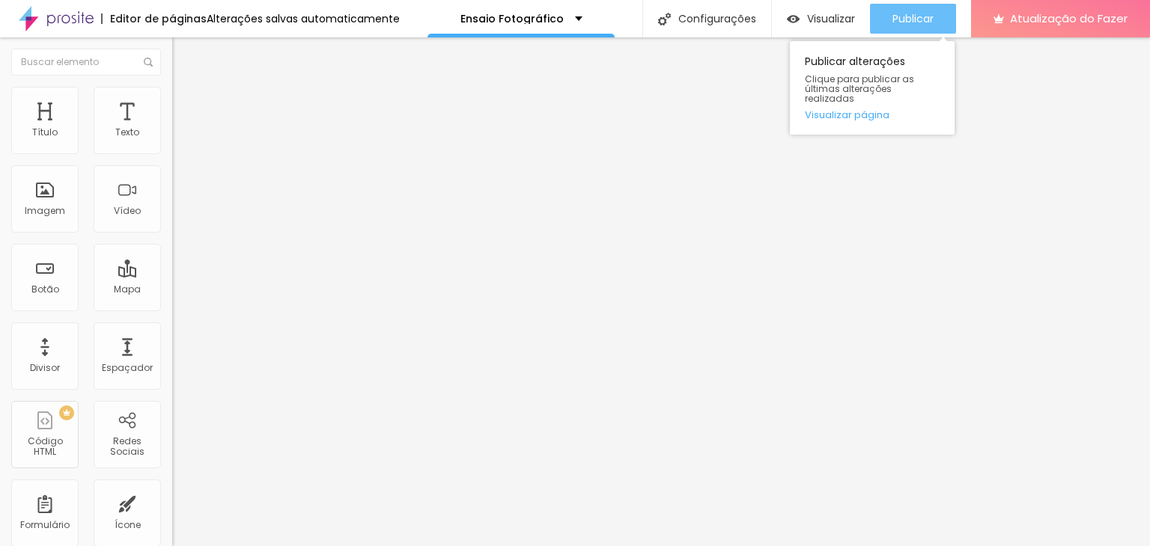
click at [886, 6] on button "Publicar" at bounding box center [913, 19] width 86 height 30
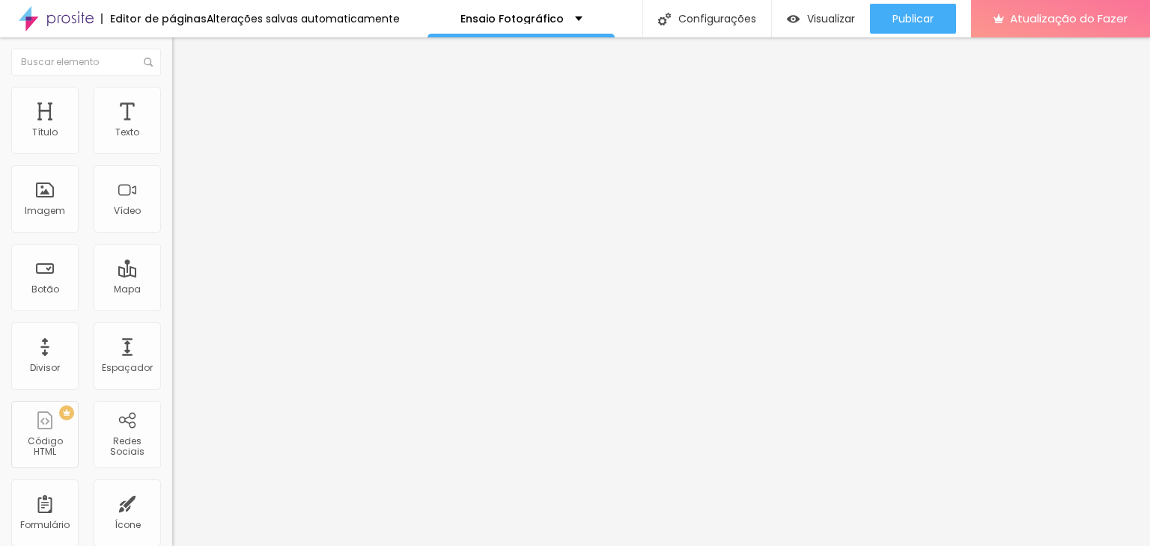
click at [172, 129] on span "Trocar imagem" at bounding box center [213, 122] width 82 height 13
click at [181, 129] on font "Trocar imagem" at bounding box center [217, 122] width 73 height 13
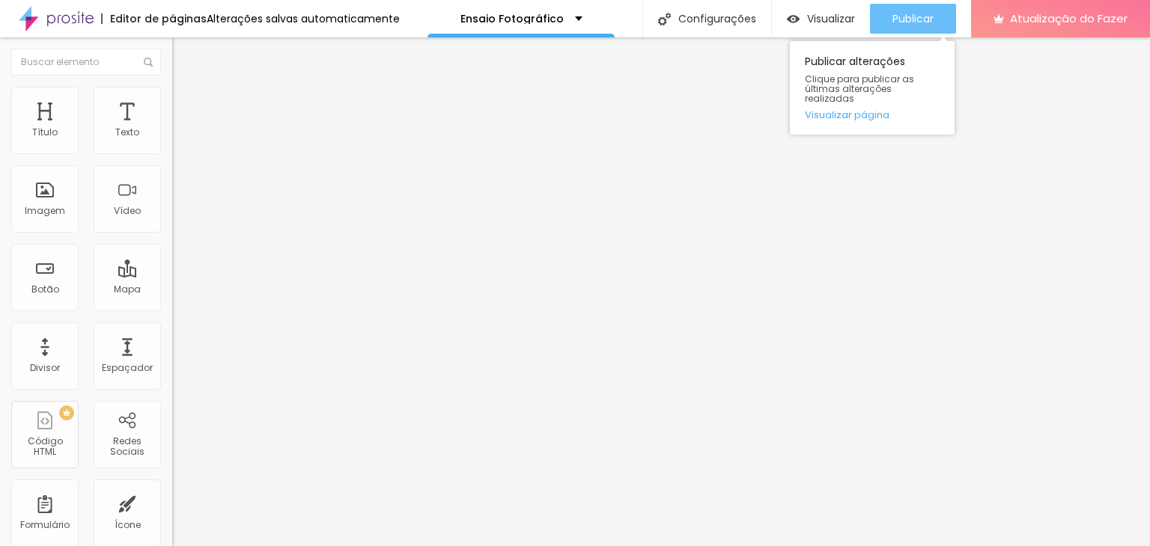
click at [913, 22] on font "Publicar" at bounding box center [912, 18] width 41 height 15
click at [929, 19] on font "Publicar" at bounding box center [912, 18] width 41 height 15
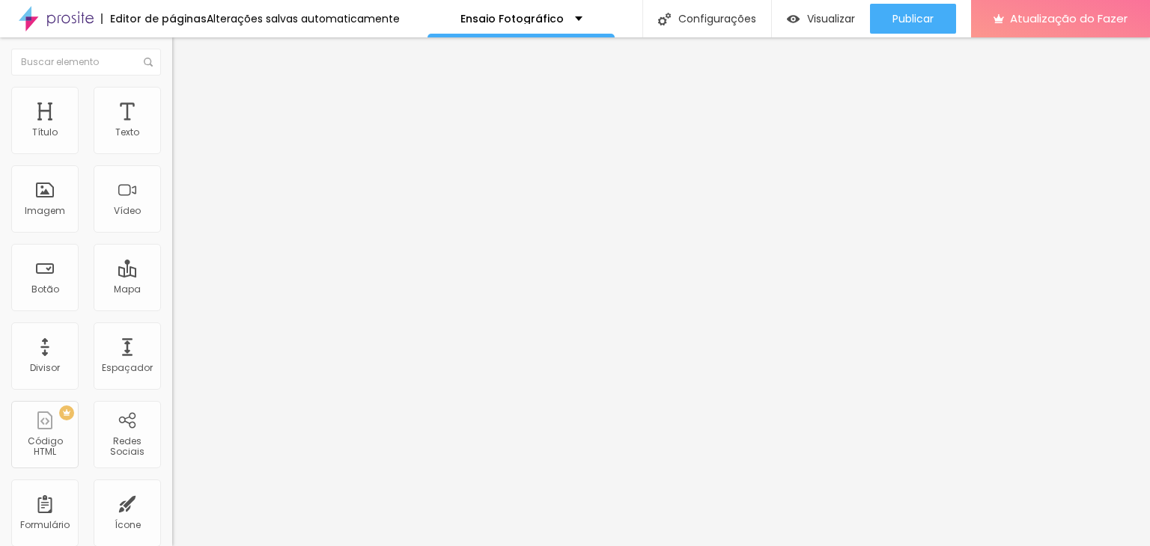
click at [172, 96] on ul "Conteúdo Estilo Avançado" at bounding box center [258, 94] width 172 height 45
click at [186, 103] on font "Estilo" at bounding box center [197, 97] width 23 height 13
type input "16"
type input "15"
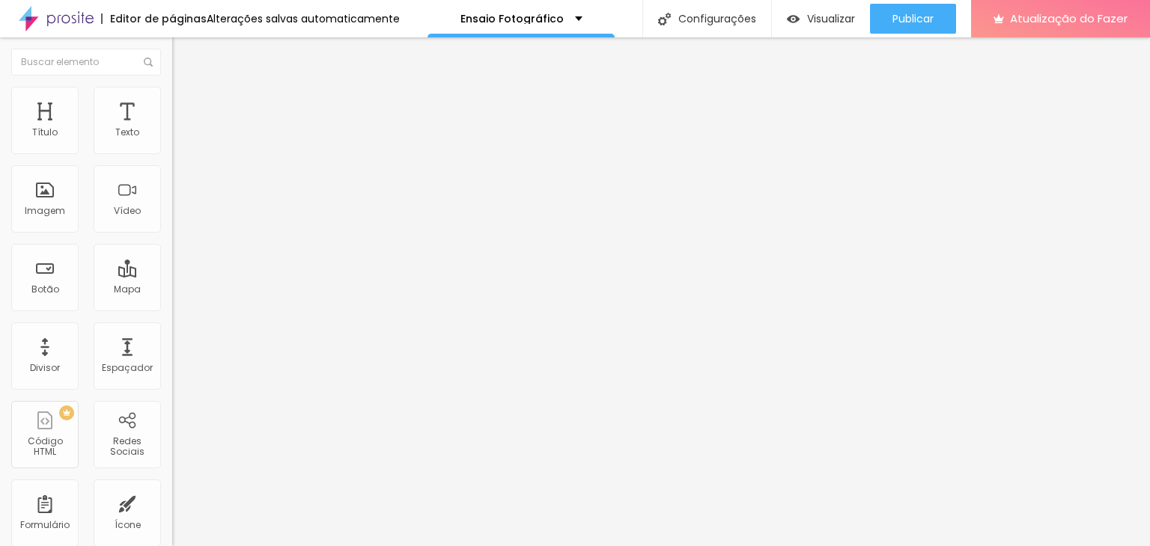
type input "15"
type input "18"
type input "25"
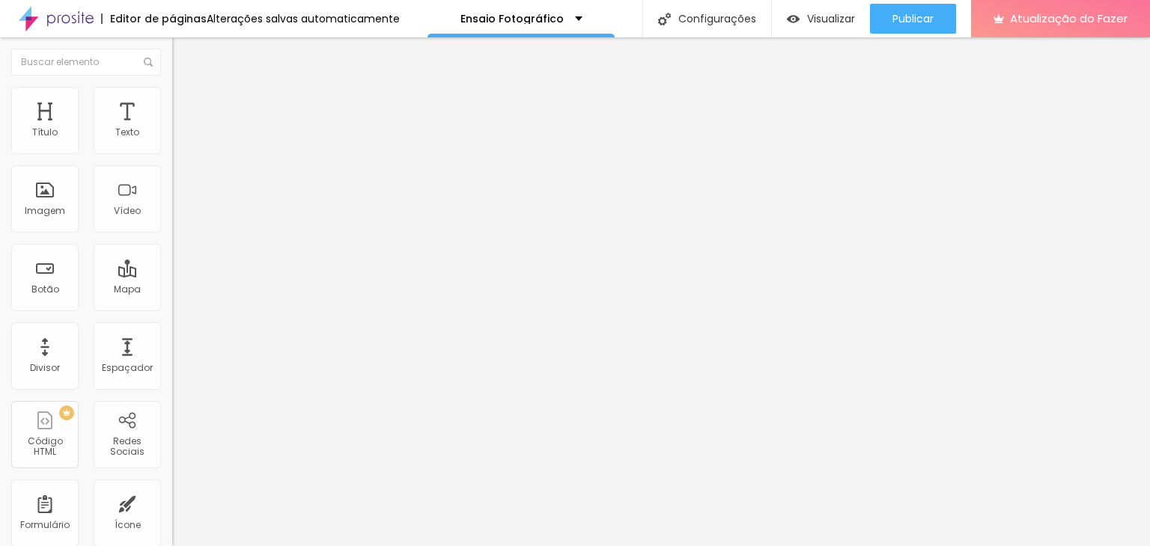
type input "49"
type input "69"
type input "111"
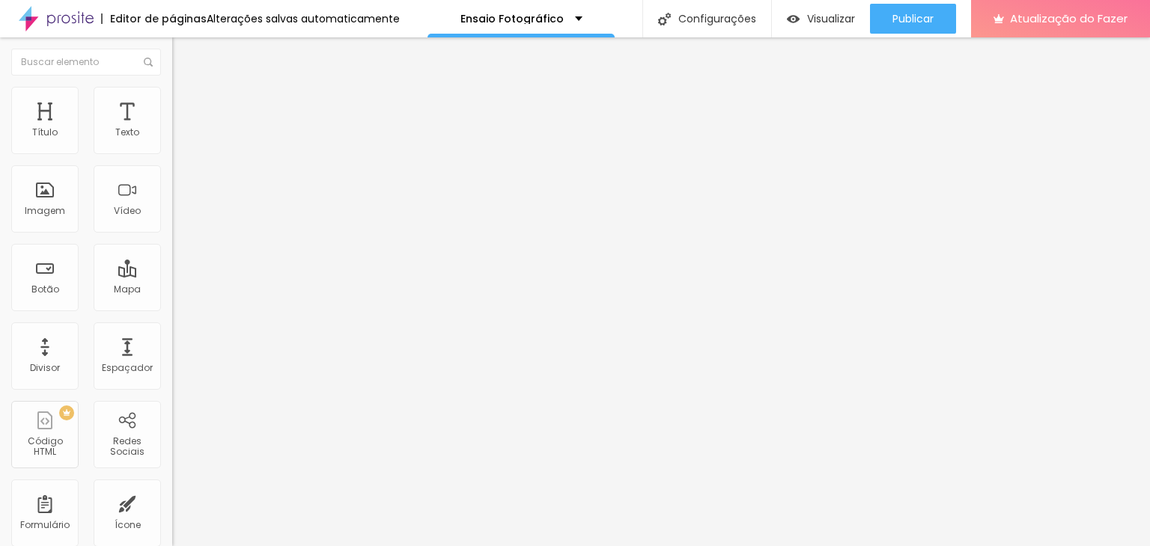
type input "111"
type input "136"
type input "144"
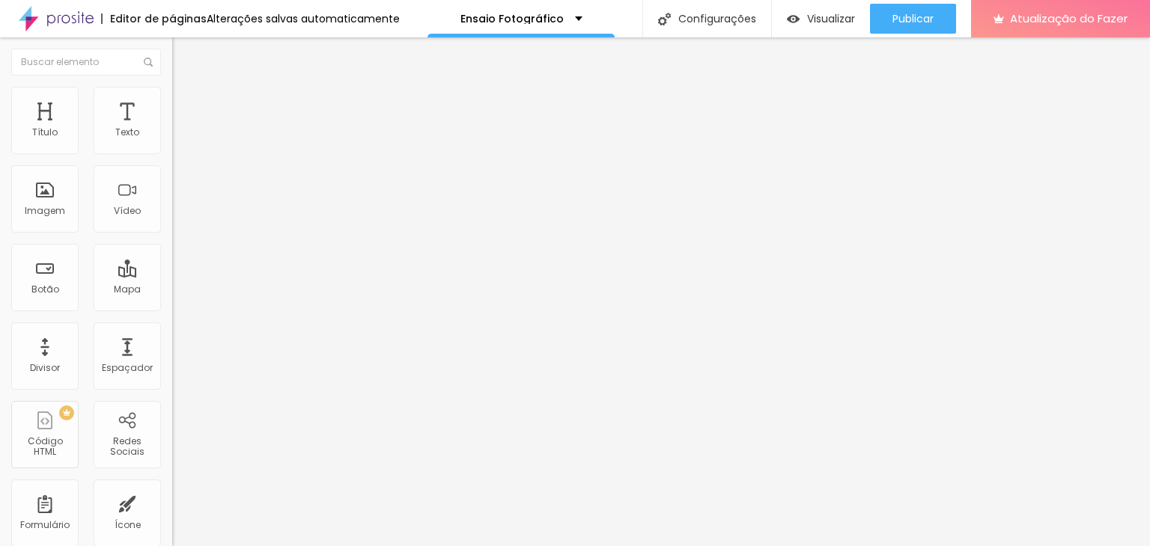
type input "148"
type input "153"
type input "162"
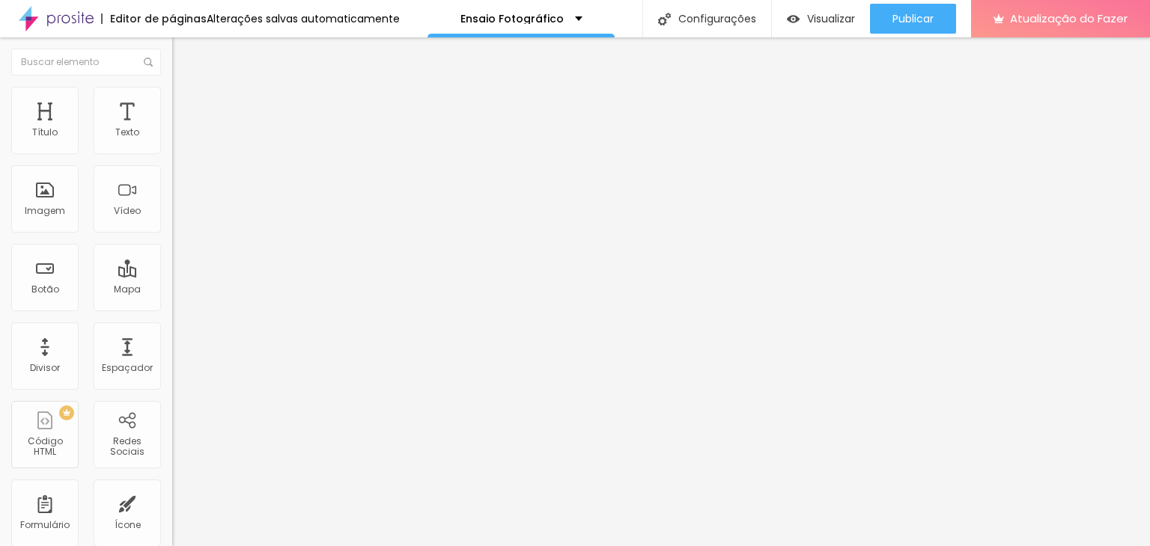
type input "162"
type input "170"
type input "178"
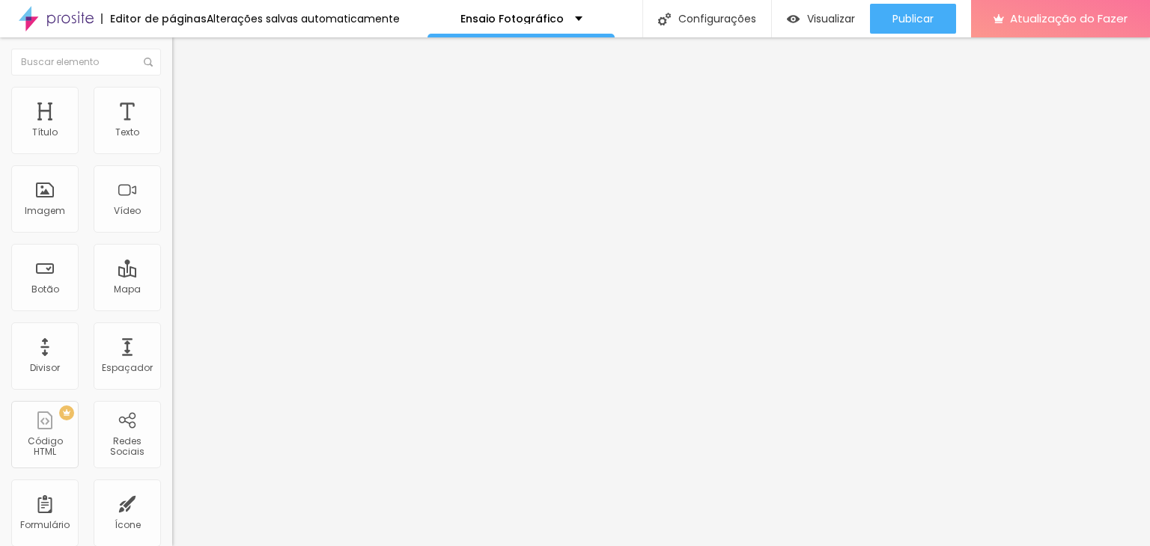
type input "190"
type input "200"
drag, startPoint x: 41, startPoint y: 191, endPoint x: 159, endPoint y: 169, distance: 119.5
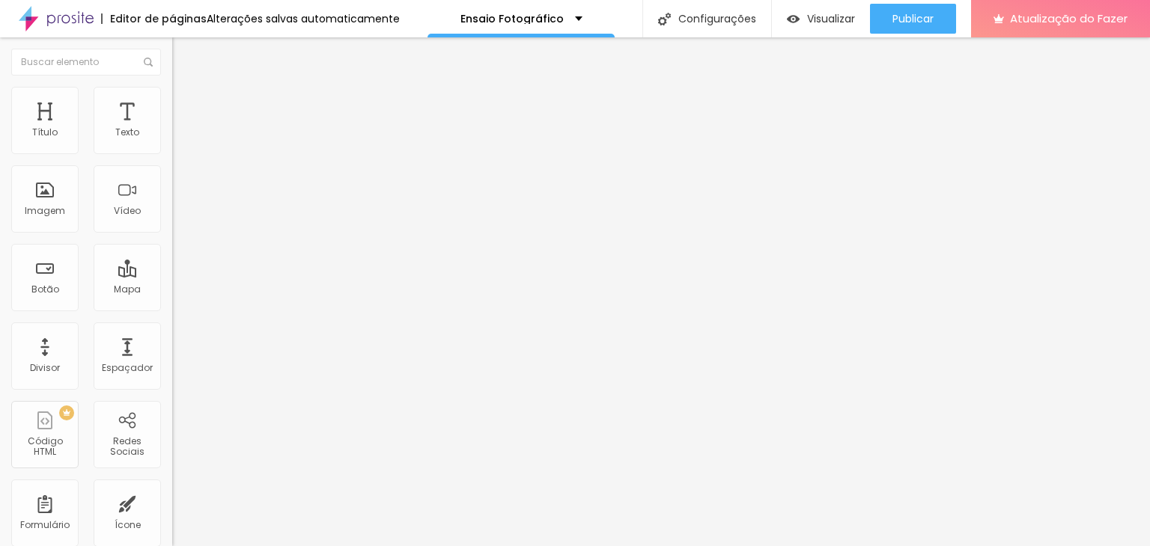
type input "200"
click at [192, 329] on input "range" at bounding box center [220, 335] width 97 height 12
drag, startPoint x: 162, startPoint y: 161, endPoint x: 141, endPoint y: 165, distance: 21.4
click at [172, 165] on div "Tamanho 100 px % 200 Borda arredondada Sombra DESATIVADO Voltar ao padrão" at bounding box center [258, 267] width 172 height 300
type input "95"
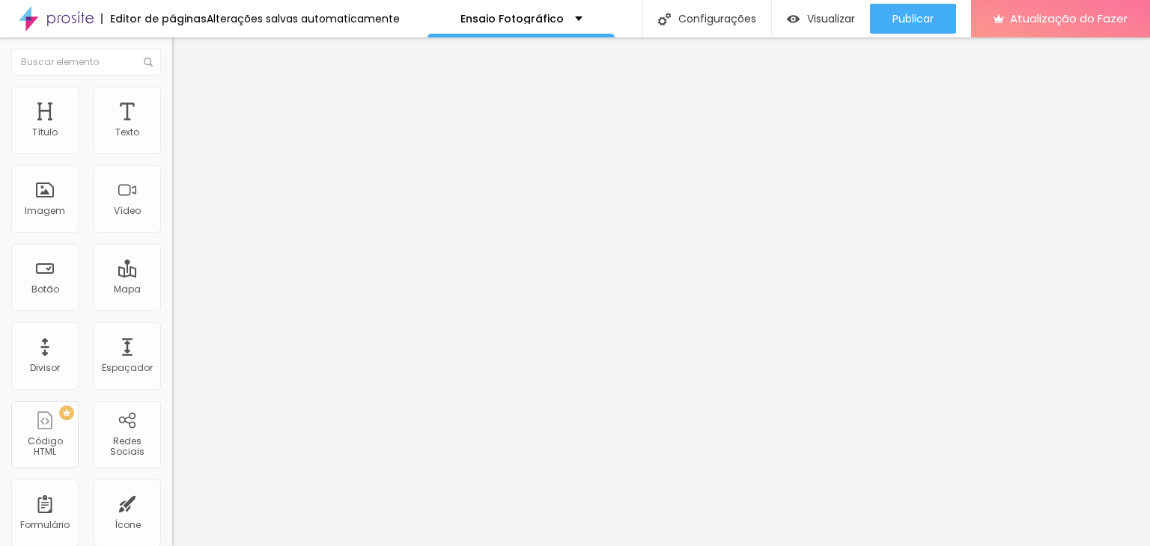
type input "95"
type input "90"
type input "85"
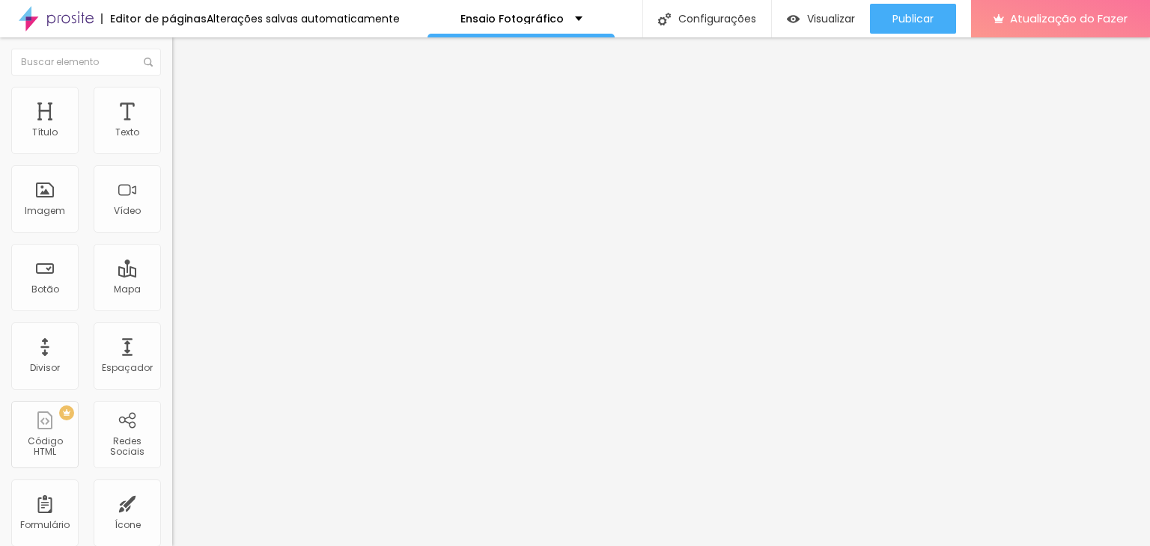
type input "80"
type input "75"
type input "70"
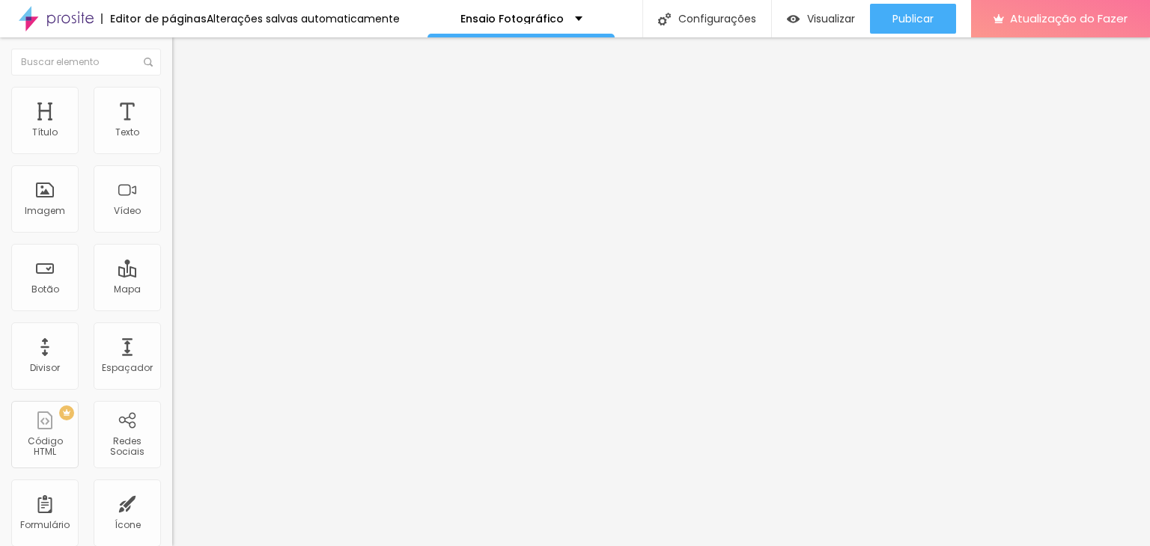
type input "70"
type input "65"
type input "60"
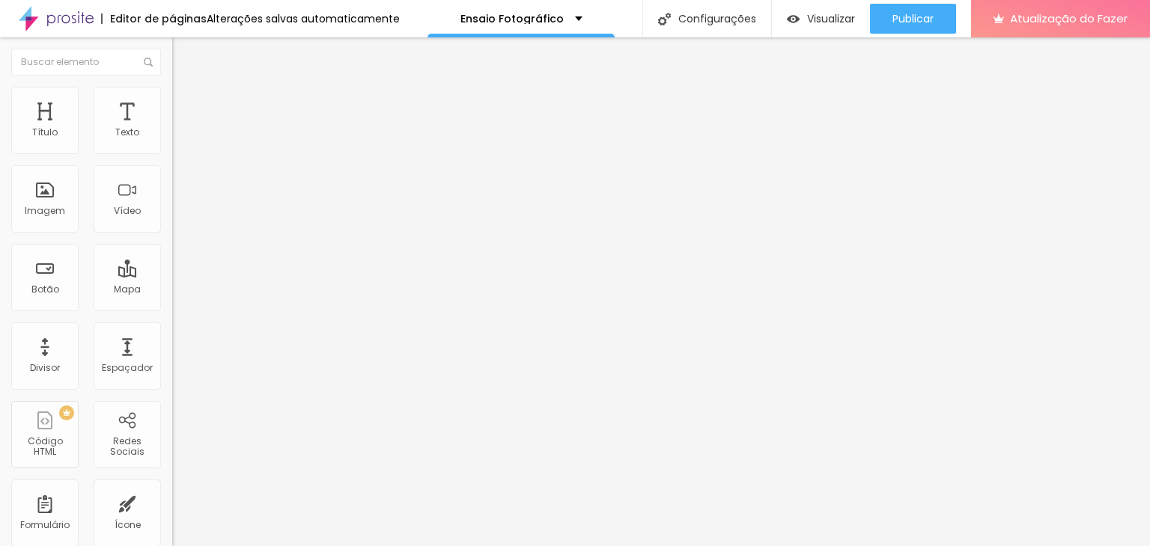
type input "55"
type input "50"
type input "55"
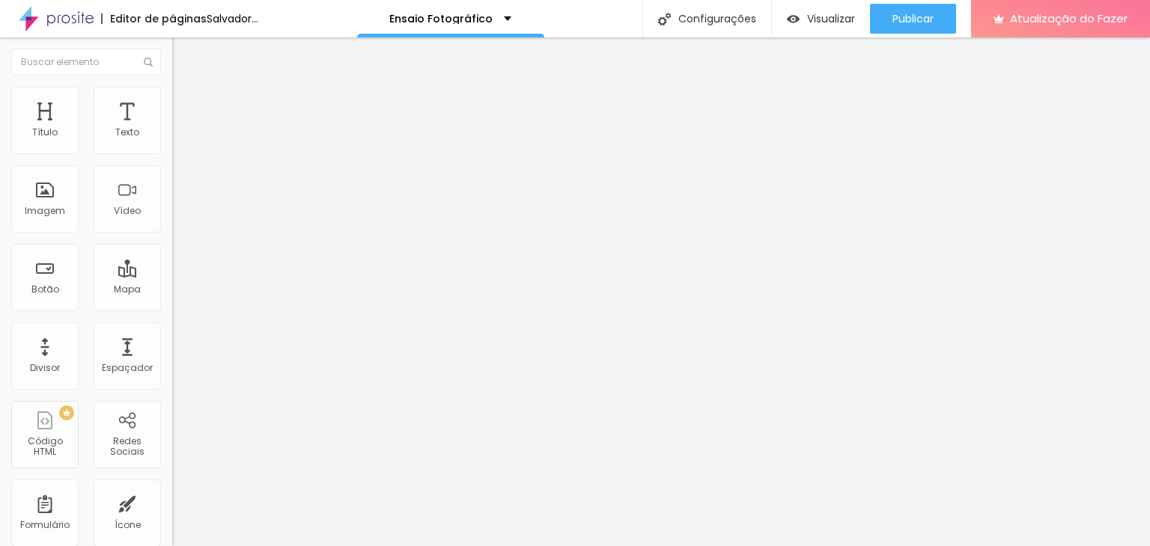
drag, startPoint x: 153, startPoint y: 162, endPoint x: 87, endPoint y: 166, distance: 66.7
type input "55"
click at [172, 153] on input "range" at bounding box center [220, 147] width 97 height 12
click at [181, 129] on font "Adicionar imagem" at bounding box center [225, 122] width 88 height 13
drag, startPoint x: 248, startPoint y: 206, endPoint x: 285, endPoint y: 217, distance: 39.1
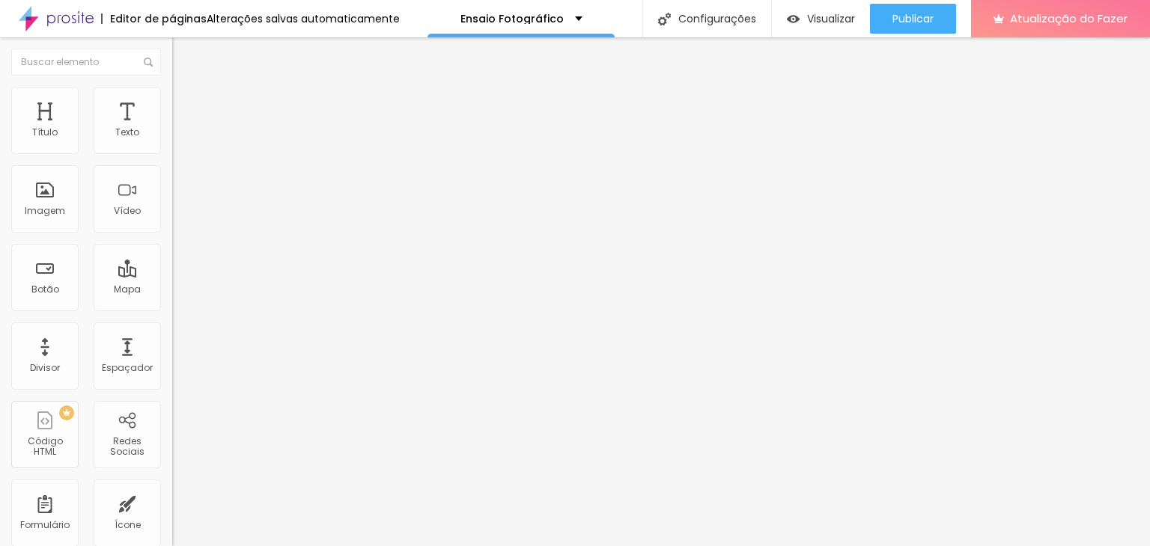
click at [186, 103] on font "Estilo" at bounding box center [197, 97] width 23 height 13
type input "95"
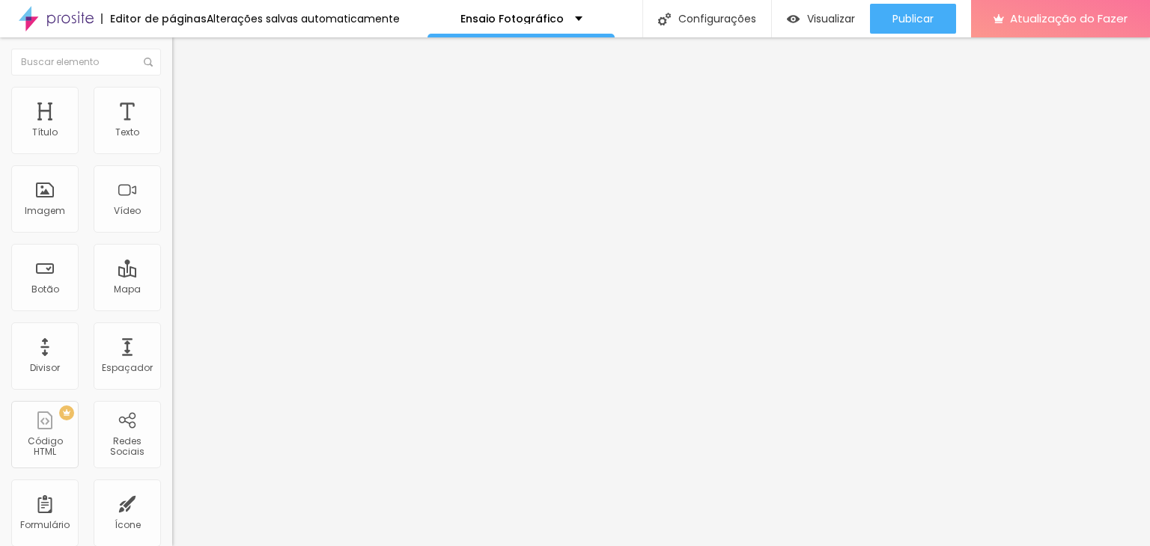
type input "90"
type input "85"
type input "80"
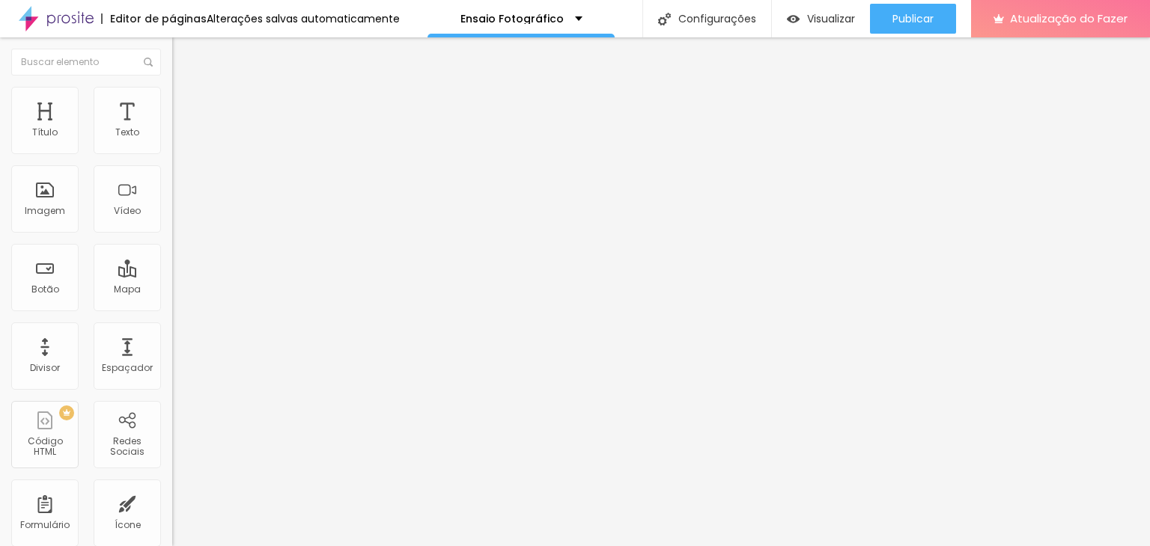
type input "80"
type input "75"
type input "70"
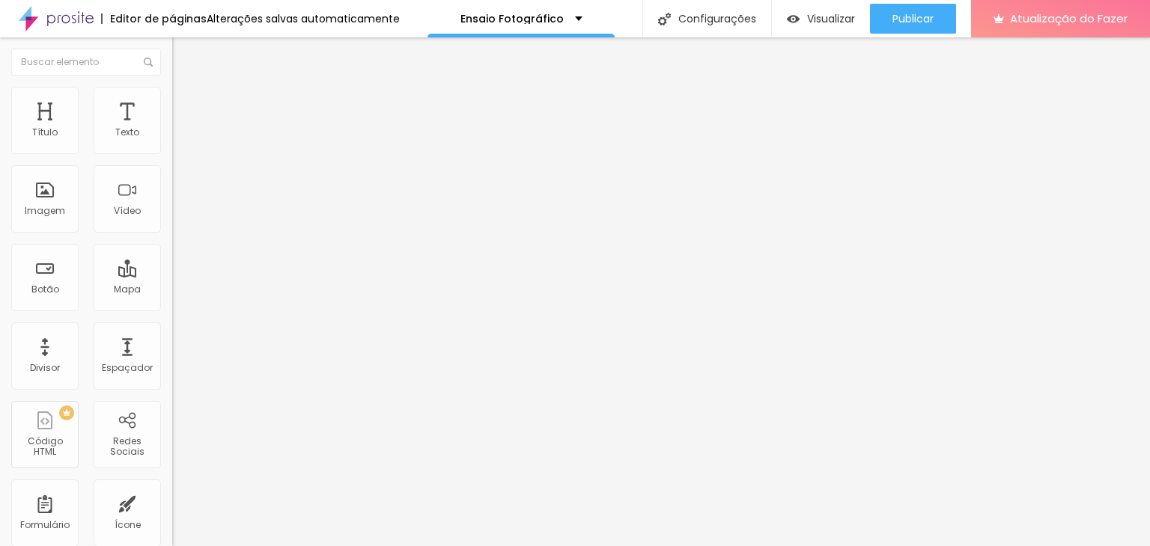
type input "65"
type input "60"
type input "55"
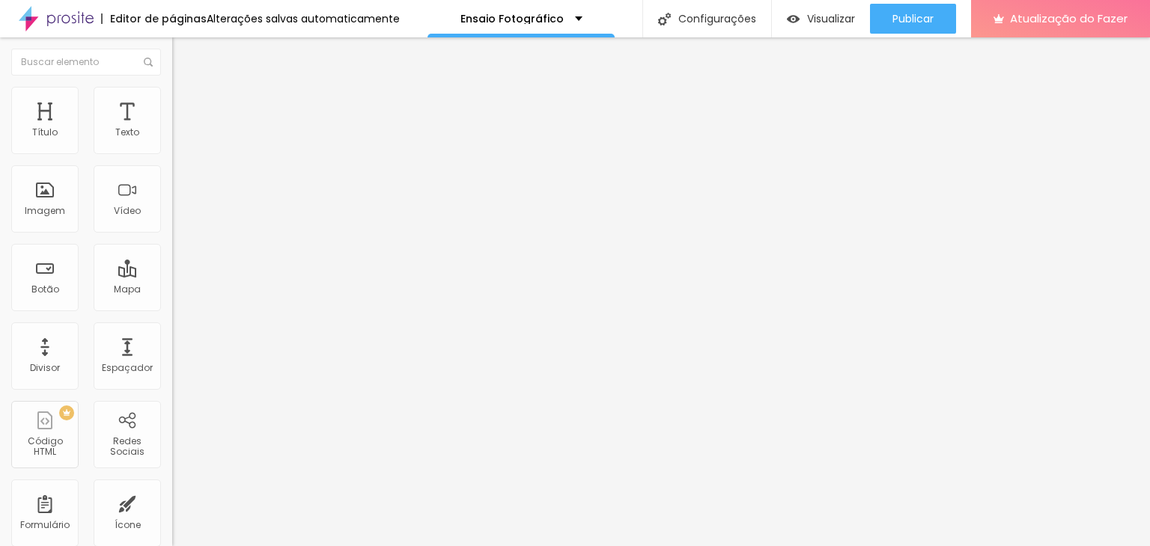
type input "55"
type input "50"
type input "45"
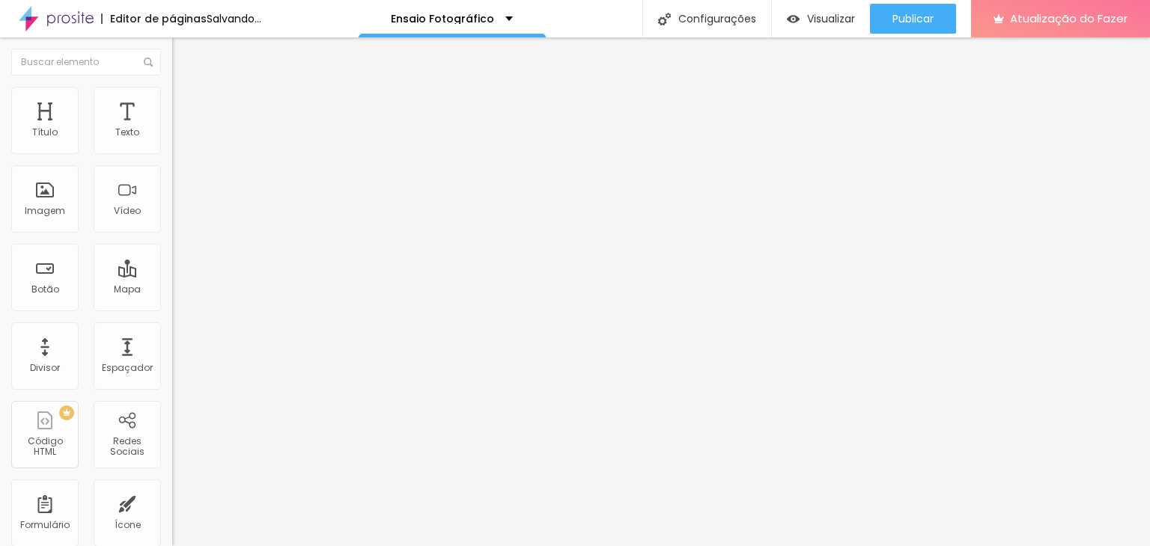
type input "40"
type input "45"
drag, startPoint x: 154, startPoint y: 162, endPoint x: 70, endPoint y: 159, distance: 84.6
type input "45"
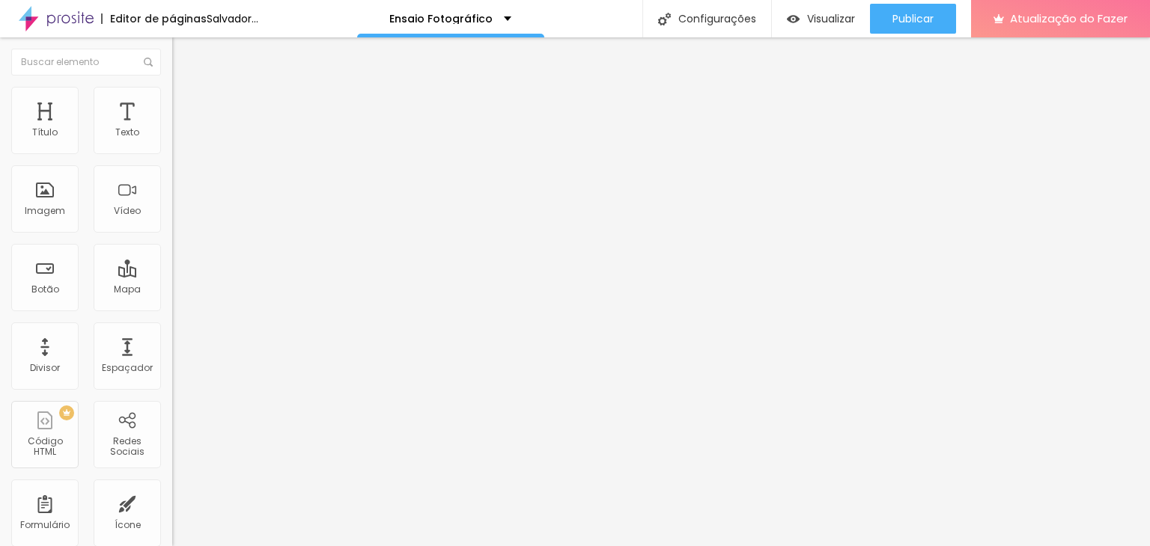
click at [172, 153] on input "range" at bounding box center [220, 147] width 97 height 12
click at [172, 97] on li "Estilo" at bounding box center [258, 94] width 172 height 15
type input "50"
type input "45"
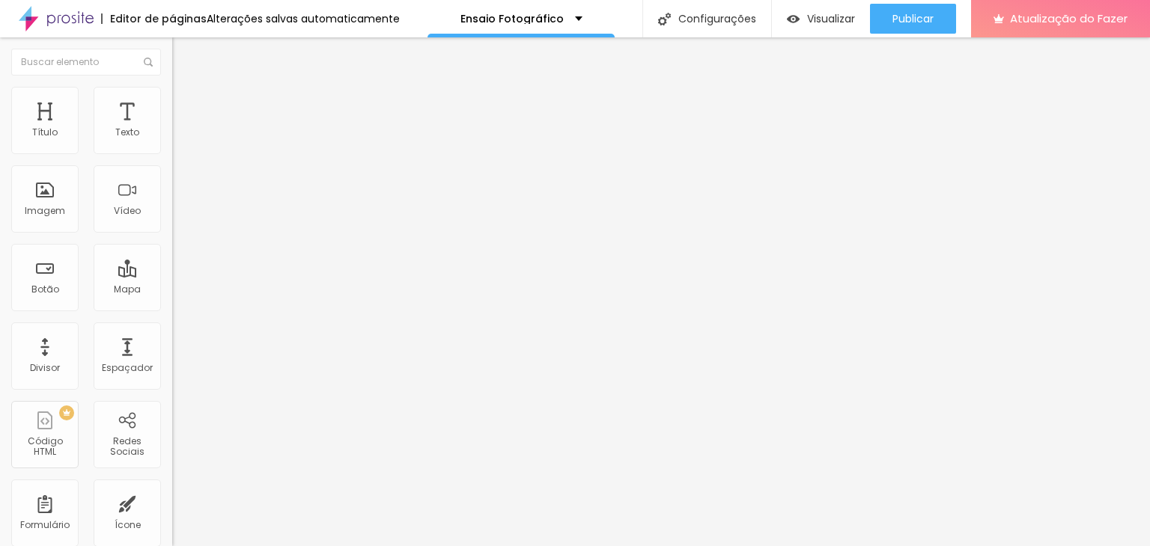
drag, startPoint x: 84, startPoint y: 159, endPoint x: 71, endPoint y: 158, distance: 12.7
type input "45"
click at [172, 153] on input "range" at bounding box center [220, 147] width 97 height 12
click at [186, 103] on font "Estilo" at bounding box center [197, 97] width 23 height 13
type input "7"
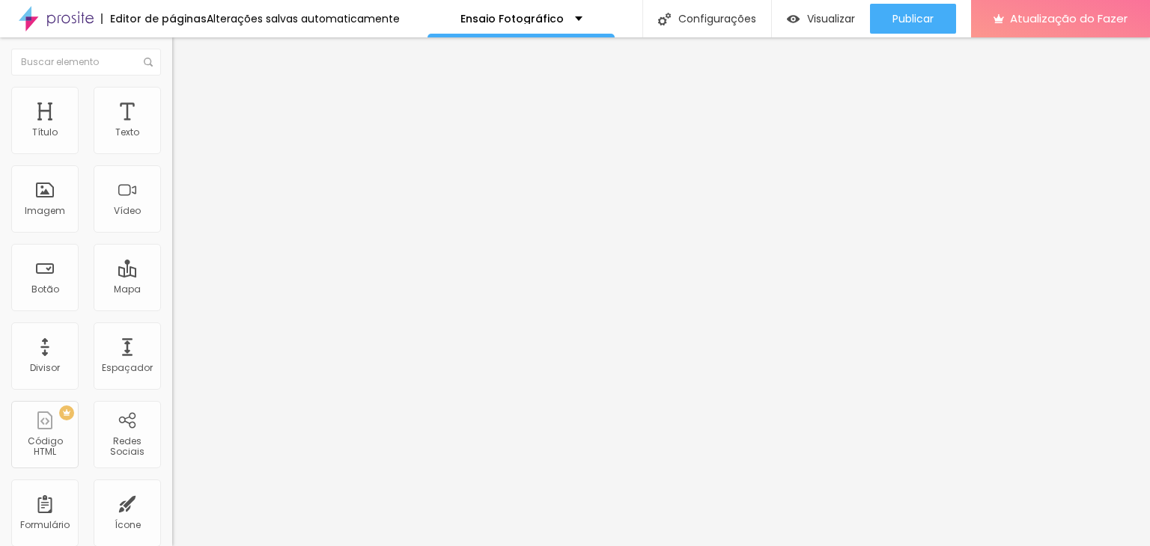
type input "7"
type input "21"
type input "40"
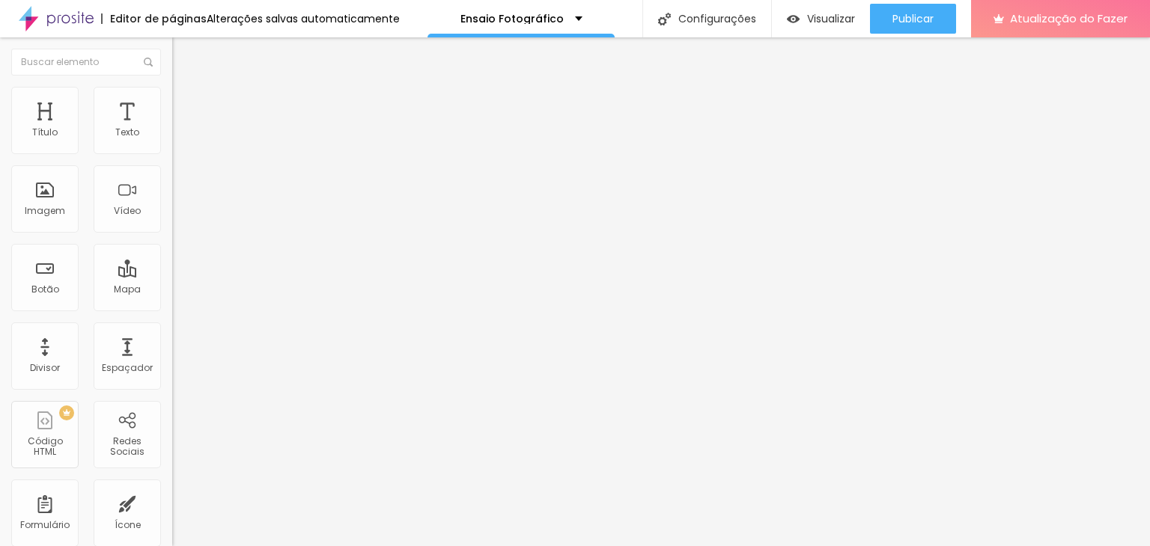
type input "57"
type input "75"
type input "89"
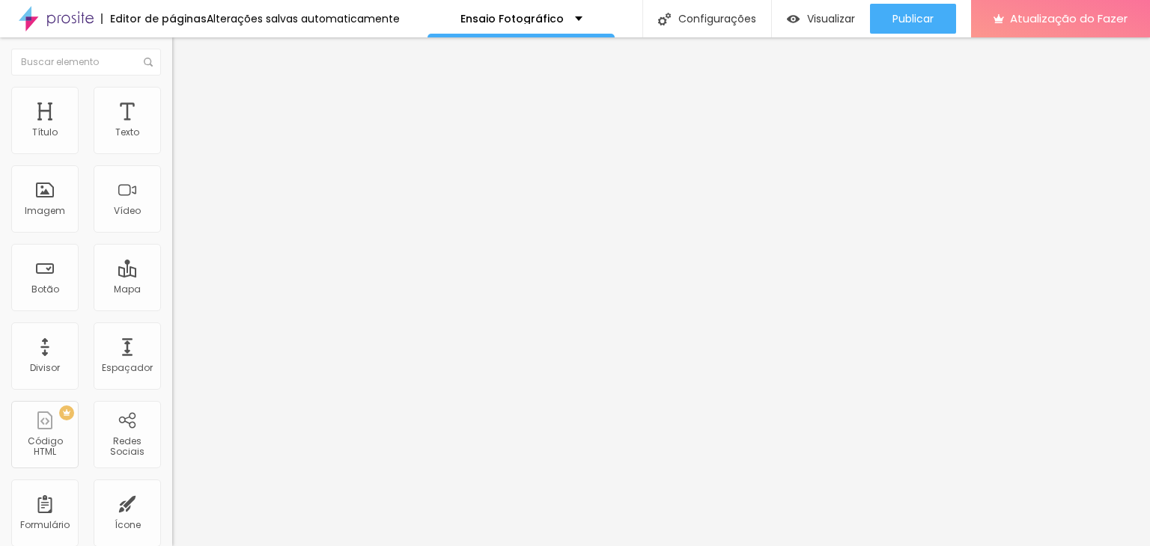
type input "89"
type input "107"
type input "132"
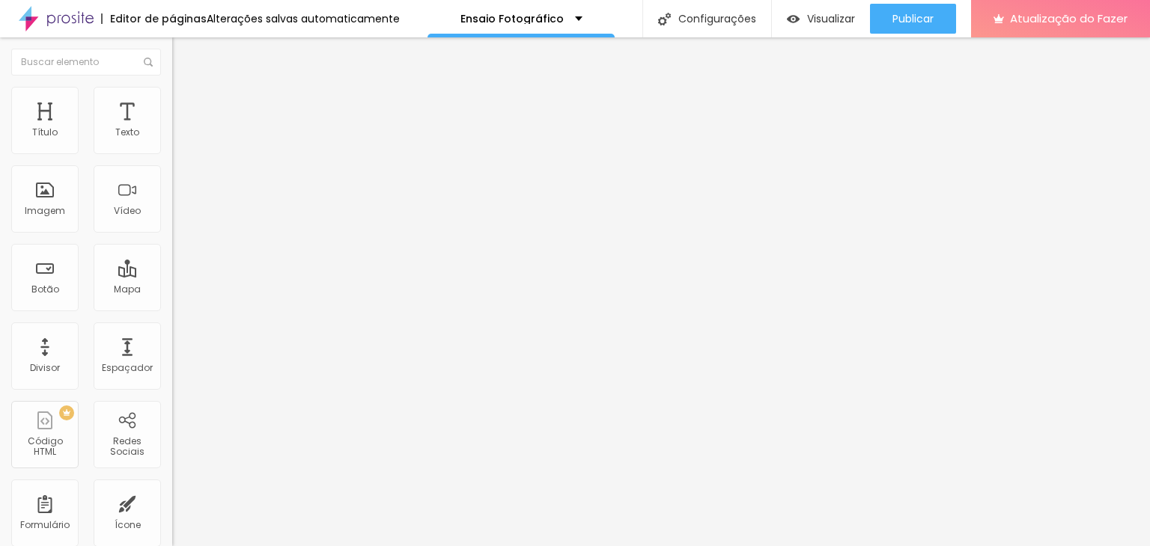
type input "145"
type input "157"
type input "172"
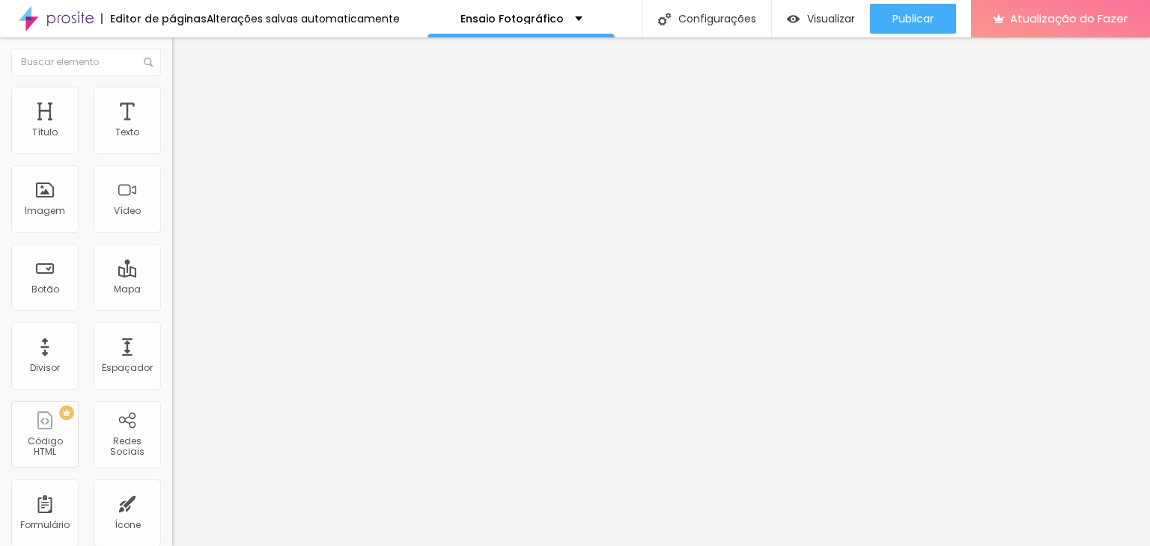
type input "172"
type input "187"
type input "198"
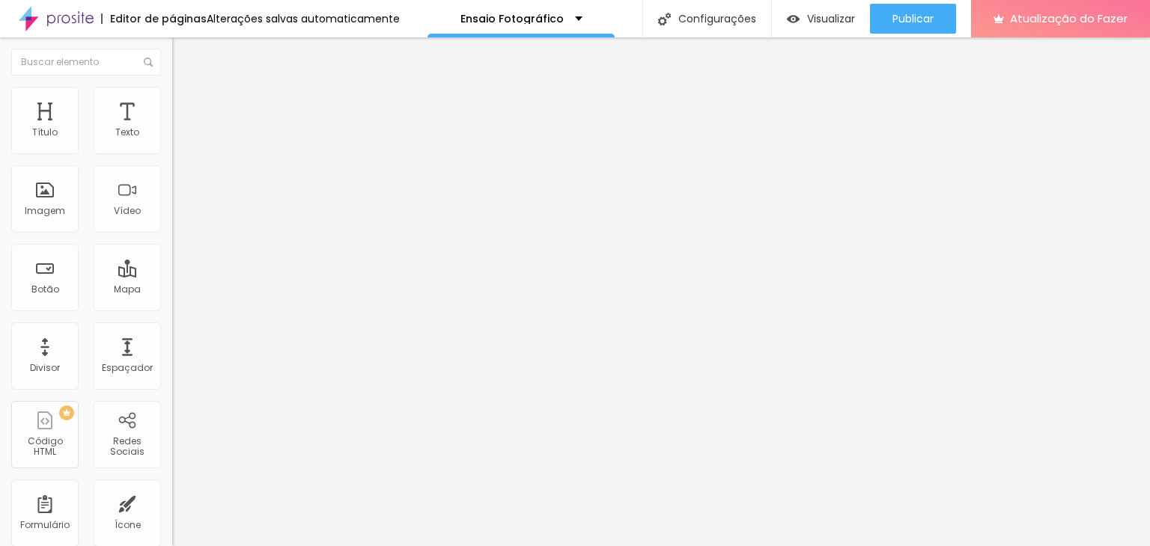
type input "200"
drag, startPoint x: 29, startPoint y: 186, endPoint x: 177, endPoint y: 201, distance: 148.2
type input "200"
click at [177, 329] on input "range" at bounding box center [220, 335] width 97 height 12
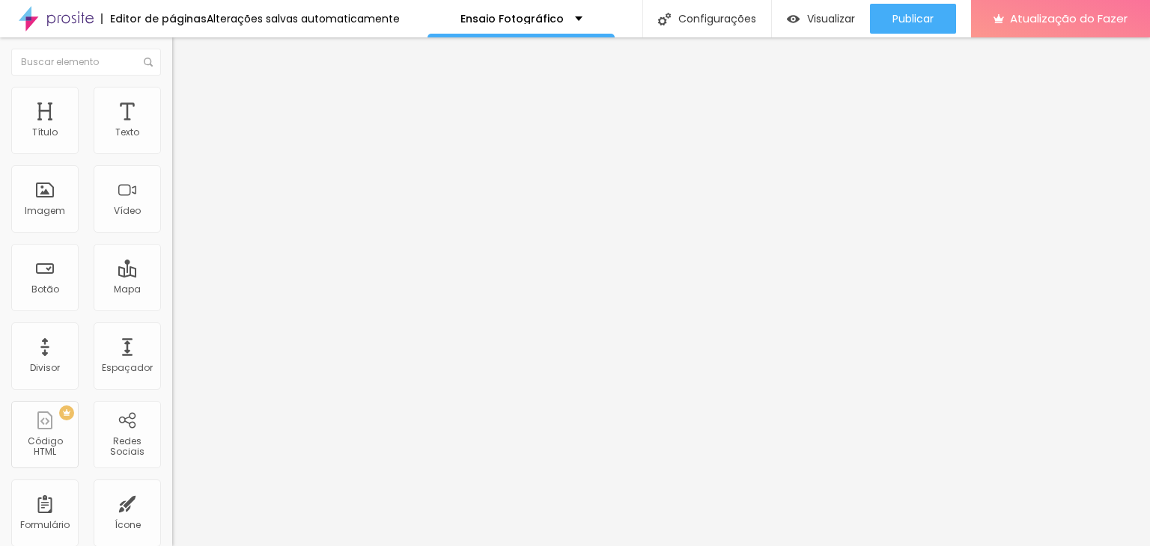
click at [172, 100] on li "Estilo" at bounding box center [258, 94] width 172 height 15
click at [186, 103] on font "Estilo" at bounding box center [197, 97] width 23 height 13
type input "198"
type input "191"
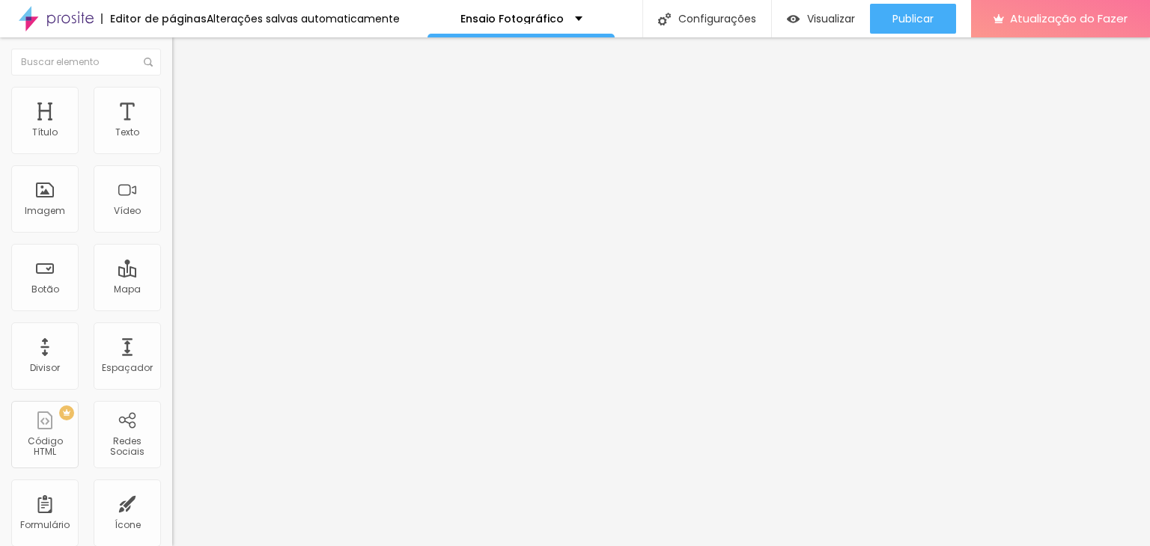
type input "191"
type input "189"
type input "187"
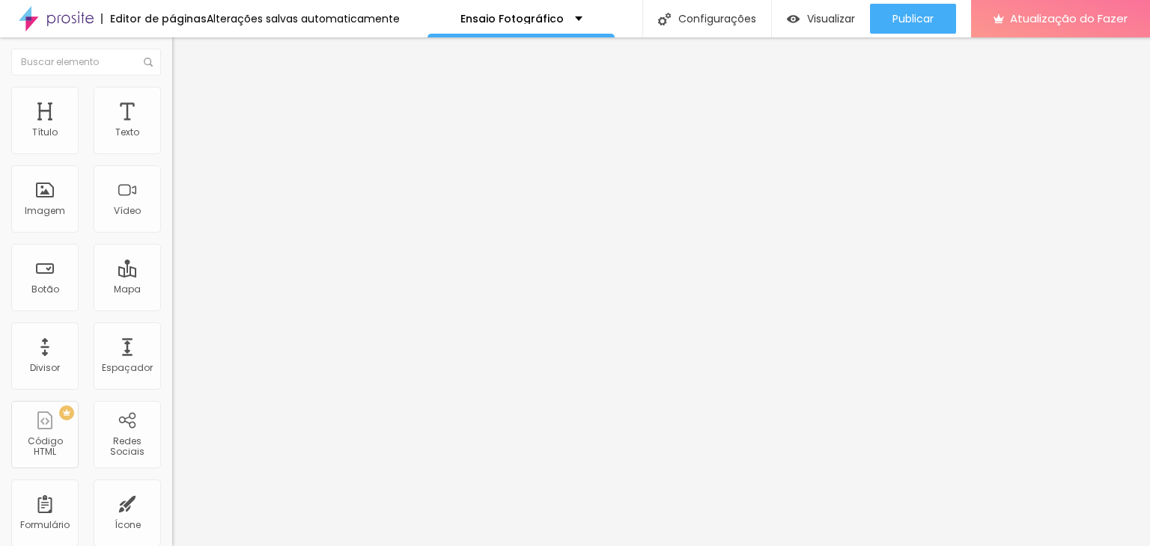
type input "185"
type input "181"
type input "178"
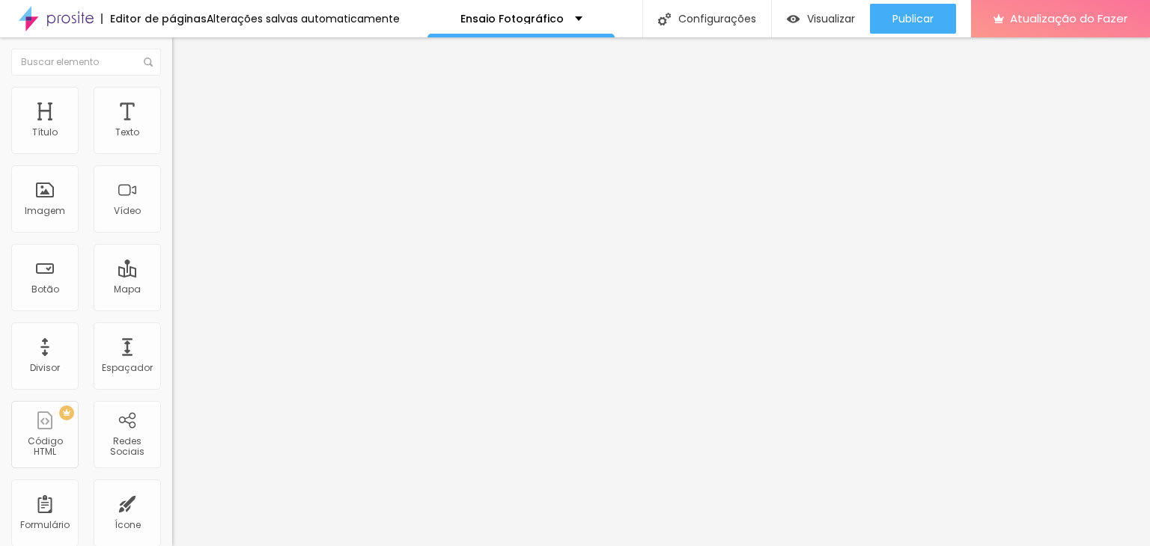
type input "178"
type input "177"
type input "175"
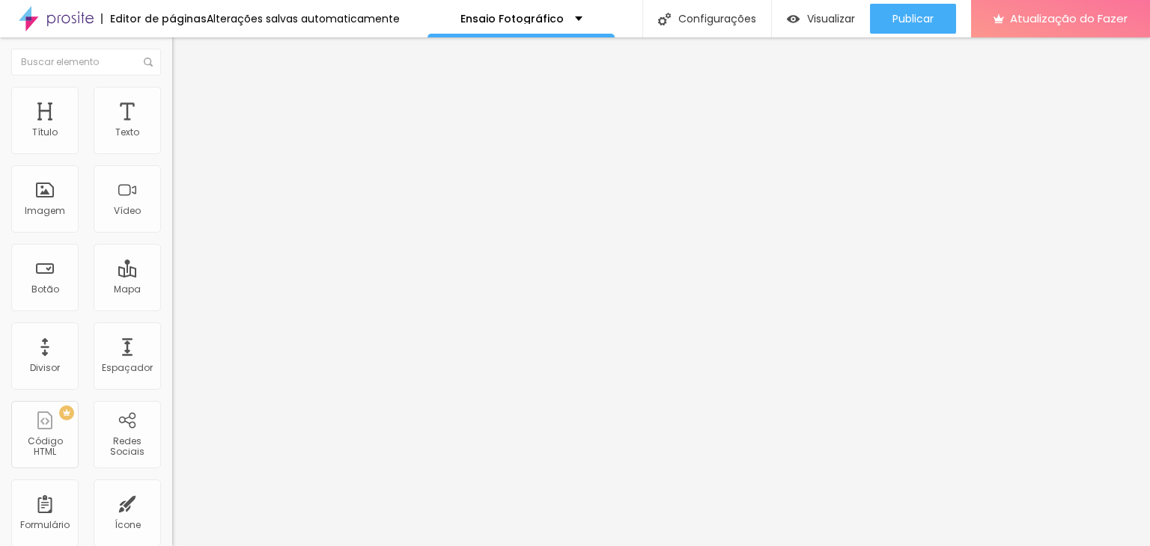
type input "173"
type input "172"
type input "166"
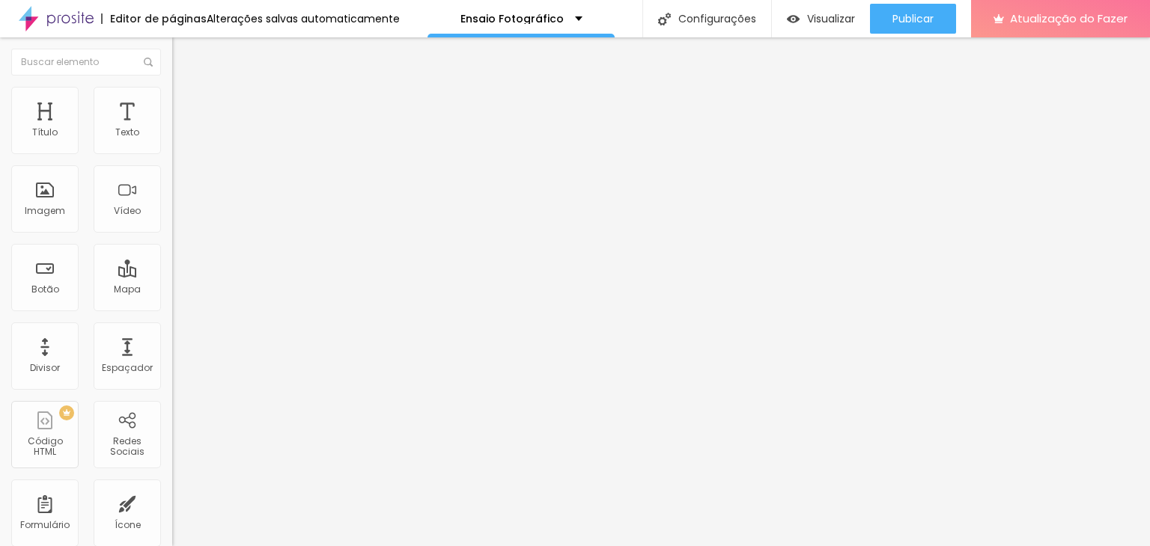
type input "166"
type input "161"
type input "153"
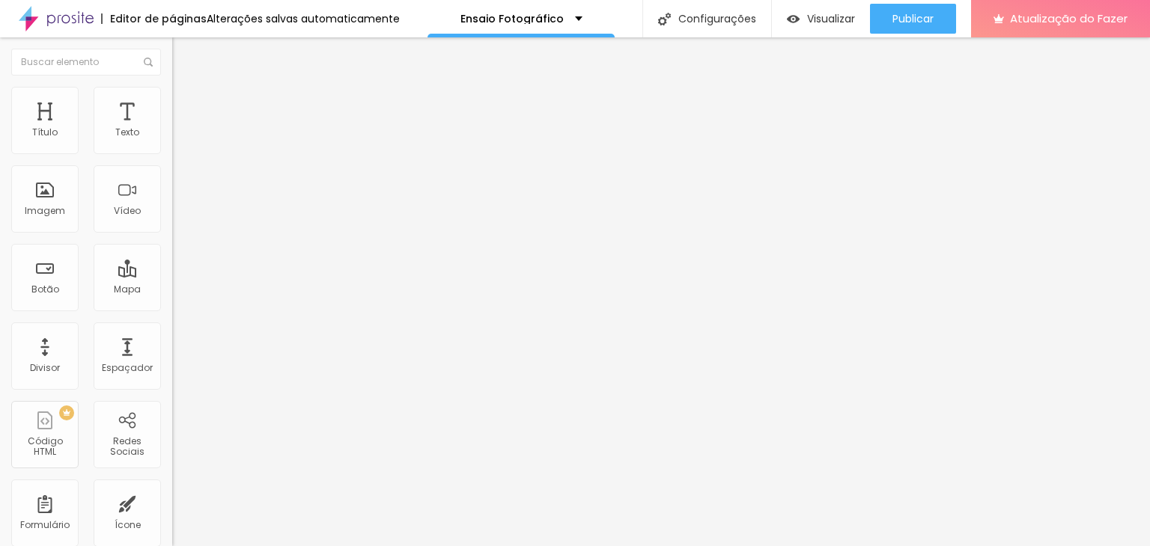
type input "146"
type input "141"
type input "136"
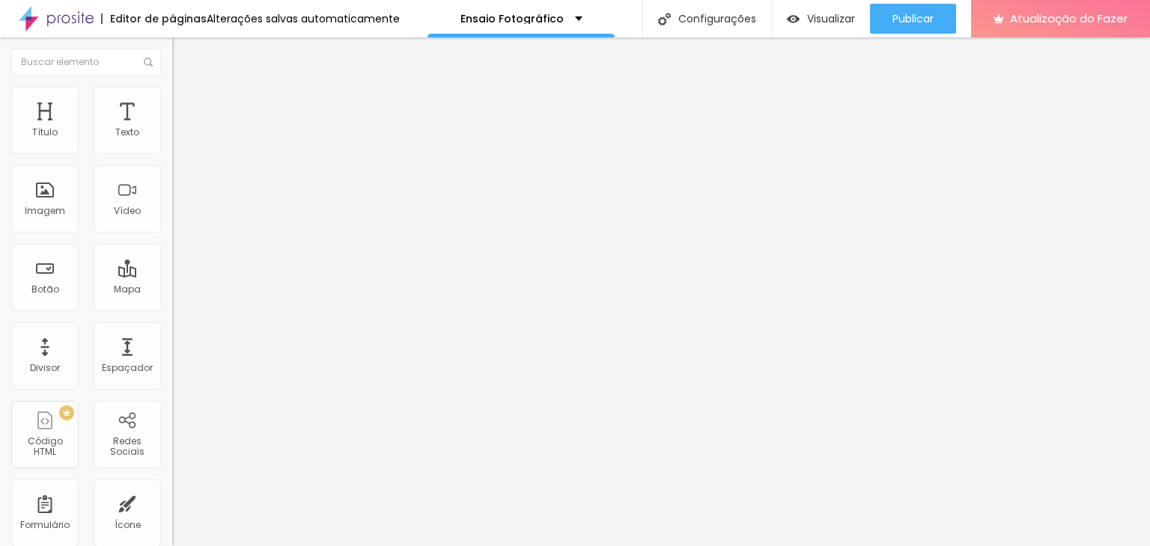
type input "136"
type input "129"
type input "124"
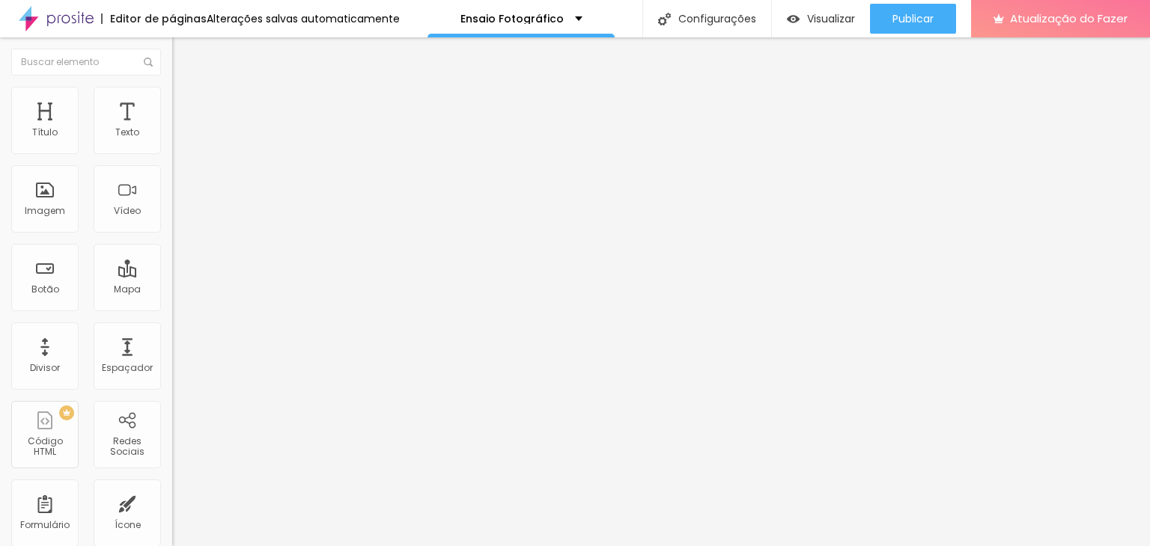
type input "128"
type input "140"
type input "158"
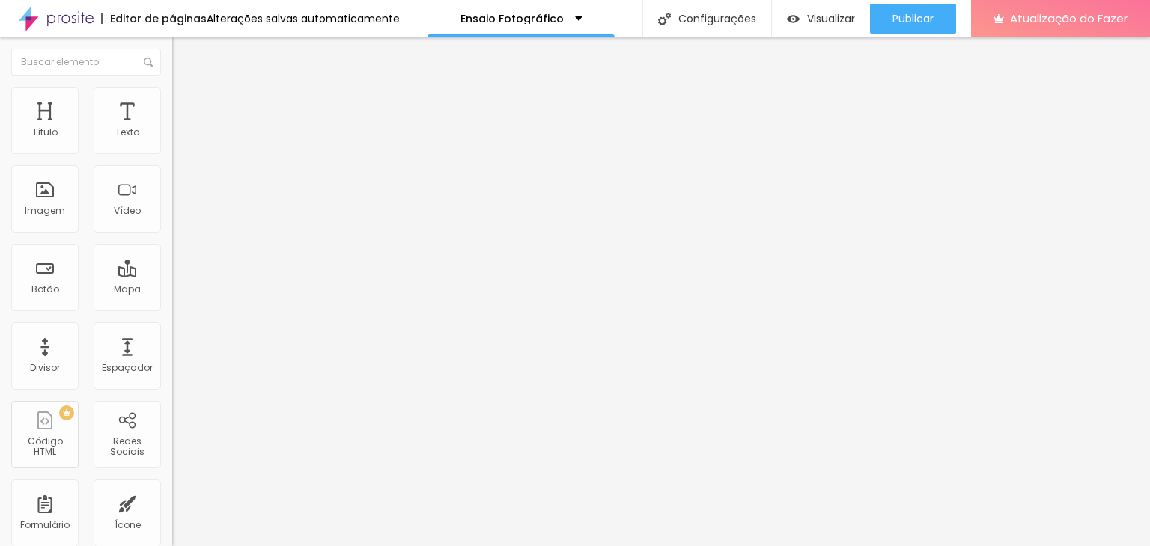
type input "158"
type input "168"
type input "174"
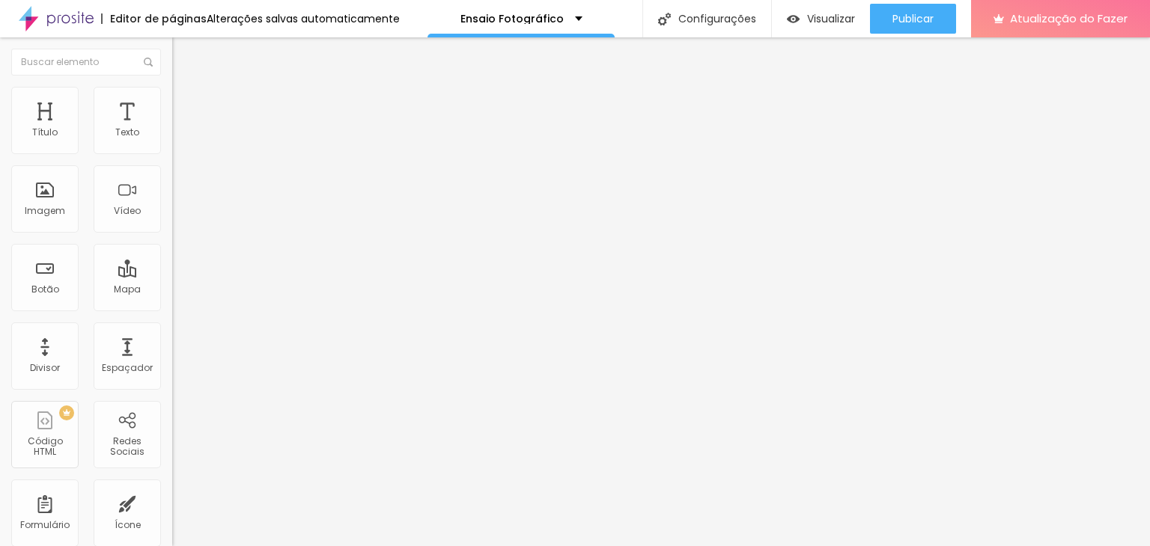
type input "179"
type input "186"
type input "190"
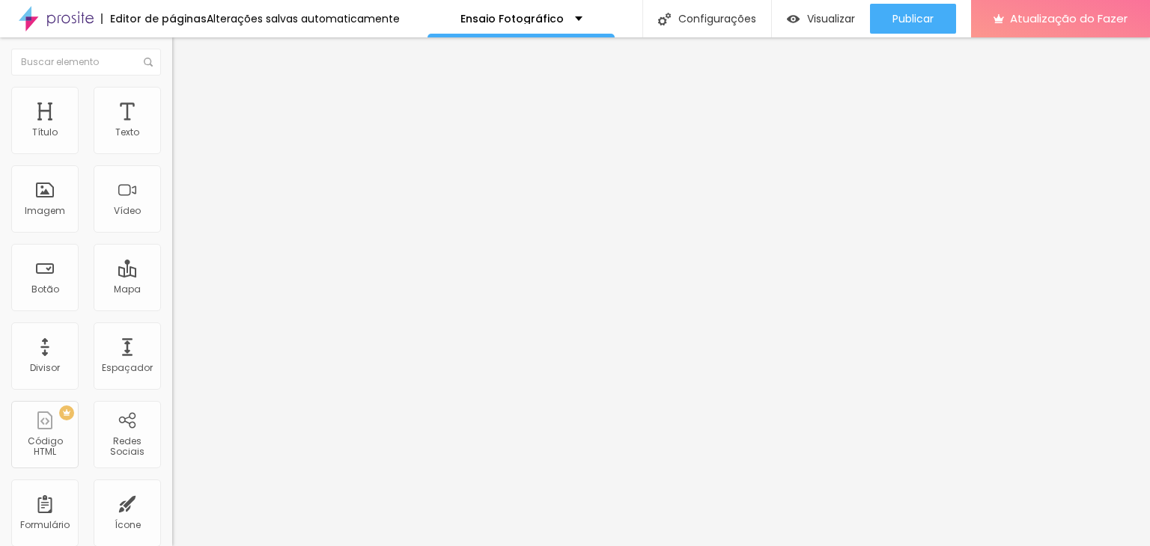
type input "190"
type input "197"
type input "199"
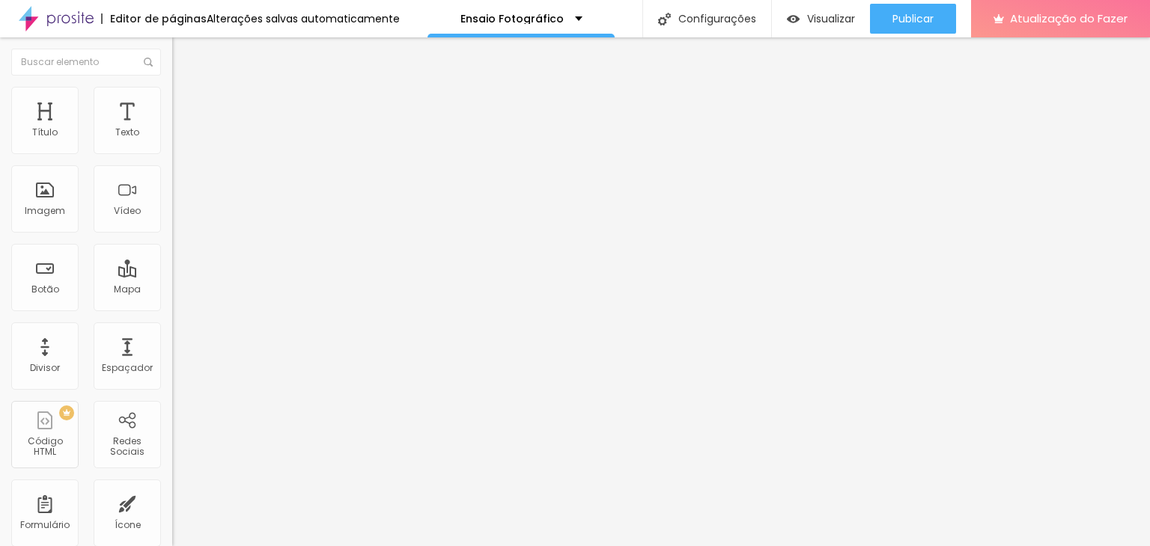
type input "200"
drag, startPoint x: 126, startPoint y: 186, endPoint x: 138, endPoint y: 183, distance: 13.1
click at [172, 329] on input "range" at bounding box center [220, 335] width 97 height 12
type input "40"
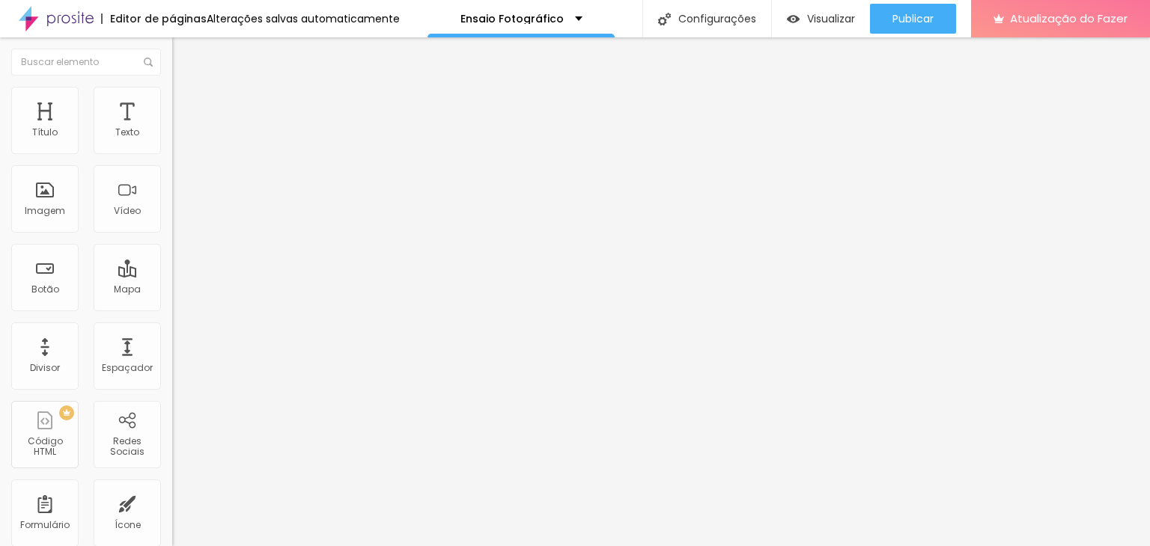
type input "40"
type input "35"
type input "30"
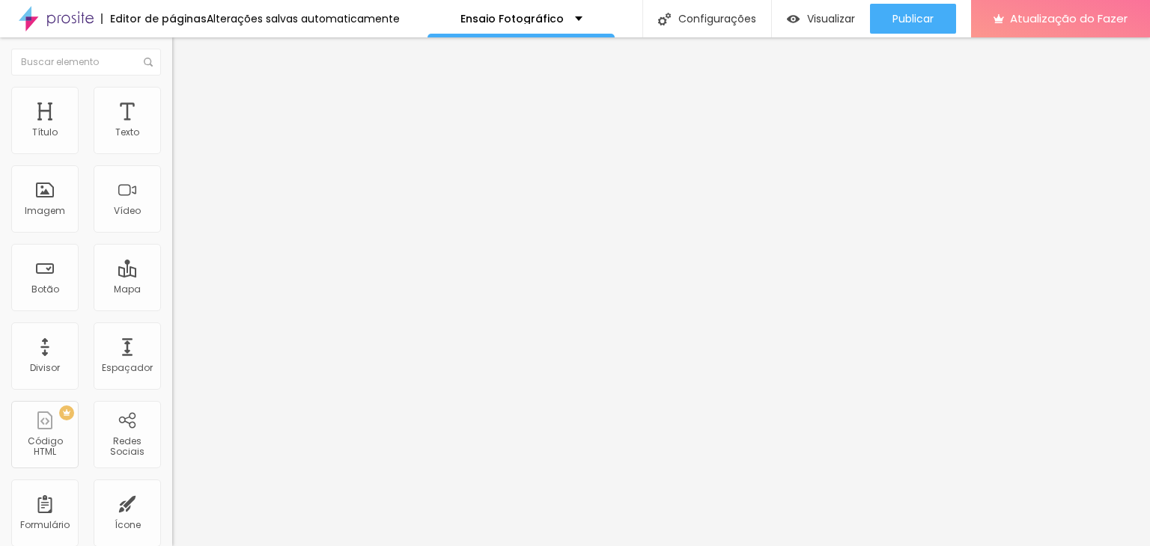
type input "25"
type input "30"
type input "35"
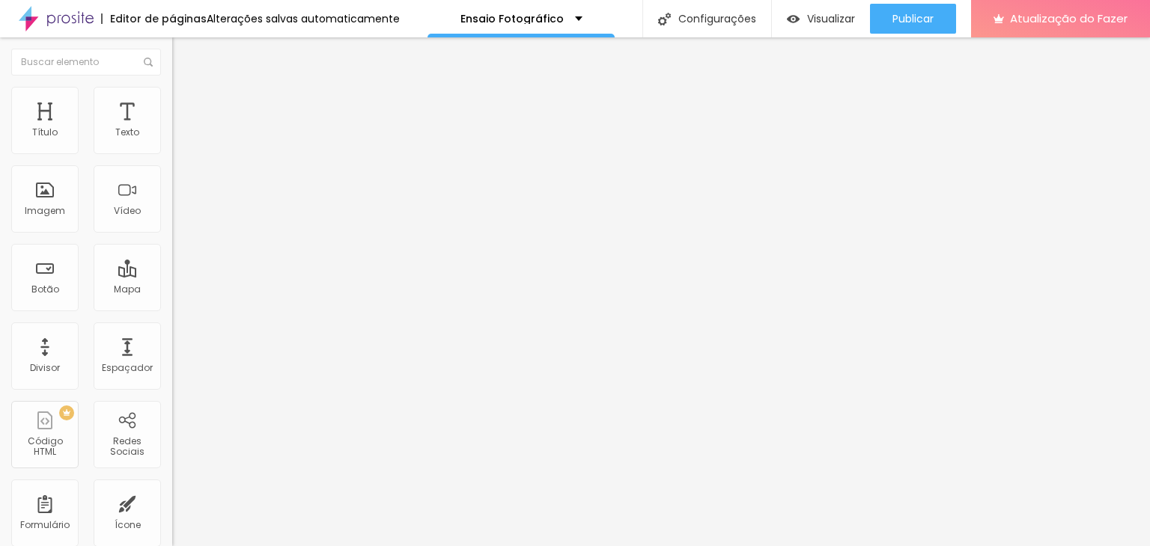
drag, startPoint x: 73, startPoint y: 159, endPoint x: 54, endPoint y: 156, distance: 19.8
type input "35"
click at [172, 153] on input "range" at bounding box center [220, 147] width 97 height 12
type input "40"
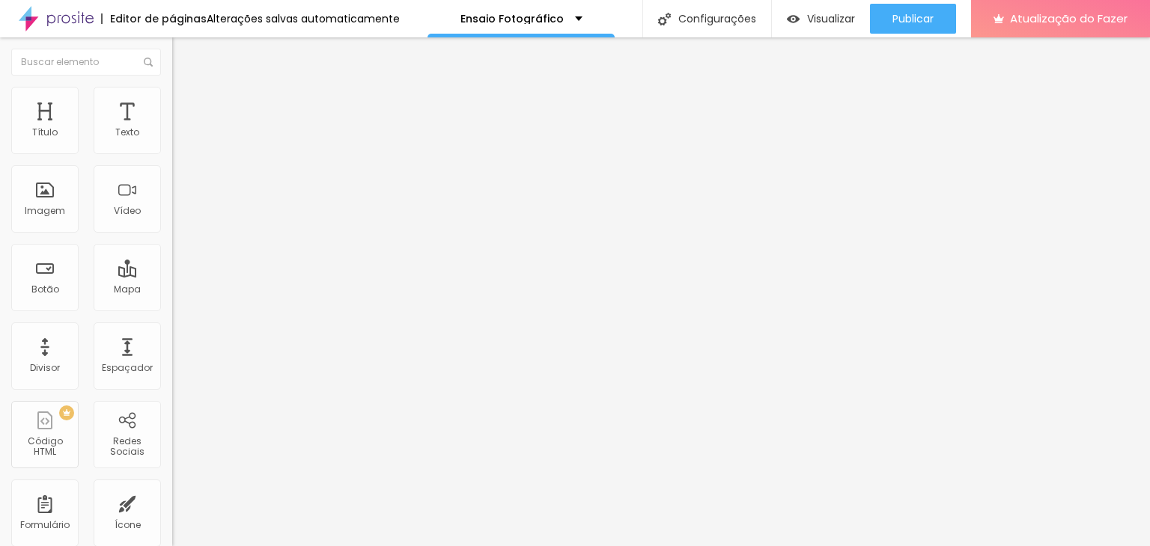
type input "45"
type input "50"
type input "45"
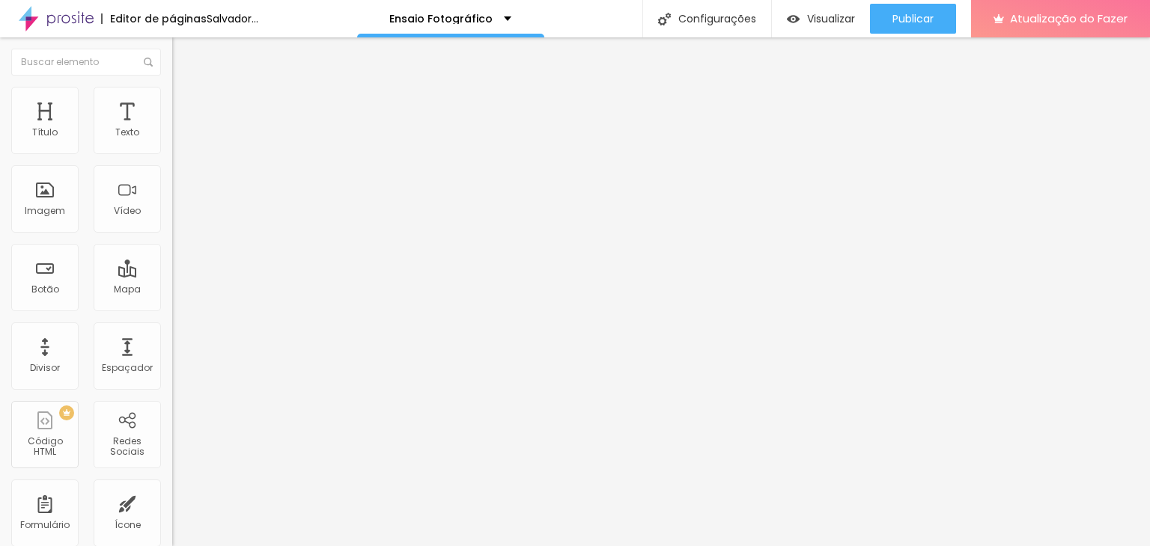
type input "45"
type input "40"
type input "35"
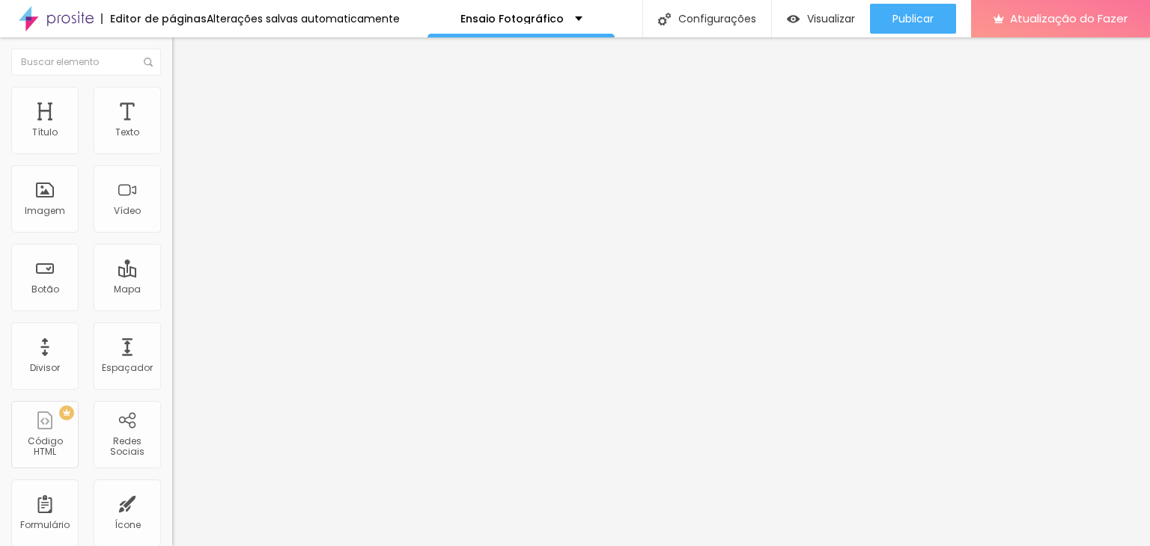
type input "40"
drag, startPoint x: 54, startPoint y: 156, endPoint x: 64, endPoint y: 159, distance: 10.4
type input "40"
click at [172, 153] on input "range" at bounding box center [220, 147] width 97 height 12
drag, startPoint x: 32, startPoint y: 103, endPoint x: 79, endPoint y: 111, distance: 47.9
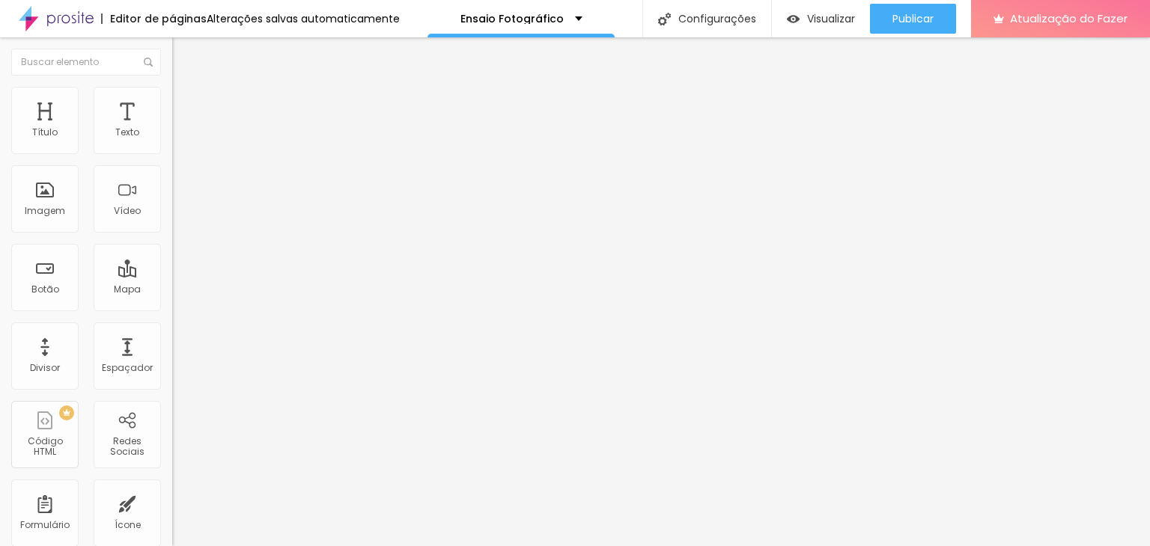
click at [172, 109] on ul "Conteúdo Estilo Avançado" at bounding box center [258, 94] width 172 height 45
click at [186, 106] on font "Avançado" at bounding box center [210, 112] width 49 height 13
click at [186, 88] on font "Conteúdo" at bounding box center [209, 82] width 46 height 13
click at [172, 191] on div at bounding box center [258, 185] width 172 height 12
click at [172, 102] on img at bounding box center [178, 108] width 13 height 13
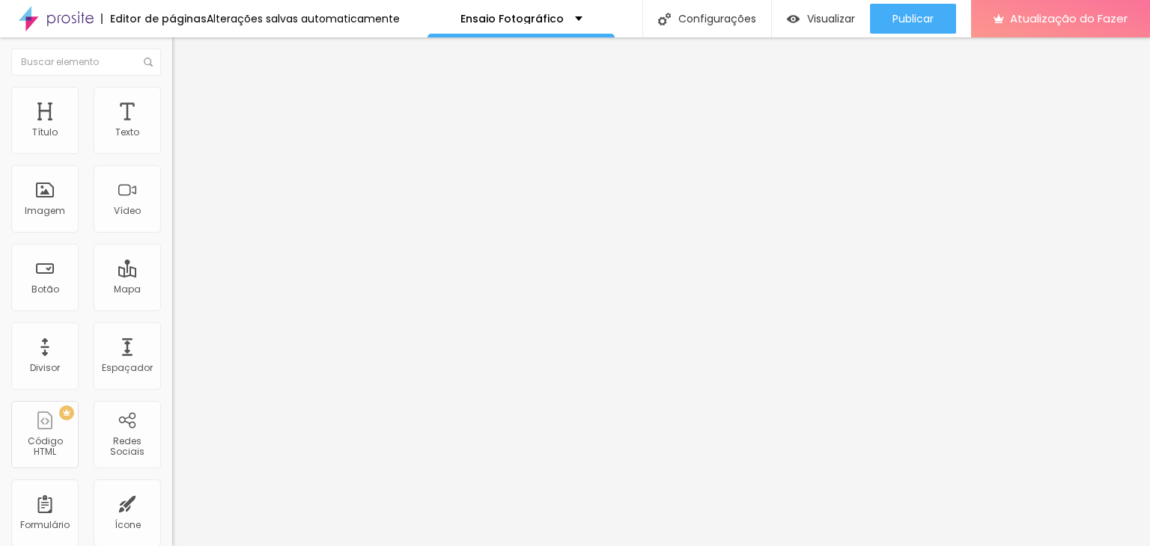
click at [172, 93] on img at bounding box center [178, 93] width 13 height 13
click at [186, 88] on font "Conteúdo" at bounding box center [209, 82] width 46 height 13
click at [172, 213] on img at bounding box center [177, 208] width 10 height 10
click at [186, 101] on font "Estilo" at bounding box center [197, 97] width 23 height 13
click at [172, 102] on li "Avançado" at bounding box center [258, 109] width 172 height 15
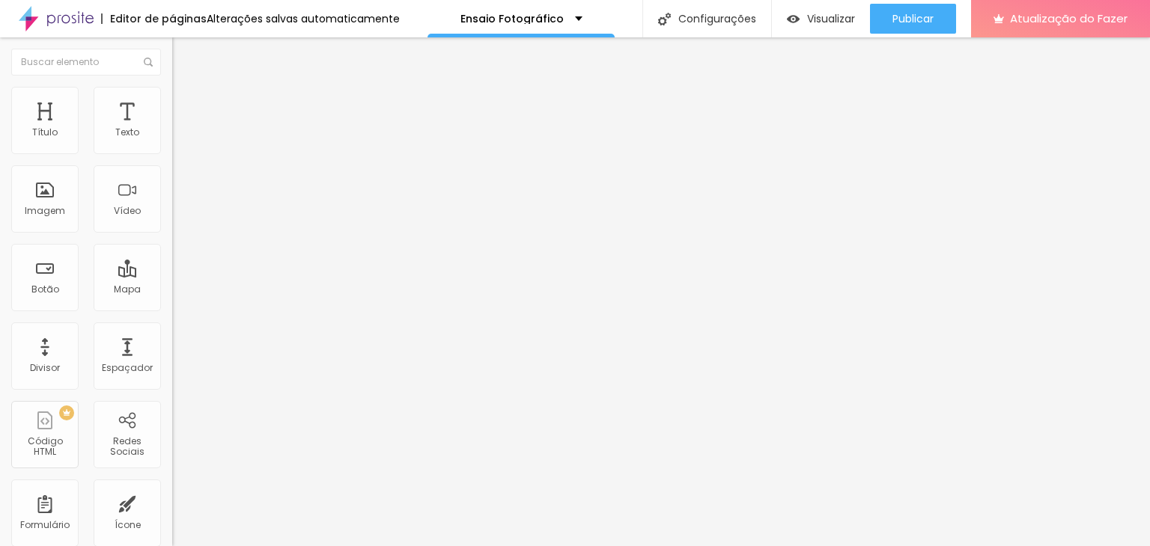
drag, startPoint x: 32, startPoint y: 148, endPoint x: 45, endPoint y: 167, distance: 22.6
click at [172, 290] on input "range" at bounding box center [220, 296] width 97 height 12
click at [172, 502] on input "range" at bounding box center [220, 508] width 97 height 12
click at [172, 234] on font "Original" at bounding box center [190, 228] width 36 height 13
click at [172, 252] on font "Padrão" at bounding box center [189, 246] width 34 height 13
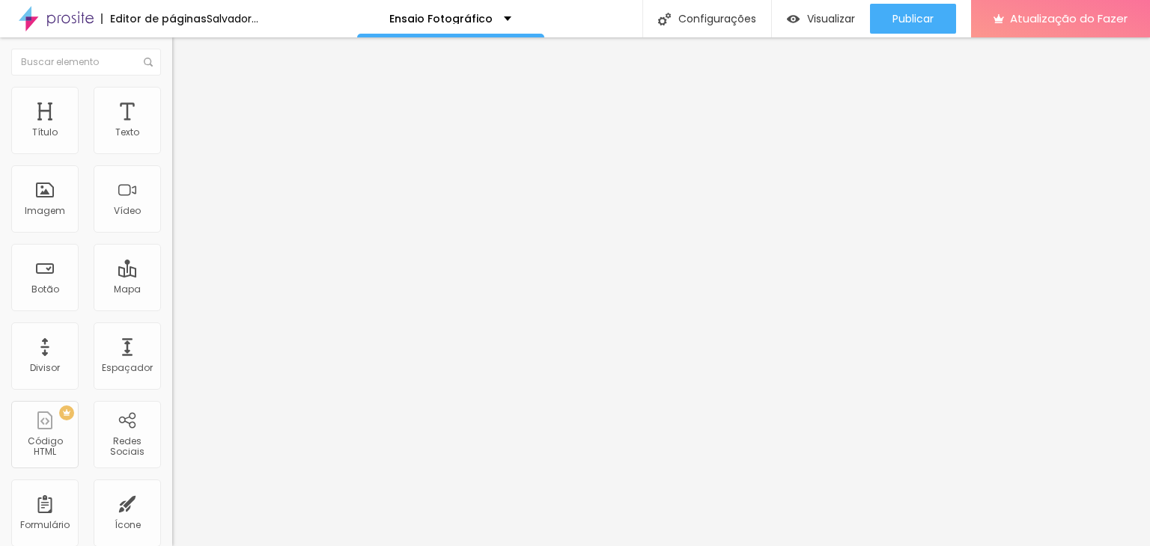
click at [172, 267] on font "Quadrado" at bounding box center [196, 260] width 49 height 13
click at [181, 129] on font "Trocar imagem" at bounding box center [217, 122] width 73 height 13
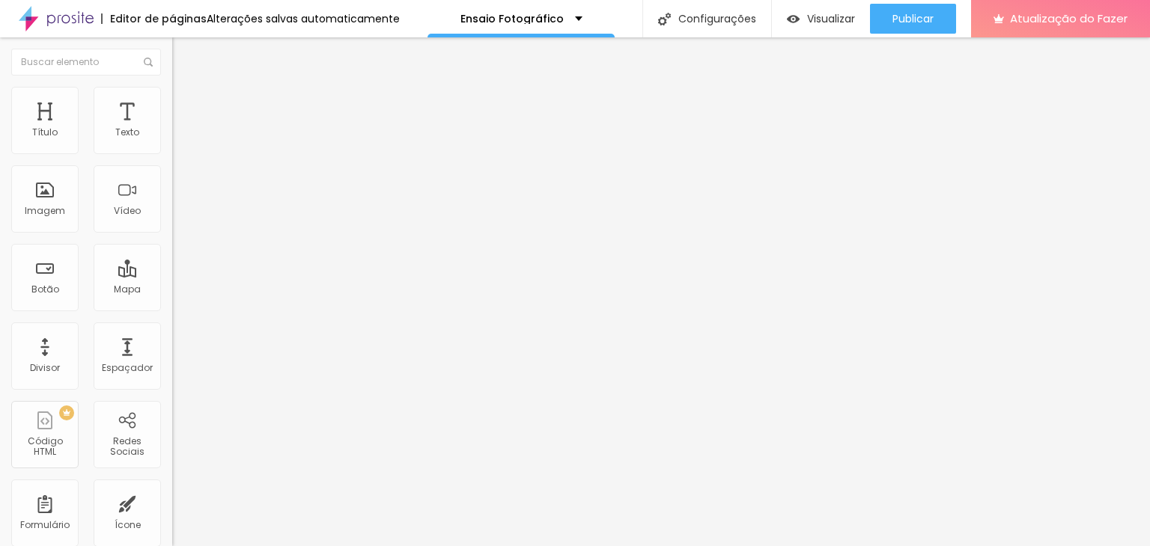
scroll to position [0, 0]
click at [172, 275] on span "Original" at bounding box center [190, 269] width 36 height 13
click at [172, 261] on span "Quadrado" at bounding box center [196, 255] width 49 height 13
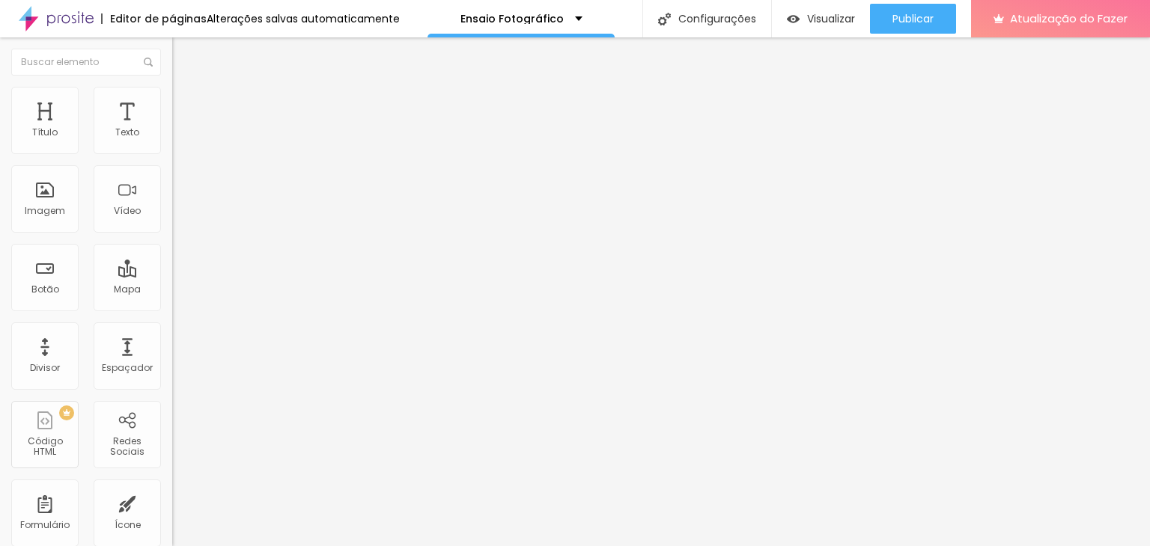
click at [172, 275] on span "Original" at bounding box center [190, 269] width 36 height 13
click at [186, 103] on font "Estilo" at bounding box center [197, 97] width 23 height 13
drag, startPoint x: 63, startPoint y: 160, endPoint x: 54, endPoint y: 162, distance: 9.1
click at [172, 153] on input "range" at bounding box center [220, 147] width 97 height 12
drag, startPoint x: 125, startPoint y: 191, endPoint x: 86, endPoint y: 186, distance: 39.3
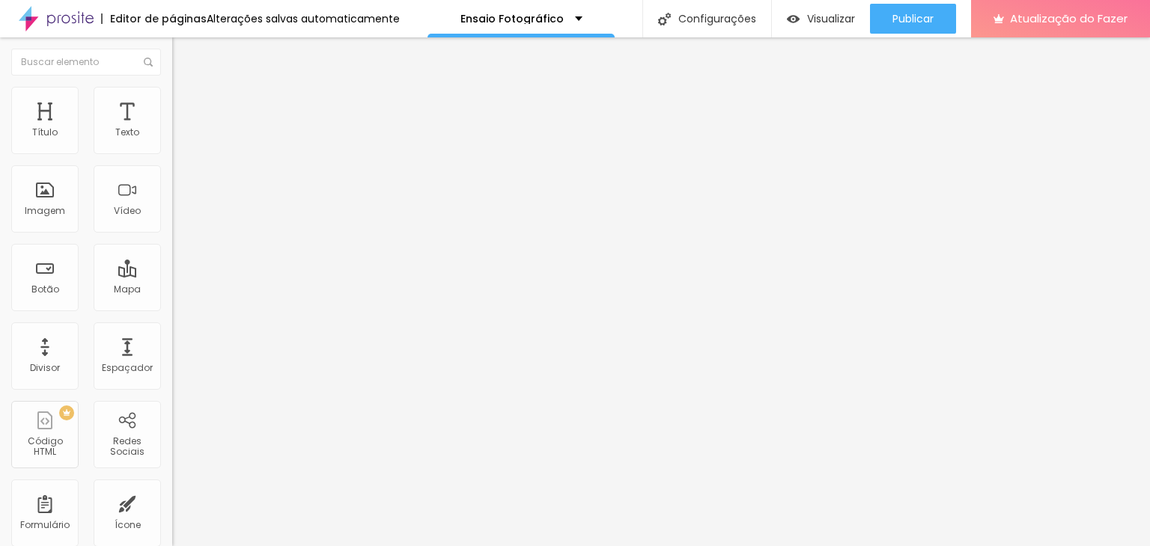
click at [172, 329] on input "range" at bounding box center [220, 335] width 97 height 12
drag, startPoint x: 87, startPoint y: 185, endPoint x: 157, endPoint y: 183, distance: 70.4
click at [172, 329] on input "range" at bounding box center [220, 335] width 97 height 12
click at [186, 88] on font "Conteúdo" at bounding box center [209, 82] width 46 height 13
click at [172, 234] on font "Original" at bounding box center [190, 228] width 36 height 13
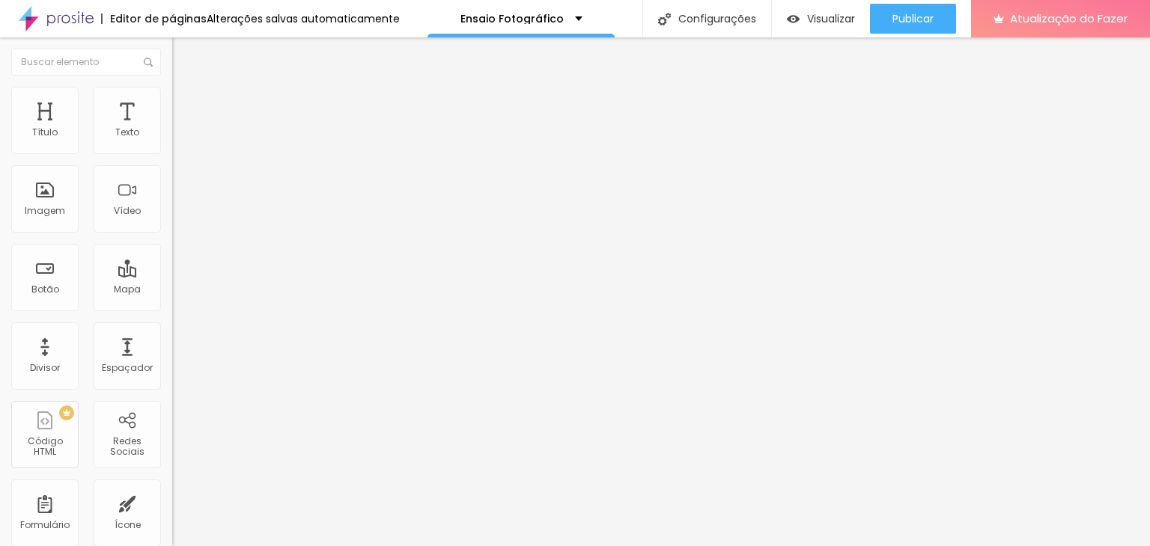
click at [172, 260] on div "Quadrado 1:1" at bounding box center [258, 255] width 172 height 9
click at [172, 87] on img at bounding box center [178, 93] width 13 height 13
drag, startPoint x: 56, startPoint y: 161, endPoint x: 70, endPoint y: 159, distance: 13.6
click at [172, 153] on input "range" at bounding box center [220, 147] width 97 height 12
click at [172, 234] on font "Original" at bounding box center [190, 228] width 36 height 13
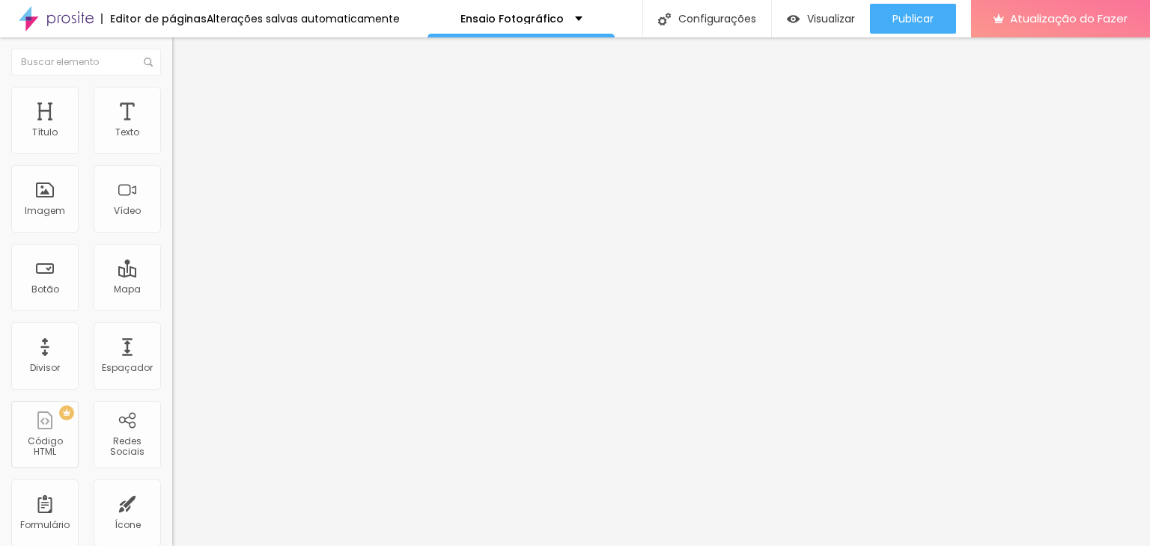
click at [172, 261] on span "Quadrado" at bounding box center [196, 255] width 49 height 13
click at [172, 100] on li "Estilo" at bounding box center [258, 94] width 172 height 15
drag, startPoint x: 69, startPoint y: 162, endPoint x: 80, endPoint y: 162, distance: 11.2
click at [172, 153] on input "range" at bounding box center [220, 147] width 97 height 12
click at [172, 91] on li "Estilo" at bounding box center [258, 94] width 172 height 15
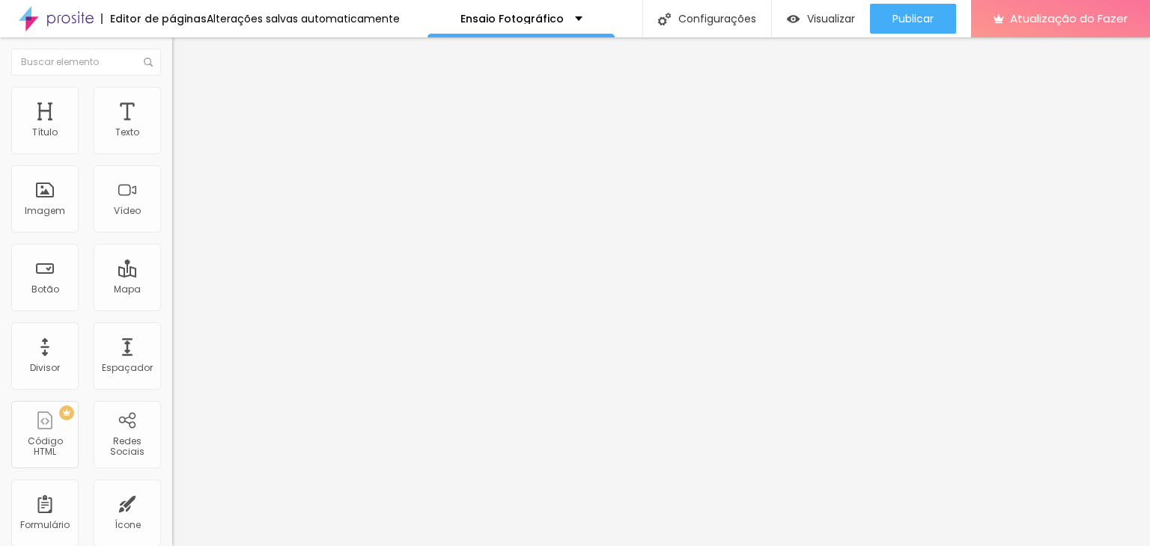
click at [186, 106] on font "Avançado" at bounding box center [210, 112] width 49 height 13
click at [172, 290] on input "range" at bounding box center [220, 296] width 97 height 12
click at [186, 103] on font "Estilo" at bounding box center [197, 97] width 23 height 13
drag, startPoint x: 75, startPoint y: 158, endPoint x: 85, endPoint y: 158, distance: 10.5
click at [172, 153] on input "range" at bounding box center [220, 147] width 97 height 12
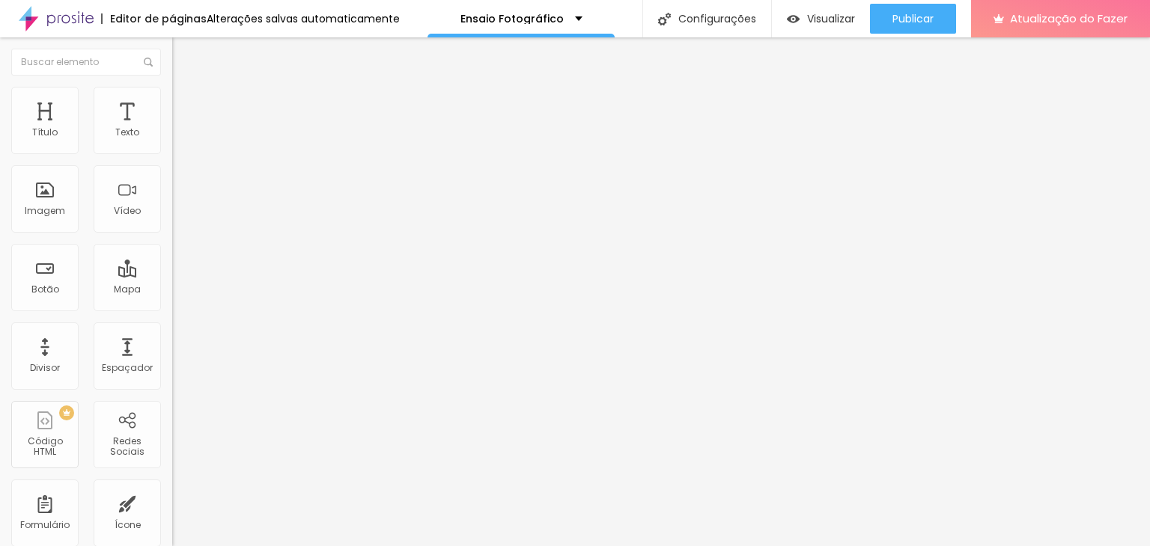
click at [172, 94] on img at bounding box center [178, 93] width 13 height 13
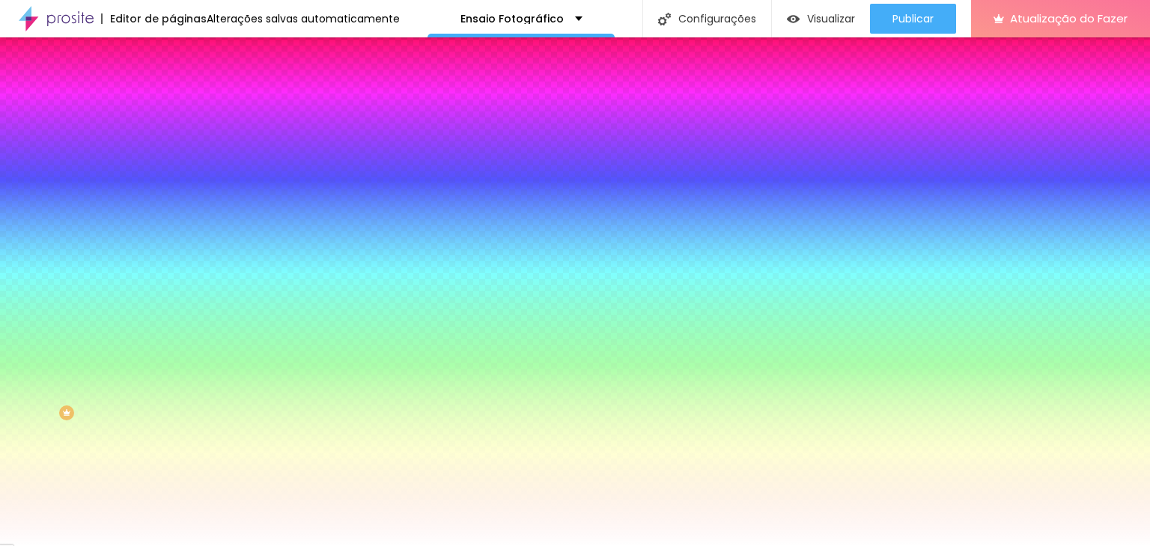
click at [172, 143] on div at bounding box center [258, 143] width 172 height 0
drag, startPoint x: 26, startPoint y: 171, endPoint x: 0, endPoint y: 150, distance: 33.6
click at [172, 150] on div "Cor de fundo Voltar ao padrão #FFFFFF 0 Borda arredondada" at bounding box center [258, 243] width 172 height 253
click at [172, 228] on div "Editar nulo Conteúdo Estilo Avançado Cor de fundo Voltar ao padrão #FFFFFF 0 Bo…" at bounding box center [258, 291] width 172 height 509
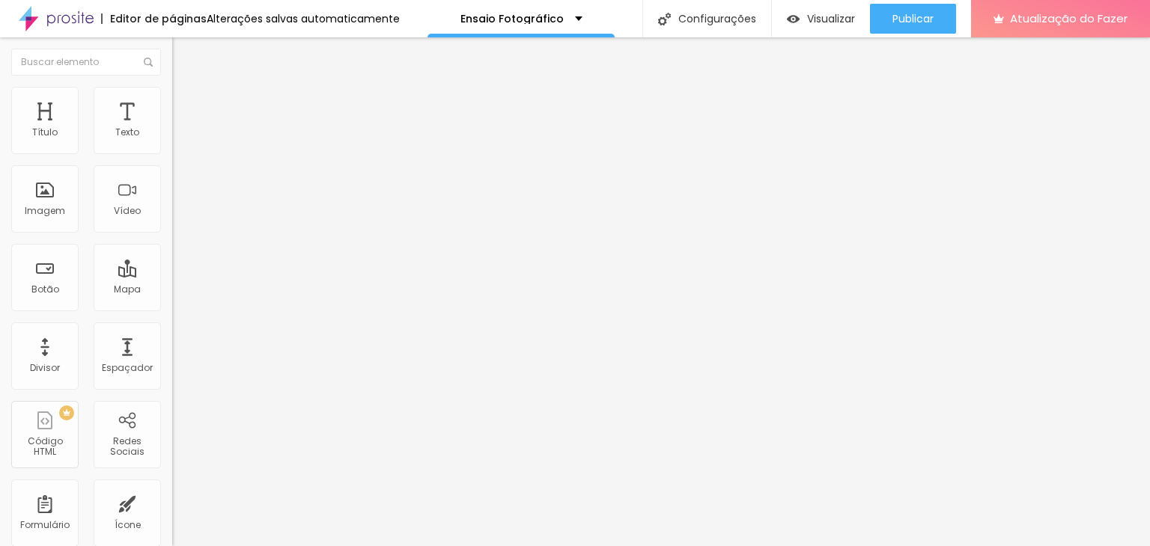
click at [172, 97] on li "Estilo" at bounding box center [258, 94] width 172 height 15
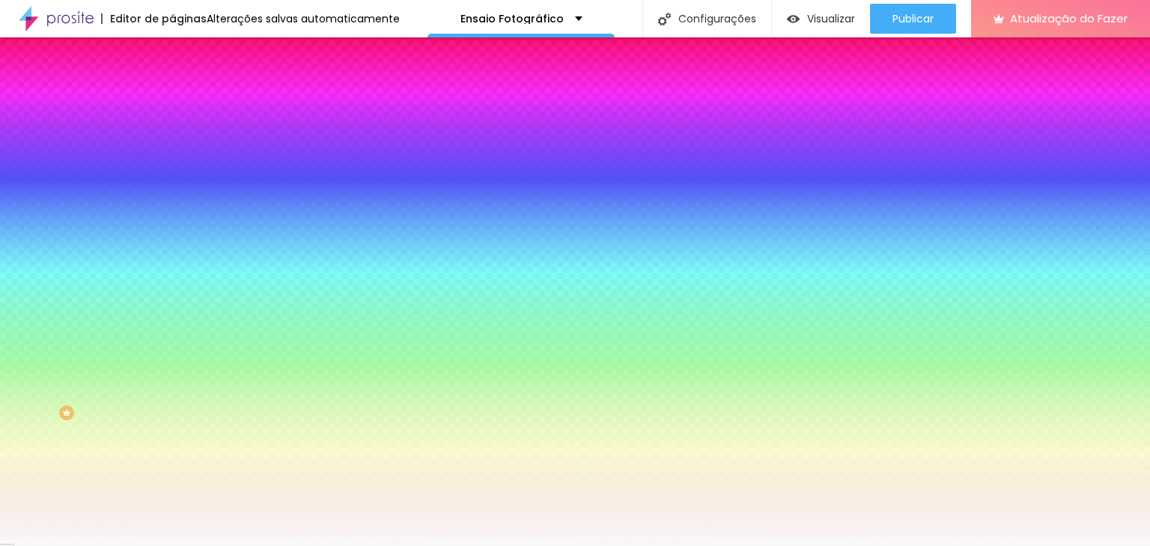
click at [172, 143] on div at bounding box center [258, 143] width 172 height 0
drag, startPoint x: 19, startPoint y: 171, endPoint x: 27, endPoint y: 172, distance: 7.5
click at [172, 158] on div at bounding box center [258, 158] width 172 height 0
drag, startPoint x: 27, startPoint y: 172, endPoint x: 41, endPoint y: 181, distance: 16.8
click at [172, 181] on div "Cor de fundo Voltar ao padrão #F9F9F9 0 Borda arredondada" at bounding box center [258, 243] width 172 height 253
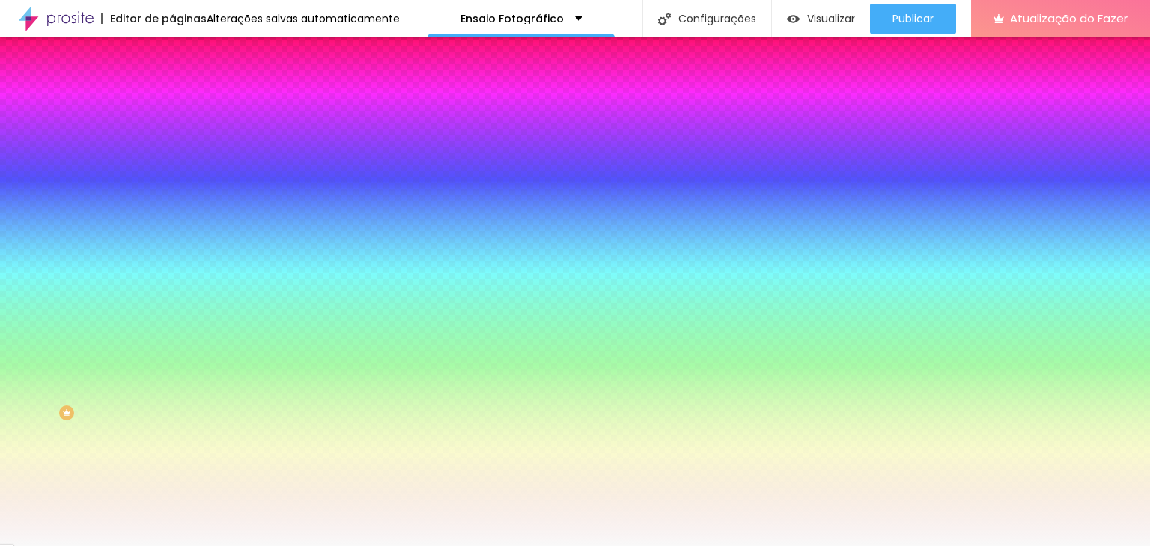
click at [172, 143] on div at bounding box center [258, 143] width 172 height 0
drag, startPoint x: 25, startPoint y: 171, endPoint x: 20, endPoint y: 165, distance: 8.0
click at [172, 158] on div at bounding box center [258, 158] width 172 height 0
click at [172, 286] on div "Editar nulo Conteúdo Estilo Avançado Cor de fundo Voltar ao padrão #FFFFFF 0 Bo…" at bounding box center [258, 291] width 172 height 509
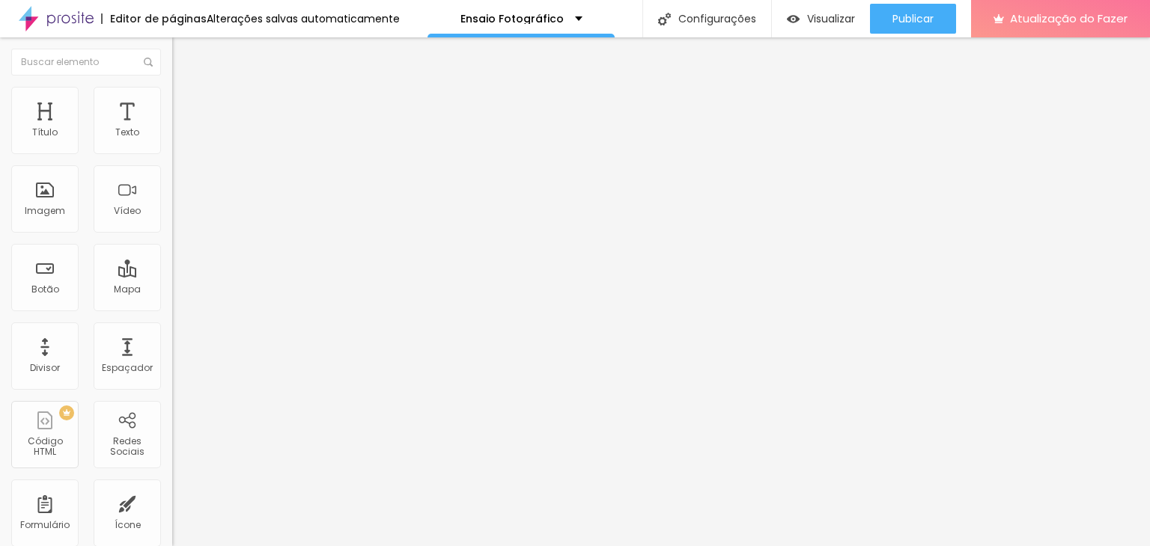
click at [172, 55] on button "Editar nulo" at bounding box center [258, 54] width 172 height 34
click at [172, 97] on img at bounding box center [178, 93] width 13 height 13
drag, startPoint x: 42, startPoint y: 149, endPoint x: 57, endPoint y: 147, distance: 15.0
click at [172, 275] on input "range" at bounding box center [220, 281] width 97 height 12
click at [186, 103] on font "Avançado" at bounding box center [210, 97] width 49 height 13
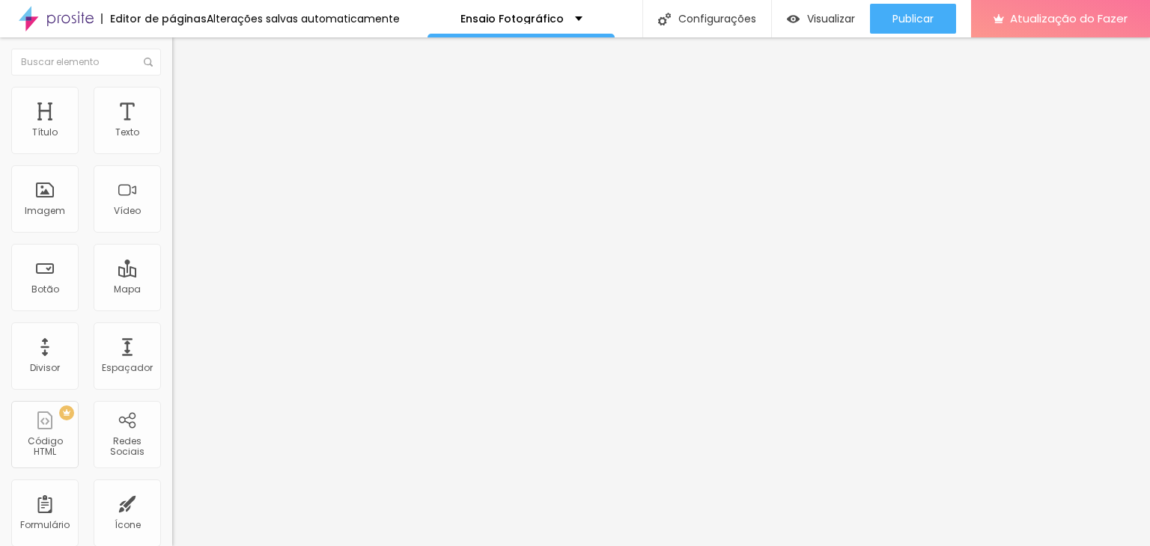
click at [172, 87] on li "Estilo" at bounding box center [258, 79] width 172 height 15
click at [172, 144] on button "button" at bounding box center [182, 136] width 21 height 16
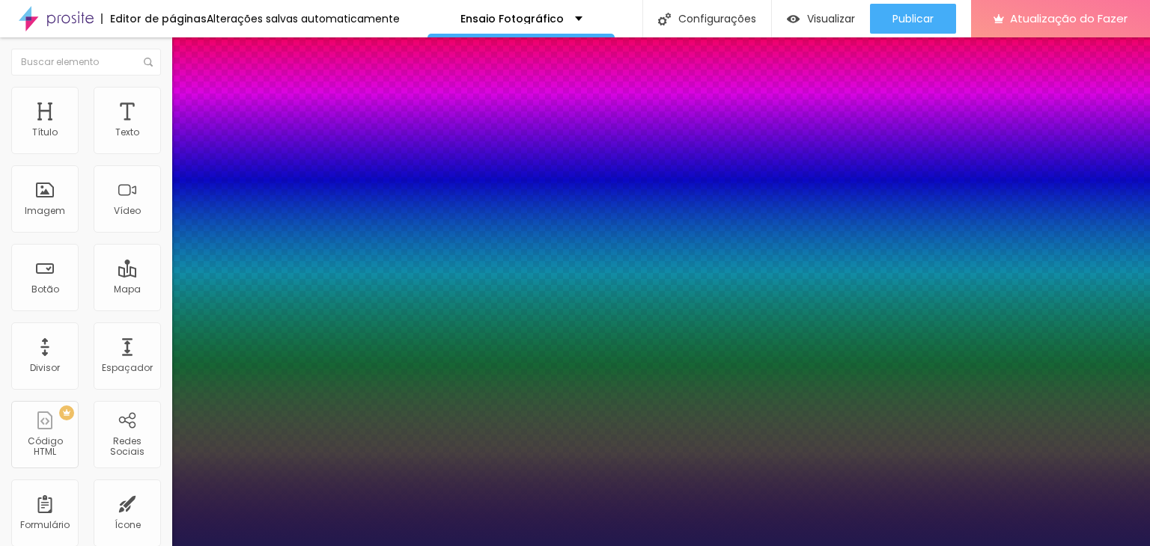
drag, startPoint x: 194, startPoint y: 290, endPoint x: 217, endPoint y: 287, distance: 23.4
drag, startPoint x: 206, startPoint y: 258, endPoint x: 210, endPoint y: 252, distance: 7.7
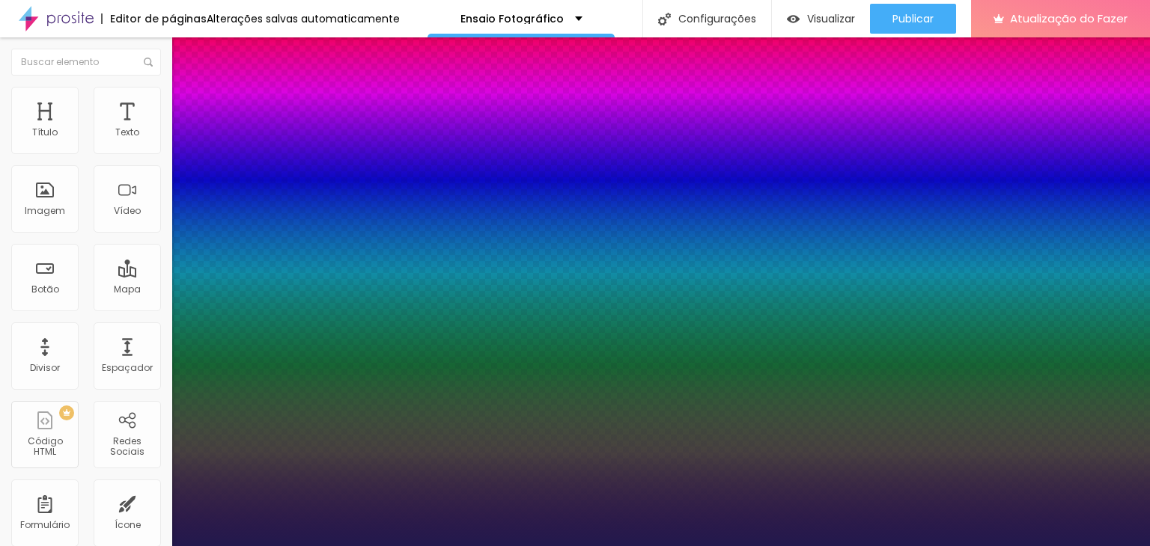
click at [67, 546] on div at bounding box center [575, 546] width 1150 height 0
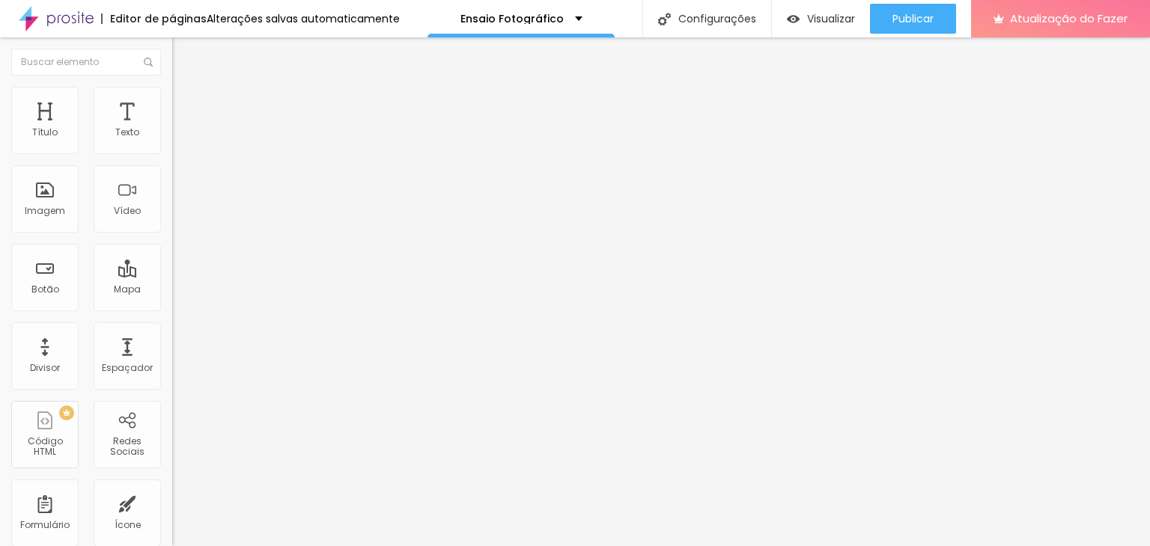
click at [172, 92] on li "Avançado" at bounding box center [258, 94] width 172 height 15
drag, startPoint x: 43, startPoint y: 176, endPoint x: 28, endPoint y: 176, distance: 15.0
click at [172, 487] on input "range" at bounding box center [220, 493] width 97 height 12
click at [172, 100] on li "Avançado" at bounding box center [258, 94] width 172 height 15
click at [172, 275] on input "range" at bounding box center [220, 281] width 97 height 12
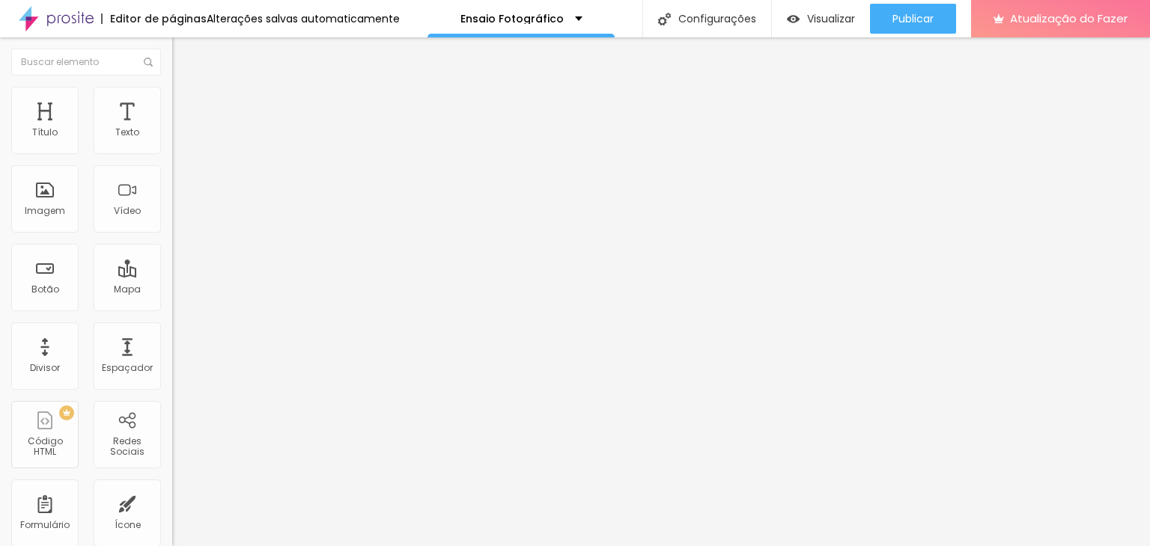
click at [186, 88] on font "Estilo" at bounding box center [197, 82] width 23 height 13
click at [172, 144] on div "Tipografia Voltar ao padrão" at bounding box center [258, 123] width 172 height 42
click at [172, 144] on button "button" at bounding box center [182, 136] width 21 height 16
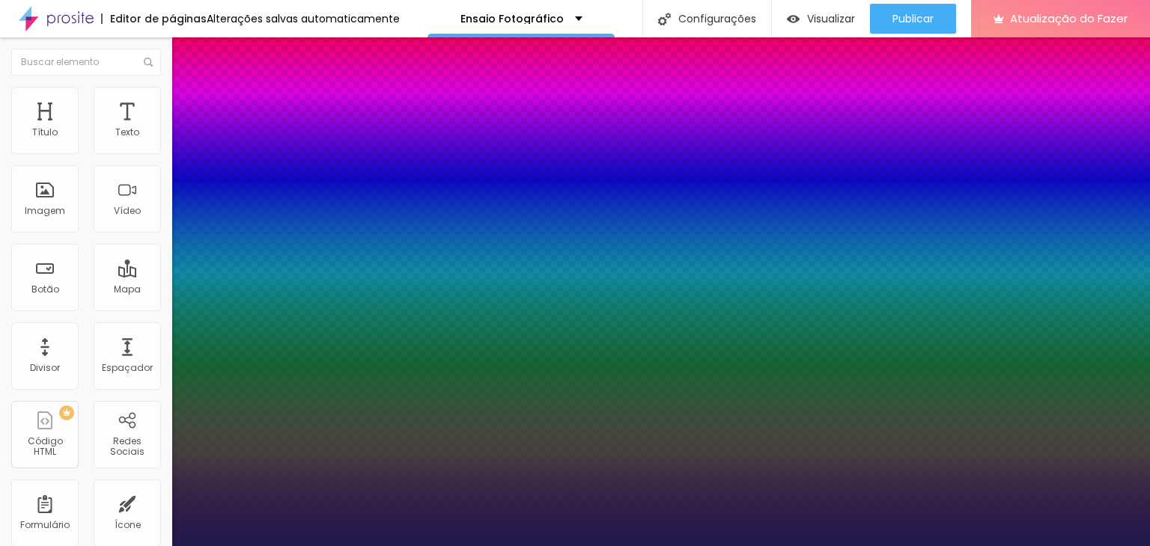
click at [561, 546] on div at bounding box center [575, 546] width 1150 height 0
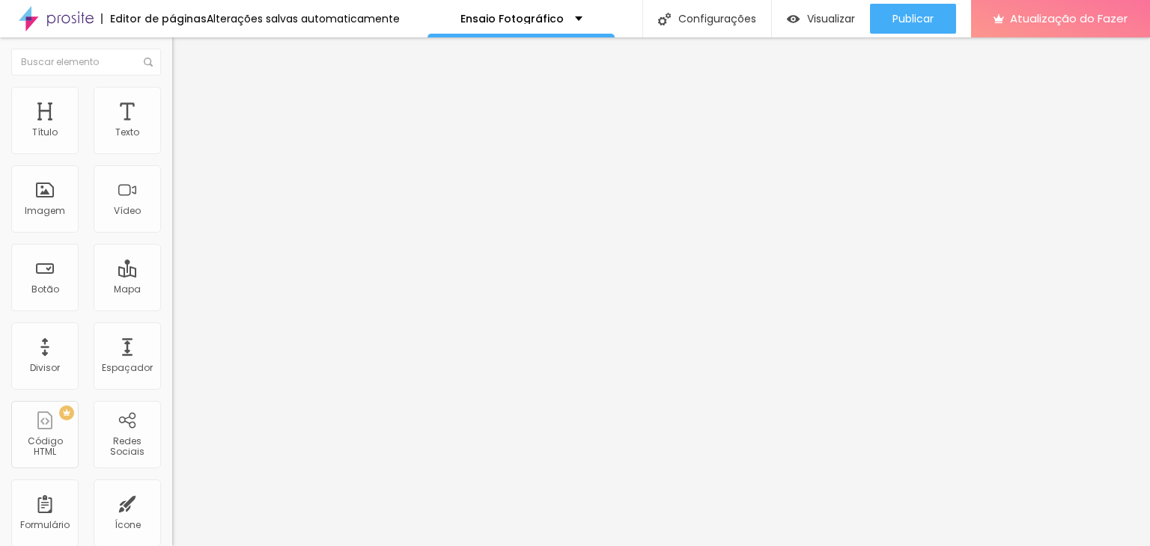
click at [178, 139] on icon "button" at bounding box center [182, 134] width 9 height 9
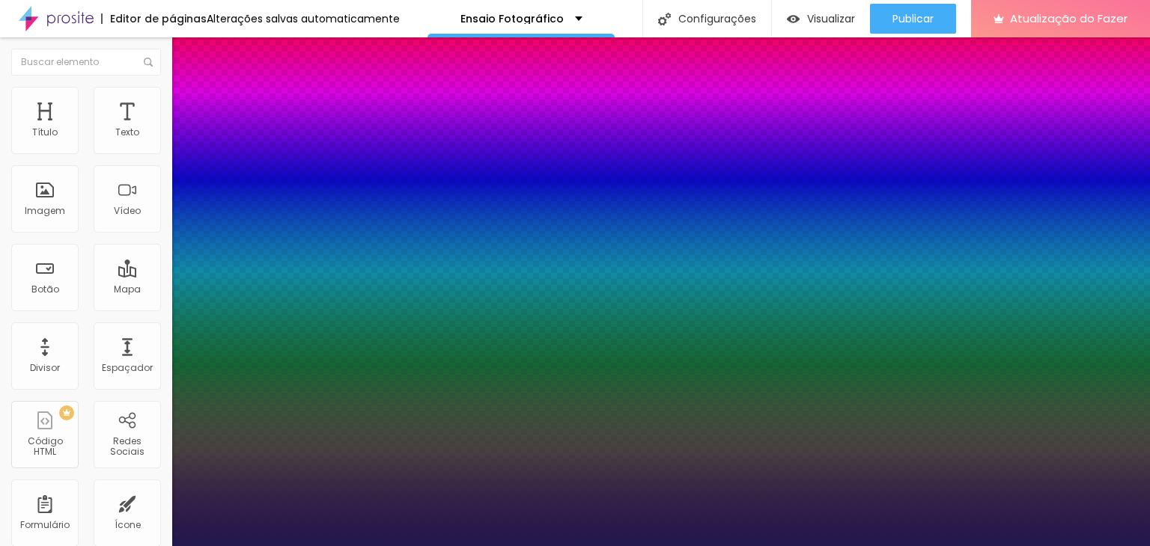
click at [731, 546] on div at bounding box center [575, 546] width 1150 height 0
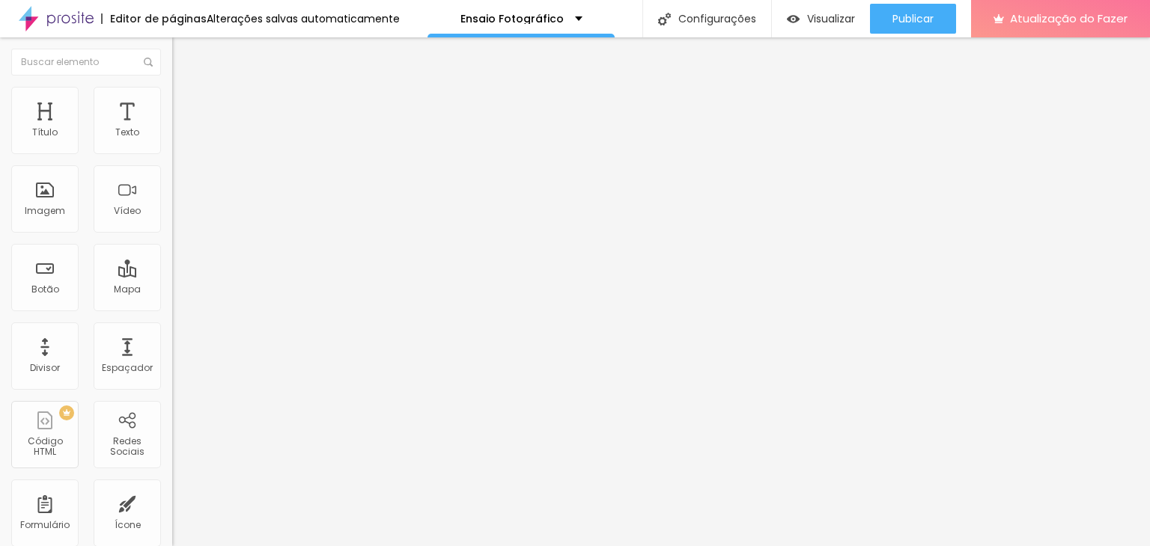
click at [172, 144] on button "button" at bounding box center [182, 136] width 21 height 16
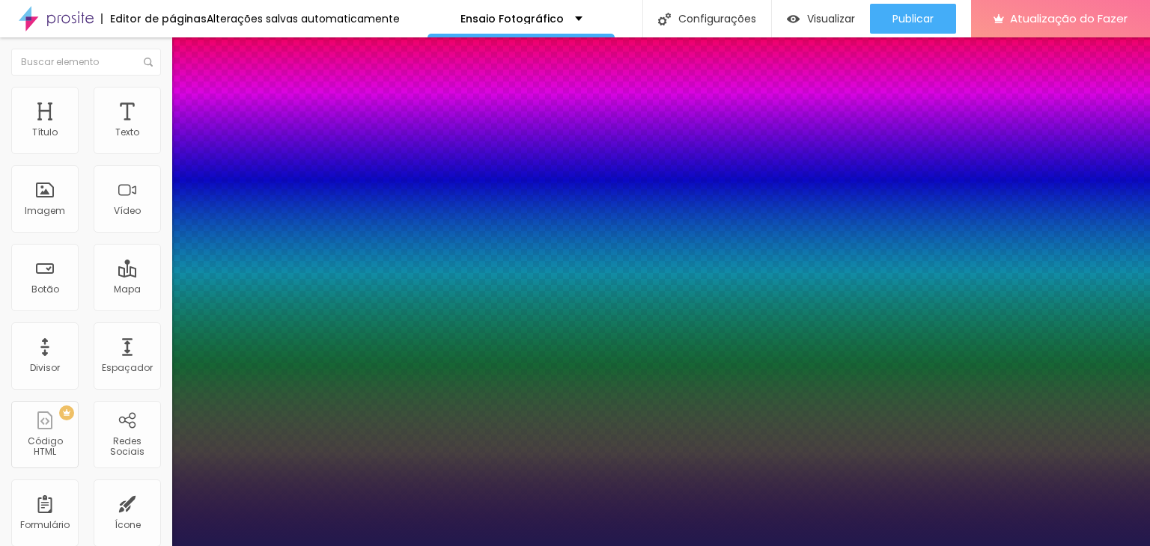
drag, startPoint x: 190, startPoint y: 287, endPoint x: 214, endPoint y: 286, distance: 24.0
click at [597, 546] on div at bounding box center [575, 546] width 1150 height 0
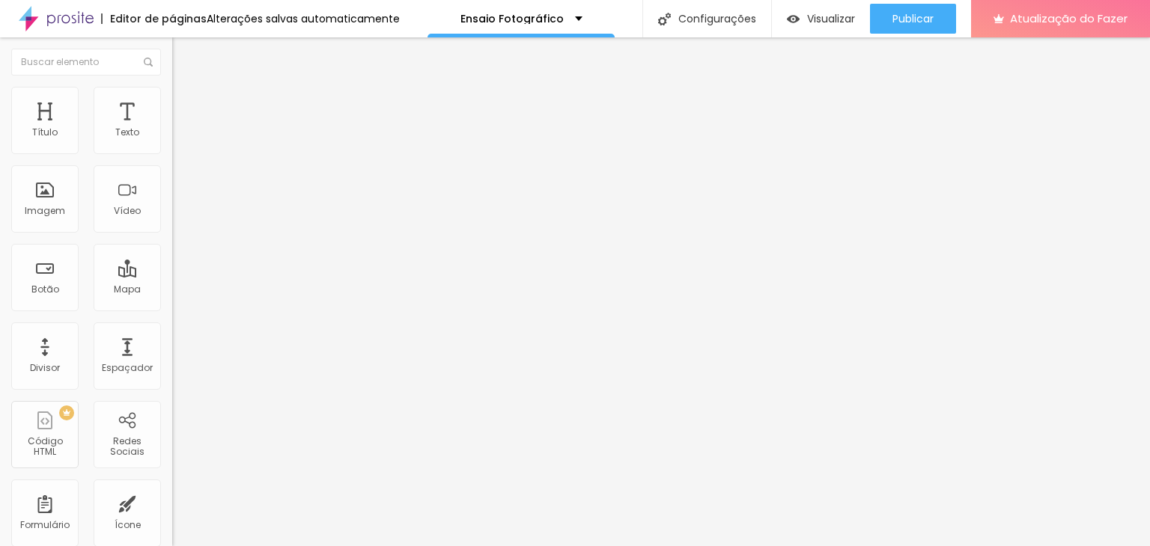
click at [178, 139] on icon "button" at bounding box center [182, 134] width 9 height 9
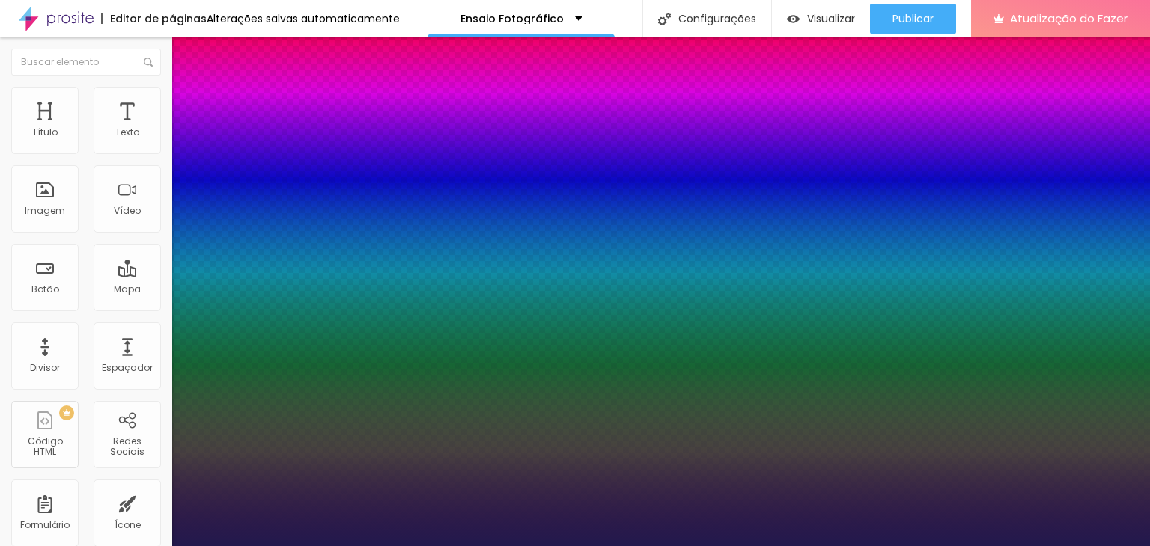
click at [417, 546] on div at bounding box center [575, 546] width 1150 height 0
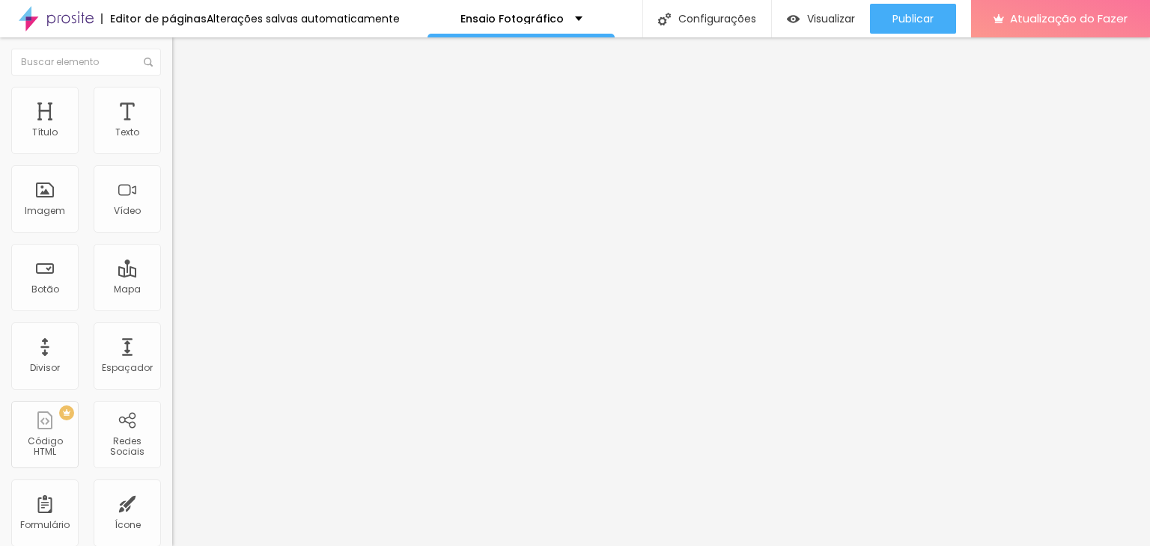
click at [186, 103] on font "Avançado" at bounding box center [210, 97] width 49 height 13
click at [172, 85] on img at bounding box center [178, 78] width 13 height 13
click at [180, 138] on icon "button" at bounding box center [183, 135] width 6 height 6
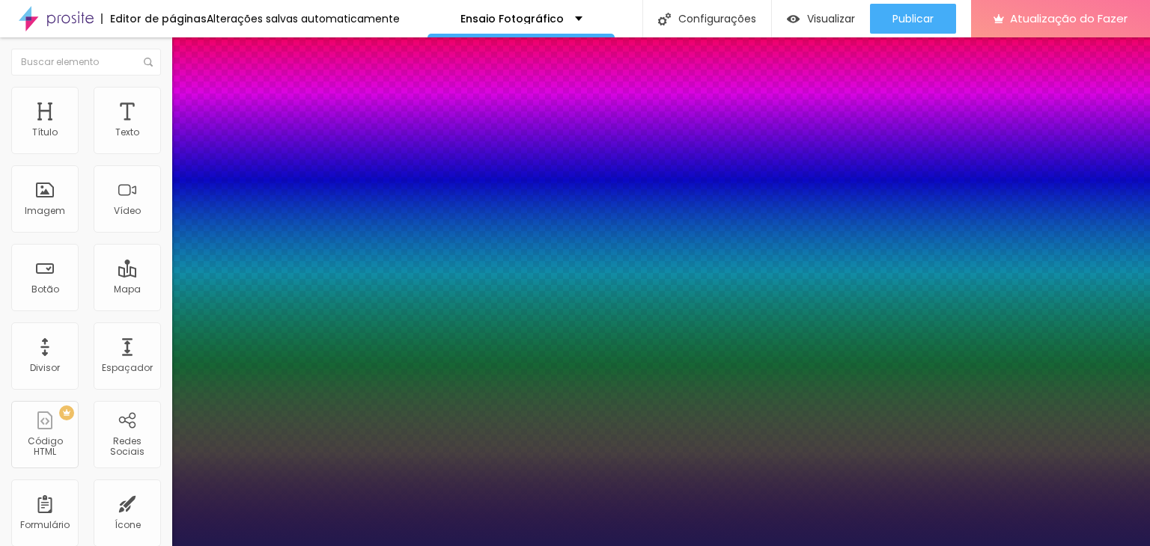
click at [988, 546] on div at bounding box center [575, 546] width 1150 height 0
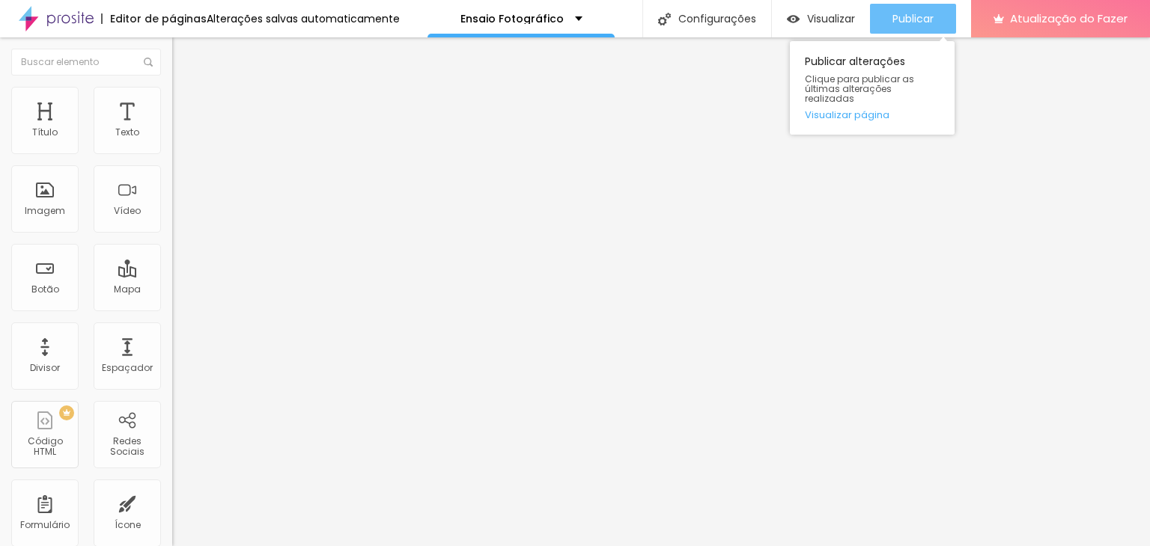
click at [907, 13] on font "Publicar" at bounding box center [912, 18] width 41 height 15
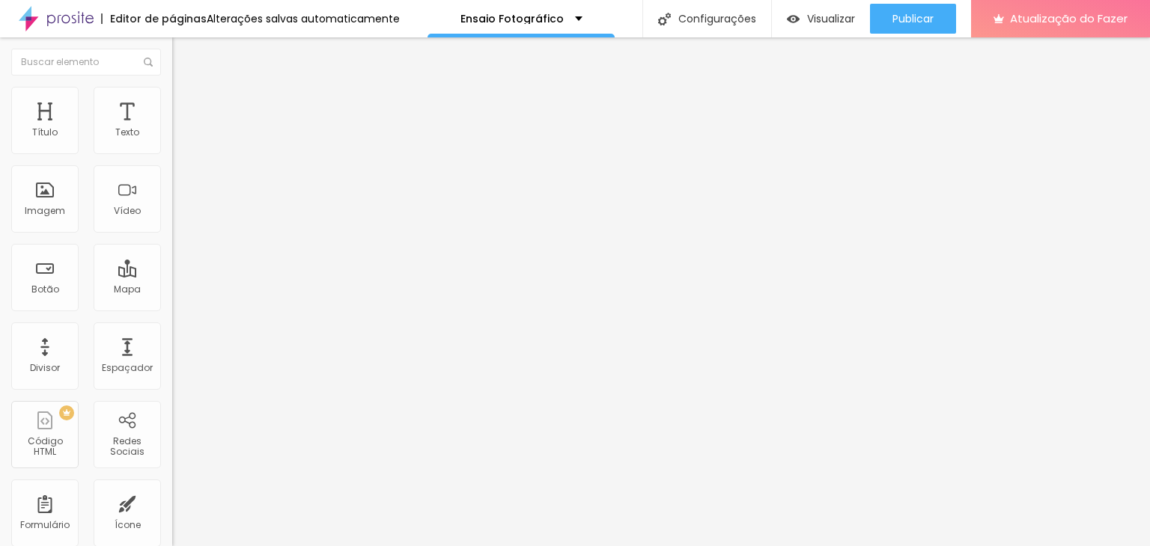
click at [183, 49] on img "button" at bounding box center [189, 55] width 12 height 12
click at [181, 129] on font "Adicionar imagem" at bounding box center [225, 122] width 88 height 13
click at [186, 103] on font "Estilo" at bounding box center [197, 97] width 23 height 13
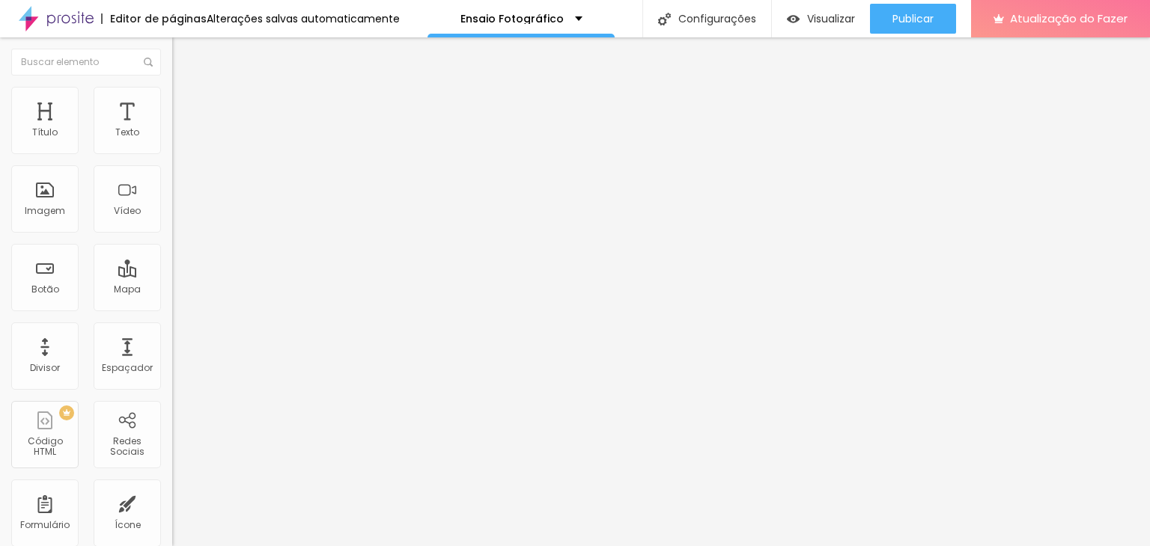
type input "90"
type input "85"
type input "80"
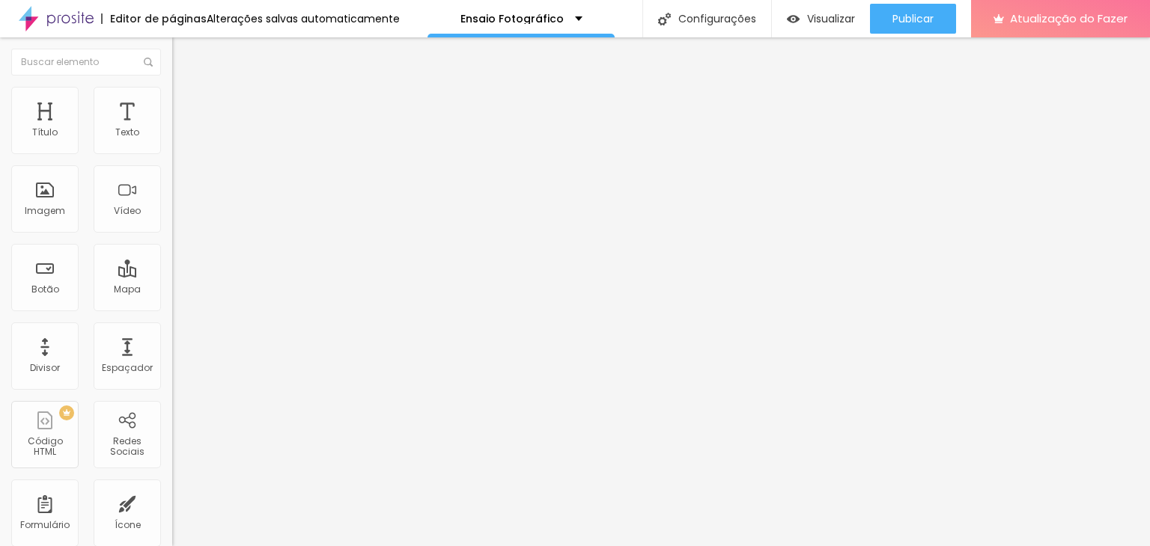
type input "80"
type input "75"
type input "70"
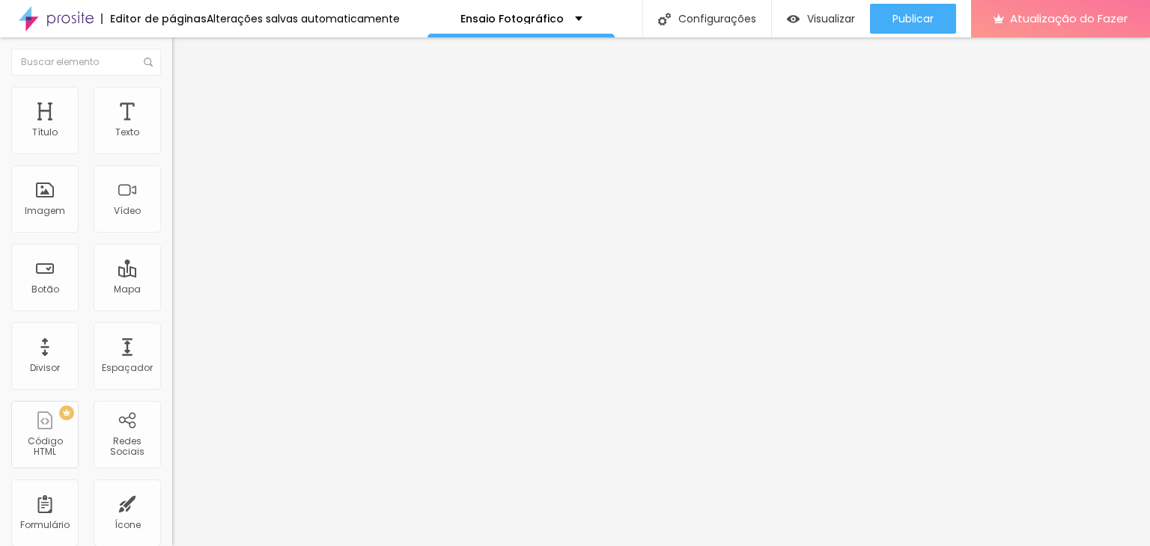
type input "65"
type input "60"
type input "55"
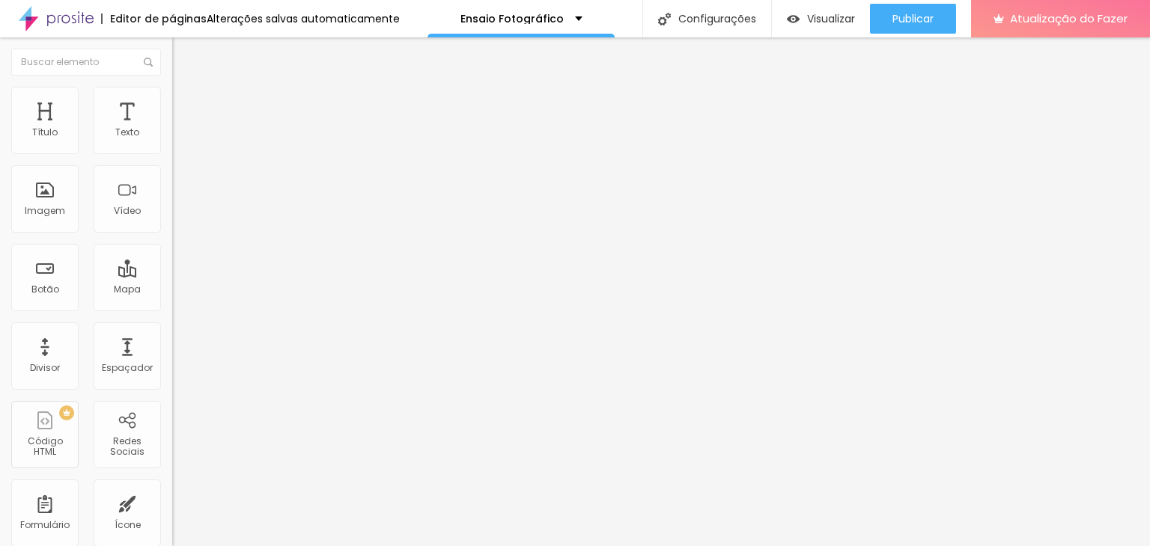
type input "55"
type input "50"
type input "45"
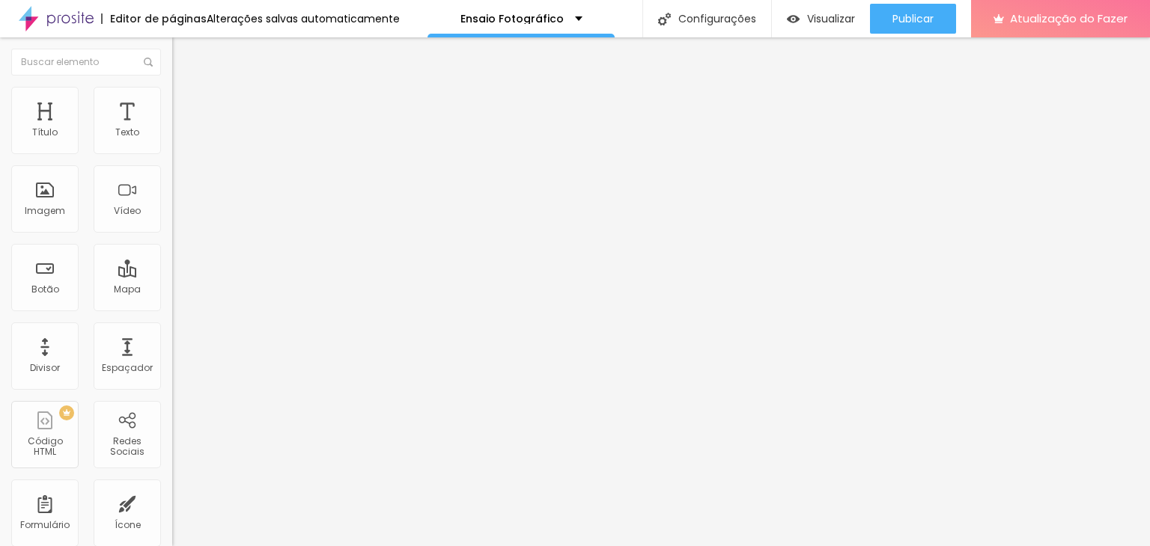
type input "40"
type input "35"
type input "30"
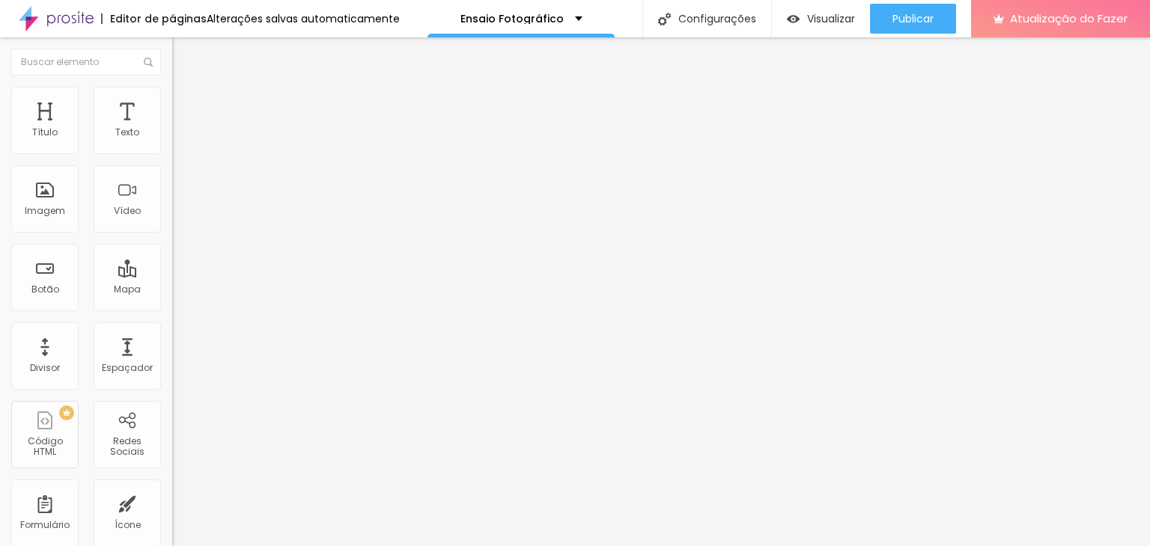
type input "30"
type input "25"
type input "20"
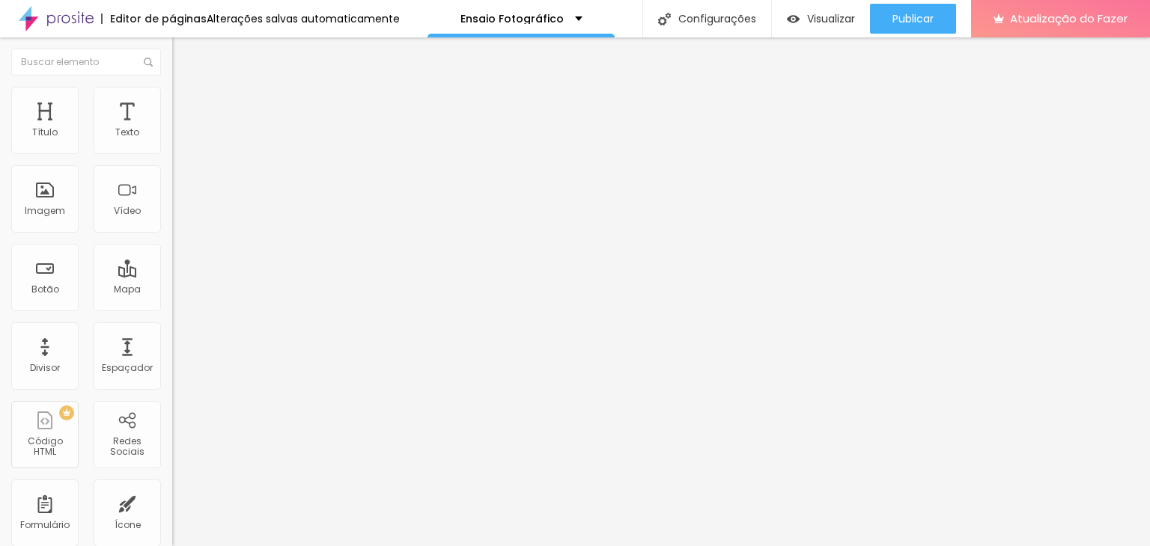
type input "15"
drag, startPoint x: 155, startPoint y: 158, endPoint x: 24, endPoint y: 162, distance: 131.1
type input "15"
click at [172, 153] on input "range" at bounding box center [220, 147] width 97 height 12
click at [172, 329] on input "range" at bounding box center [220, 335] width 97 height 12
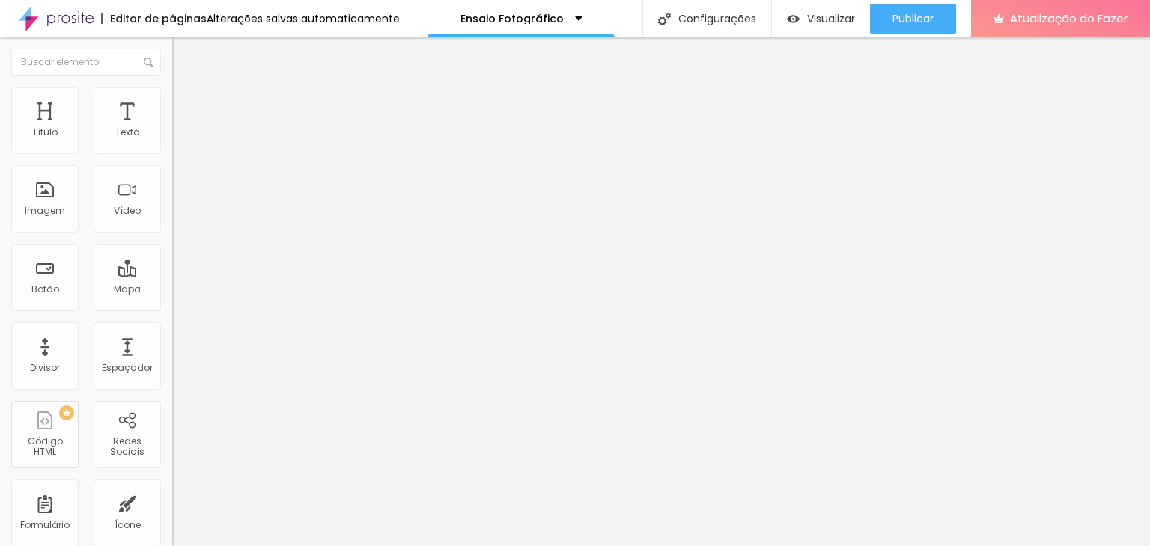
type input "3"
type input "19"
type input "21"
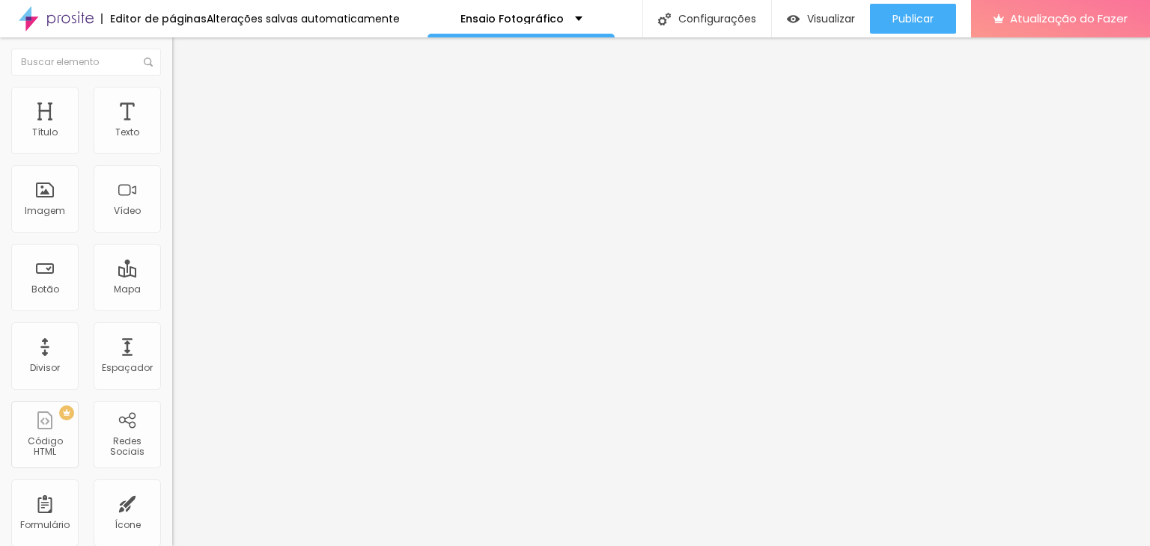
type input "21"
type input "25"
type input "28"
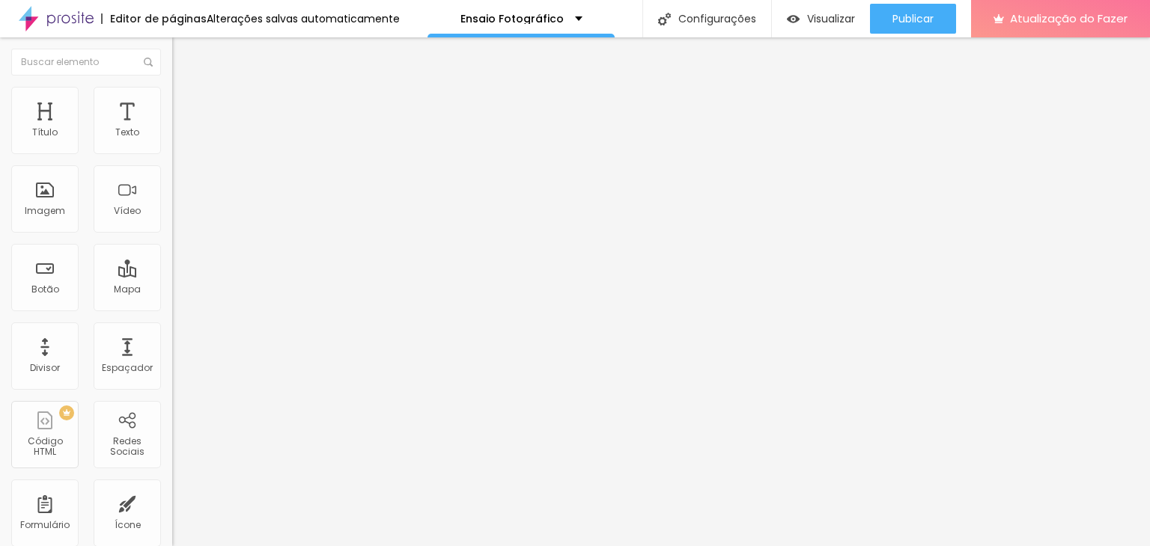
type input "32"
type input "33"
type input "35"
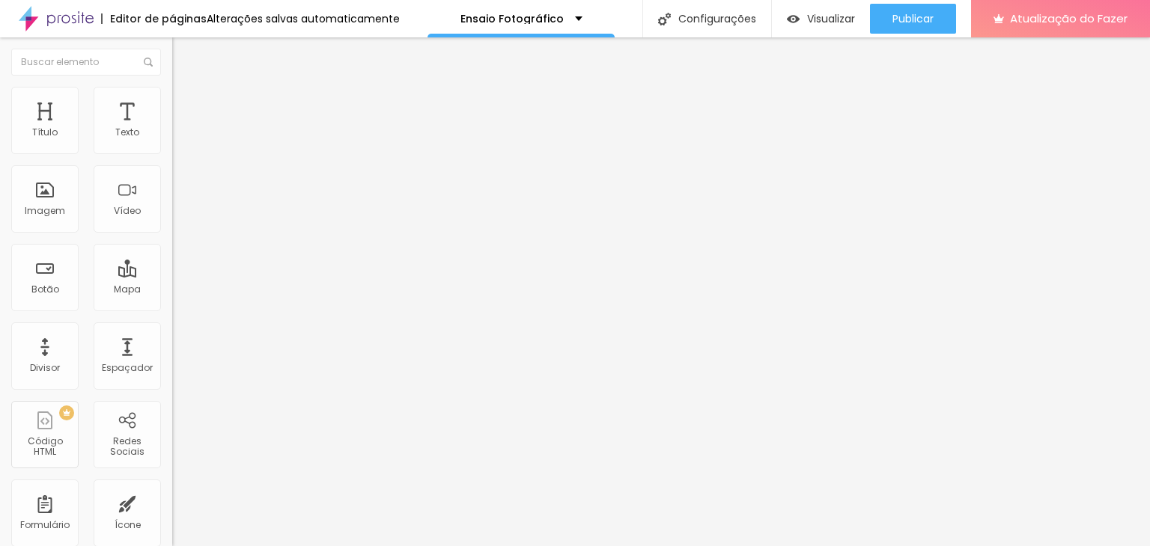
type input "35"
type input "36"
type input "37"
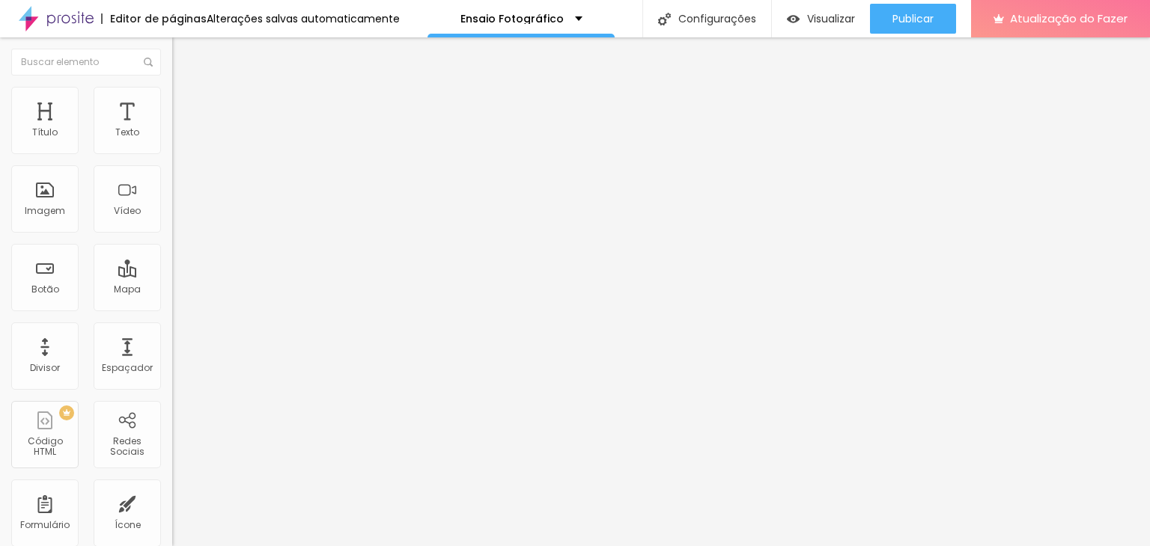
type input "38"
type input "41"
type input "42"
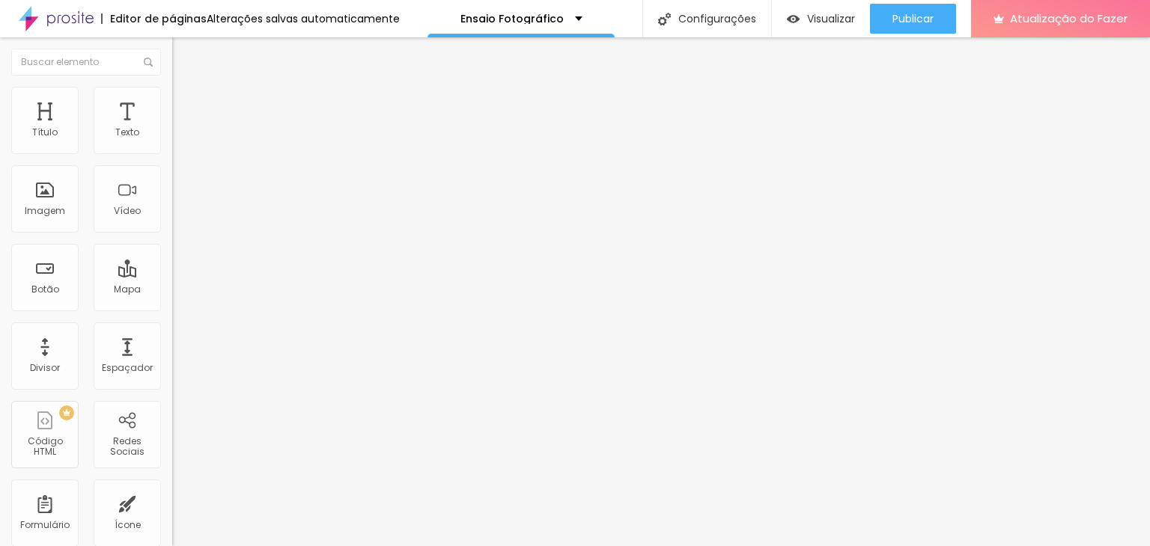
type input "42"
type input "44"
type input "45"
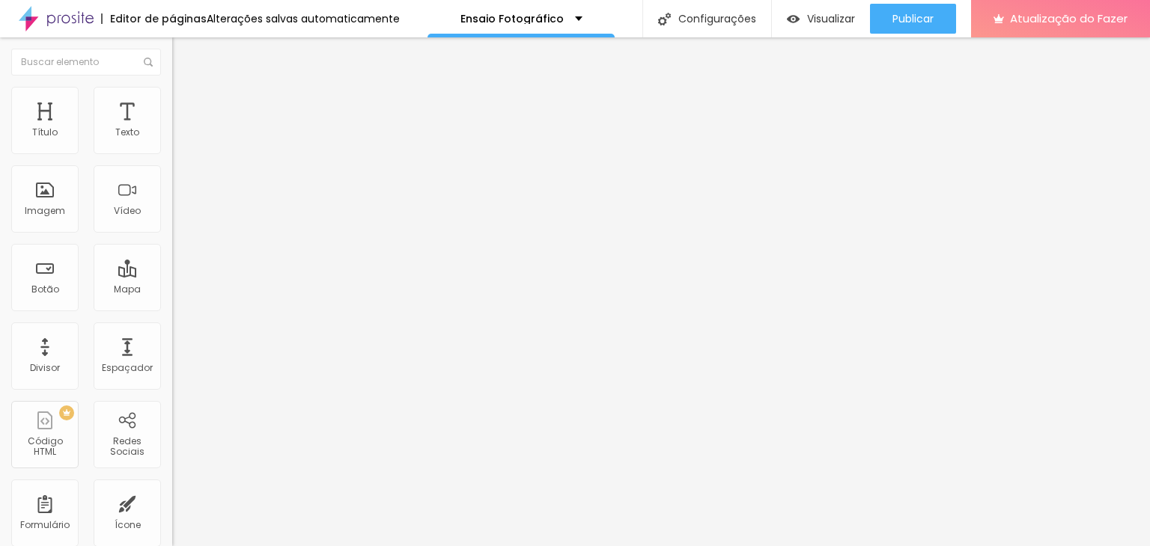
type input "46"
type input "48"
type input "49"
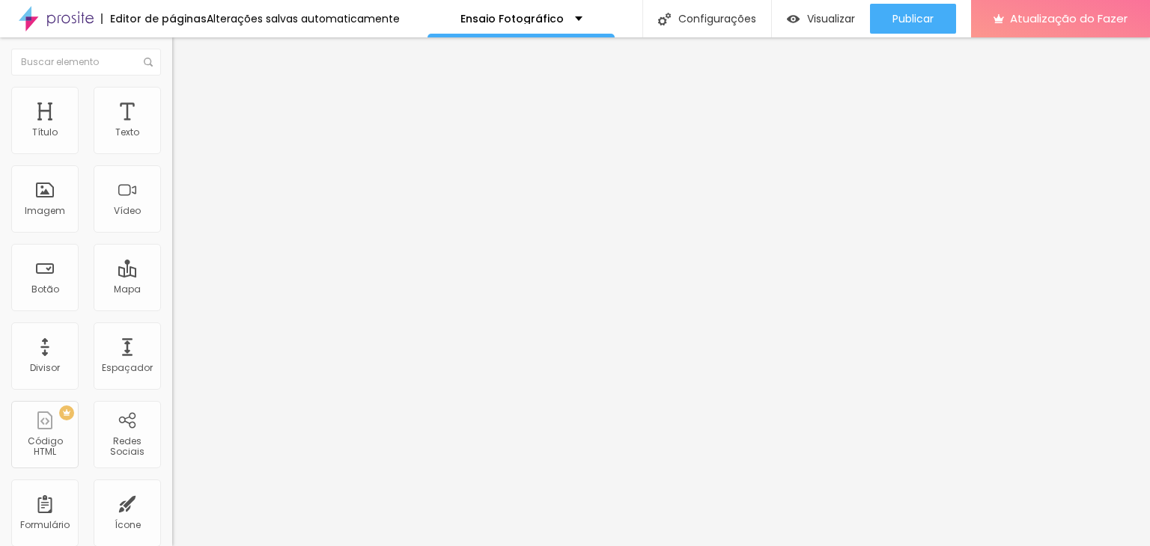
type input "49"
type input "50"
type input "52"
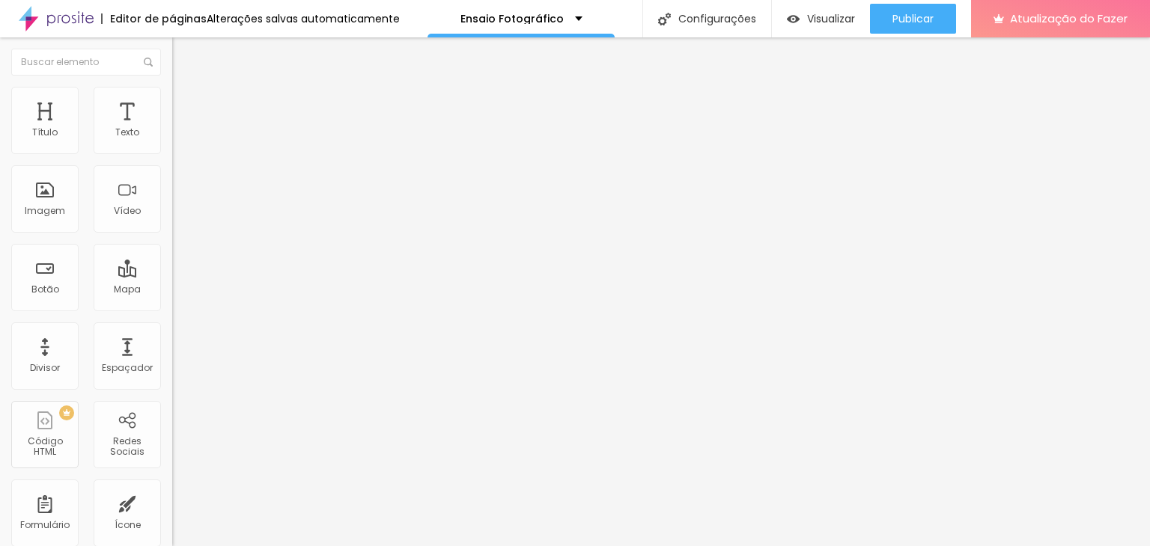
type input "53"
type input "54"
type input "56"
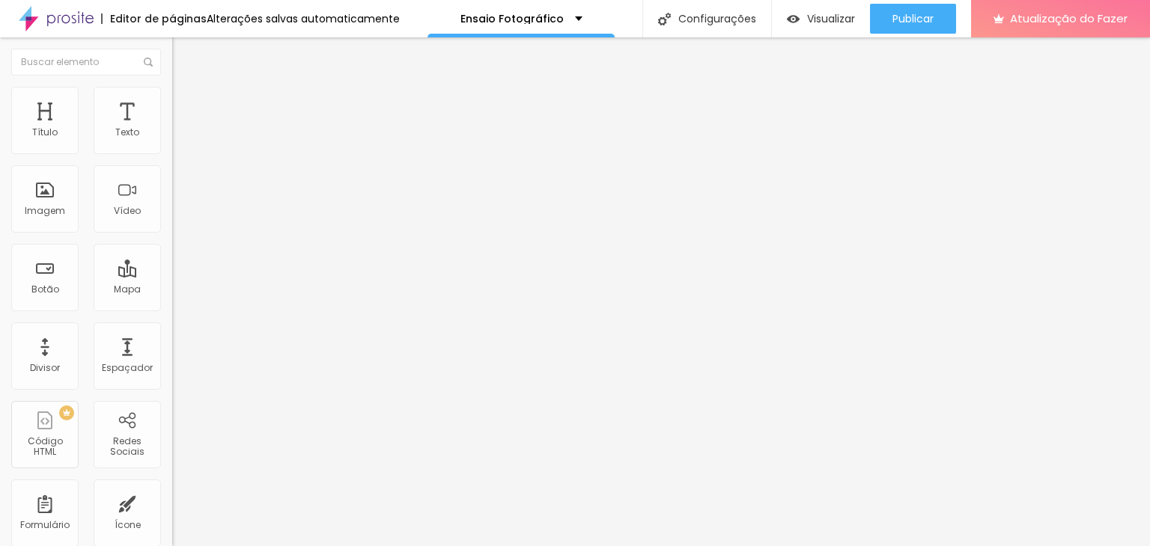
type input "56"
type input "57"
type input "60"
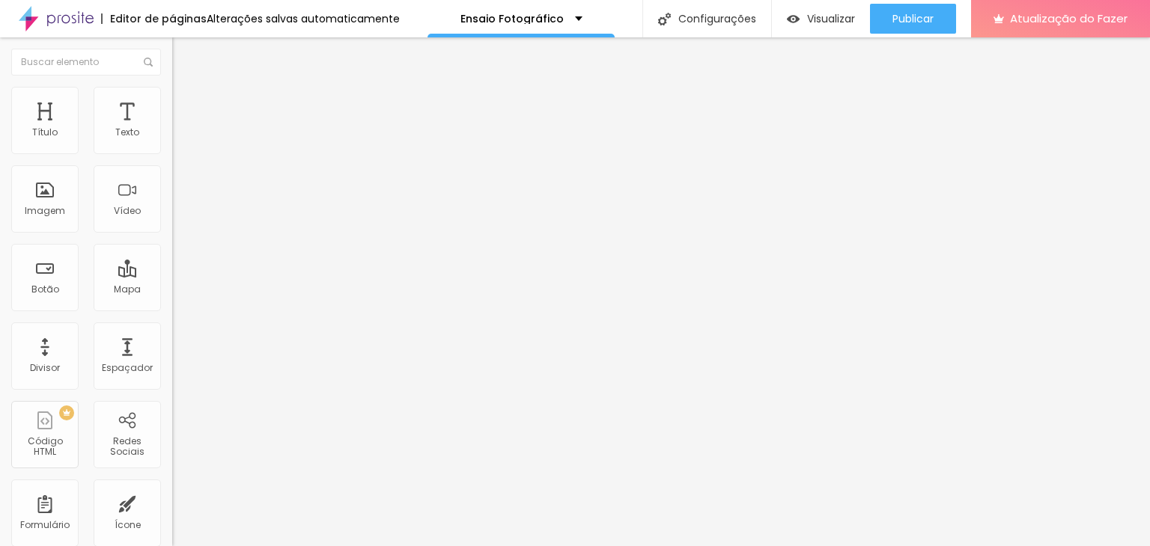
type input "61"
type input "62"
type input "63"
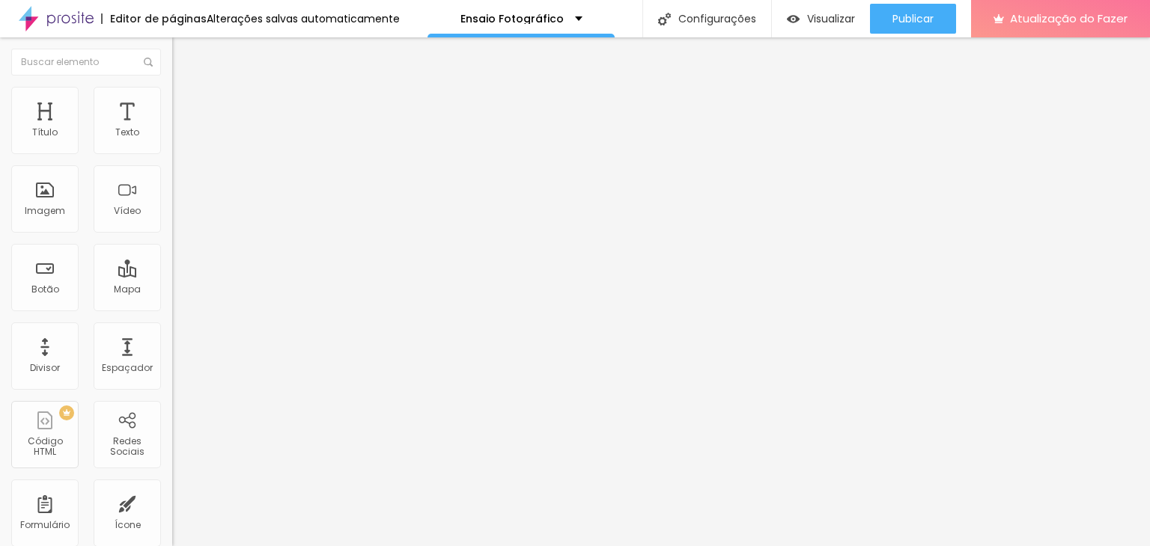
type input "63"
type input "65"
type input "66"
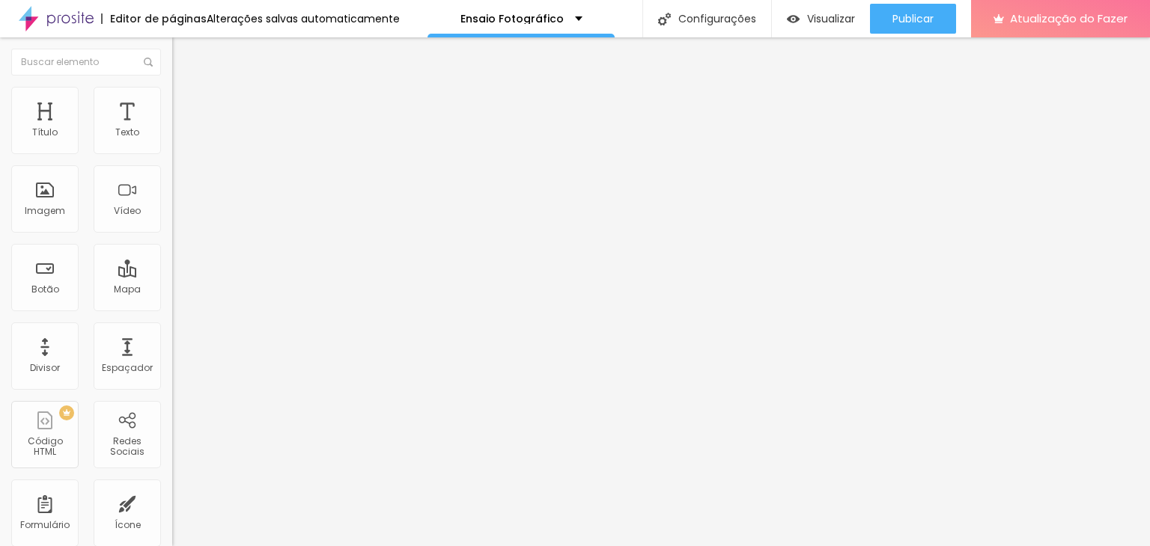
type input "67"
type input "69"
type input "70"
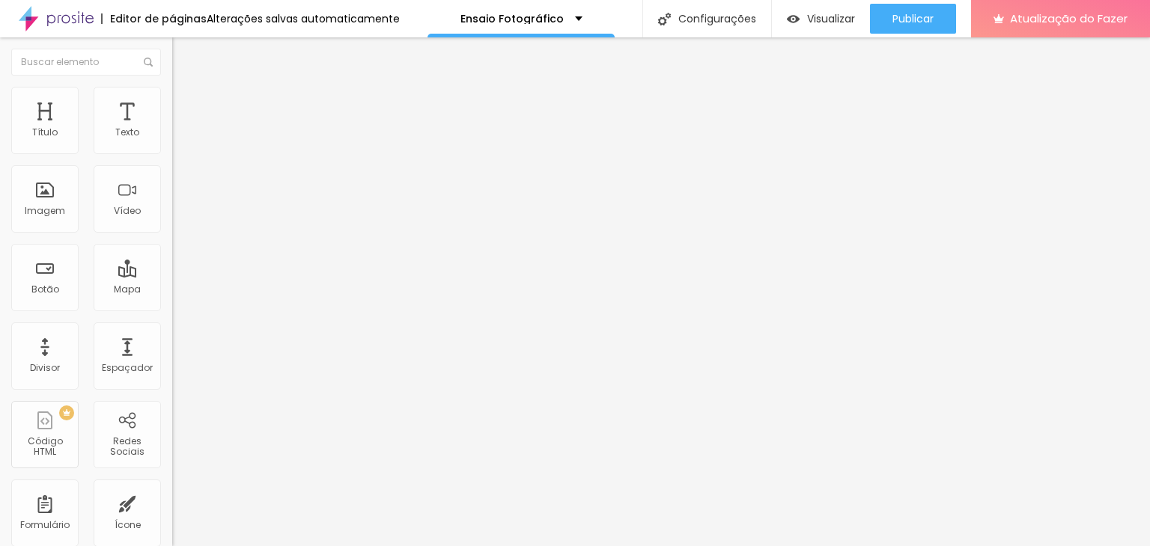
type input "70"
type input "71"
type input "73"
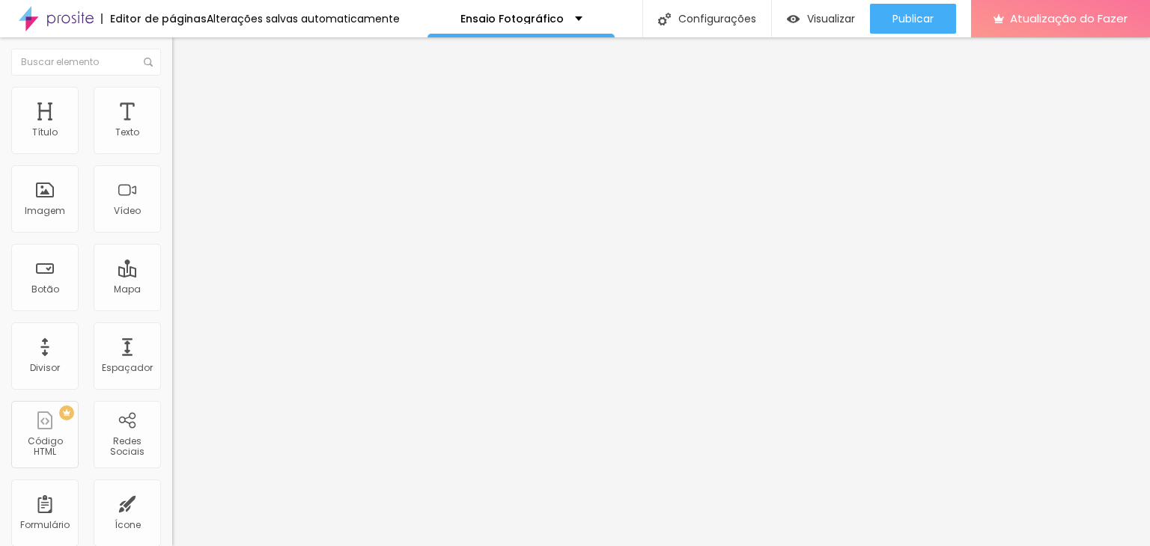
type input "74"
type input "75"
type input "77"
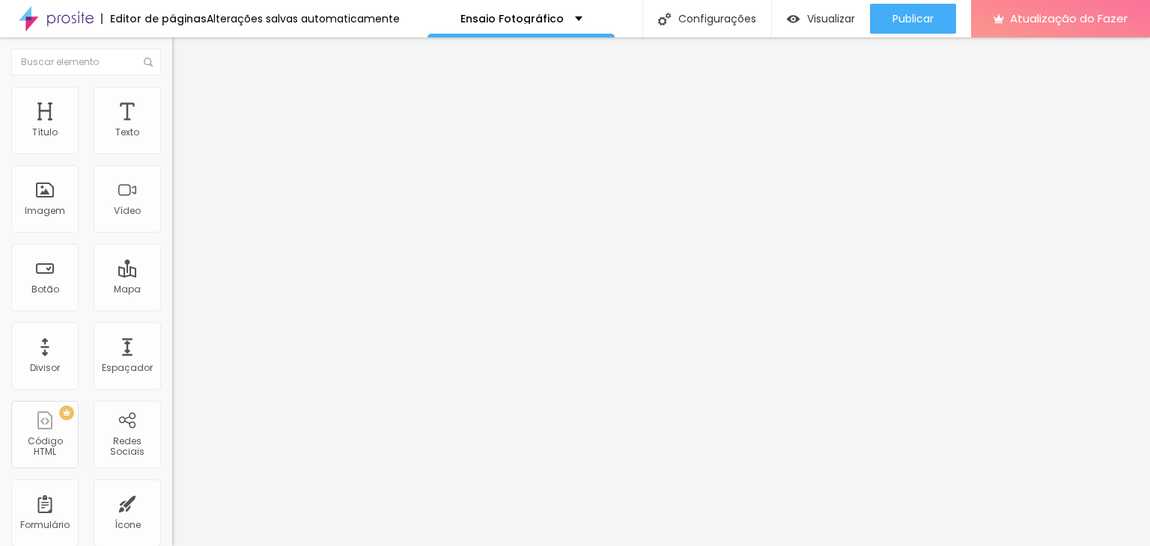
type input "77"
type input "79"
type input "81"
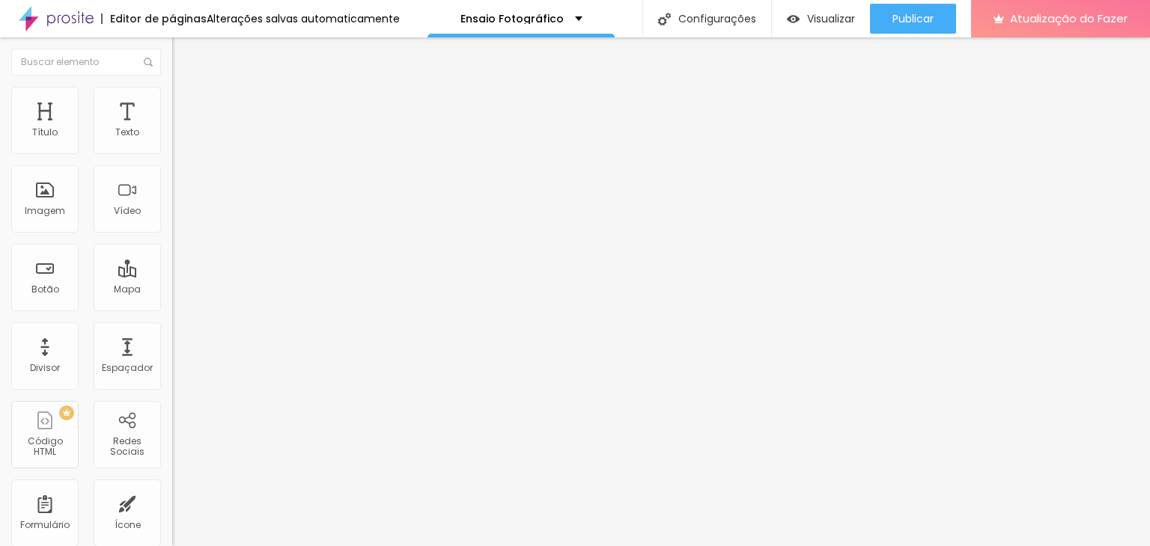
type input "82"
type input "83"
type input "85"
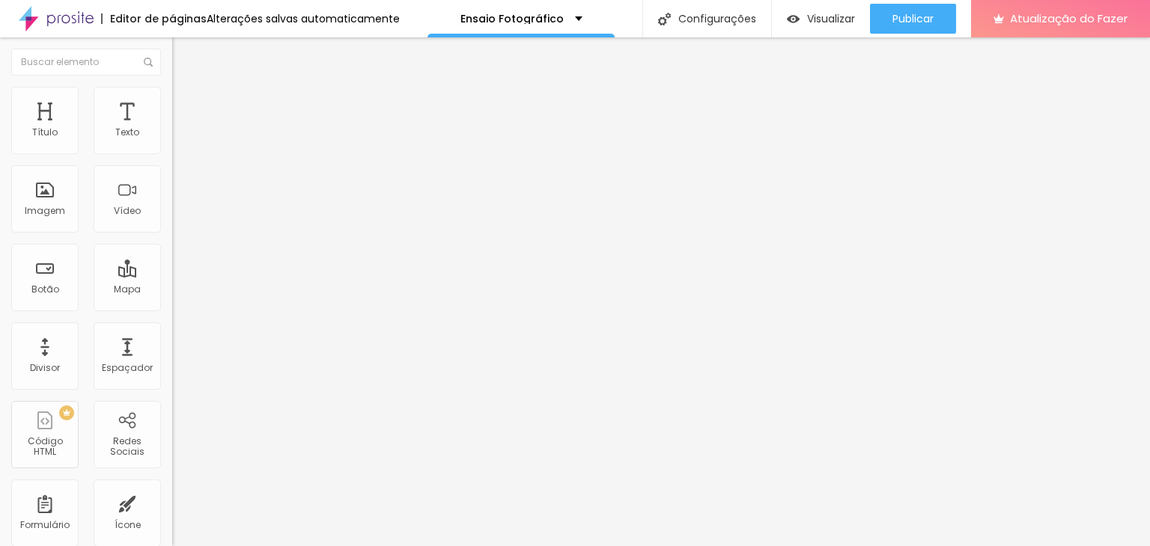
type input "85"
type input "86"
type input "87"
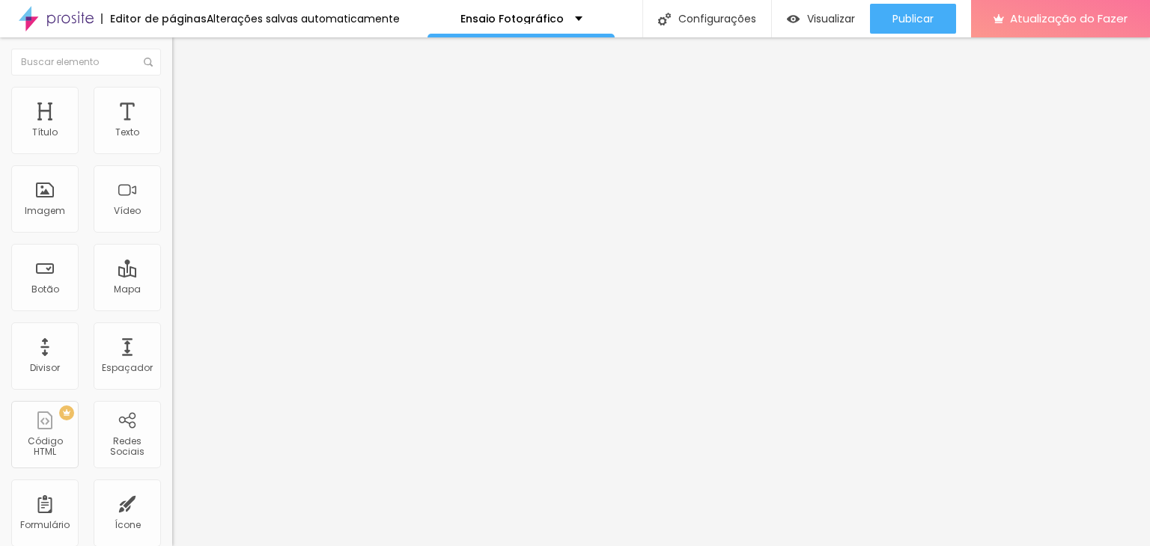
type input "89"
type input "90"
type input "91"
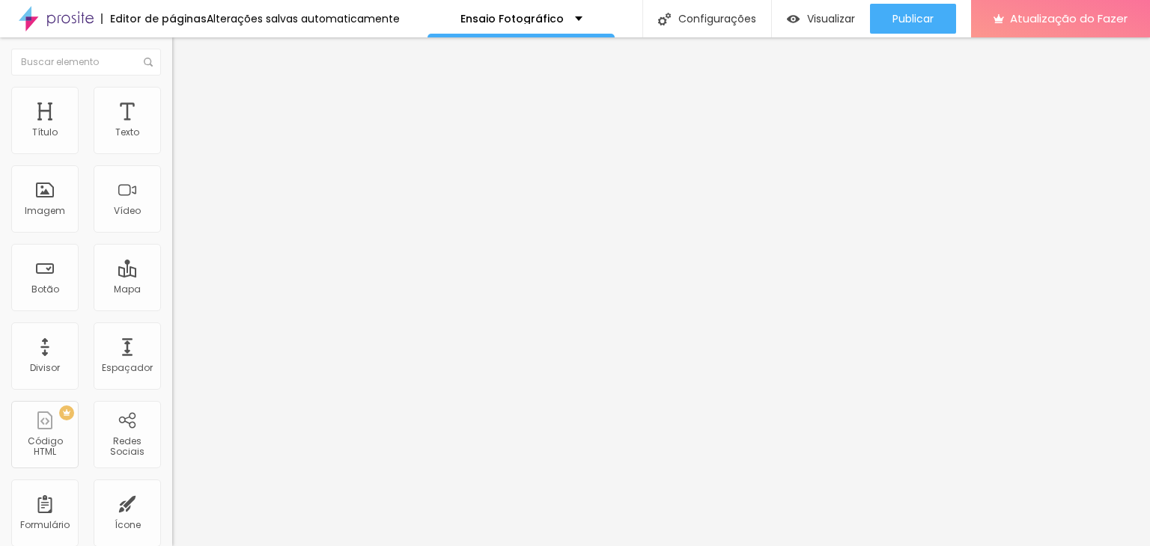
type input "91"
type input "92"
type input "94"
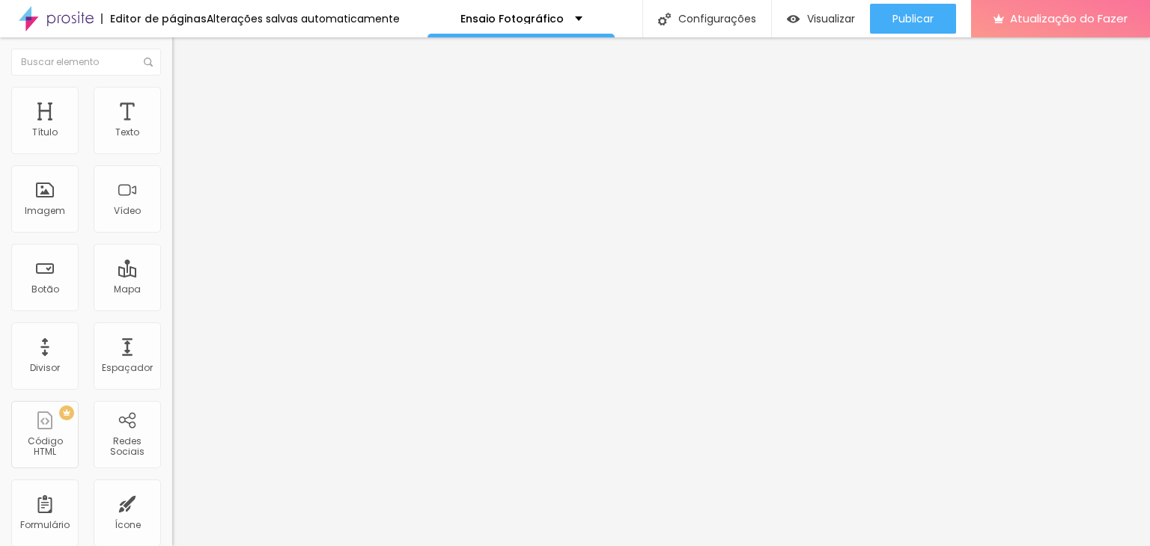
type input "95"
drag, startPoint x: 34, startPoint y: 190, endPoint x: 78, endPoint y: 189, distance: 43.4
type input "95"
click at [172, 329] on input "range" at bounding box center [220, 335] width 97 height 12
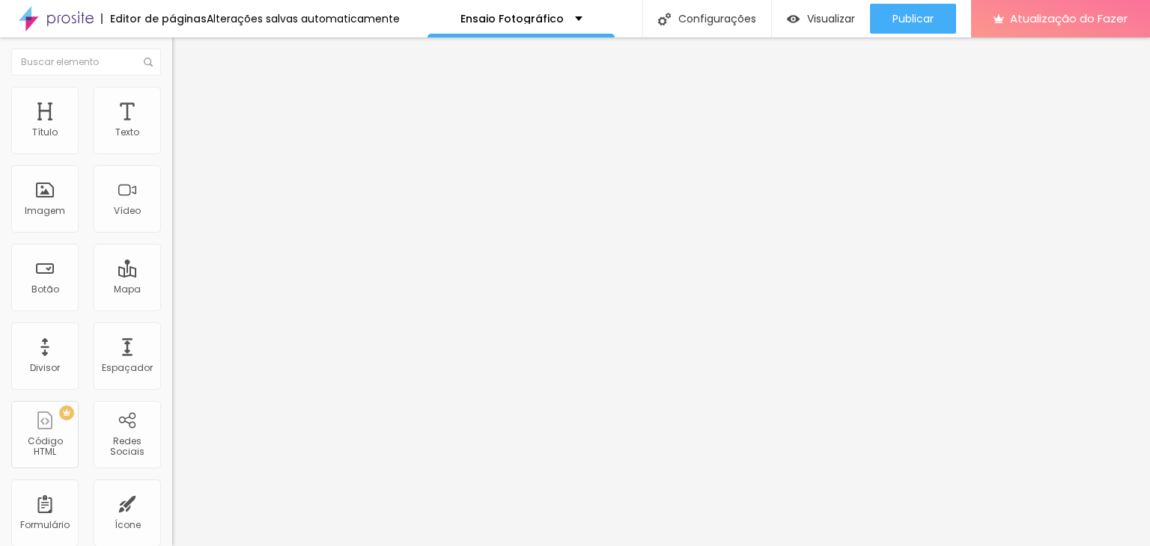
click at [181, 129] on font "Trocar imagem" at bounding box center [217, 122] width 73 height 13
drag, startPoint x: 135, startPoint y: 180, endPoint x: 153, endPoint y: 191, distance: 20.8
click at [172, 234] on font "Original" at bounding box center [190, 228] width 36 height 13
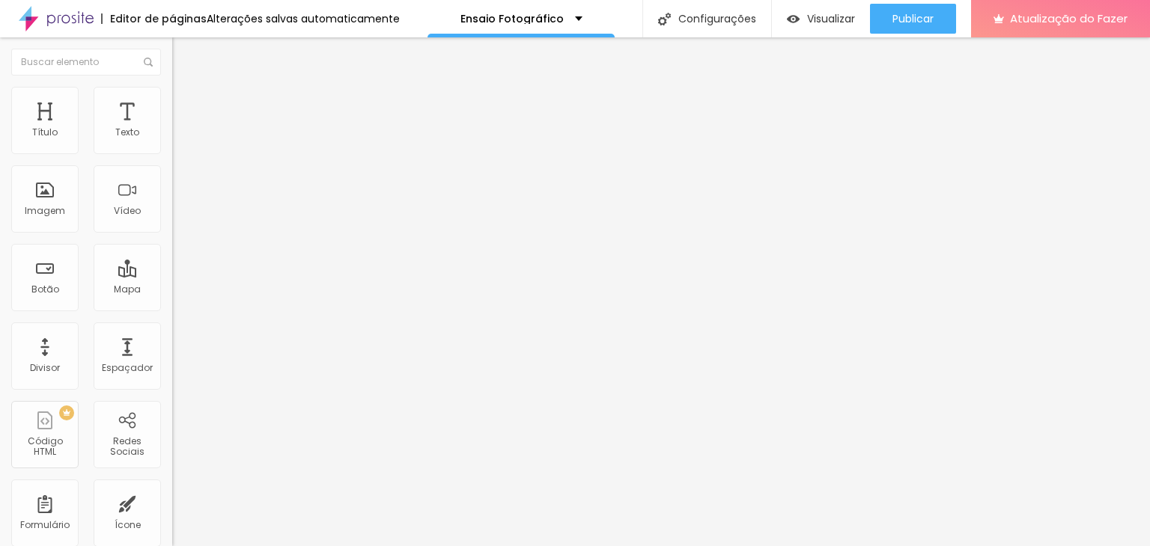
click at [172, 261] on font "Quadrado" at bounding box center [196, 255] width 49 height 13
click at [254, 126] on img at bounding box center [258, 121] width 9 height 9
click at [172, 102] on li "Avançado" at bounding box center [258, 94] width 172 height 15
type input "11"
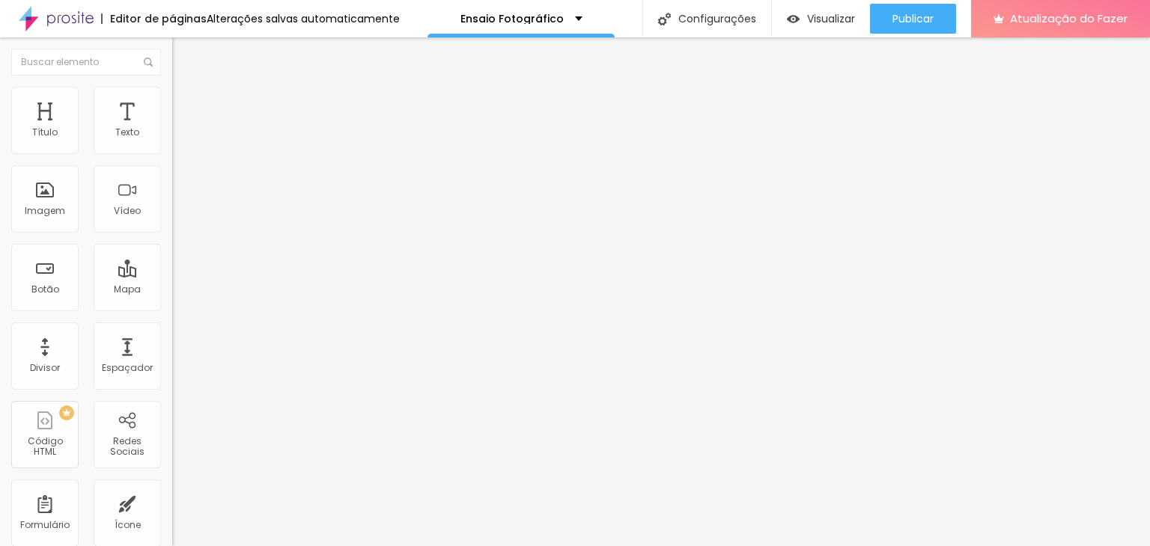
type input "12"
type input "13"
type input "14"
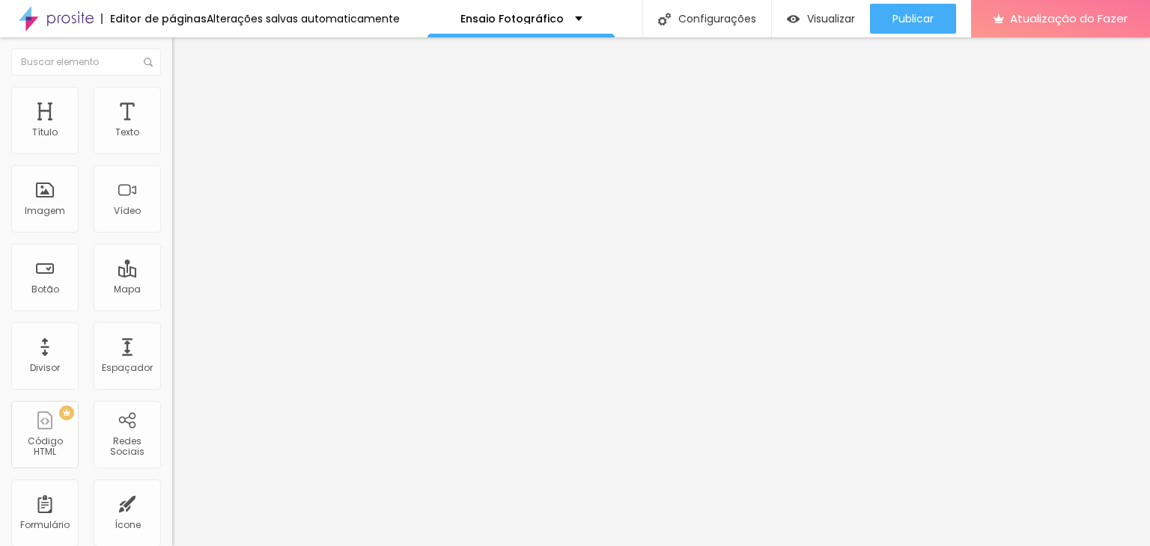
type input "14"
type input "15"
type input "16"
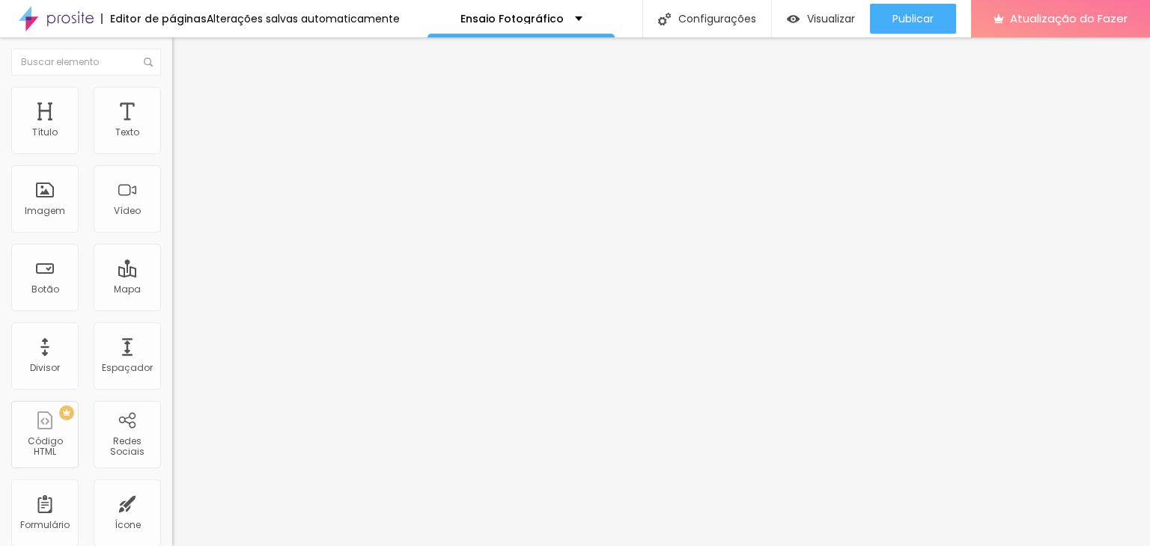
type input "17"
type input "18"
type input "19"
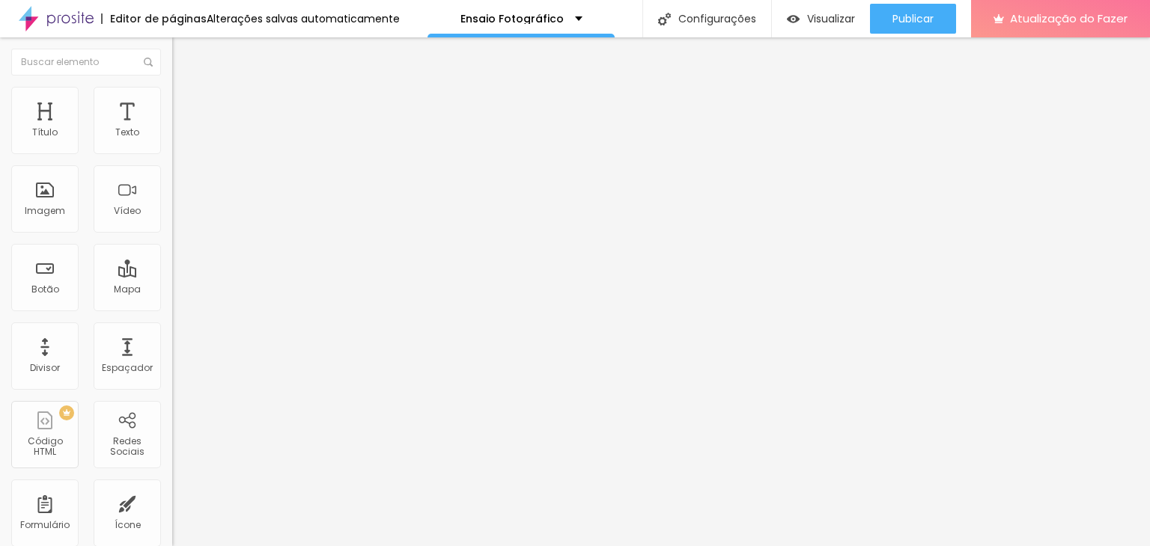
type input "19"
type input "20"
type input "21"
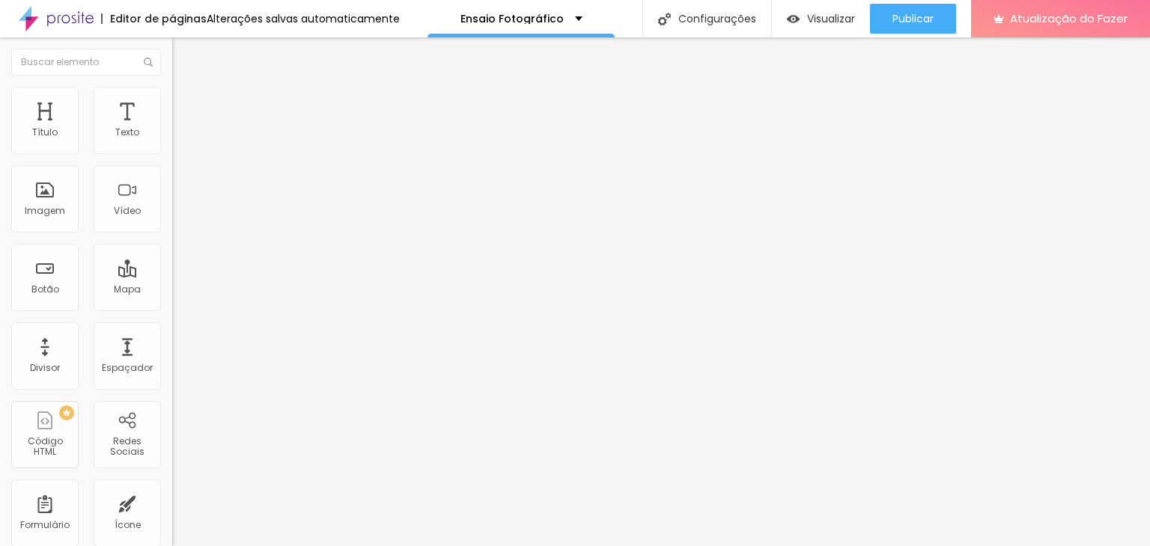
type input "22"
type input "24"
type input "26"
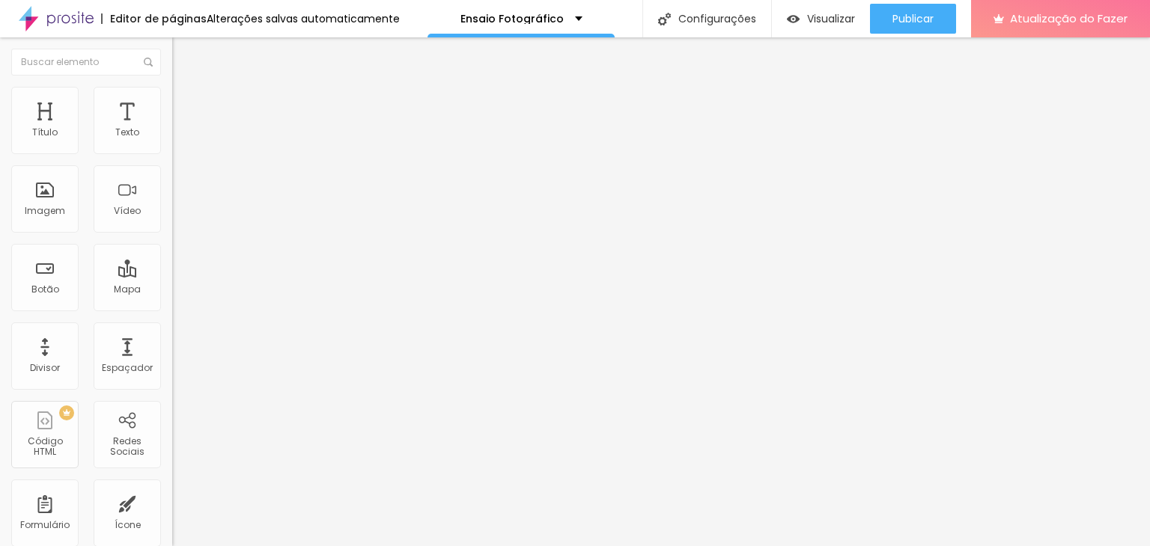
type input "26"
type input "27"
type input "28"
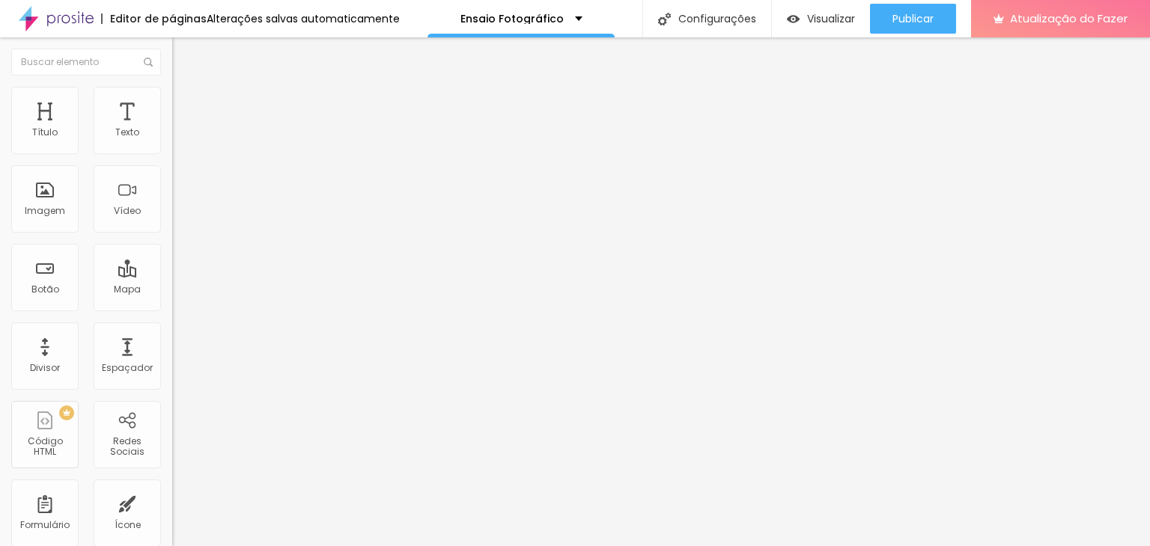
type input "31"
type input "32"
type input "33"
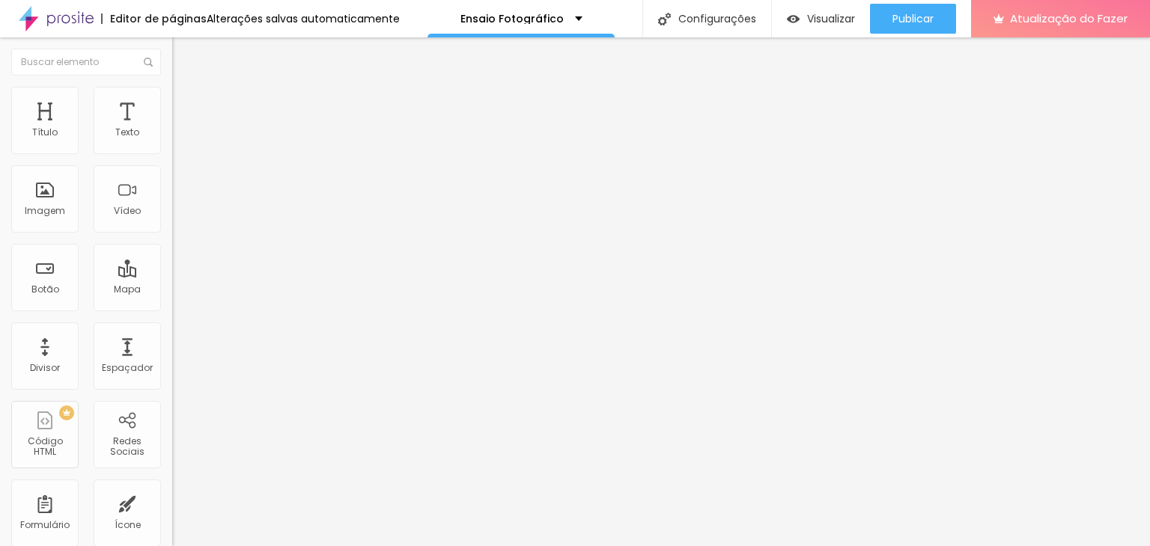
type input "33"
type input "34"
type input "38"
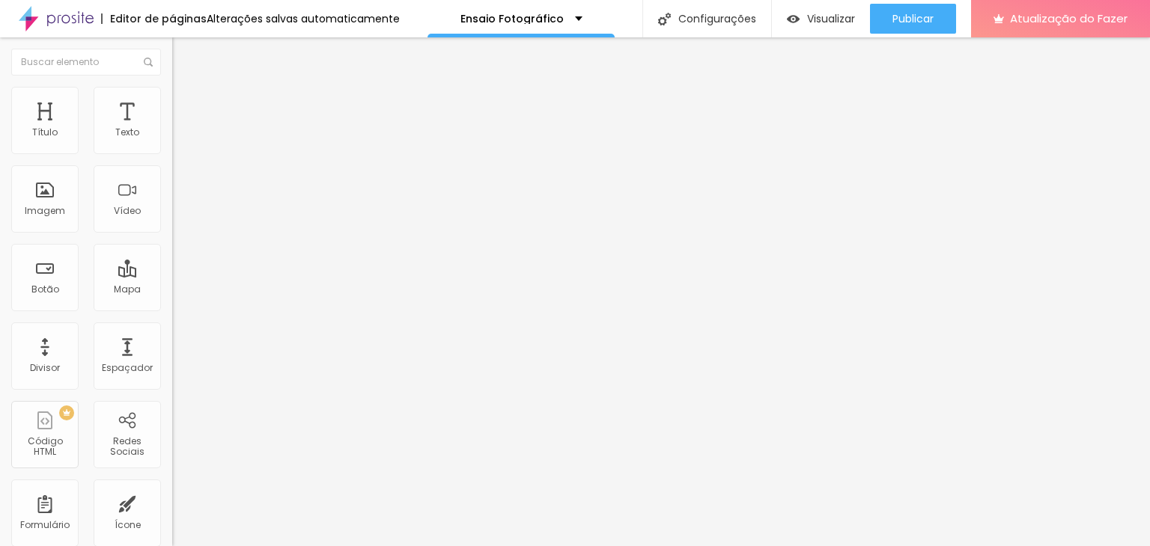
type input "41"
type input "43"
type input "45"
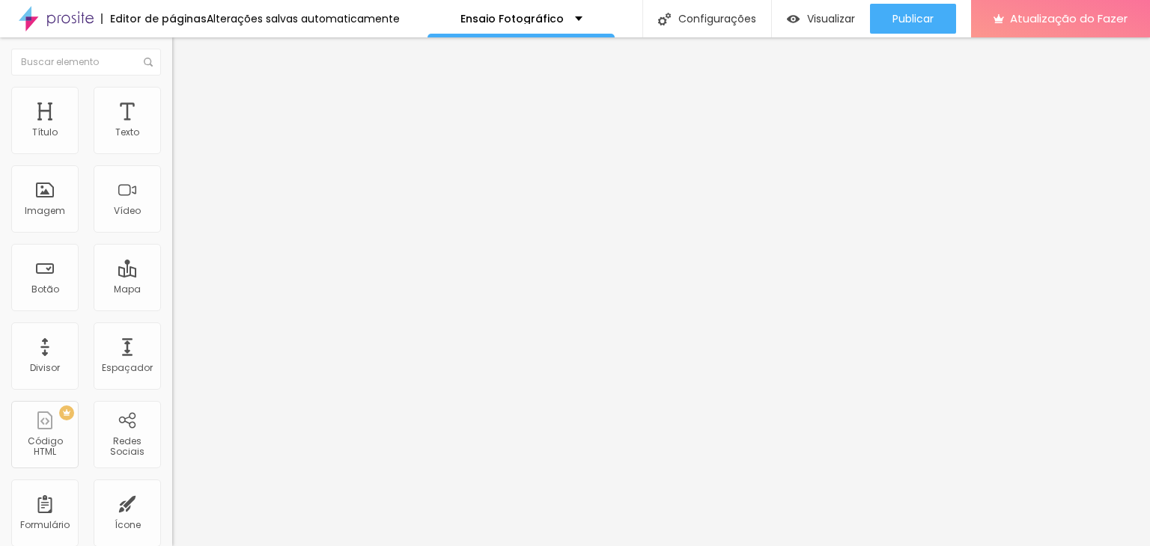
type input "45"
type input "46"
type input "47"
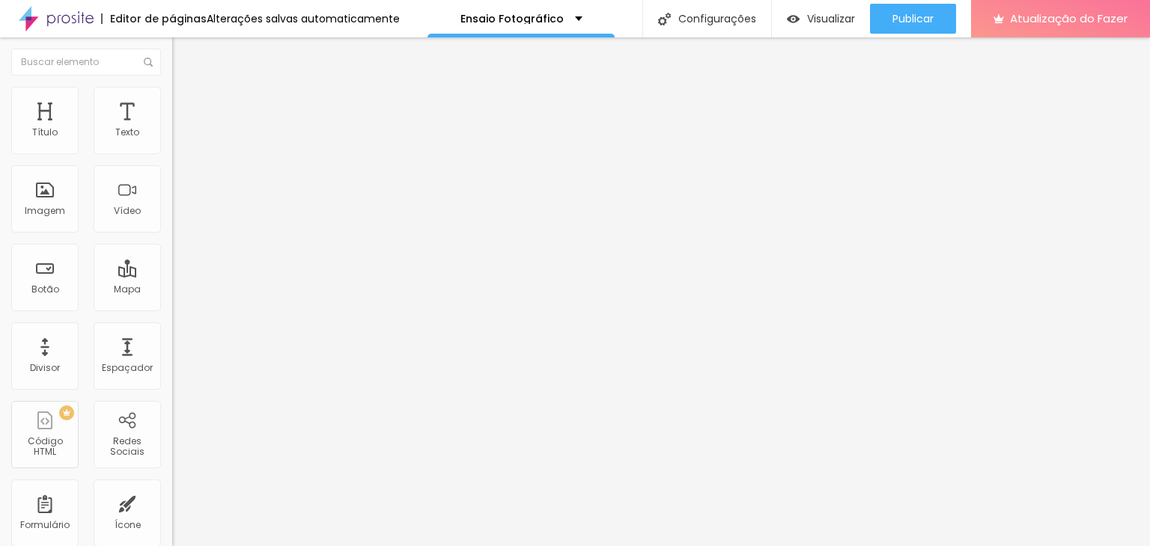
type input "49"
type input "50"
type input "54"
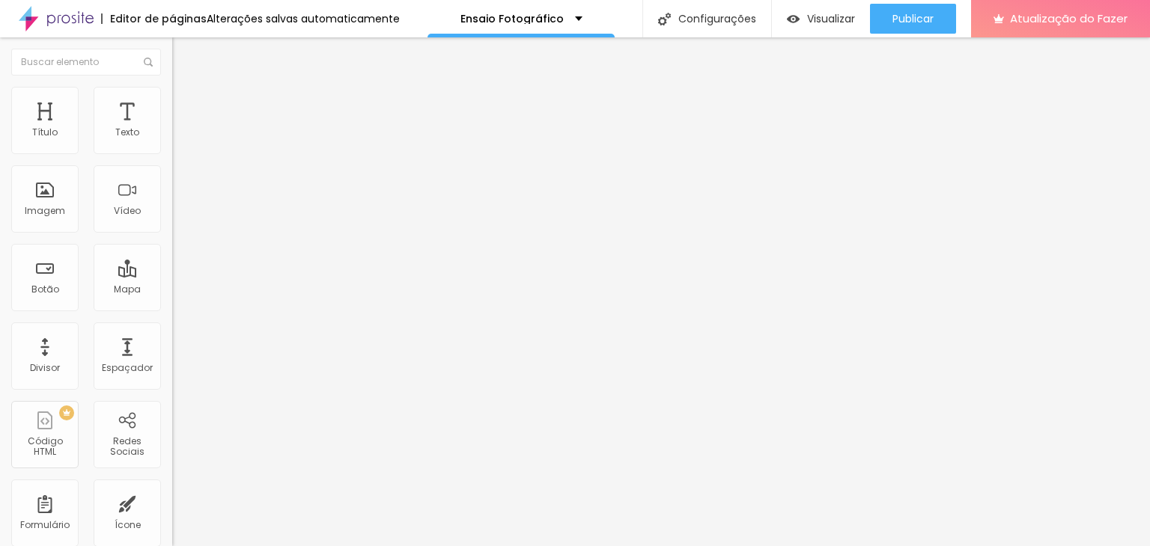
type input "54"
type input "58"
type input "61"
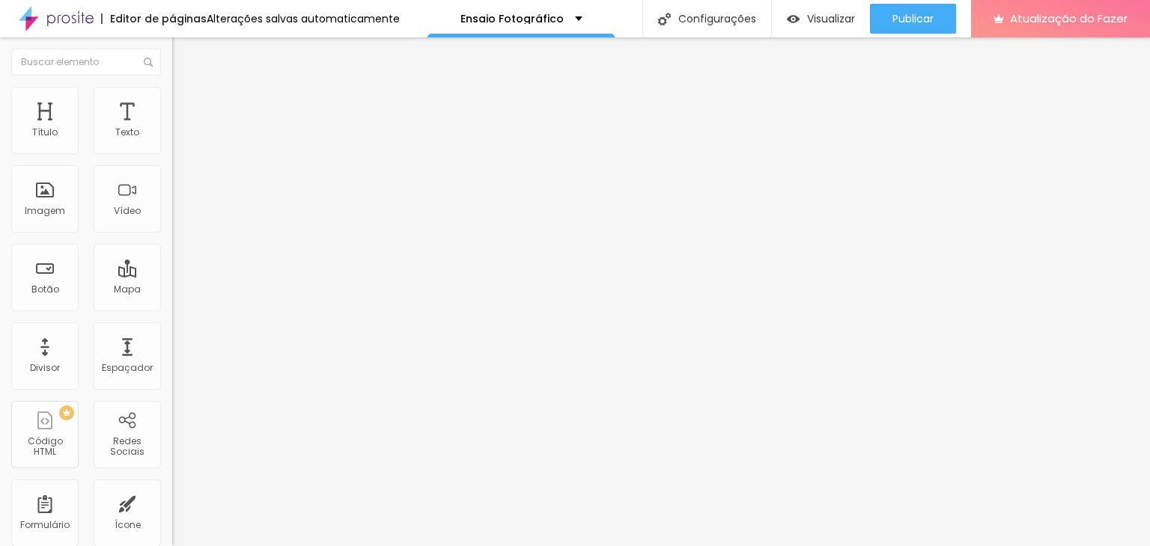
type input "67"
type input "69"
drag, startPoint x: 44, startPoint y: 147, endPoint x: 102, endPoint y: 174, distance: 63.6
click at [172, 275] on input "range" at bounding box center [220, 281] width 97 height 12
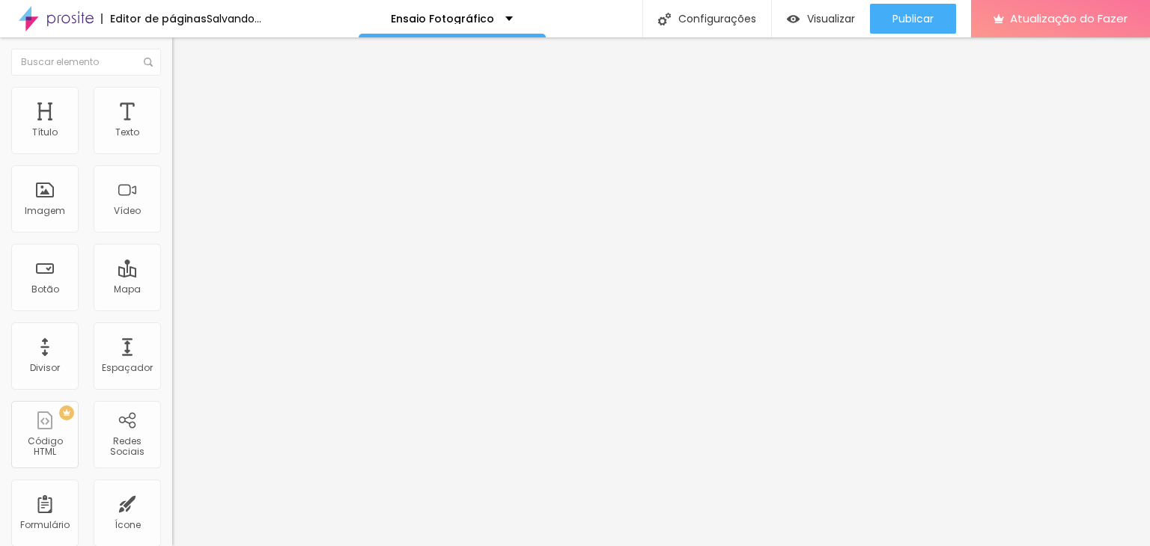
click at [183, 51] on img "button" at bounding box center [189, 55] width 12 height 12
click at [186, 102] on font "Estilo" at bounding box center [197, 97] width 23 height 13
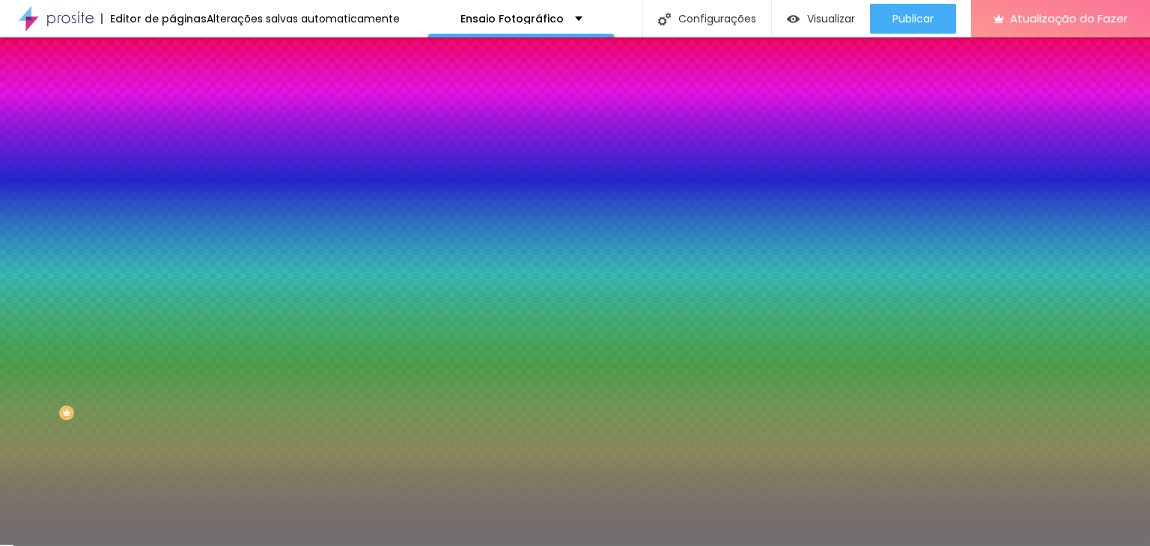
click at [172, 143] on div at bounding box center [258, 143] width 172 height 0
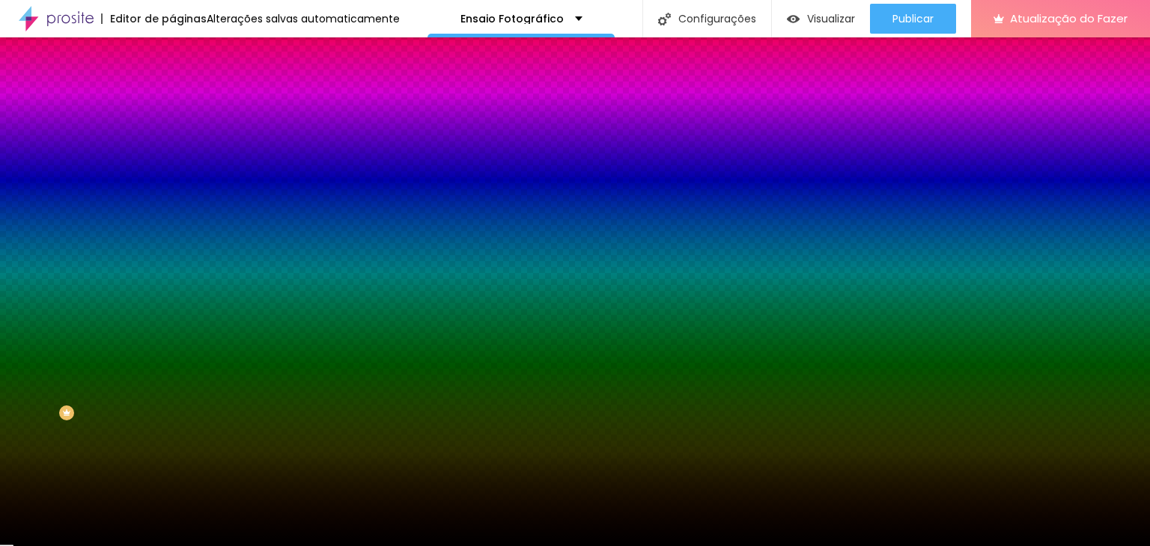
drag, startPoint x: 25, startPoint y: 227, endPoint x: 36, endPoint y: 299, distance: 73.5
click at [172, 299] on div "Editar nulo Conteúdo Estilo Avançado Cor Voltar ao padrão #000000 Tamanho 50 % …" at bounding box center [258, 291] width 172 height 509
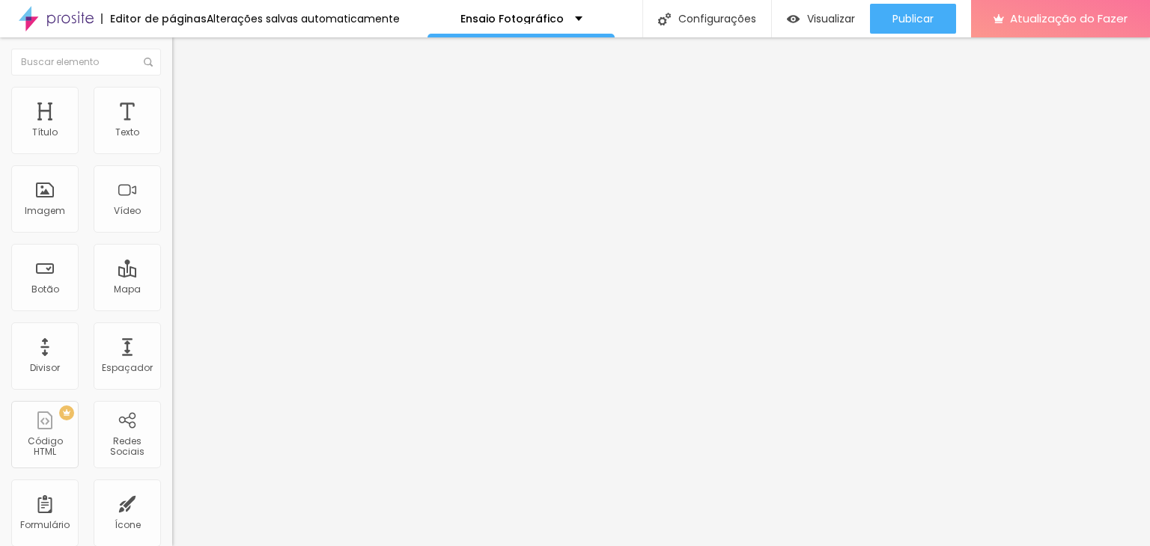
click at [172, 106] on ul "Conteúdo Estilo Avançado" at bounding box center [258, 94] width 172 height 45
click at [186, 103] on font "Estilo" at bounding box center [197, 97] width 23 height 13
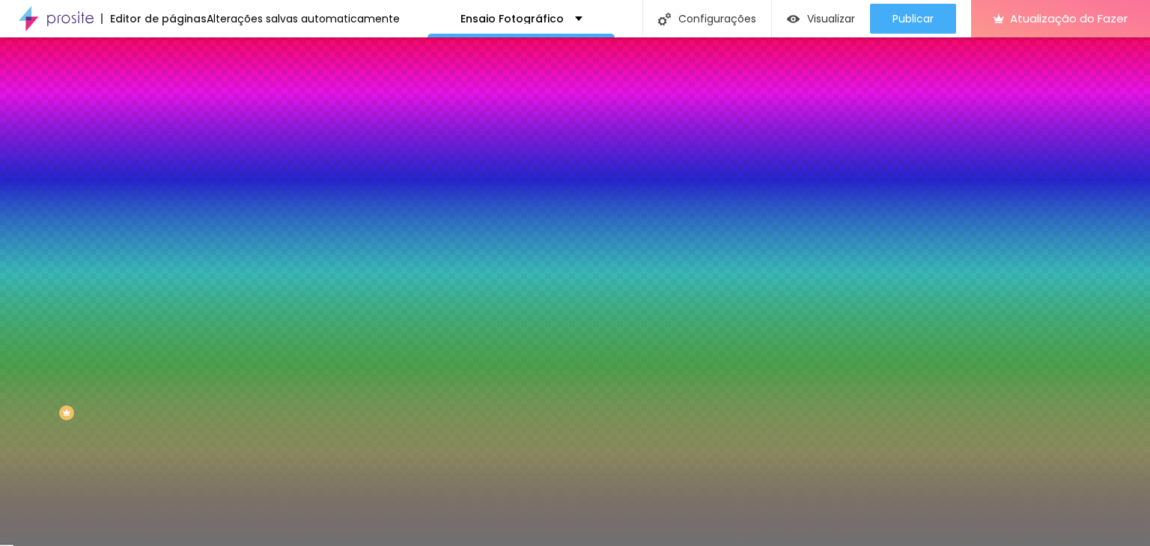
click at [172, 143] on div at bounding box center [258, 143] width 172 height 0
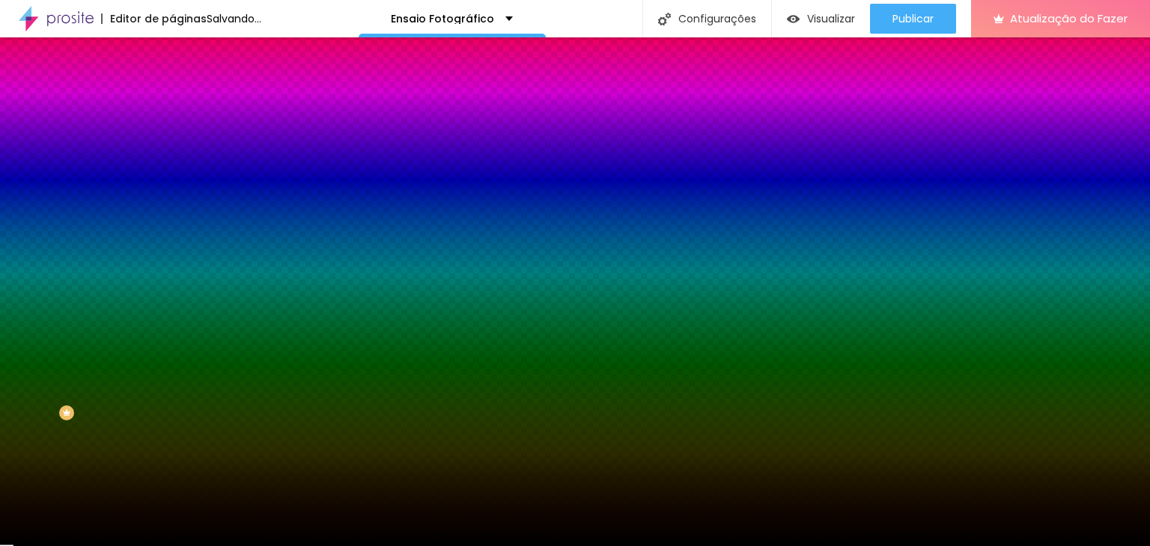
drag, startPoint x: 30, startPoint y: 235, endPoint x: 15, endPoint y: 301, distance: 67.6
click at [172, 301] on div "Editar nulo Conteúdo Estilo Avançado Cor Voltar ao padrão #000000 Tamanho 50 % …" at bounding box center [258, 291] width 172 height 509
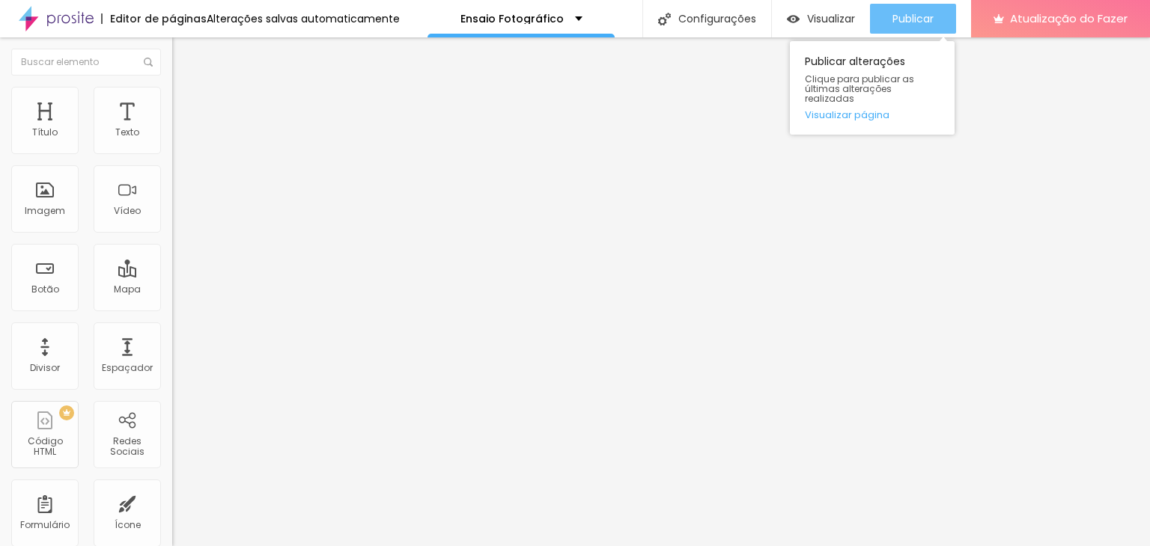
click at [903, 16] on font "Publicar" at bounding box center [912, 18] width 41 height 15
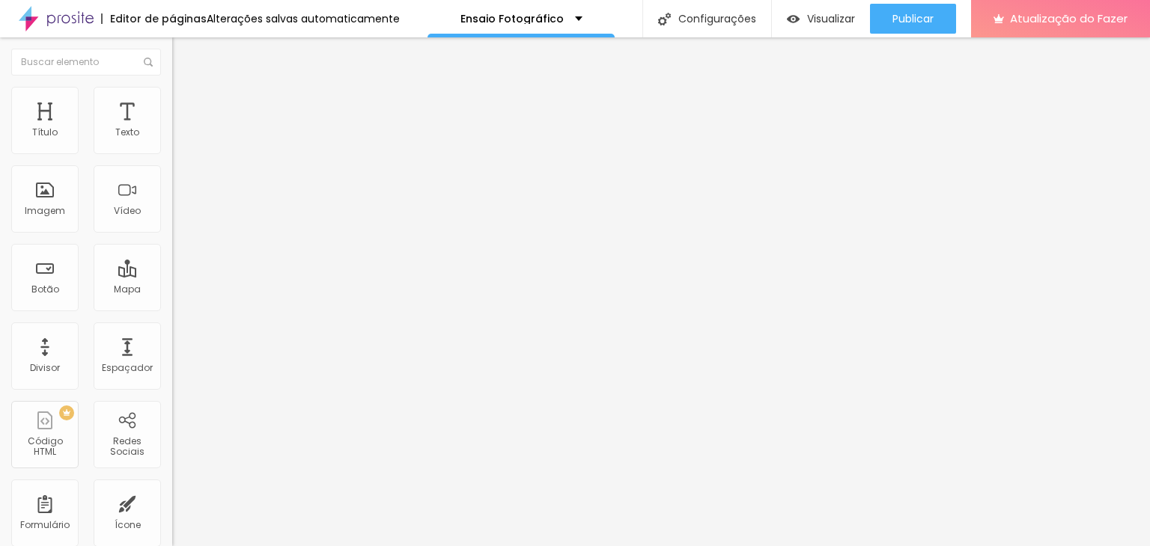
click at [172, 177] on font "Sólido" at bounding box center [186, 174] width 29 height 13
click at [172, 100] on li "Estilo" at bounding box center [258, 94] width 172 height 15
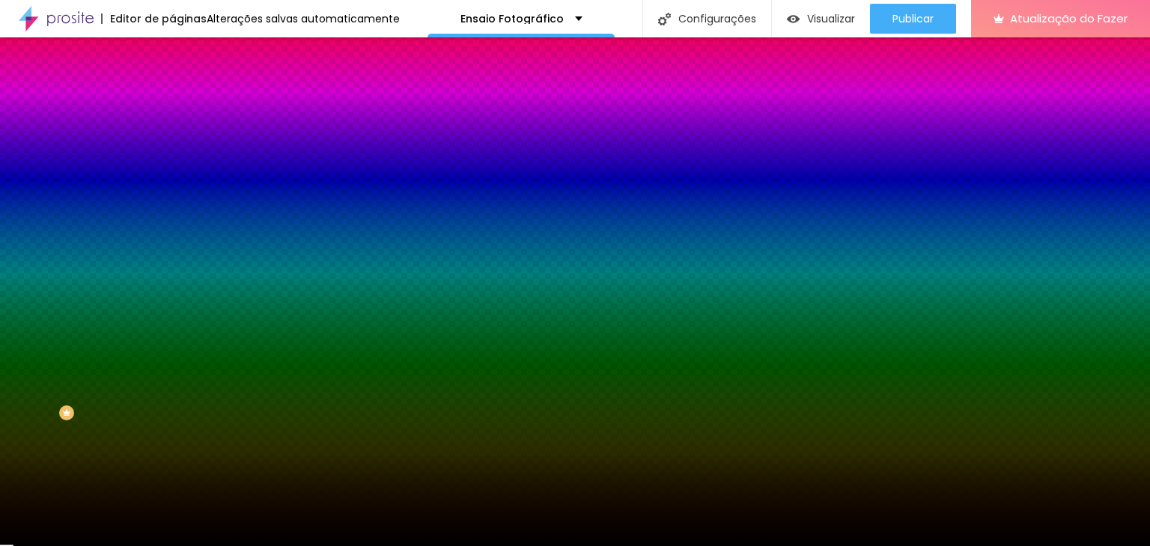
drag, startPoint x: 76, startPoint y: 194, endPoint x: 126, endPoint y: 201, distance: 49.9
click at [172, 195] on input "range" at bounding box center [220, 189] width 97 height 12
drag, startPoint x: 66, startPoint y: 234, endPoint x: 24, endPoint y: 231, distance: 42.0
click at [172, 231] on input "range" at bounding box center [220, 227] width 97 height 12
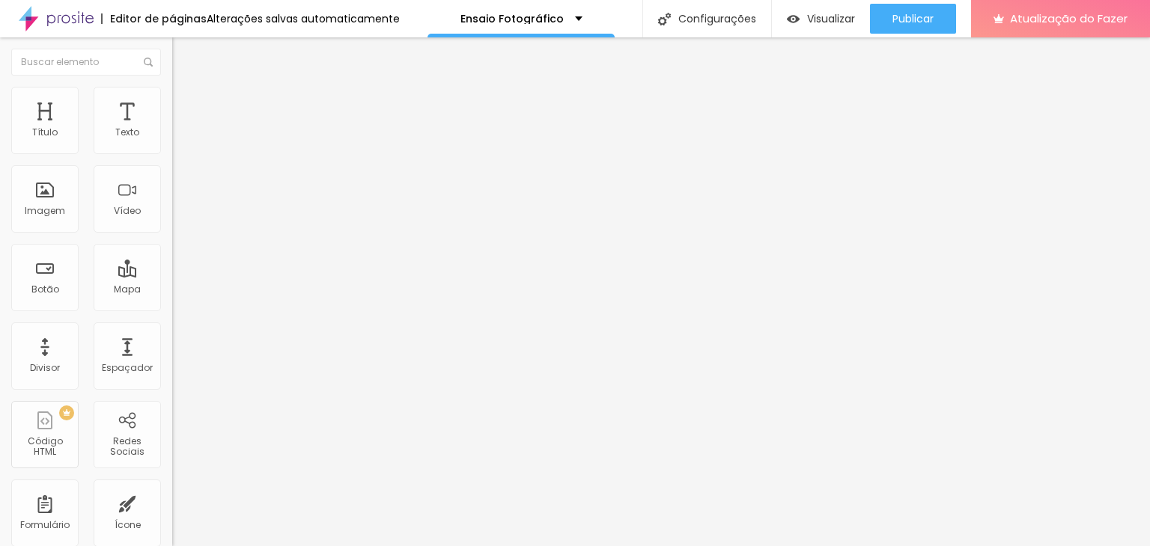
click at [172, 96] on li "Estilo" at bounding box center [258, 94] width 172 height 15
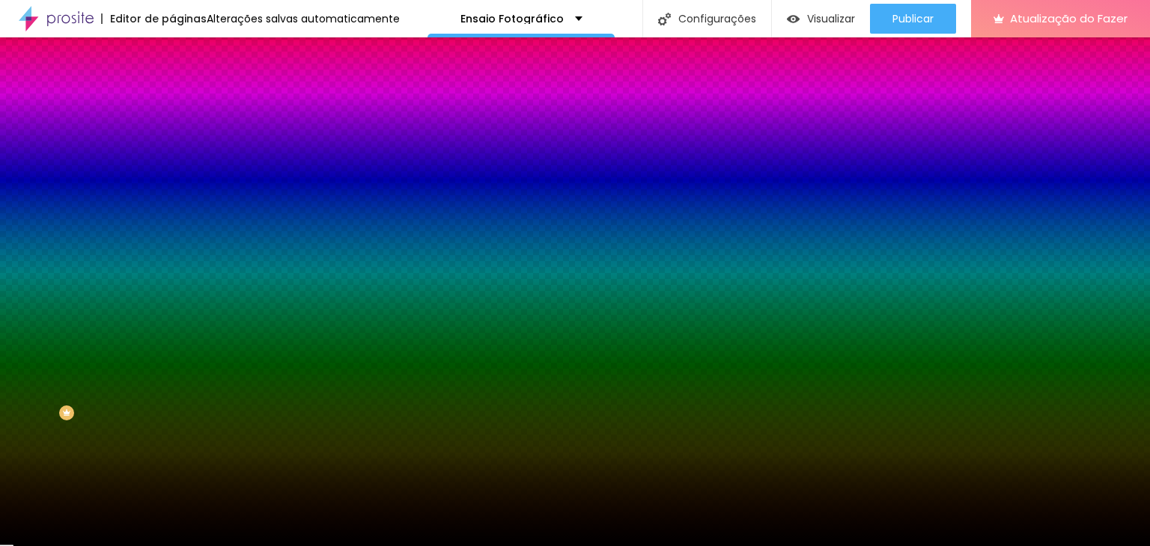
drag, startPoint x: 76, startPoint y: 195, endPoint x: 130, endPoint y: 203, distance: 53.8
click at [172, 195] on input "range" at bounding box center [220, 189] width 97 height 12
drag, startPoint x: 70, startPoint y: 237, endPoint x: 21, endPoint y: 234, distance: 49.5
click at [172, 233] on input "range" at bounding box center [220, 227] width 97 height 12
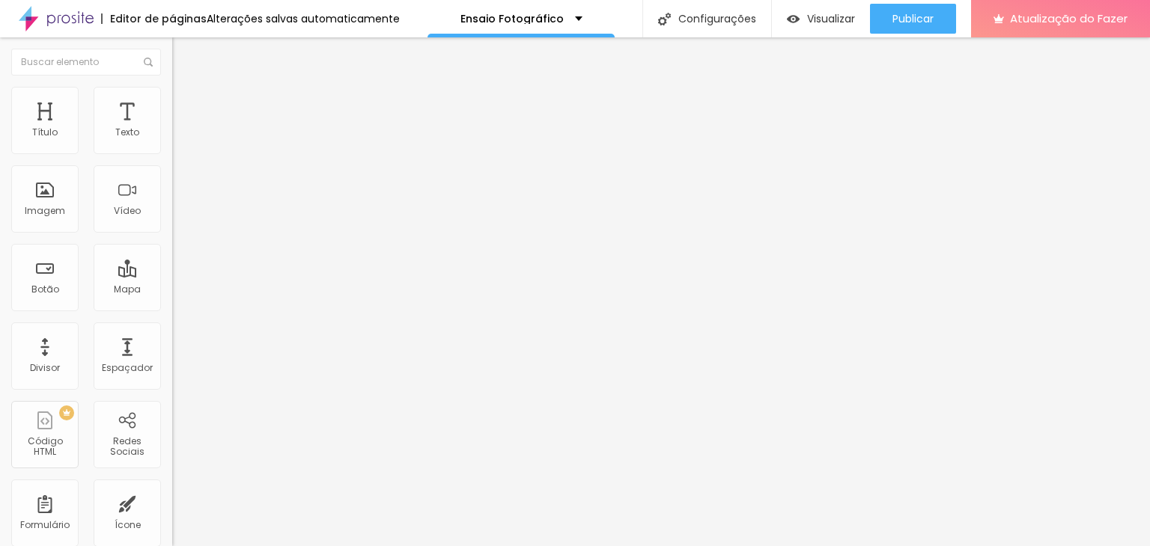
click at [186, 103] on font "Estilo" at bounding box center [197, 97] width 23 height 13
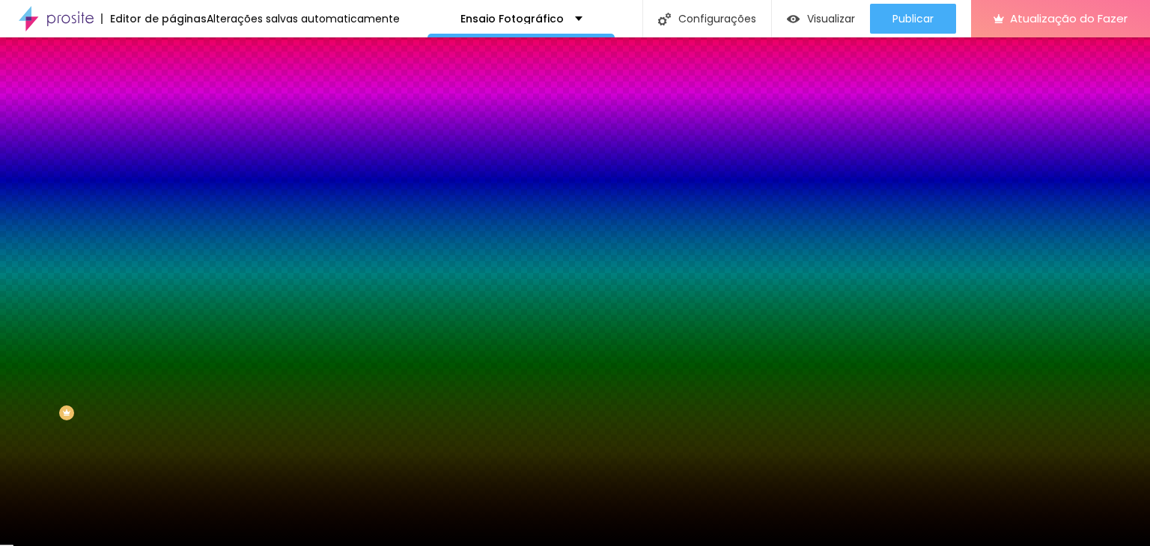
click at [172, 182] on input "81" at bounding box center [204, 175] width 64 height 16
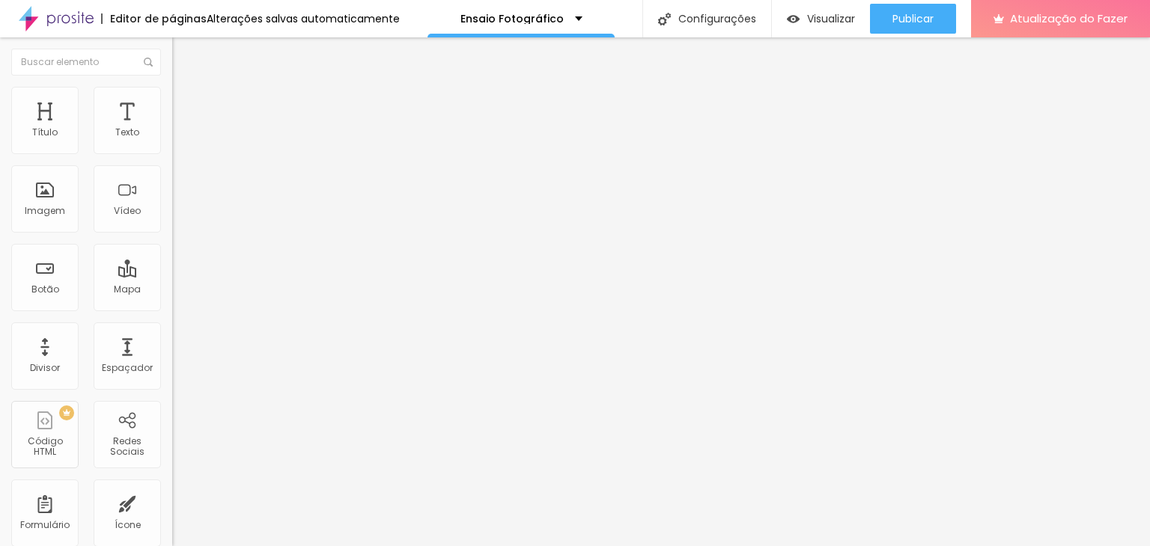
click at [172, 96] on ul "Conteúdo Estilo Avançado" at bounding box center [258, 94] width 172 height 45
click at [172, 100] on li "Estilo" at bounding box center [258, 94] width 172 height 15
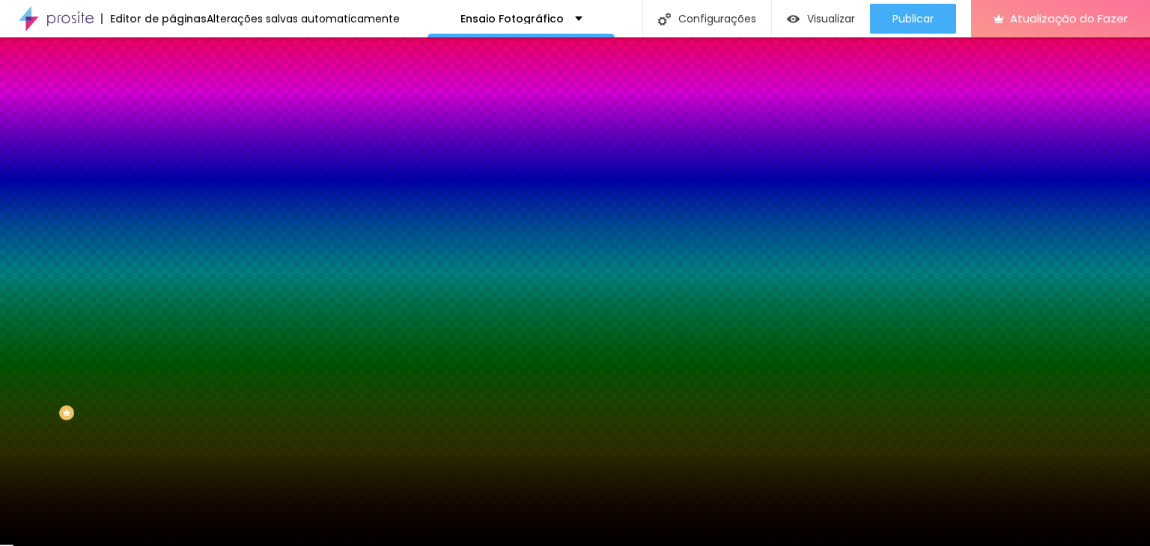
click at [172, 182] on input "84" at bounding box center [204, 175] width 64 height 16
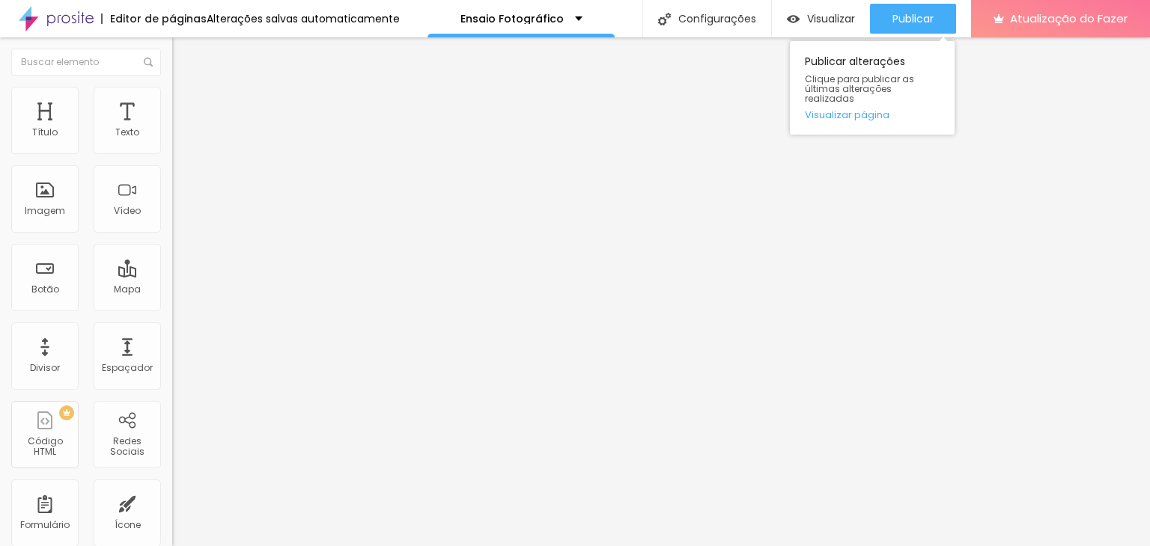
click at [904, 3] on div "Publicar Publicar alterações Clique para publicar as últimas alterações realiza…" at bounding box center [913, 18] width 86 height 37
click at [902, 17] on font "Publicar" at bounding box center [912, 18] width 41 height 15
click at [172, 100] on li "Estilo" at bounding box center [258, 94] width 172 height 15
click at [186, 107] on font "Avançado" at bounding box center [210, 112] width 49 height 13
click at [172, 290] on input "range" at bounding box center [220, 296] width 97 height 12
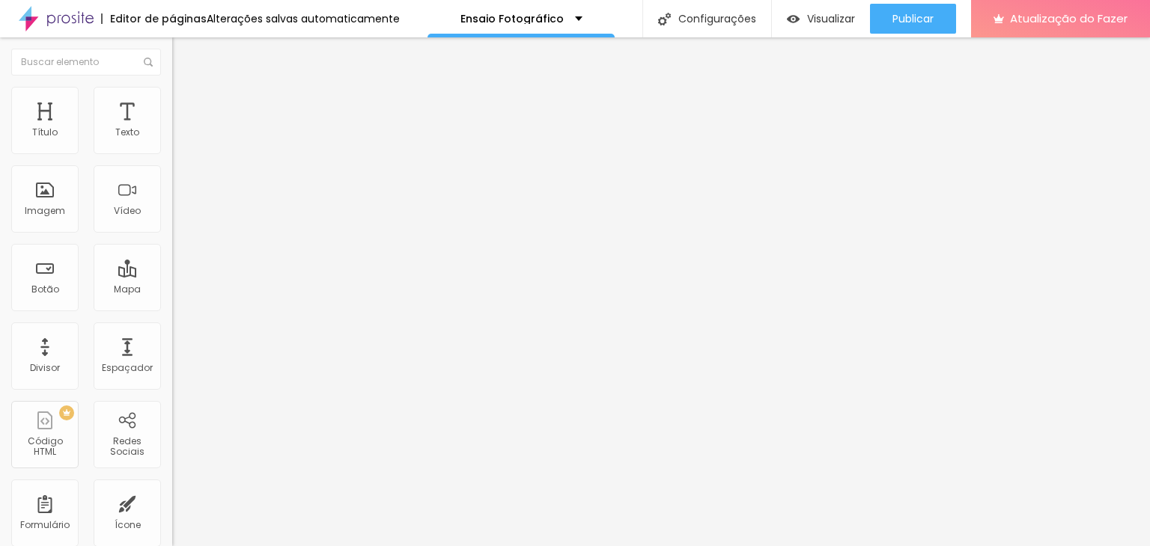
click at [172, 85] on img at bounding box center [178, 78] width 13 height 13
click at [183, 57] on img "button" at bounding box center [189, 55] width 12 height 12
click at [172, 144] on button "button" at bounding box center [182, 136] width 21 height 16
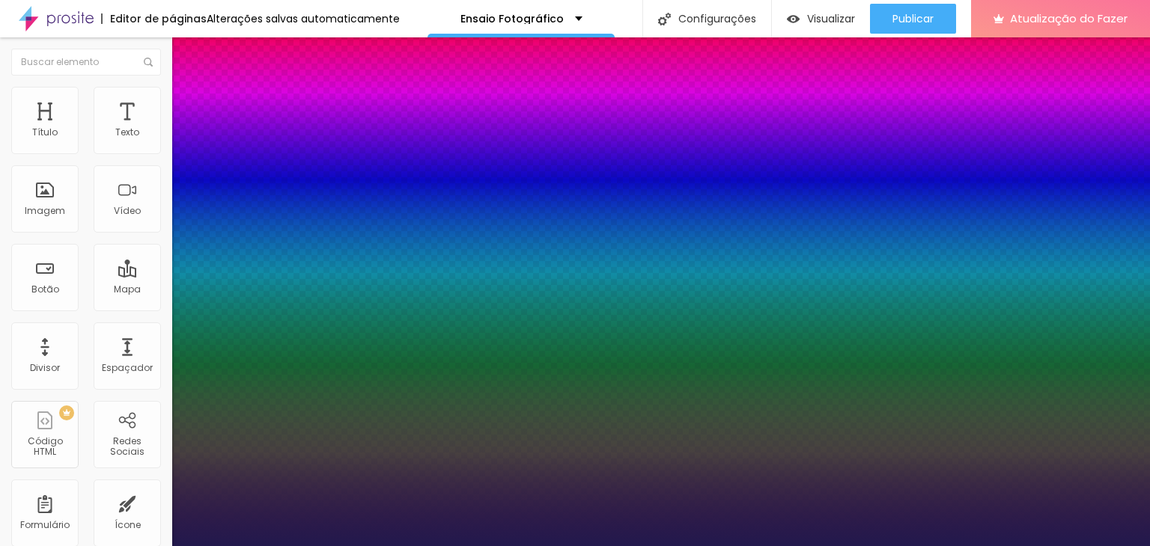
drag, startPoint x: 196, startPoint y: 323, endPoint x: 186, endPoint y: 323, distance: 9.7
drag, startPoint x: 188, startPoint y: 287, endPoint x: 213, endPoint y: 287, distance: 24.7
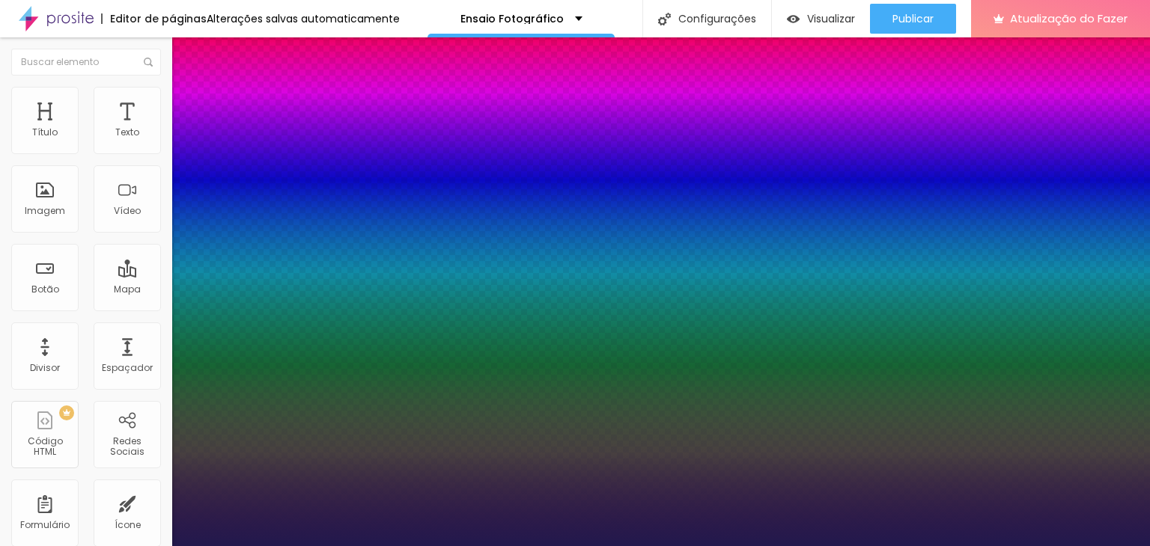
click at [832, 546] on div at bounding box center [575, 546] width 1150 height 0
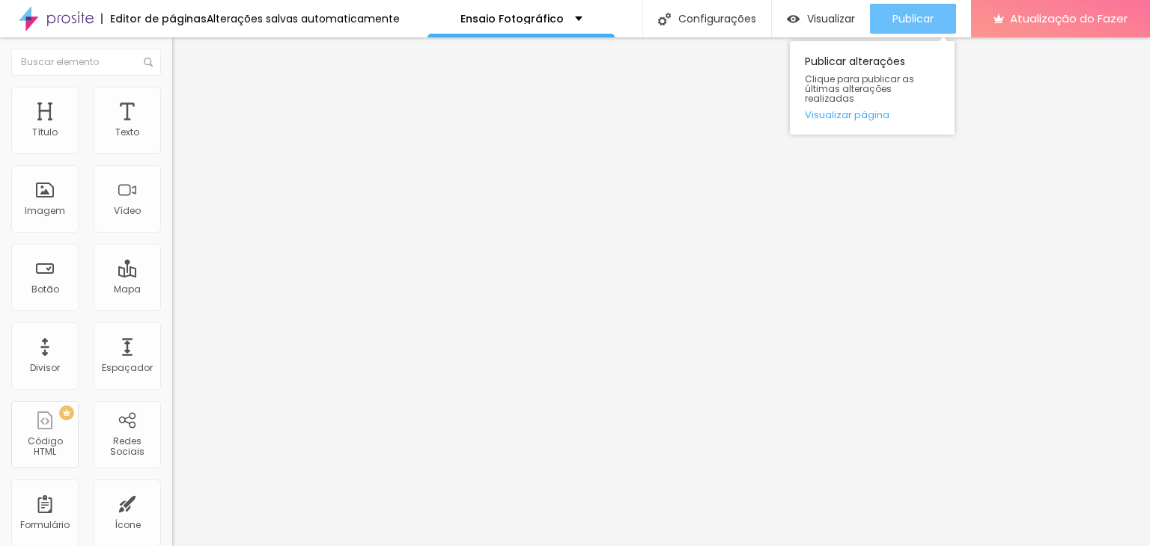
click at [901, 19] on font "Publicar" at bounding box center [912, 18] width 41 height 15
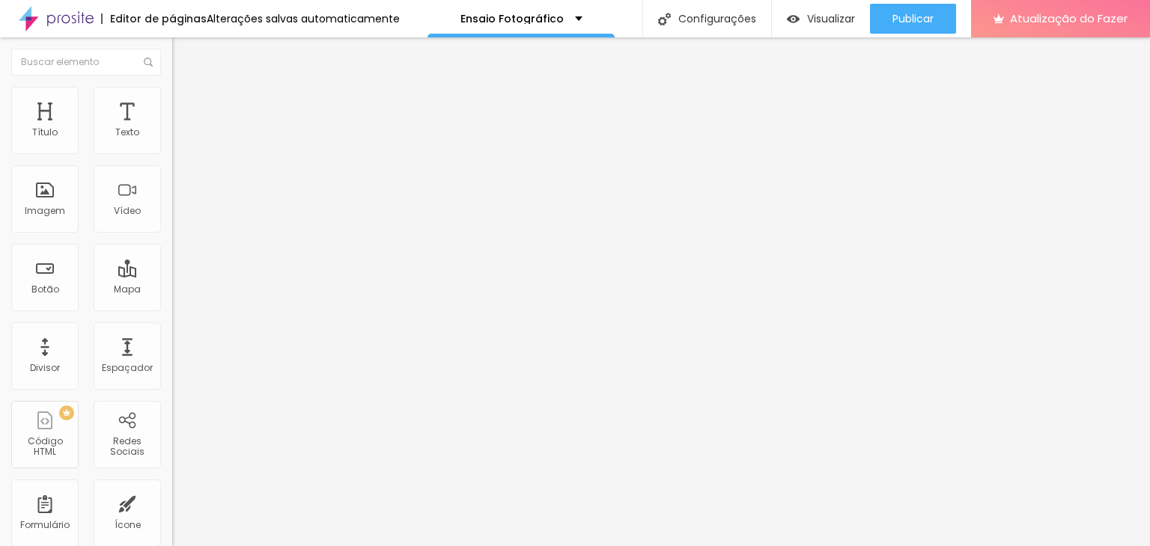
click at [172, 234] on font "1:1 Quadrado" at bounding box center [201, 228] width 59 height 13
click at [172, 275] on span "Original" at bounding box center [190, 269] width 36 height 13
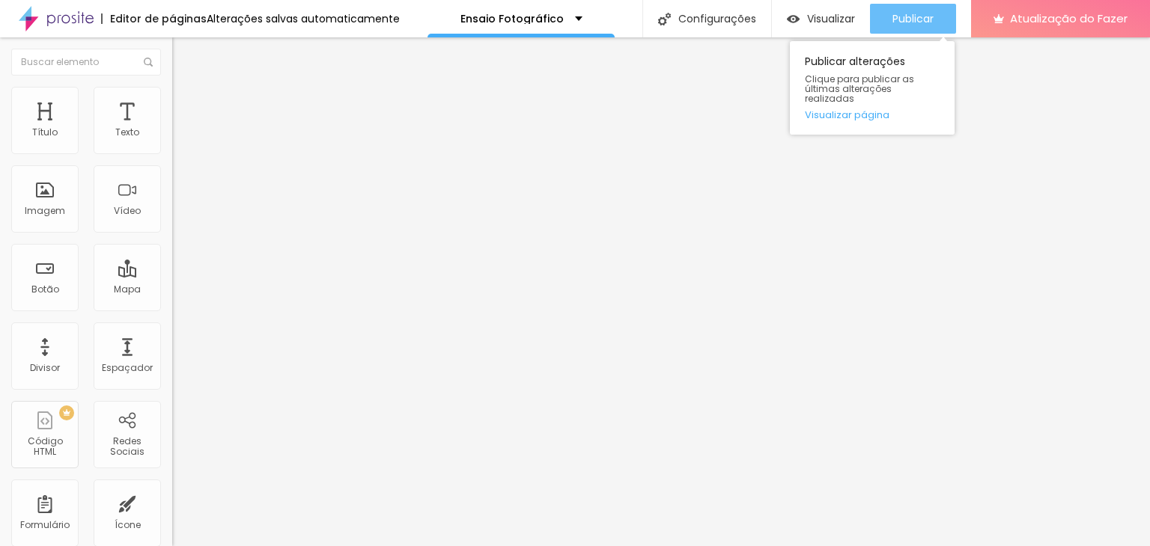
click at [916, 17] on font "Publicar" at bounding box center [912, 18] width 41 height 15
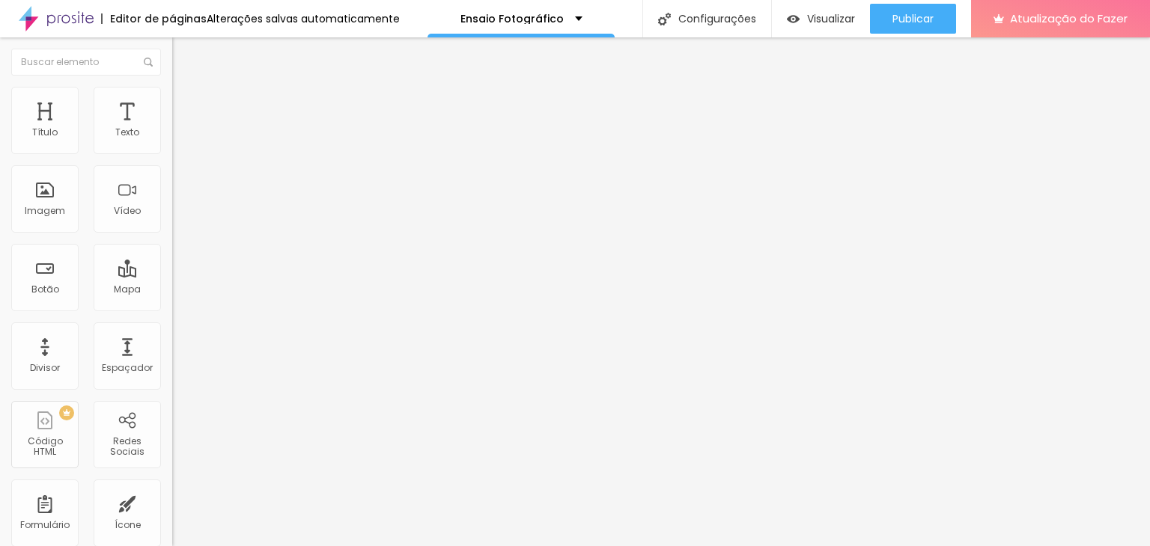
click at [178, 139] on icon "button" at bounding box center [182, 134] width 9 height 9
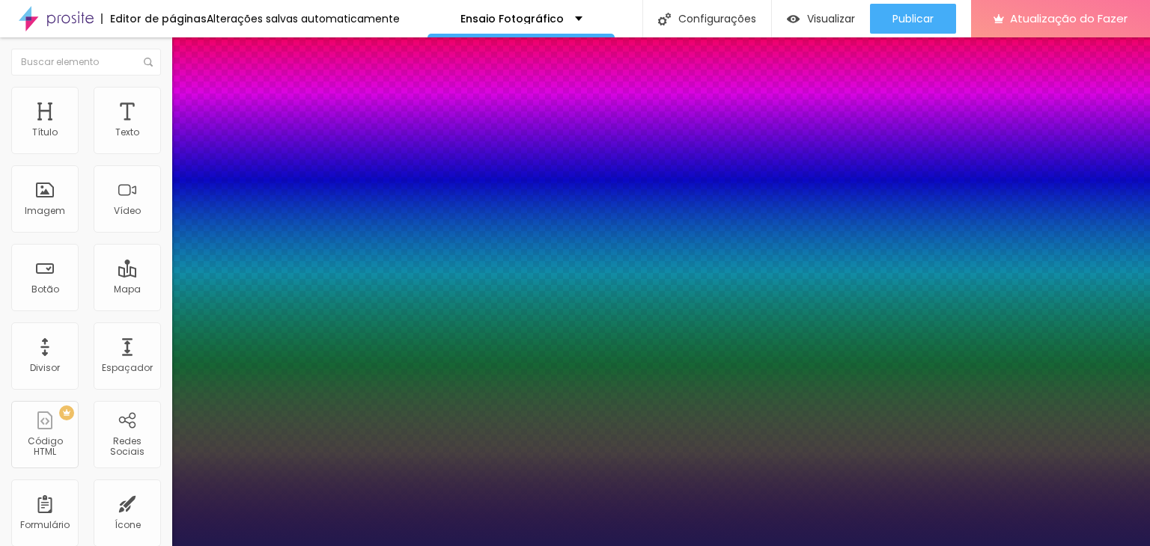
drag, startPoint x: 241, startPoint y: 255, endPoint x: 231, endPoint y: 251, distance: 11.1
click at [393, 546] on div at bounding box center [575, 546] width 1150 height 0
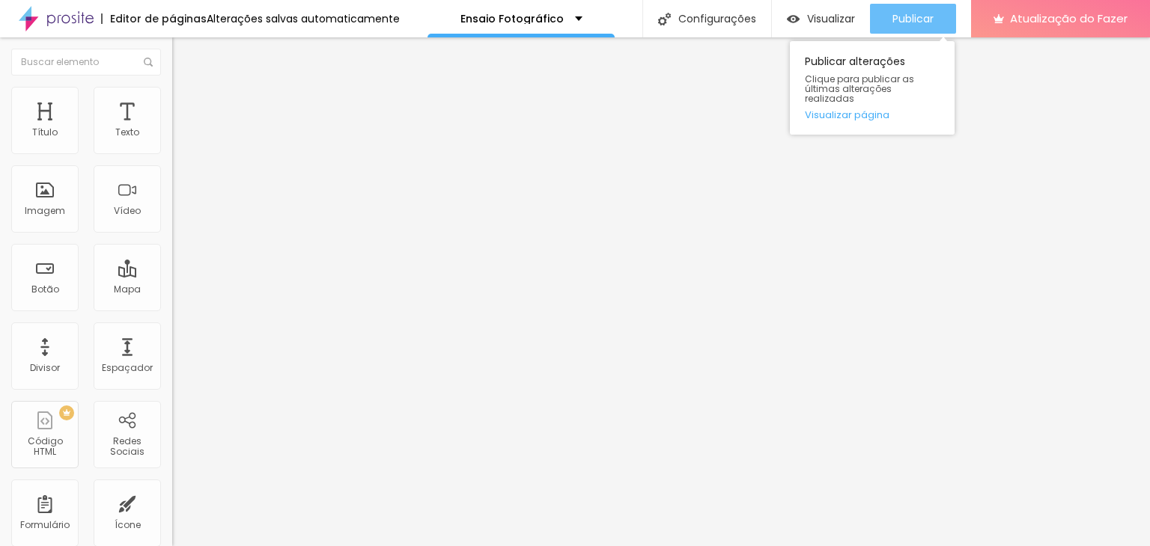
click at [908, 22] on font "Publicar" at bounding box center [912, 18] width 41 height 15
click at [901, 13] on font "Publicar" at bounding box center [912, 18] width 41 height 15
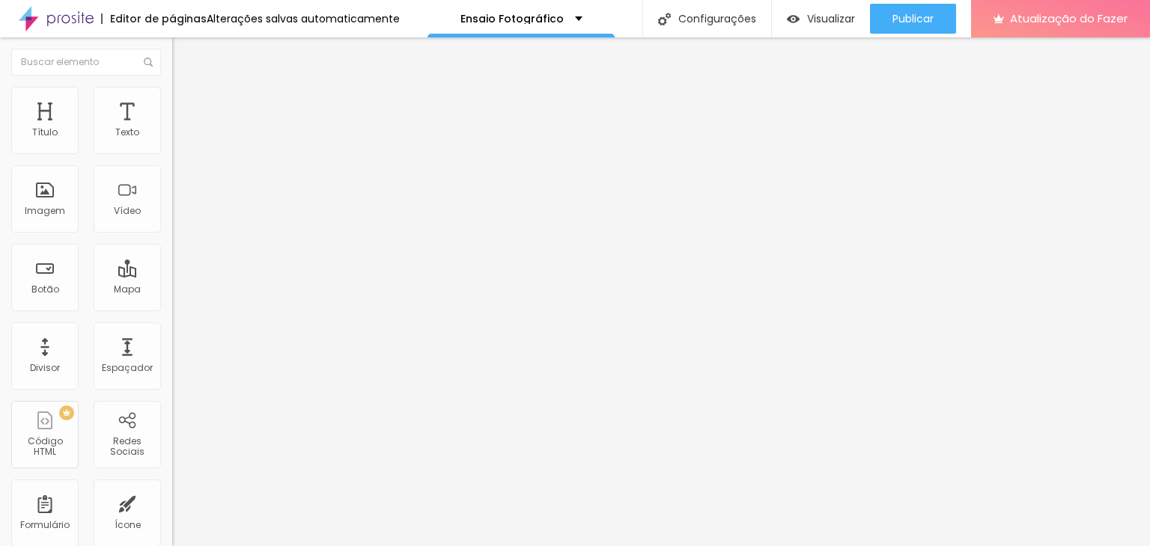
drag, startPoint x: 71, startPoint y: 167, endPoint x: 18, endPoint y: 163, distance: 53.3
click at [172, 141] on input "Saiba Mais" at bounding box center [262, 133] width 180 height 15
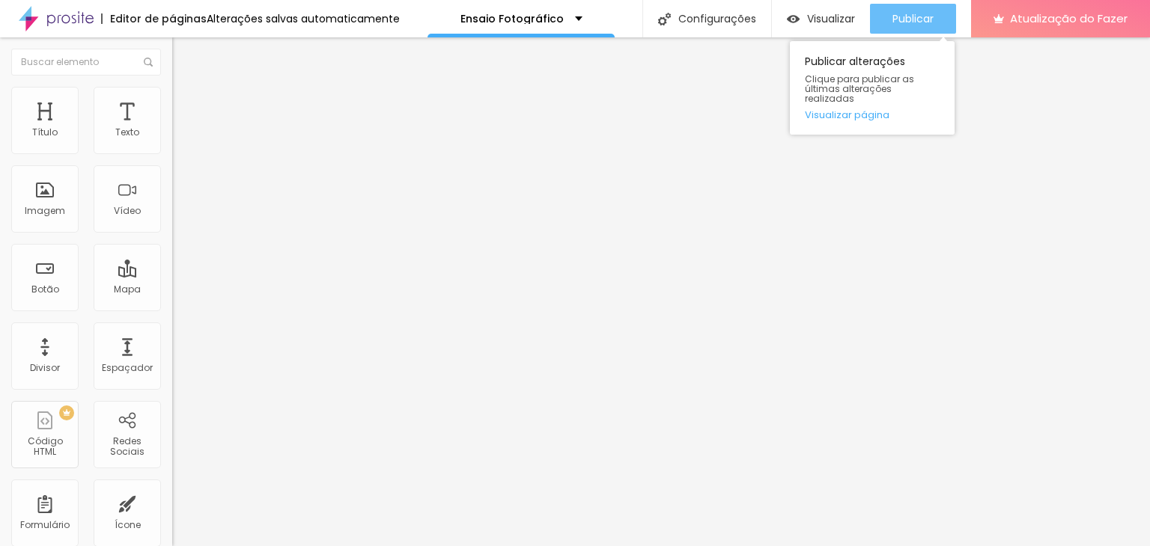
click at [898, 13] on font "Publicar" at bounding box center [912, 18] width 41 height 15
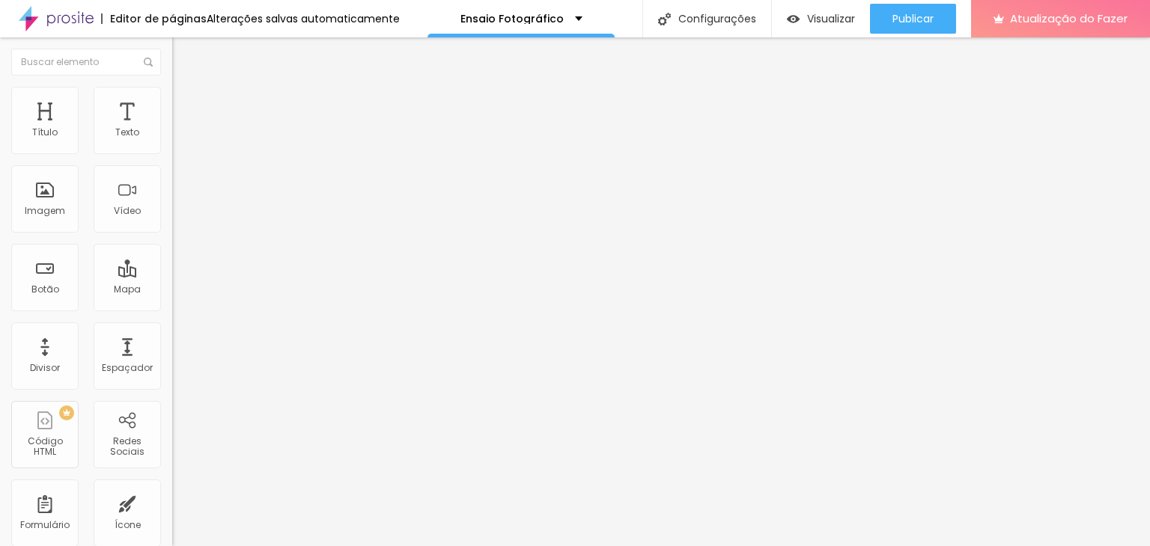
click at [172, 230] on font "Normal" at bounding box center [189, 229] width 34 height 13
click at [172, 245] on span "Pequeno" at bounding box center [192, 238] width 40 height 13
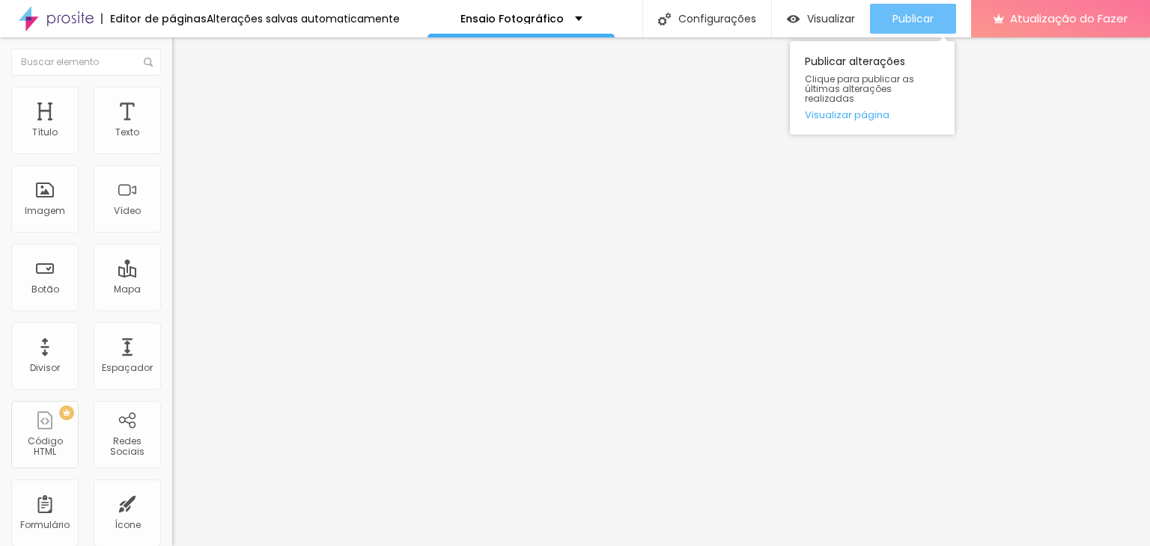
click at [898, 16] on font "Publicar" at bounding box center [912, 18] width 41 height 15
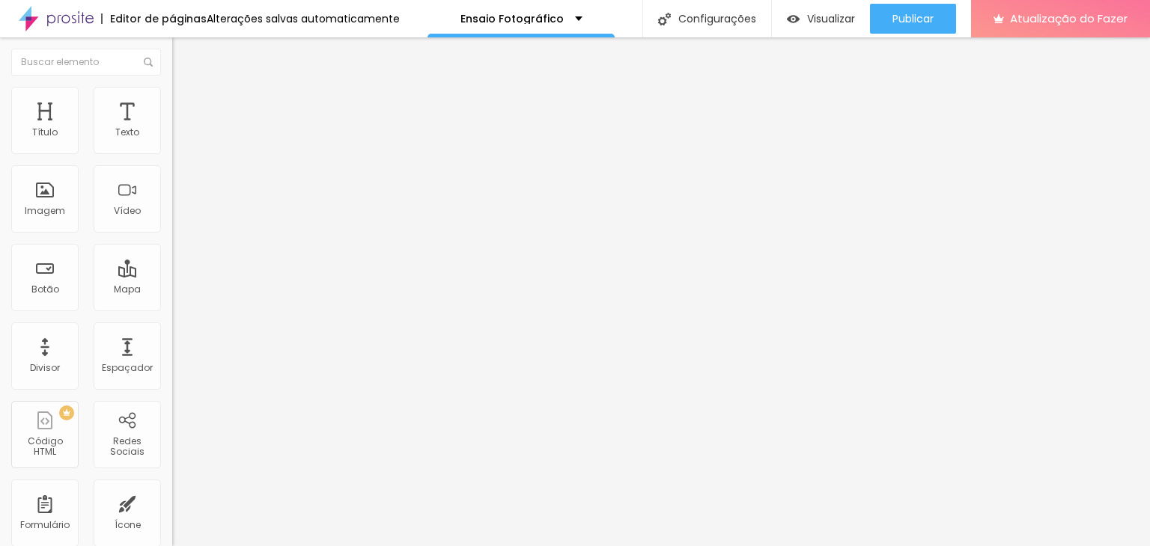
click at [186, 102] on font "Estilo" at bounding box center [197, 97] width 23 height 13
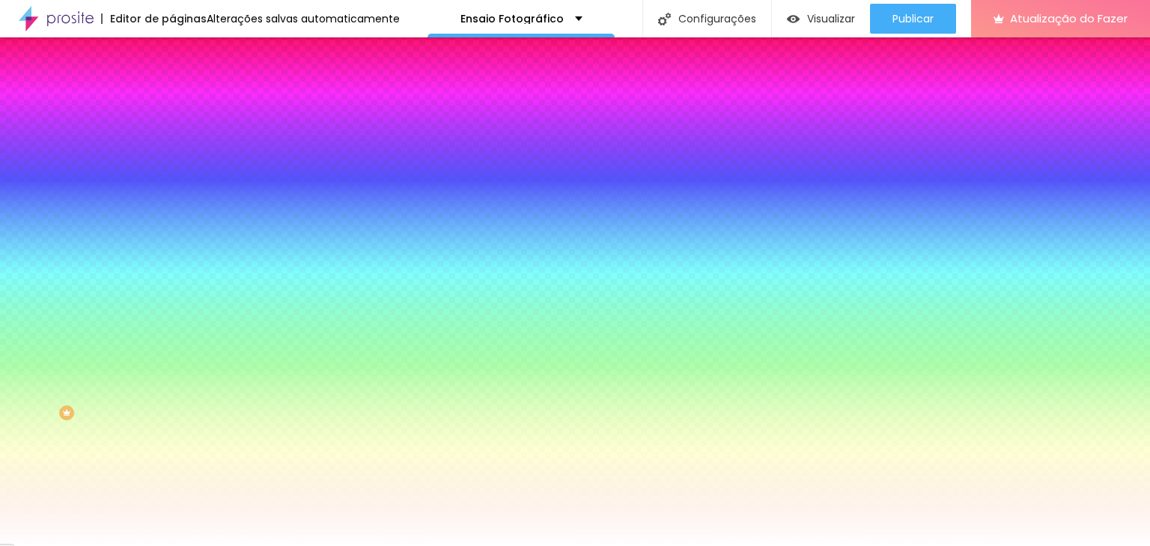
click at [186, 88] on font "Conteúdo" at bounding box center [209, 82] width 46 height 13
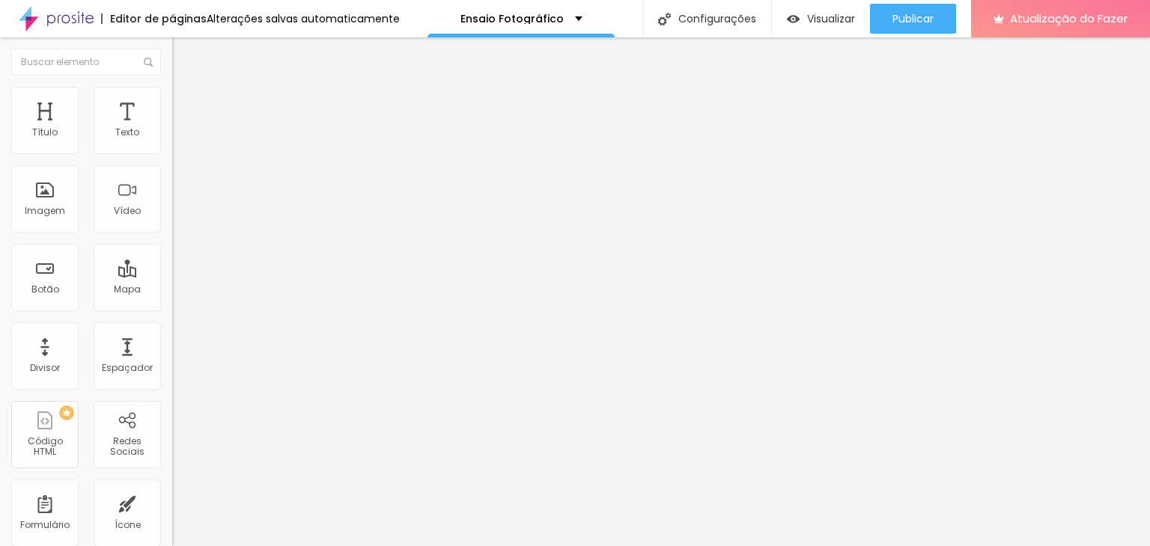
click at [172, 236] on font "Pequeno" at bounding box center [192, 229] width 40 height 13
click at [172, 258] on div "Normal" at bounding box center [258, 253] width 172 height 9
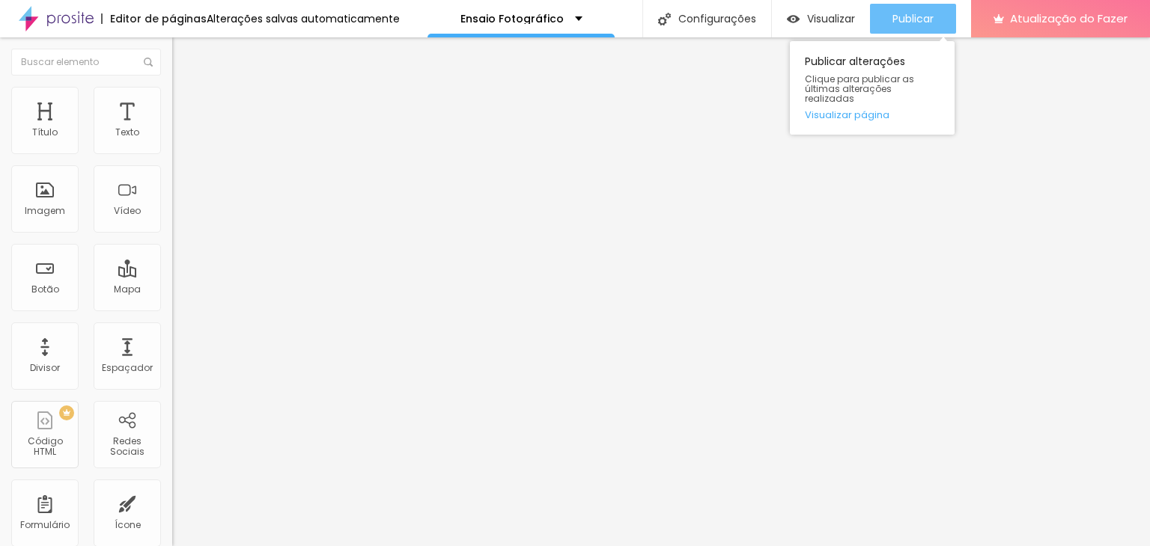
click at [892, 28] on div "Publicar" at bounding box center [912, 19] width 41 height 30
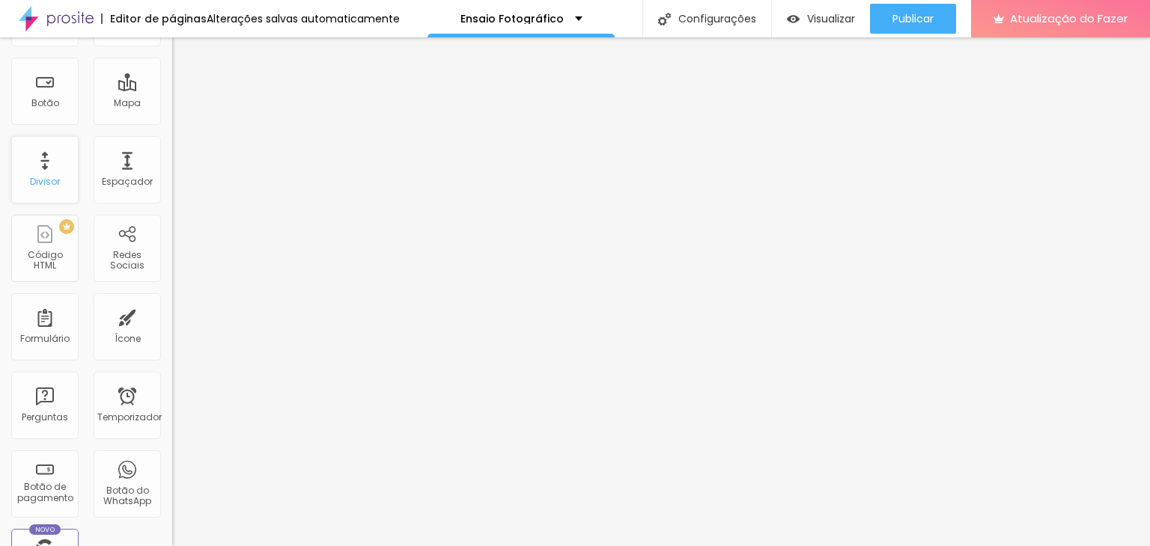
scroll to position [225, 0]
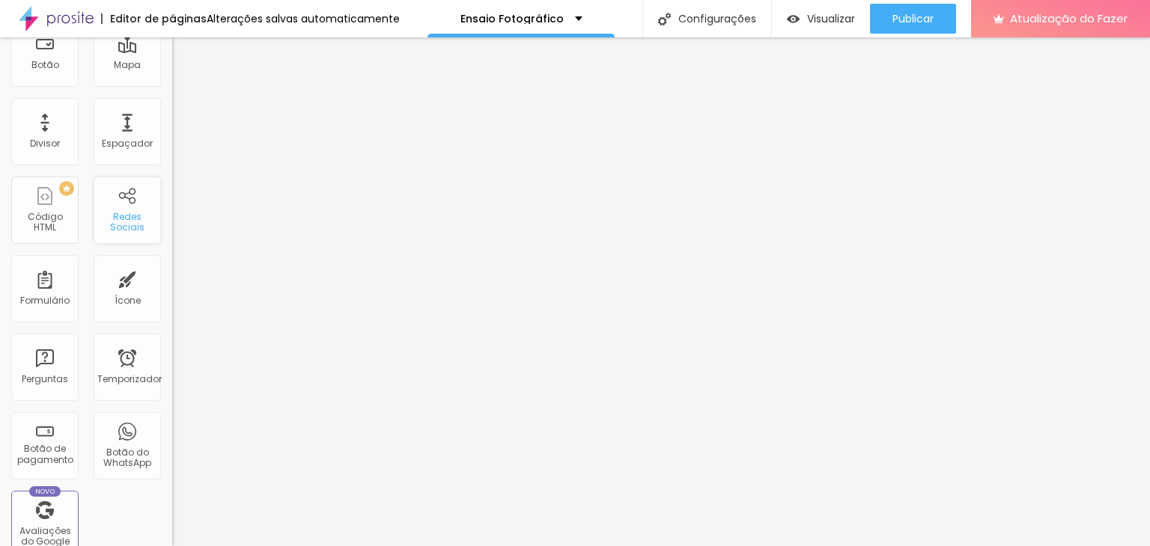
click at [110, 213] on font "Redes Sociais" at bounding box center [127, 221] width 34 height 23
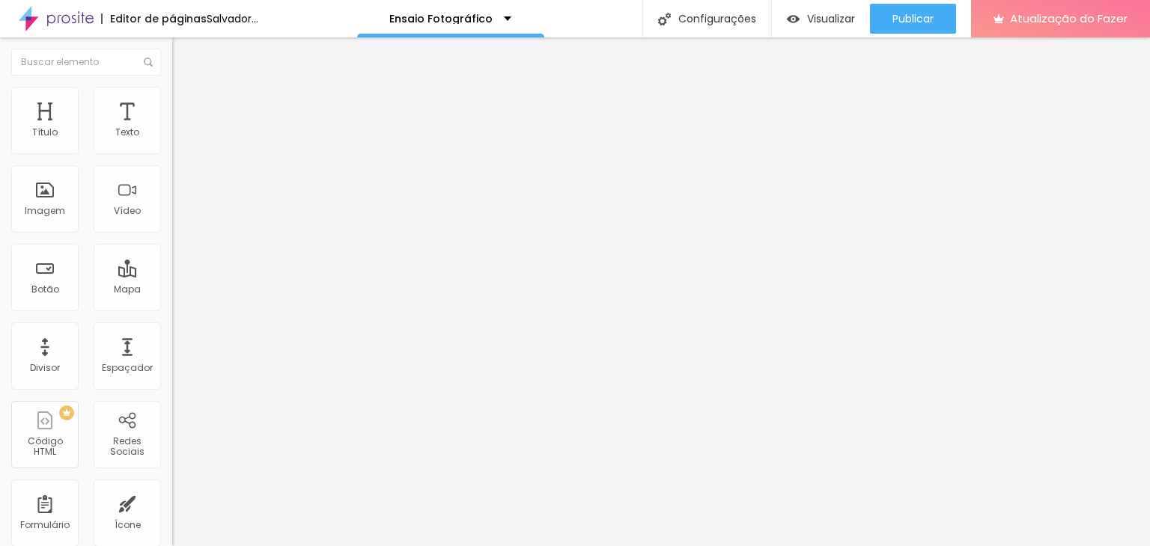
click at [172, 151] on img at bounding box center [177, 156] width 10 height 10
click at [172, 91] on ul "Conteúdo Estilo Avançado" at bounding box center [258, 94] width 172 height 45
click at [186, 103] on font "Estilo" at bounding box center [197, 97] width 23 height 13
click at [186, 106] on font "Avançado" at bounding box center [210, 112] width 49 height 13
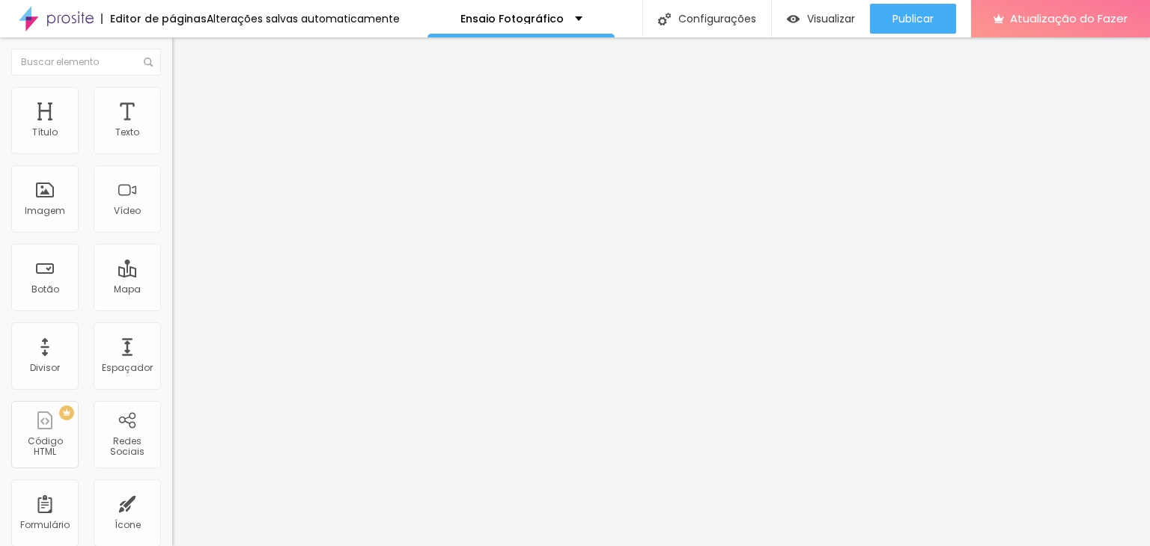
click at [172, 85] on img at bounding box center [178, 78] width 13 height 13
click at [172, 300] on font "Instagram" at bounding box center [196, 306] width 49 height 13
click at [172, 509] on input "https://" at bounding box center [262, 516] width 180 height 15
drag, startPoint x: 91, startPoint y: 239, endPoint x: 168, endPoint y: 243, distance: 77.9
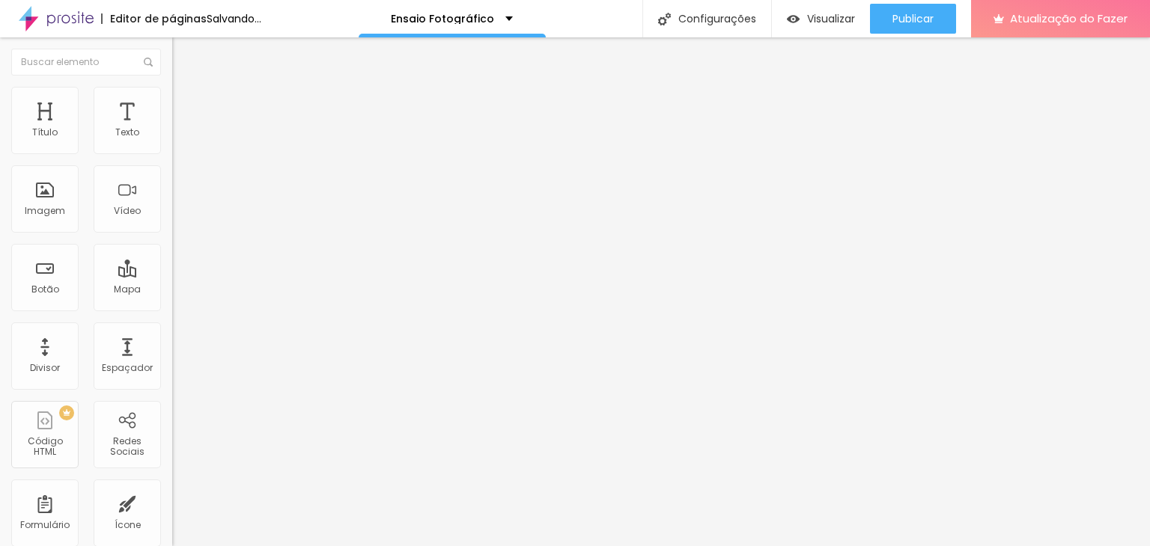
click at [172, 243] on div "Instagram Rede social Instagram Endereço URL [URL][DOMAIN_NAME] Abrir em uma no…" at bounding box center [258, 368] width 172 height 502
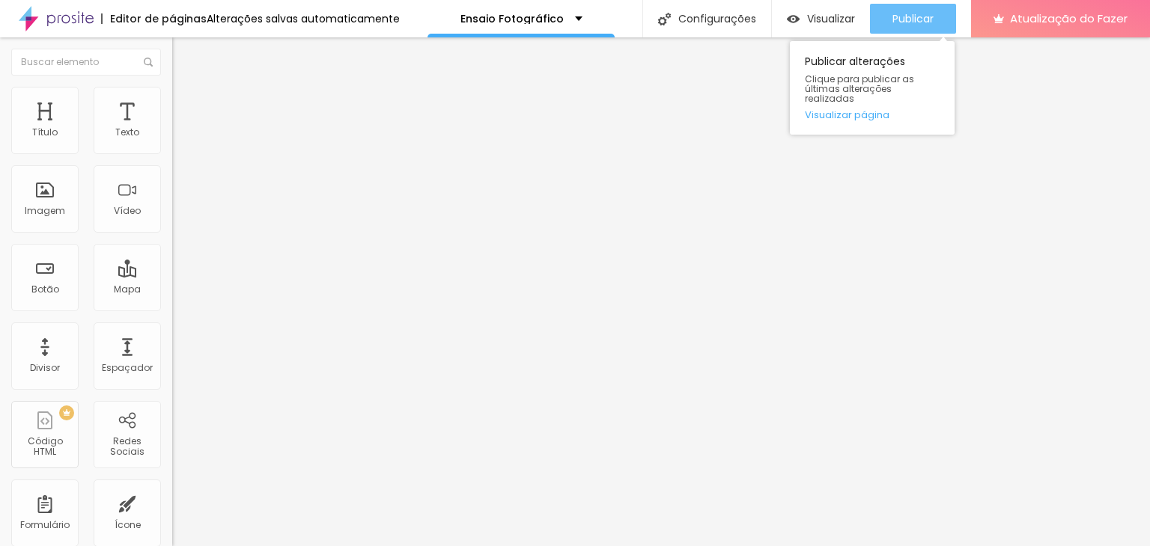
click at [901, 22] on font "Publicar" at bounding box center [912, 18] width 41 height 15
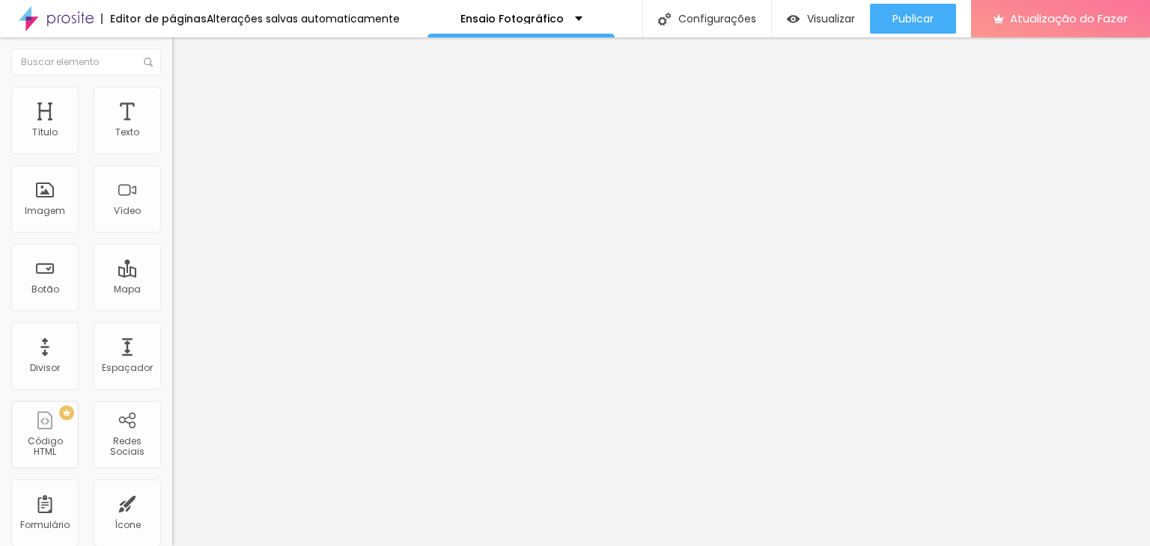
click at [172, 94] on img at bounding box center [178, 93] width 13 height 13
drag, startPoint x: 60, startPoint y: 159, endPoint x: 79, endPoint y: 156, distance: 19.0
click at [172, 153] on input "range" at bounding box center [220, 147] width 97 height 12
drag, startPoint x: 55, startPoint y: 201, endPoint x: 58, endPoint y: 211, distance: 10.2
click at [172, 192] on input "range" at bounding box center [220, 186] width 97 height 12
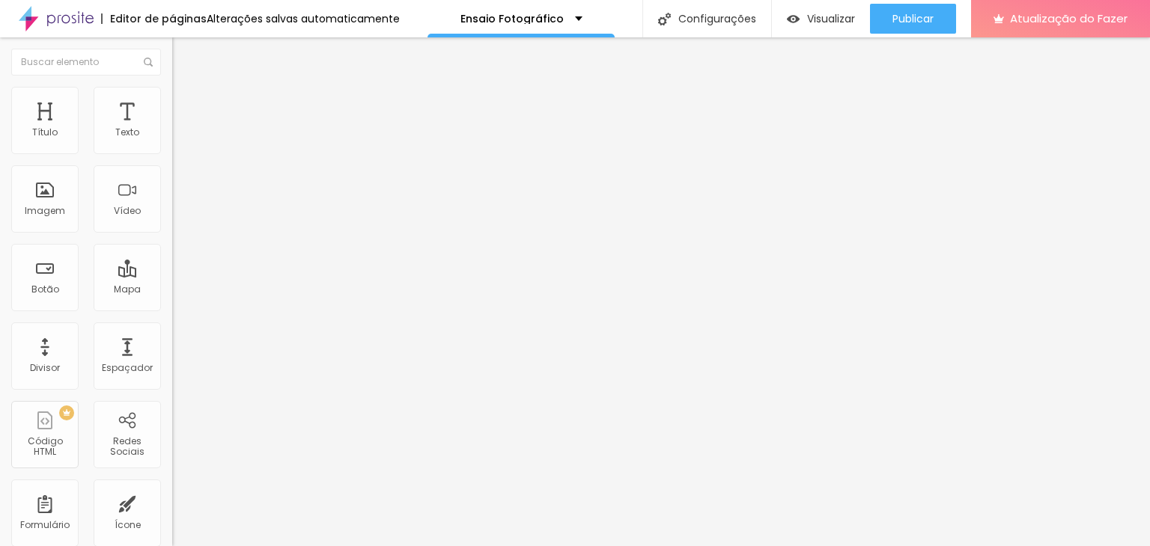
drag, startPoint x: 63, startPoint y: 244, endPoint x: 0, endPoint y: 241, distance: 63.0
click at [172, 230] on input "range" at bounding box center [220, 224] width 97 height 12
click at [180, 267] on icon "button" at bounding box center [183, 264] width 6 height 6
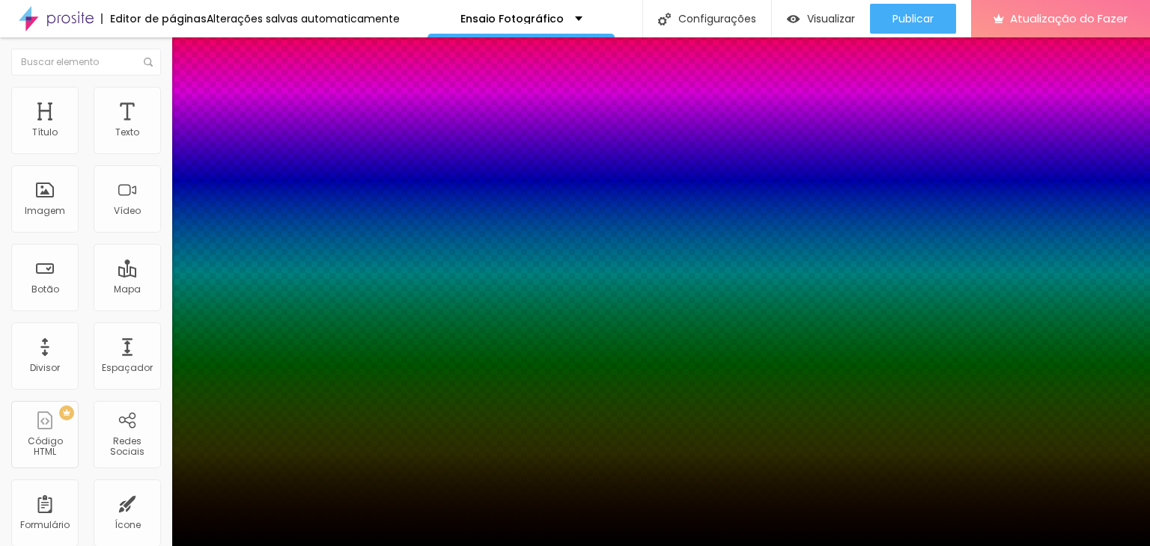
drag, startPoint x: 159, startPoint y: 330, endPoint x: 242, endPoint y: 346, distance: 83.8
drag, startPoint x: 161, startPoint y: 375, endPoint x: 184, endPoint y: 378, distance: 23.4
click at [48, 546] on div at bounding box center [575, 546] width 1150 height 0
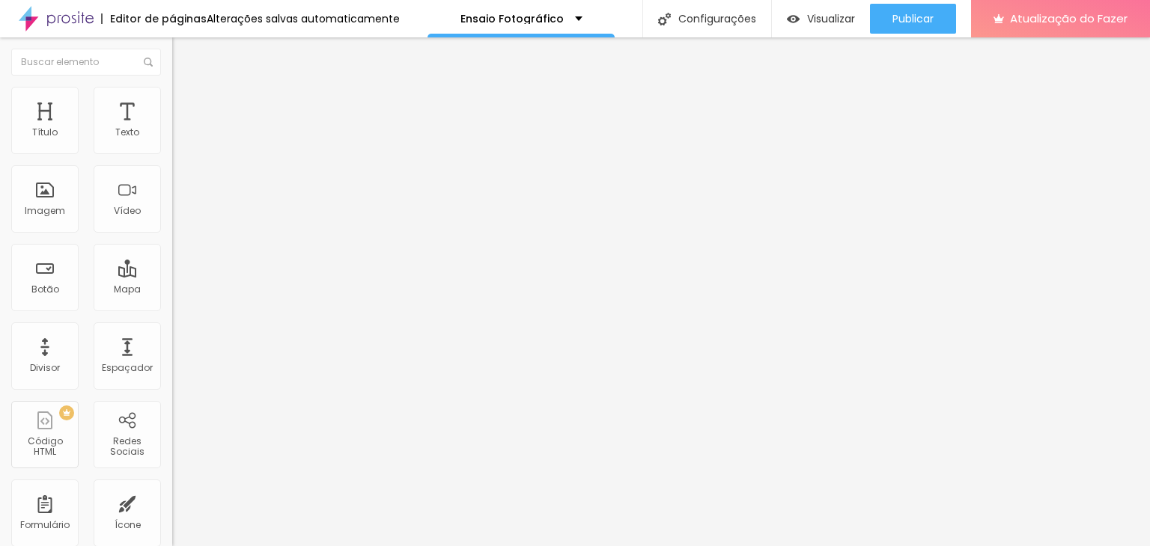
click at [186, 106] on font "Avançado" at bounding box center [210, 112] width 49 height 13
drag, startPoint x: 42, startPoint y: 144, endPoint x: 54, endPoint y: 143, distance: 12.1
click at [172, 290] on input "range" at bounding box center [220, 296] width 97 height 12
drag, startPoint x: 42, startPoint y: 178, endPoint x: 57, endPoint y: 176, distance: 15.1
click at [172, 502] on input "range" at bounding box center [220, 508] width 97 height 12
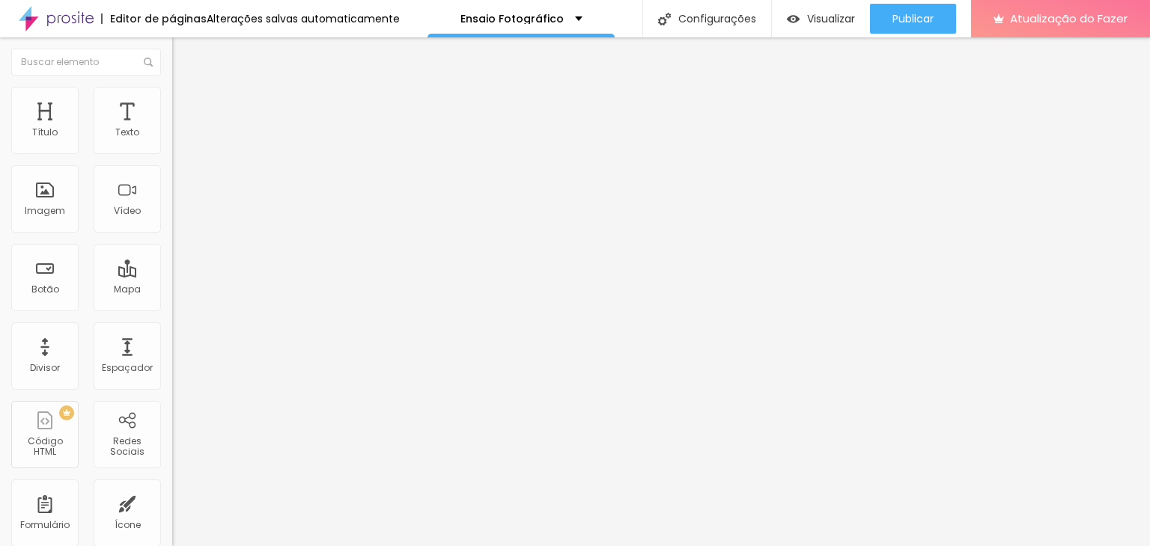
drag, startPoint x: 53, startPoint y: 147, endPoint x: 67, endPoint y: 147, distance: 13.5
click at [172, 290] on input "range" at bounding box center [220, 296] width 97 height 12
drag, startPoint x: 54, startPoint y: 176, endPoint x: 67, endPoint y: 176, distance: 12.7
click at [172, 502] on input "range" at bounding box center [220, 508] width 97 height 12
click at [172, 85] on img at bounding box center [178, 78] width 13 height 13
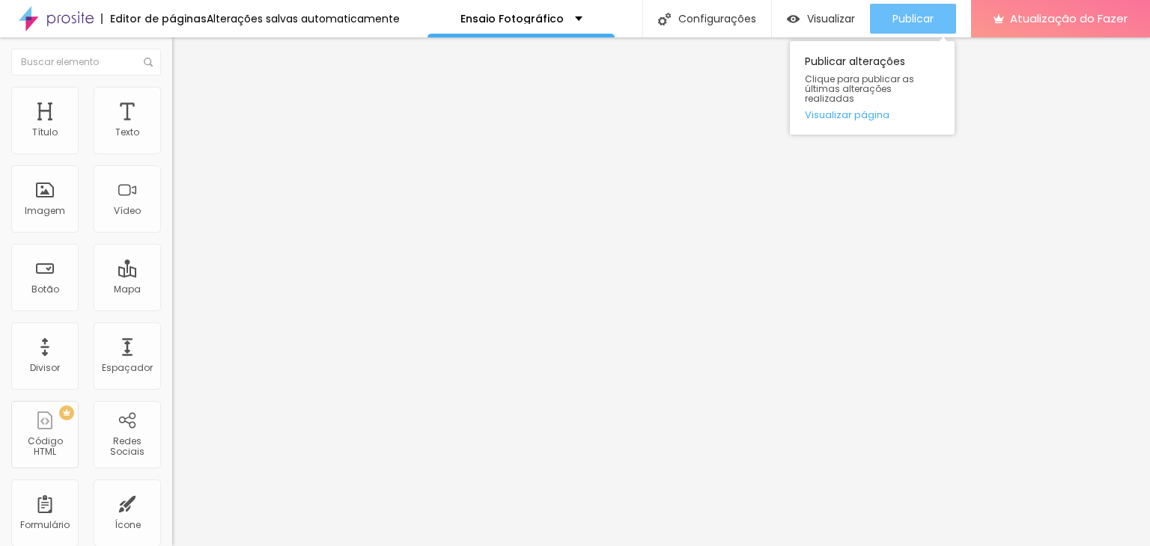
click at [919, 22] on font "Publicar" at bounding box center [912, 18] width 41 height 15
click at [943, 24] on button "Publicar" at bounding box center [913, 19] width 86 height 30
